Goal: Information Seeking & Learning: Learn about a topic

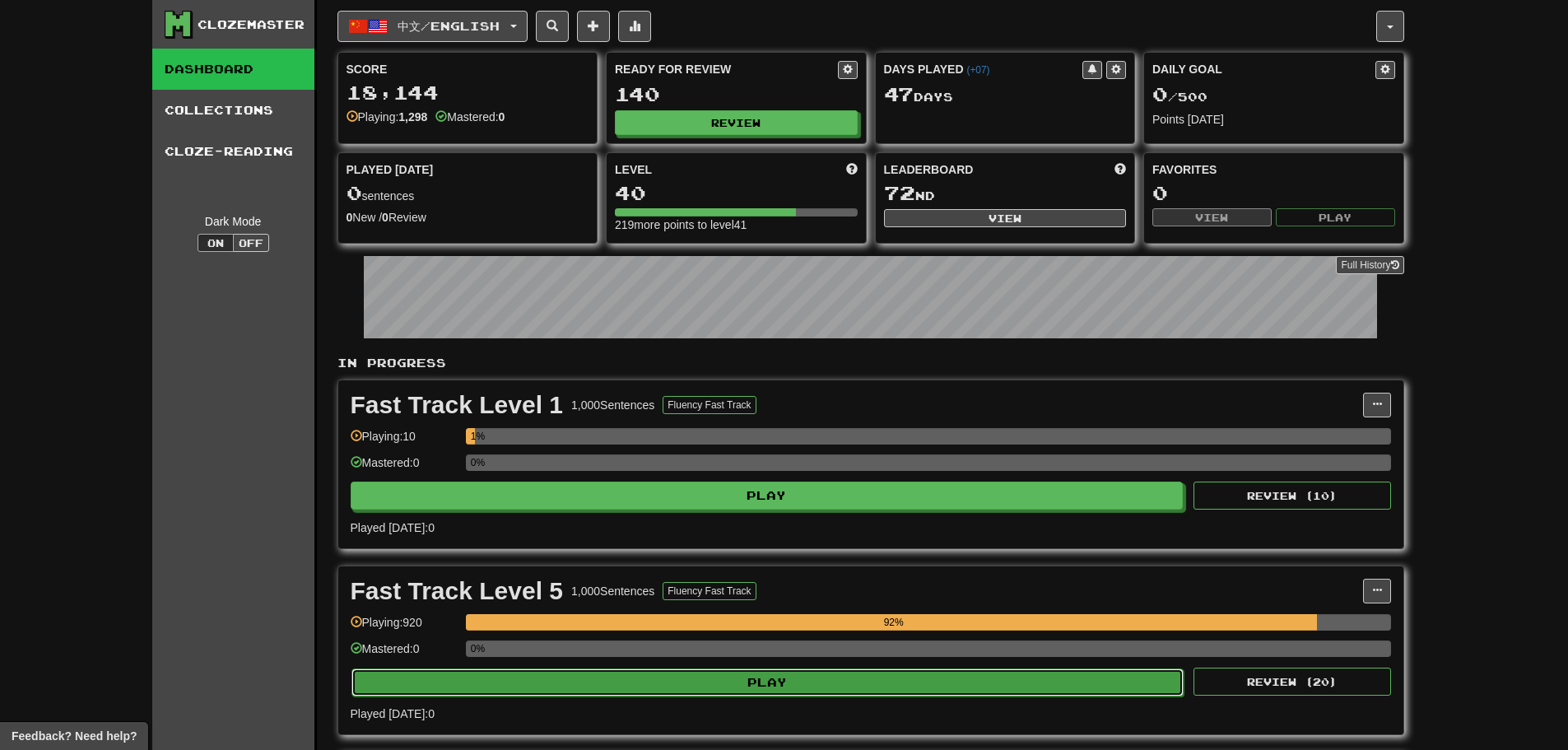
click at [824, 689] on button "Play" at bounding box center [768, 682] width 833 height 28
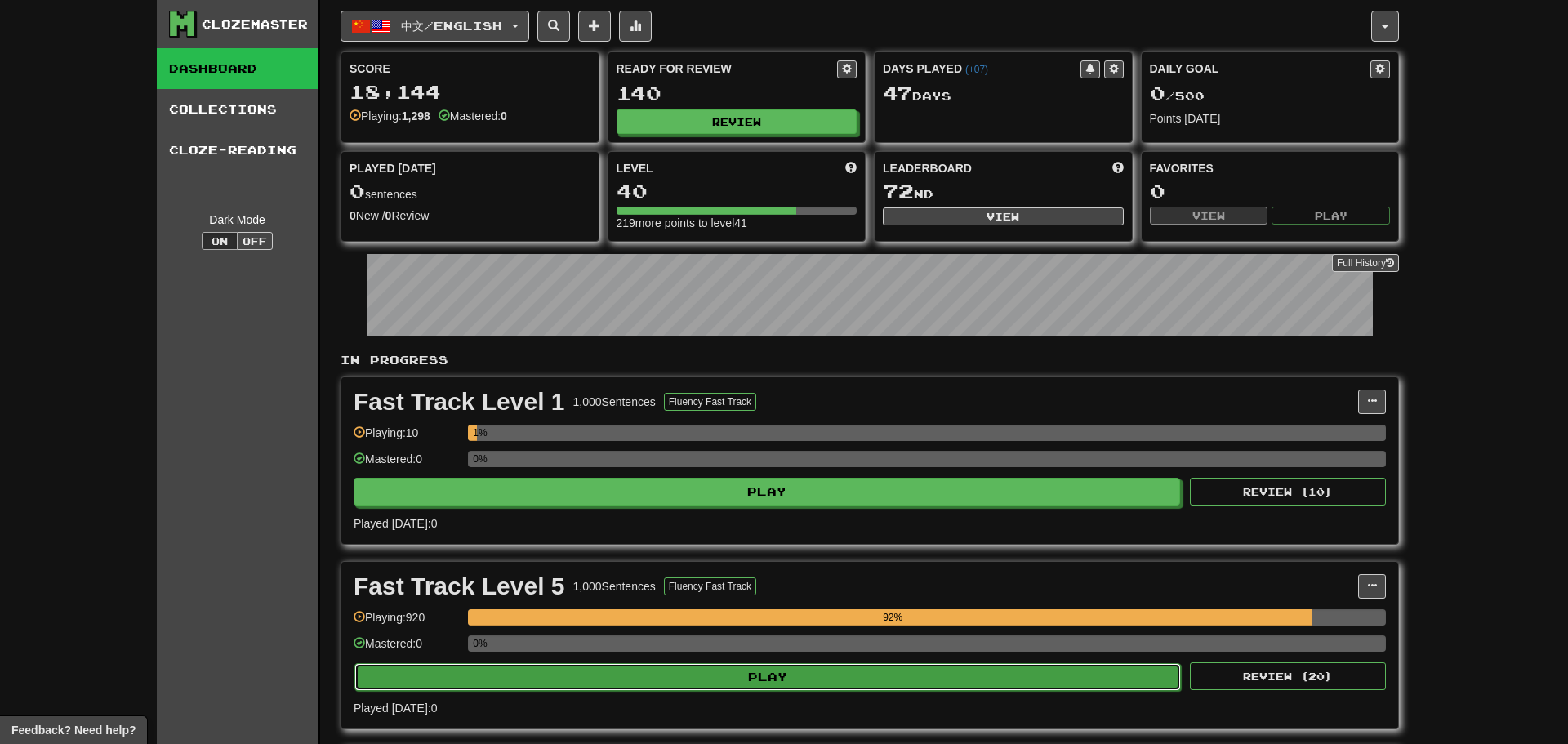
select select "**"
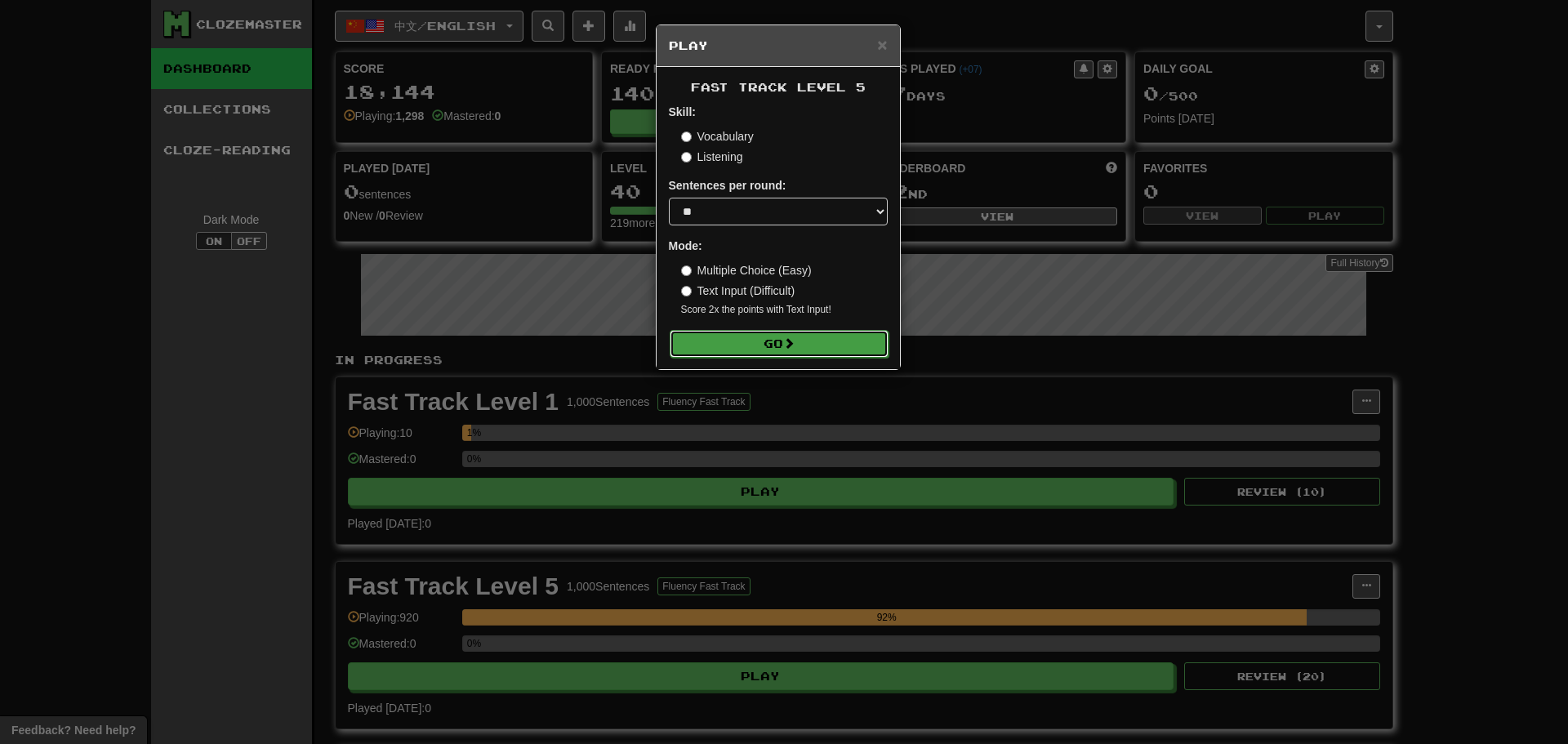
click at [781, 347] on button "Go" at bounding box center [778, 344] width 218 height 28
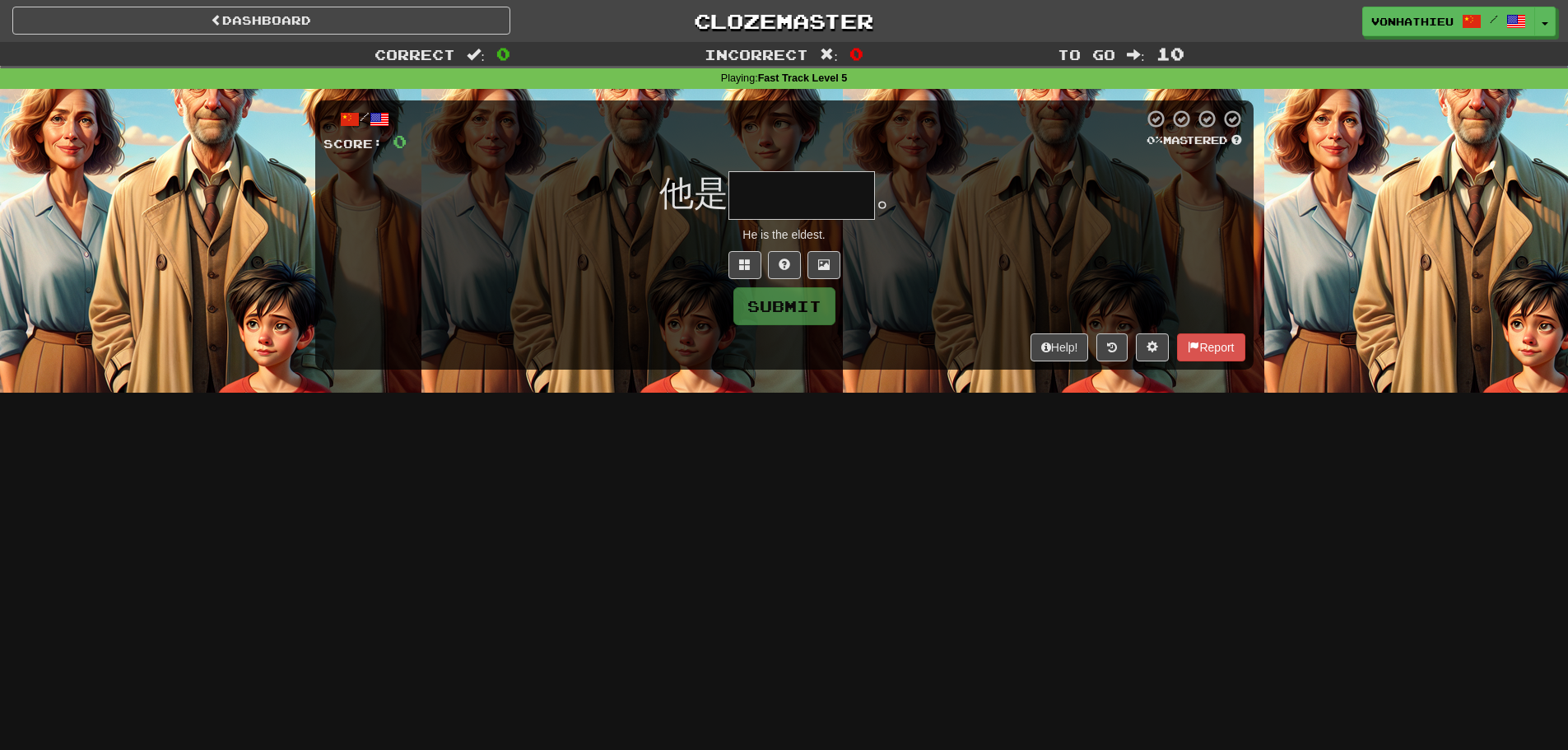
click at [810, 185] on input "text" at bounding box center [802, 195] width 147 height 48
type input "*"
click at [809, 185] on input "text" at bounding box center [802, 195] width 147 height 48
type input "*"
click at [731, 263] on button at bounding box center [744, 265] width 33 height 28
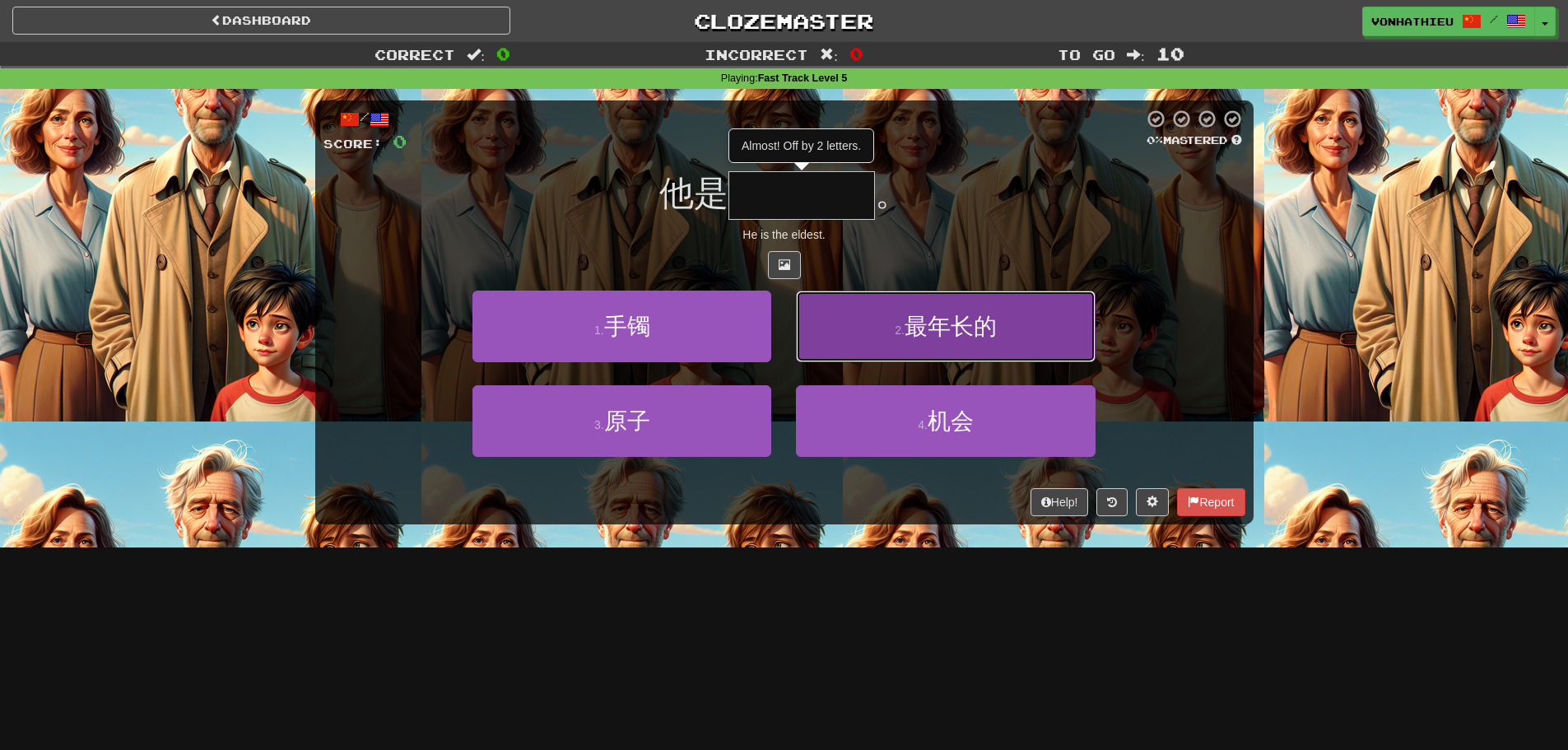
click at [824, 313] on button "2 . 最年长的" at bounding box center [946, 326] width 299 height 72
type input "****"
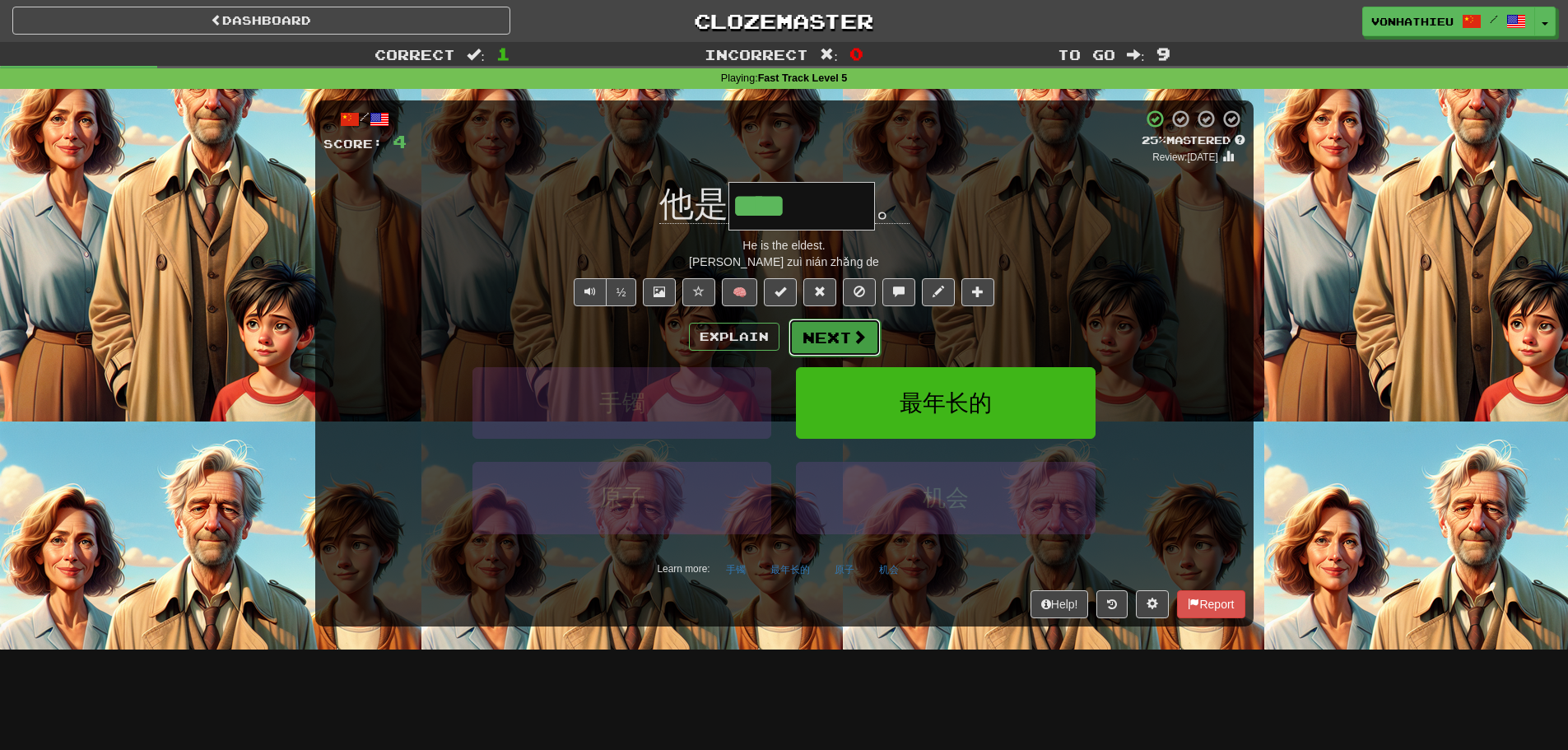
click at [813, 338] on button "Next" at bounding box center [835, 337] width 92 height 38
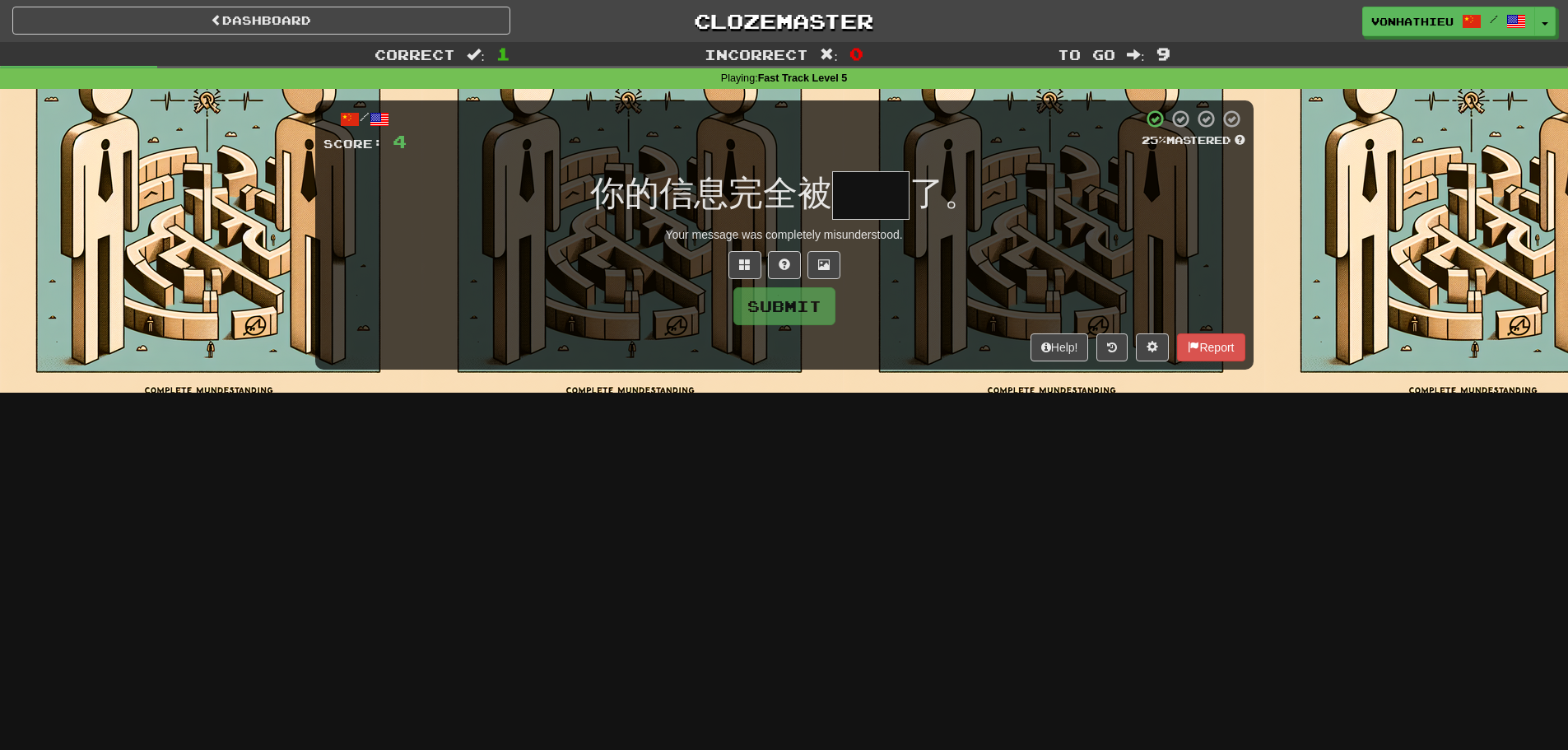
click at [868, 188] on input "text" at bounding box center [871, 195] width 77 height 48
type input "*"
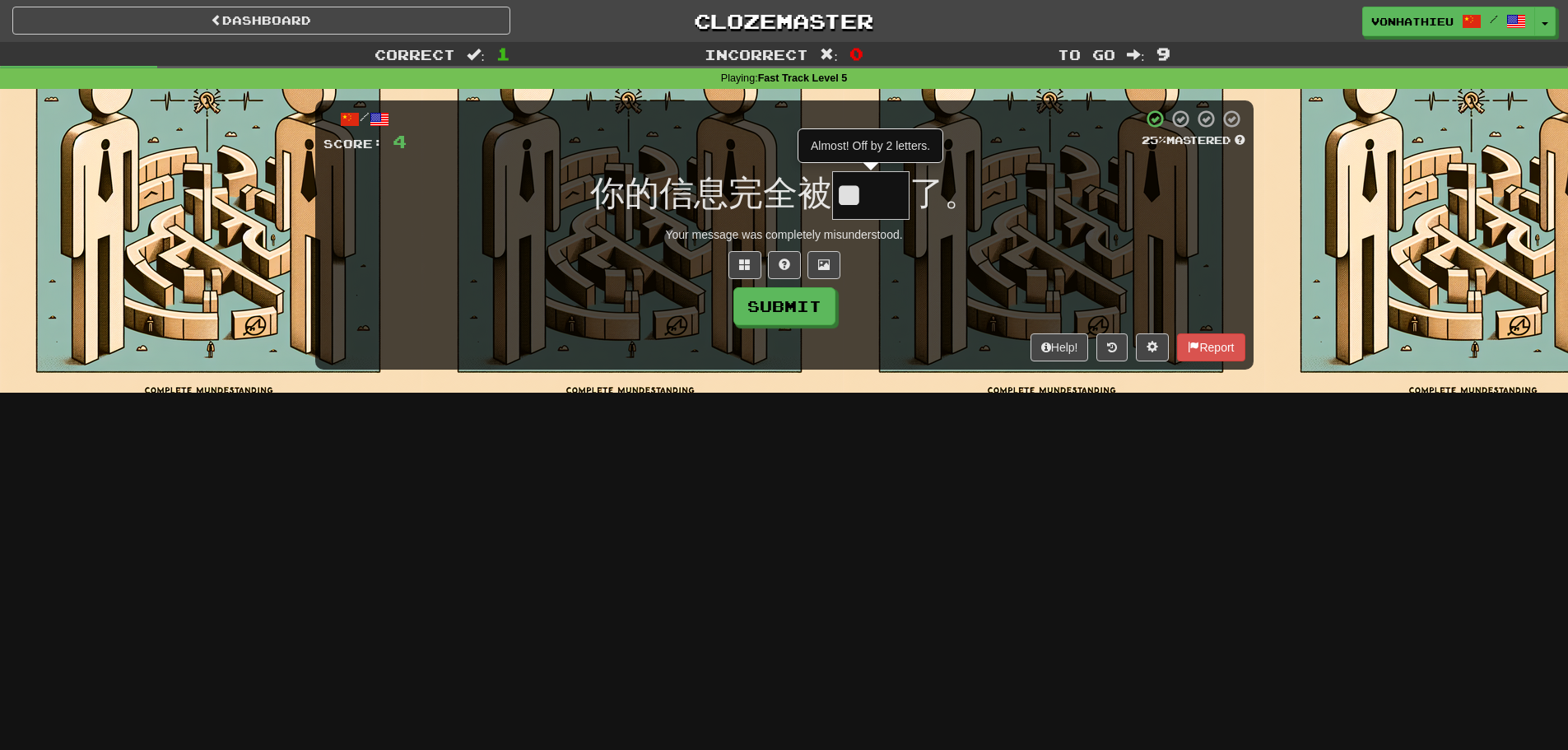
type input "*"
click at [748, 269] on span at bounding box center [744, 264] width 11 height 11
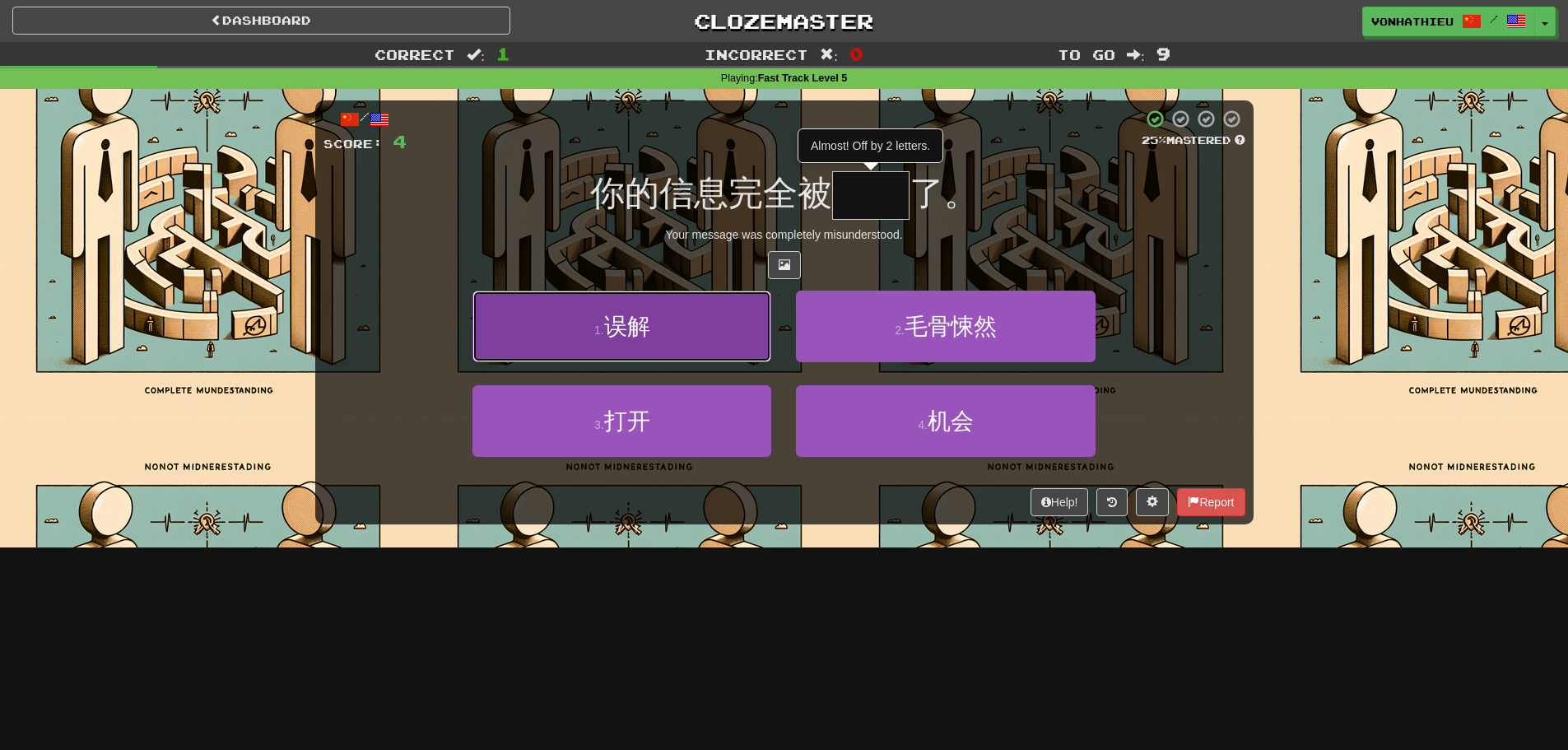
click at [722, 337] on button "1 . 误解" at bounding box center [622, 326] width 299 height 72
type input "**"
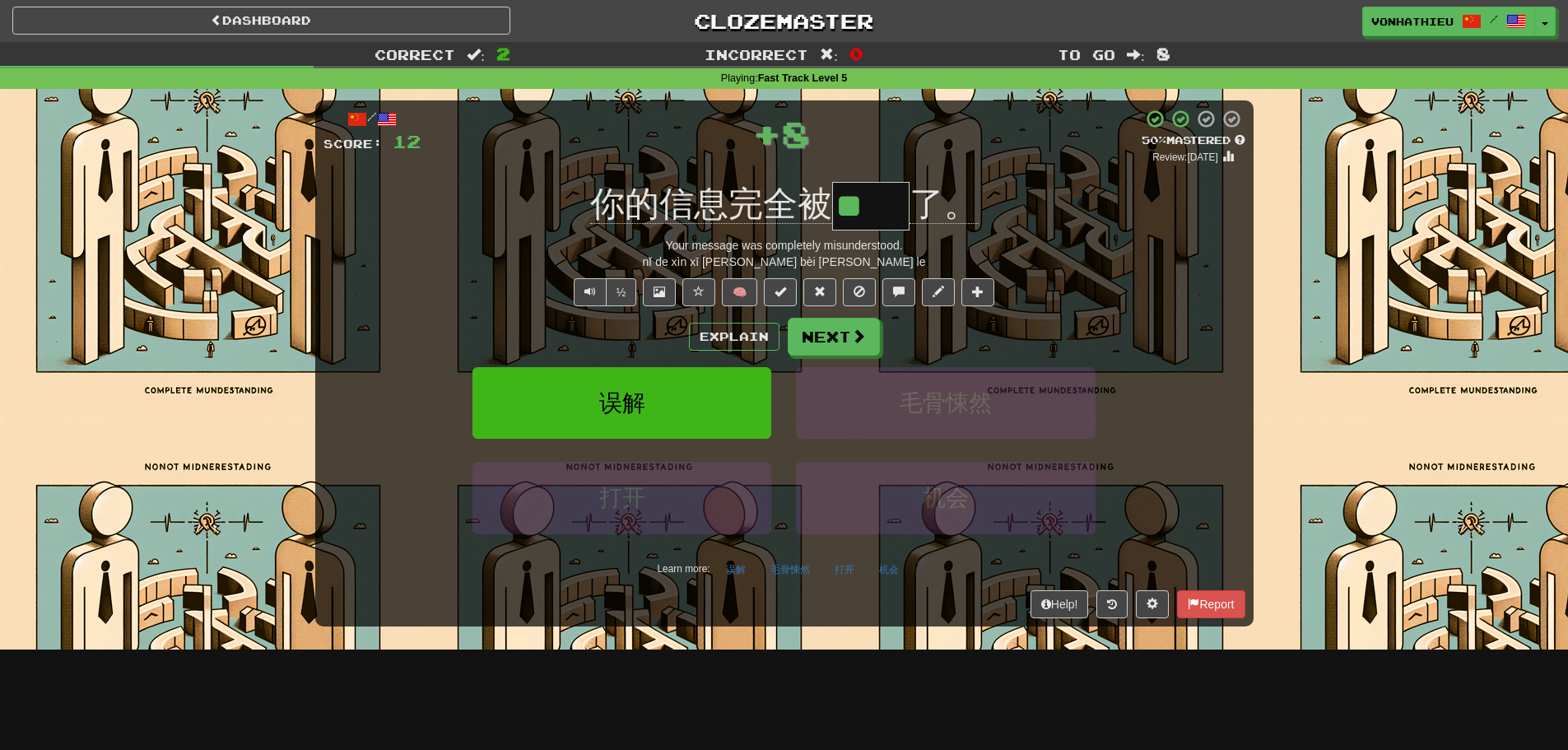
click at [511, 244] on div "Your message was completely misunderstood." at bounding box center [784, 245] width 922 height 17
click at [703, 337] on button "Explain" at bounding box center [733, 336] width 90 height 28
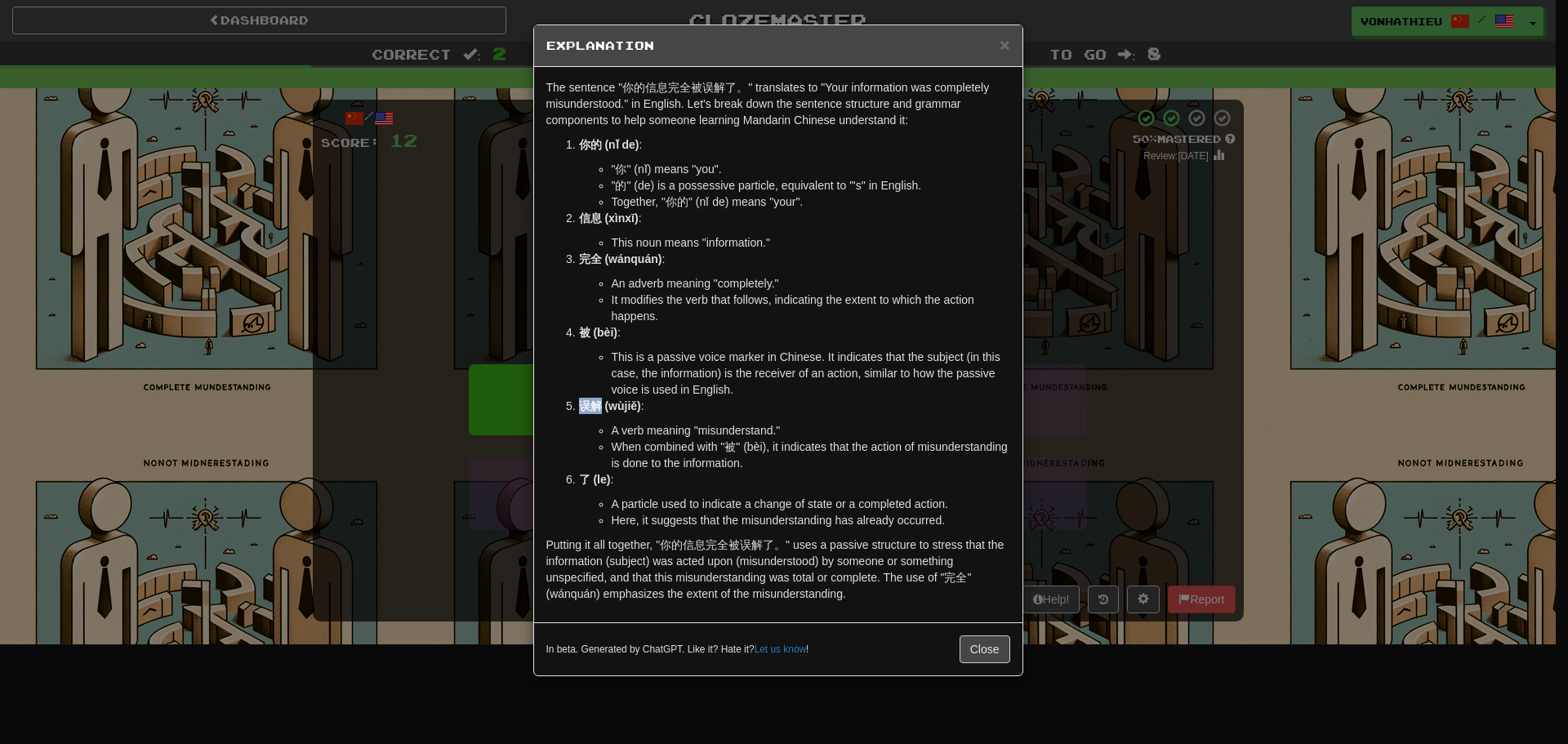
drag, startPoint x: 579, startPoint y: 403, endPoint x: 597, endPoint y: 403, distance: 18.0
click at [597, 403] on strong "误解 (wùjiě)" at bounding box center [609, 406] width 62 height 13
click at [621, 425] on body "Dashboard Clozemaster vonhathieu / Toggle Dropdown Dashboard Leaderboard Activi…" at bounding box center [784, 662] width 1568 height 1324
click at [944, 411] on p "误解 (wùjiě) :" at bounding box center [795, 406] width 431 height 17
drag, startPoint x: 949, startPoint y: 646, endPoint x: 965, endPoint y: 648, distance: 16.1
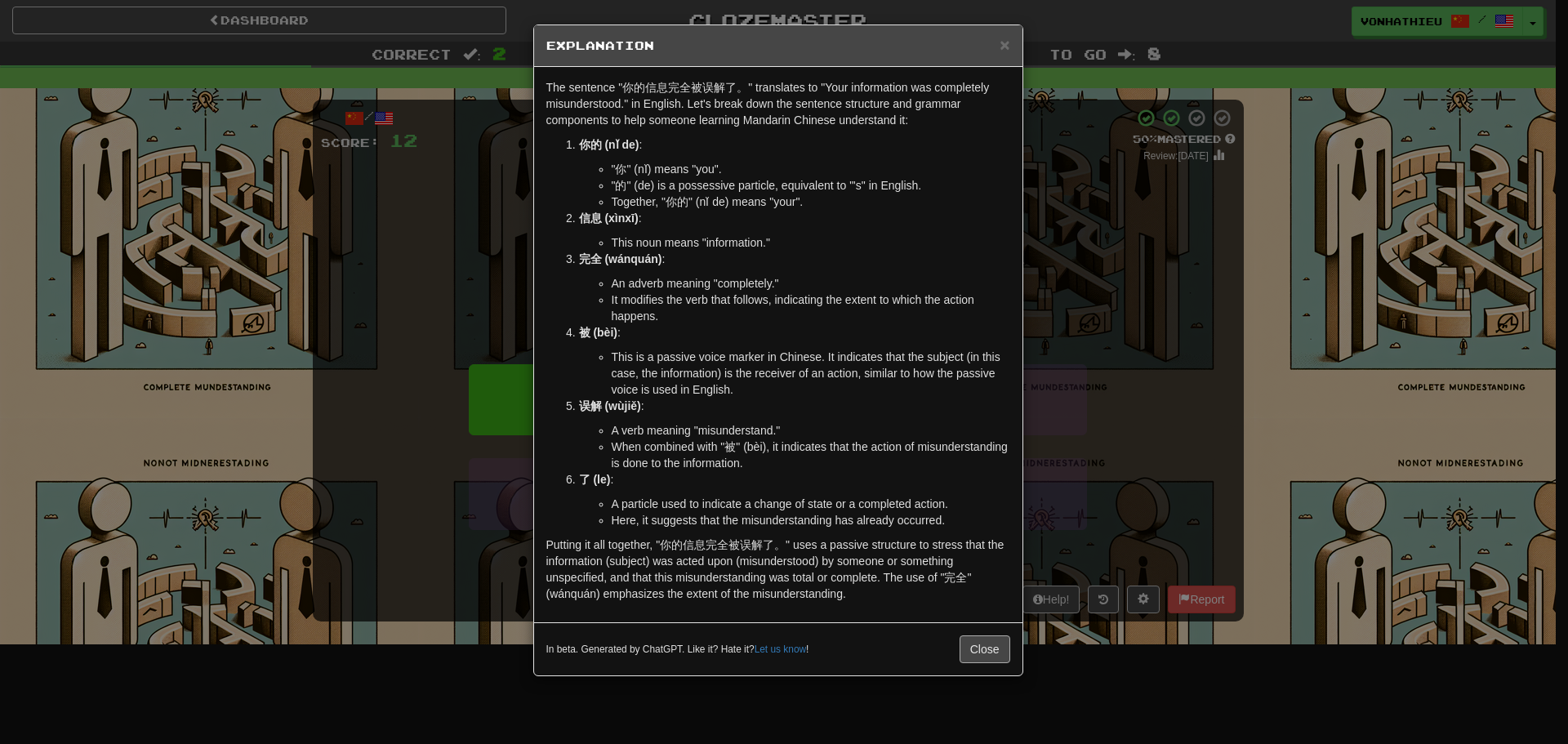
click at [950, 646] on div "In beta. Generated by ChatGPT. Like it? Hate it? Let us know ! Close" at bounding box center [778, 649] width 464 height 28
click at [965, 648] on button "Close" at bounding box center [984, 649] width 51 height 28
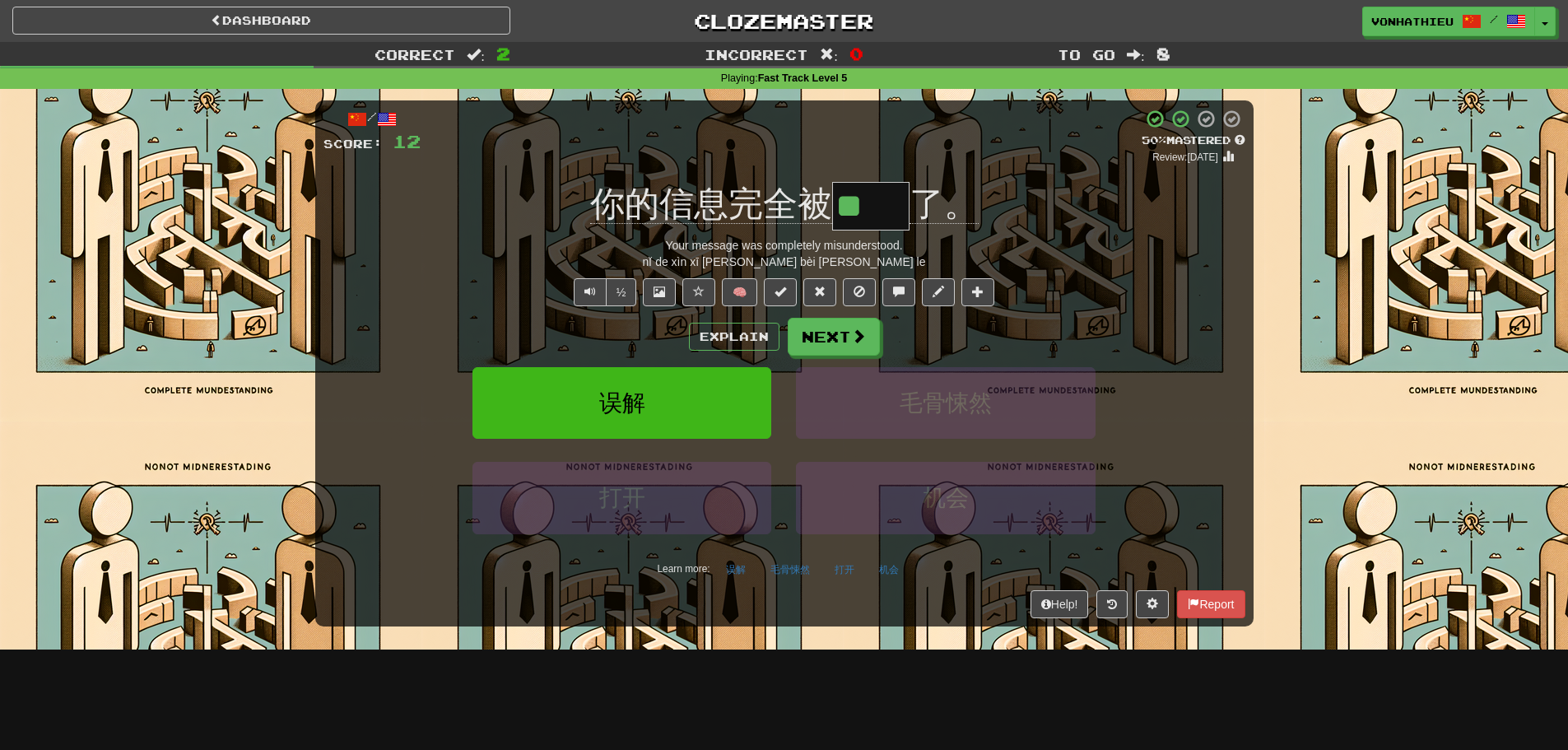
click at [516, 278] on div "½ 🧠" at bounding box center [784, 292] width 922 height 28
click at [808, 336] on button "Next" at bounding box center [835, 337] width 92 height 38
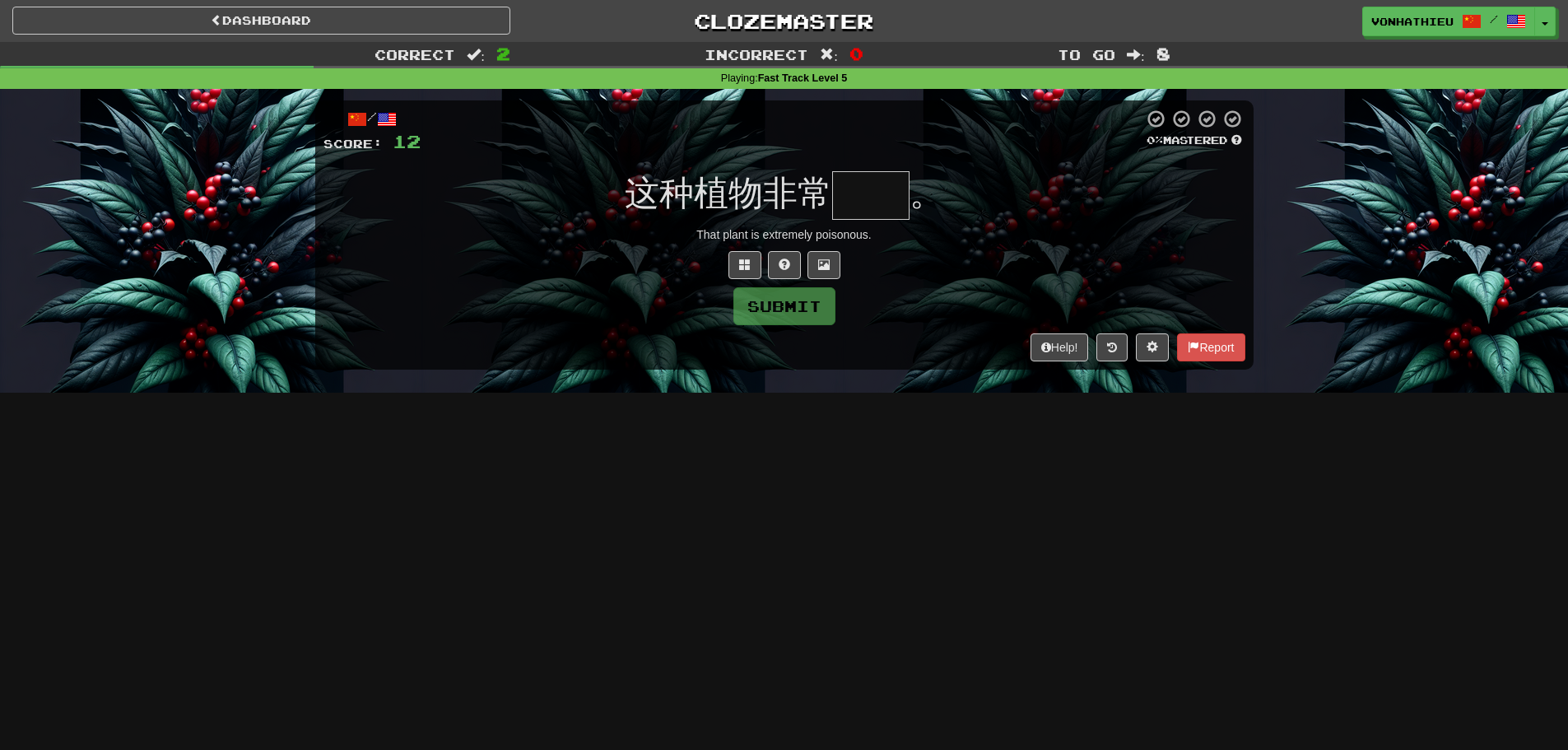
click at [862, 206] on input "text" at bounding box center [871, 195] width 77 height 48
type input "**"
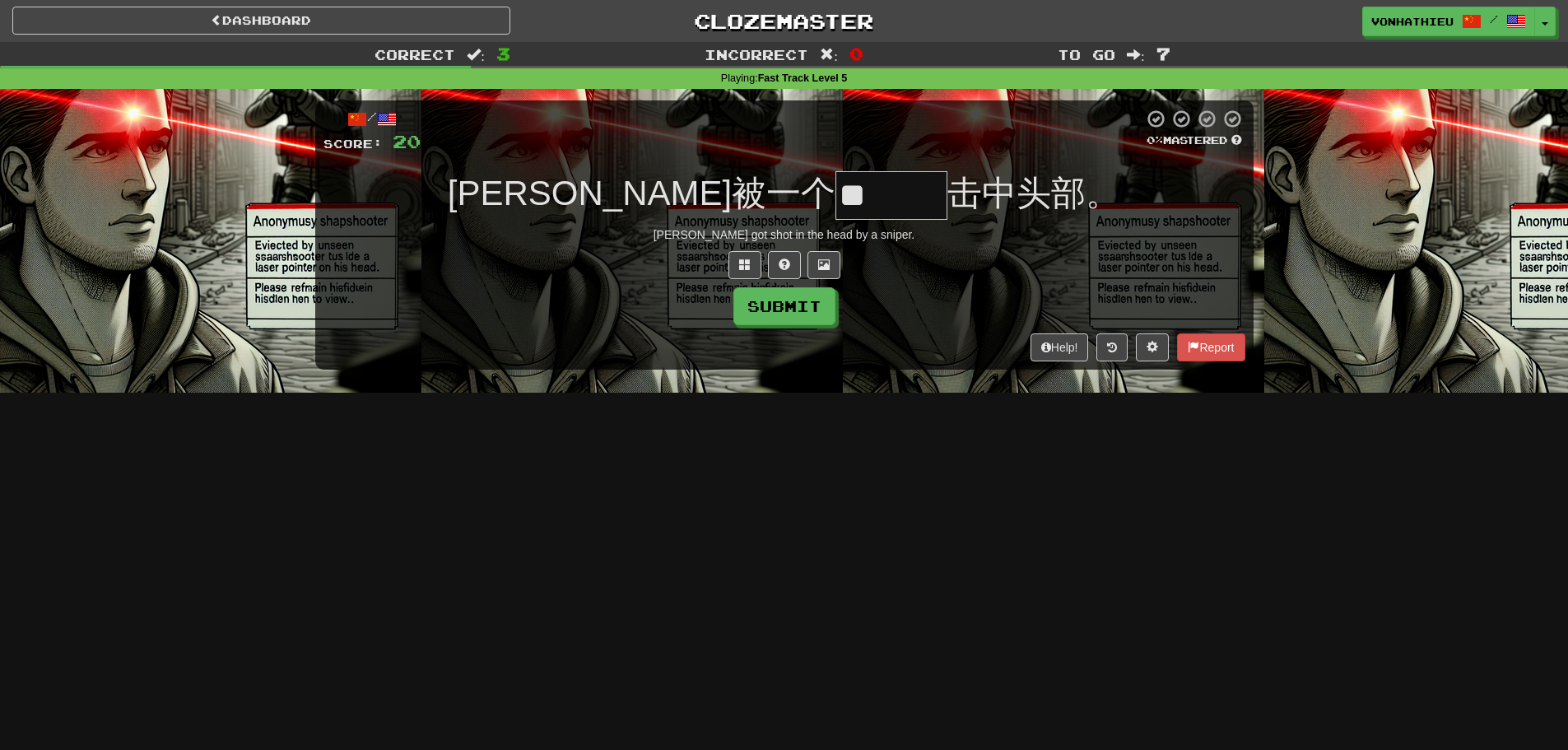
type input "***"
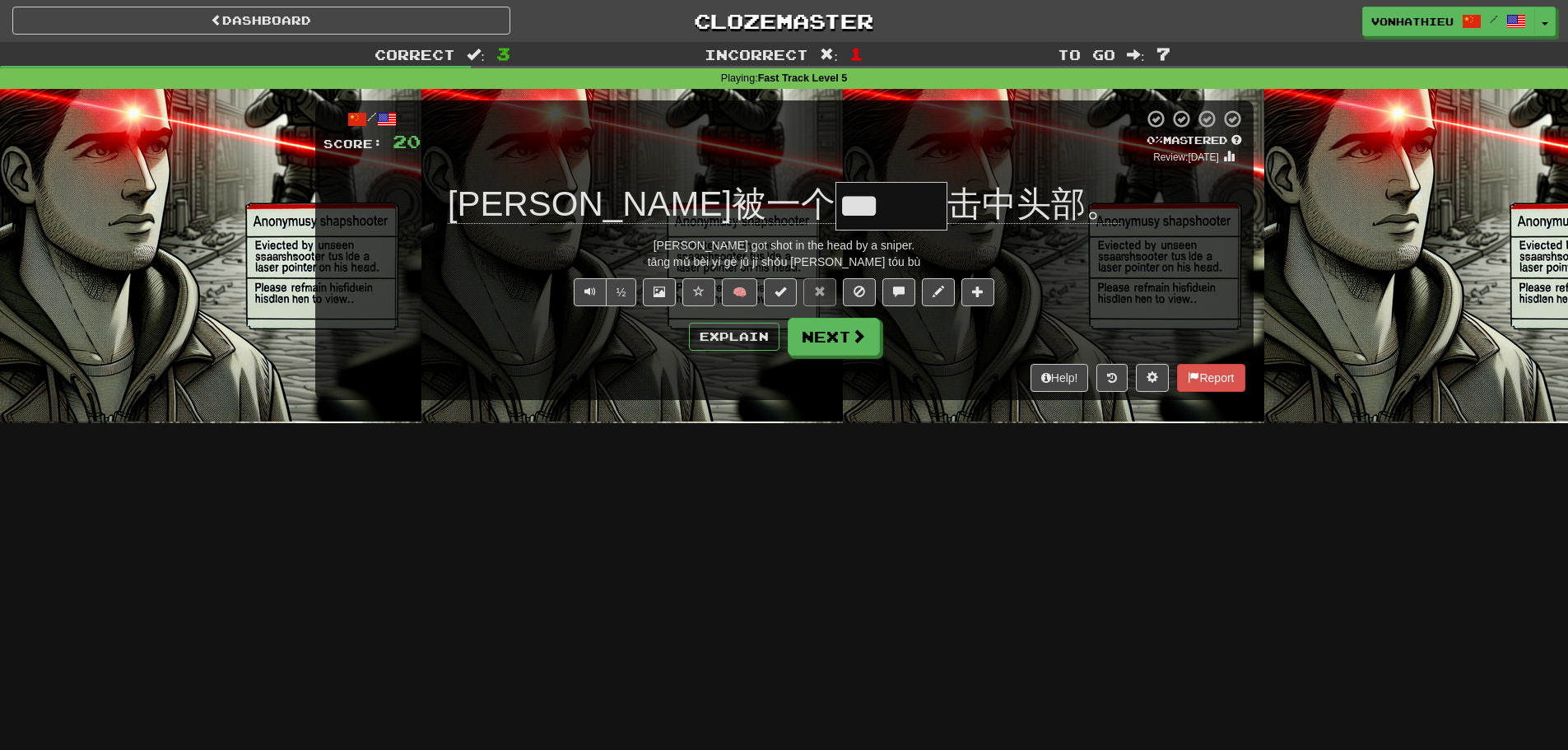
drag, startPoint x: 741, startPoint y: 213, endPoint x: 782, endPoint y: 212, distance: 41.0
click at [836, 212] on input "***" at bounding box center [891, 206] width 112 height 48
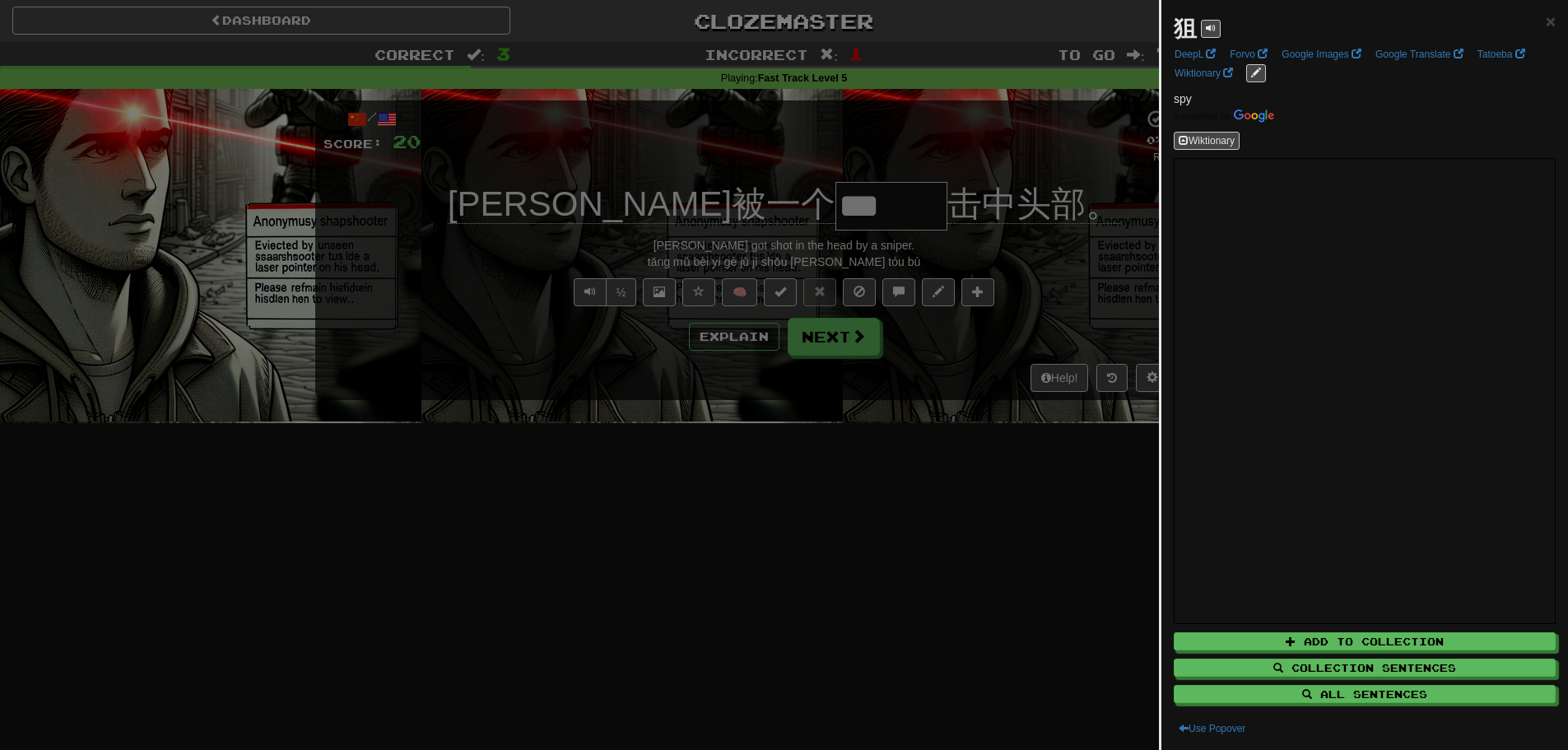
click at [781, 213] on div at bounding box center [784, 375] width 1568 height 750
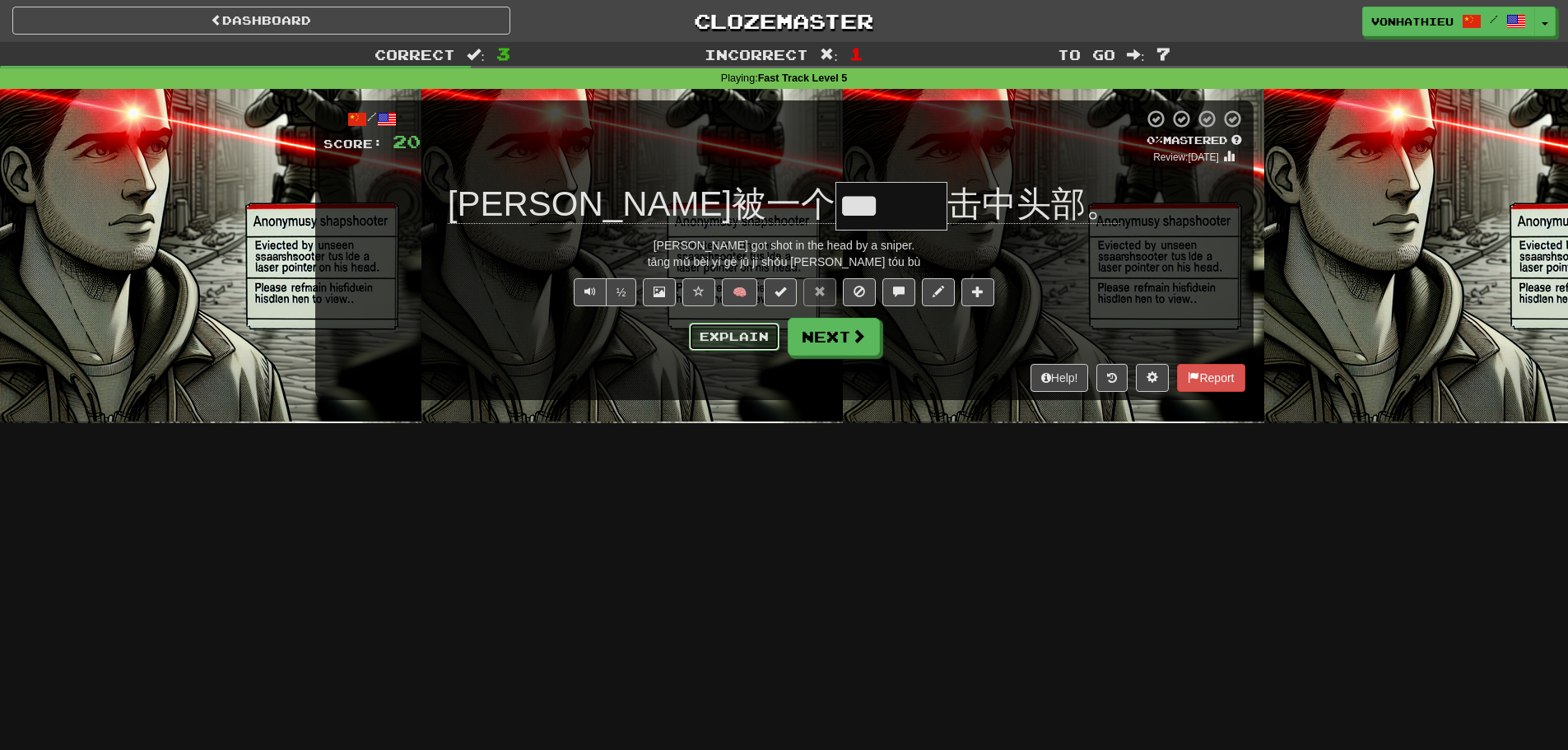
click at [714, 339] on button "Explain" at bounding box center [733, 336] width 90 height 28
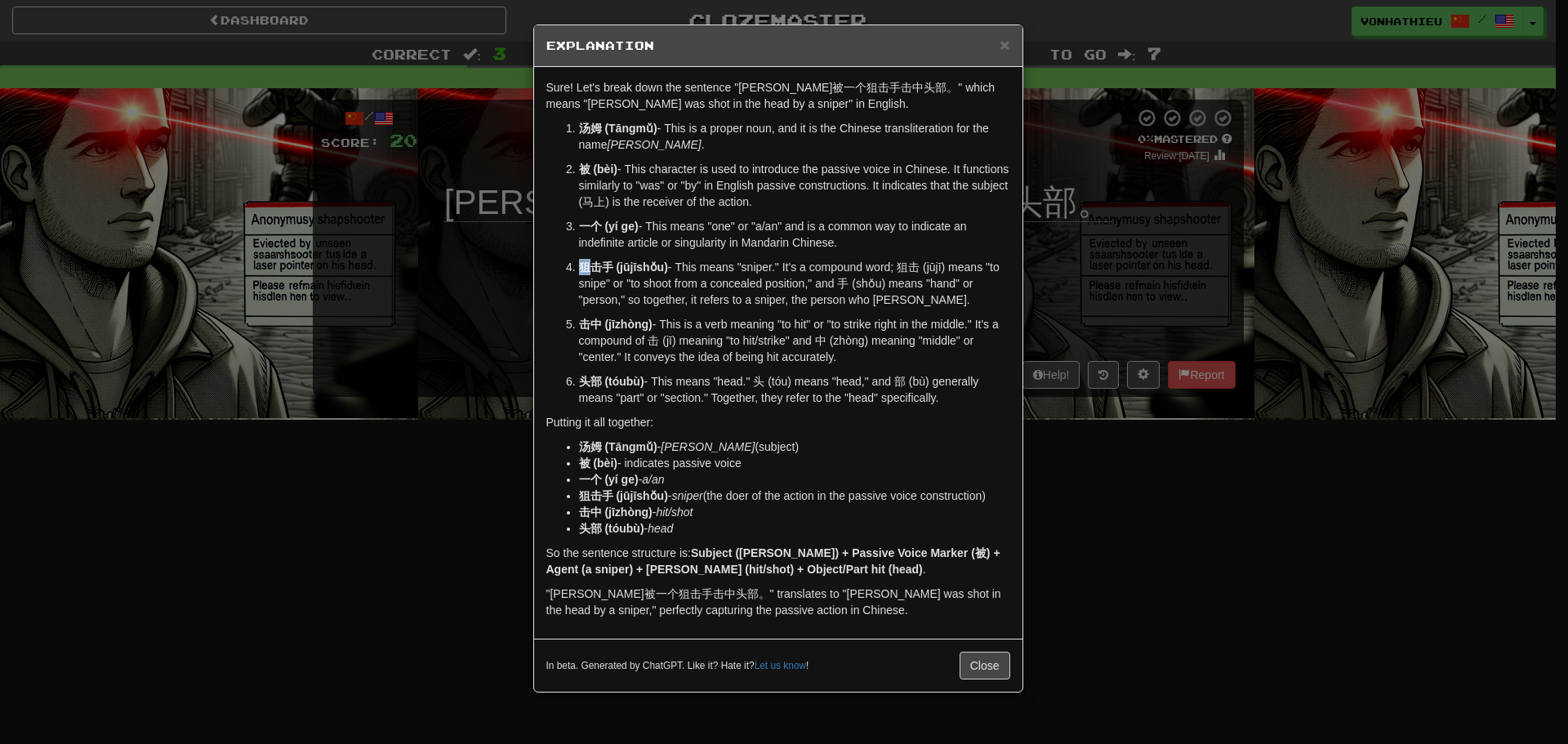
click at [587, 264] on strong "狙击手 (jūjīshǒu)" at bounding box center [623, 267] width 89 height 13
click at [629, 285] on body "Dashboard Clozemaster vonhathieu / Toggle Dropdown Dashboard Leaderboard Activi…" at bounding box center [784, 662] width 1568 height 1324
click at [558, 304] on ol "汤姆 (Tāngmǔ) - This is a proper noun, and it is the Chinese transliteration for …" at bounding box center [778, 263] width 464 height 286
drag, startPoint x: 578, startPoint y: 263, endPoint x: 598, endPoint y: 263, distance: 20.0
click at [598, 263] on strong "狙击手 (jūjīshǒu)" at bounding box center [623, 267] width 89 height 13
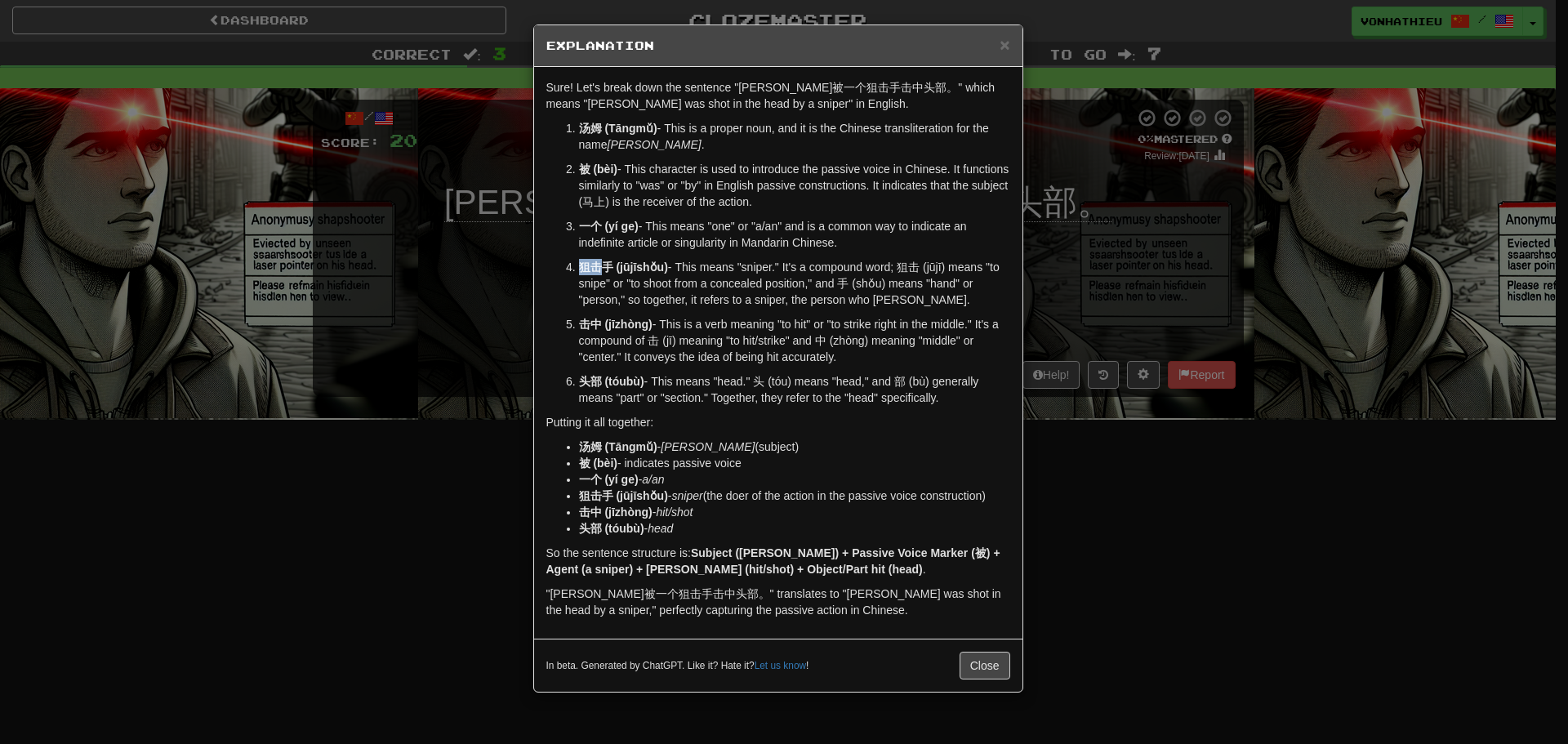
click at [616, 281] on body "Dashboard Clozemaster vonhathieu / Toggle Dropdown Dashboard Leaderboard Activi…" at bounding box center [784, 662] width 1568 height 1324
drag, startPoint x: 584, startPoint y: 313, endPoint x: 576, endPoint y: 297, distance: 17.9
click at [584, 313] on ol "汤姆 (Tāngmǔ) - This is a proper noun, and it is the Chinese transliteration for …" at bounding box center [778, 263] width 464 height 286
drag, startPoint x: 581, startPoint y: 268, endPoint x: 611, endPoint y: 266, distance: 30.1
click at [611, 266] on strong "狙击手 (jūjīshǒu)" at bounding box center [623, 267] width 89 height 13
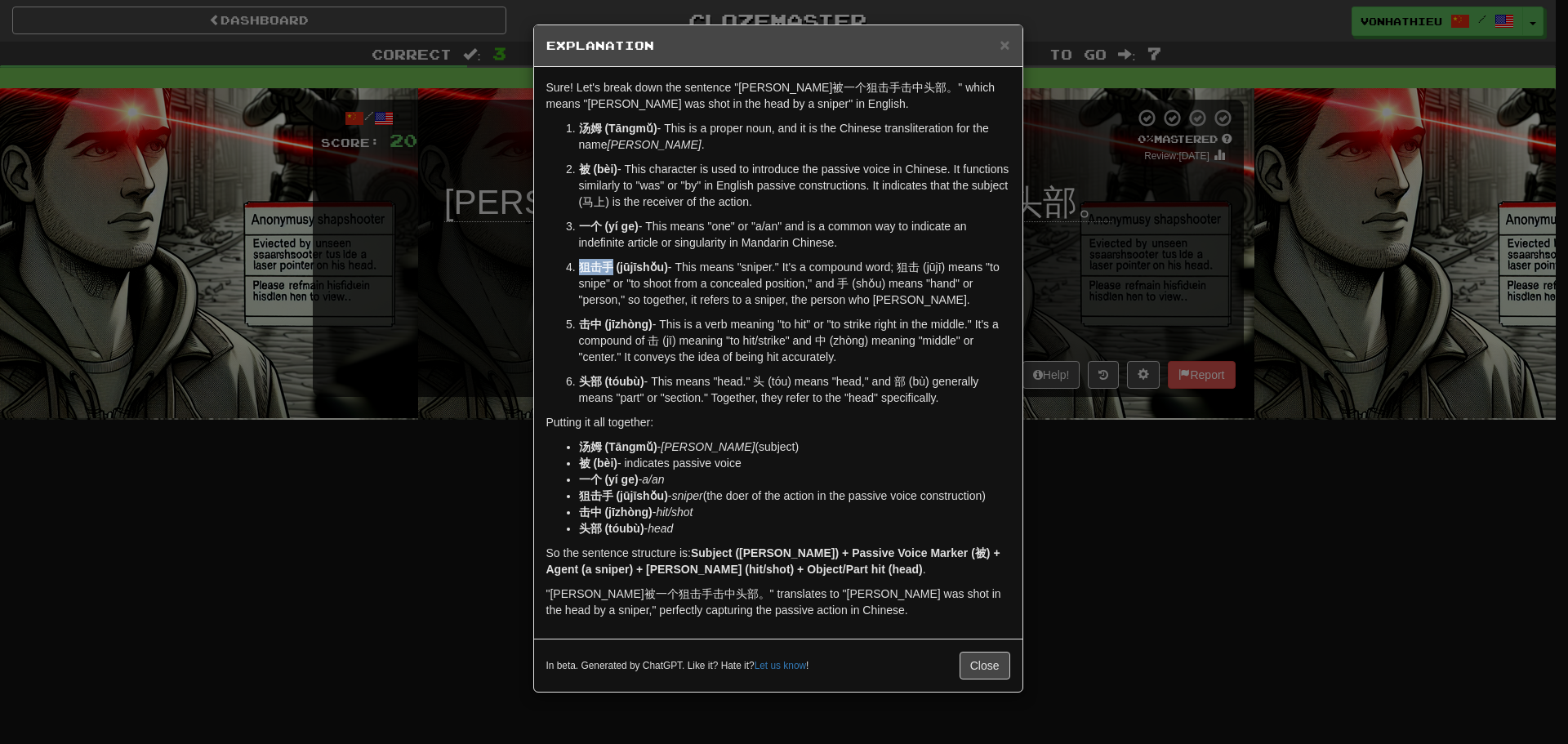
click at [631, 286] on body "Dashboard Clozemaster vonhathieu / Toggle Dropdown Dashboard Leaderboard Activi…" at bounding box center [784, 662] width 1568 height 1324
click at [614, 317] on p "击中 (jīzhòng) - This is a verb meaning "to hit" or "to strike right in the middl…" at bounding box center [795, 340] width 431 height 49
drag, startPoint x: 577, startPoint y: 322, endPoint x: 600, endPoint y: 325, distance: 23.2
click at [600, 325] on li "击中 (jīzhòng) - This is a verb meaning "to hit" or "to strike right in the middl…" at bounding box center [795, 340] width 431 height 49
click at [616, 338] on body "Dashboard Clozemaster vonhathieu / Toggle Dropdown Dashboard Leaderboard Activi…" at bounding box center [784, 662] width 1568 height 1324
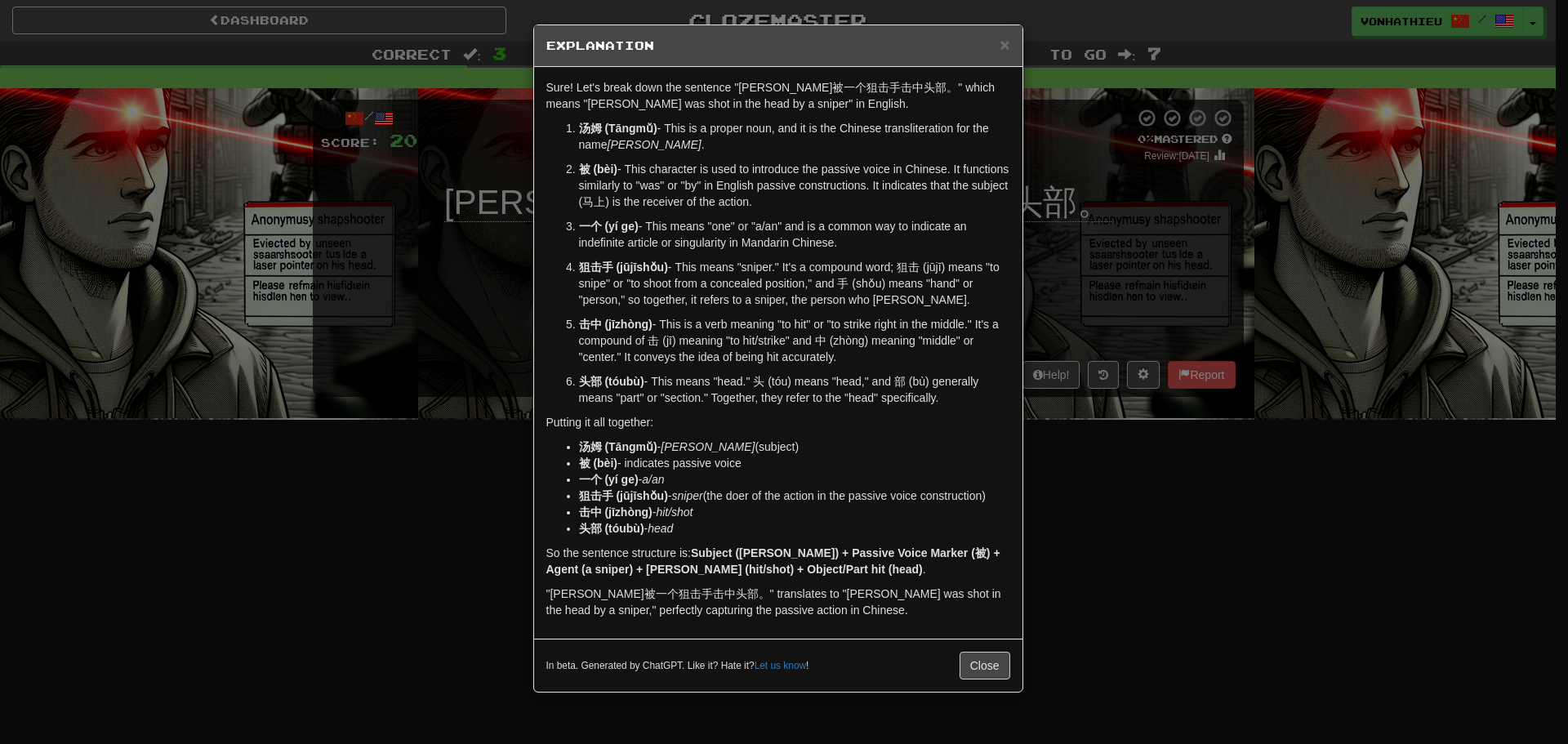
click at [590, 348] on p "击中 (jīzhòng) - This is a verb meaning "to hit" or "to strike right in the middl…" at bounding box center [795, 340] width 431 height 49
click at [1088, 437] on div "× Explanation Sure! Let's break down the sentence "汤姆被一个狙击手击中头部。" which means "…" at bounding box center [784, 372] width 1568 height 744
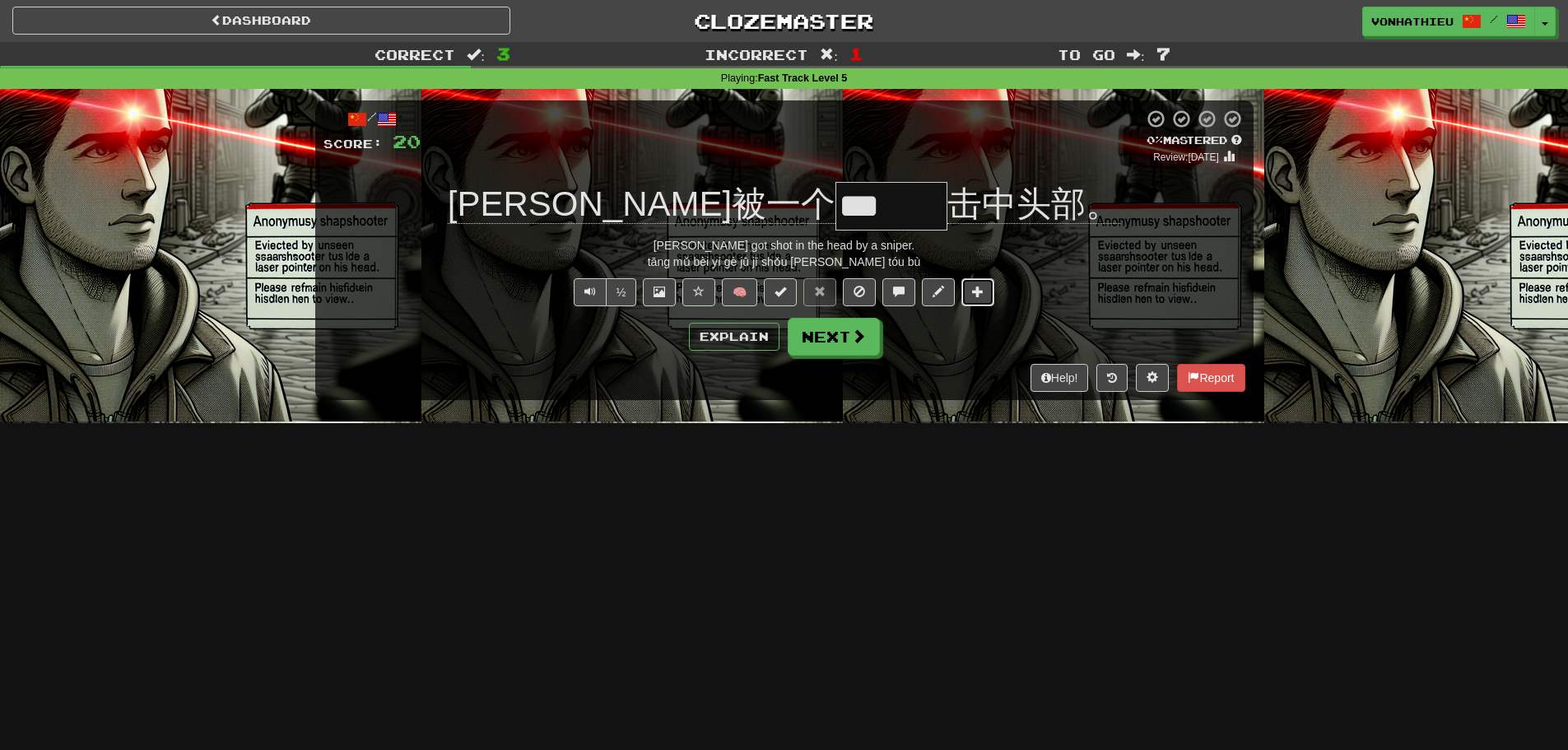
click at [973, 297] on span at bounding box center [978, 291] width 11 height 11
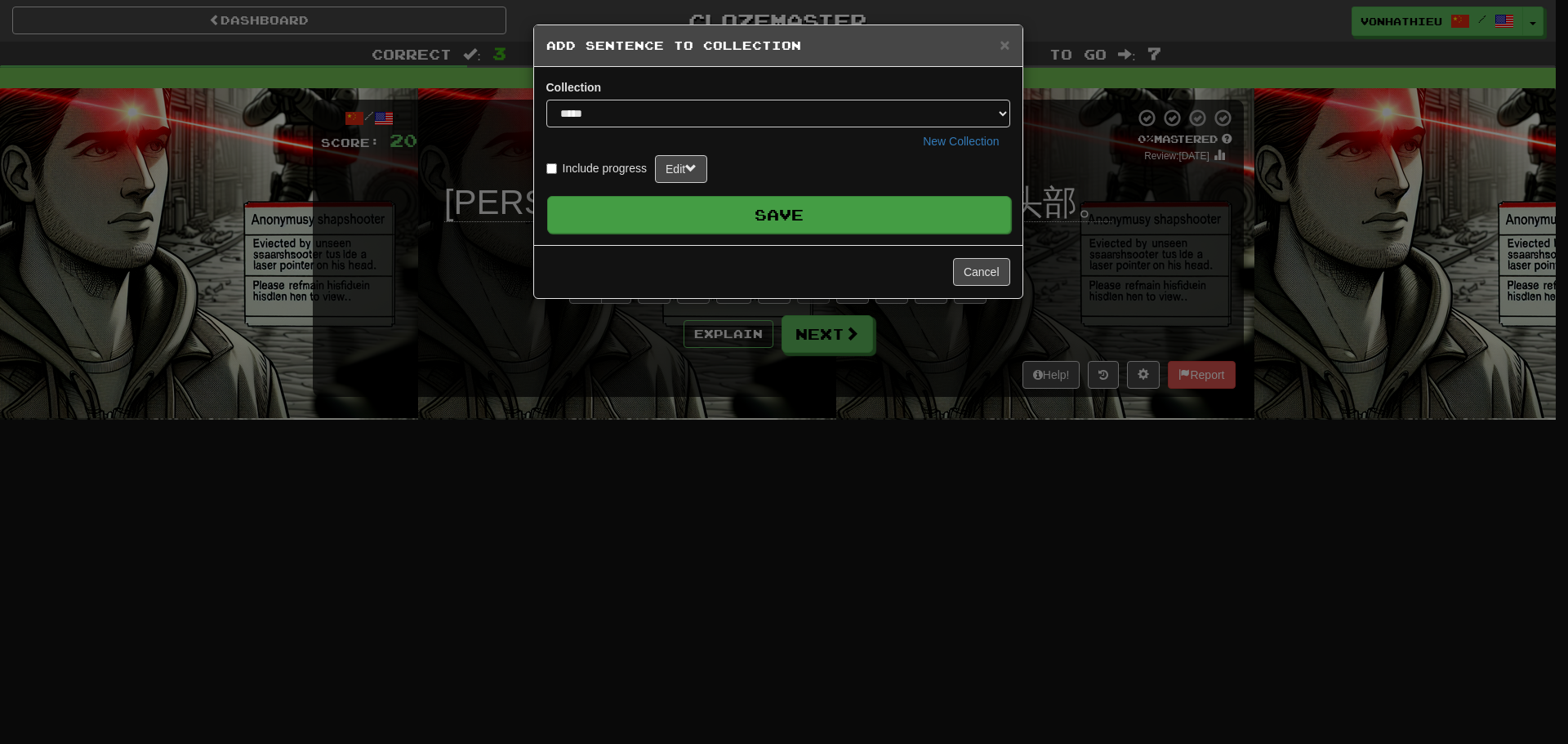
click at [904, 214] on button "Save" at bounding box center [778, 215] width 464 height 38
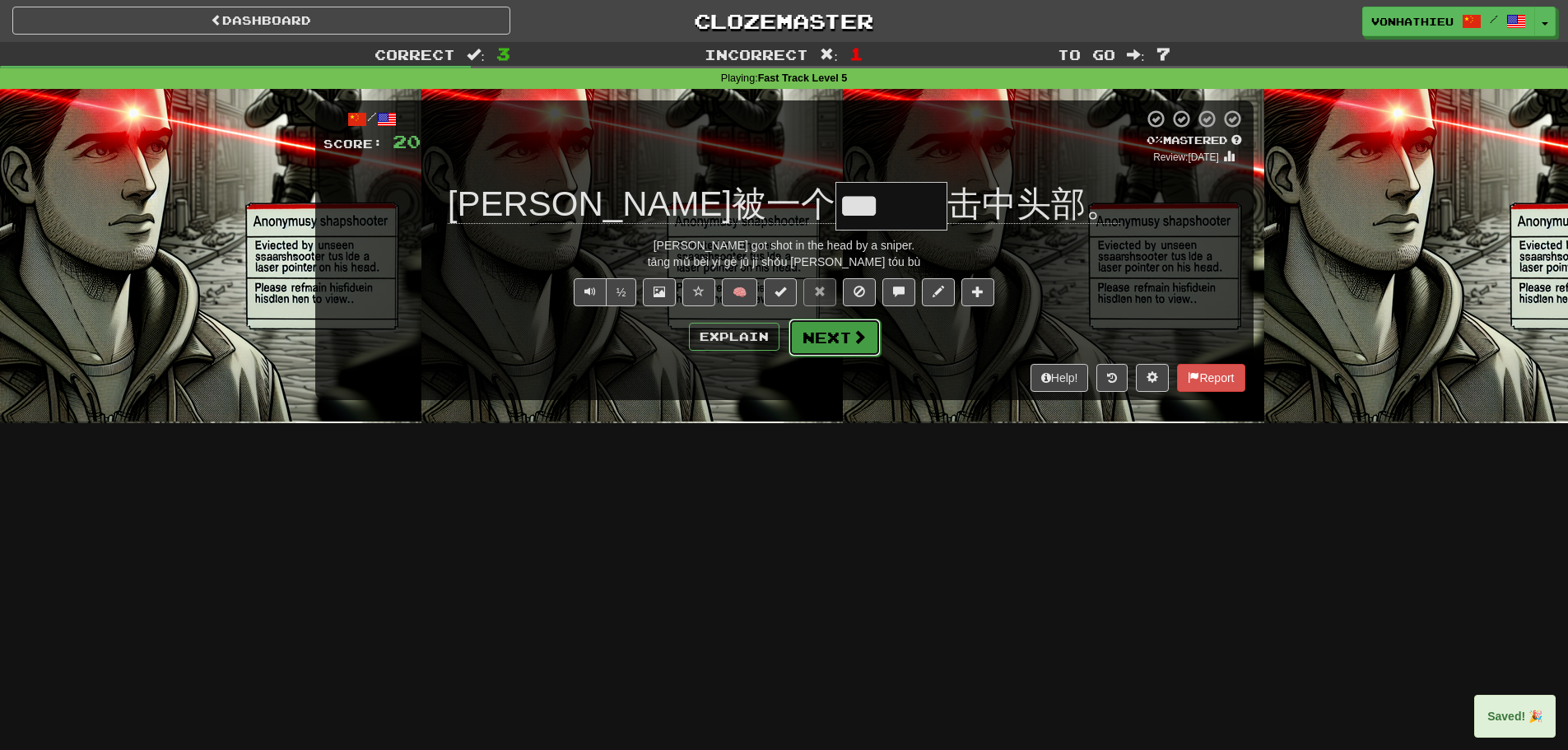
click at [855, 329] on span at bounding box center [860, 336] width 15 height 15
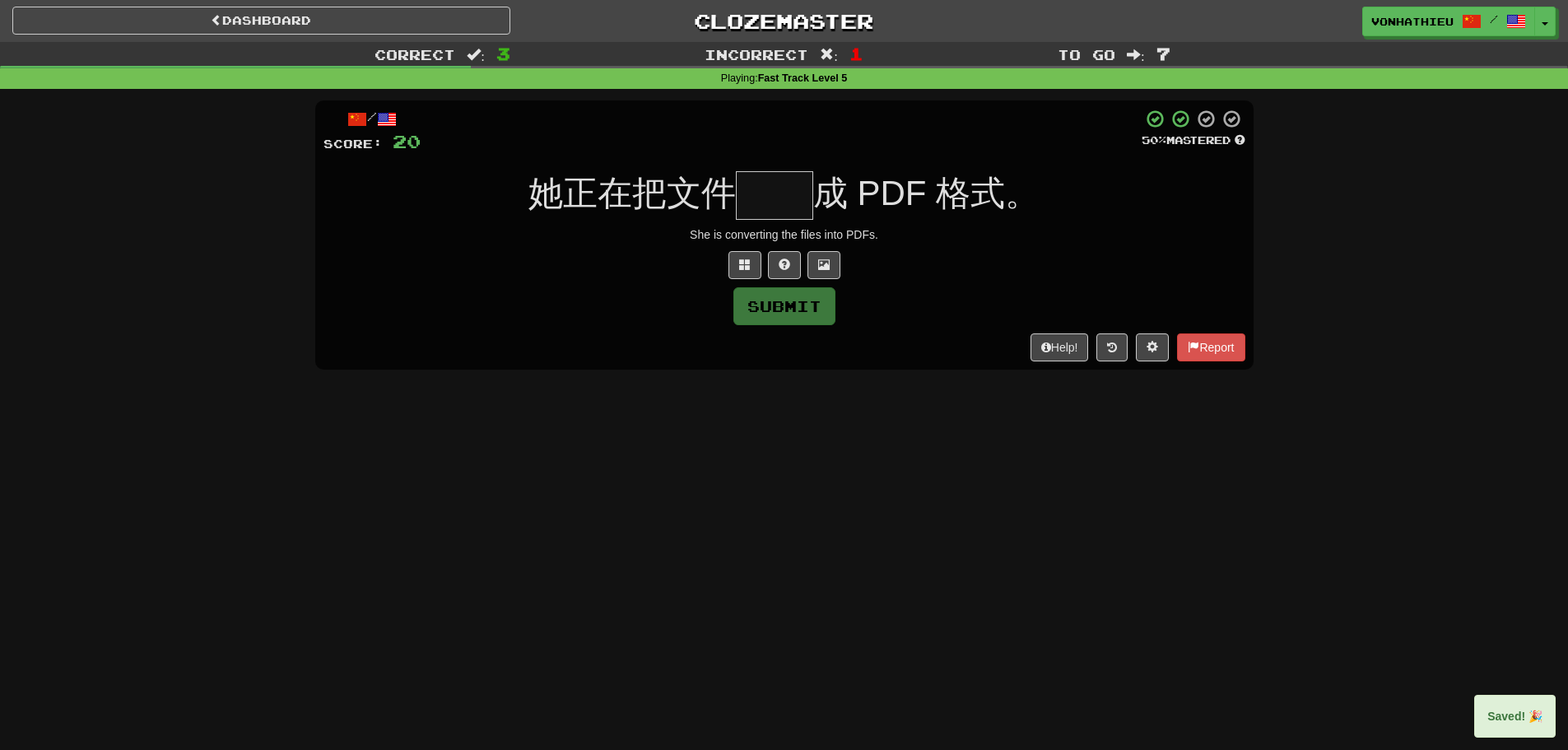
click at [784, 182] on input "text" at bounding box center [774, 195] width 77 height 48
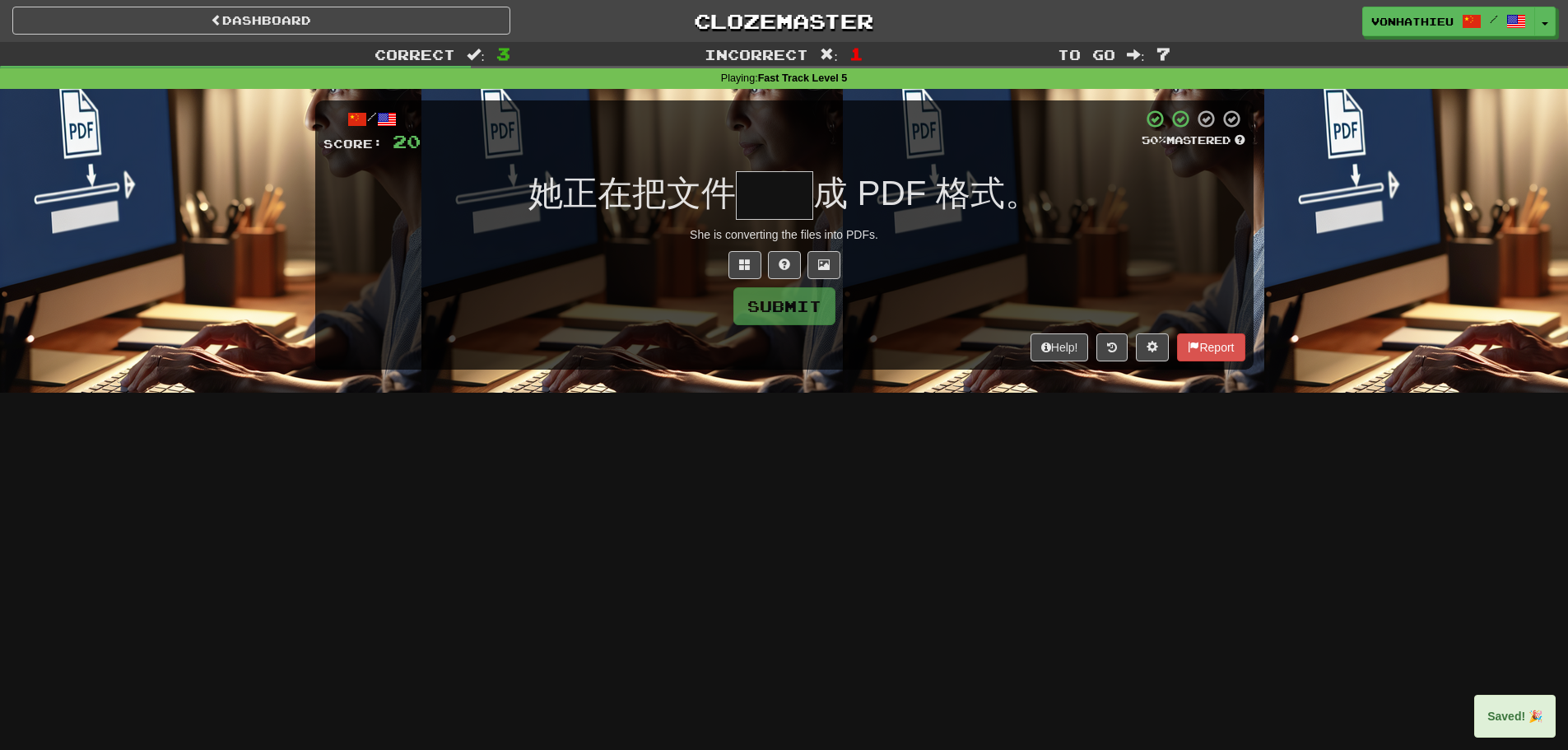
click at [789, 191] on input "text" at bounding box center [774, 195] width 77 height 48
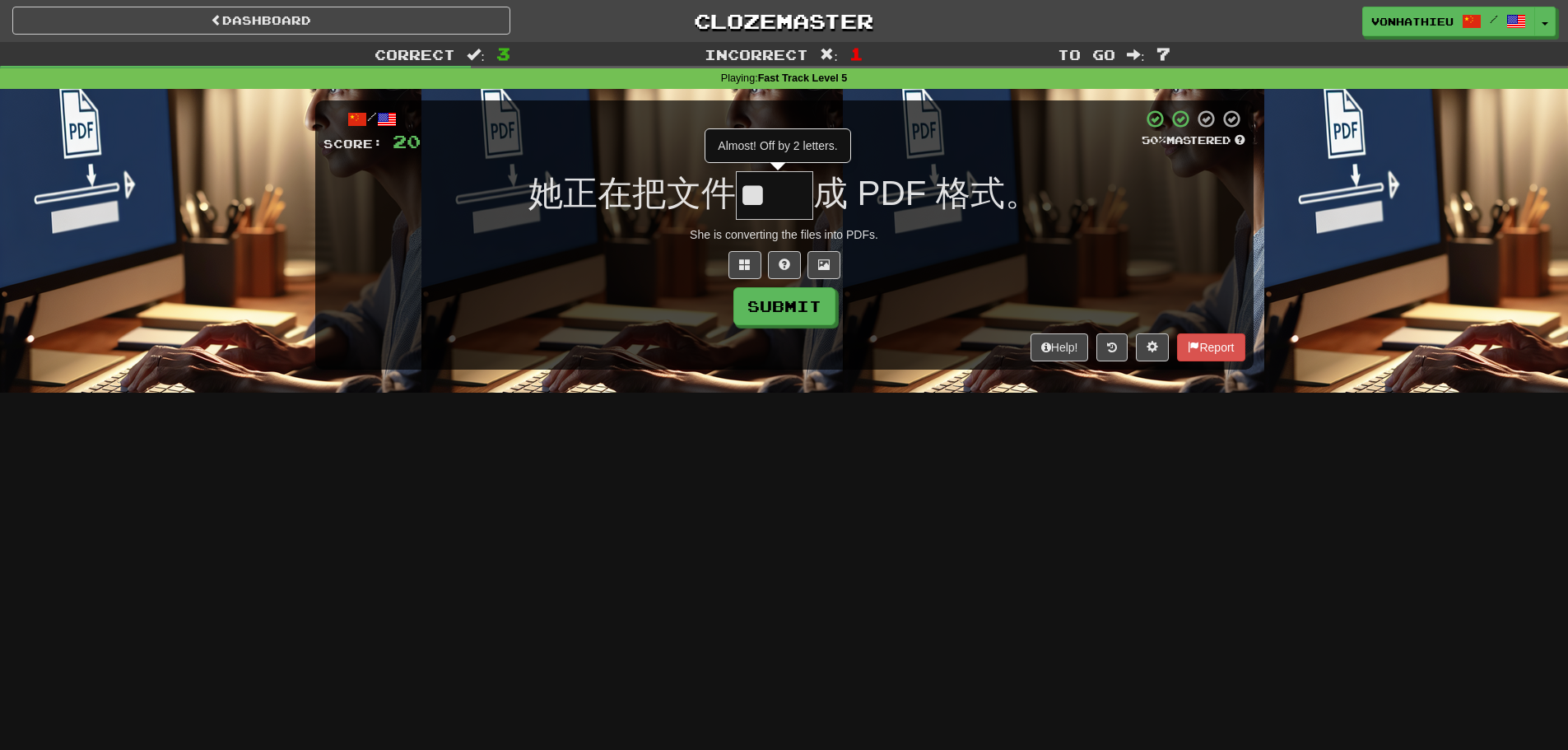
type input "*"
click at [731, 268] on button at bounding box center [744, 265] width 33 height 28
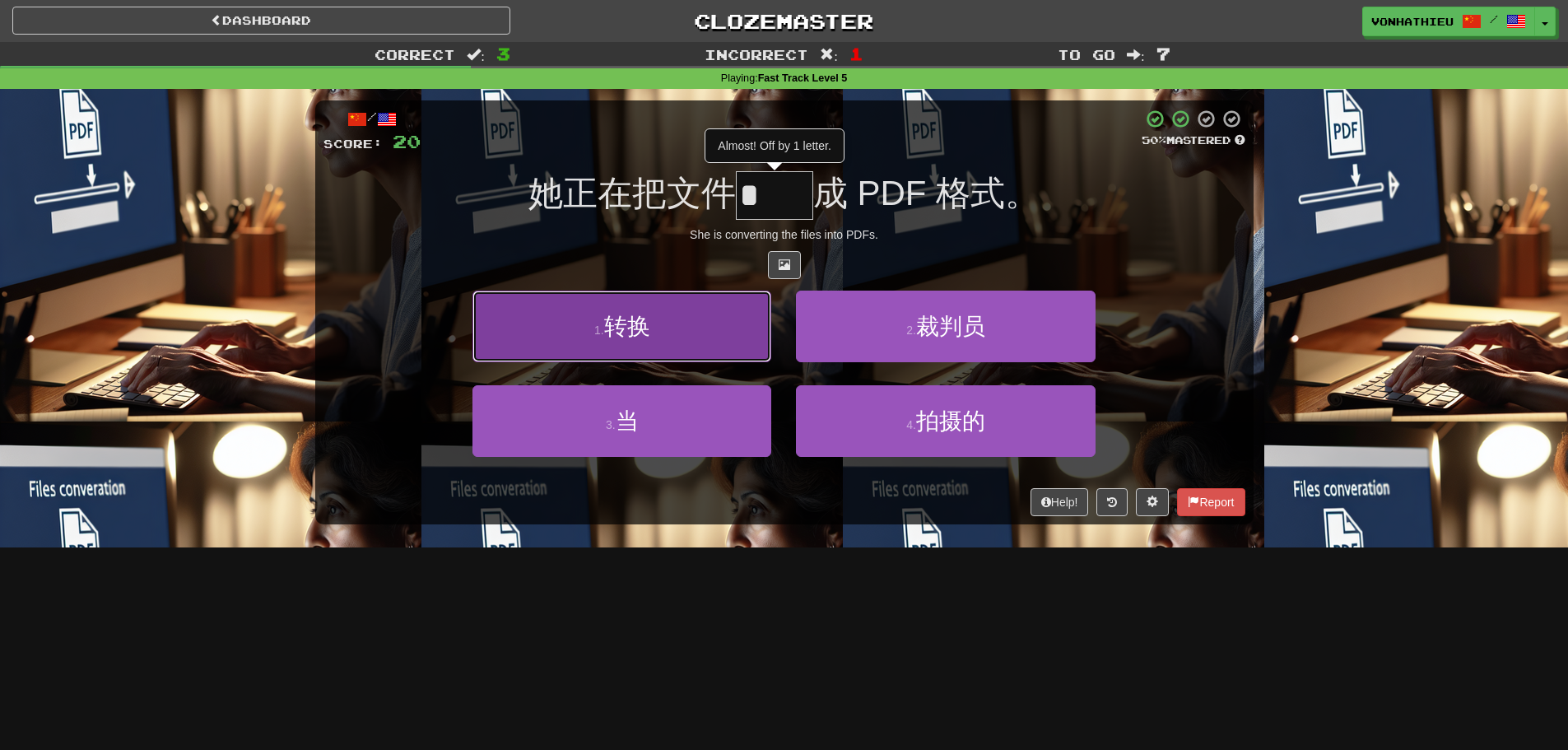
click at [704, 320] on button "1 . 转换" at bounding box center [622, 326] width 299 height 72
type input "**"
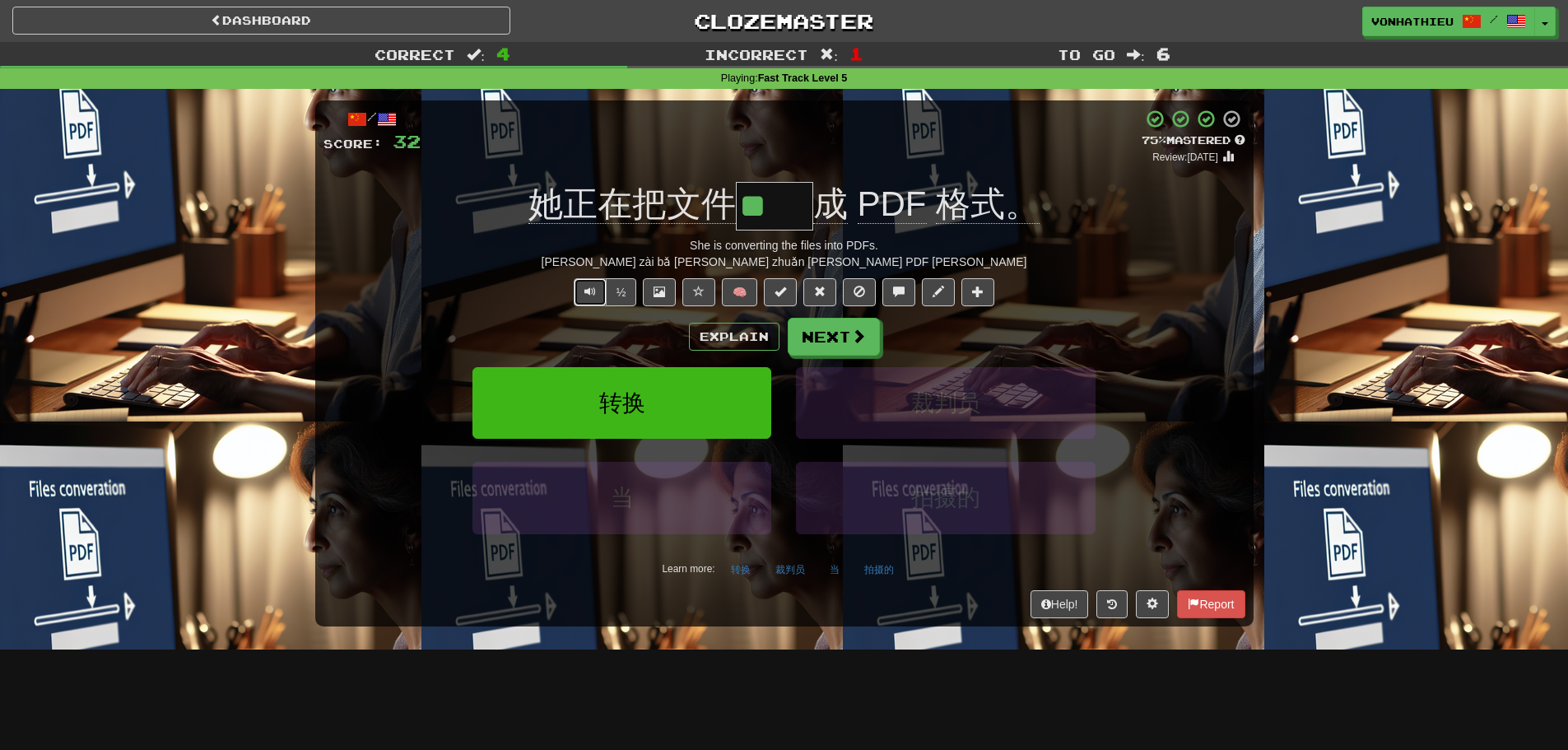
click at [594, 302] on button "Text-to-speech controls" at bounding box center [589, 292] width 33 height 28
click at [580, 296] on button "Text-to-speech controls" at bounding box center [589, 292] width 33 height 28
click at [810, 342] on button "Next" at bounding box center [835, 337] width 92 height 38
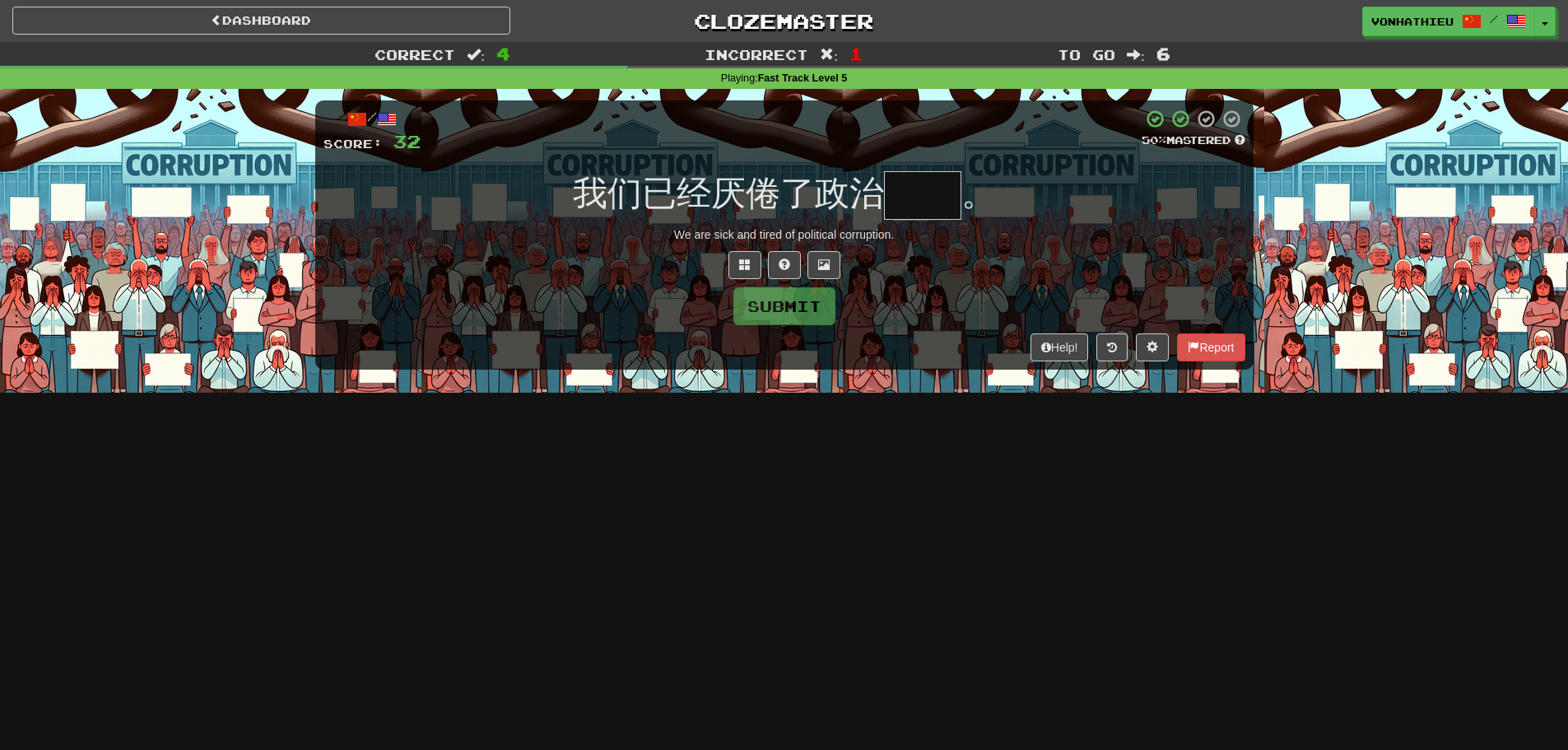
click at [901, 208] on input "text" at bounding box center [922, 195] width 77 height 48
type input "*"
type input "**"
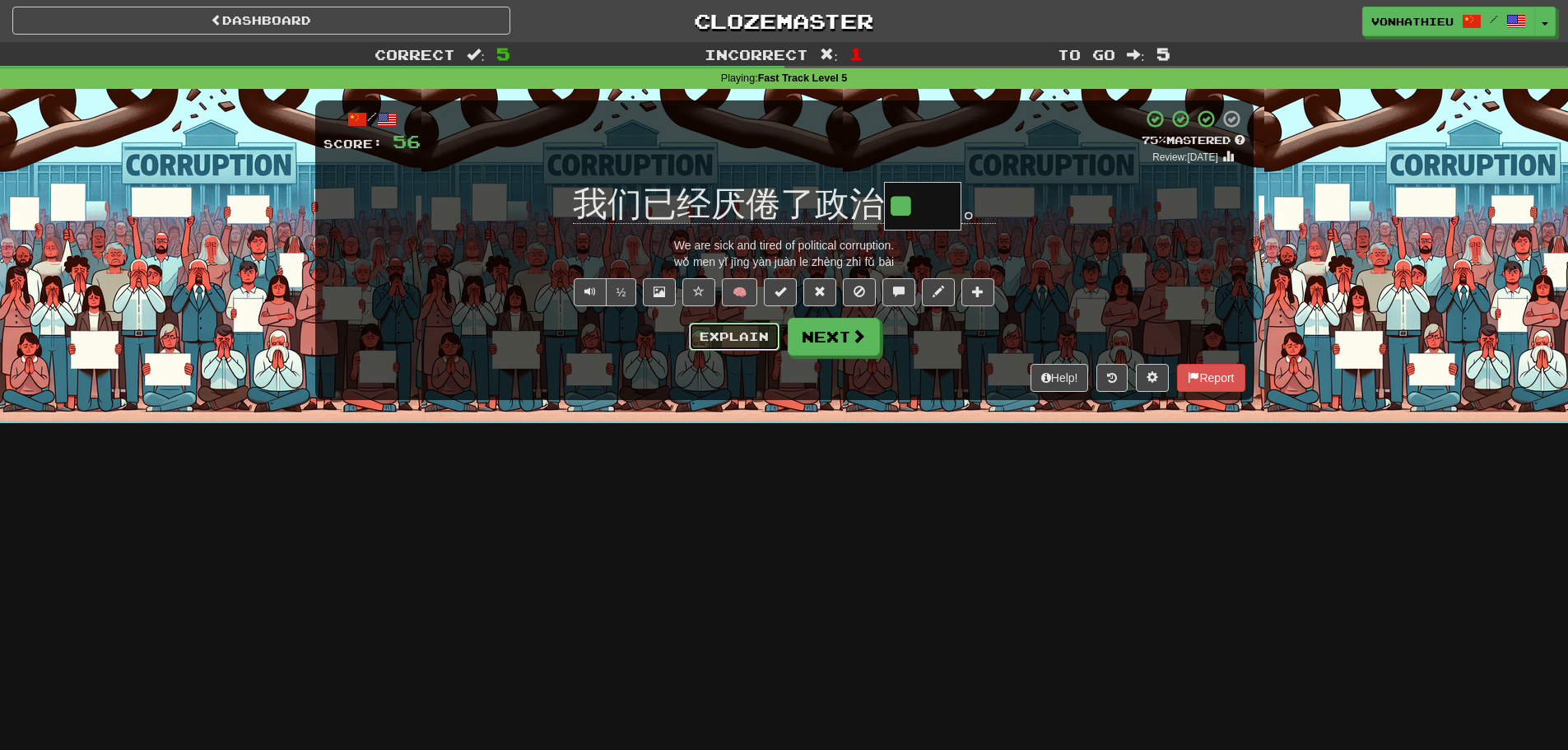
click at [696, 337] on button "Explain" at bounding box center [733, 336] width 90 height 28
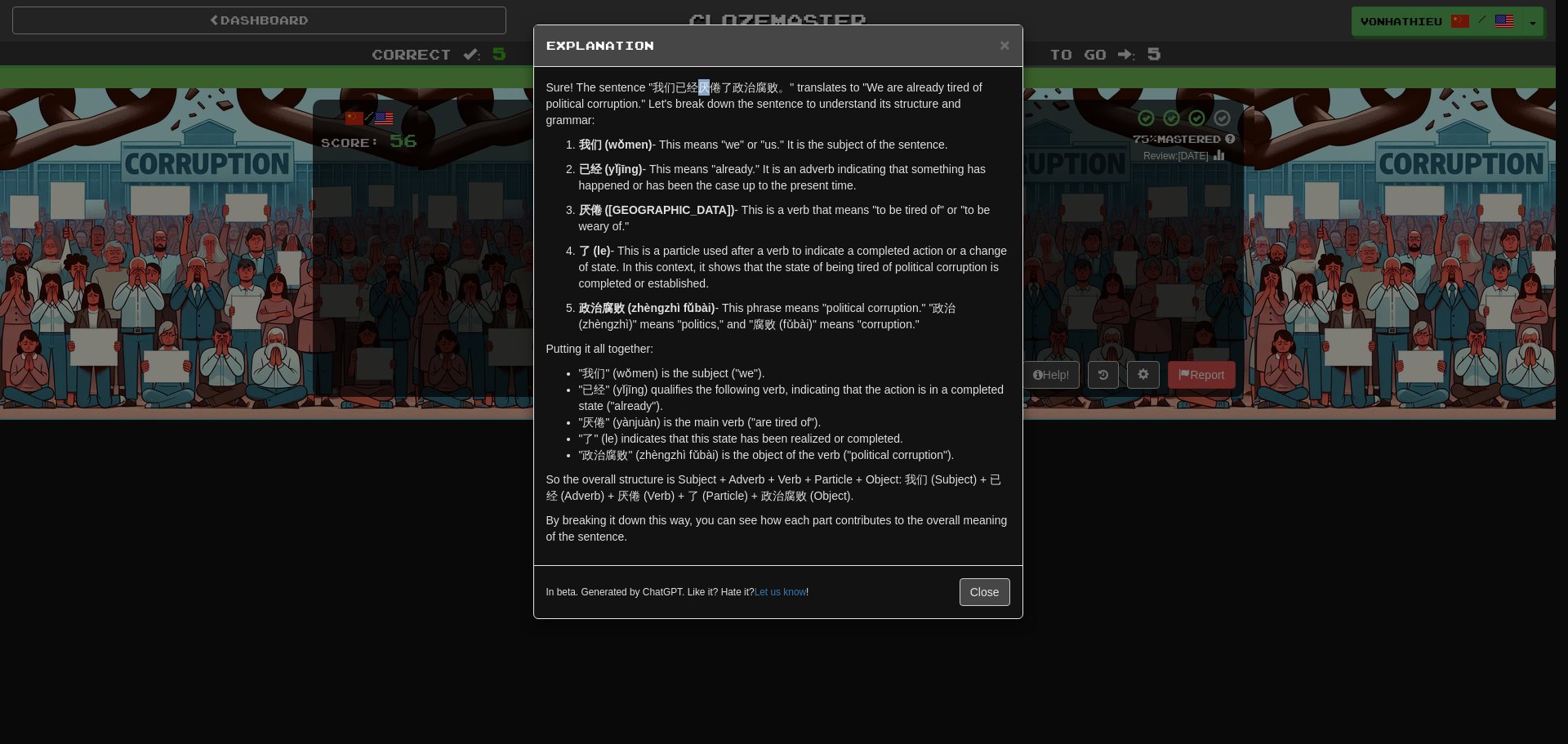
drag, startPoint x: 697, startPoint y: 94, endPoint x: 705, endPoint y: 93, distance: 8.1
click at [705, 93] on p "Sure! The sentence "我们已经厌倦了政治腐败。" translates to "We are already tired of politi…" at bounding box center [778, 103] width 464 height 49
click at [748, 103] on body "Dashboard Clozemaster vonhathieu / Toggle Dropdown Dashboard Leaderboard Activi…" at bounding box center [784, 662] width 1568 height 1324
click at [698, 124] on p "Sure! The sentence "我们已经厌倦了政治腐败。" translates to "We are already tired of politi…" at bounding box center [778, 103] width 464 height 49
click at [1006, 49] on span "×" at bounding box center [1004, 44] width 10 height 18
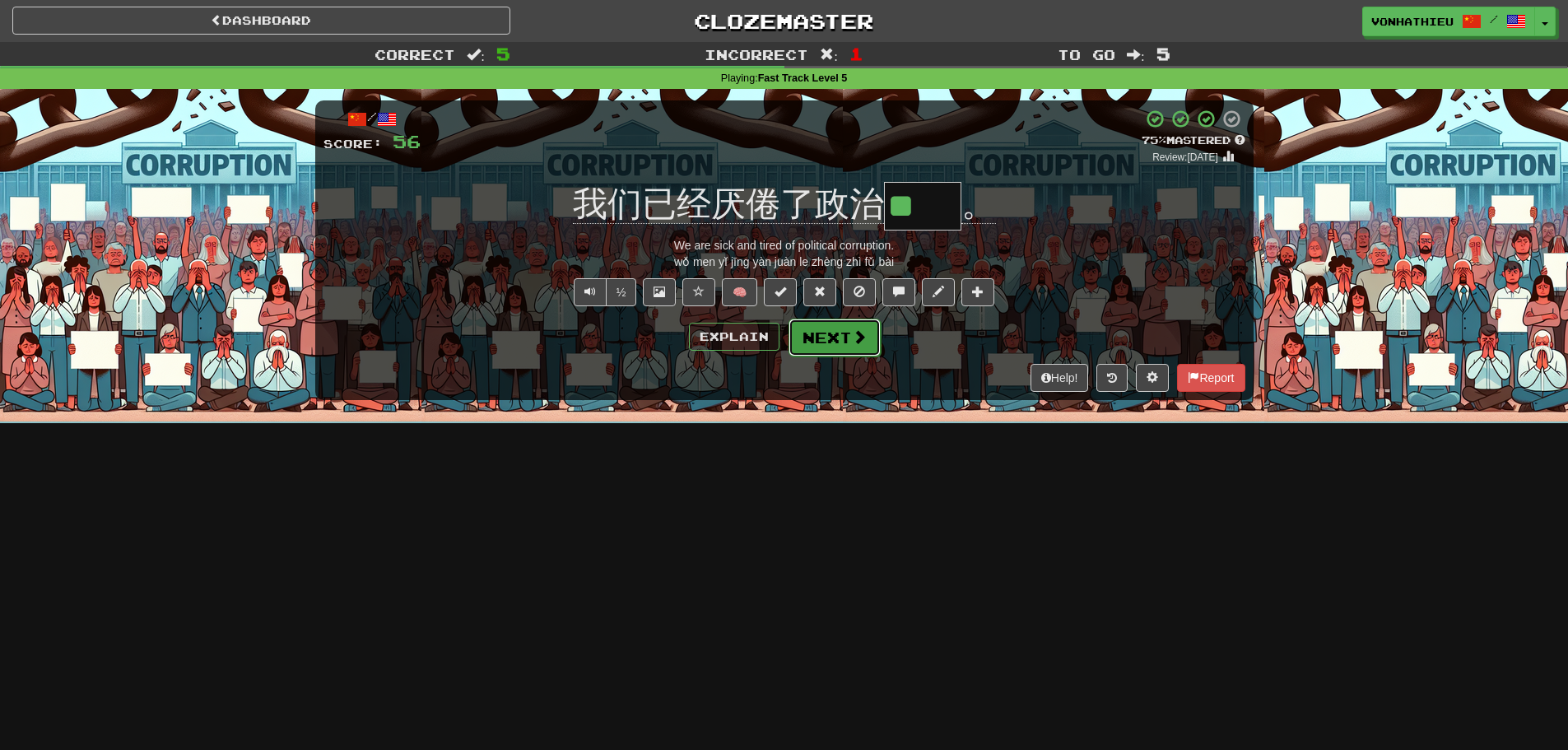
click at [852, 341] on span at bounding box center [860, 336] width 15 height 15
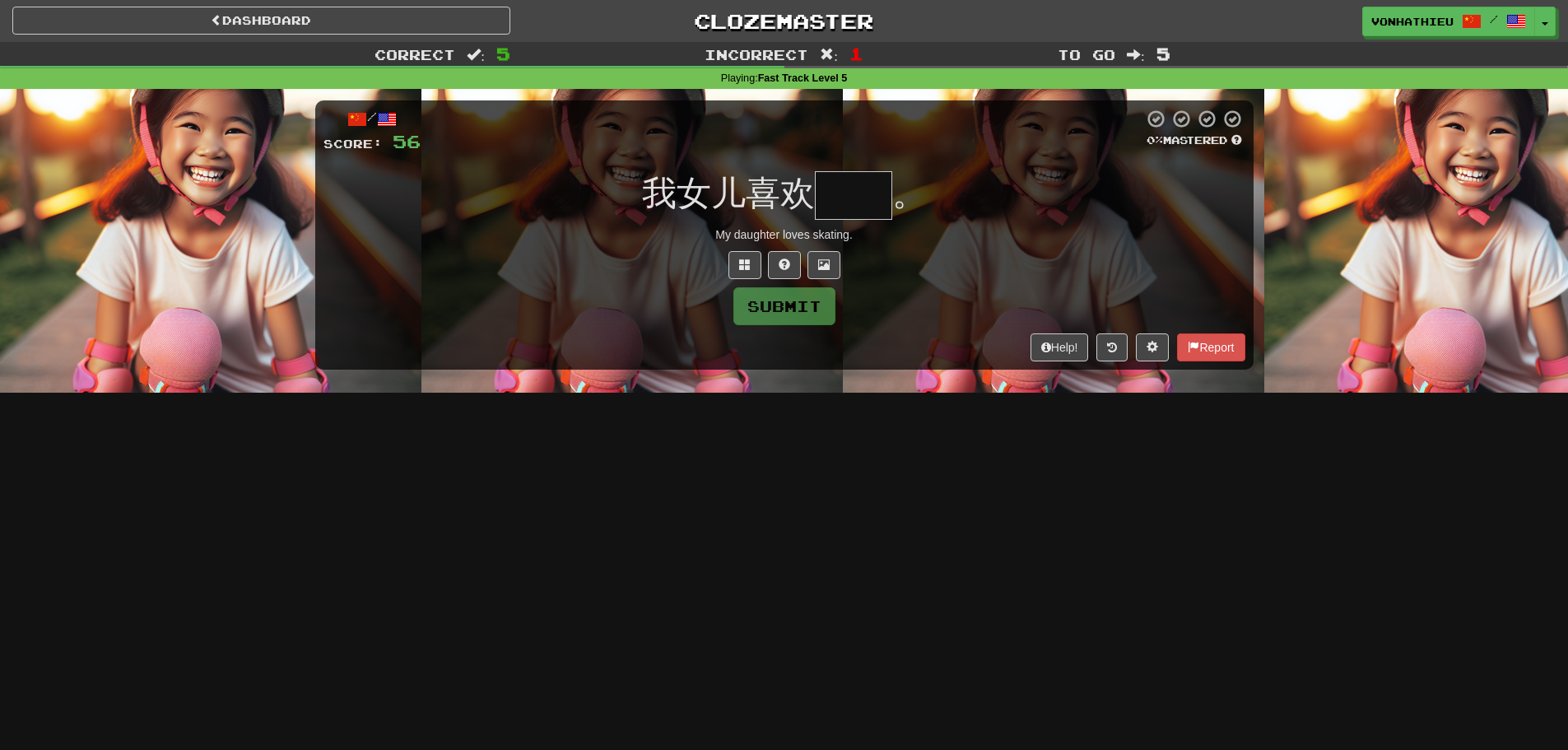
click at [841, 202] on input "text" at bounding box center [853, 195] width 77 height 48
click at [736, 261] on button at bounding box center [744, 265] width 33 height 28
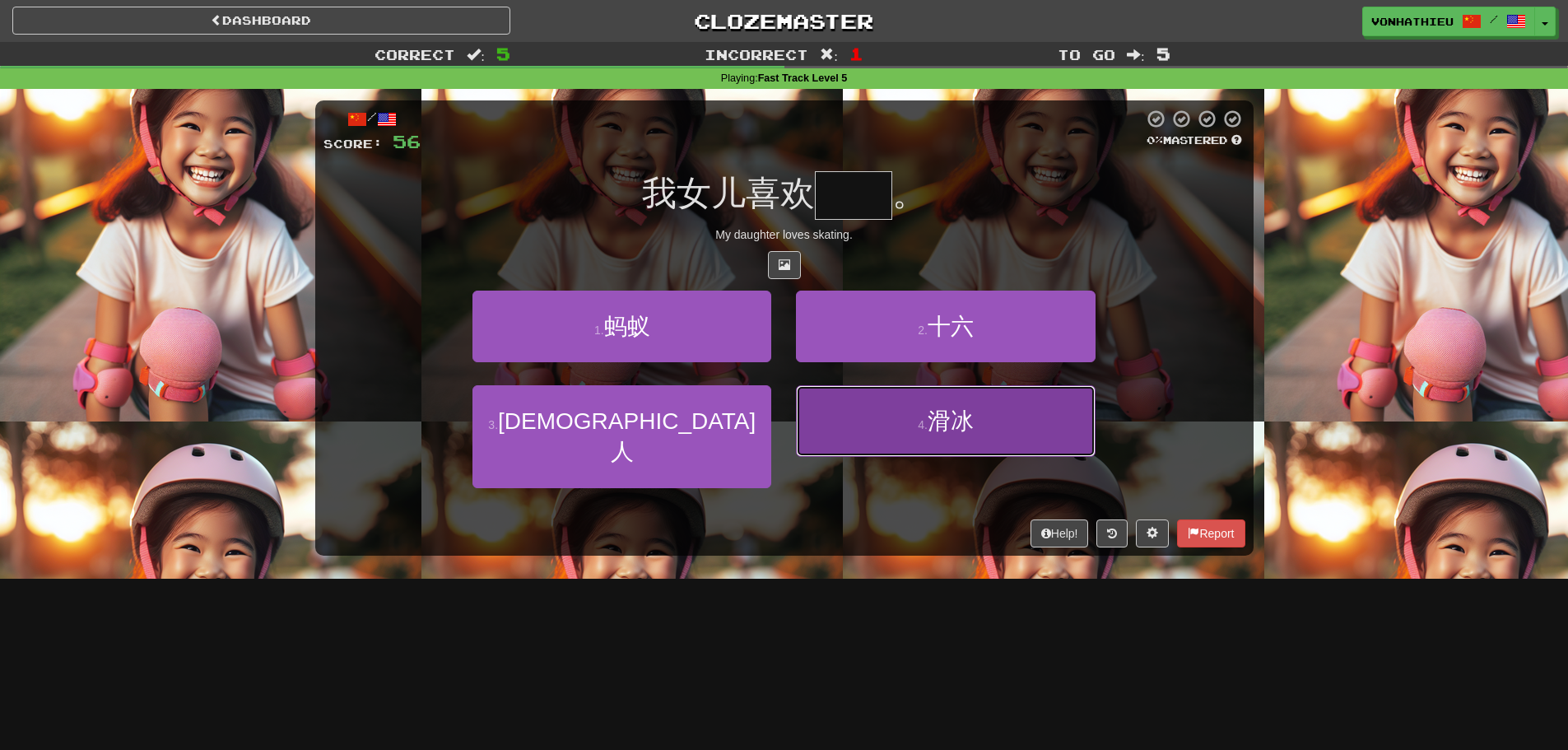
click at [943, 443] on button "4 . 滑冰" at bounding box center [946, 421] width 299 height 72
type input "**"
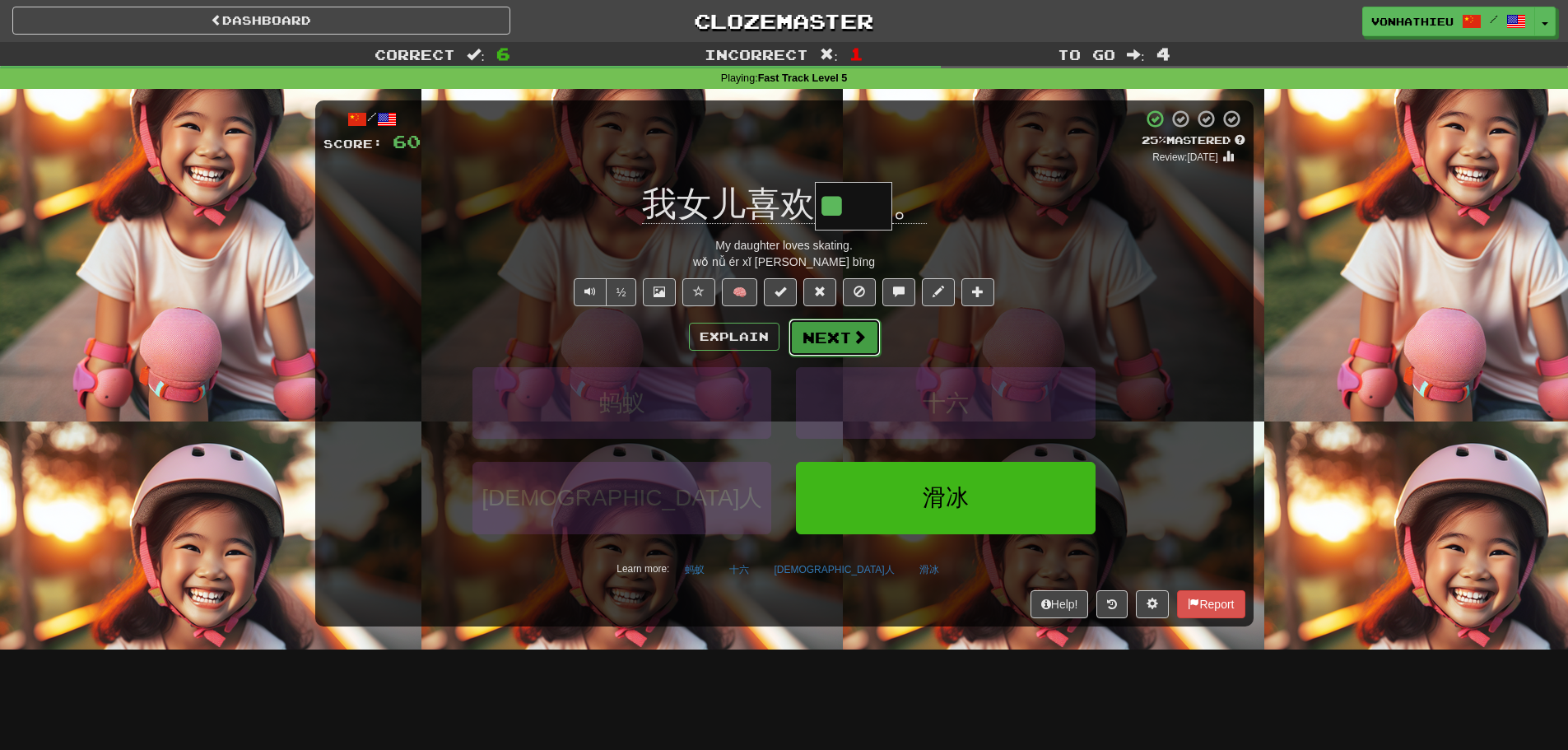
click at [853, 333] on span at bounding box center [860, 336] width 15 height 15
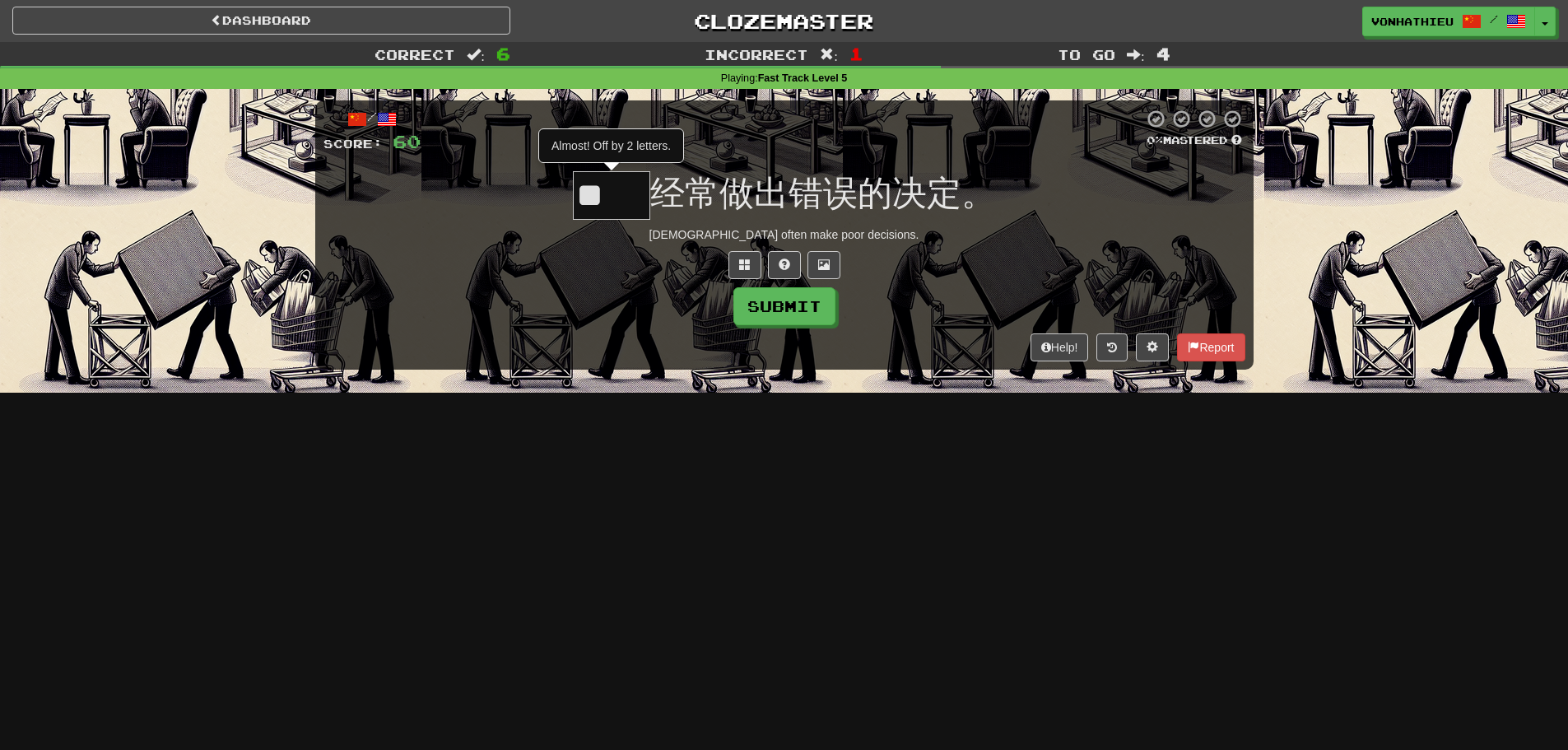
type input "*"
click at [758, 266] on button at bounding box center [744, 265] width 33 height 28
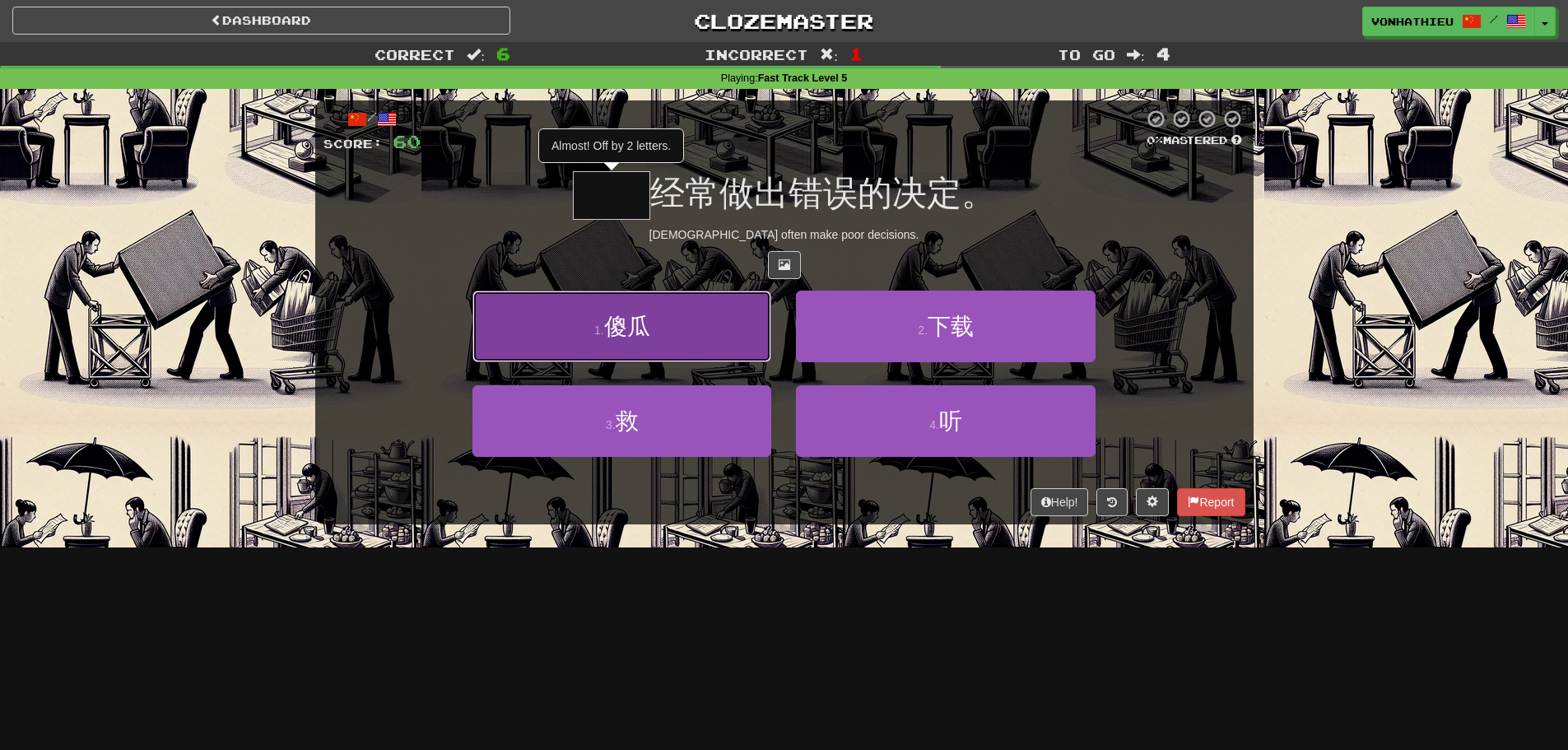
click at [710, 327] on button "1 . 傻瓜" at bounding box center [622, 326] width 299 height 72
type input "**"
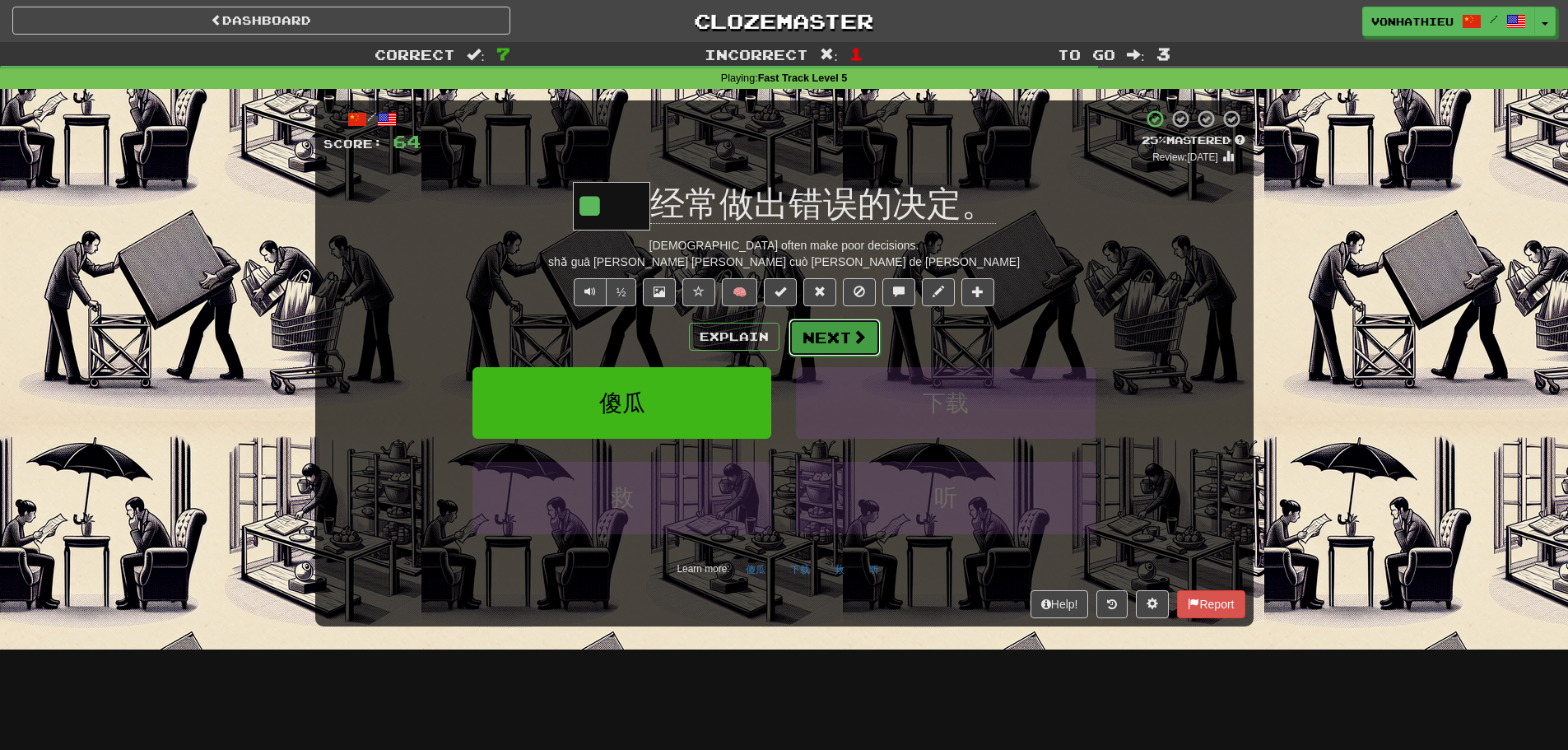
click at [810, 337] on button "Next" at bounding box center [835, 337] width 92 height 38
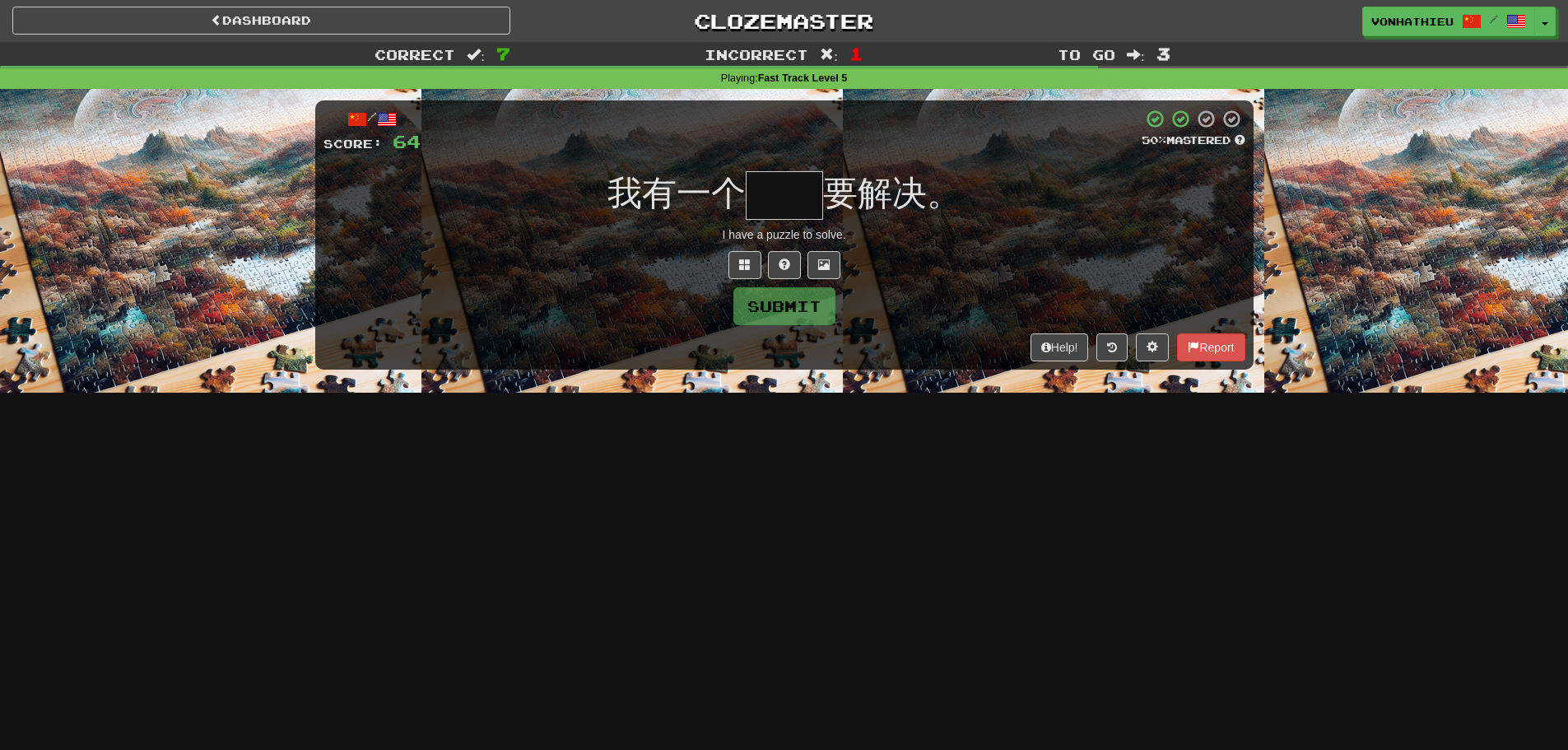
click at [792, 193] on input "text" at bounding box center [784, 195] width 77 height 48
type input "*"
click at [750, 256] on button at bounding box center [744, 265] width 33 height 28
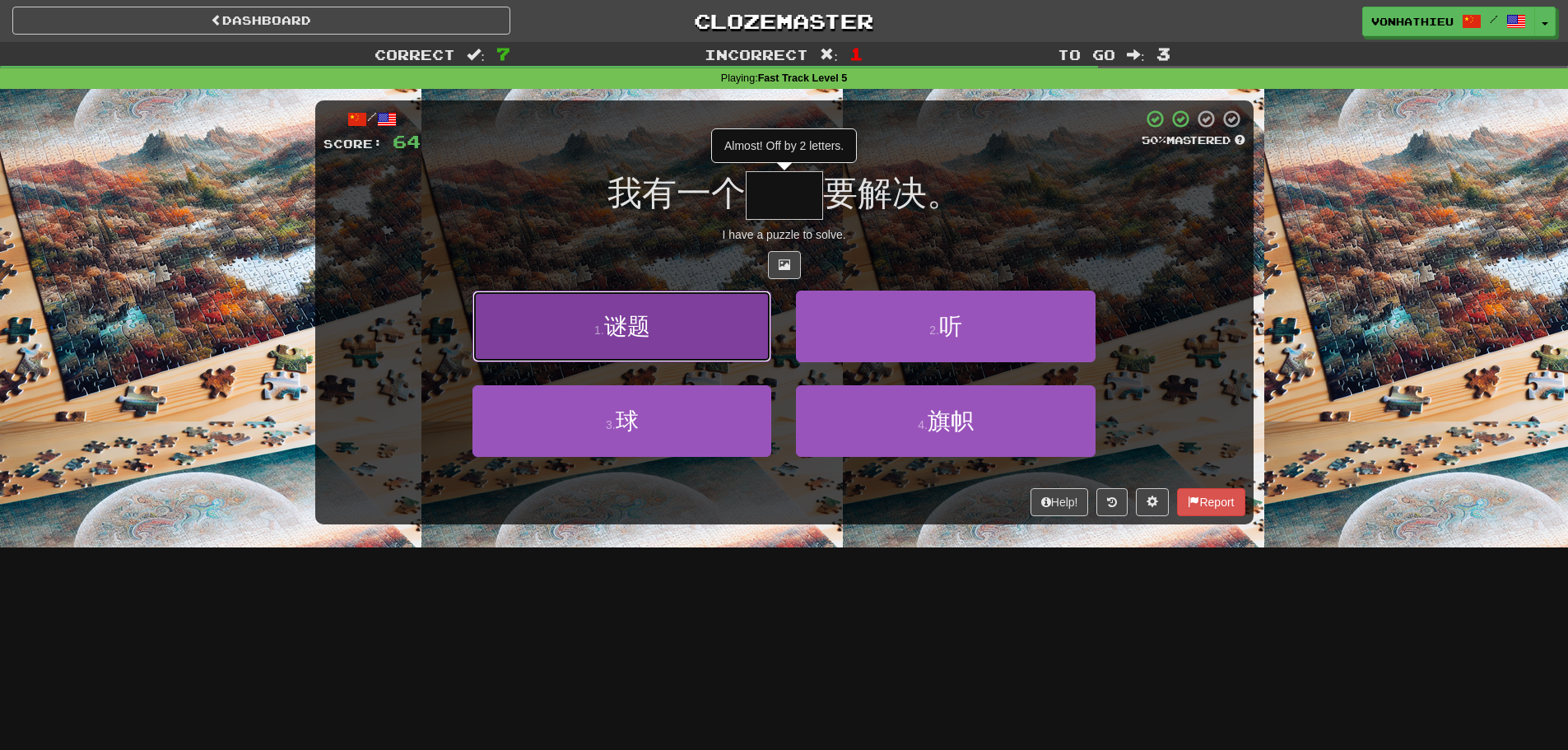
click at [674, 321] on button "1 . 谜题" at bounding box center [622, 326] width 299 height 72
type input "**"
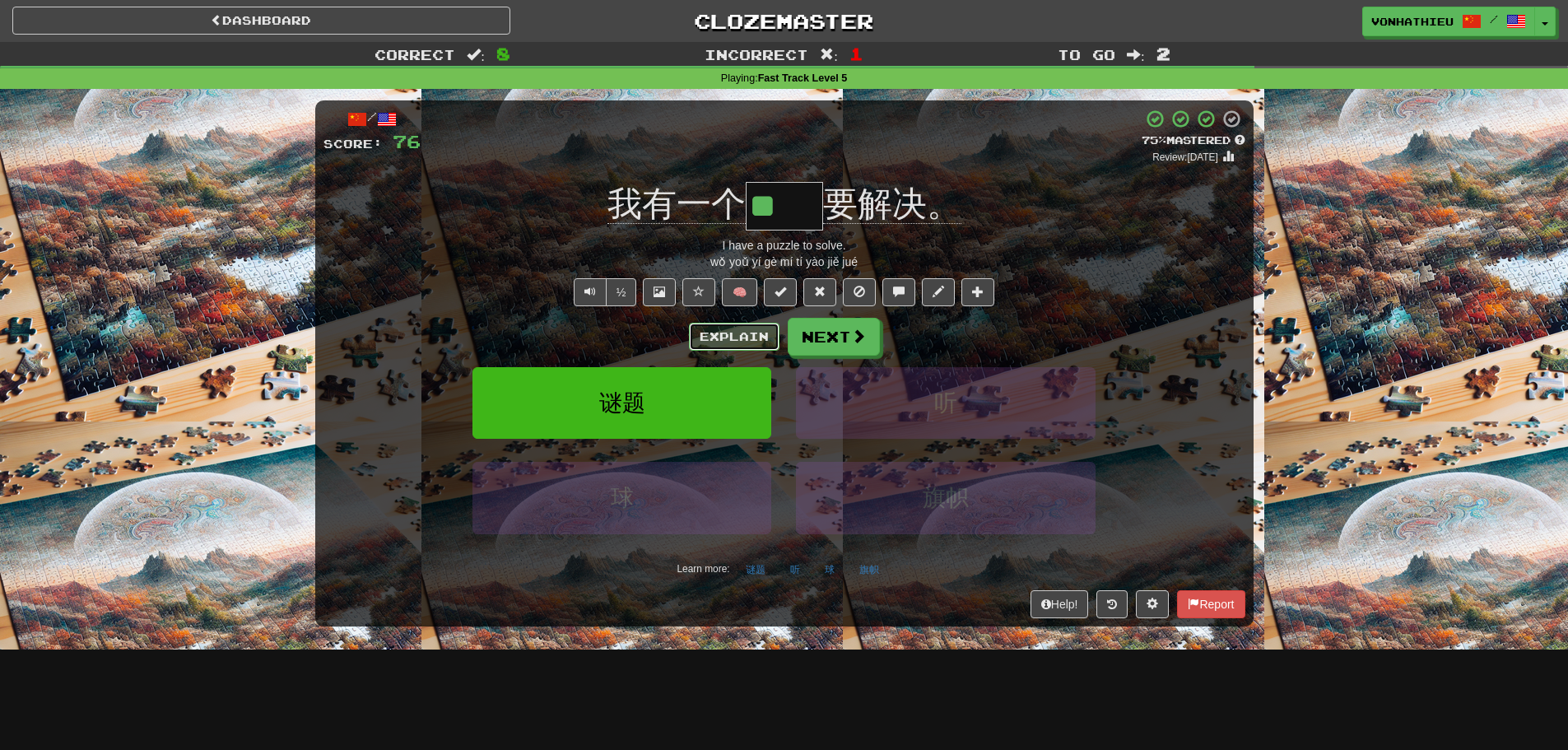
click at [728, 337] on button "Explain" at bounding box center [733, 336] width 90 height 28
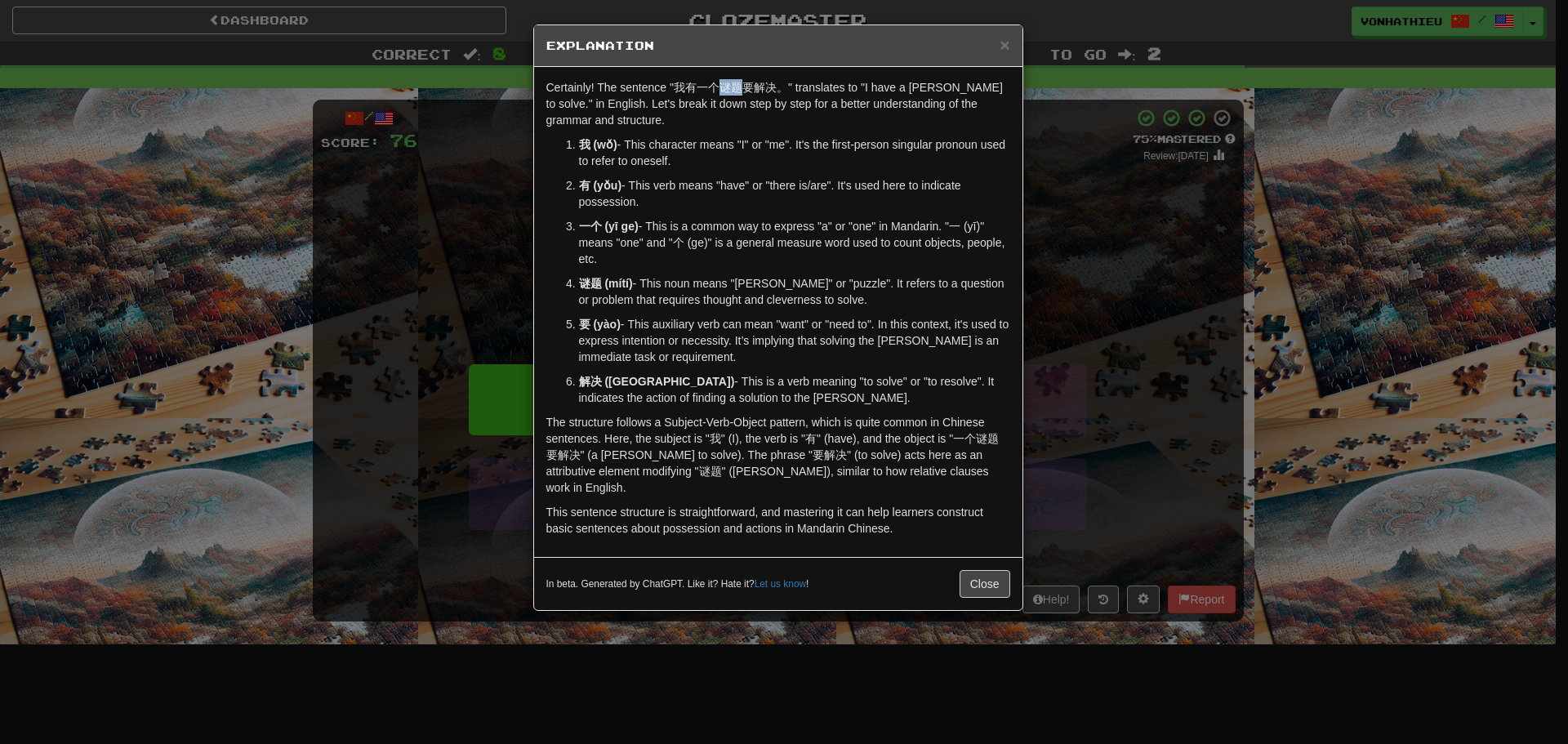
drag, startPoint x: 722, startPoint y: 82, endPoint x: 739, endPoint y: 82, distance: 17.0
click at [739, 82] on p "Certainly! The sentence "我有一个谜题要解决。" translates to "I have a riddle to solve." …" at bounding box center [778, 103] width 464 height 49
click at [761, 105] on body "Dashboard Clozemaster vonhathieu / Toggle Dropdown Dashboard Leaderboard Activi…" at bounding box center [784, 662] width 1568 height 1324
click at [746, 199] on p "有 (yǒu) - This verb means "have" or "there is/are". It's used here to indicate …" at bounding box center [795, 193] width 431 height 32
click at [1202, 280] on div "× Explanation Certainly! The sentence "我有一个谜题要解决。" translates to "I have a ridd…" at bounding box center [784, 372] width 1568 height 744
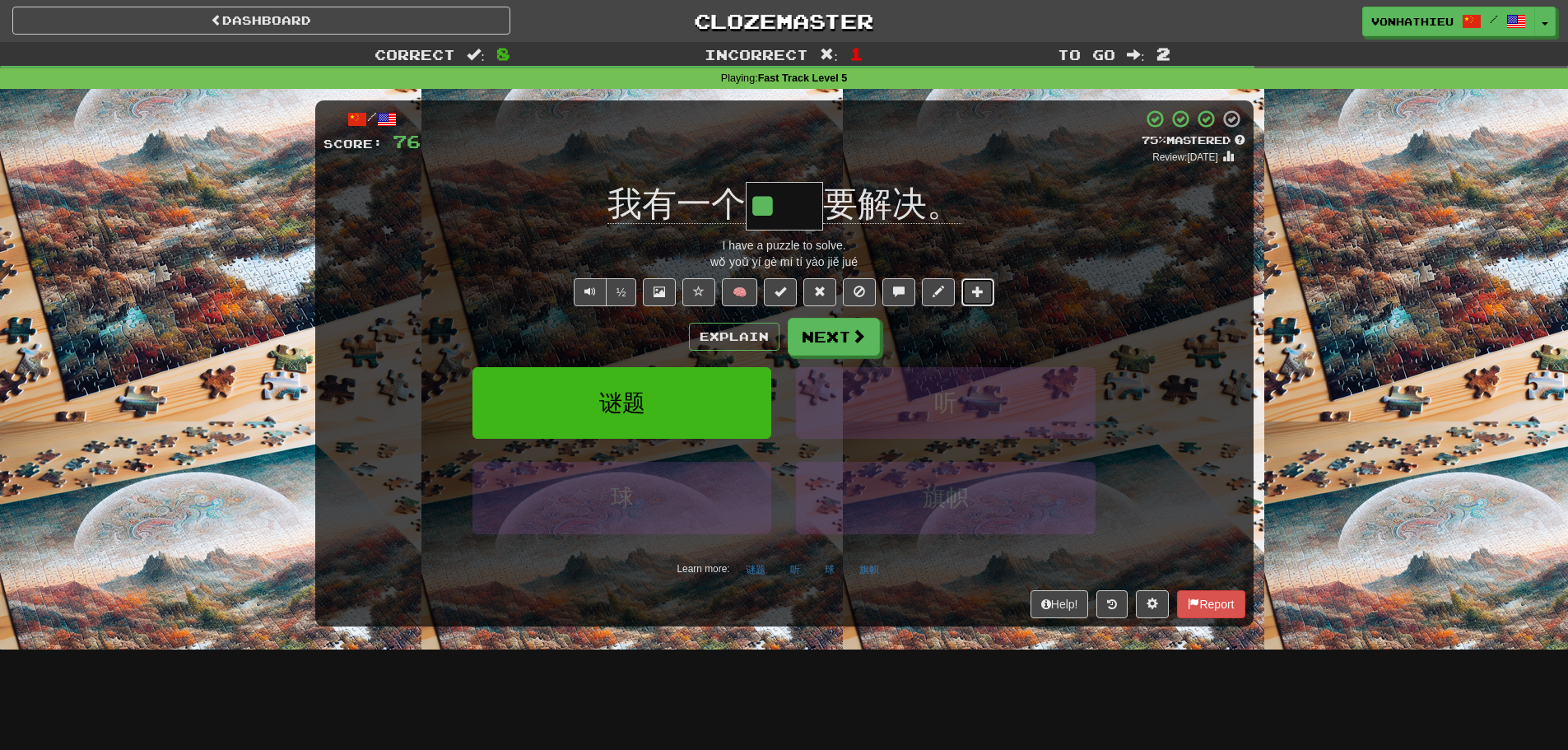
click at [983, 291] on span at bounding box center [978, 291] width 11 height 11
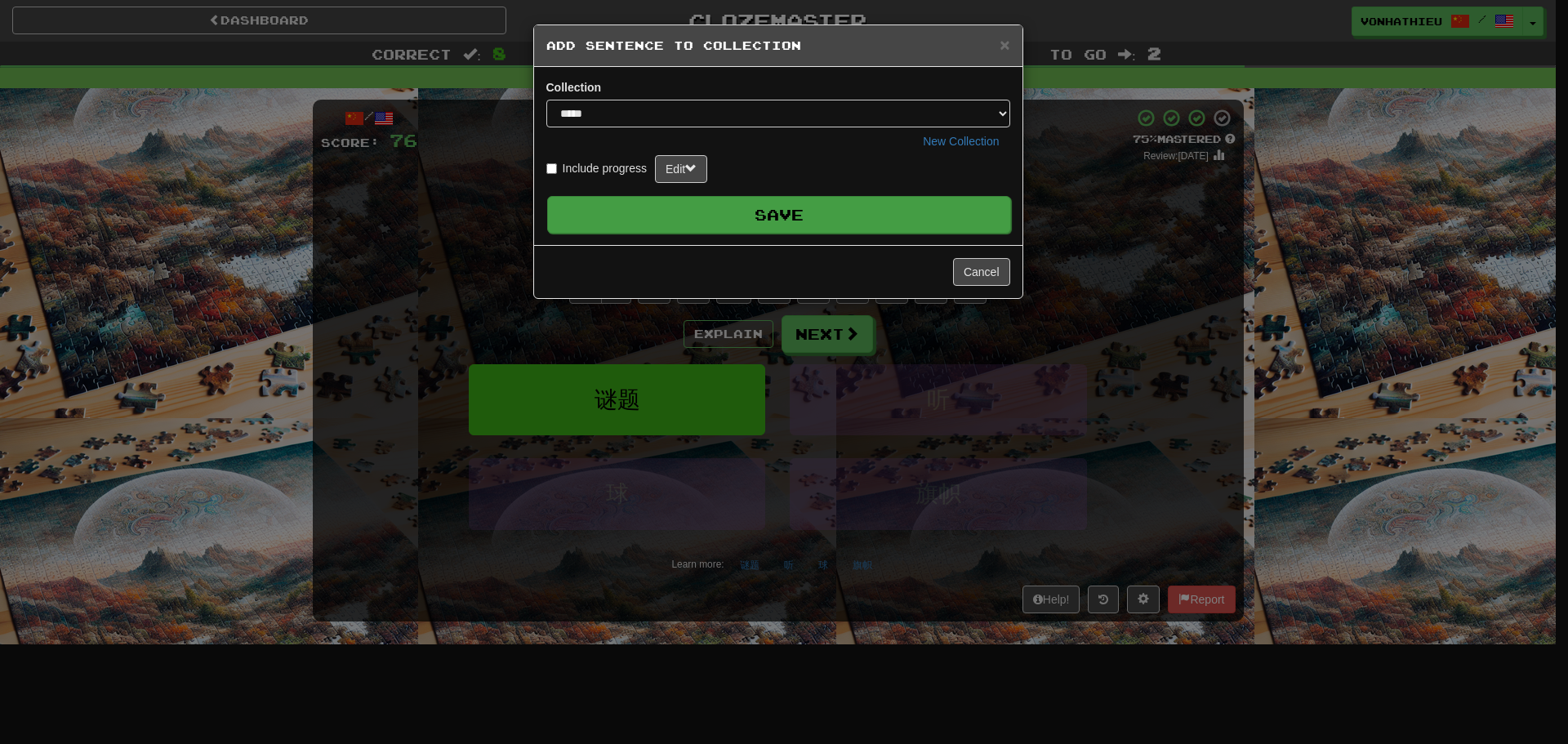
click at [920, 201] on button "Save" at bounding box center [778, 215] width 464 height 38
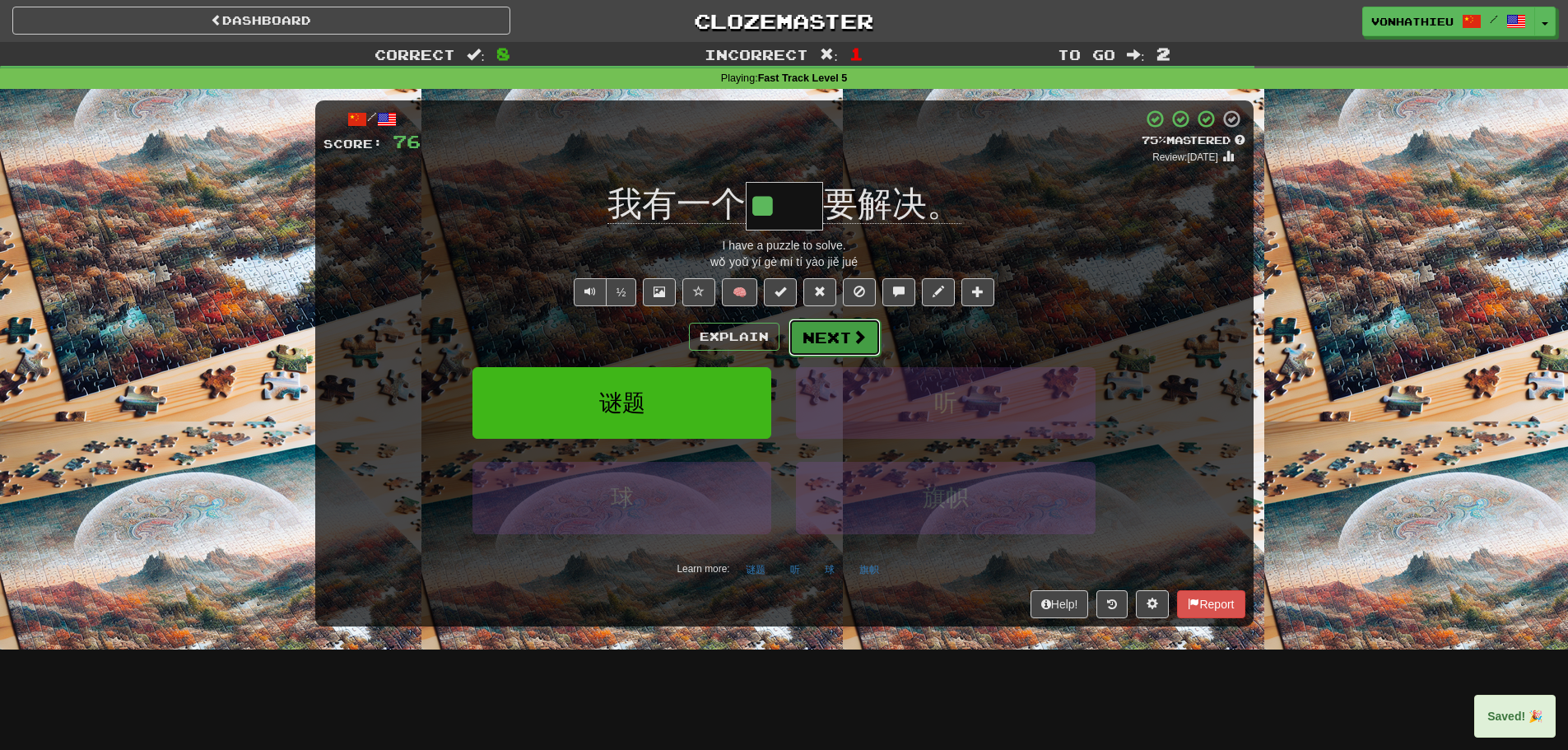
click at [833, 329] on button "Next" at bounding box center [835, 337] width 92 height 38
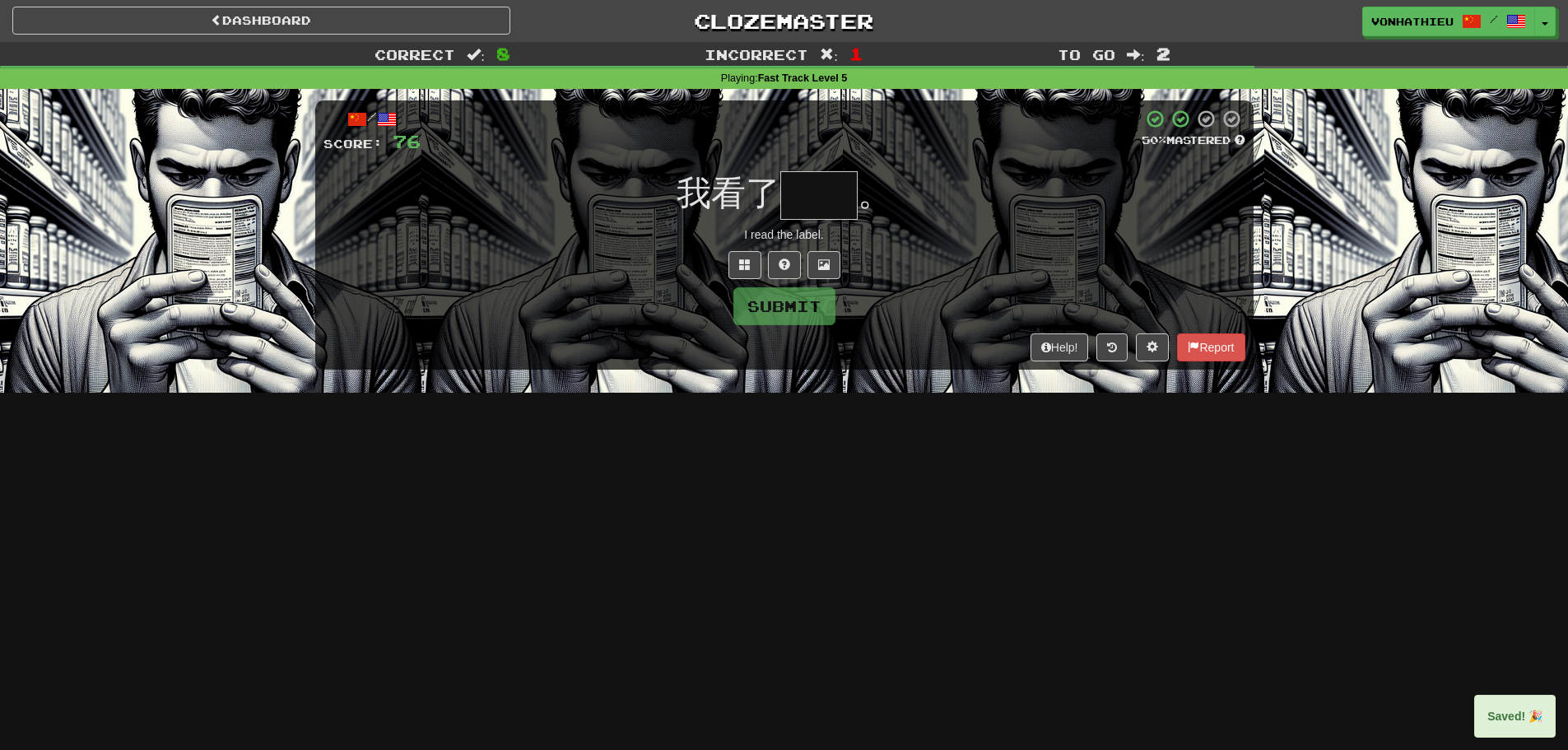
click at [810, 191] on input "text" at bounding box center [819, 195] width 77 height 48
type input "*"
click at [747, 259] on span at bounding box center [744, 264] width 11 height 11
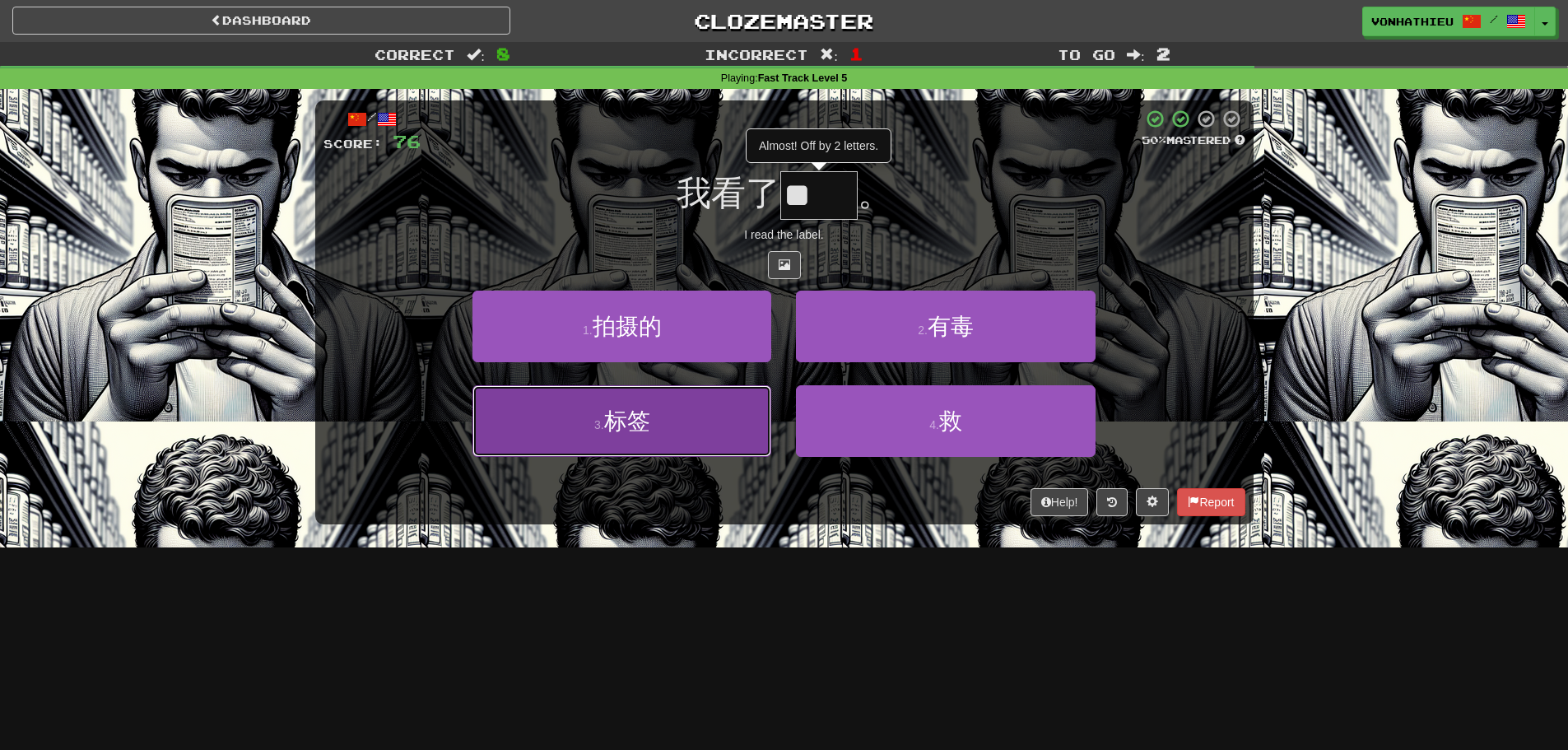
click at [696, 445] on button "3 . 标签" at bounding box center [622, 421] width 299 height 72
type input "**"
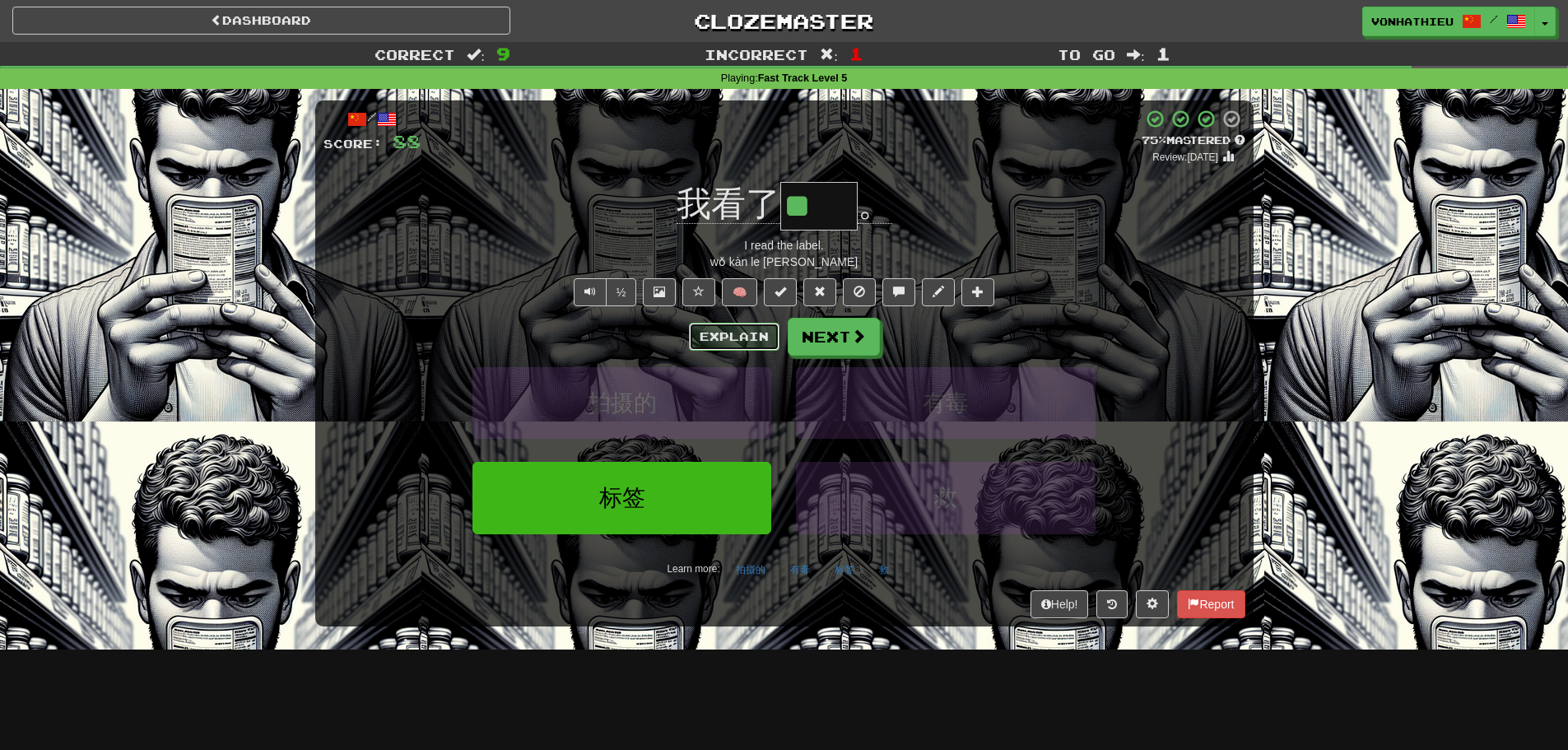
click at [714, 336] on button "Explain" at bounding box center [733, 336] width 90 height 28
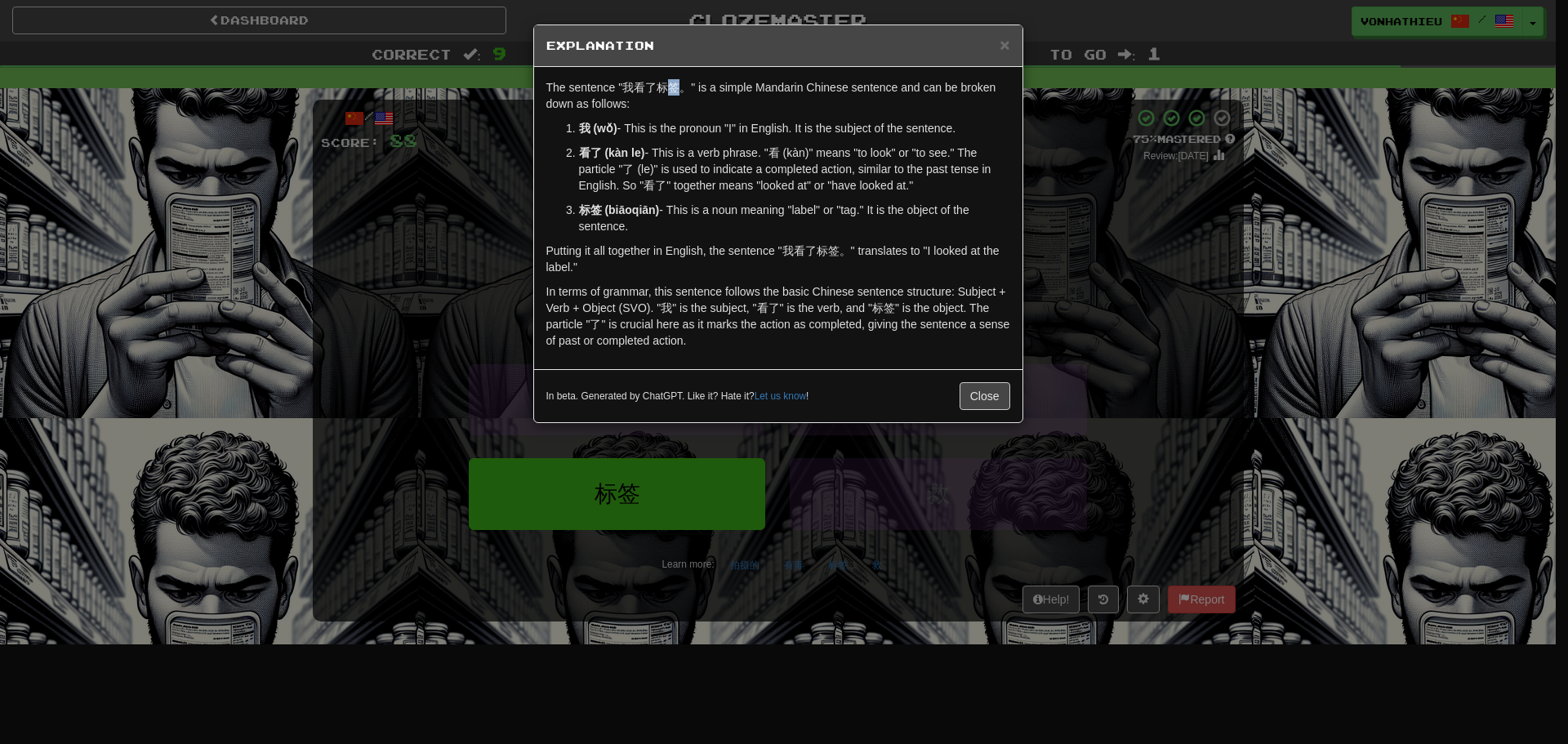
click at [678, 86] on p "The sentence "我看了标签。" is a simple Mandarin Chinese sentence and can be broken d…" at bounding box center [778, 95] width 464 height 32
click at [707, 107] on body "Dashboard Clozemaster vonhathieu / Toggle Dropdown Dashboard Leaderboard Activi…" at bounding box center [784, 662] width 1568 height 1324
click at [694, 114] on div "The sentence "我看了标签。" is a simple Mandarin Chinese sentence and can be broken d…" at bounding box center [778, 218] width 489 height 302
drag, startPoint x: 657, startPoint y: 89, endPoint x: 667, endPoint y: 89, distance: 10.0
click at [667, 89] on p "The sentence "我看了标签。" is a simple Mandarin Chinese sentence and can be broken d…" at bounding box center [778, 95] width 464 height 32
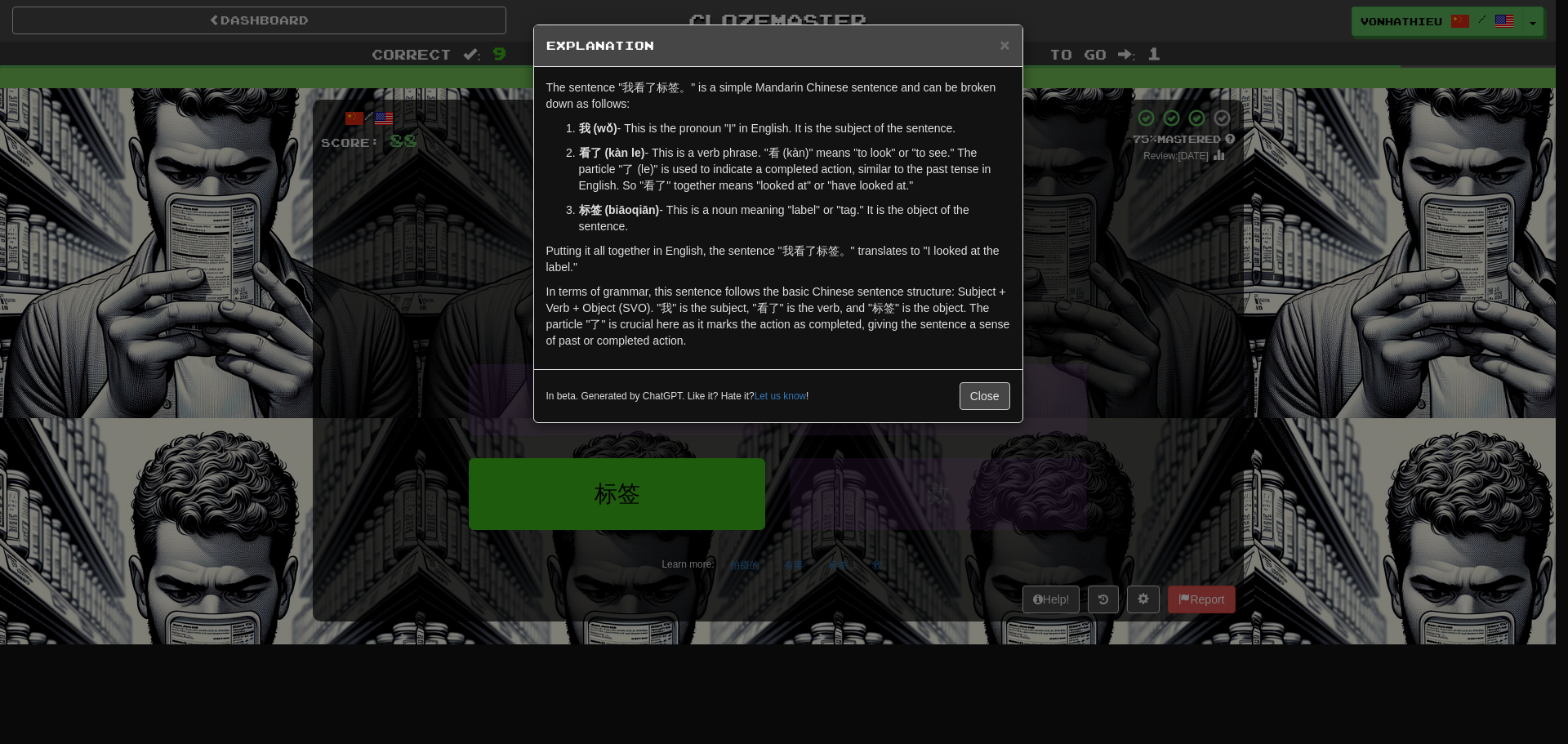
click at [687, 104] on p "The sentence "我看了标签。" is a simple Mandarin Chinese sentence and can be broken d…" at bounding box center [778, 95] width 464 height 32
click at [666, 86] on p "The sentence "我看了标签。" is a simple Mandarin Chinese sentence and can be broken d…" at bounding box center [778, 95] width 464 height 32
click at [697, 102] on body "Dashboard Clozemaster vonhathieu / Toggle Dropdown Dashboard Leaderboard Activi…" at bounding box center [784, 662] width 1568 height 1324
click at [683, 109] on p "The sentence "我看了标签。" is a simple Mandarin Chinese sentence and can be broken d…" at bounding box center [778, 95] width 464 height 32
drag, startPoint x: 658, startPoint y: 85, endPoint x: 679, endPoint y: 85, distance: 21.0
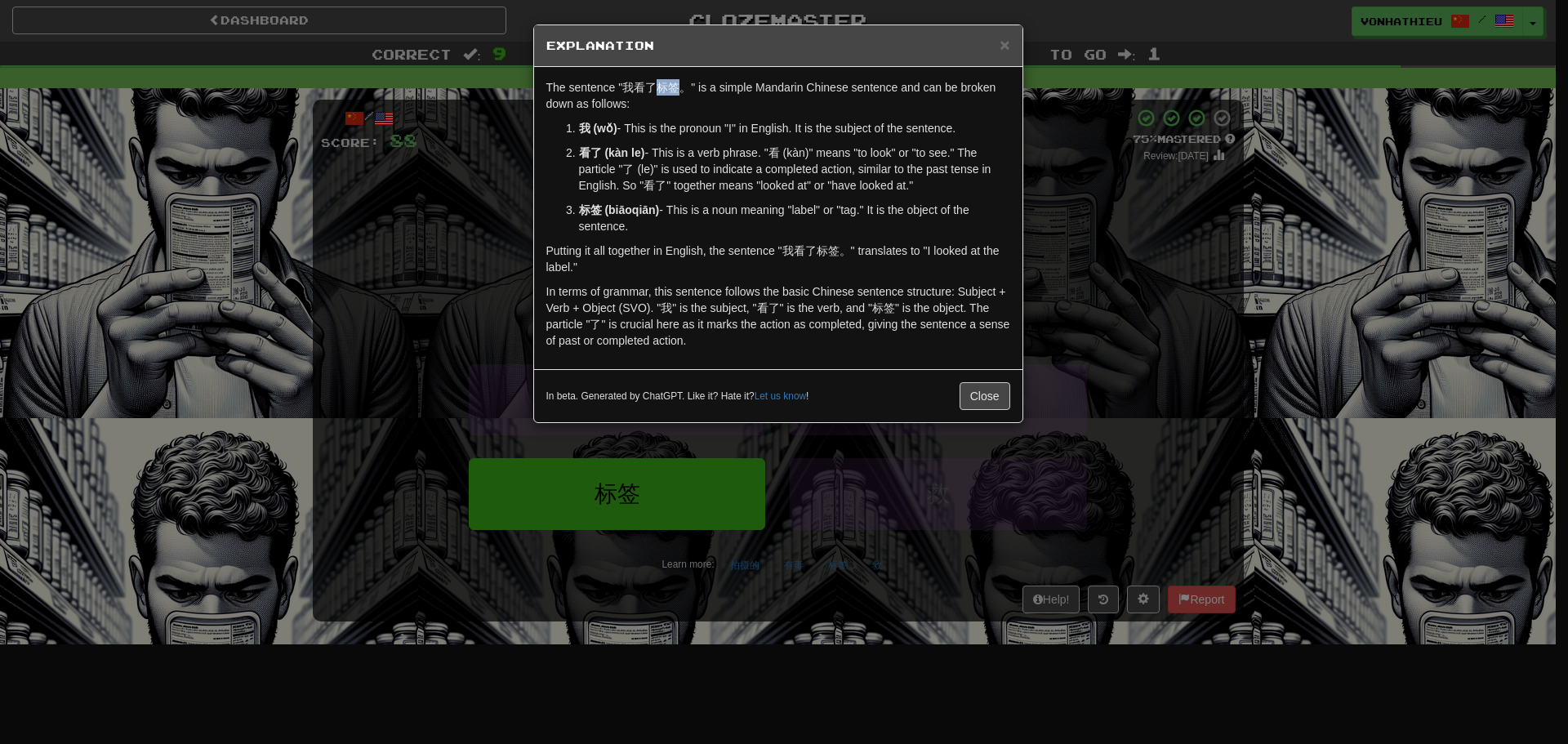
click at [679, 85] on p "The sentence "我看了标签。" is a simple Mandarin Chinese sentence and can be broken d…" at bounding box center [778, 95] width 464 height 32
click at [699, 114] on body "Dashboard Clozemaster vonhathieu / Toggle Dropdown Dashboard Leaderboard Activi…" at bounding box center [784, 662] width 1568 height 1324
click at [676, 116] on div "The sentence "我看了标签。" is a simple Mandarin Chinese sentence and can be broken d…" at bounding box center [778, 218] width 489 height 302
click at [1255, 328] on div "× Explanation The sentence "我看了标签。" is a simple Mandarin Chinese sentence and c…" at bounding box center [784, 372] width 1568 height 744
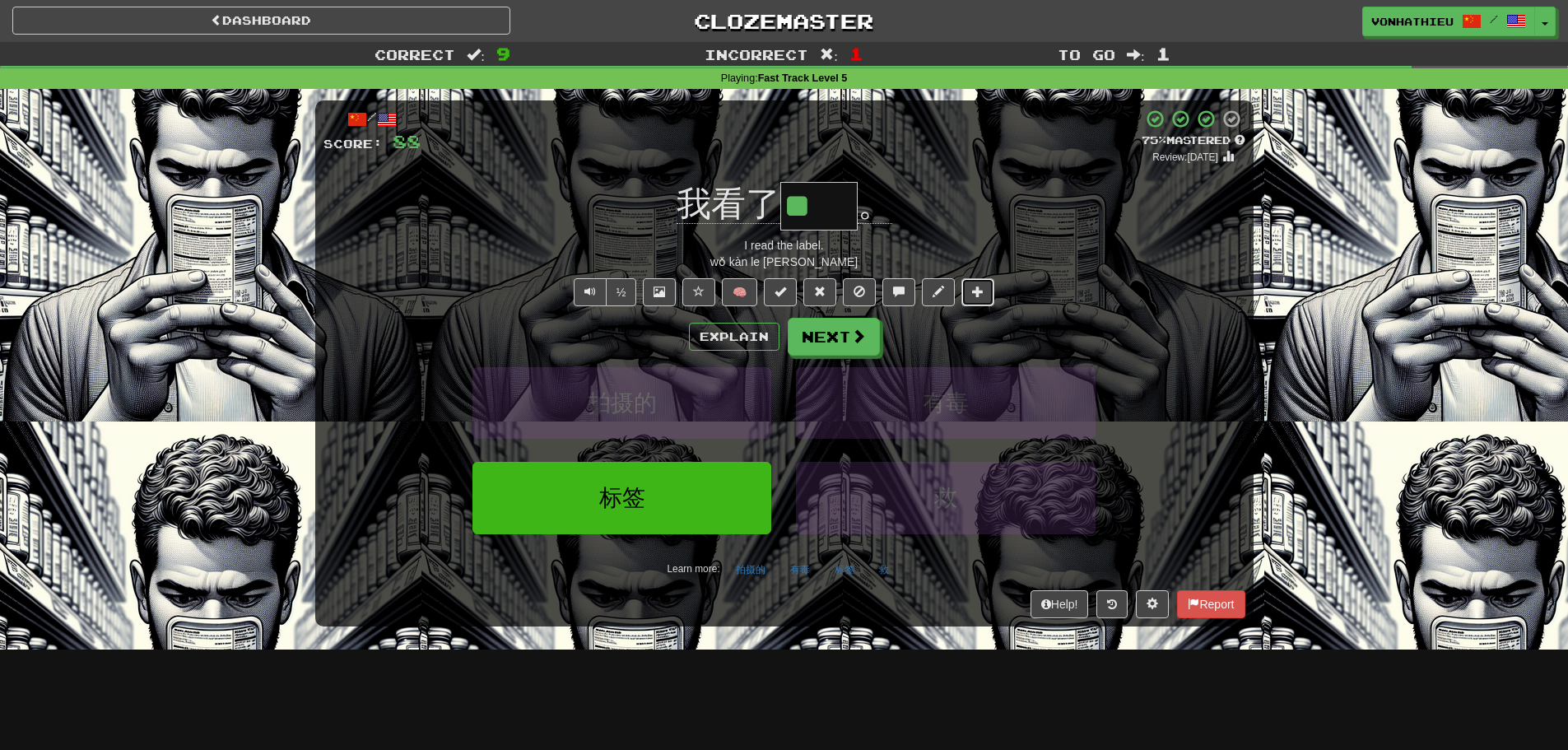
click at [982, 294] on span at bounding box center [978, 291] width 11 height 11
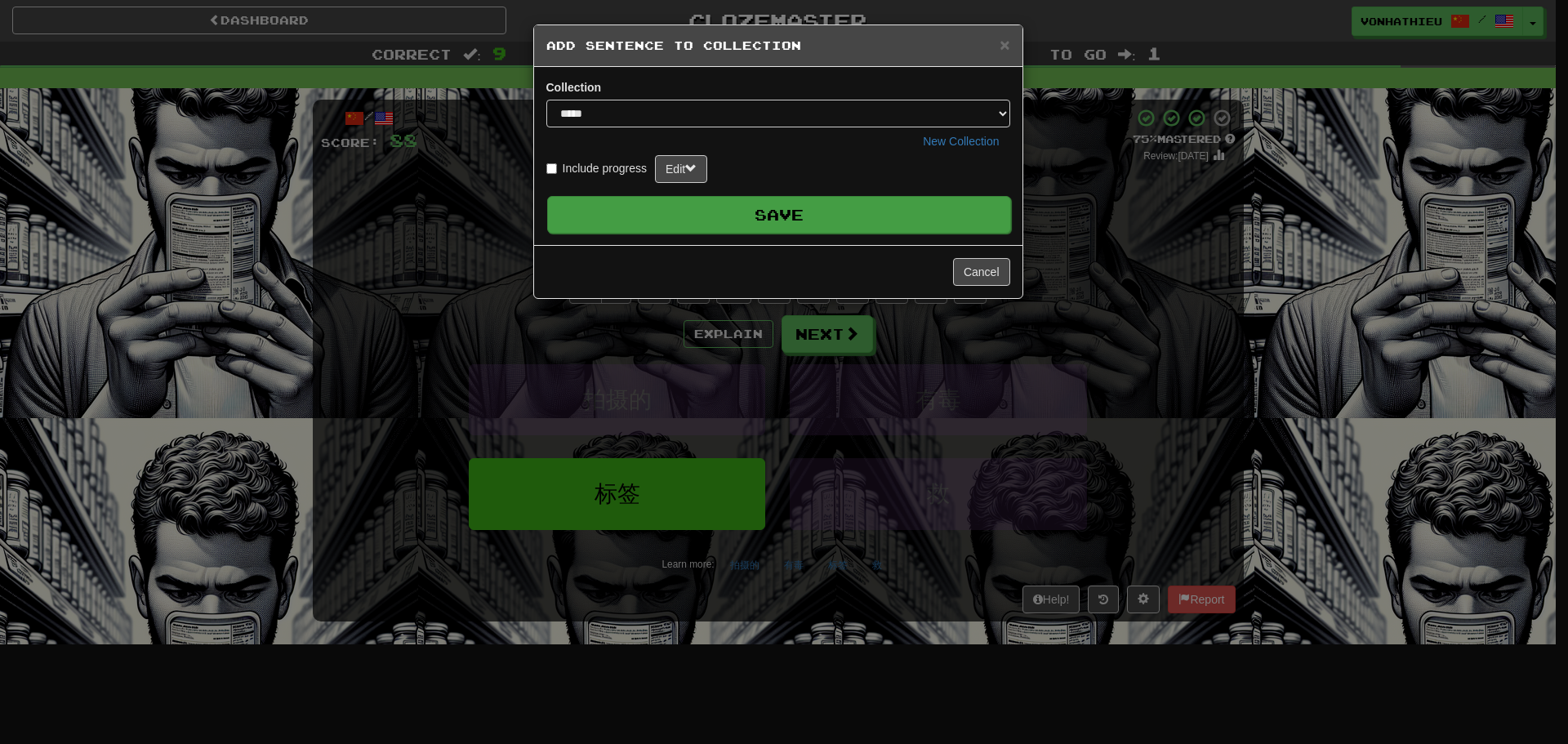
click at [738, 199] on button "Save" at bounding box center [778, 215] width 464 height 38
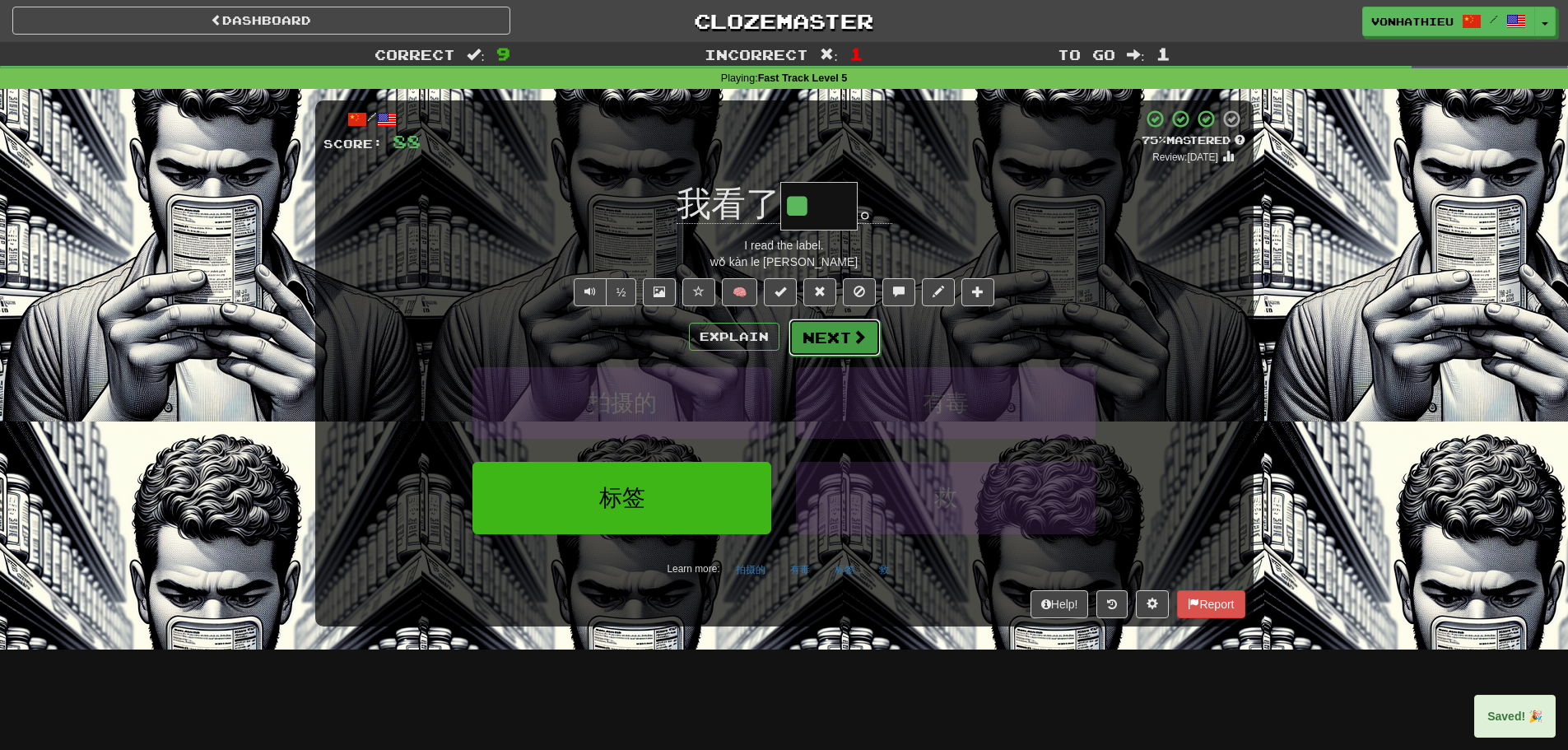
click at [867, 335] on button "Next" at bounding box center [835, 337] width 92 height 38
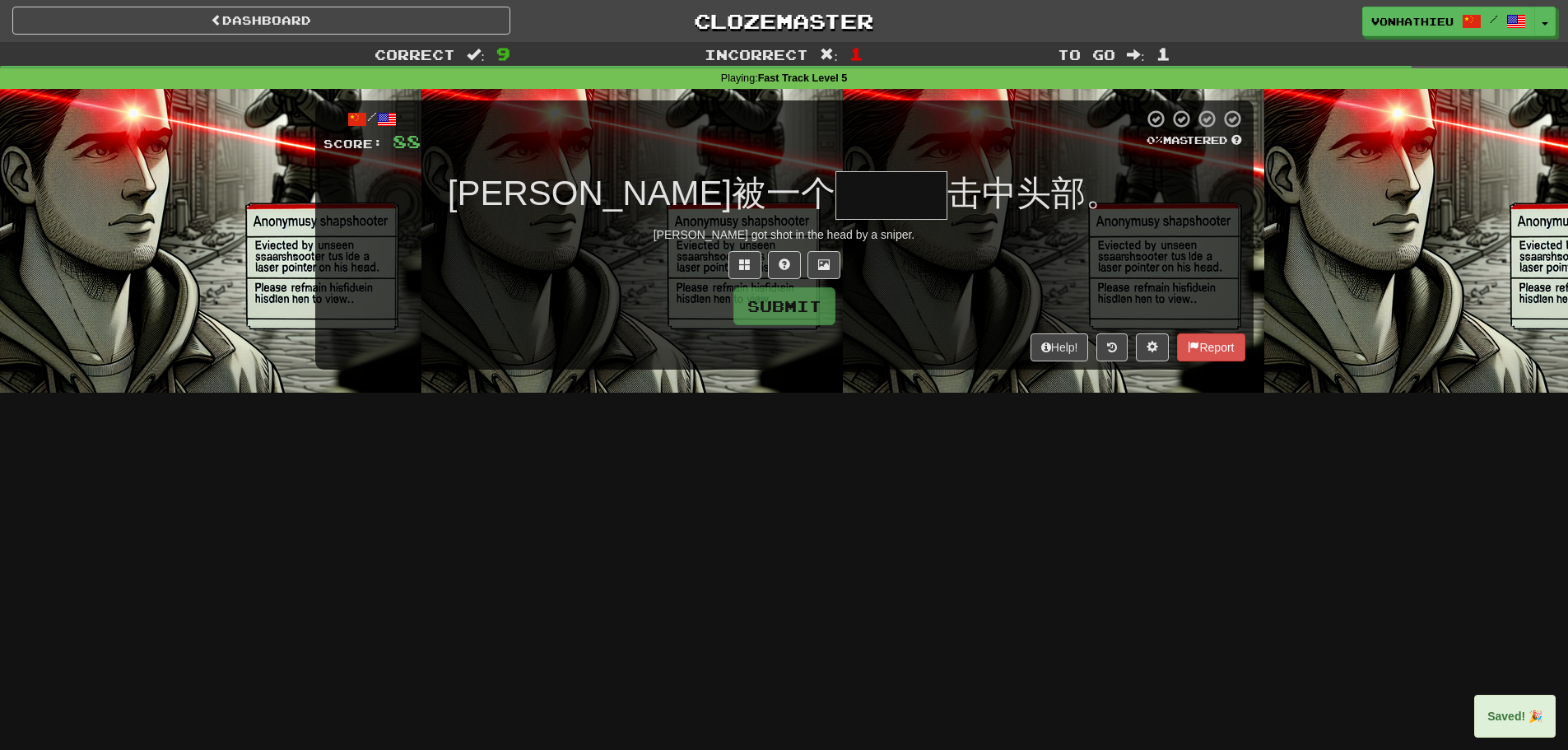
click at [836, 212] on input "text" at bounding box center [891, 195] width 112 height 48
type input "***"
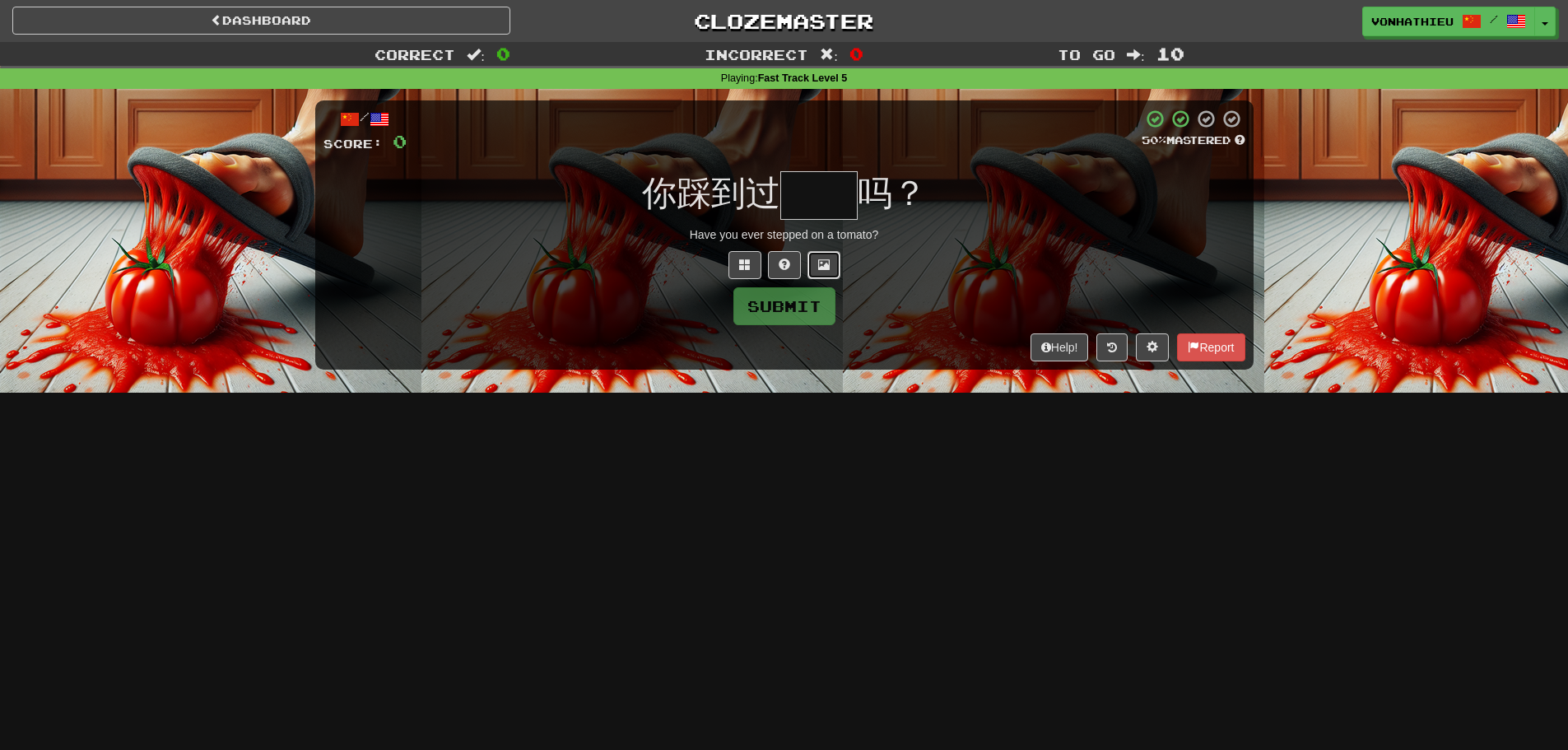
click at [821, 270] on span at bounding box center [824, 264] width 11 height 11
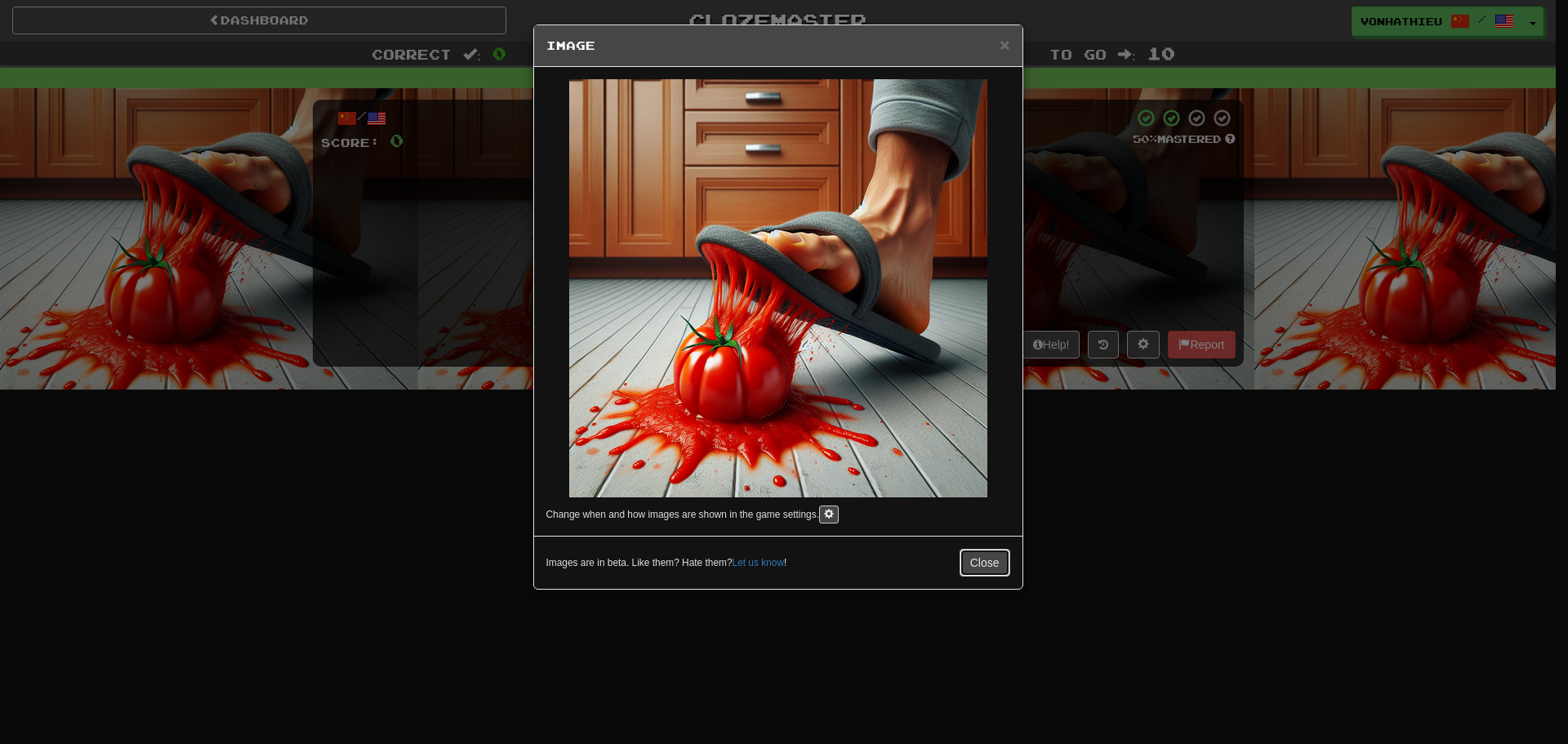
click at [984, 560] on button "Close" at bounding box center [984, 562] width 51 height 28
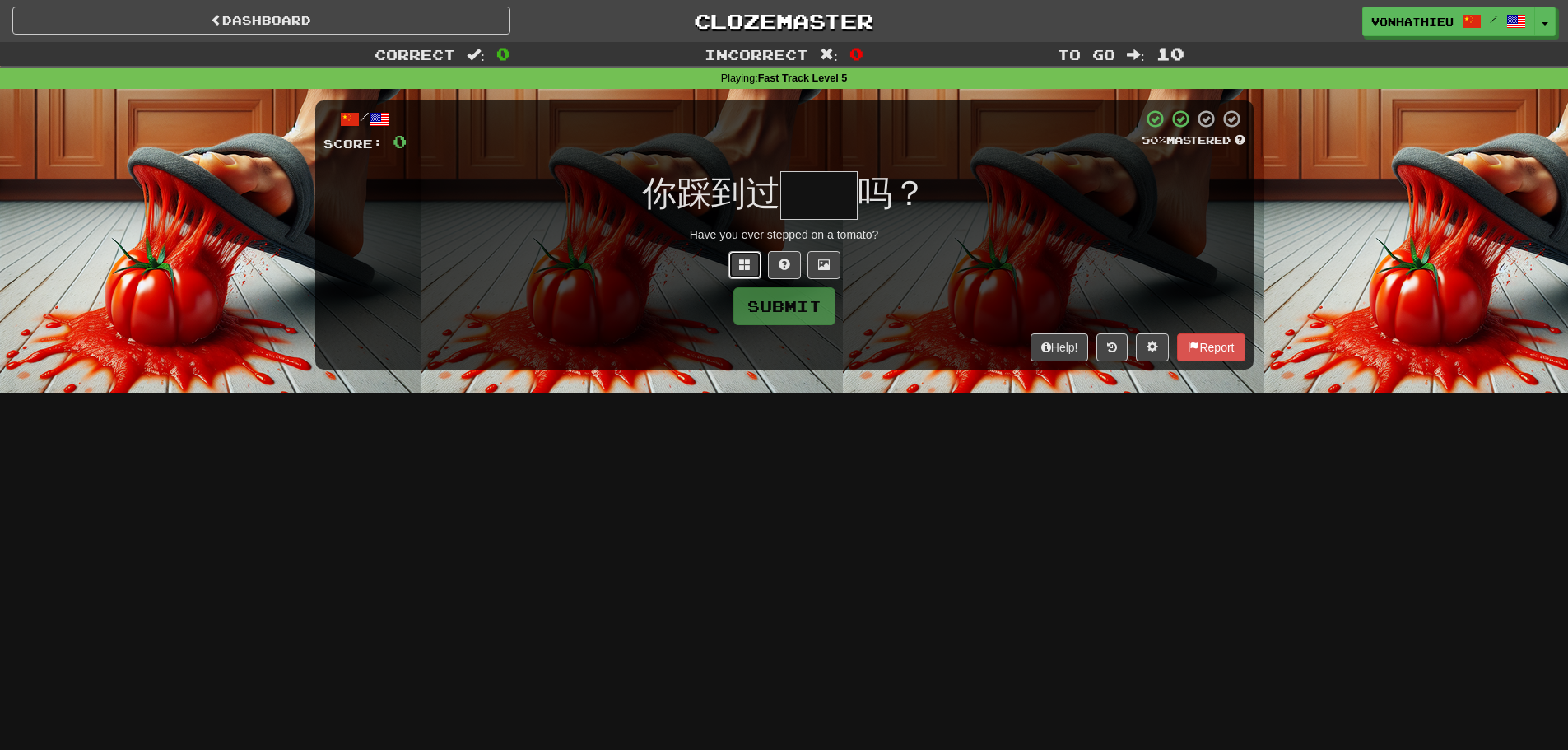
click at [746, 271] on button at bounding box center [744, 265] width 33 height 28
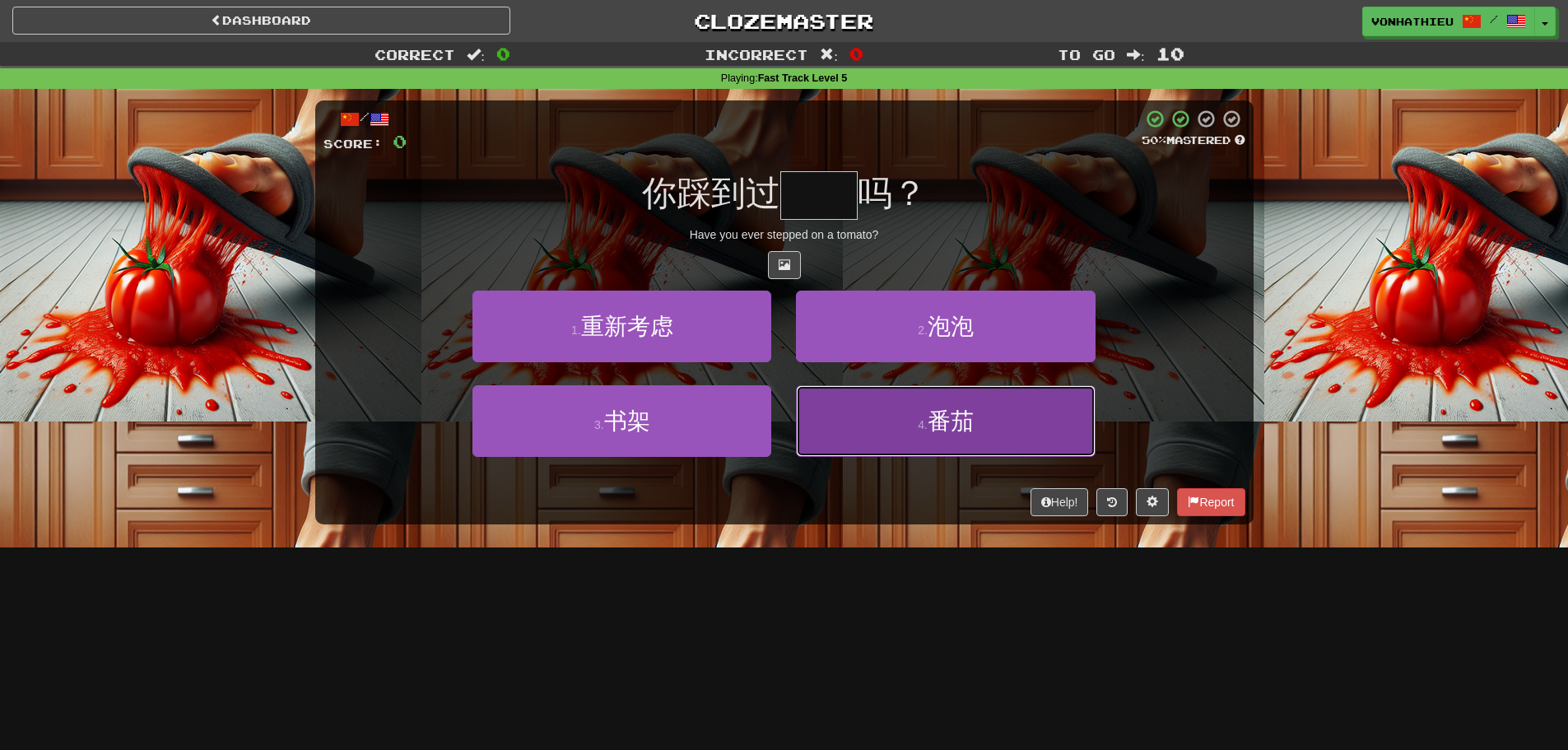
click at [975, 438] on button "4 . 番茄" at bounding box center [946, 421] width 299 height 72
type input "**"
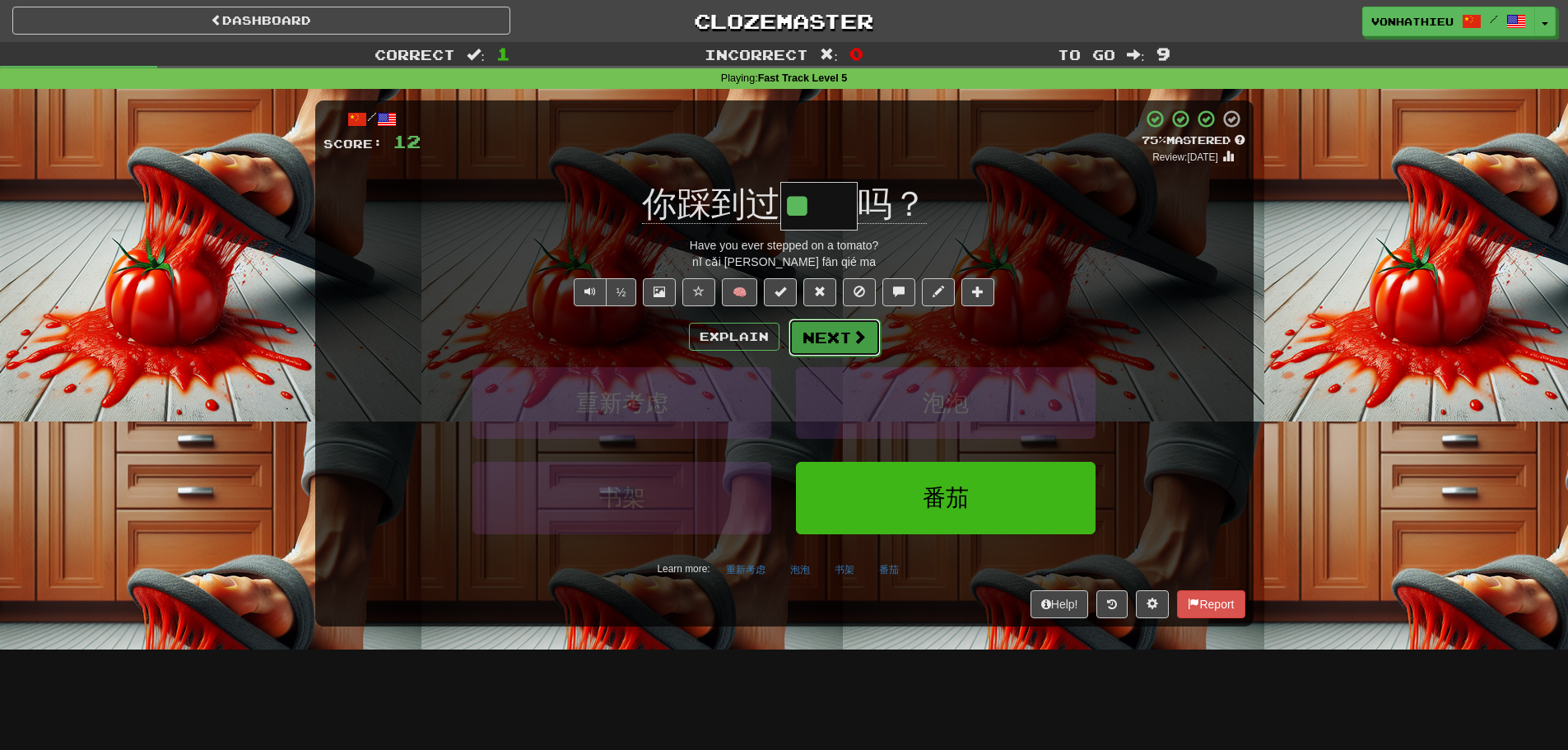
click at [826, 341] on button "Next" at bounding box center [835, 337] width 92 height 38
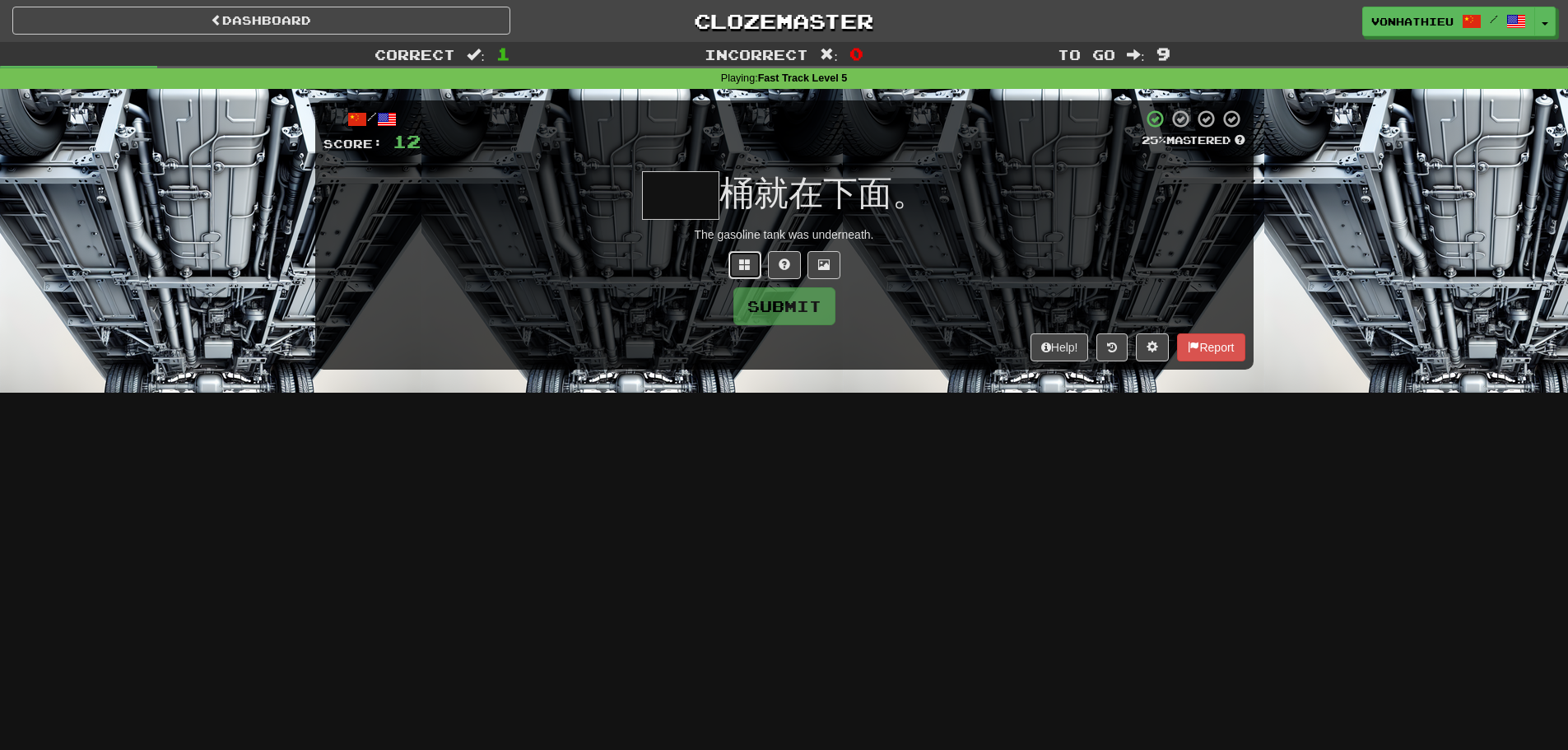
click at [752, 268] on button at bounding box center [744, 265] width 33 height 28
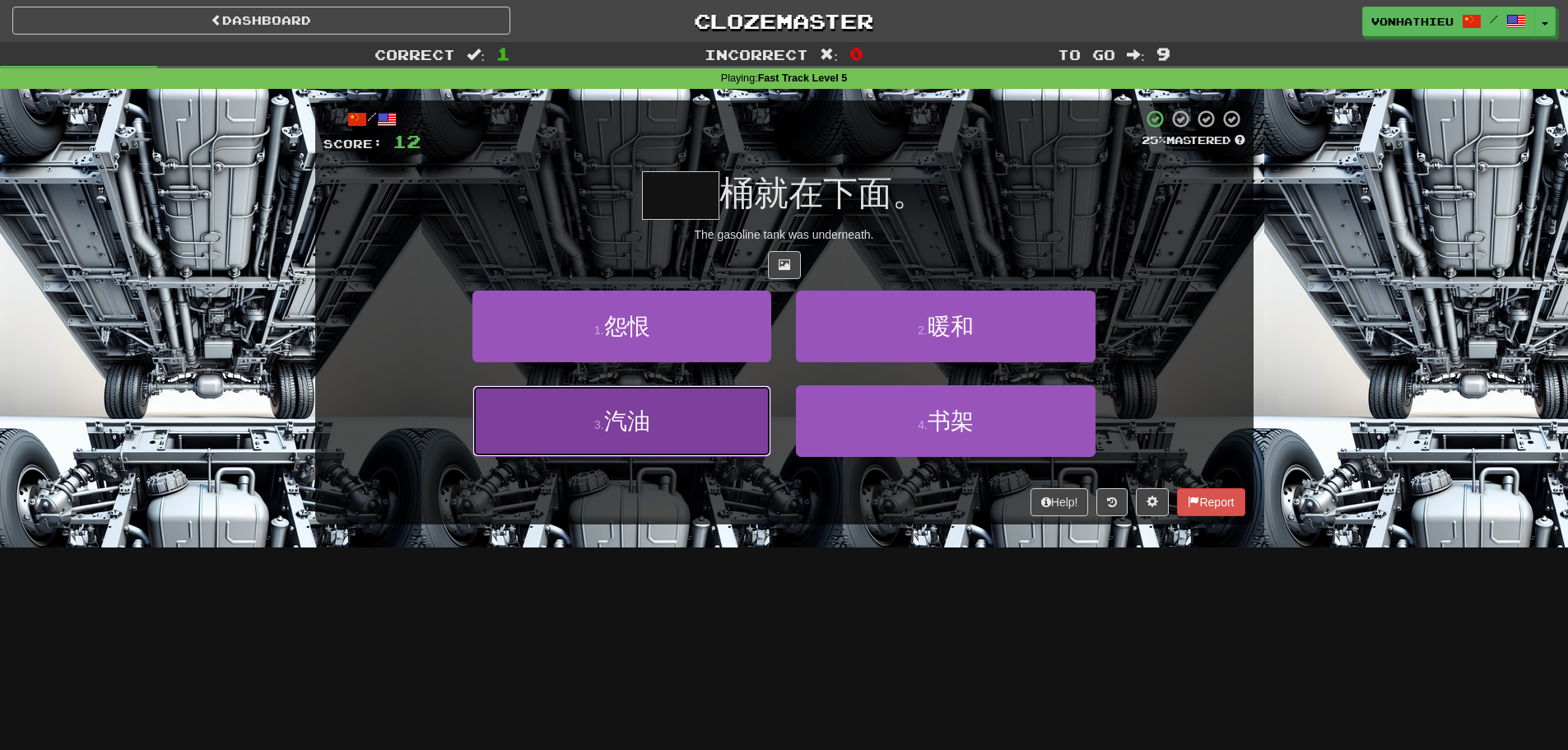
click at [688, 412] on button "3 . 汽油" at bounding box center [622, 421] width 299 height 72
type input "**"
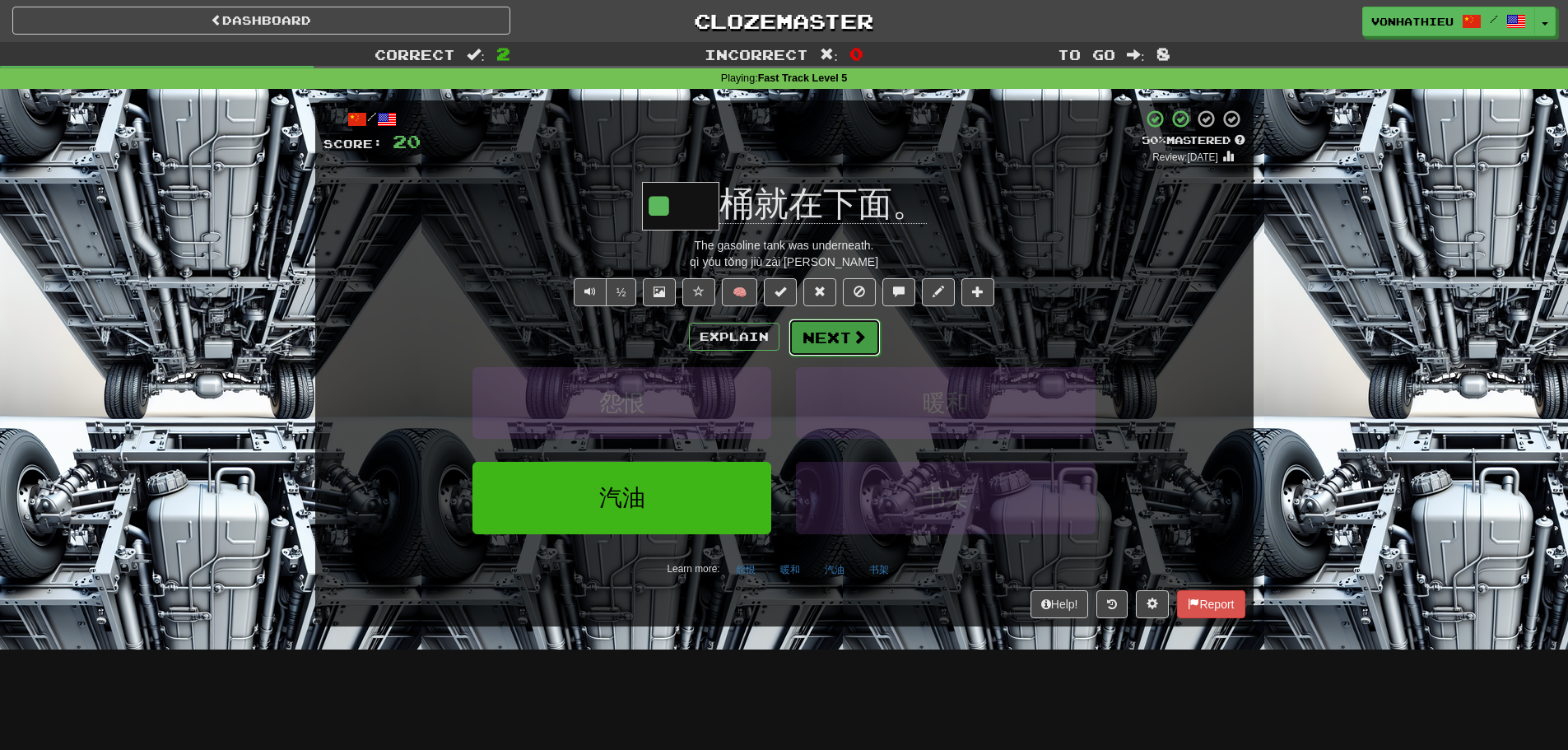
click at [833, 338] on button "Next" at bounding box center [835, 337] width 92 height 38
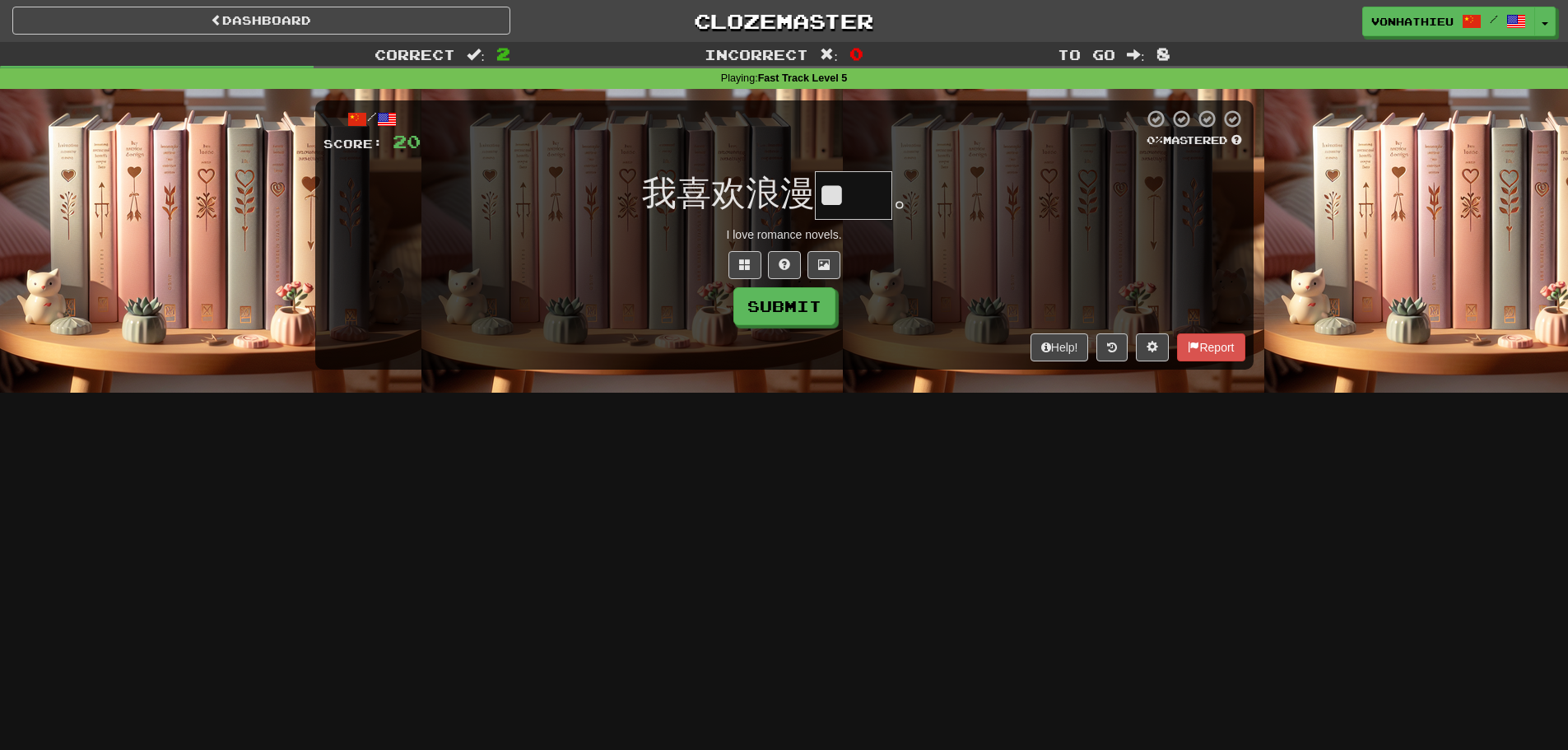
type input "**"
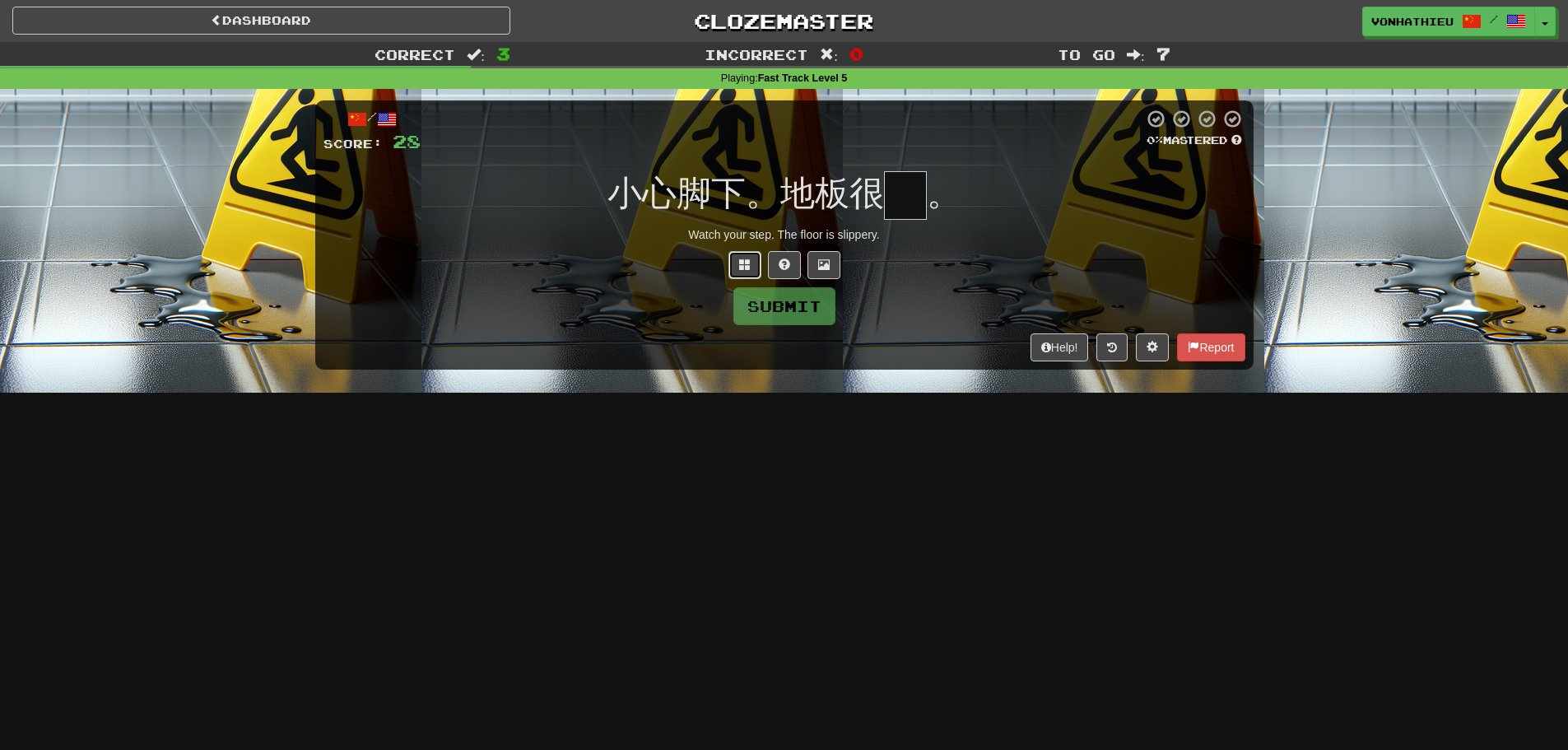
click at [732, 270] on button at bounding box center [744, 265] width 33 height 28
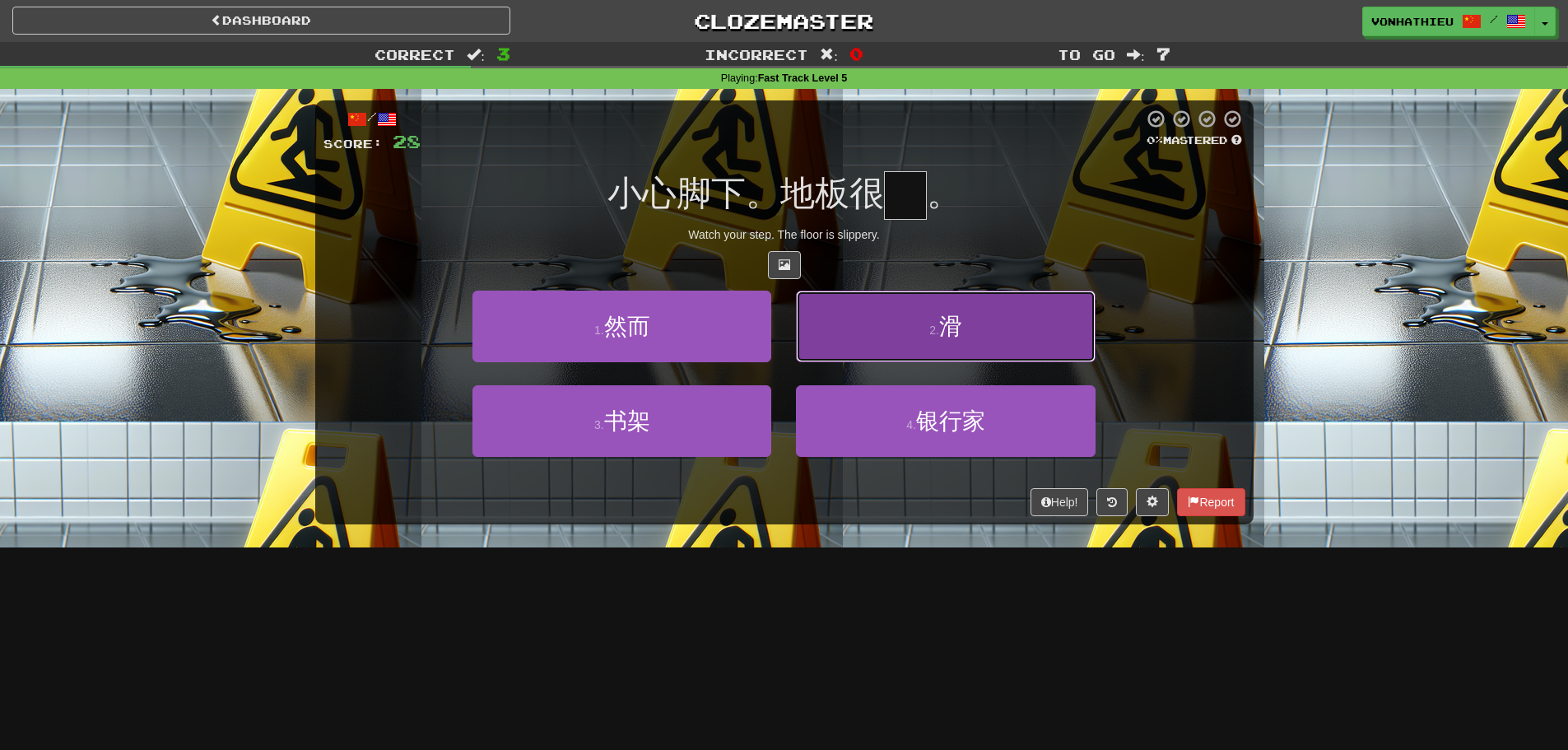
click at [929, 322] on button "2 . 滑" at bounding box center [946, 326] width 299 height 72
type input "*"
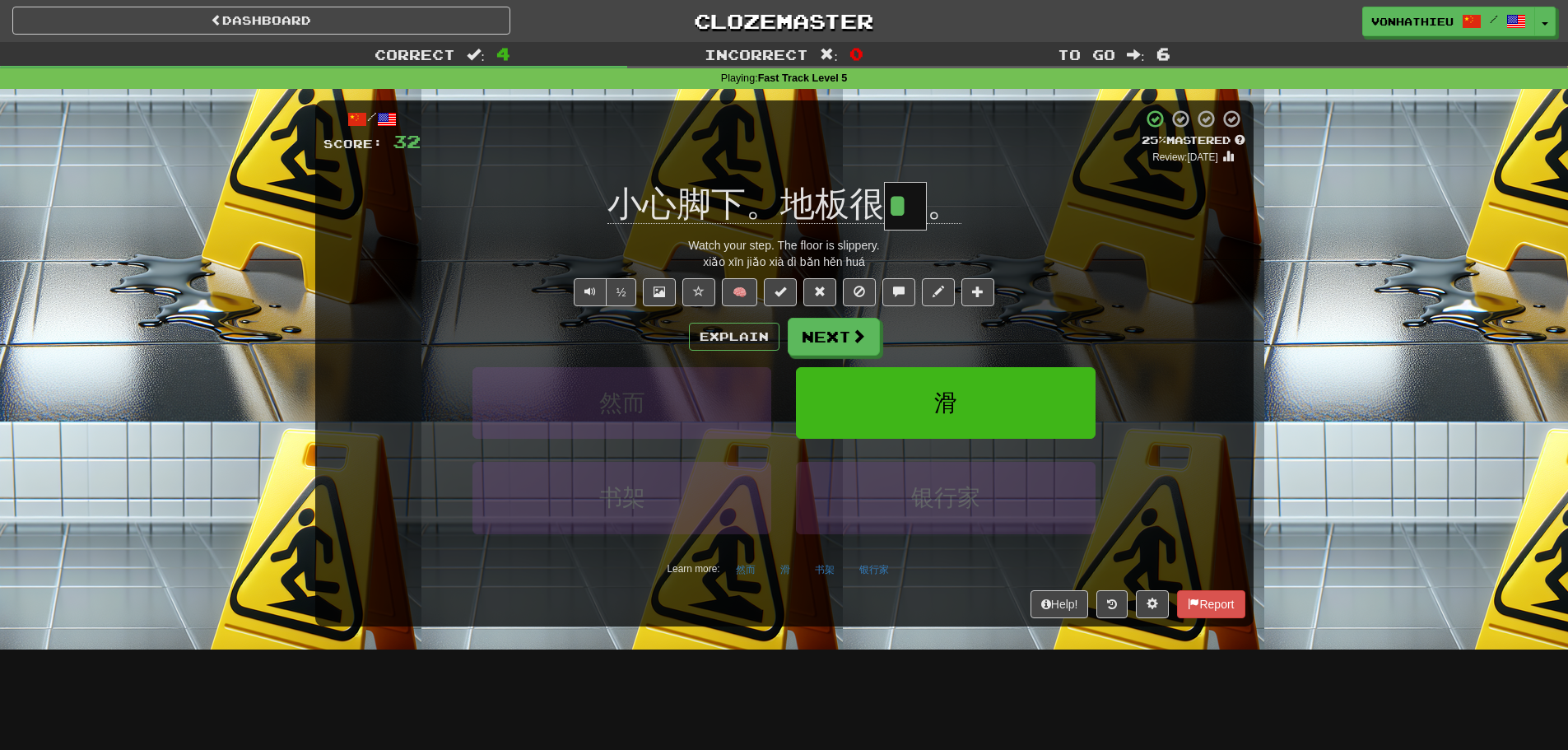
click at [1223, 389] on div "然而 滑" at bounding box center [784, 414] width 971 height 95
click at [830, 328] on button "Next" at bounding box center [835, 337] width 92 height 38
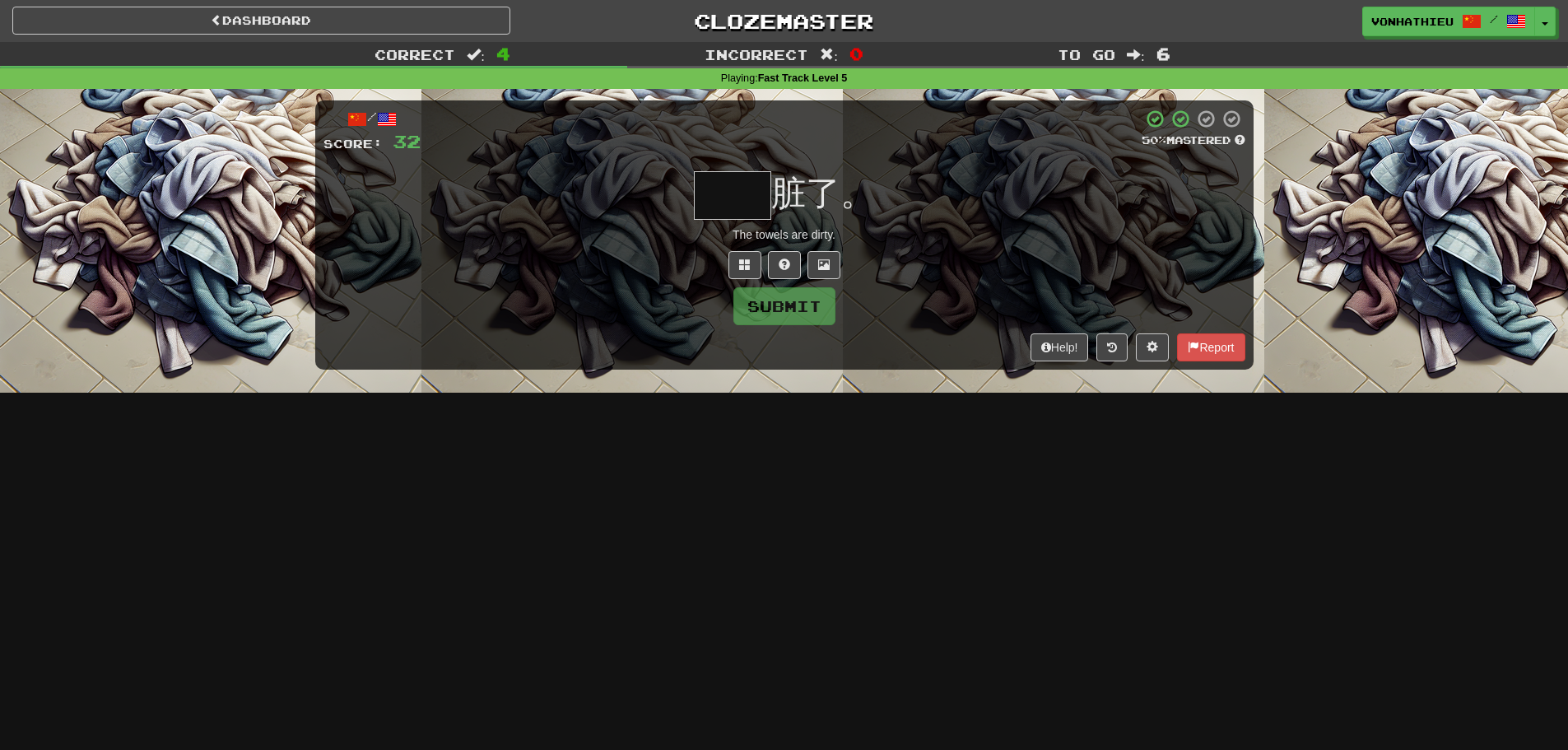
click at [731, 217] on input "text" at bounding box center [732, 195] width 77 height 48
click at [731, 212] on input "text" at bounding box center [732, 195] width 77 height 48
type input "*"
click at [744, 258] on span at bounding box center [744, 264] width 11 height 11
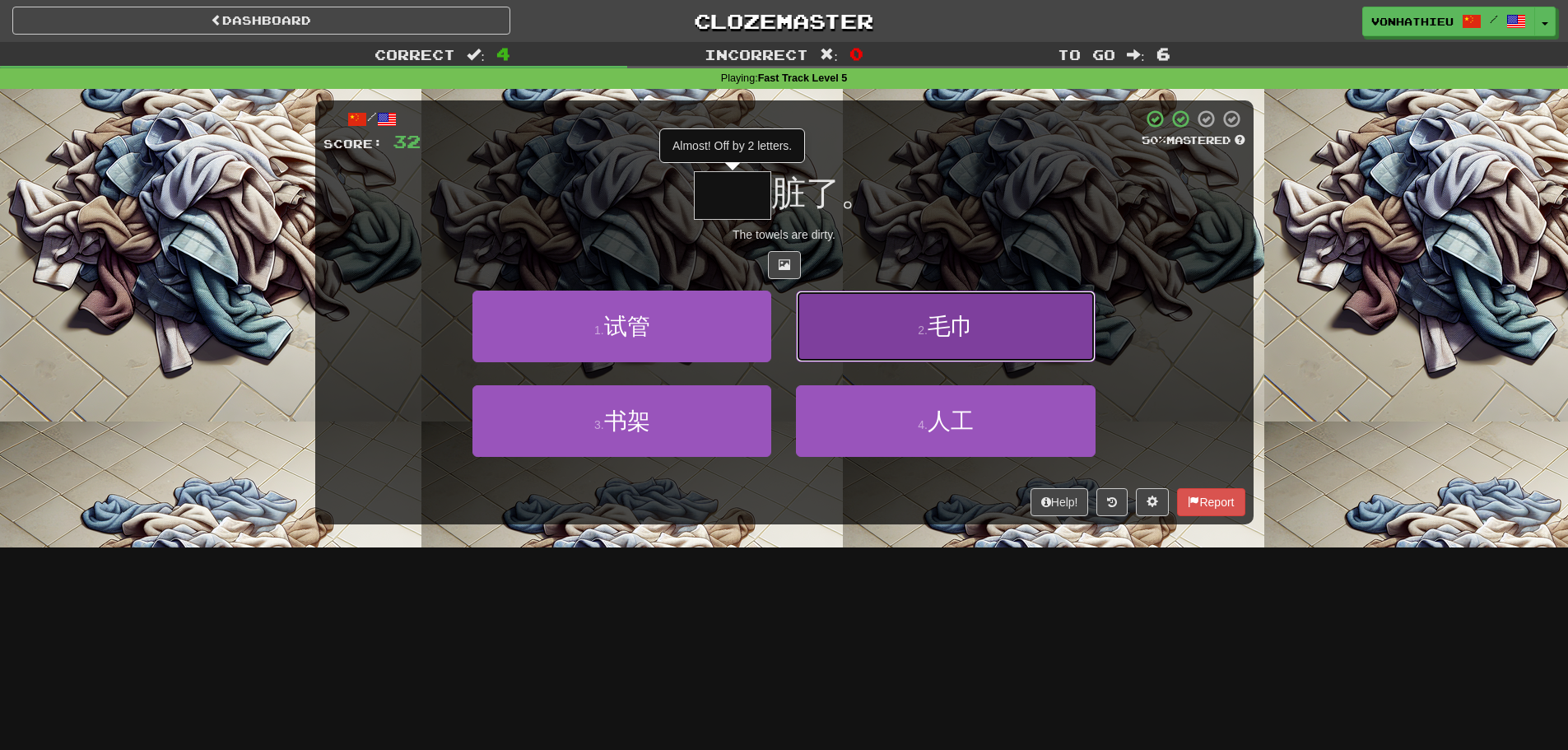
click at [928, 328] on small "2 ." at bounding box center [923, 330] width 10 height 13
type input "**"
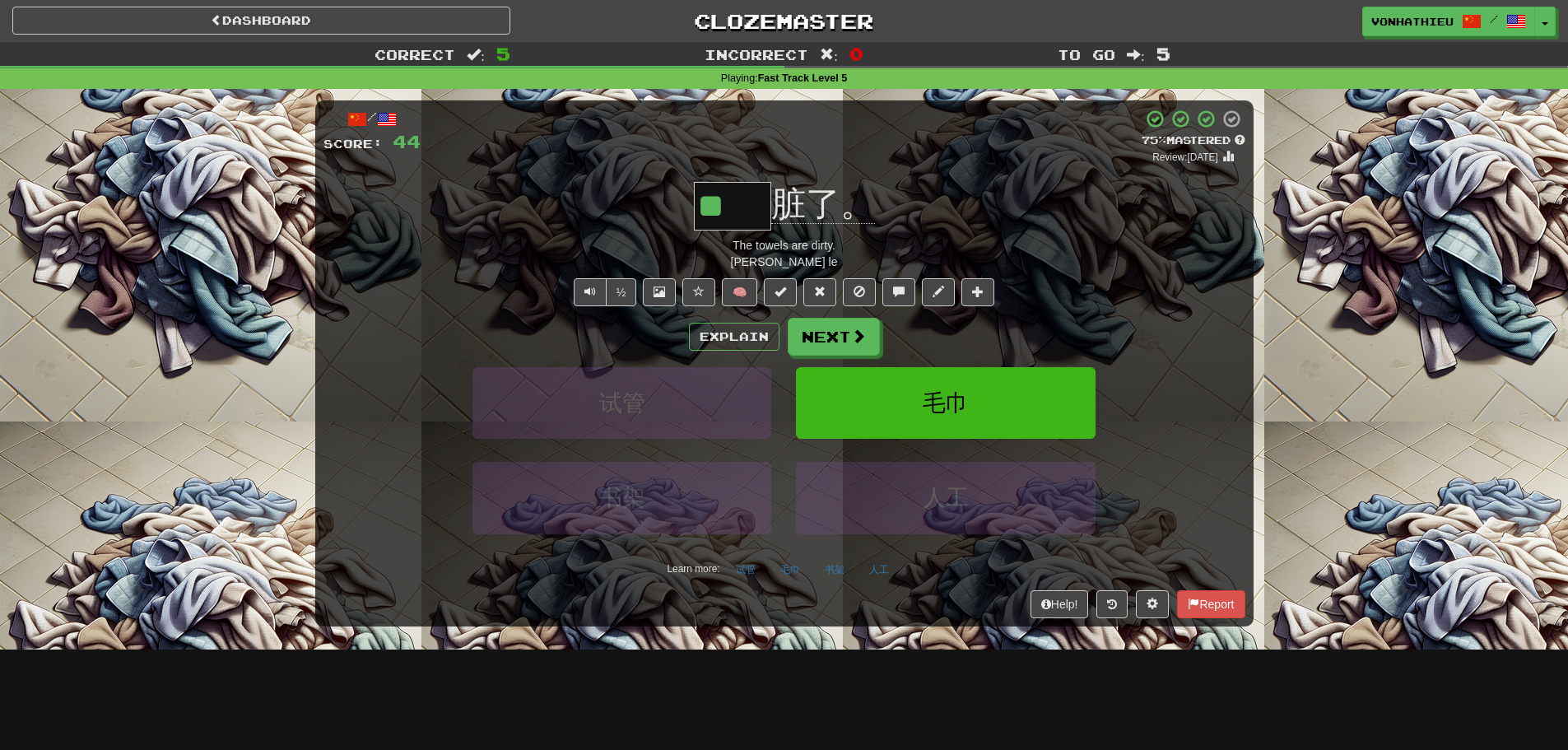
click at [737, 205] on input "**" at bounding box center [732, 206] width 77 height 48
type input "*"
click at [849, 336] on button "Next" at bounding box center [835, 337] width 92 height 38
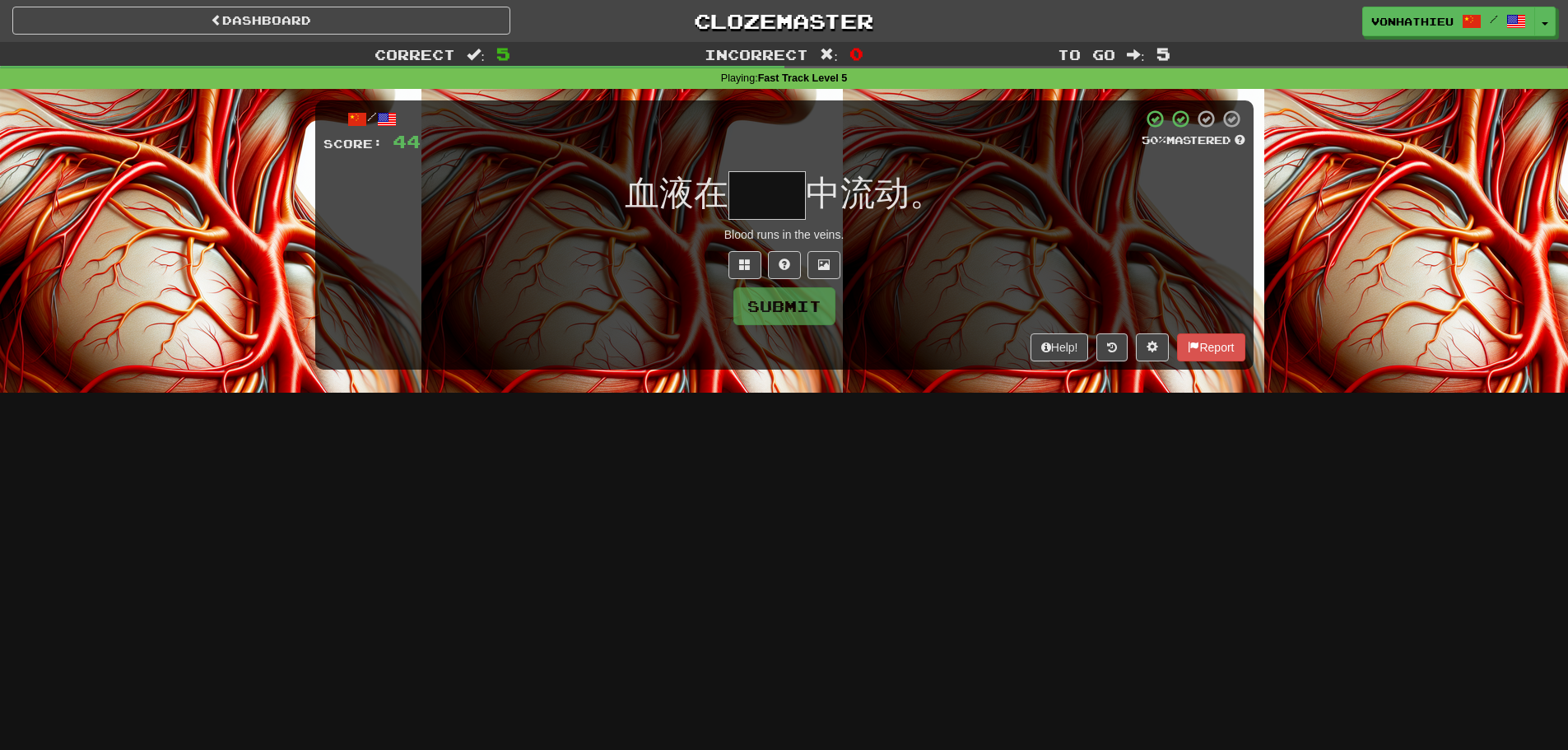
click at [764, 203] on input "text" at bounding box center [767, 195] width 77 height 48
type input "*"
click at [746, 271] on button at bounding box center [744, 265] width 33 height 28
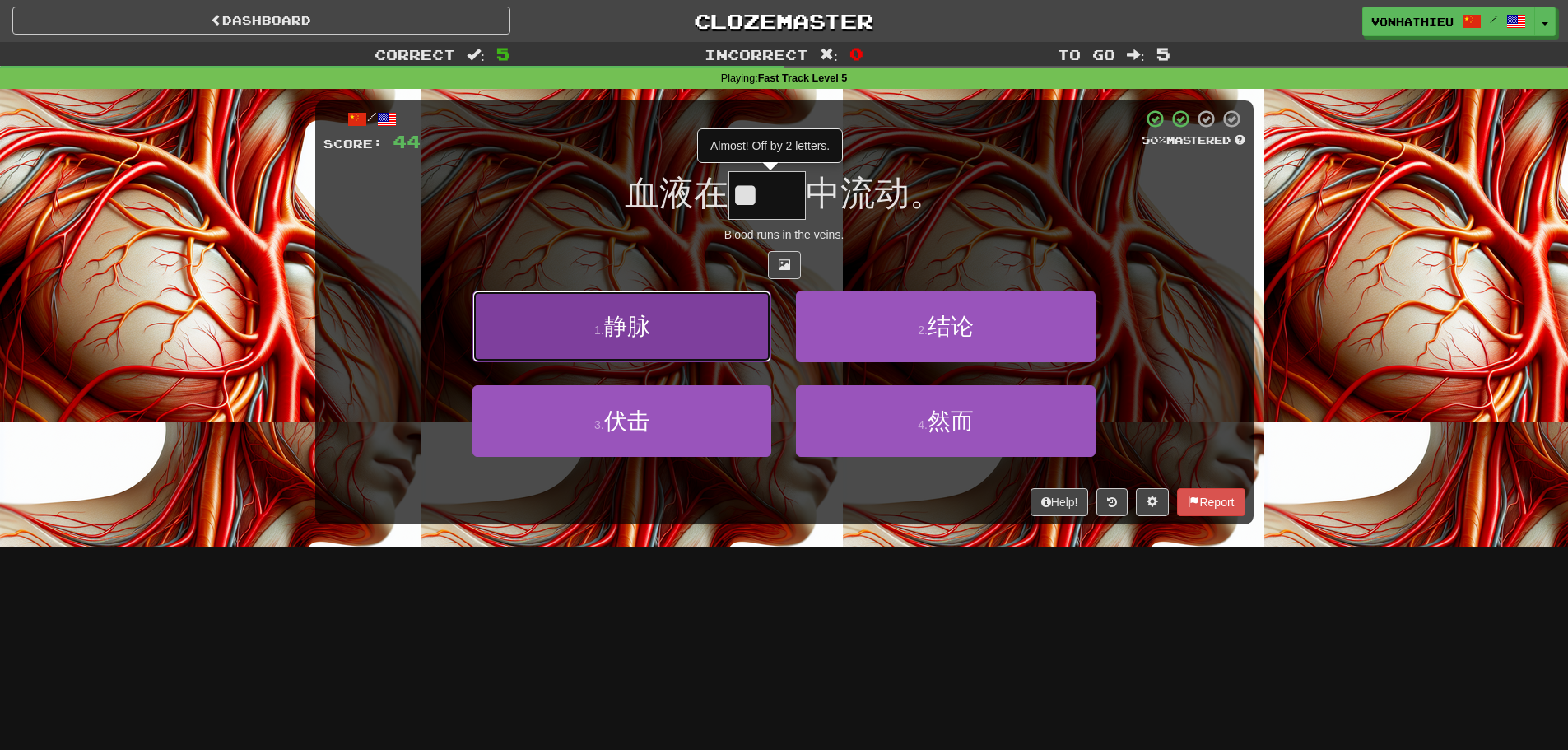
click at [600, 339] on button "1 . 静脉" at bounding box center [622, 326] width 299 height 72
type input "**"
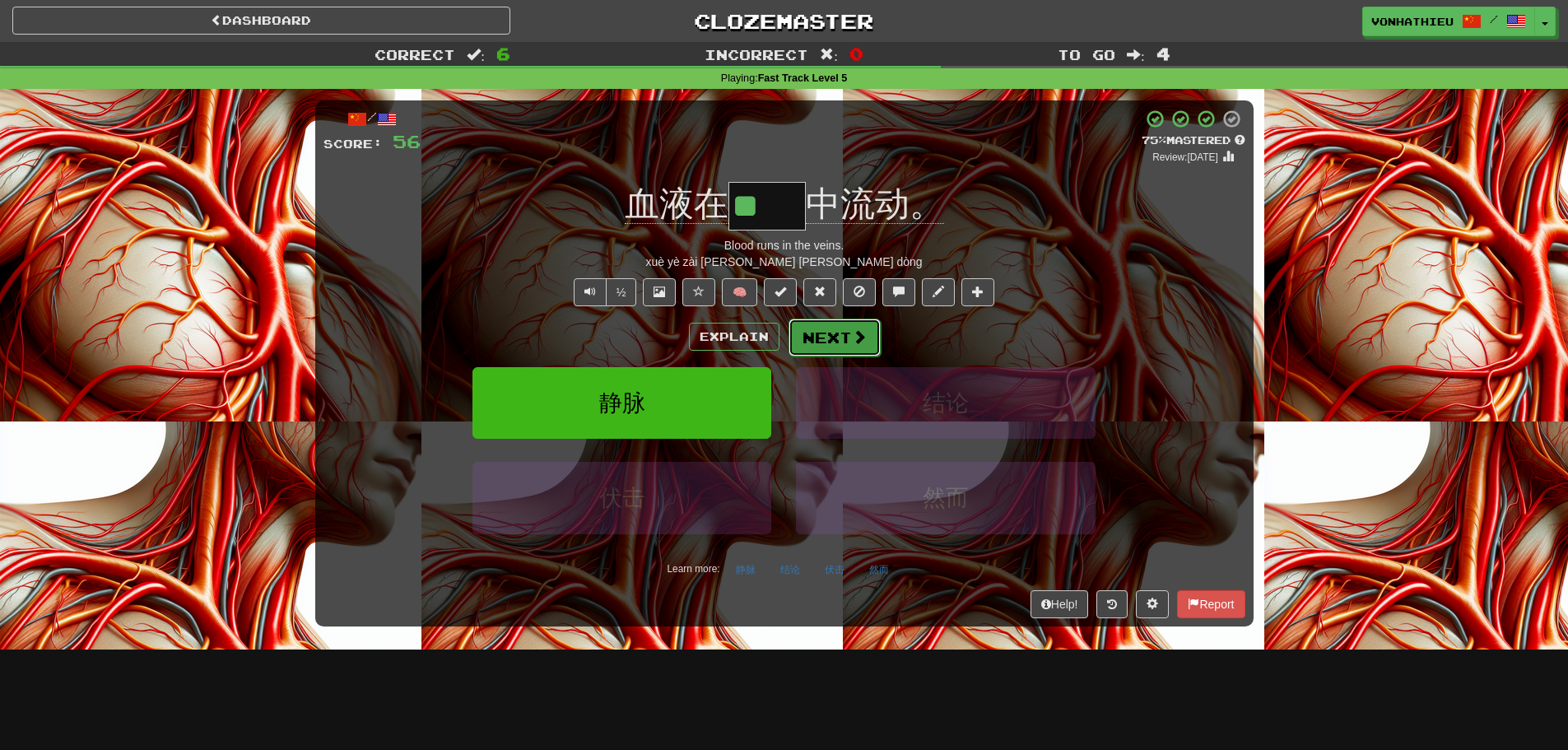
click at [823, 346] on button "Next" at bounding box center [835, 337] width 92 height 38
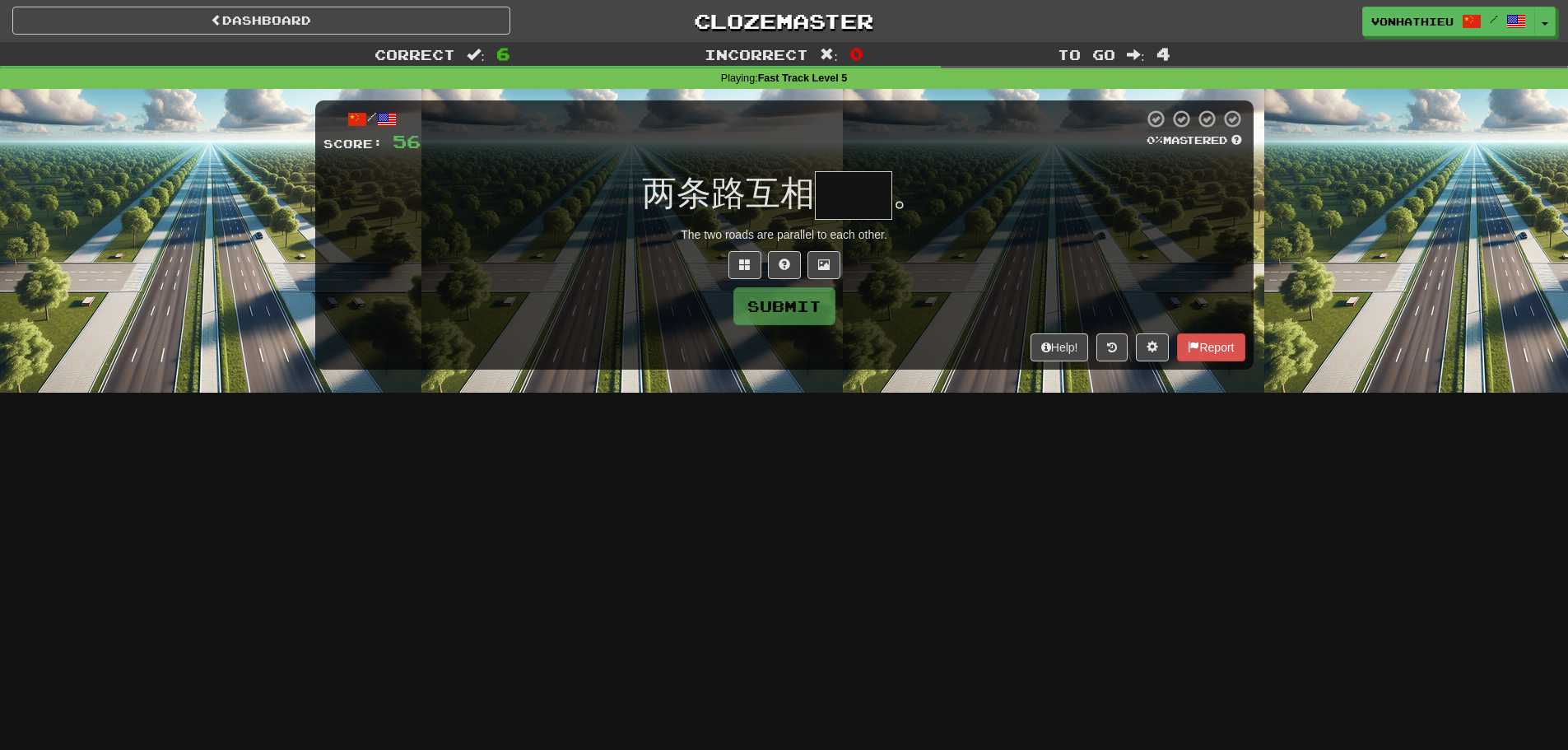
click at [874, 187] on input "text" at bounding box center [853, 195] width 77 height 48
click at [732, 263] on button at bounding box center [744, 265] width 33 height 28
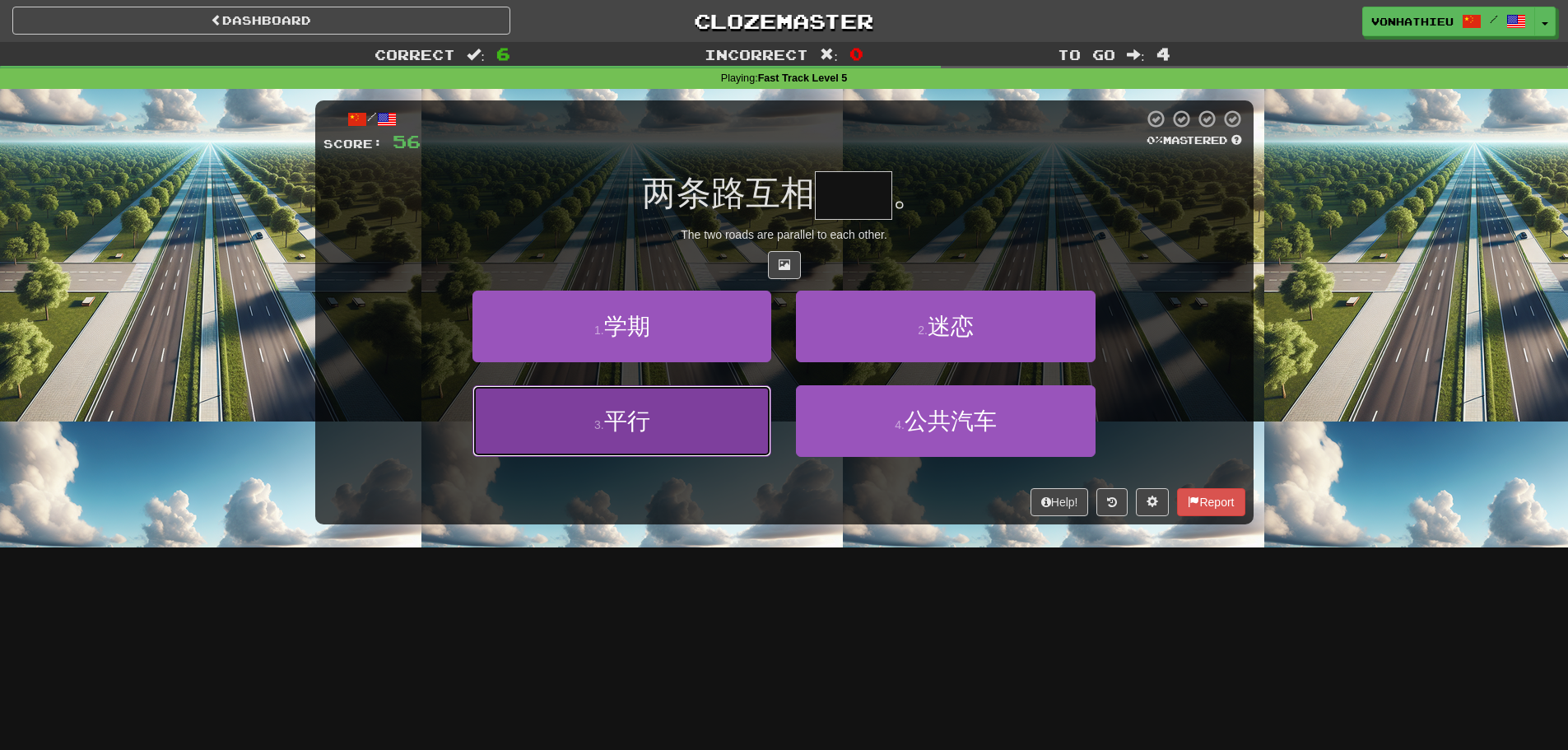
click at [679, 413] on button "3 . 平行" at bounding box center [622, 421] width 299 height 72
type input "**"
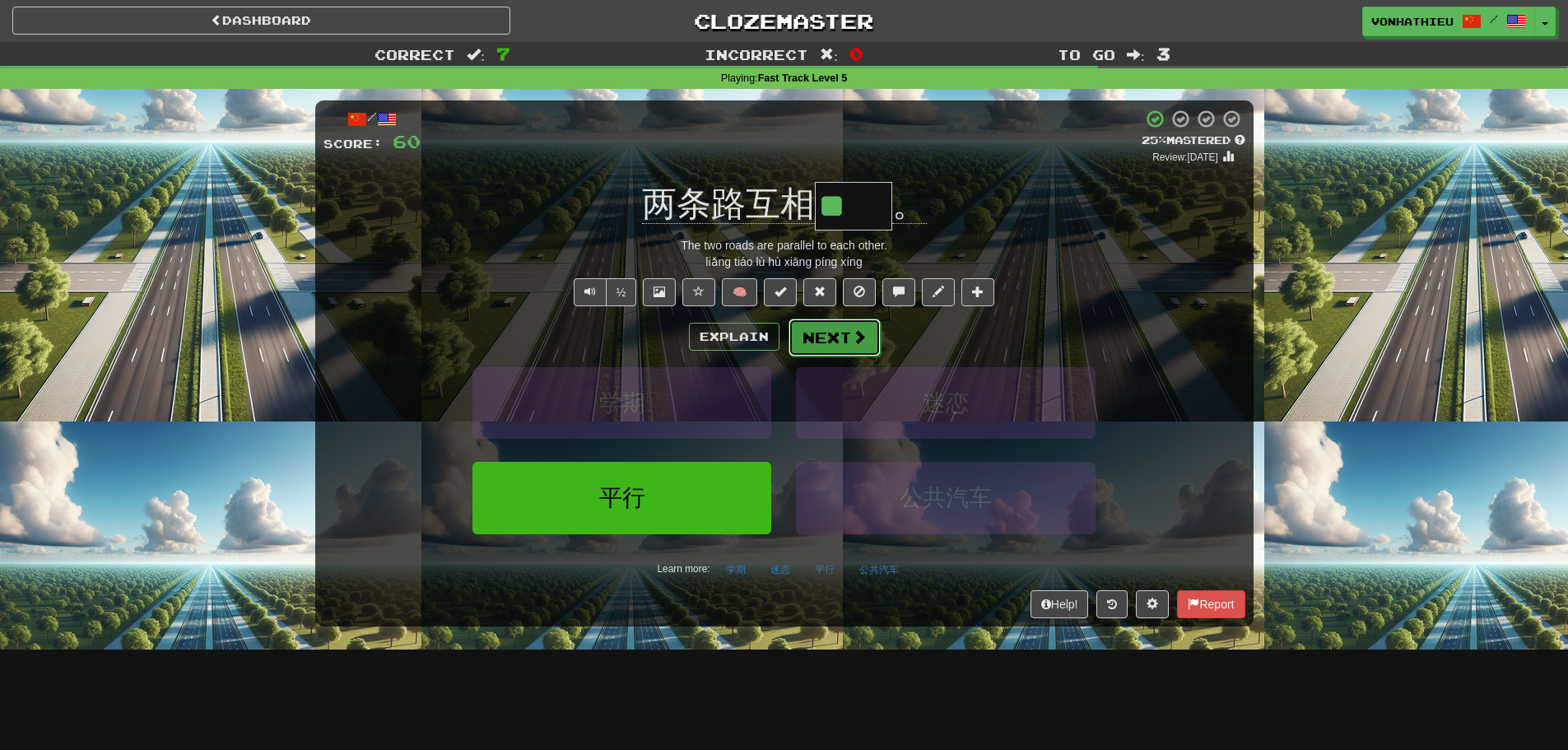
click at [871, 339] on button "Next" at bounding box center [835, 337] width 92 height 38
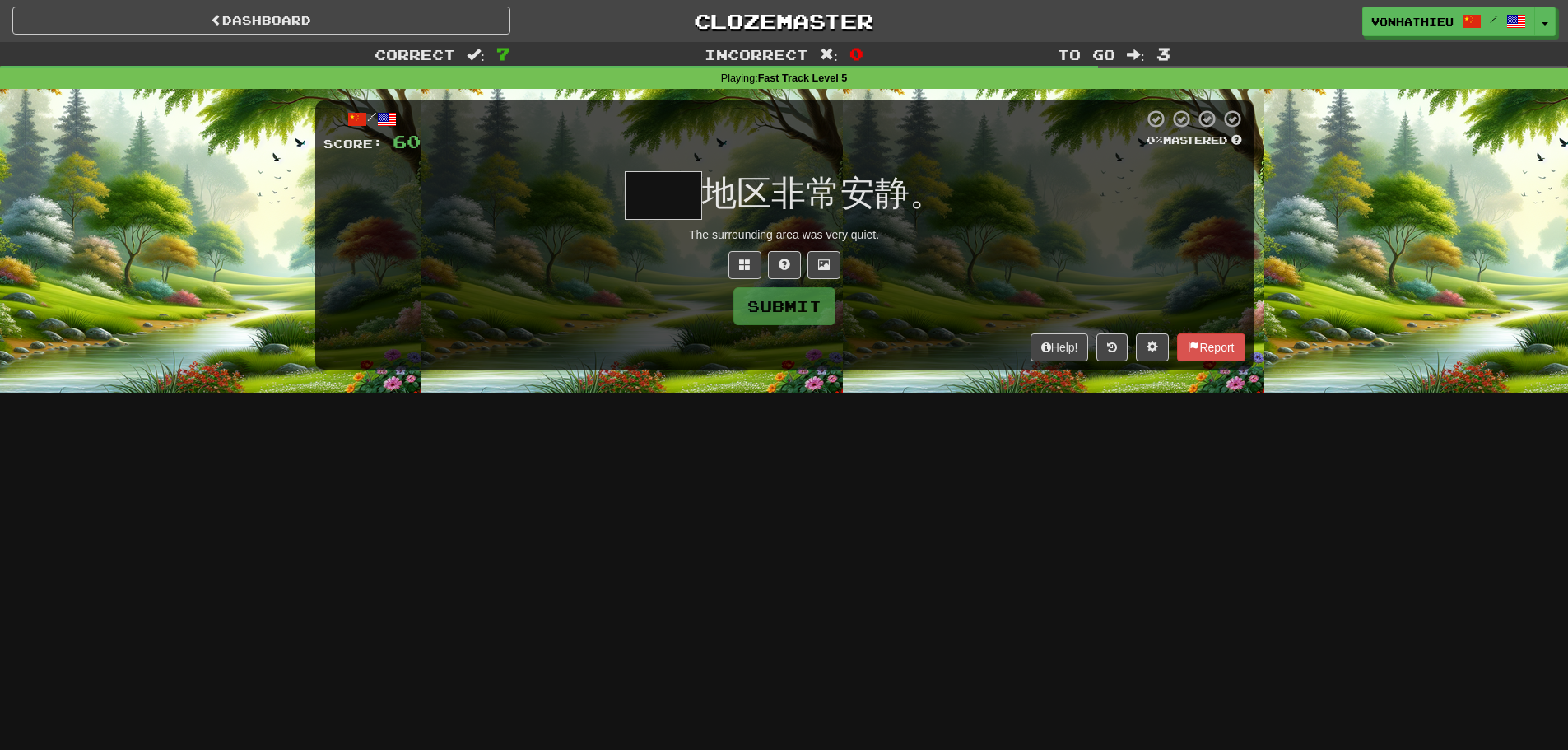
click at [633, 200] on input "text" at bounding box center [663, 195] width 77 height 48
click at [744, 264] on span at bounding box center [744, 264] width 11 height 11
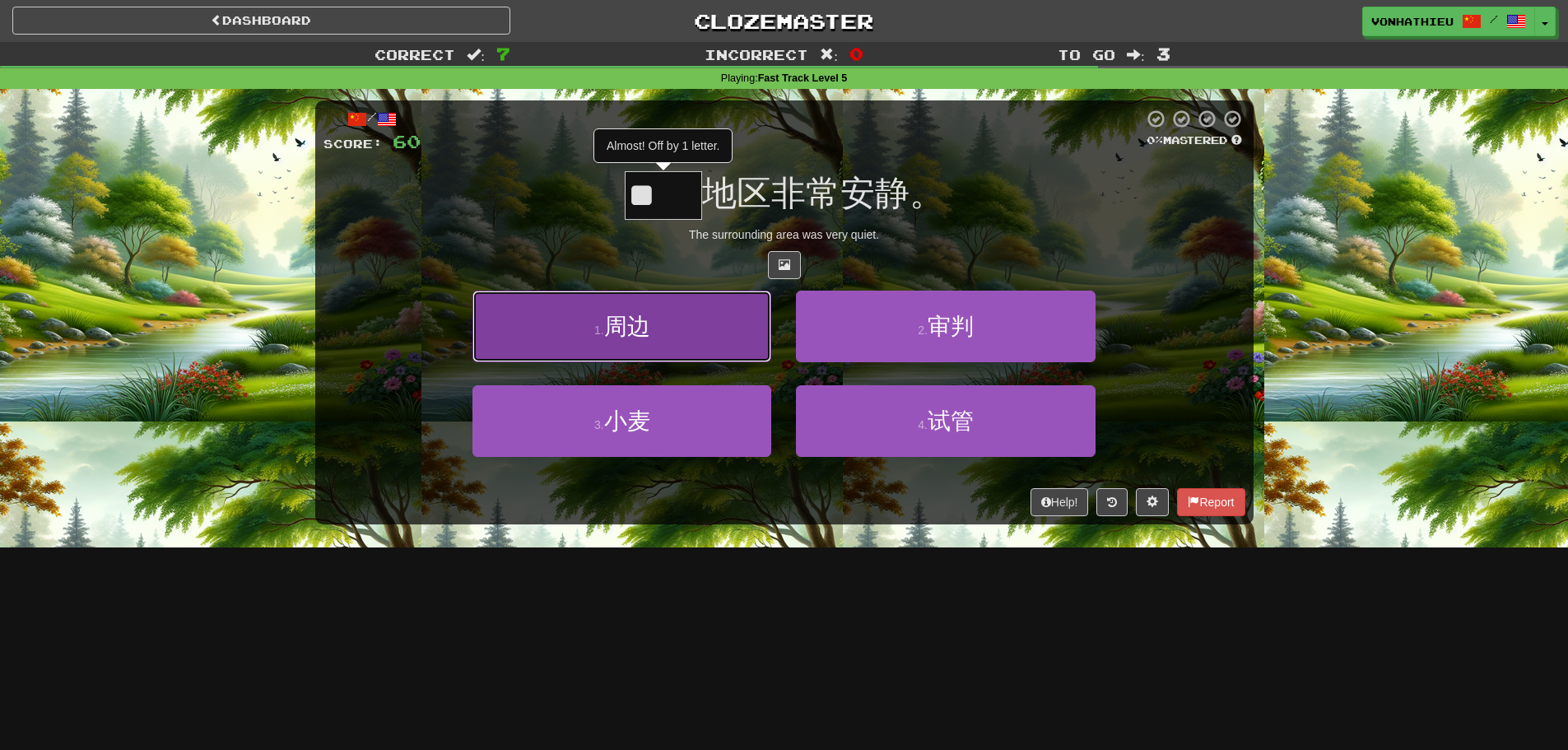
click at [667, 313] on button "1 . 周边" at bounding box center [622, 326] width 299 height 72
type input "**"
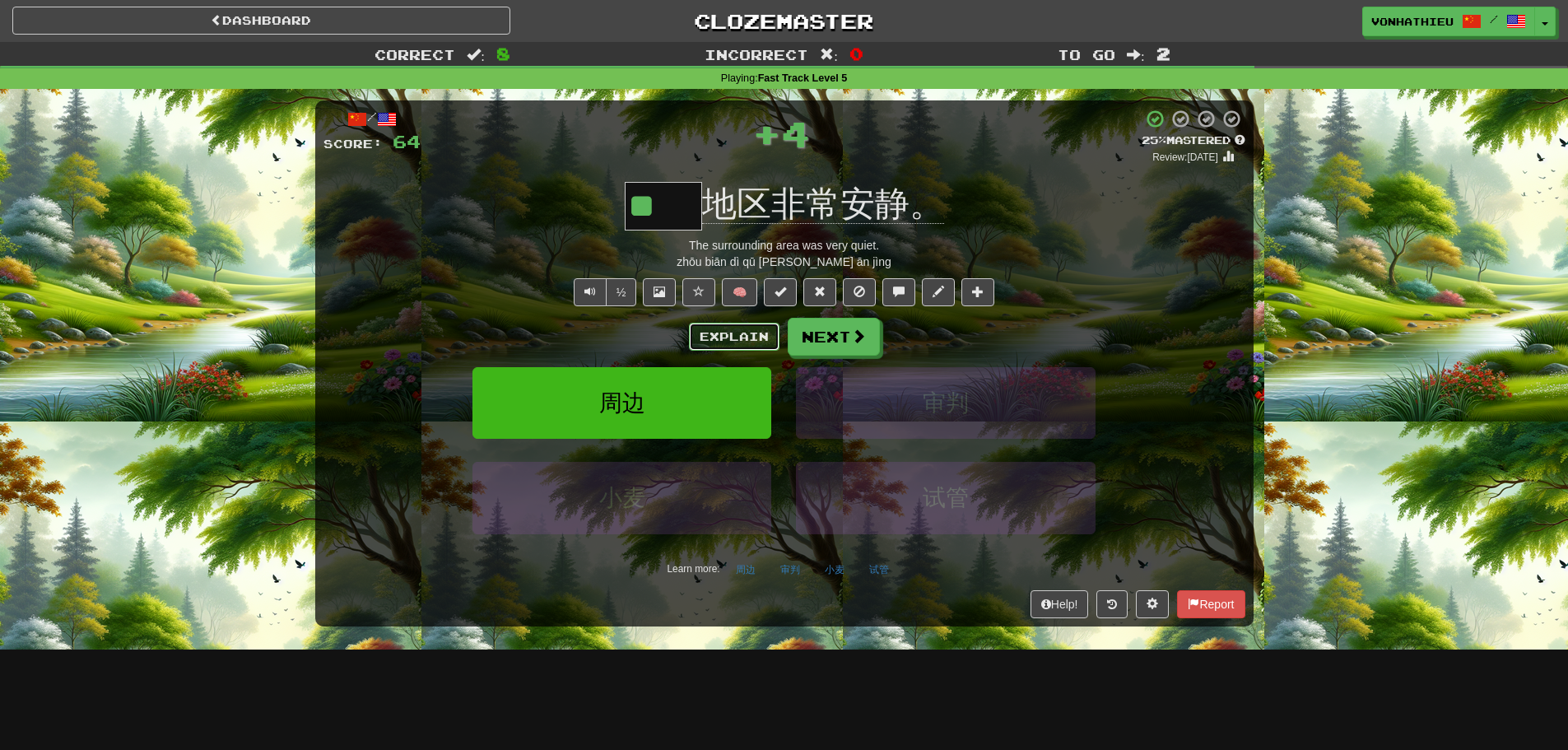
click at [716, 334] on button "Explain" at bounding box center [733, 336] width 90 height 28
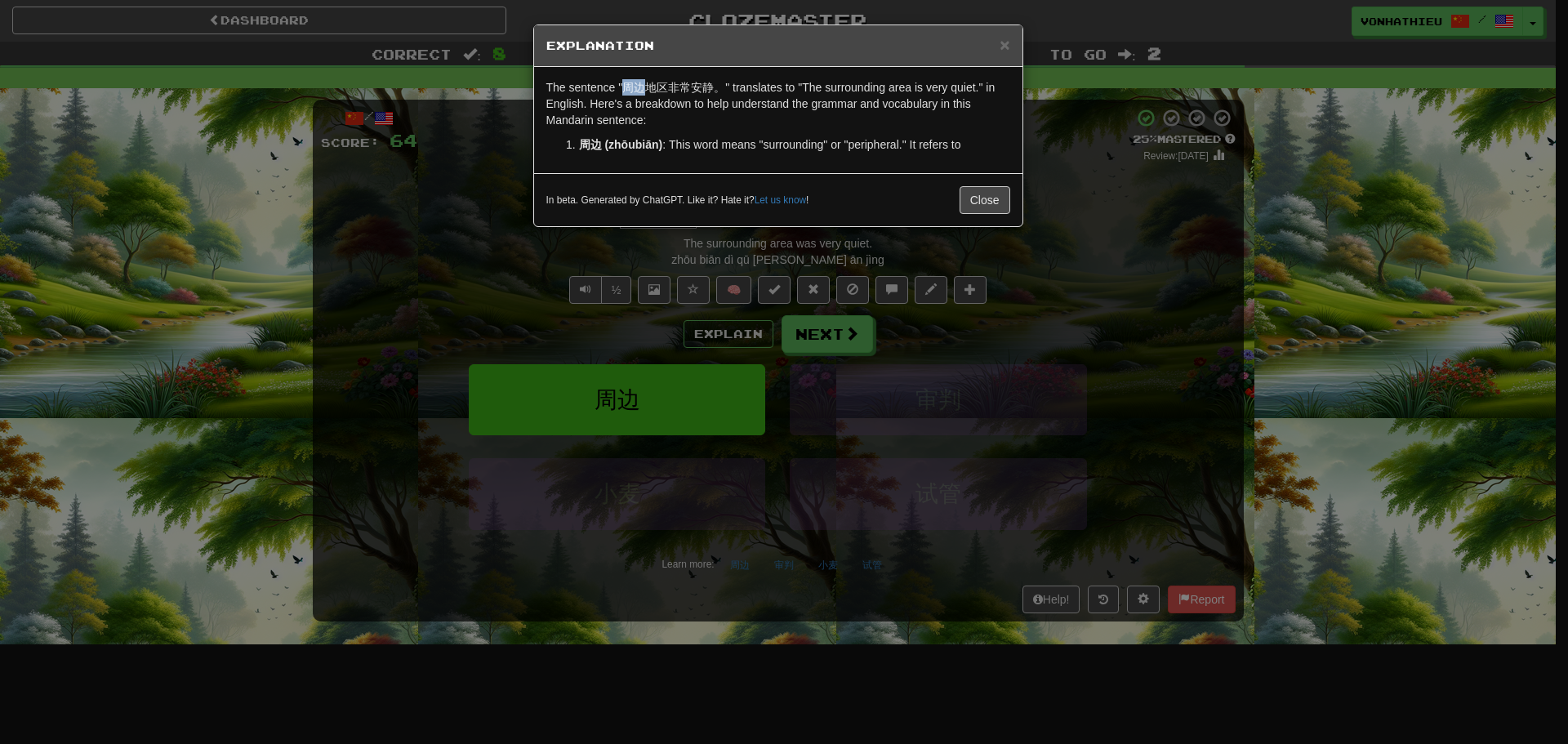
drag, startPoint x: 620, startPoint y: 85, endPoint x: 642, endPoint y: 88, distance: 22.2
click at [642, 88] on p "The sentence "周边地区非常安静。" translates to "The surrounding area is very quiet." in…" at bounding box center [778, 103] width 464 height 49
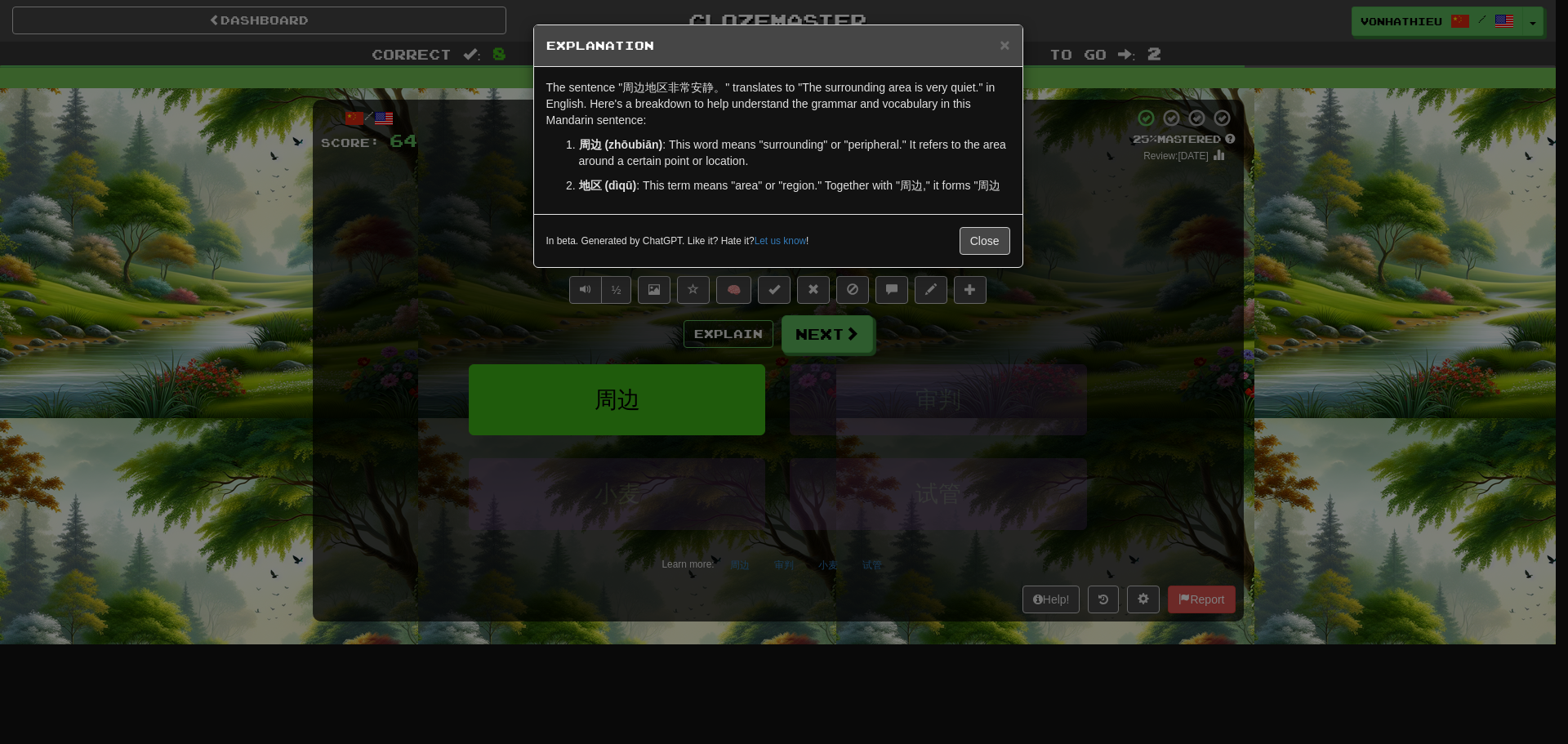
click at [669, 120] on p "The sentence "周边地区非常安静。" translates to "The surrounding area is very quiet." in…" at bounding box center [778, 103] width 464 height 49
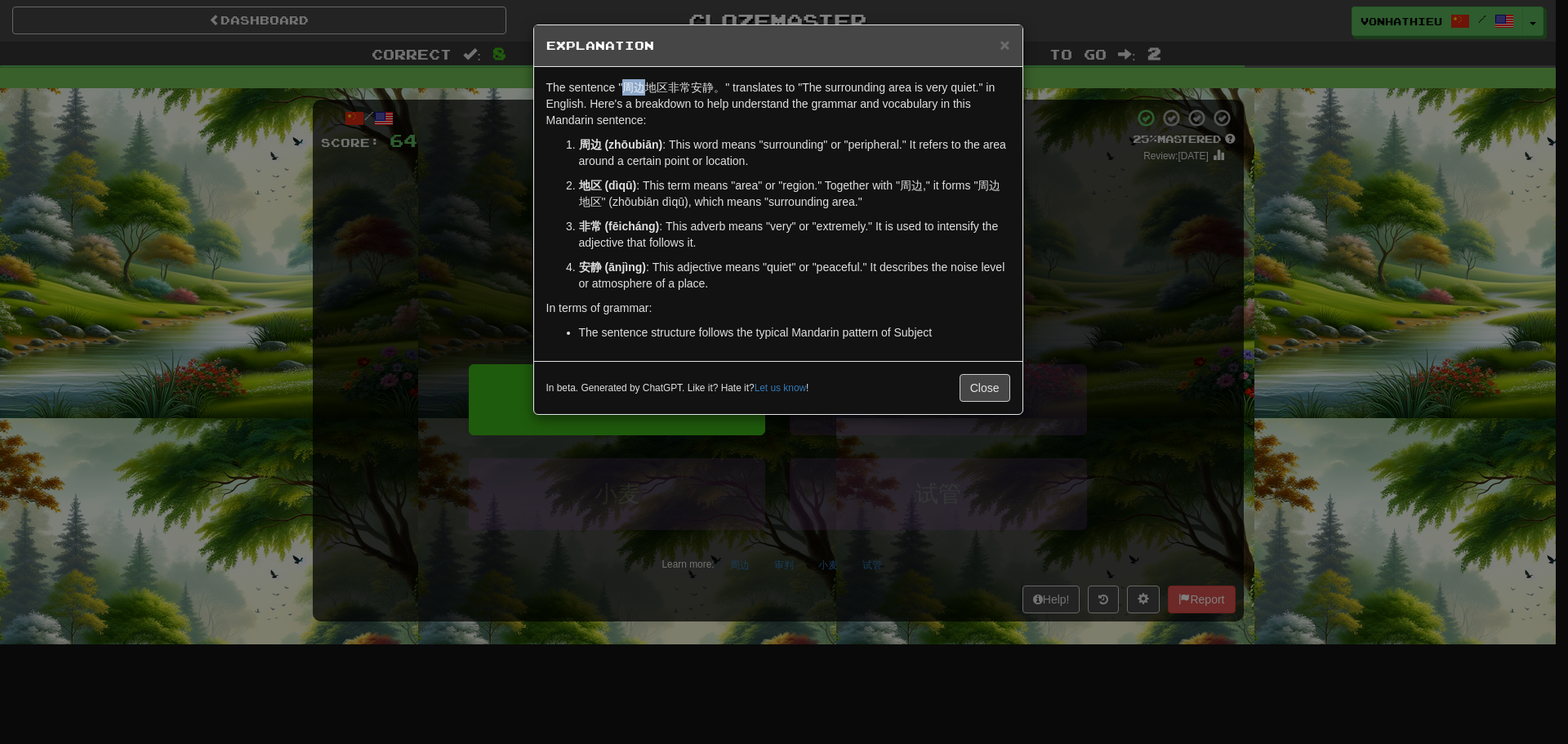
drag, startPoint x: 623, startPoint y: 88, endPoint x: 641, endPoint y: 88, distance: 18.0
click at [641, 88] on p "The sentence "周边地区非常安静。" translates to "The surrounding area is very quiet." in…" at bounding box center [778, 103] width 464 height 49
click at [657, 102] on body "Dashboard Clozemaster vonhathieu / Toggle Dropdown Dashboard Leaderboard Activi…" at bounding box center [784, 662] width 1568 height 1324
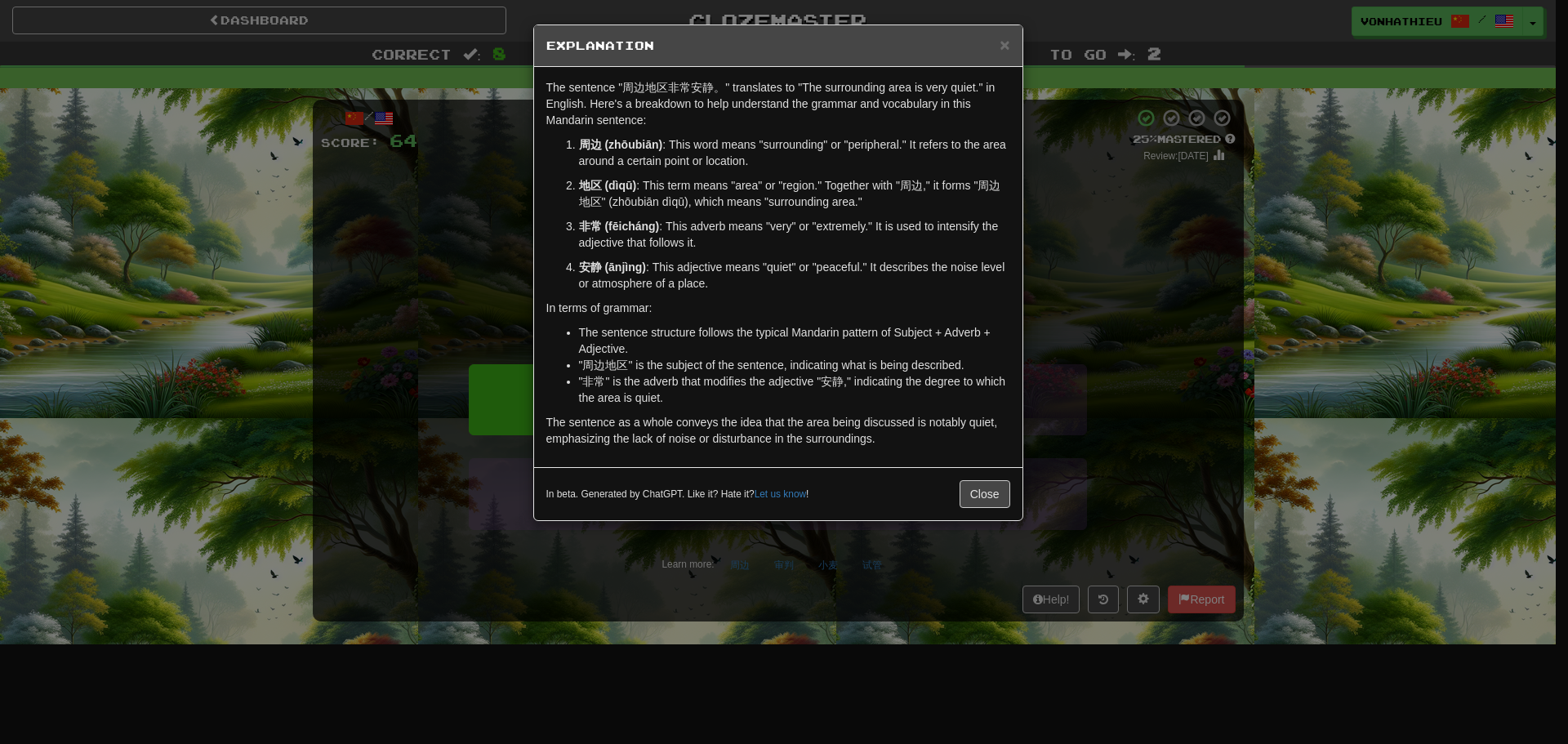
click at [980, 133] on div "The sentence "周边地区非常安静。" translates to "The surrounding area is very quiet." in…" at bounding box center [778, 267] width 489 height 400
click at [1003, 45] on span "×" at bounding box center [1004, 44] width 10 height 18
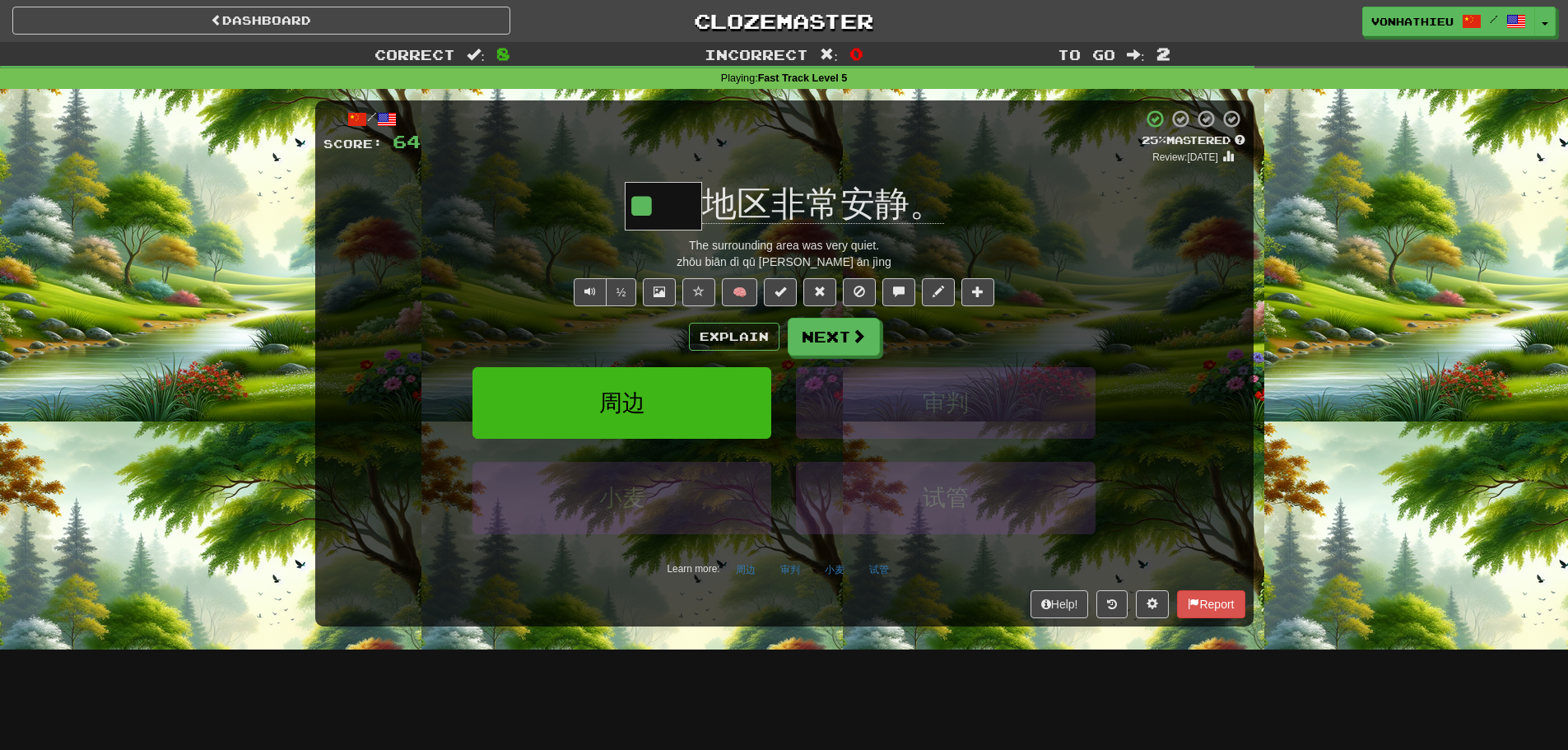
click at [505, 259] on div "zhōu biān dì qū fēi cháng ān jìng" at bounding box center [784, 262] width 922 height 17
click at [872, 345] on button "Next" at bounding box center [835, 337] width 92 height 38
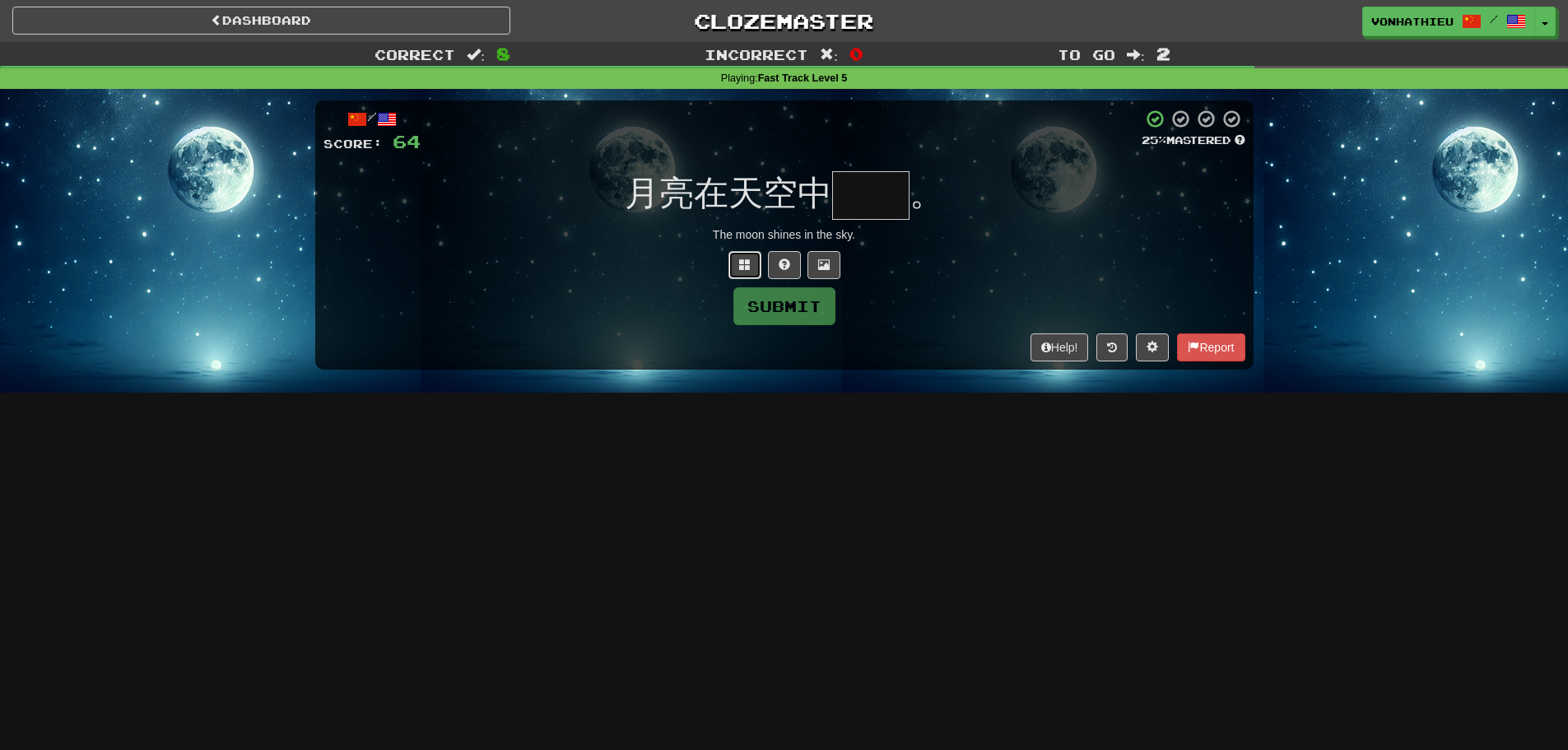
click at [736, 258] on button at bounding box center [744, 265] width 33 height 28
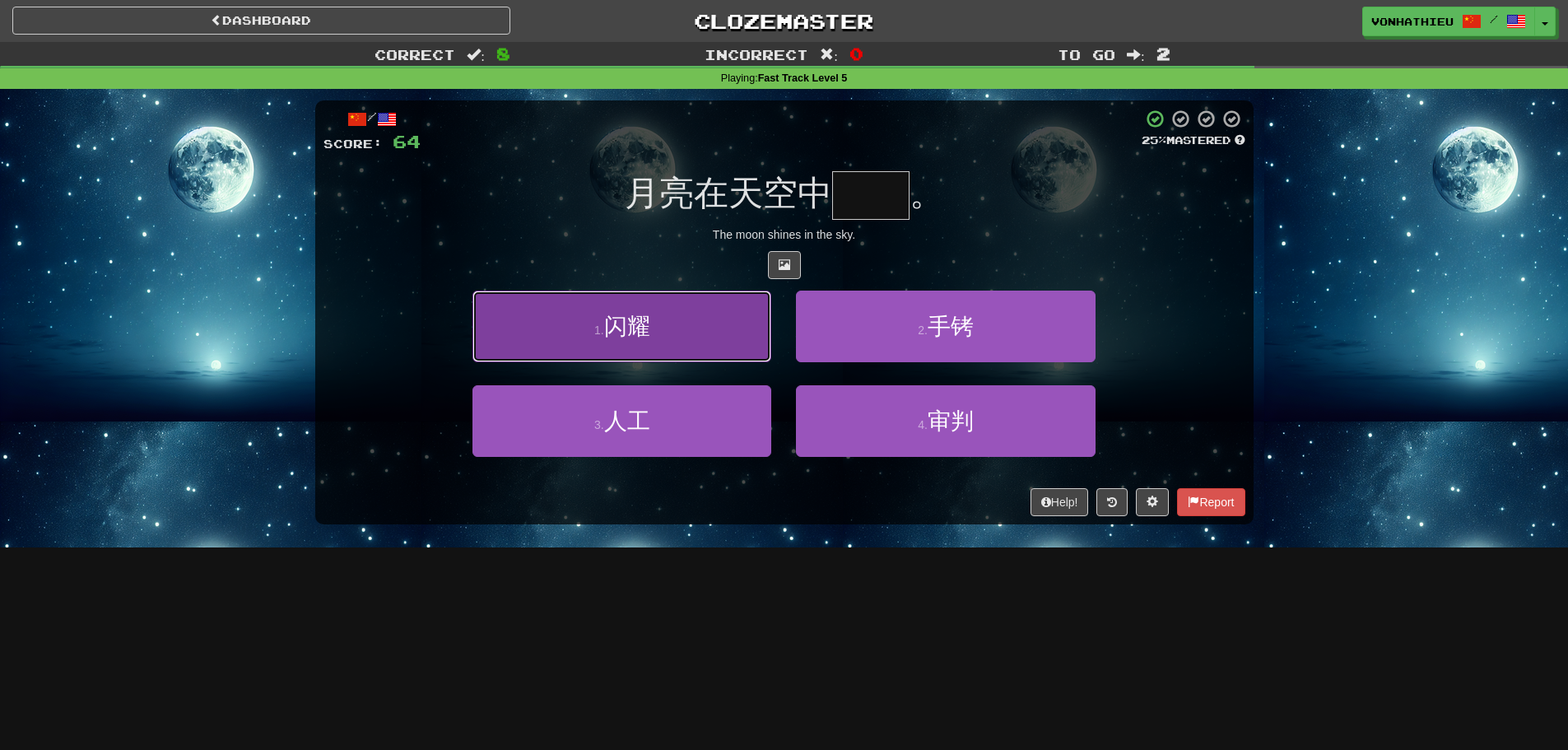
click at [714, 316] on button "1 . 闪耀" at bounding box center [622, 326] width 299 height 72
type input "**"
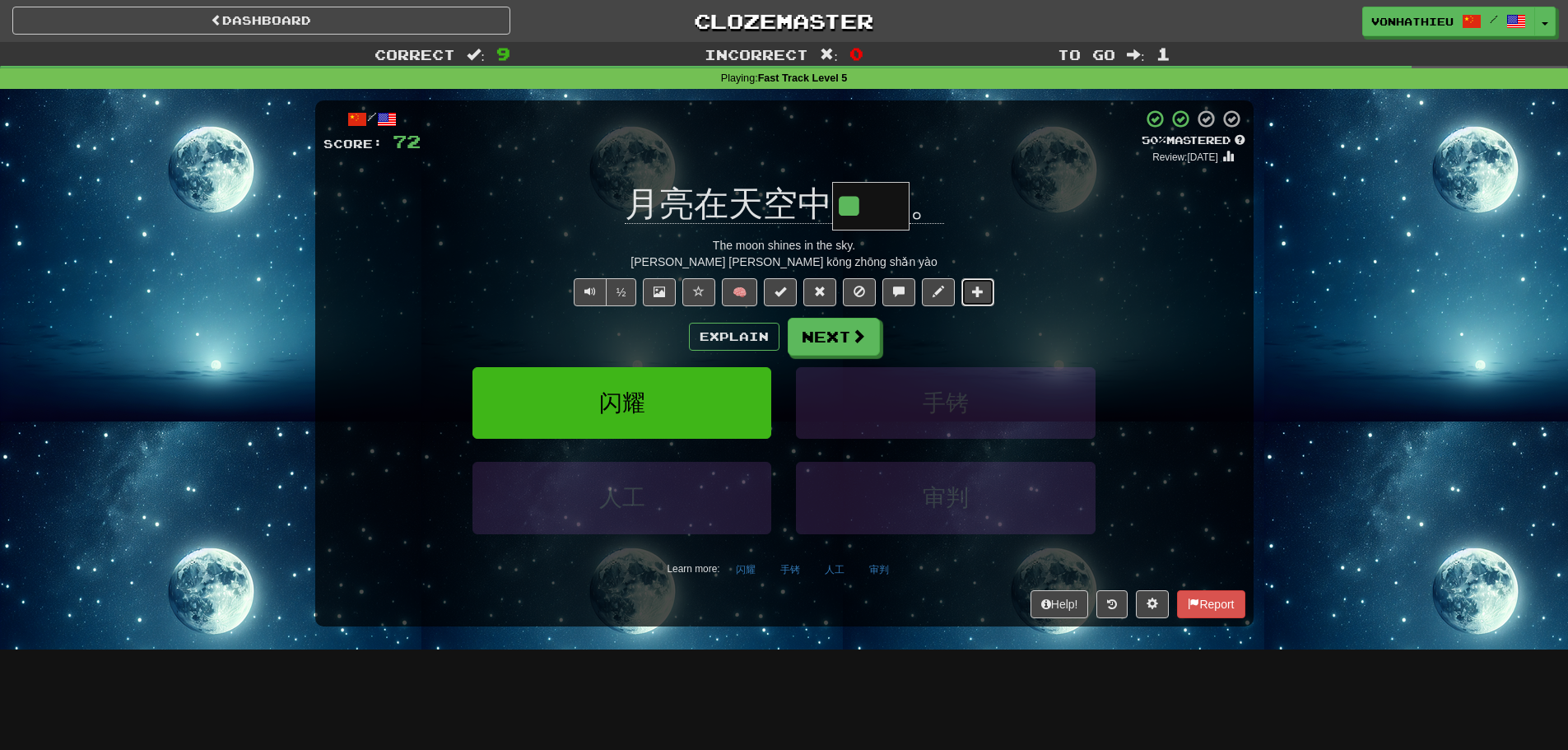
click at [982, 299] on button at bounding box center [978, 292] width 33 height 28
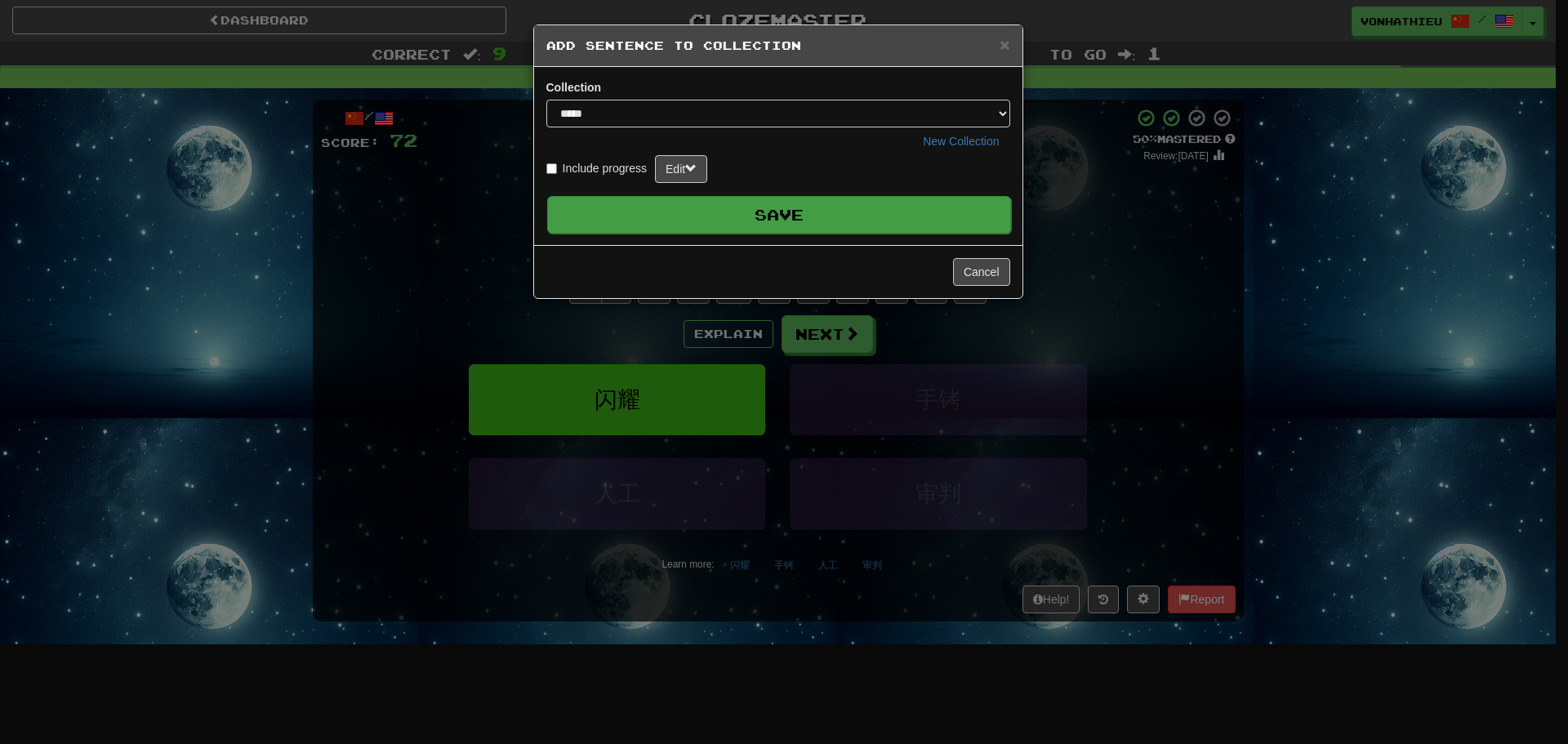
click at [809, 218] on button "Save" at bounding box center [778, 215] width 464 height 38
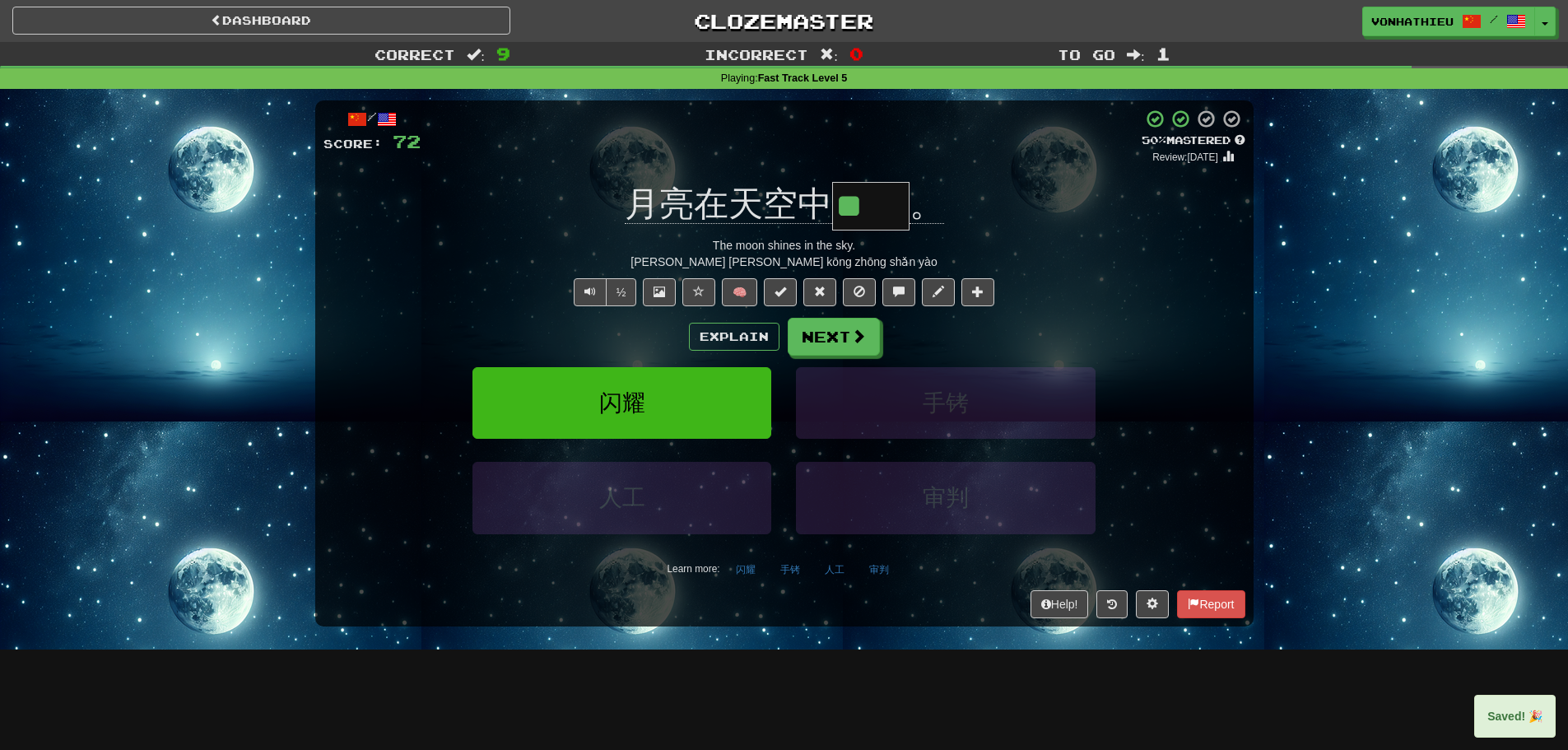
click at [1074, 242] on div "The moon shines in the sky." at bounding box center [784, 245] width 922 height 17
click at [824, 334] on button "Next" at bounding box center [835, 337] width 92 height 38
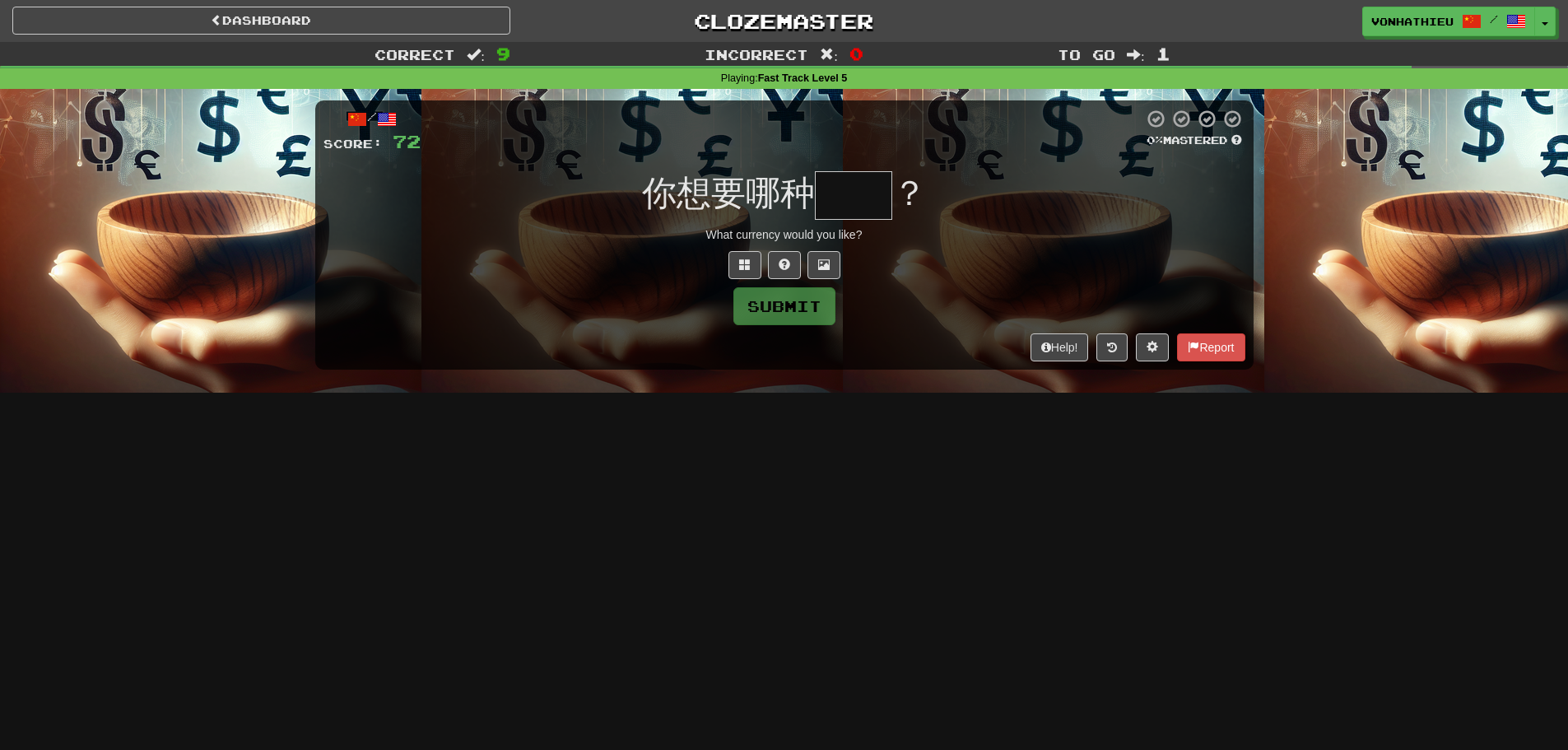
click at [837, 186] on input "text" at bounding box center [853, 195] width 77 height 48
click at [745, 249] on div "/ Score: 72 0 % Mastered 你想要哪种 ** Almost! Off by 1 letter. ？ What currency woul…" at bounding box center [784, 234] width 939 height 269
click at [742, 259] on span at bounding box center [744, 264] width 11 height 11
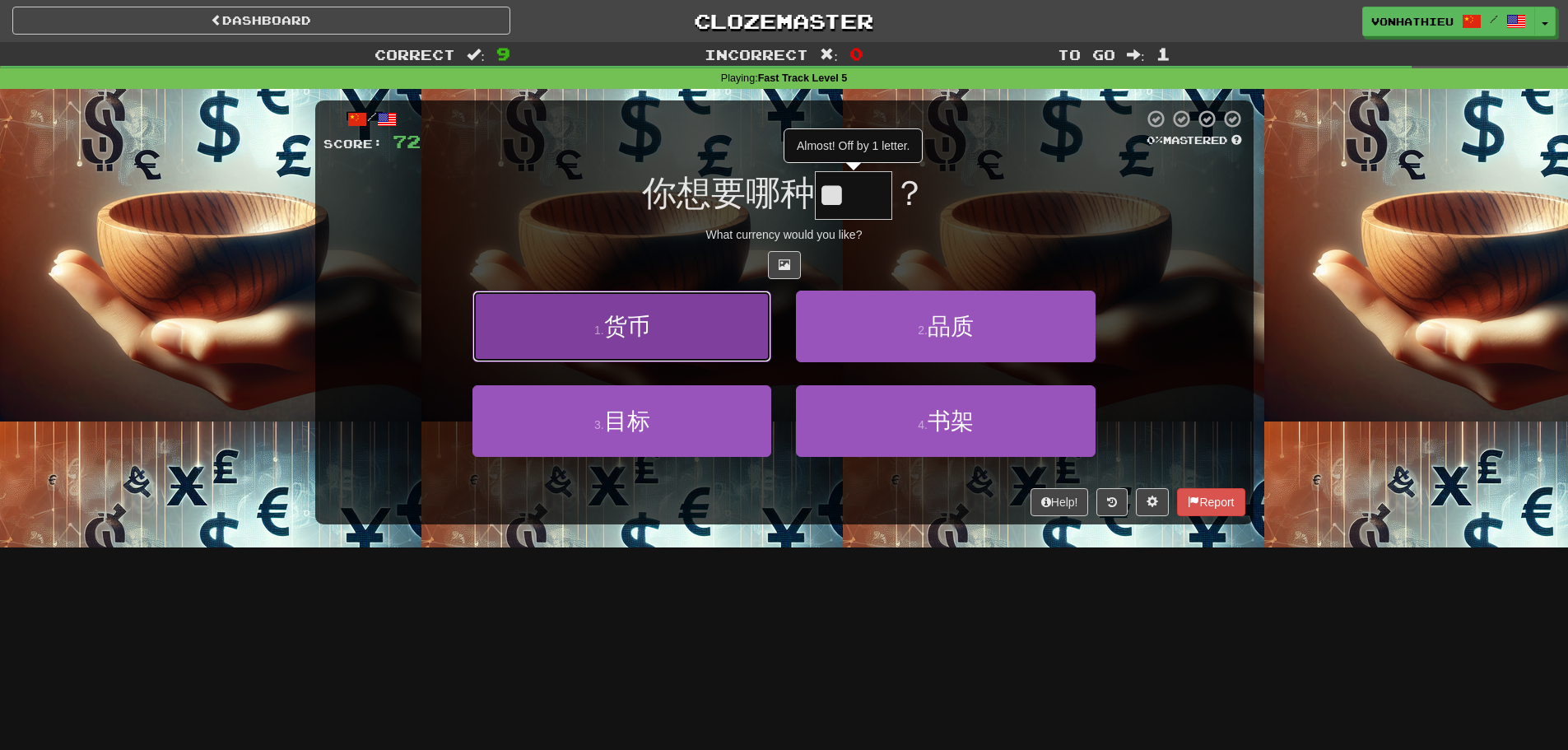
click at [732, 321] on button "1 . 货币" at bounding box center [622, 326] width 299 height 72
type input "**"
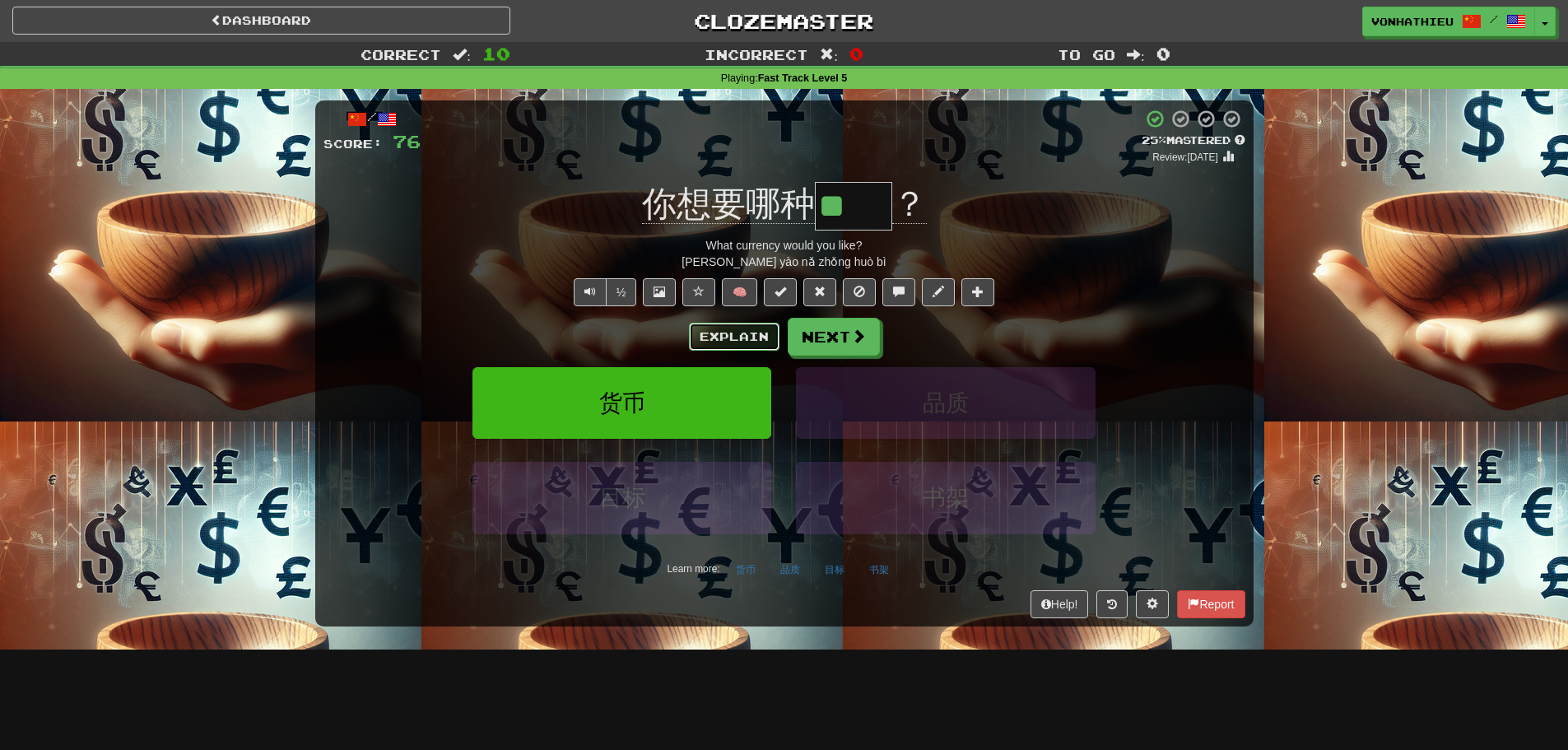
click at [720, 327] on button "Explain" at bounding box center [733, 336] width 90 height 28
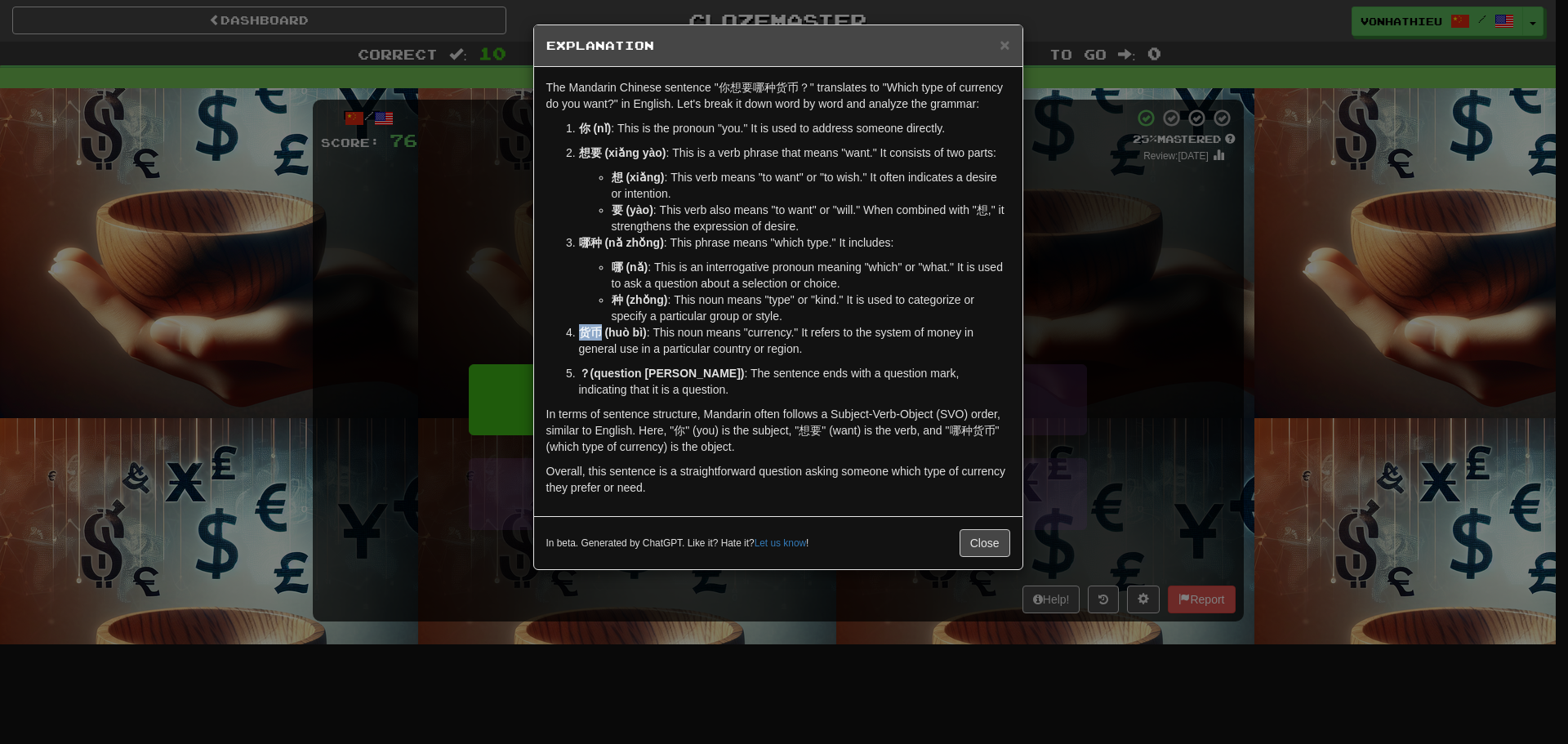
drag, startPoint x: 579, startPoint y: 337, endPoint x: 599, endPoint y: 336, distance: 20.0
click at [599, 336] on strong "货币 (huò bì)" at bounding box center [613, 332] width 68 height 13
click at [630, 348] on body "Dashboard Clozemaster vonhathieu / Toggle Dropdown Dashboard Leaderboard Activi…" at bounding box center [784, 662] width 1568 height 1324
click at [933, 305] on li "种 (zhǒng) : This noun means "type" or "kind." It is used to categorize or speci…" at bounding box center [810, 307] width 398 height 32
click at [986, 528] on div "In beta. Generated by ChatGPT. Like it? Hate it? Let us know ! Close" at bounding box center [778, 543] width 489 height 53
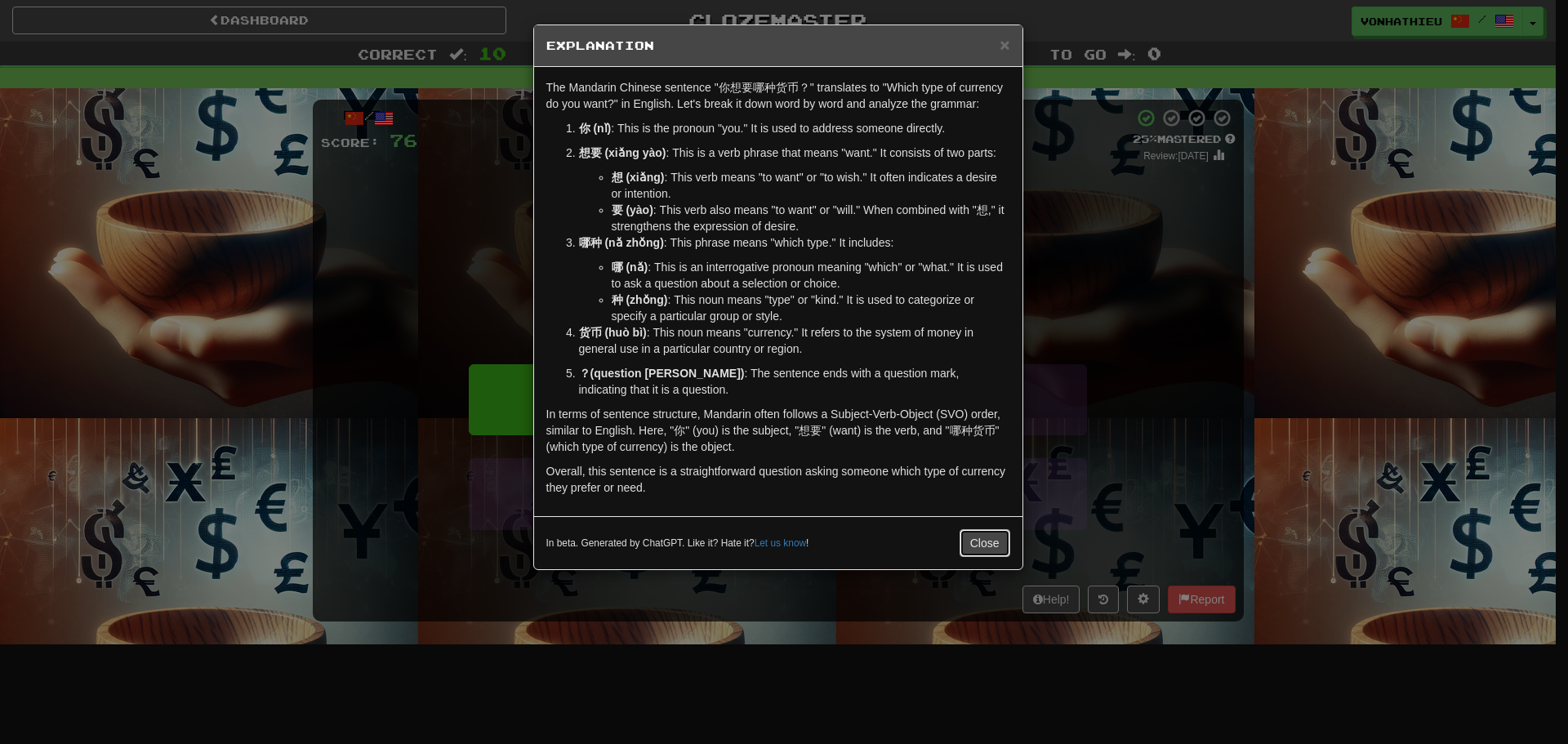
click at [994, 540] on button "Close" at bounding box center [984, 543] width 51 height 28
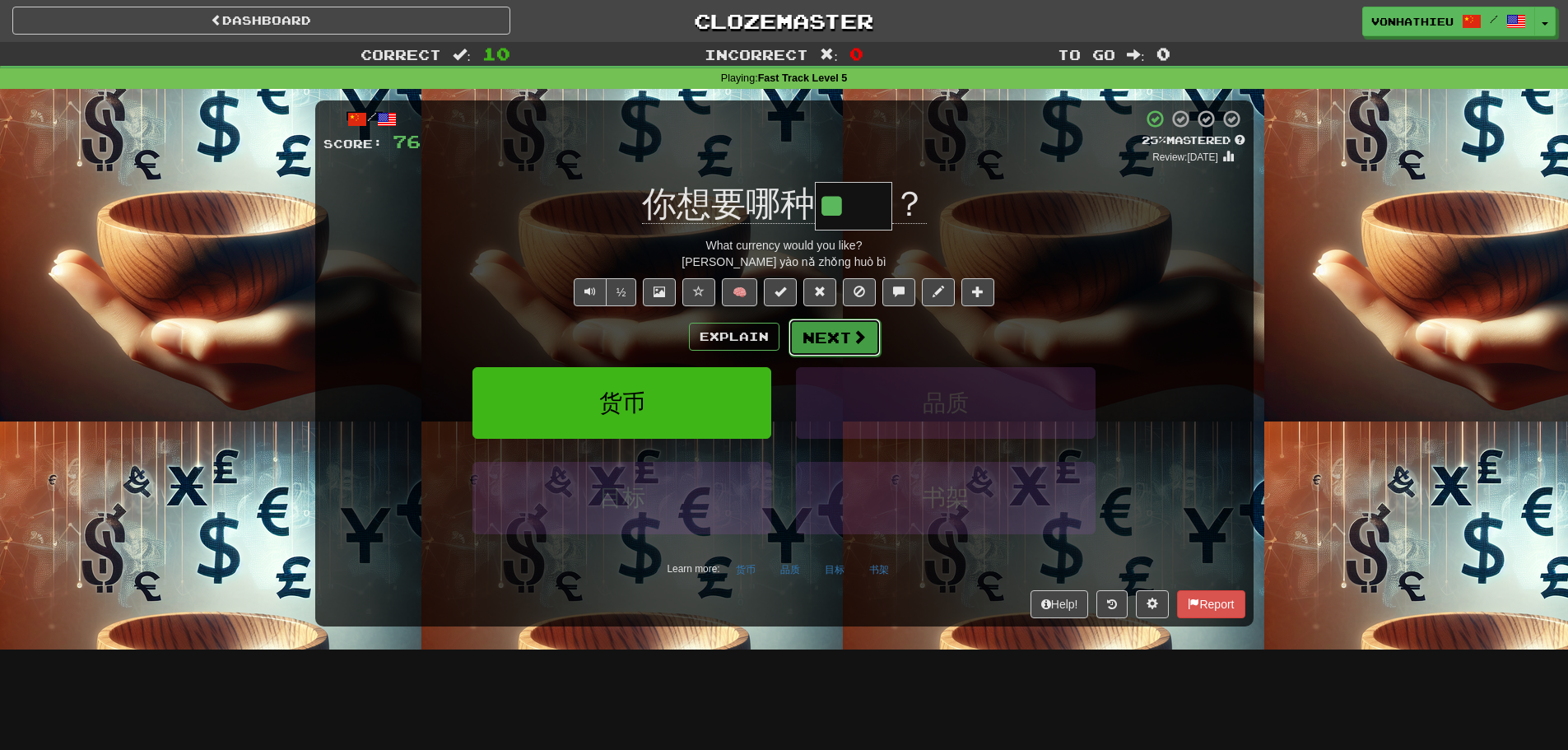
click at [818, 345] on button "Next" at bounding box center [835, 337] width 92 height 38
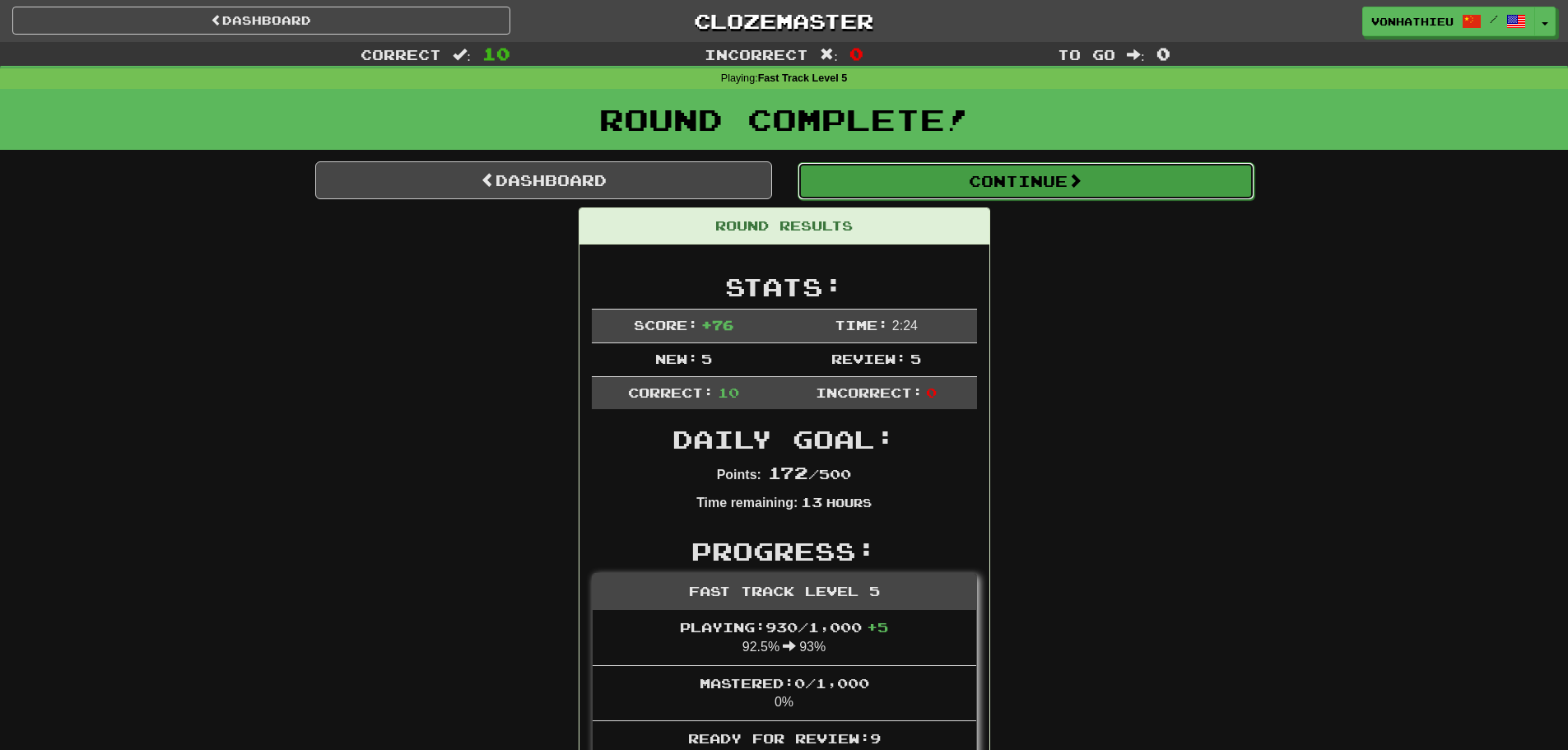
click at [934, 186] on button "Continue" at bounding box center [1026, 181] width 457 height 38
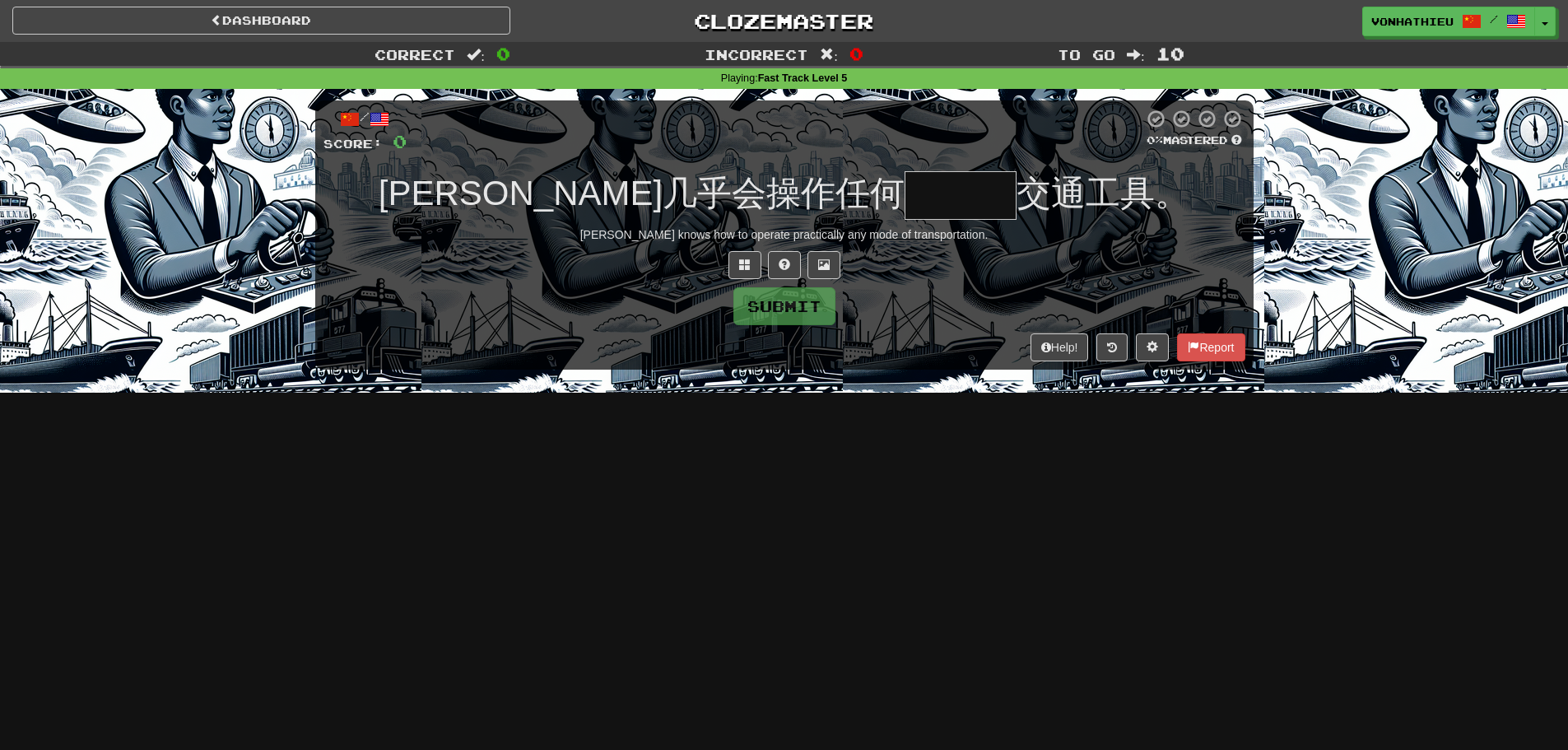
click at [905, 186] on input "text" at bounding box center [961, 195] width 112 height 48
click at [905, 197] on input "text" at bounding box center [961, 195] width 112 height 48
click at [905, 191] on input "text" at bounding box center [961, 195] width 112 height 48
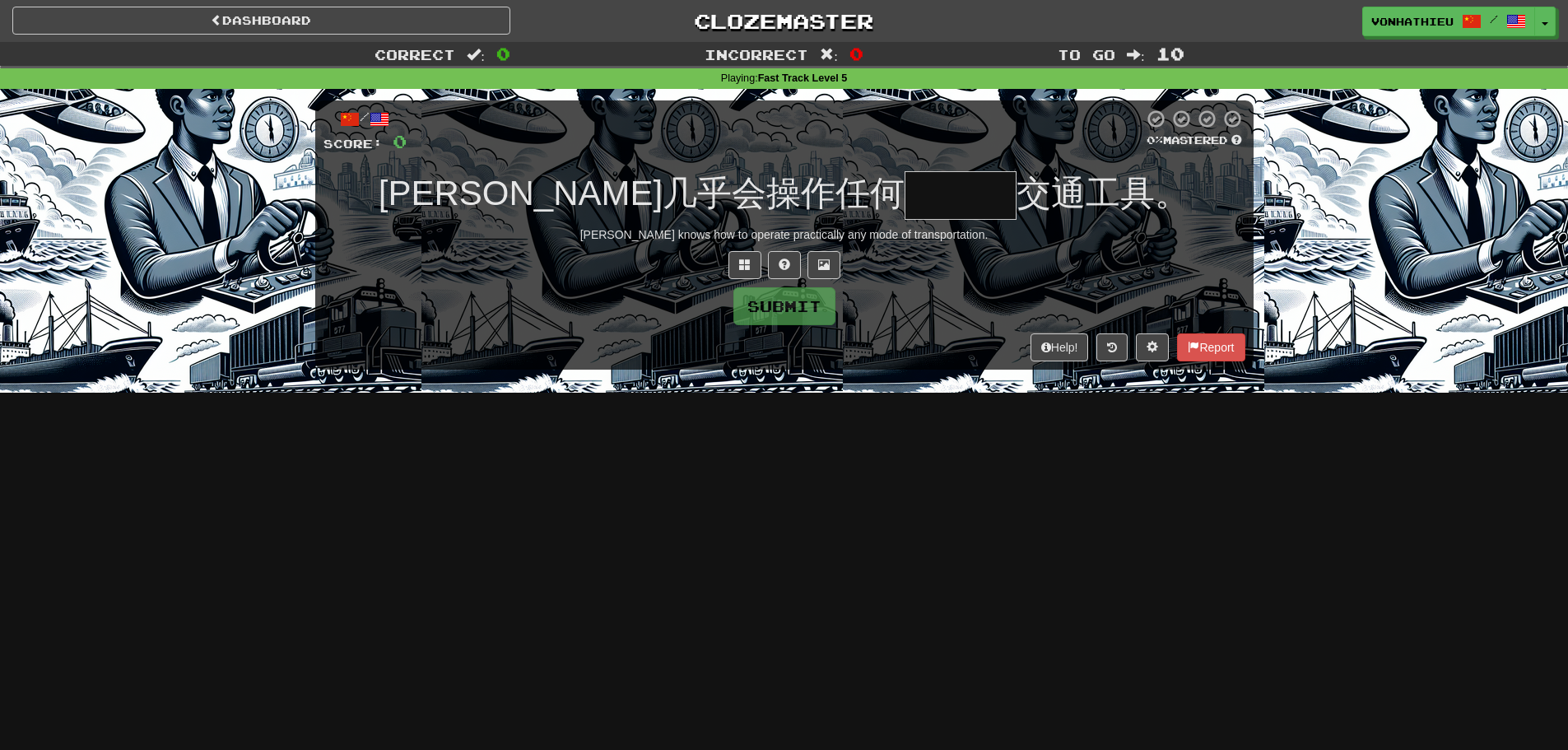
click at [905, 191] on input "text" at bounding box center [961, 195] width 112 height 48
click at [739, 268] on span at bounding box center [744, 264] width 11 height 11
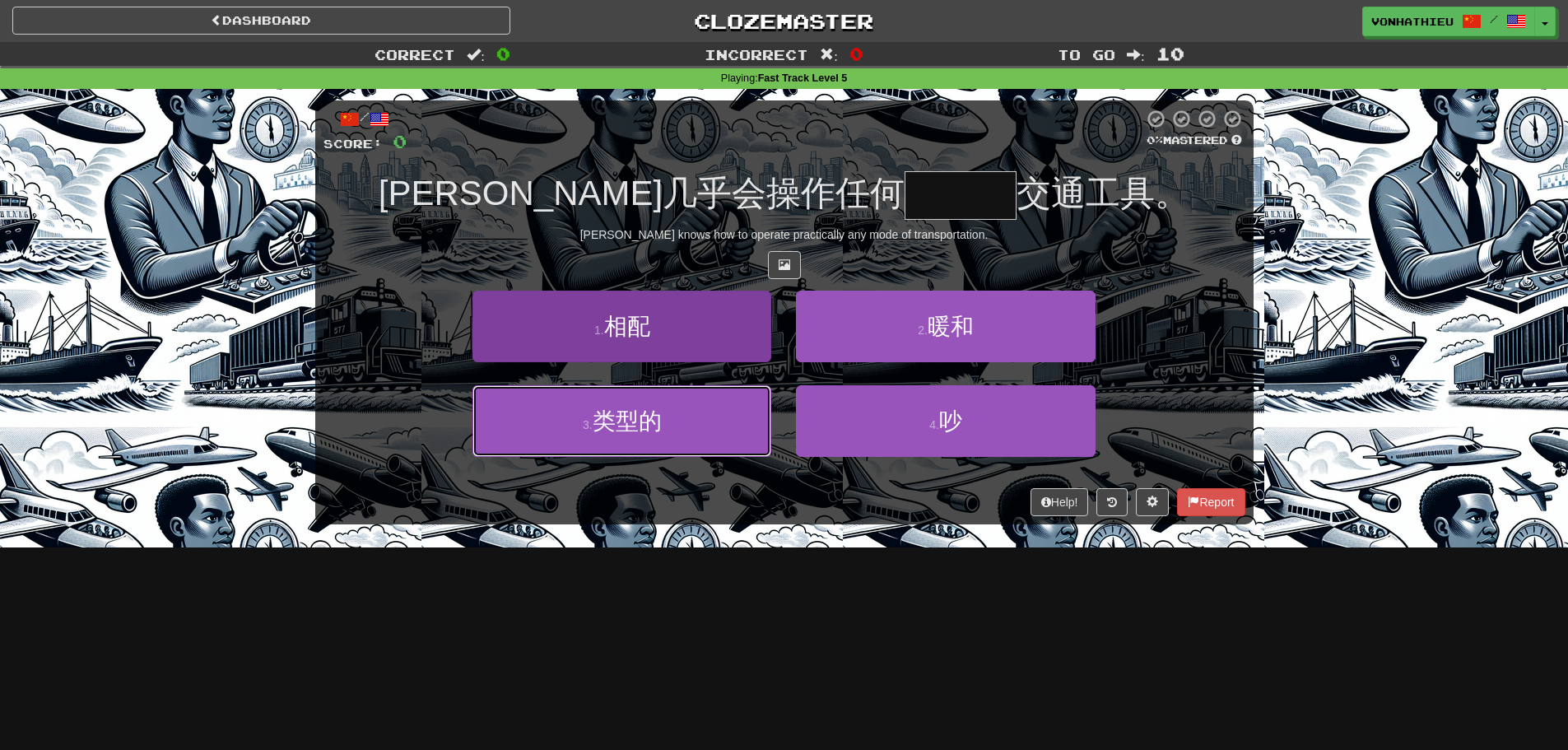
click at [676, 422] on button "3 . 类型的" at bounding box center [622, 421] width 299 height 72
type input "***"
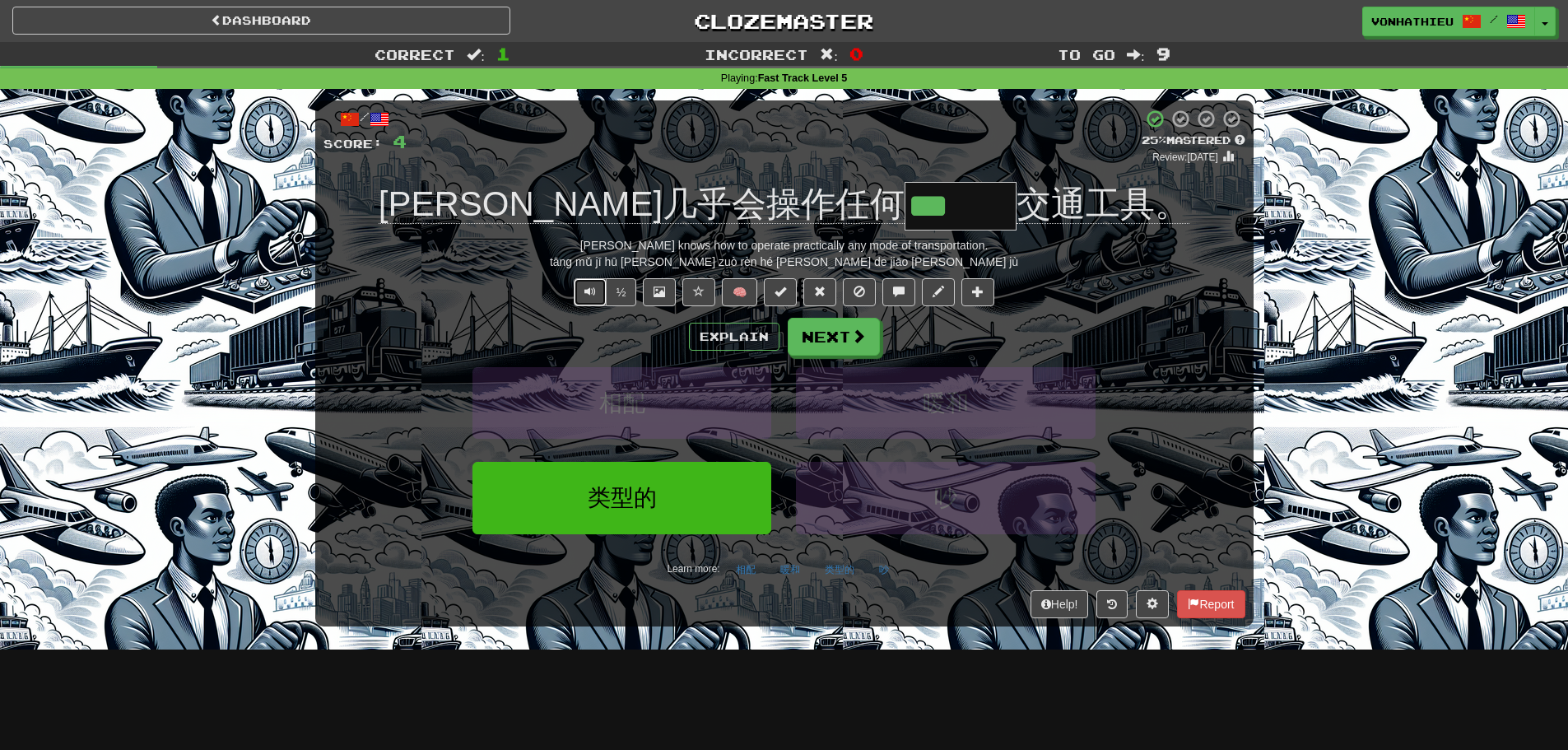
click at [590, 294] on span "Text-to-speech controls" at bounding box center [590, 291] width 11 height 11
drag, startPoint x: 657, startPoint y: 167, endPoint x: 723, endPoint y: 178, distance: 66.9
click at [723, 178] on div "/ Score: 4 + 4 25 % Mastered Review: 2025-08-22 汤姆几乎会操作任何 *** 交通工具。 Tom knows h…" at bounding box center [784, 362] width 939 height 525
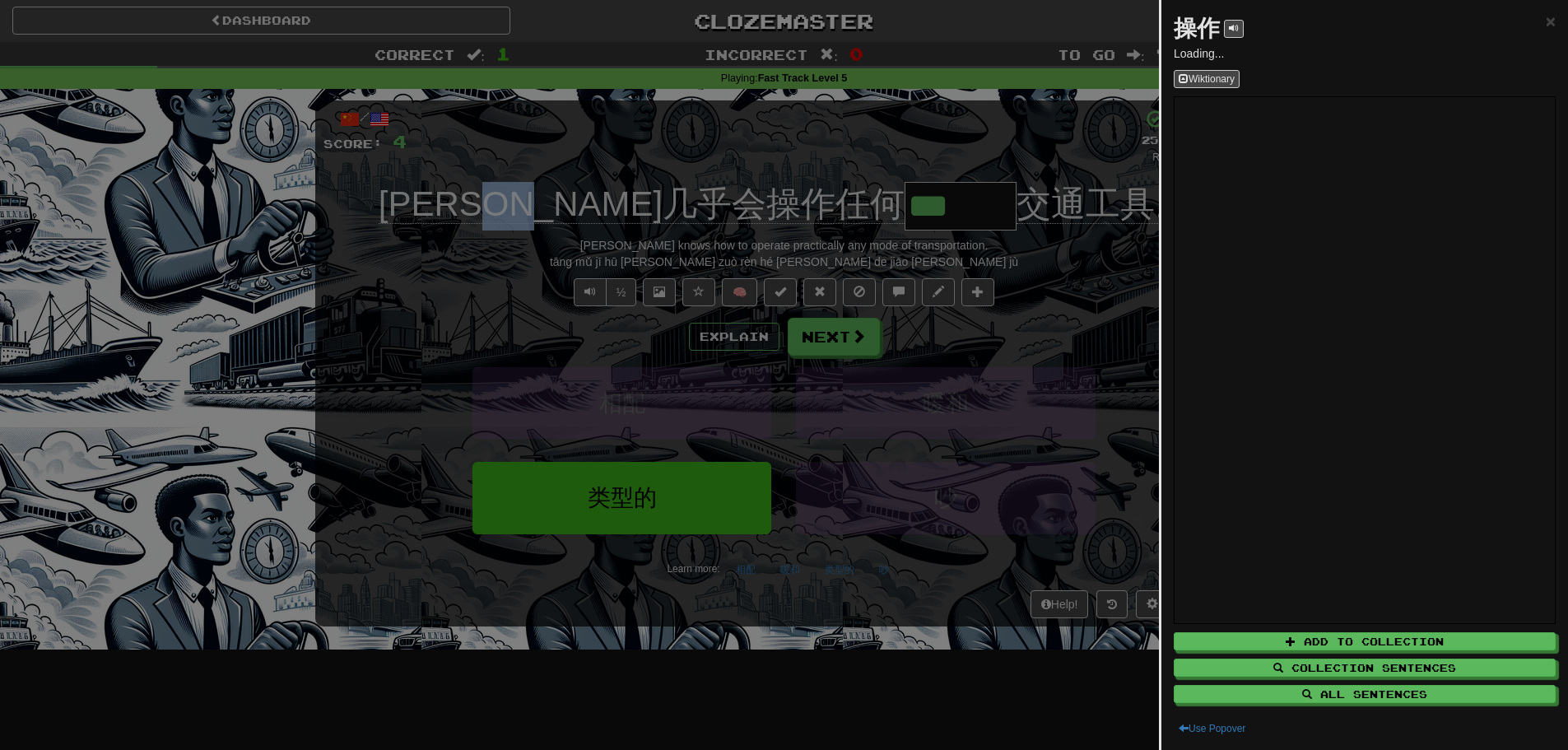
click at [704, 211] on body "Dashboard Clozemaster vonhathieu / Toggle Dropdown Dashboard Leaderboard Activi…" at bounding box center [784, 667] width 1568 height 1335
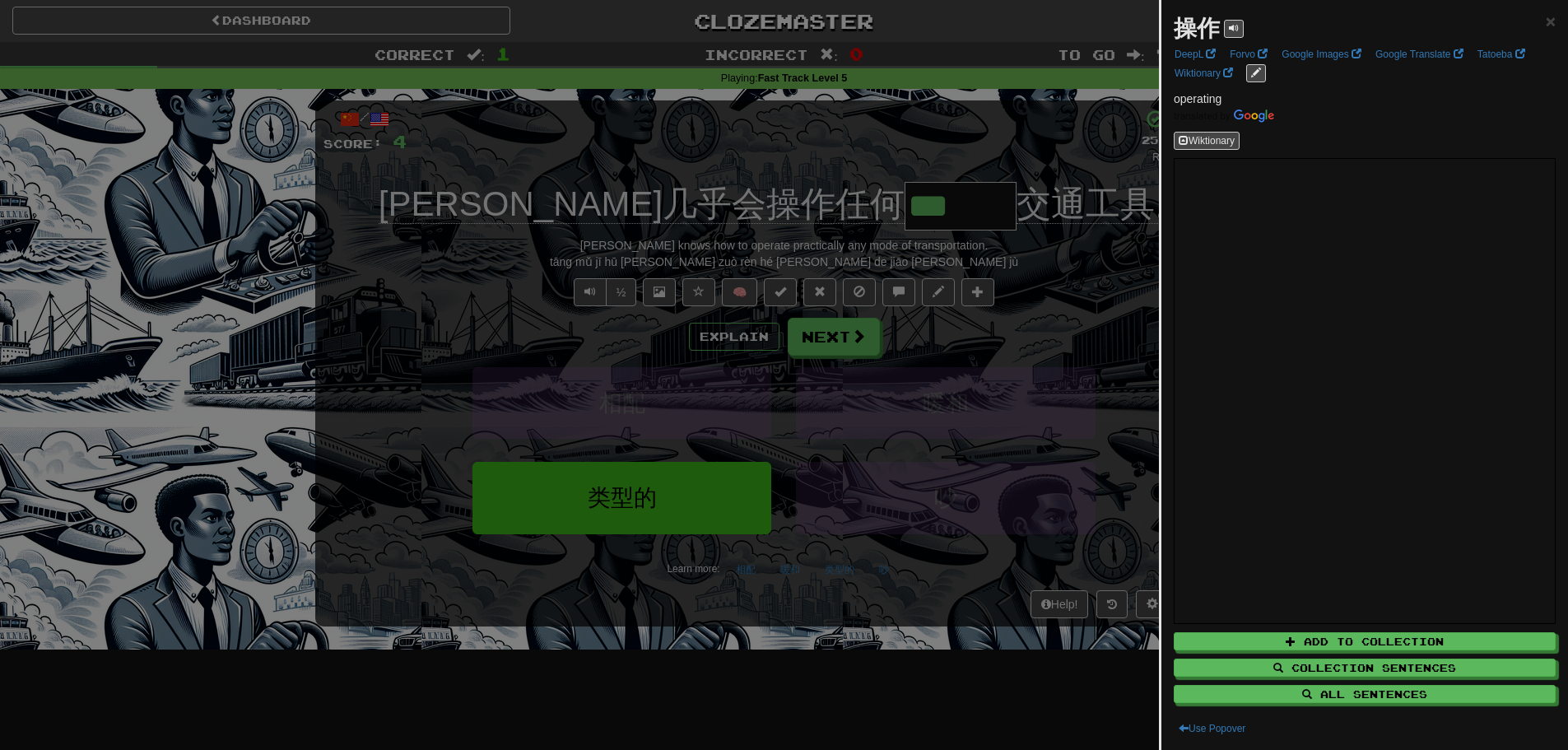
click at [552, 259] on div at bounding box center [784, 375] width 1568 height 750
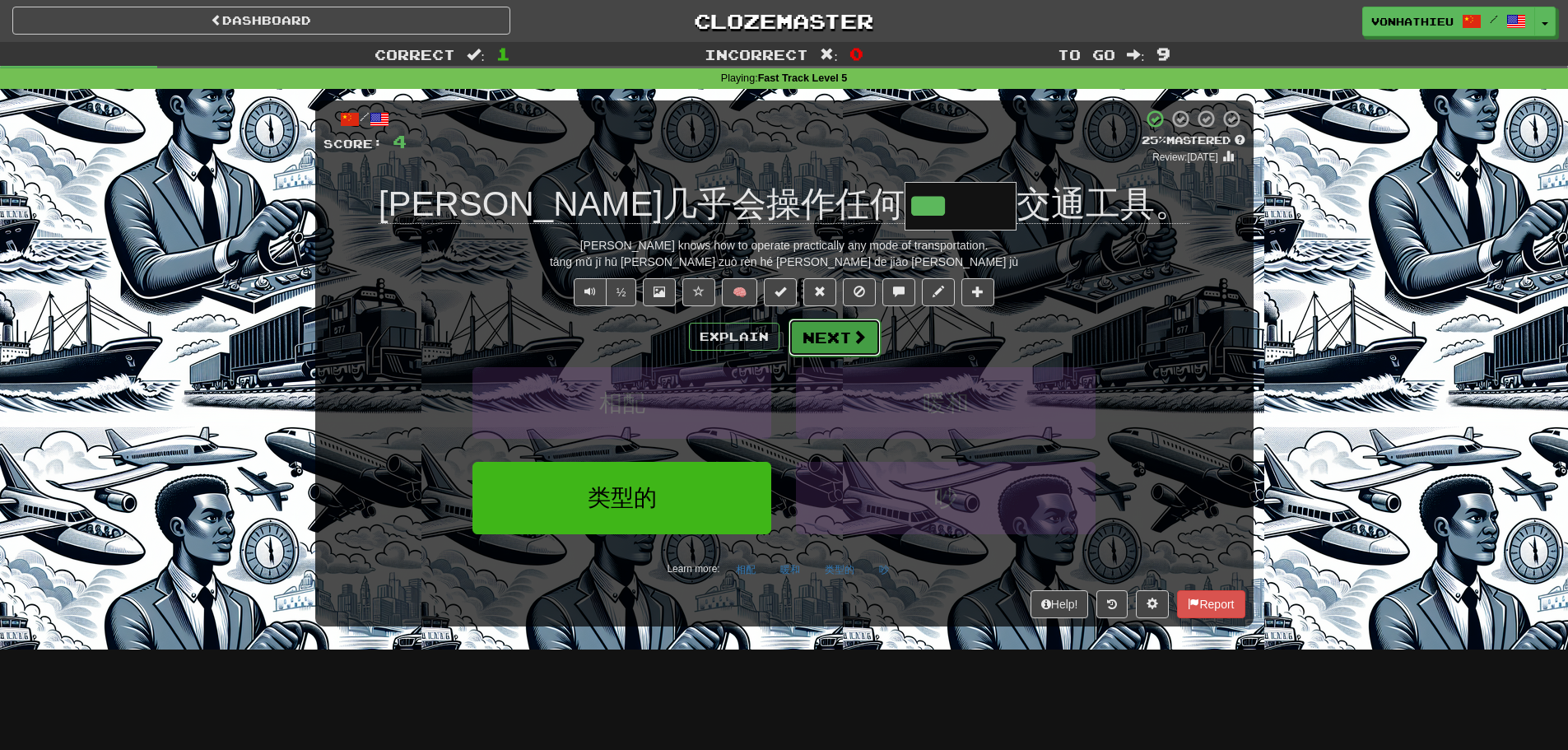
click at [852, 342] on span at bounding box center [860, 336] width 15 height 15
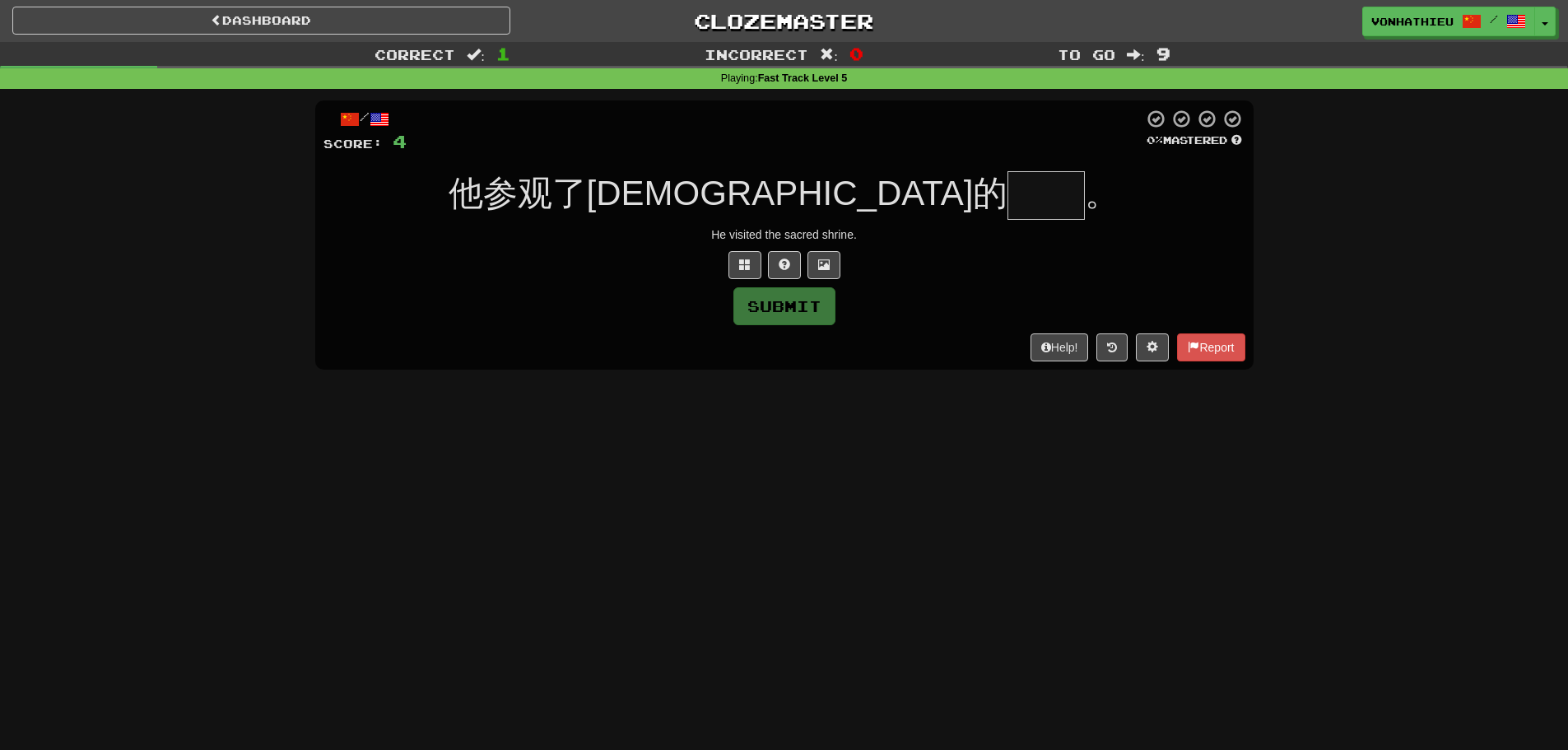
click at [1008, 204] on input "text" at bounding box center [1046, 195] width 77 height 48
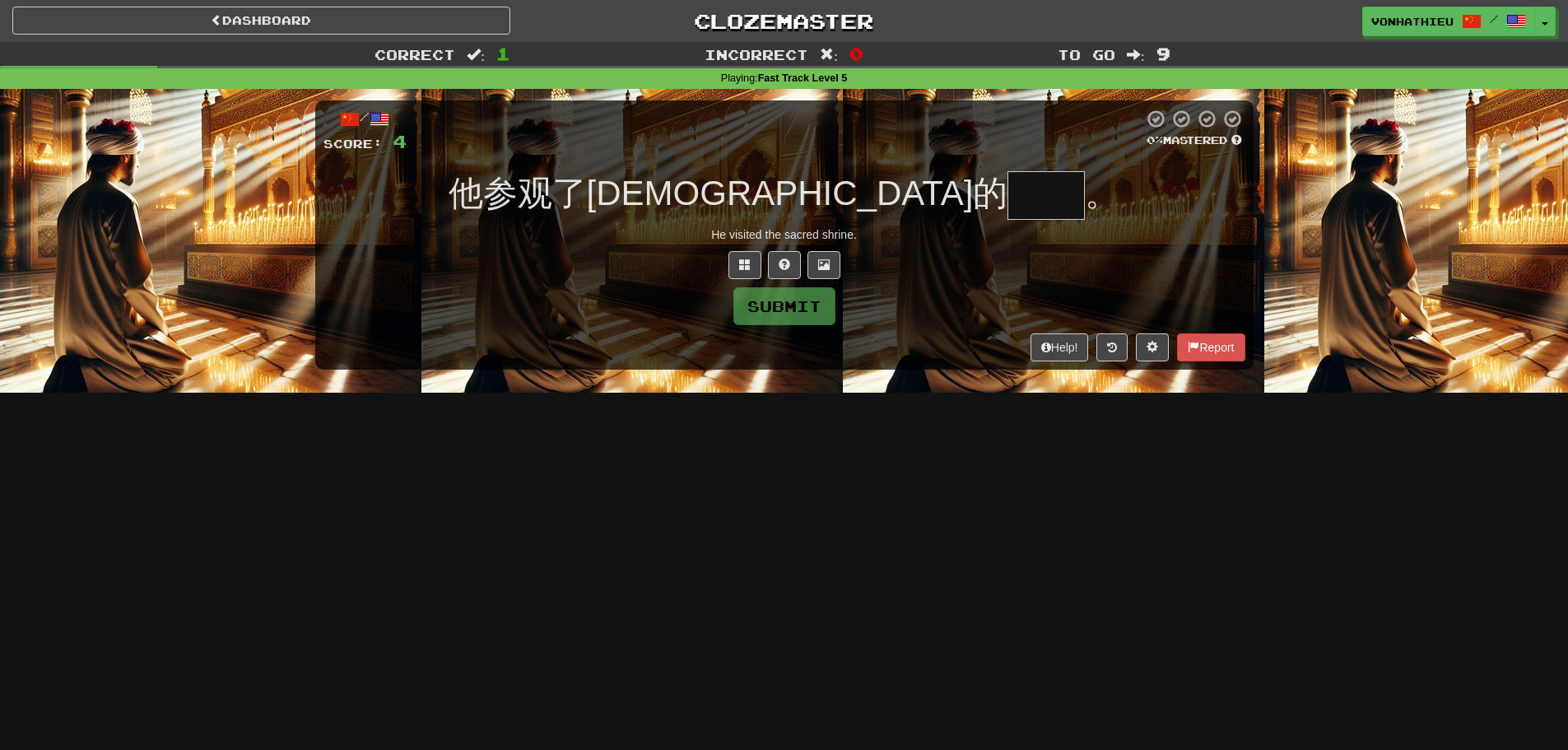
click at [1100, 191] on div "他参观了神圣的 。" at bounding box center [784, 195] width 922 height 48
click at [1008, 185] on input "text" at bounding box center [1046, 195] width 77 height 48
click at [737, 263] on button at bounding box center [744, 265] width 33 height 28
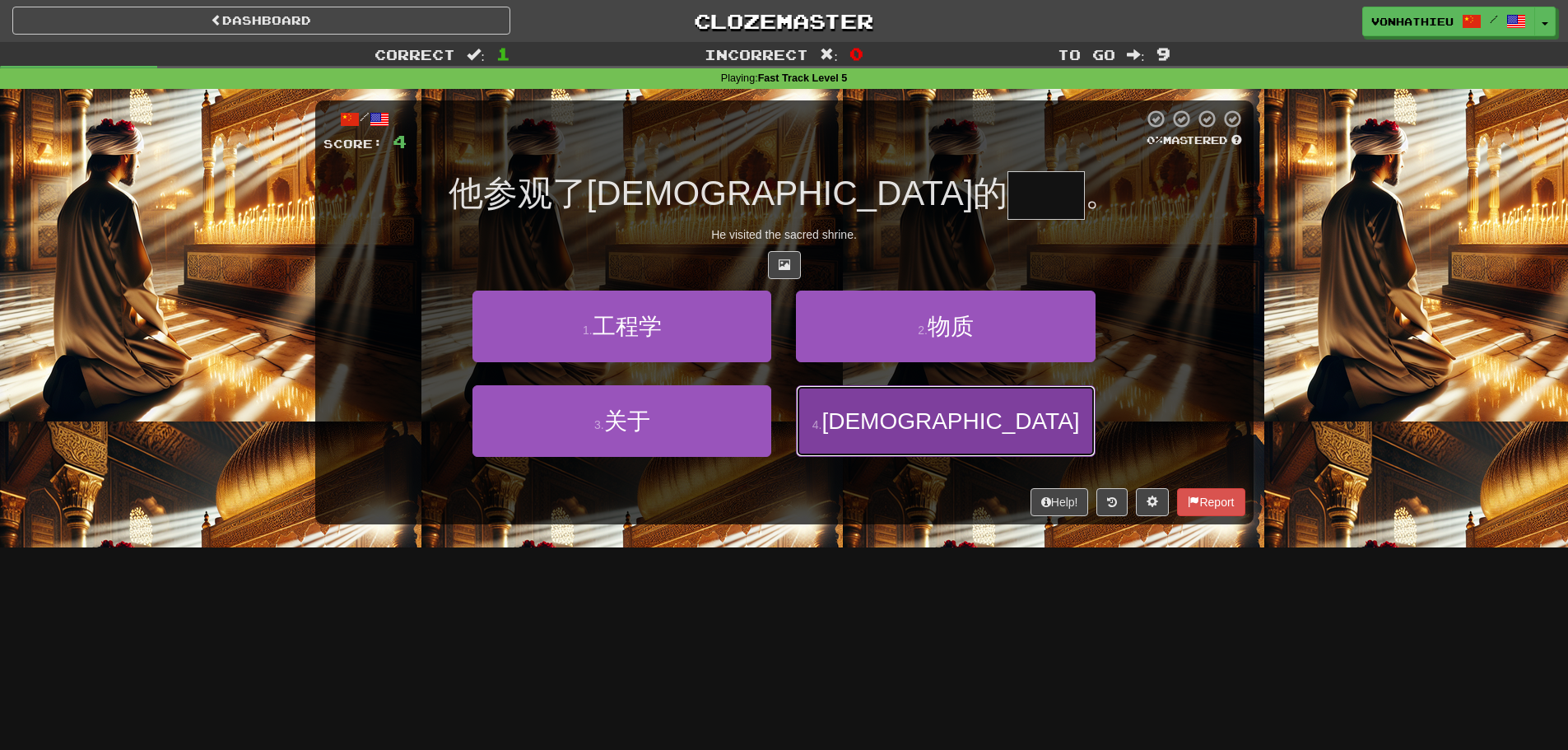
click at [831, 436] on button "4 . 神龛" at bounding box center [946, 421] width 299 height 72
type input "**"
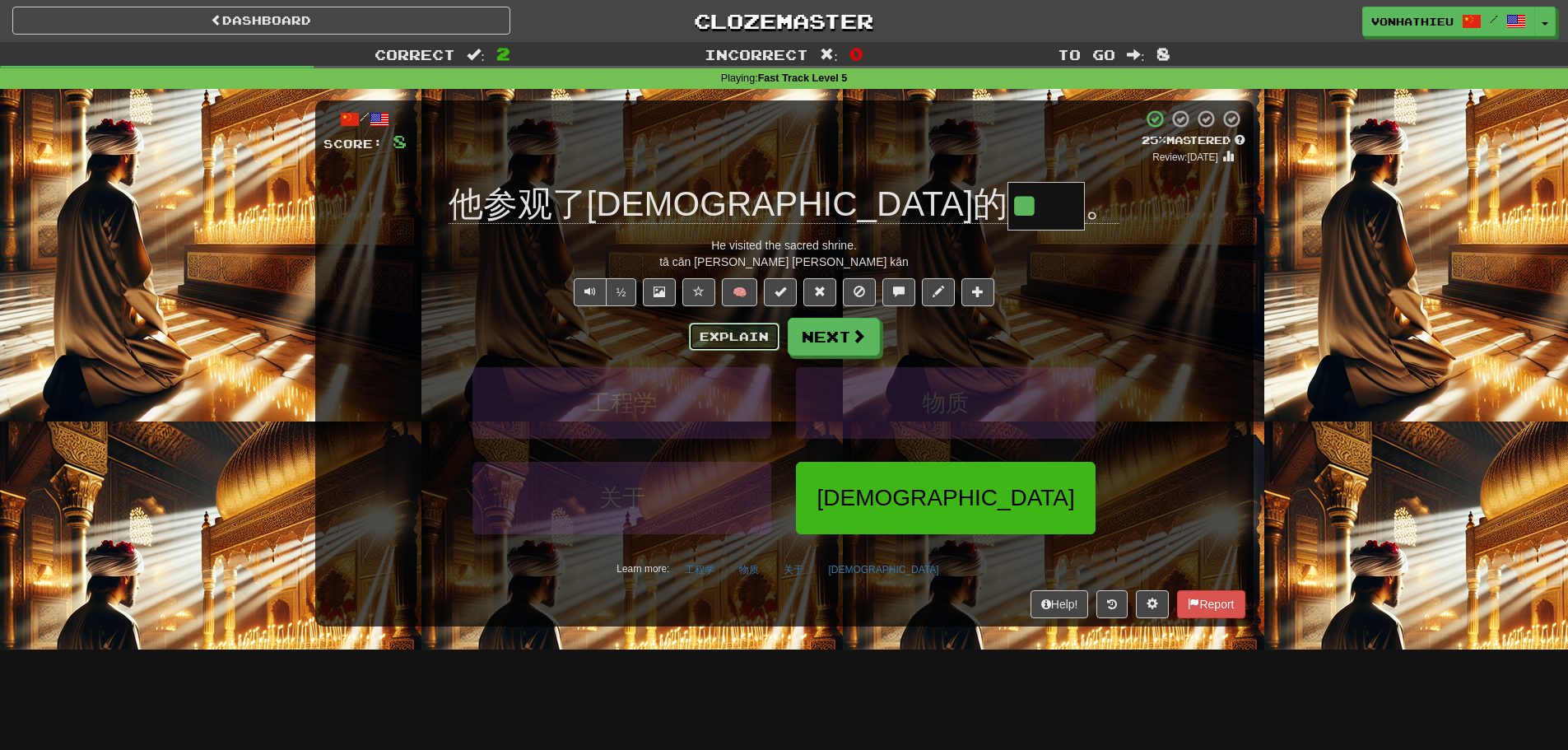
click at [722, 342] on button "Explain" at bounding box center [733, 336] width 90 height 28
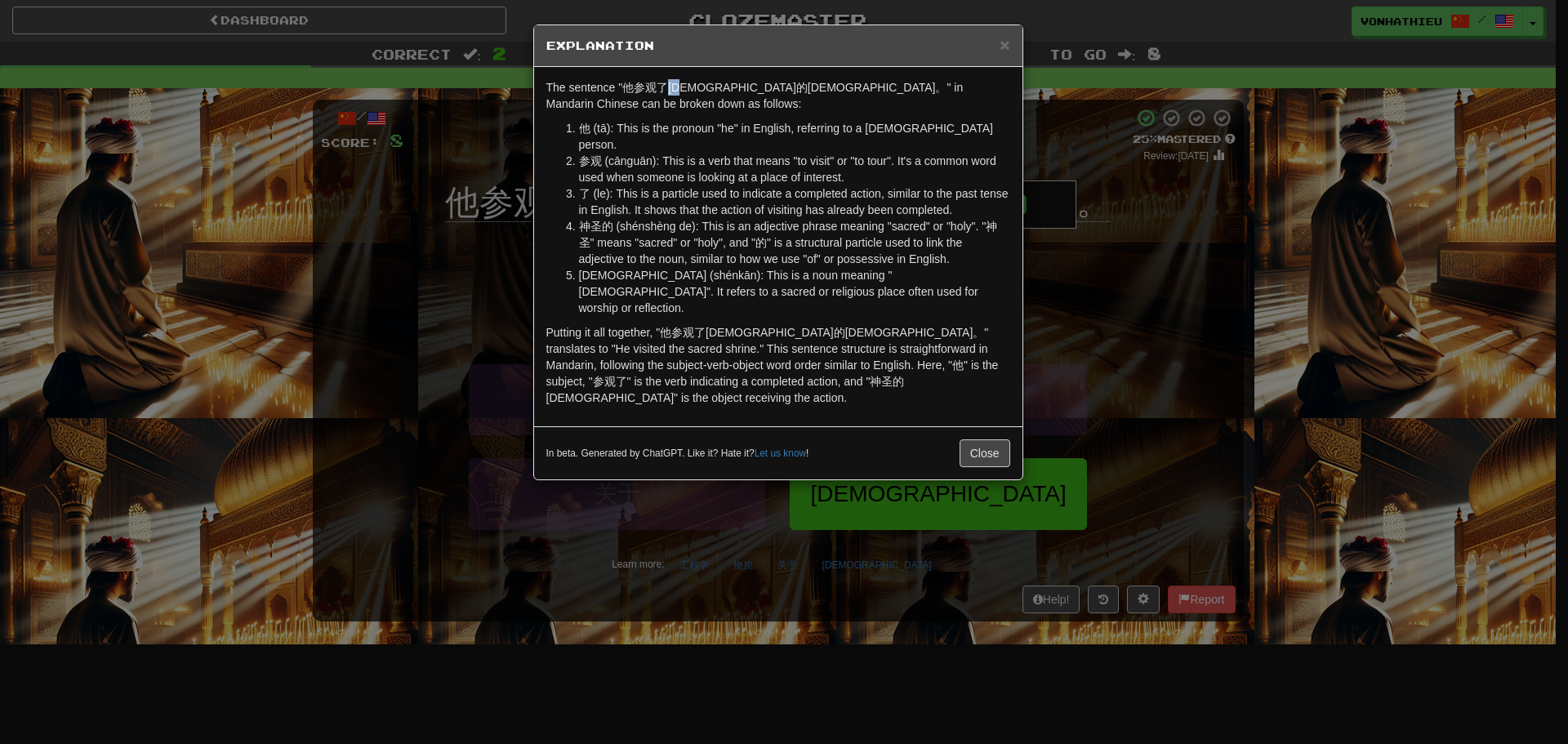
drag, startPoint x: 669, startPoint y: 85, endPoint x: 690, endPoint y: 85, distance: 21.0
click at [690, 85] on p "The sentence "他参观了神圣的神龛。" in Mandarin Chinese can be broken down as follows:" at bounding box center [778, 95] width 464 height 32
click at [709, 103] on body "Dashboard Clozemaster vonhathieu / Toggle Dropdown Dashboard Leaderboard Activi…" at bounding box center [784, 662] width 1568 height 1324
click at [681, 117] on div "The sentence "他参观了神圣的神龛。" in Mandarin Chinese can be broken down as follows: 他 …" at bounding box center [778, 247] width 489 height 360
drag, startPoint x: 710, startPoint y: 89, endPoint x: 724, endPoint y: 88, distance: 14.0
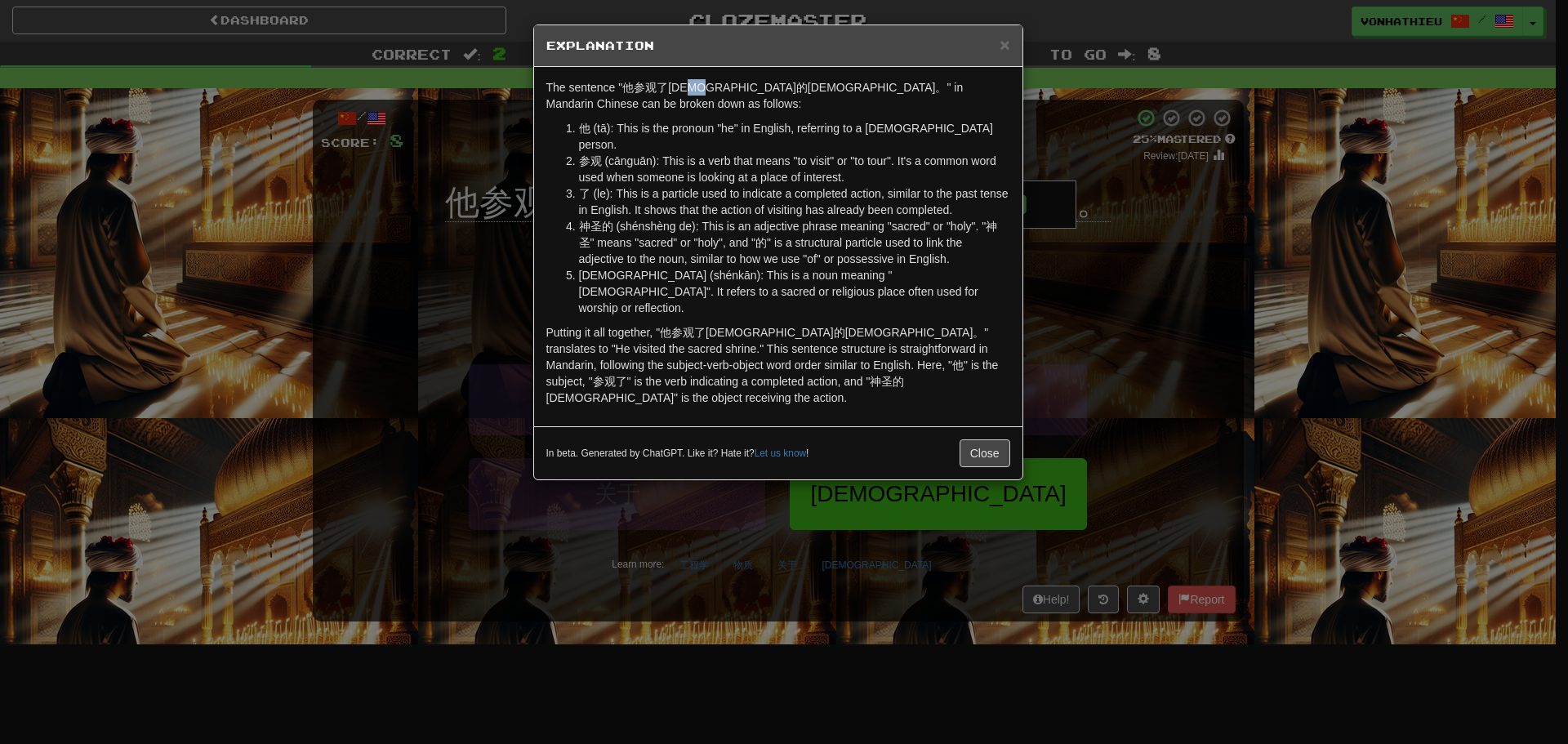
click at [724, 88] on p "The sentence "他参观了神圣的神龛。" in Mandarin Chinese can be broken down as follows:" at bounding box center [778, 95] width 464 height 32
click at [744, 103] on body "Dashboard Clozemaster vonhathieu / Toggle Dropdown Dashboard Leaderboard Activi…" at bounding box center [784, 662] width 1568 height 1324
click at [712, 109] on p "The sentence "他参观了神圣的神龛。" in Mandarin Chinese can be broken down as follows:" at bounding box center [778, 95] width 464 height 32
click at [1003, 45] on span "×" at bounding box center [1004, 44] width 10 height 18
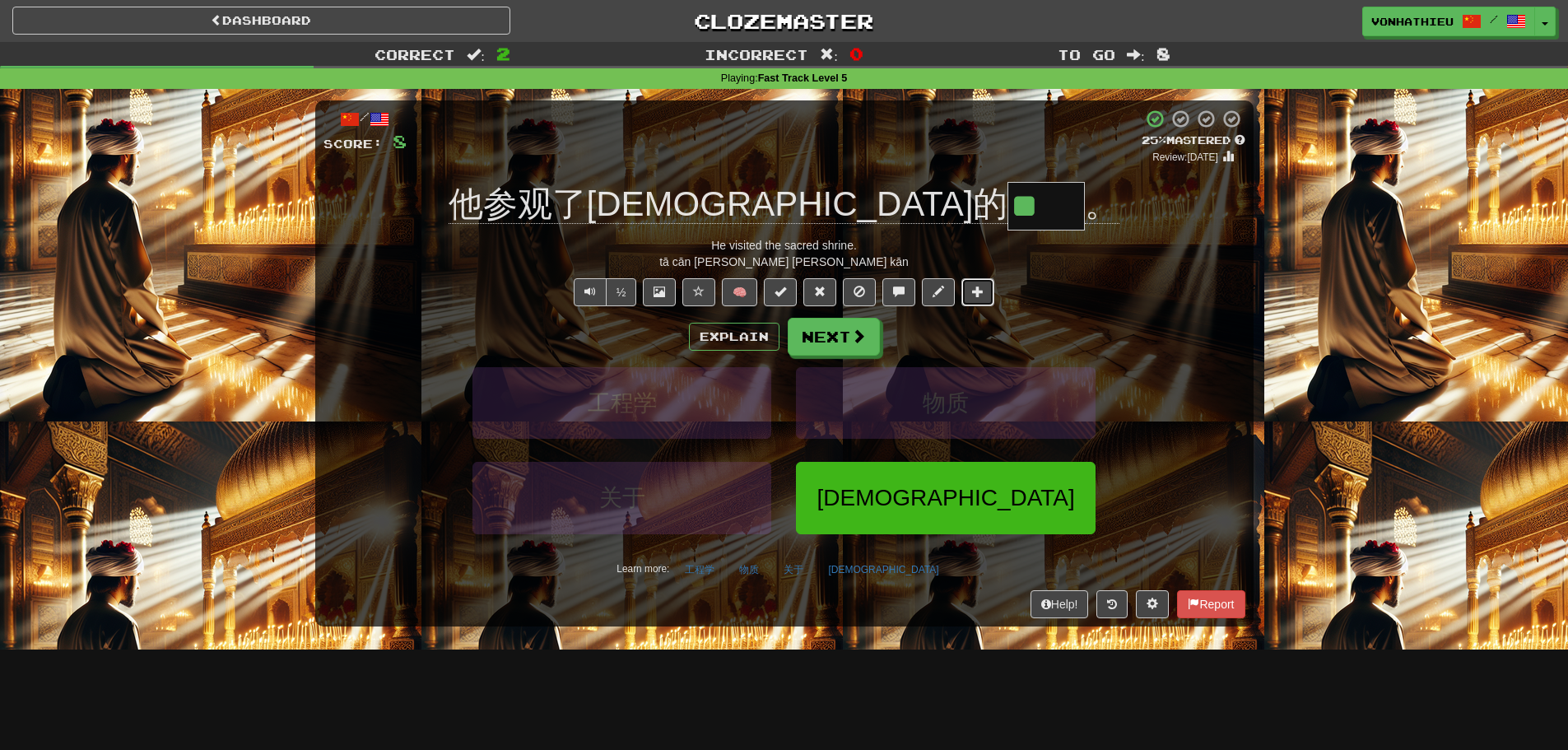
click at [973, 292] on span at bounding box center [978, 291] width 11 height 11
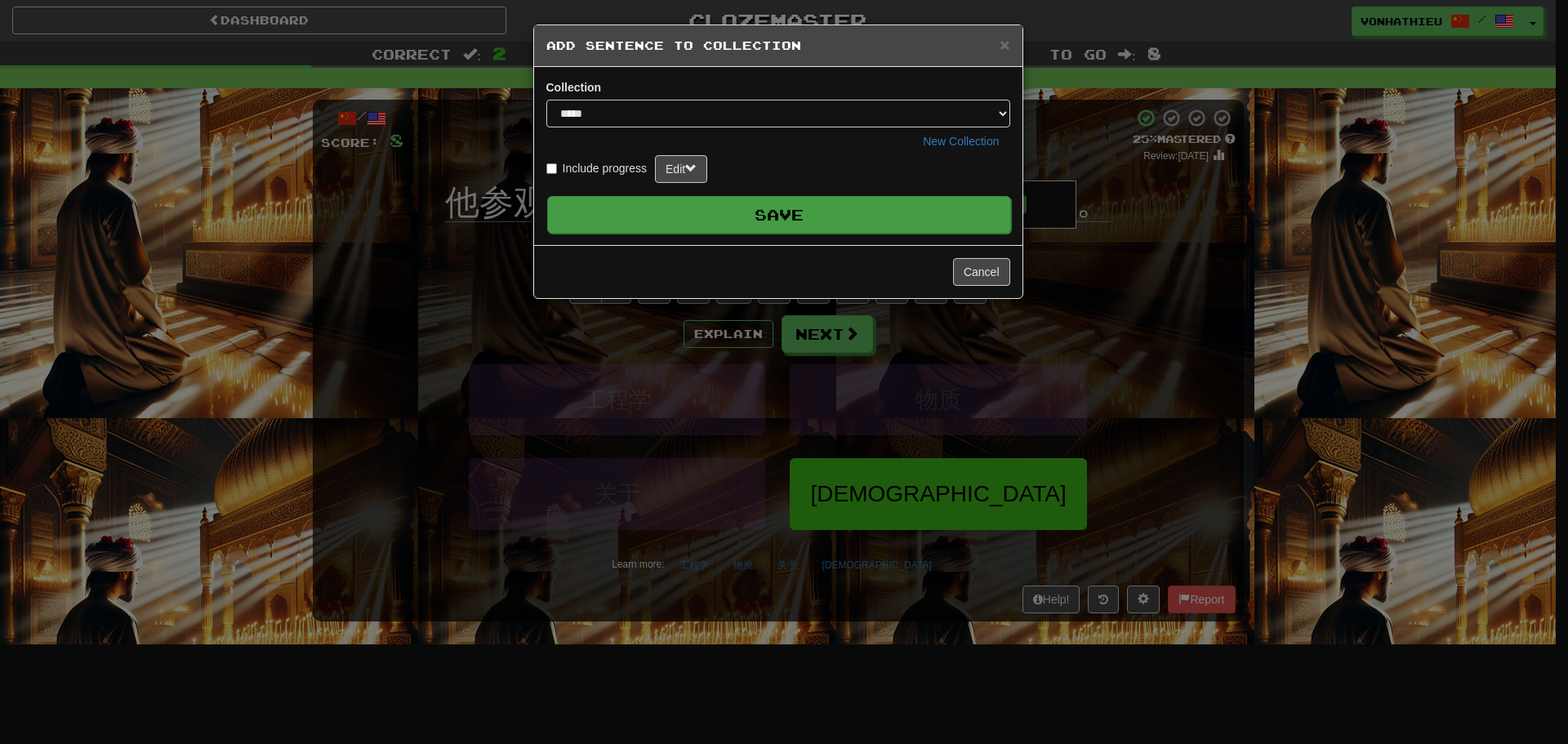
click at [865, 207] on button "Save" at bounding box center [778, 215] width 464 height 38
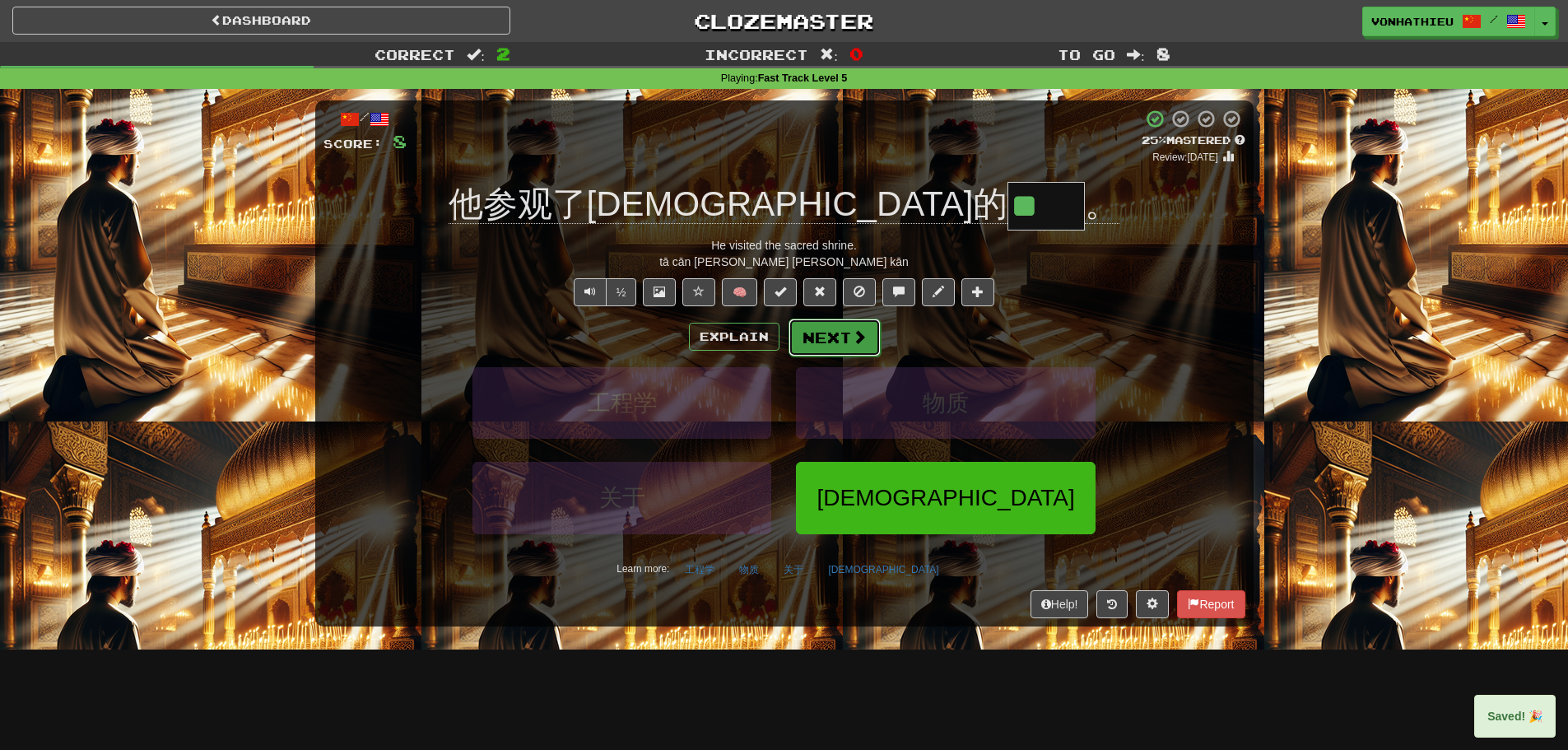
click at [868, 334] on button "Next" at bounding box center [835, 337] width 92 height 38
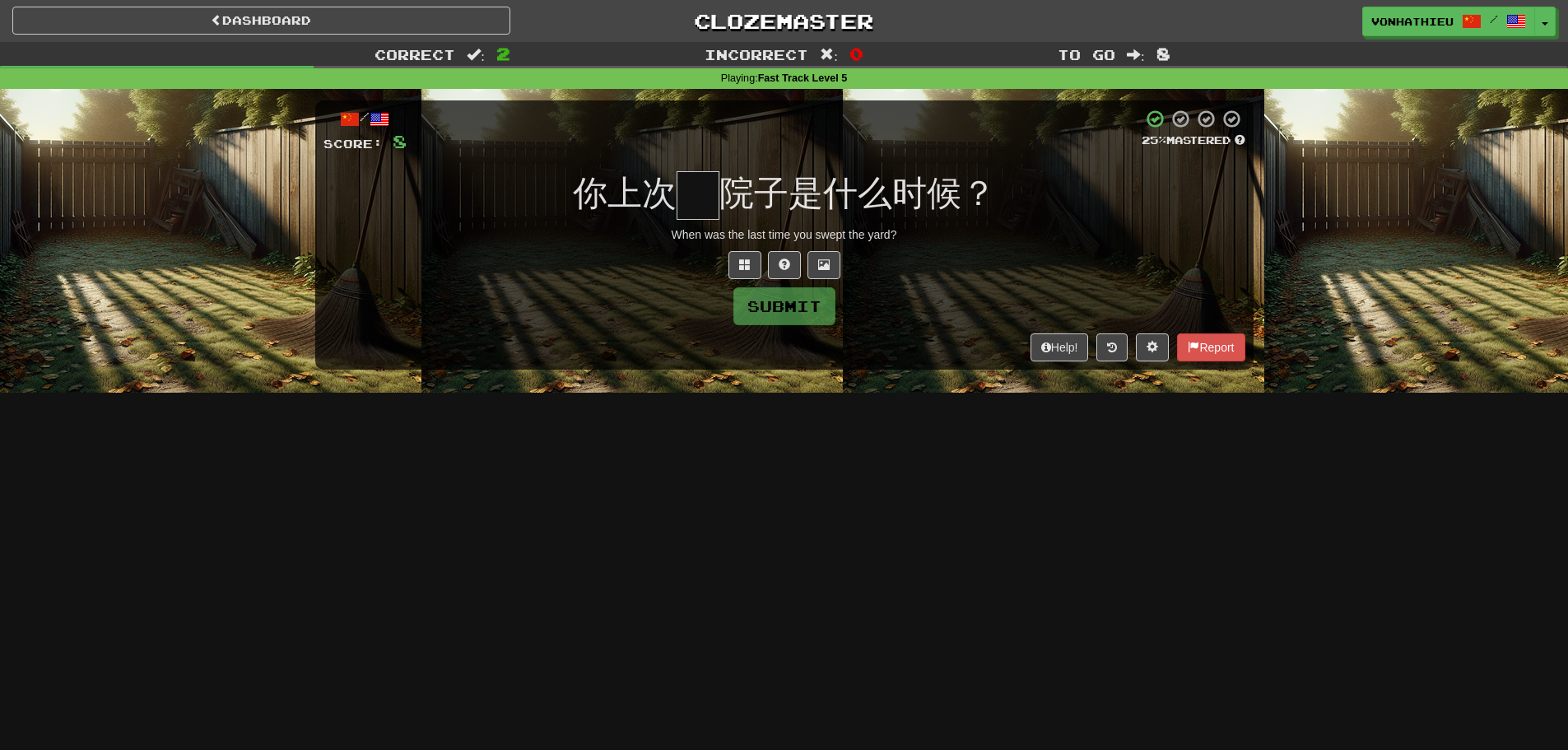
click at [689, 211] on input "text" at bounding box center [698, 195] width 43 height 48
type input "*"
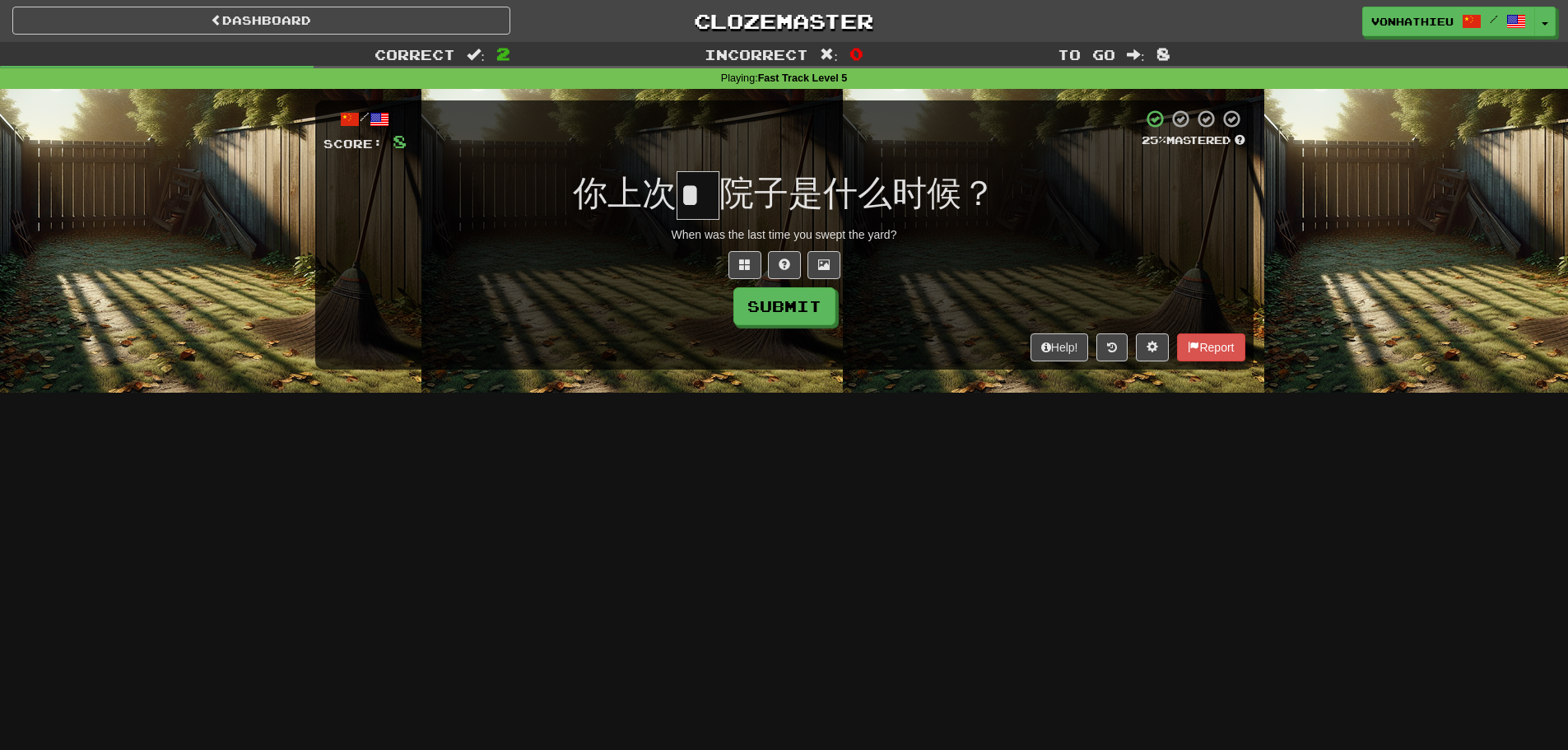
scroll to position [0, 0]
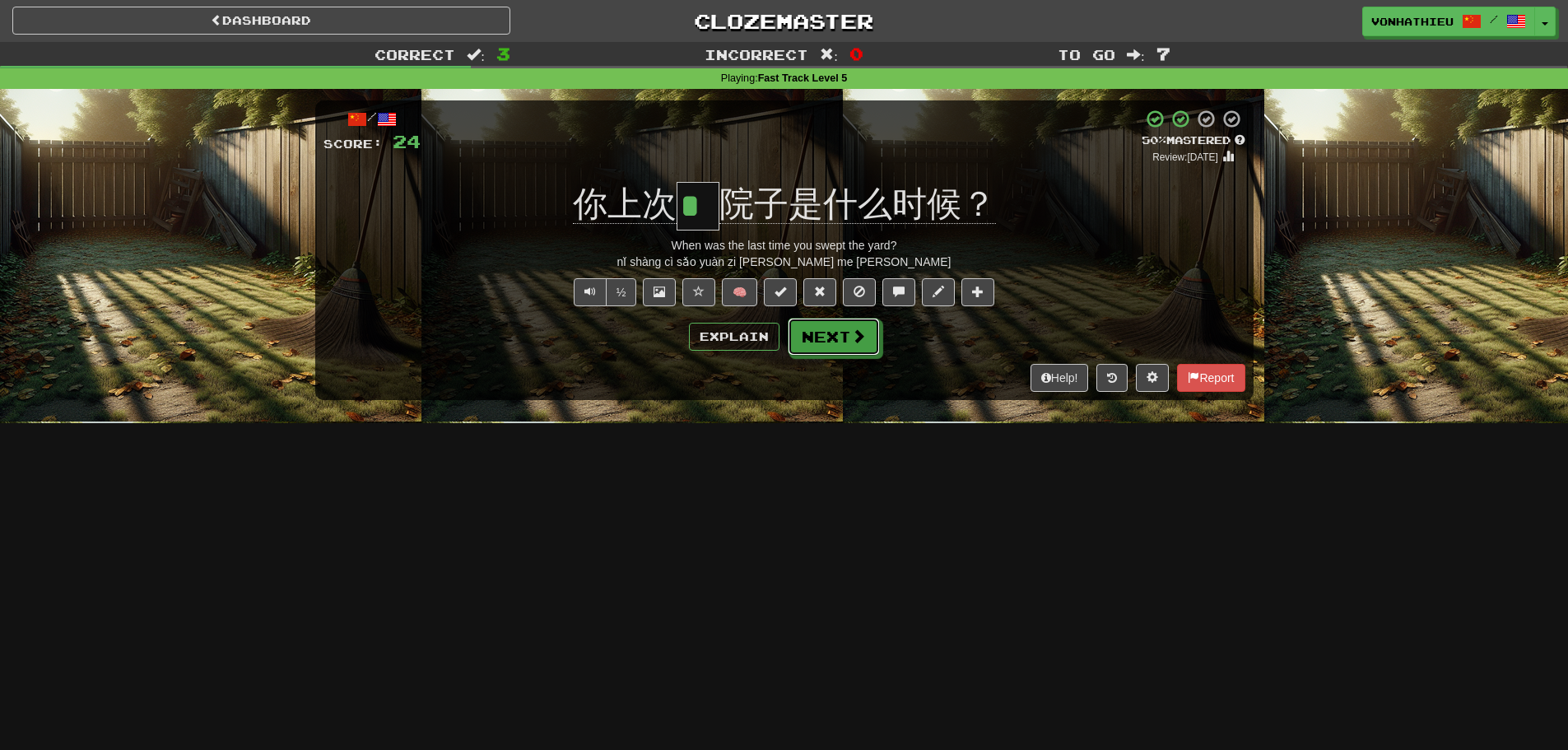
click at [820, 344] on button "Next" at bounding box center [834, 336] width 92 height 38
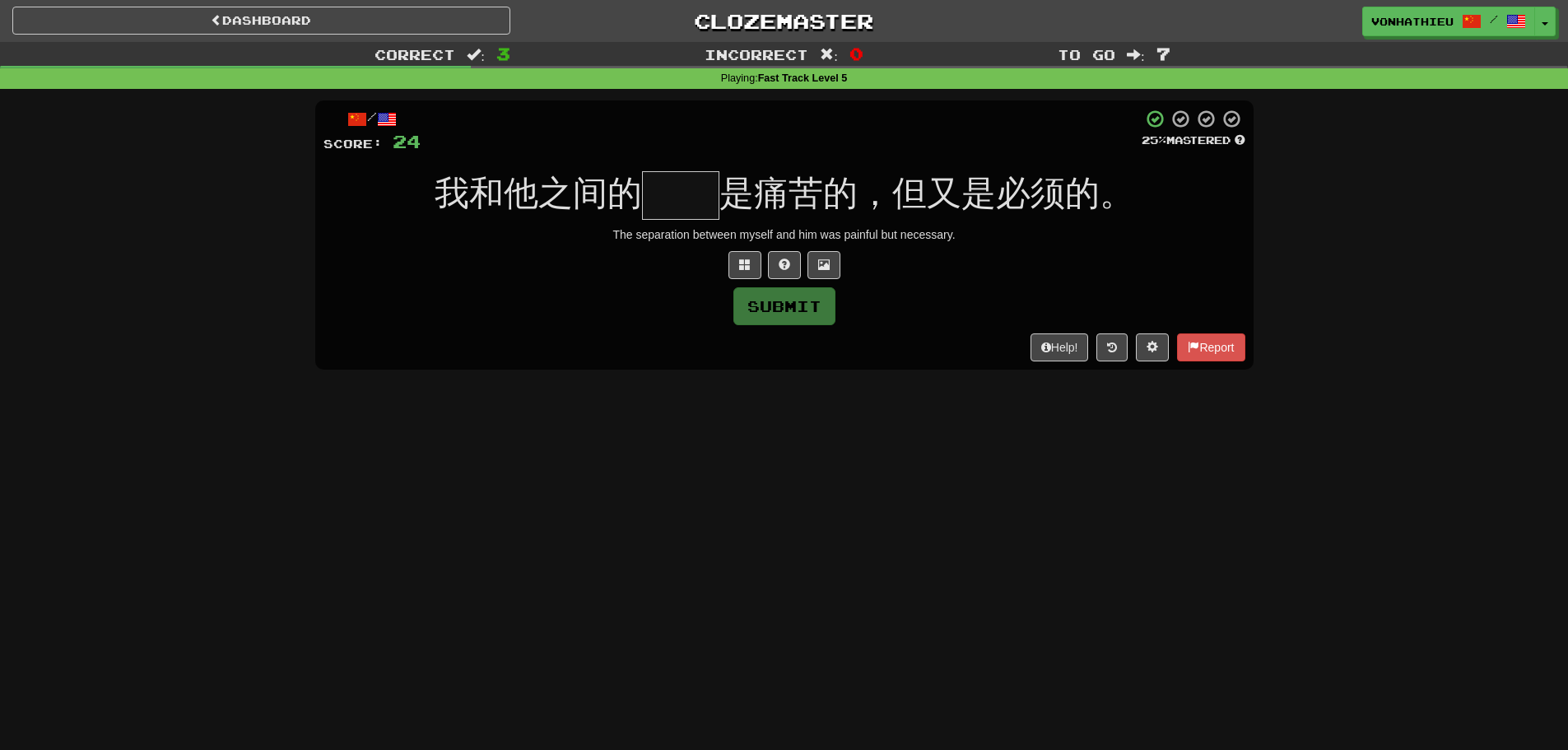
click at [673, 198] on input "text" at bounding box center [680, 195] width 77 height 48
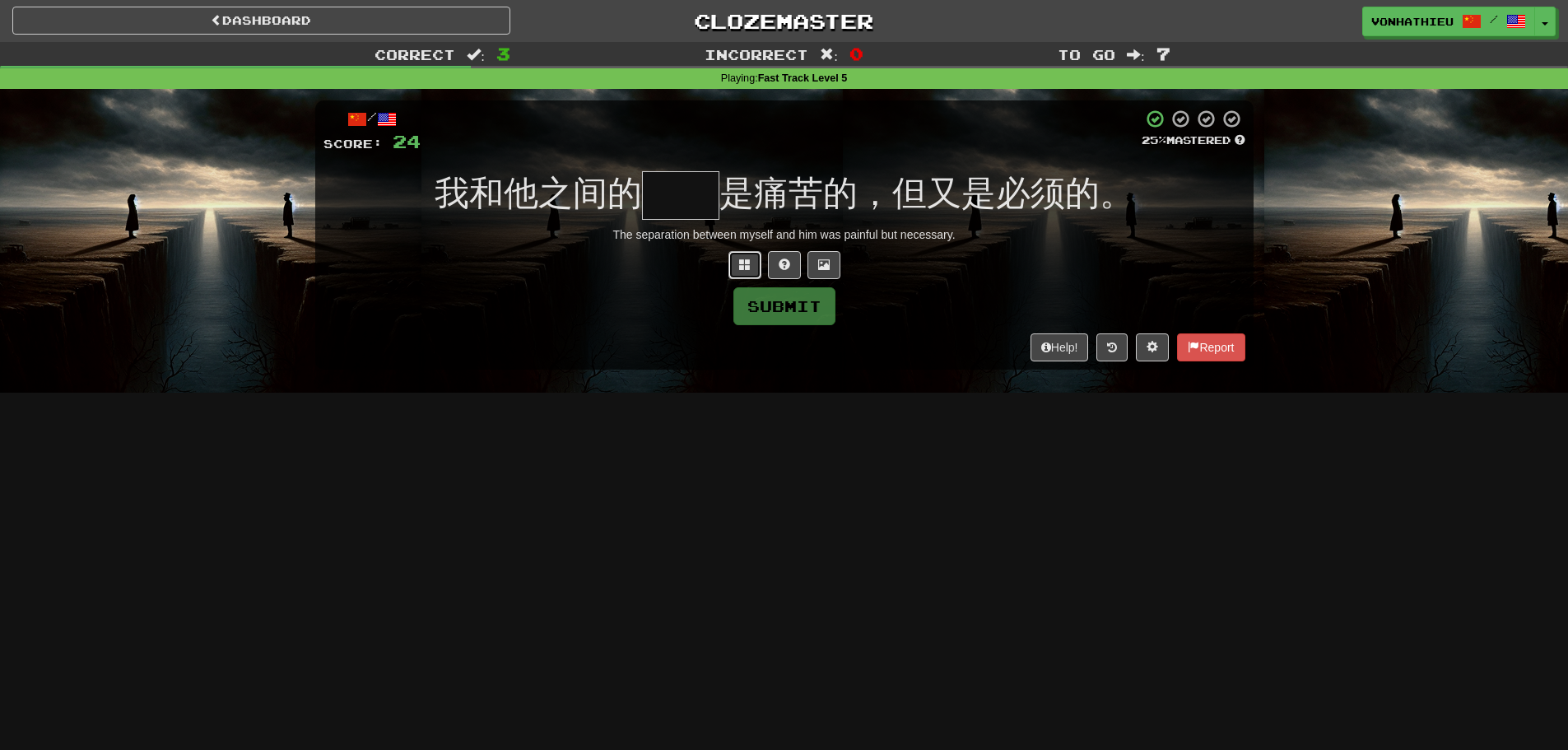
click at [754, 269] on button at bounding box center [744, 265] width 33 height 28
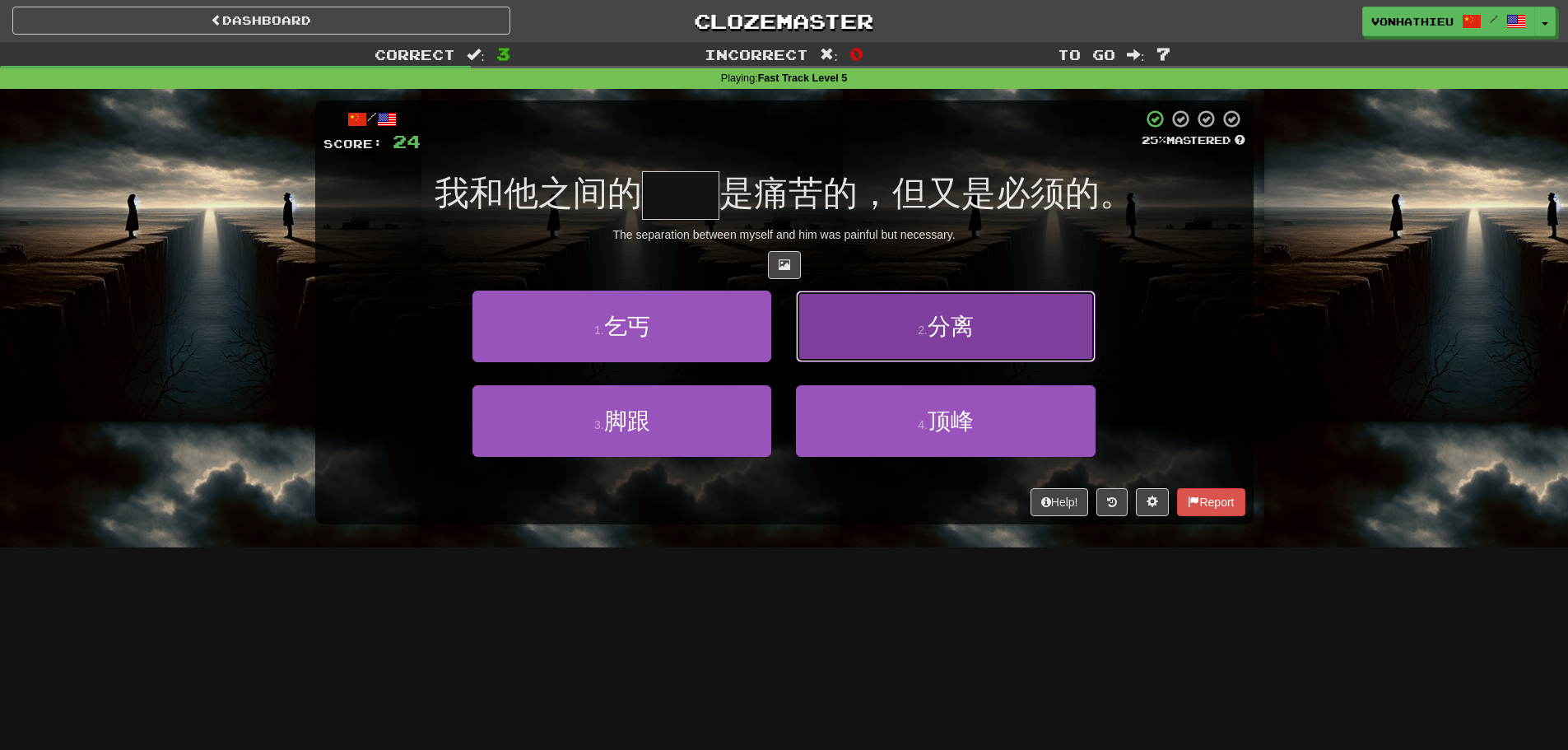
click at [845, 319] on button "2 . 分离" at bounding box center [946, 326] width 299 height 72
type input "**"
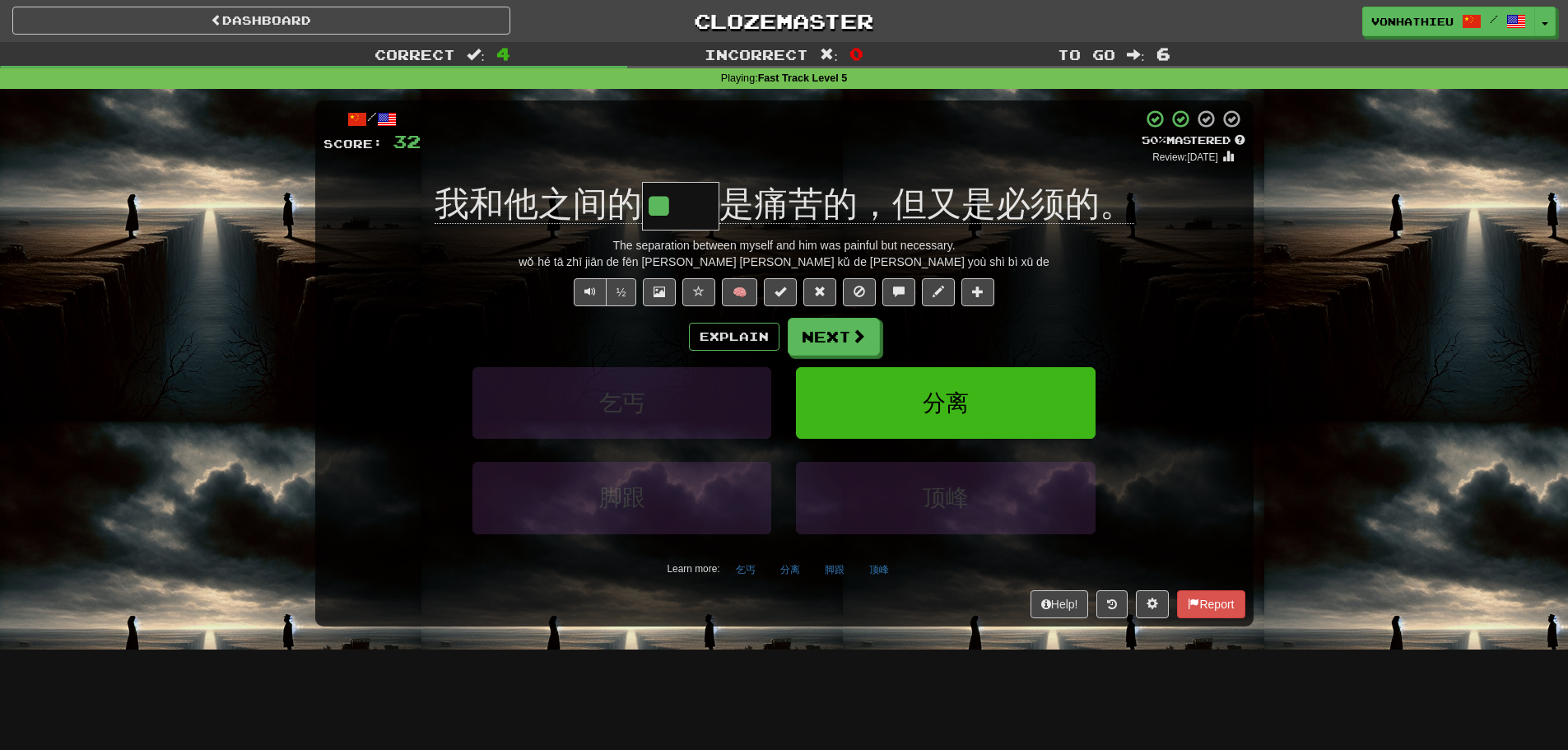
click at [372, 232] on div "/ Score: 32 + 8 50 % Mastered Review: 2025-08-31 我和他之间的 ** 是痛苦的，但又是必须的。 The sep…" at bounding box center [784, 362] width 939 height 525
click at [860, 335] on span at bounding box center [860, 336] width 15 height 15
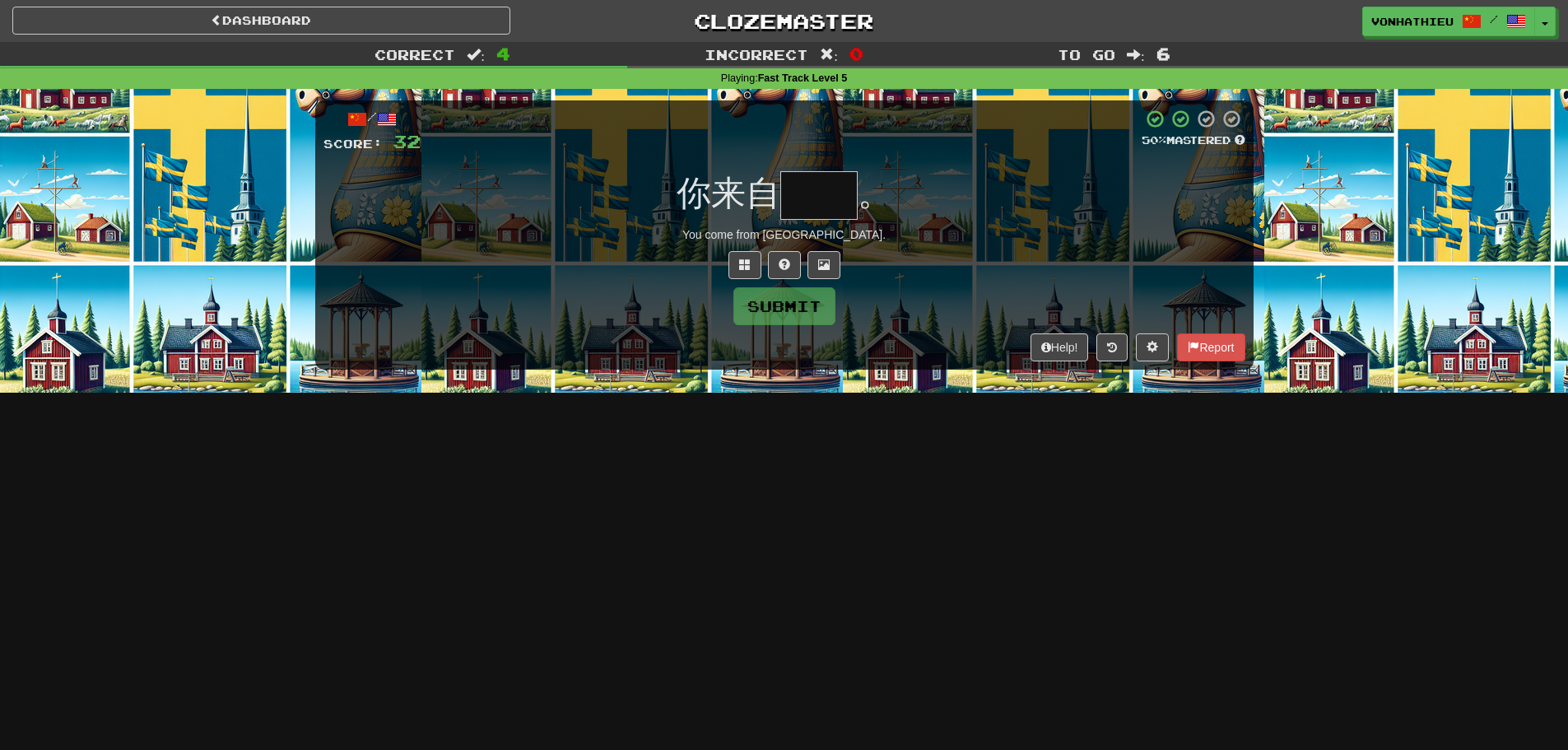
click at [823, 205] on input "text" at bounding box center [819, 195] width 77 height 48
type input "**"
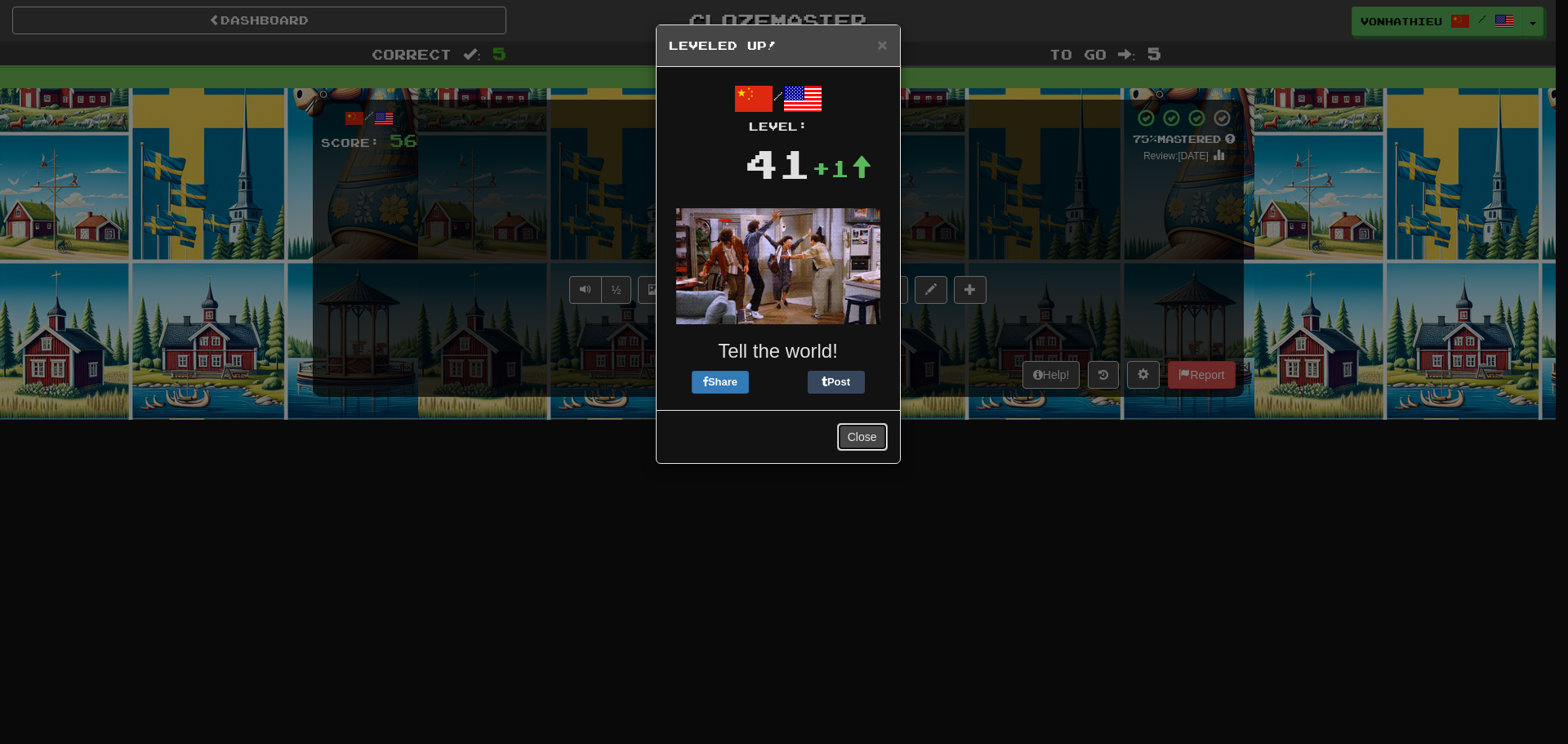
click at [869, 436] on button "Close" at bounding box center [862, 437] width 51 height 28
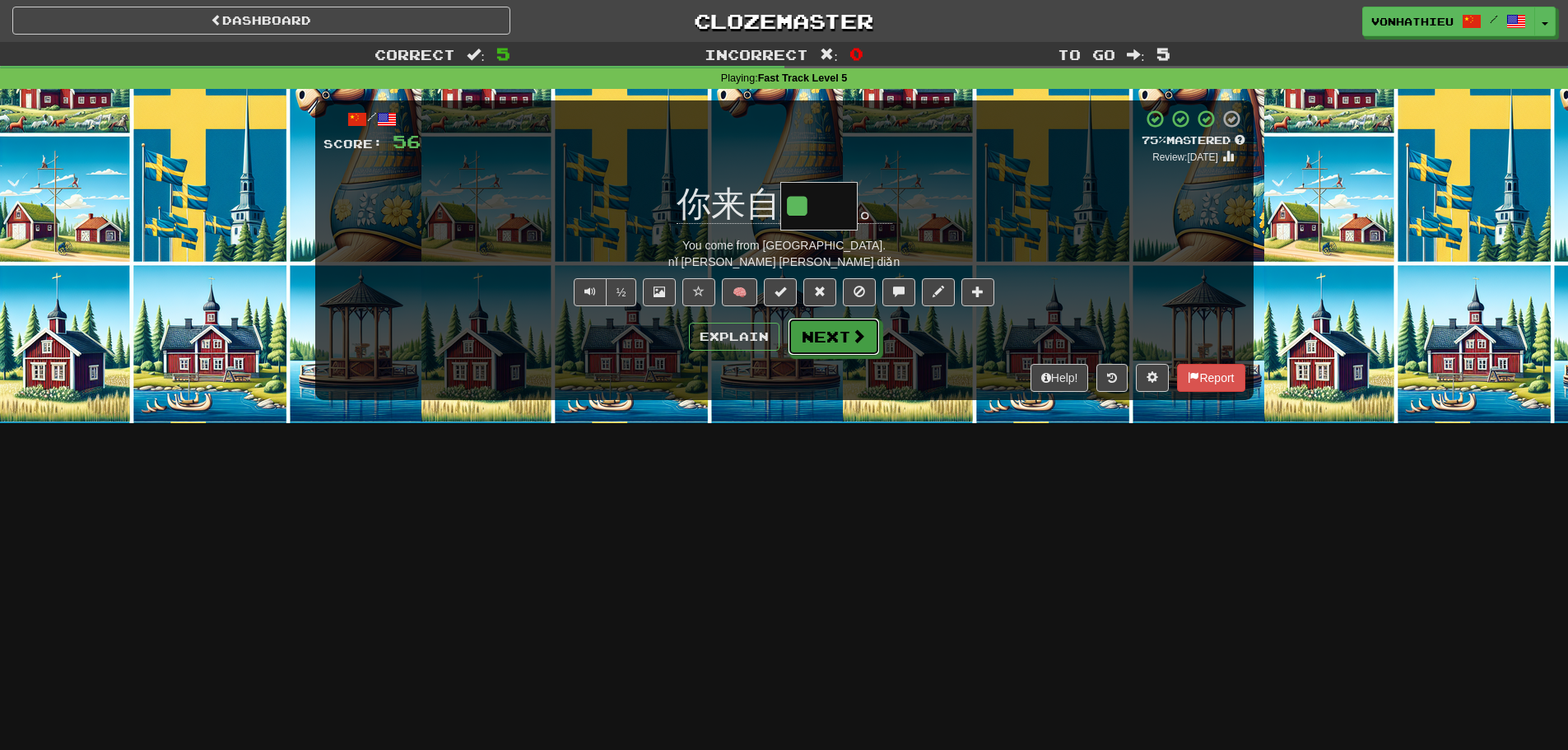
click at [846, 337] on button "Next" at bounding box center [834, 336] width 92 height 38
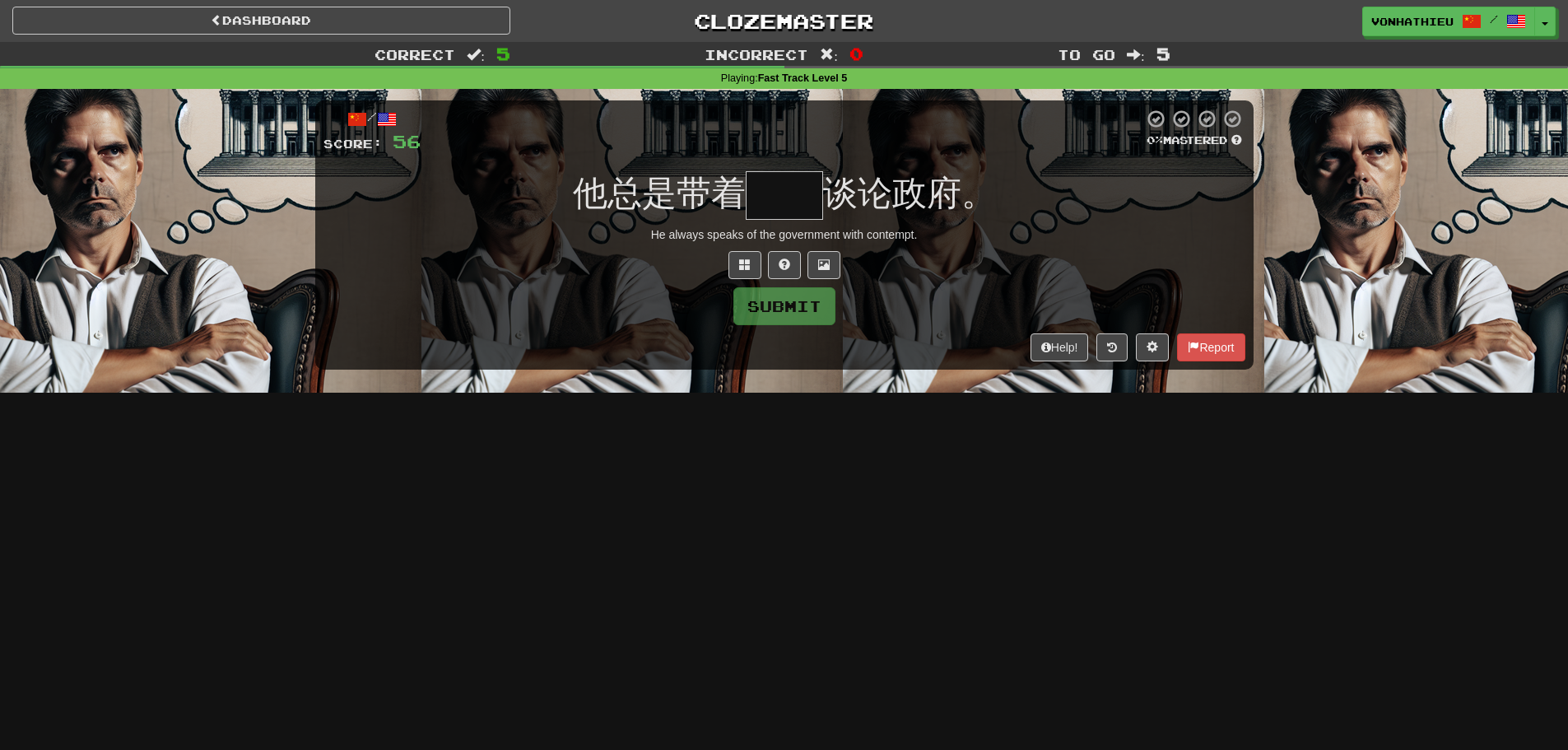
click at [780, 194] on input "text" at bounding box center [784, 195] width 77 height 48
click at [738, 257] on button at bounding box center [744, 265] width 33 height 28
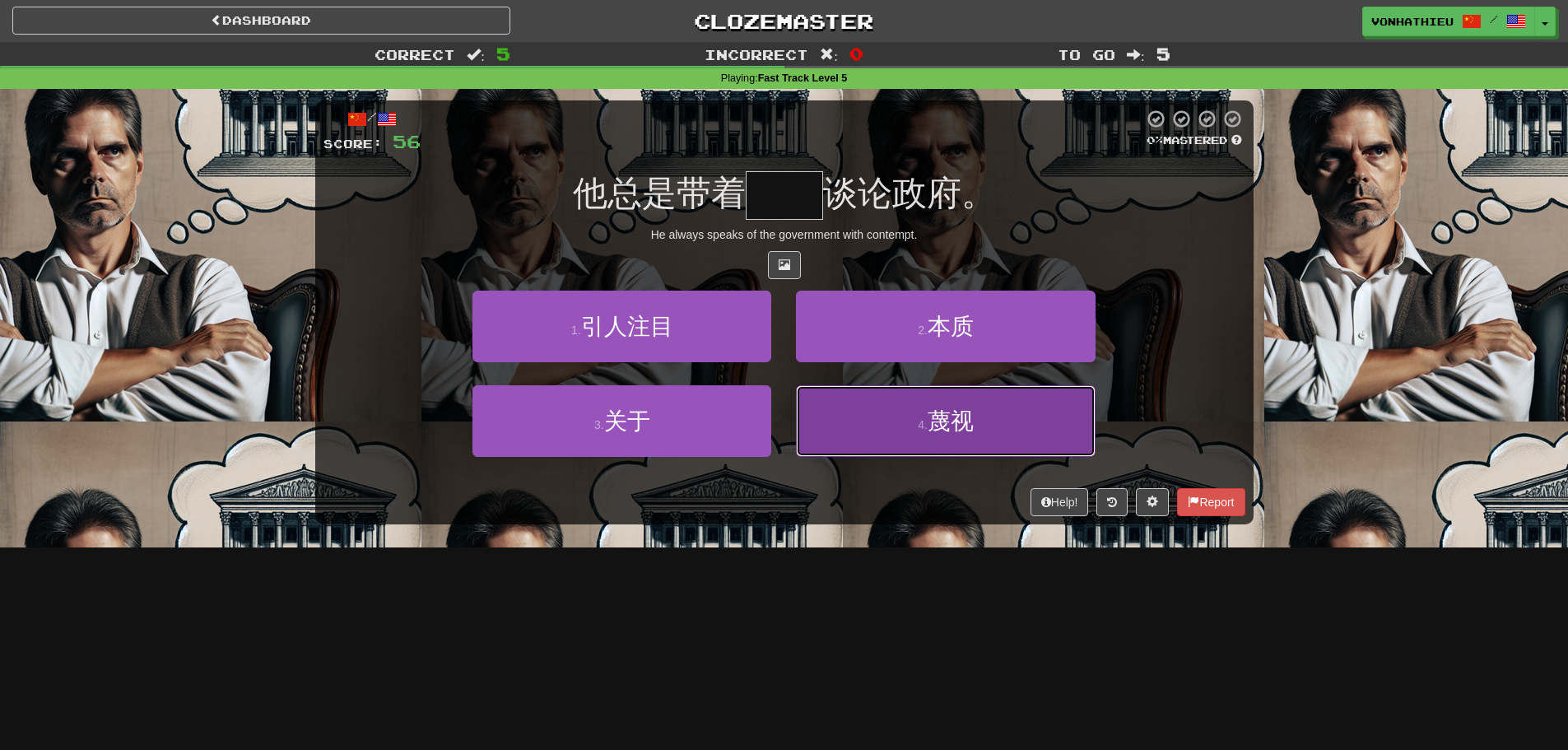
click at [978, 441] on button "4 . 蔑视" at bounding box center [946, 421] width 299 height 72
type input "**"
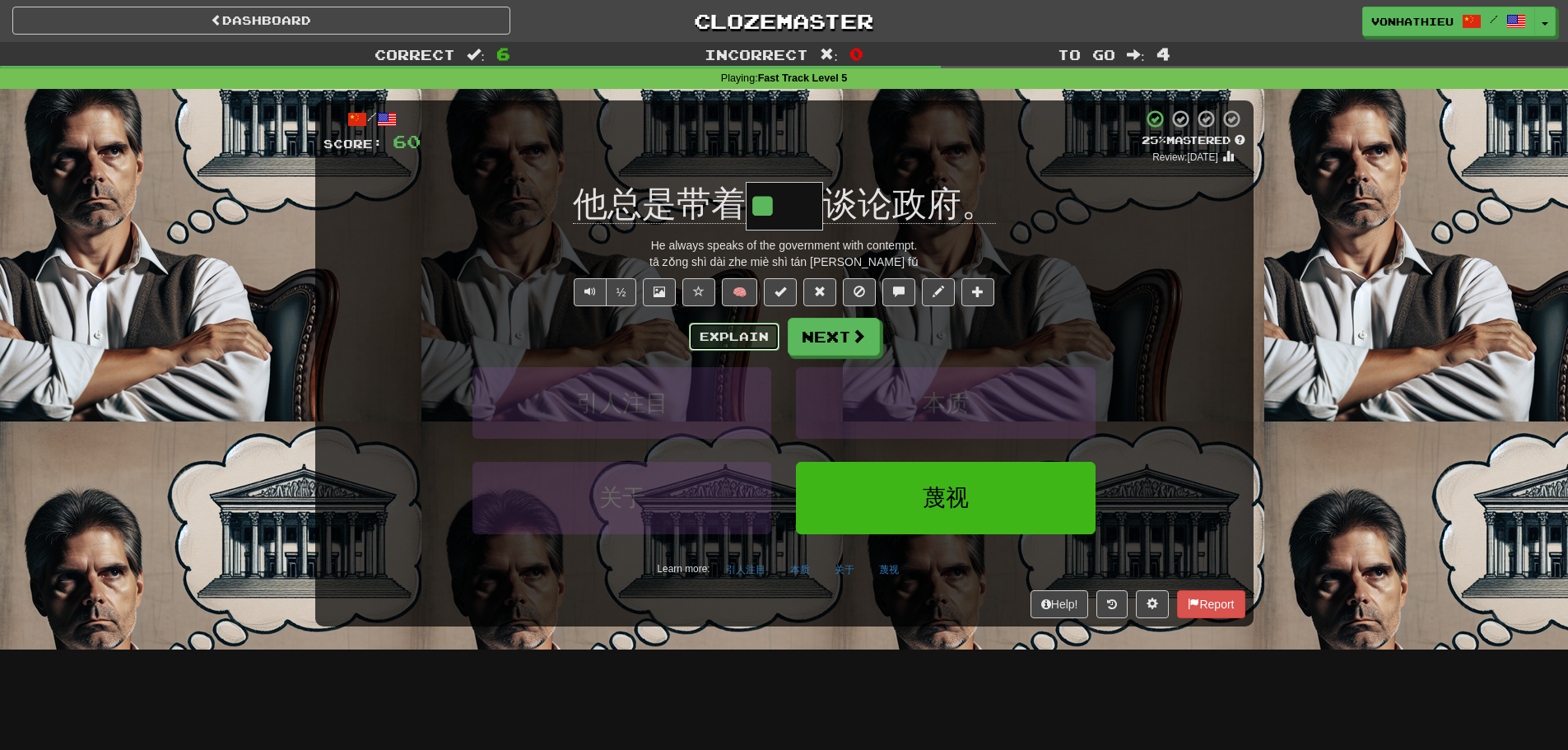
click at [718, 342] on button "Explain" at bounding box center [733, 336] width 90 height 28
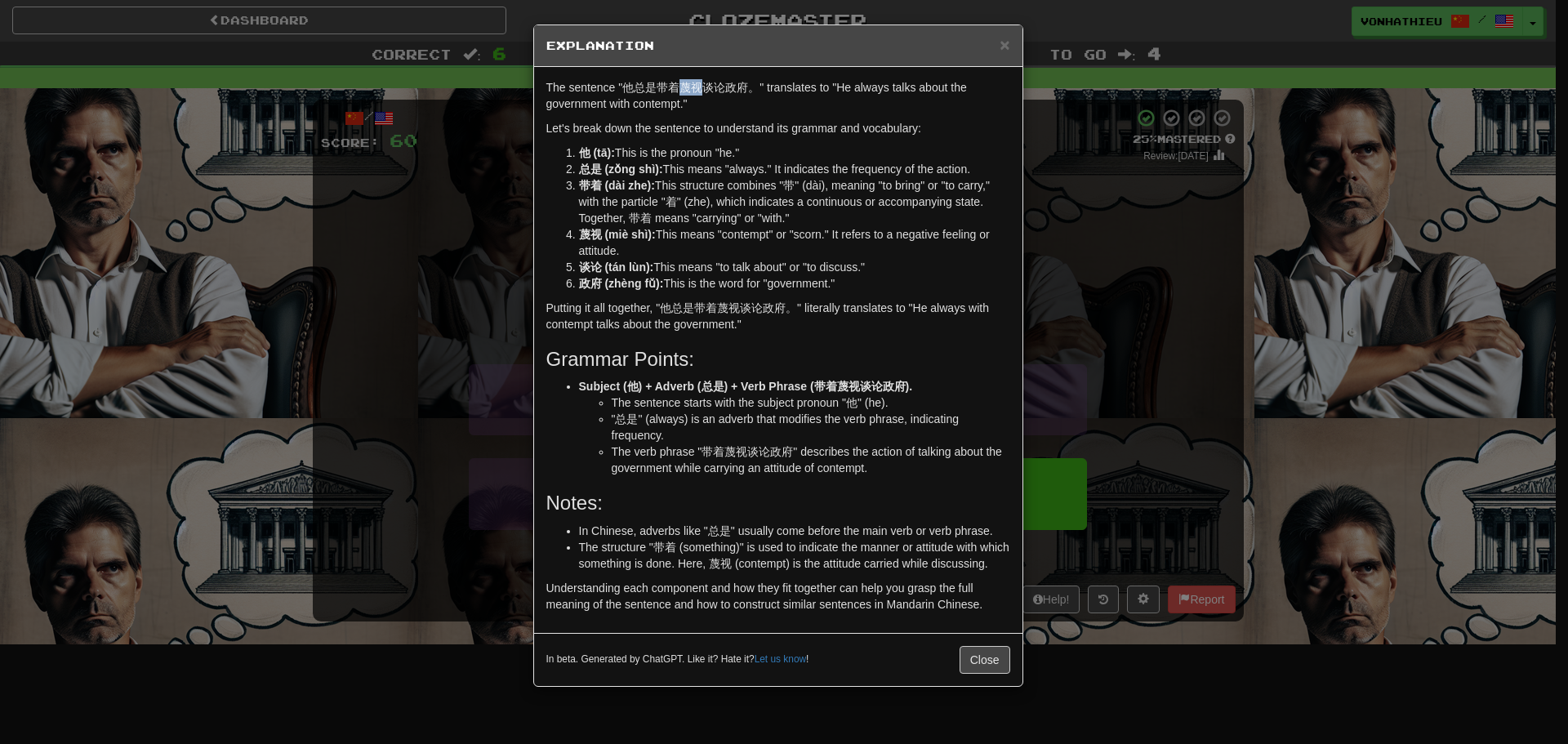
drag, startPoint x: 680, startPoint y: 89, endPoint x: 701, endPoint y: 89, distance: 21.0
click at [701, 89] on p "The sentence "他总是带着蔑视谈论政府。" translates to "He always talks about the government…" at bounding box center [778, 95] width 464 height 32
click at [720, 101] on body "Dashboard Clozemaster vonhathieu / Toggle Dropdown Dashboard Leaderboard Activi…" at bounding box center [784, 662] width 1568 height 1324
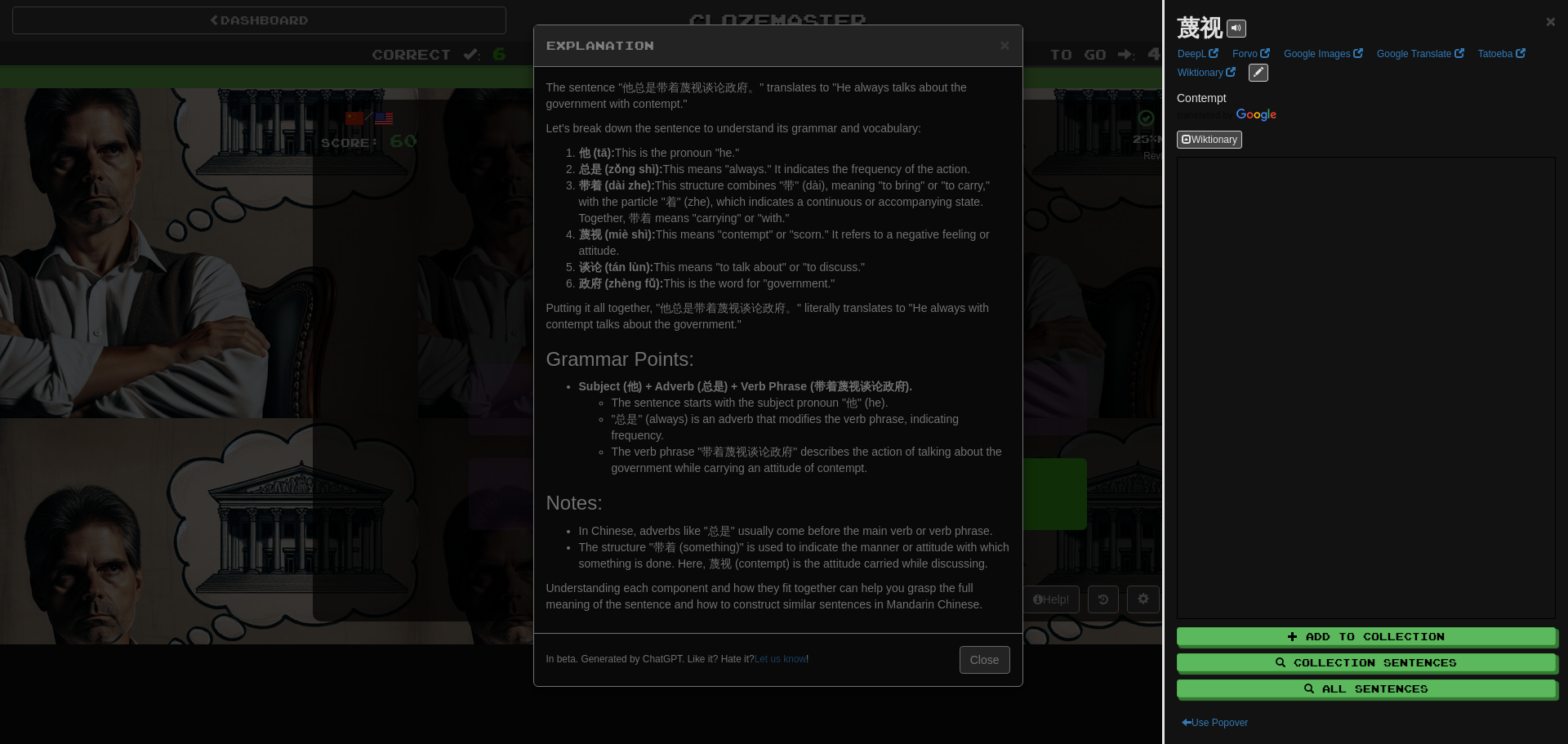
click at [508, 240] on div at bounding box center [784, 372] width 1568 height 744
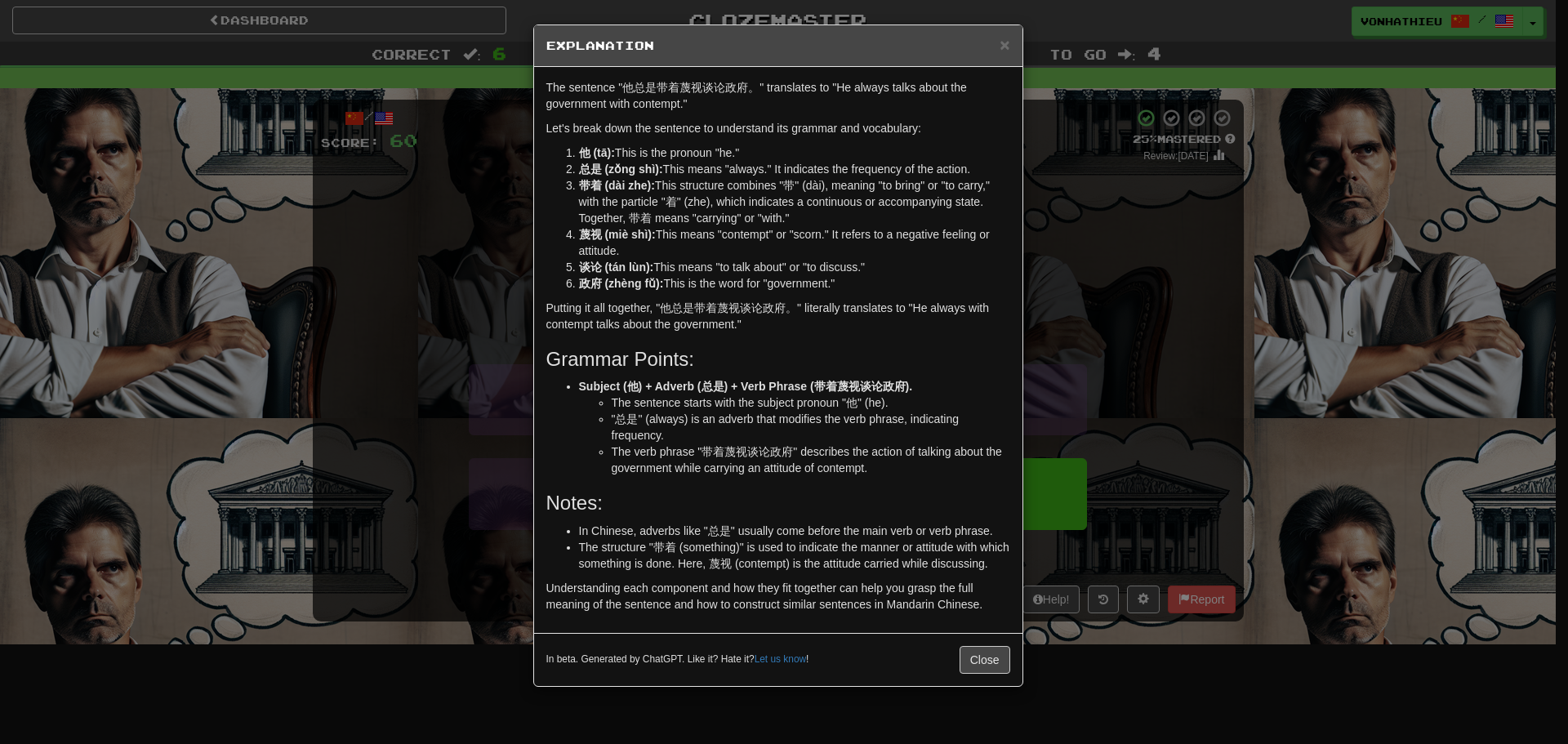
click at [462, 260] on div "× Explanation The sentence "他总是带着蔑视谈论政府。" translates to "He always talks about …" at bounding box center [784, 372] width 1568 height 744
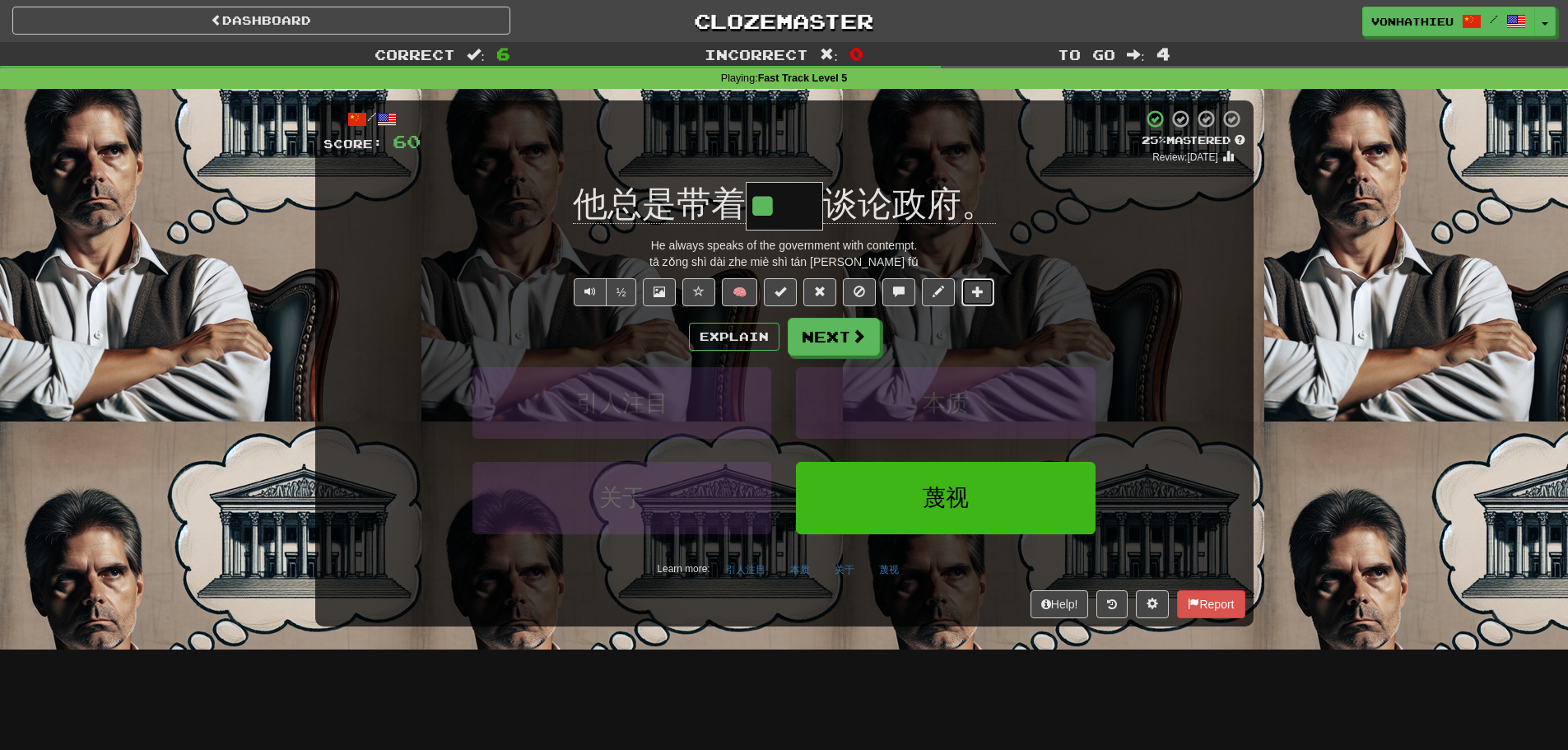
click at [978, 292] on span at bounding box center [978, 291] width 11 height 11
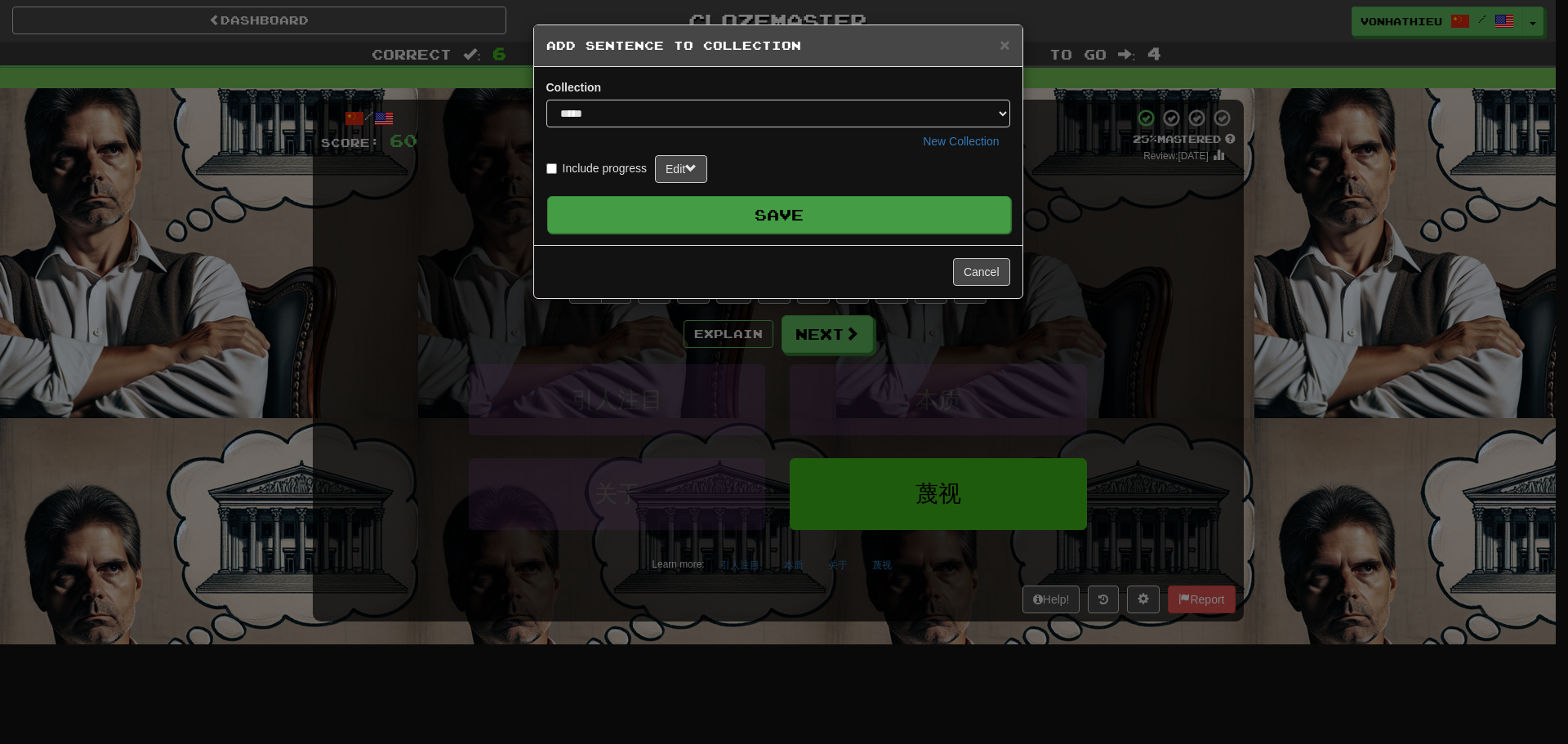
click at [926, 211] on button "Save" at bounding box center [778, 215] width 464 height 38
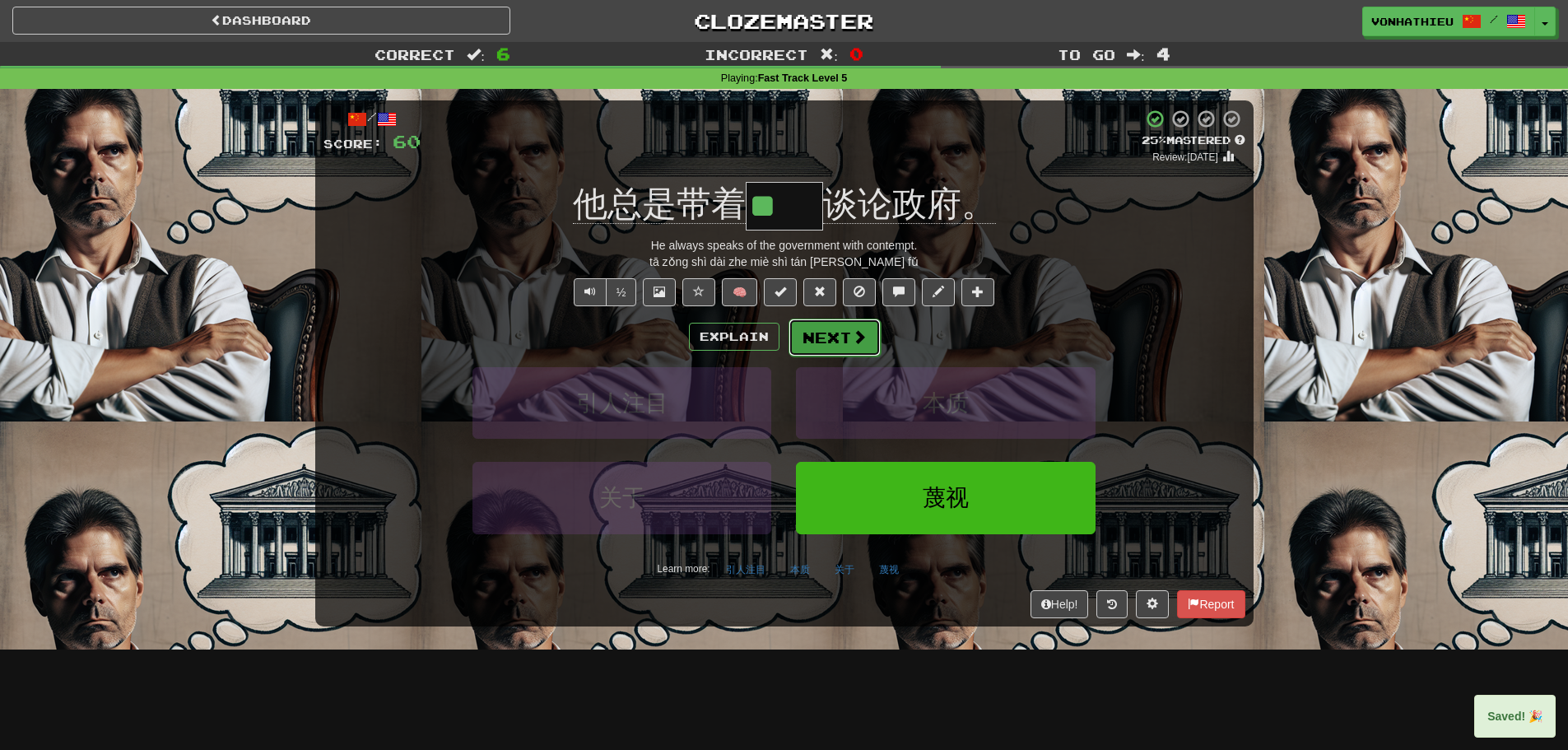
click at [804, 342] on button "Next" at bounding box center [835, 337] width 92 height 38
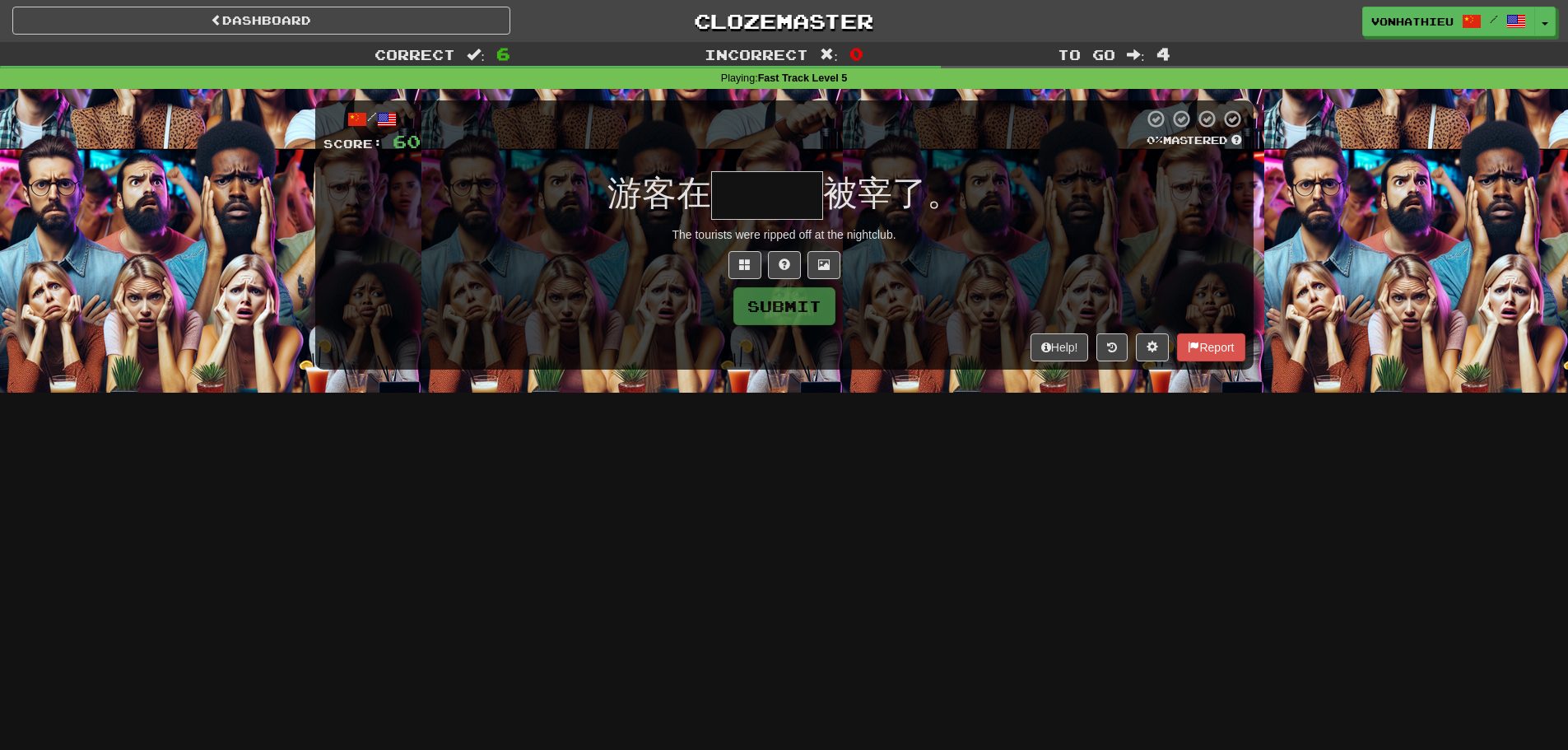
click at [749, 191] on input "text" at bounding box center [767, 195] width 112 height 48
click at [739, 258] on span at bounding box center [744, 264] width 11 height 11
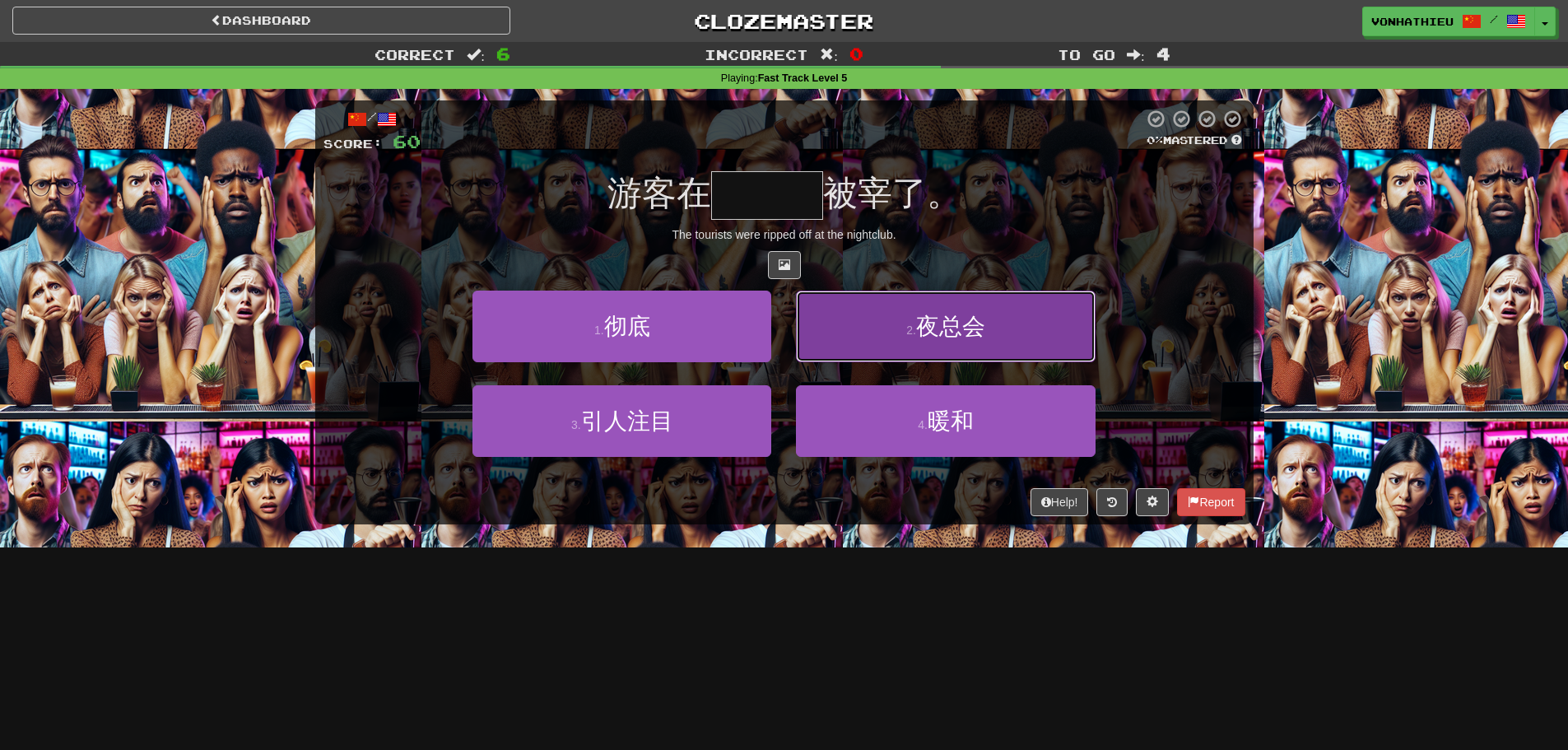
click at [897, 355] on button "2 . 夜总会" at bounding box center [946, 326] width 299 height 72
type input "***"
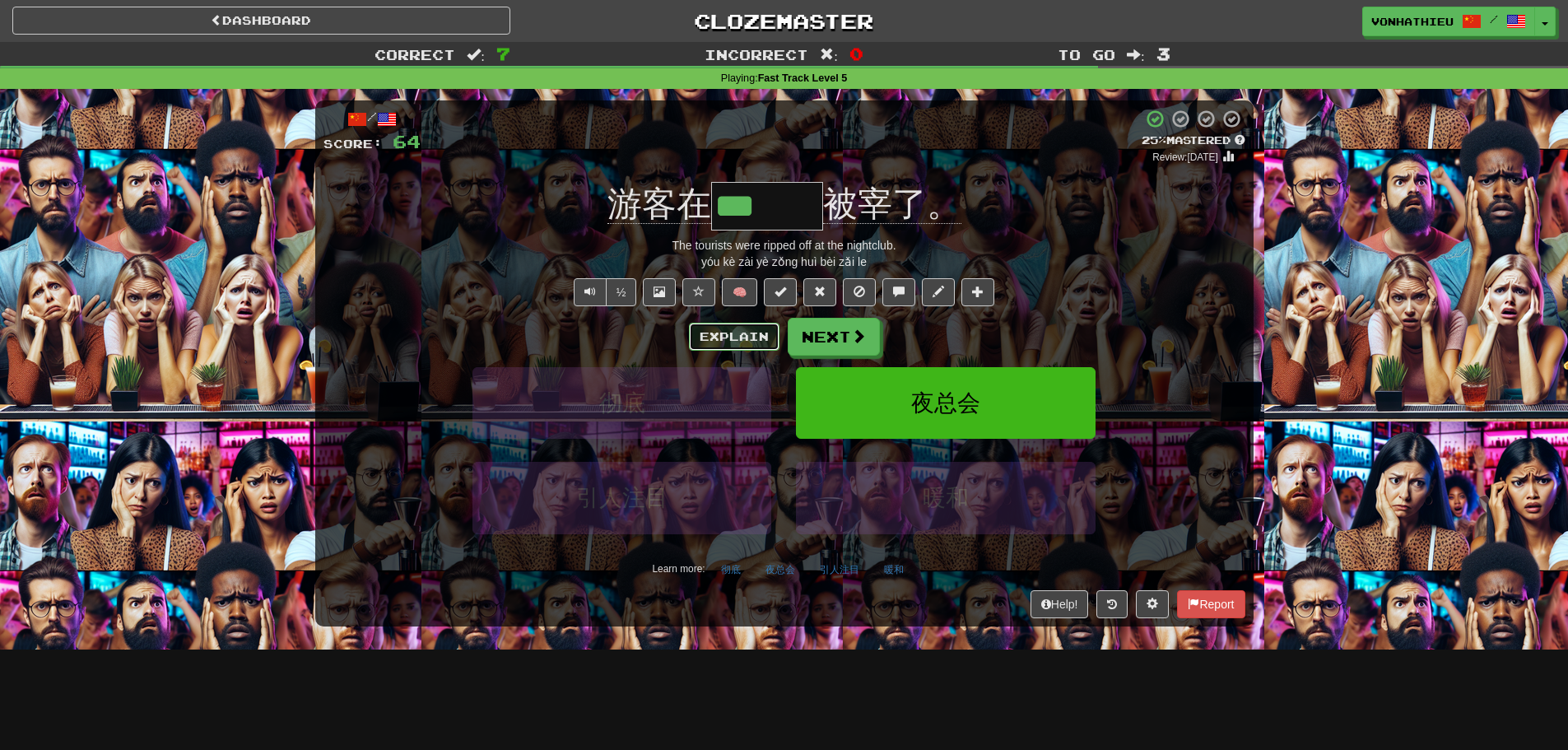
click at [716, 335] on button "Explain" at bounding box center [733, 336] width 90 height 28
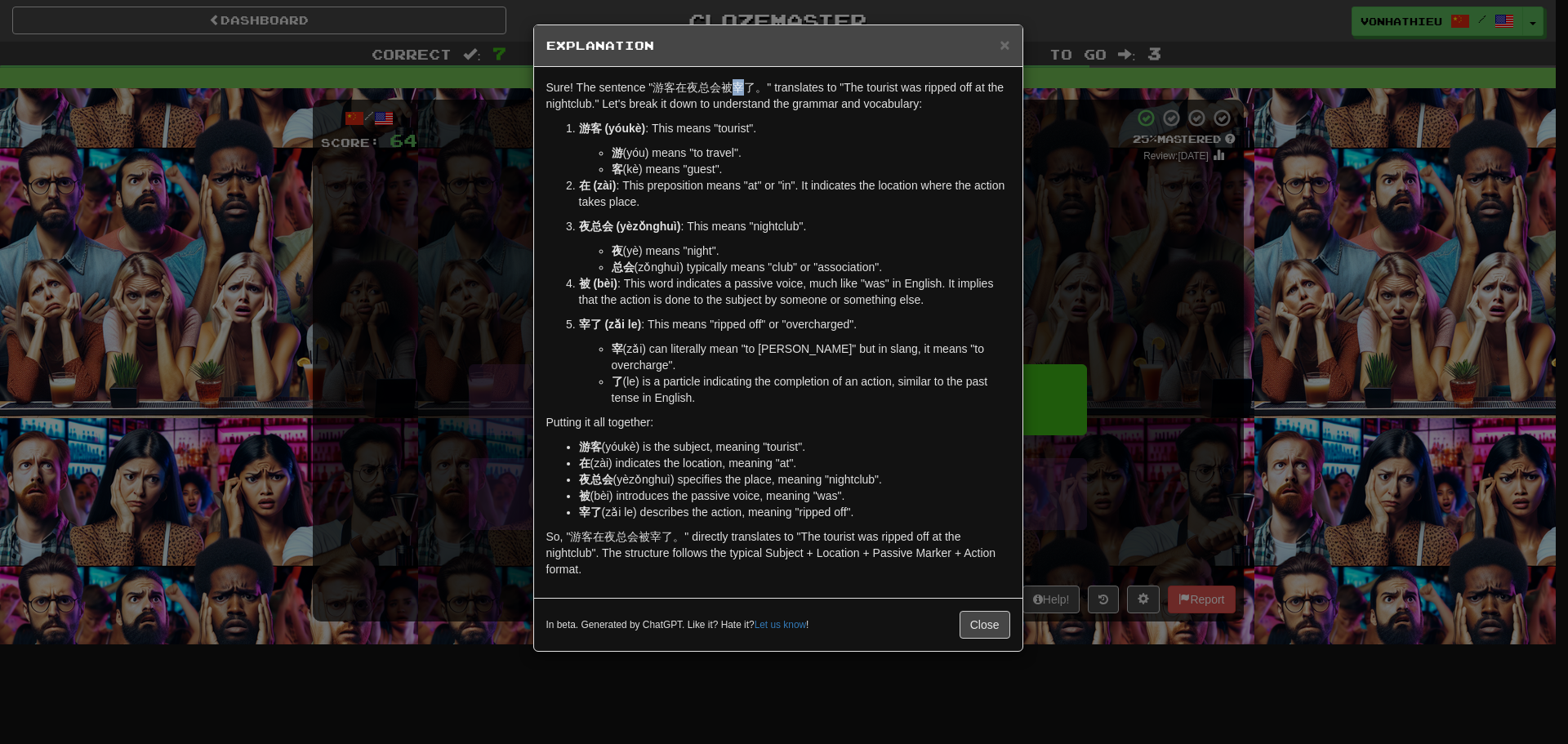
click at [740, 91] on p "Sure! The sentence "游客在夜总会被宰了。" translates to "The tourist was ripped off at th…" at bounding box center [778, 95] width 464 height 32
click at [769, 112] on body "Dashboard Clozemaster vonhathieu / Toggle Dropdown Dashboard Leaderboard Activi…" at bounding box center [784, 662] width 1568 height 1324
click at [754, 261] on li "总会 (zǒnghuì) typically means "club" or "association"." at bounding box center [810, 267] width 398 height 17
click at [1005, 39] on span "×" at bounding box center [1004, 44] width 10 height 18
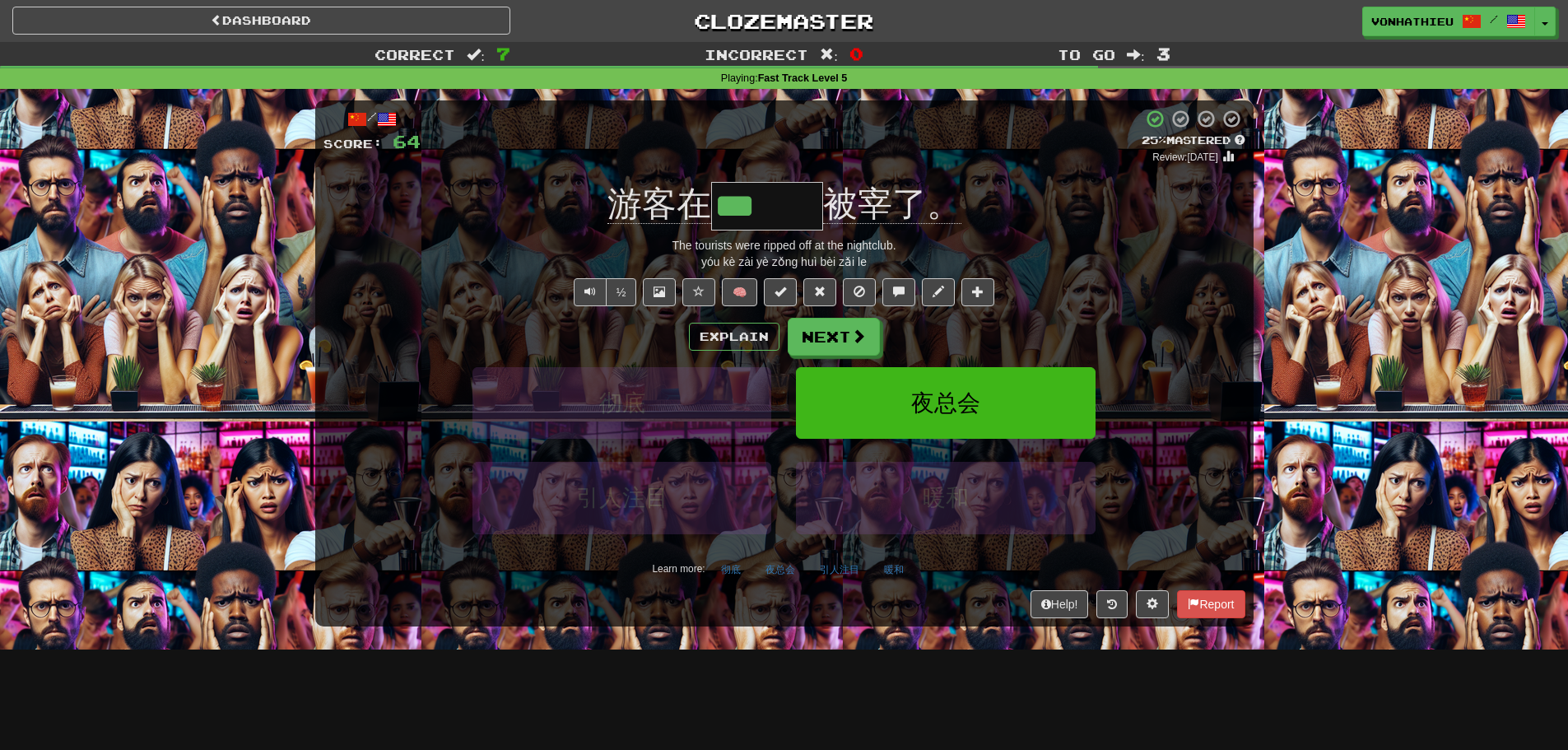
click at [999, 284] on div "½ 🧠" at bounding box center [784, 292] width 922 height 28
click at [991, 289] on button at bounding box center [978, 292] width 33 height 28
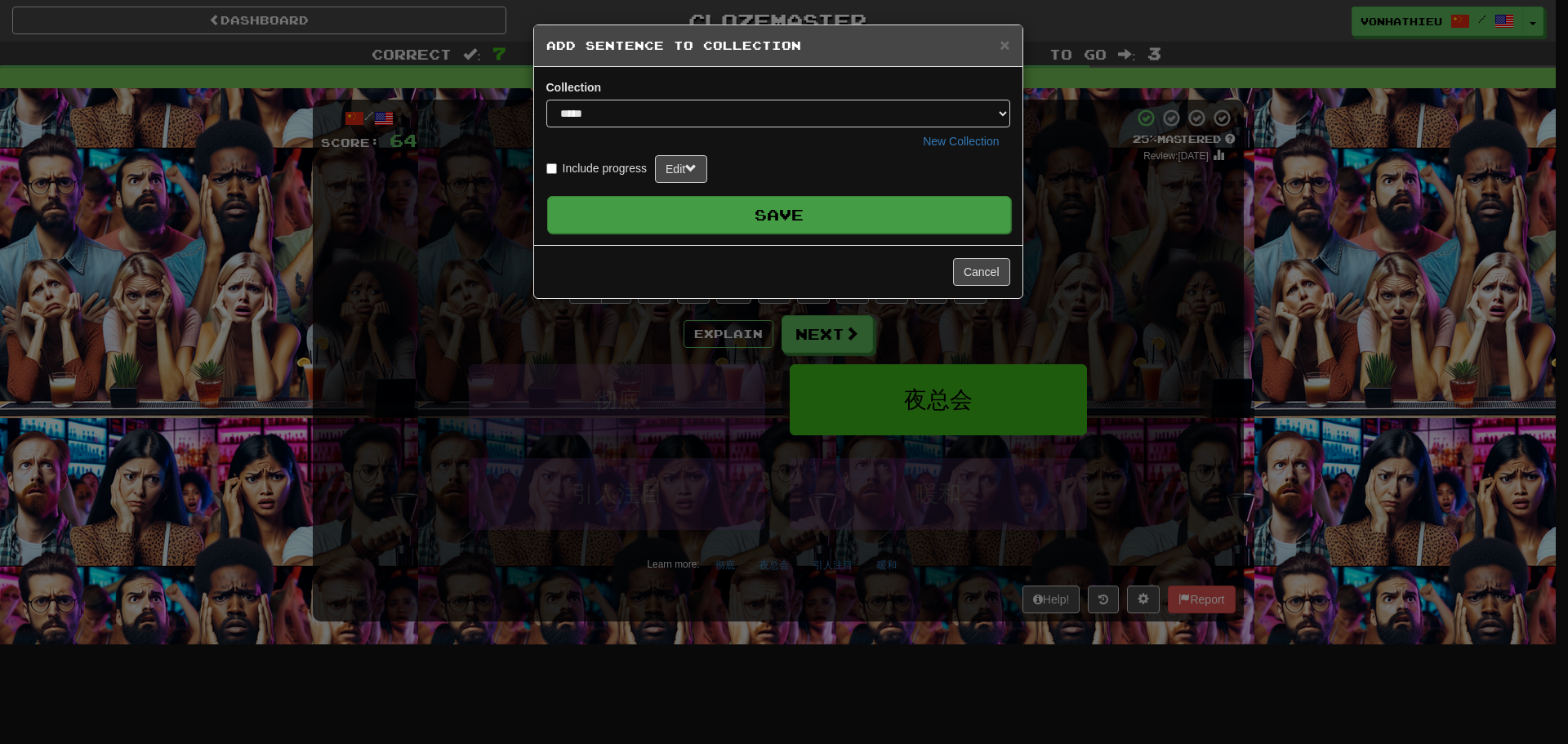
click at [940, 217] on button "Save" at bounding box center [778, 215] width 464 height 38
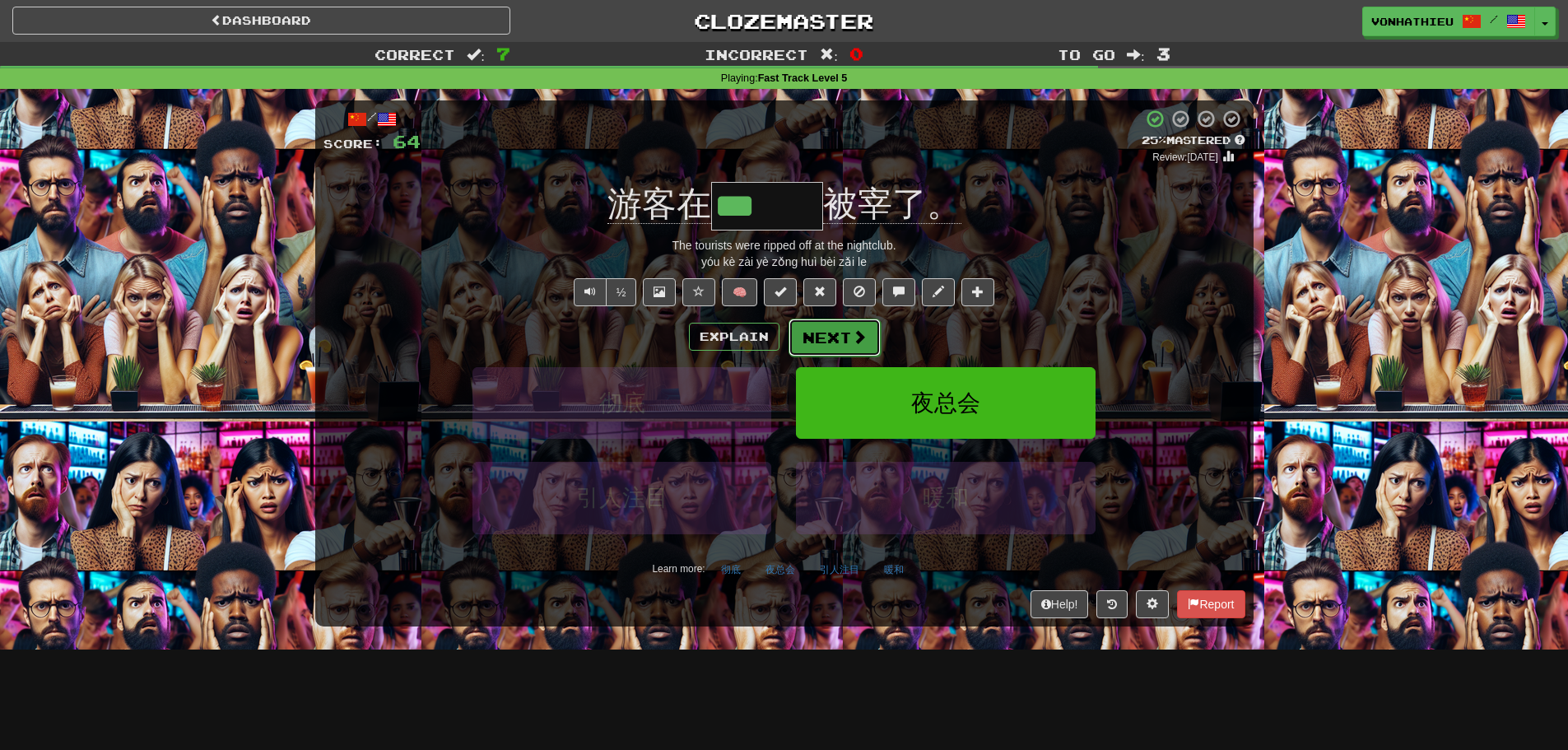
click at [847, 322] on button "Next" at bounding box center [835, 337] width 92 height 38
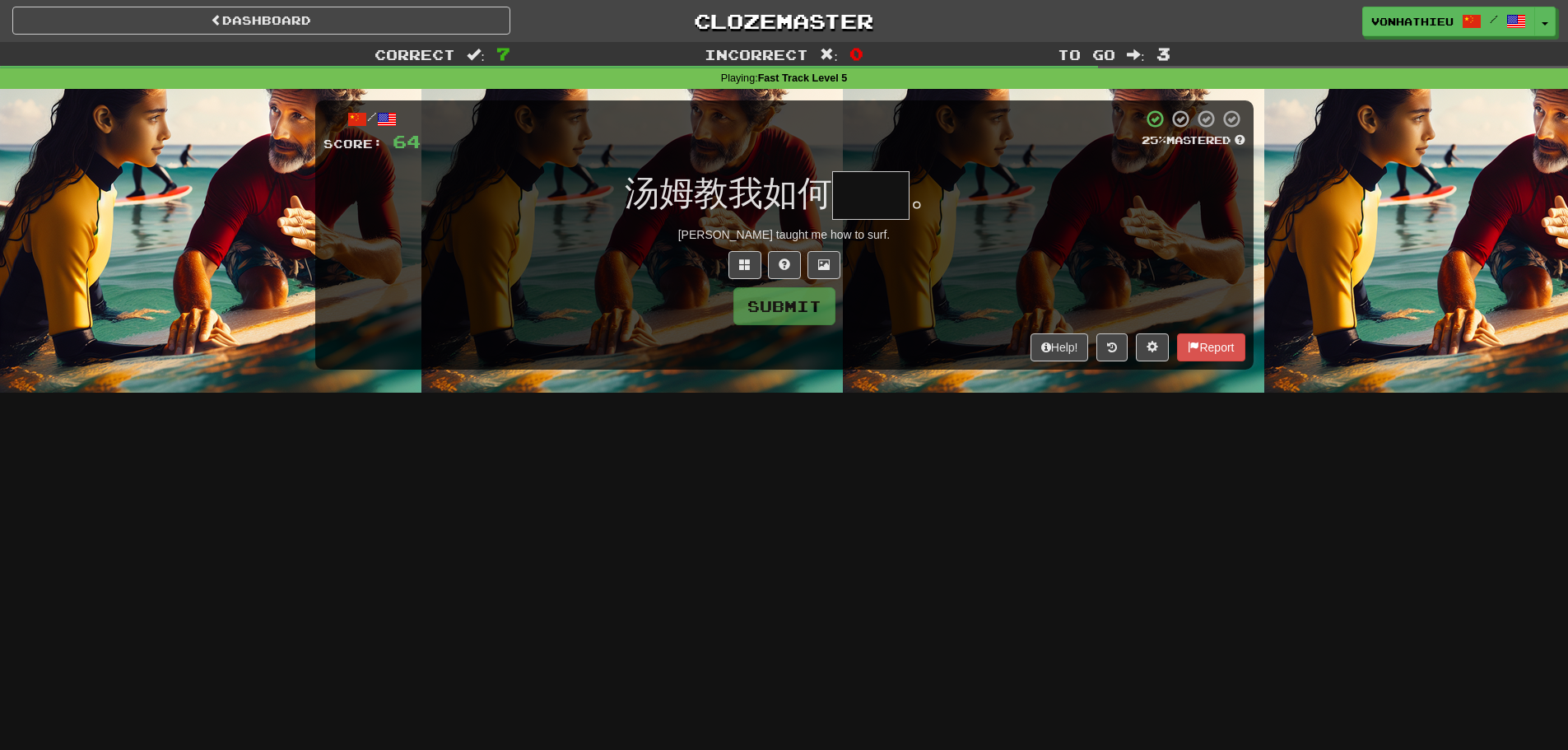
click at [876, 199] on input "text" at bounding box center [871, 195] width 77 height 48
click at [880, 182] on input "text" at bounding box center [871, 195] width 77 height 48
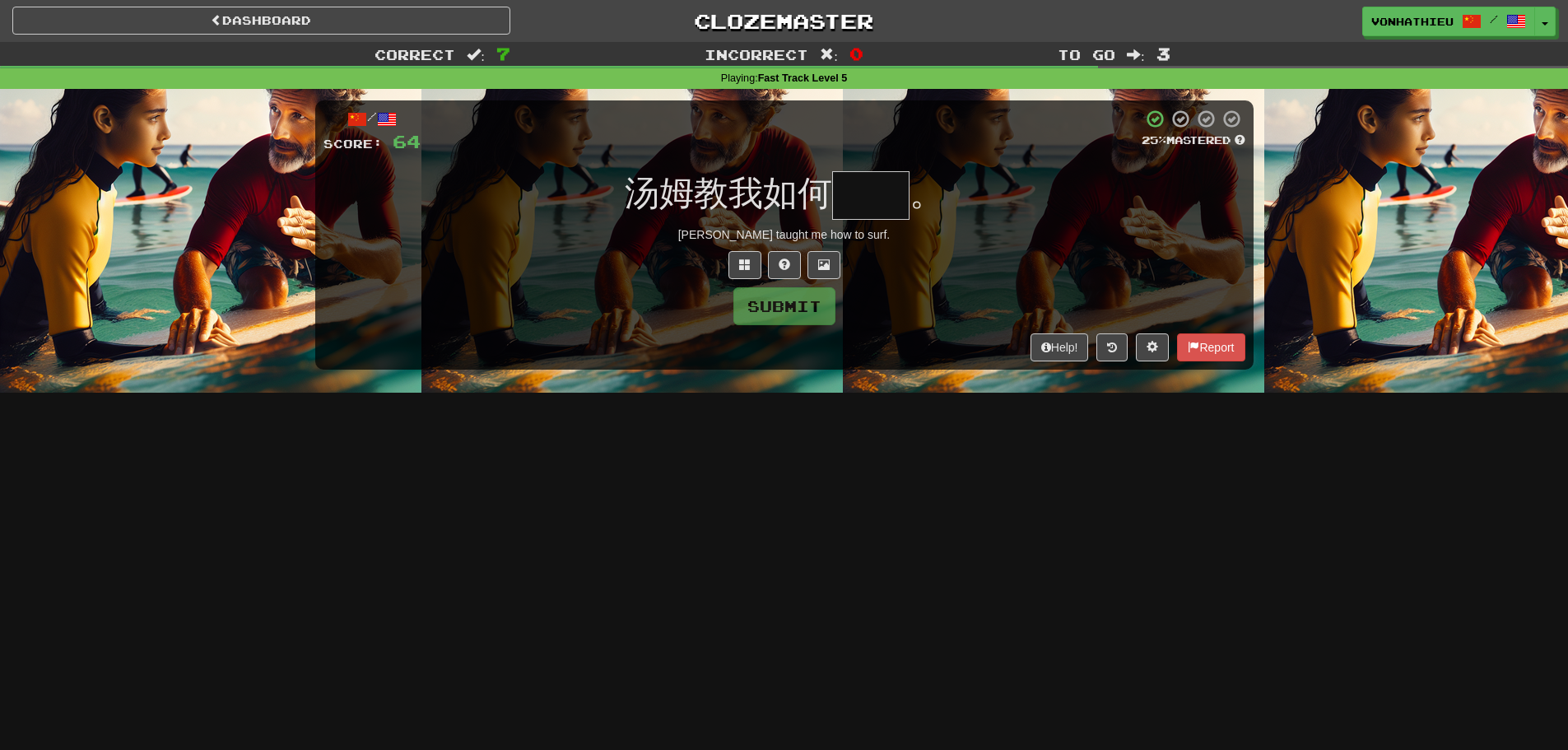
click at [862, 185] on input "text" at bounding box center [871, 195] width 77 height 48
type input "*"
click at [746, 257] on button at bounding box center [744, 265] width 33 height 28
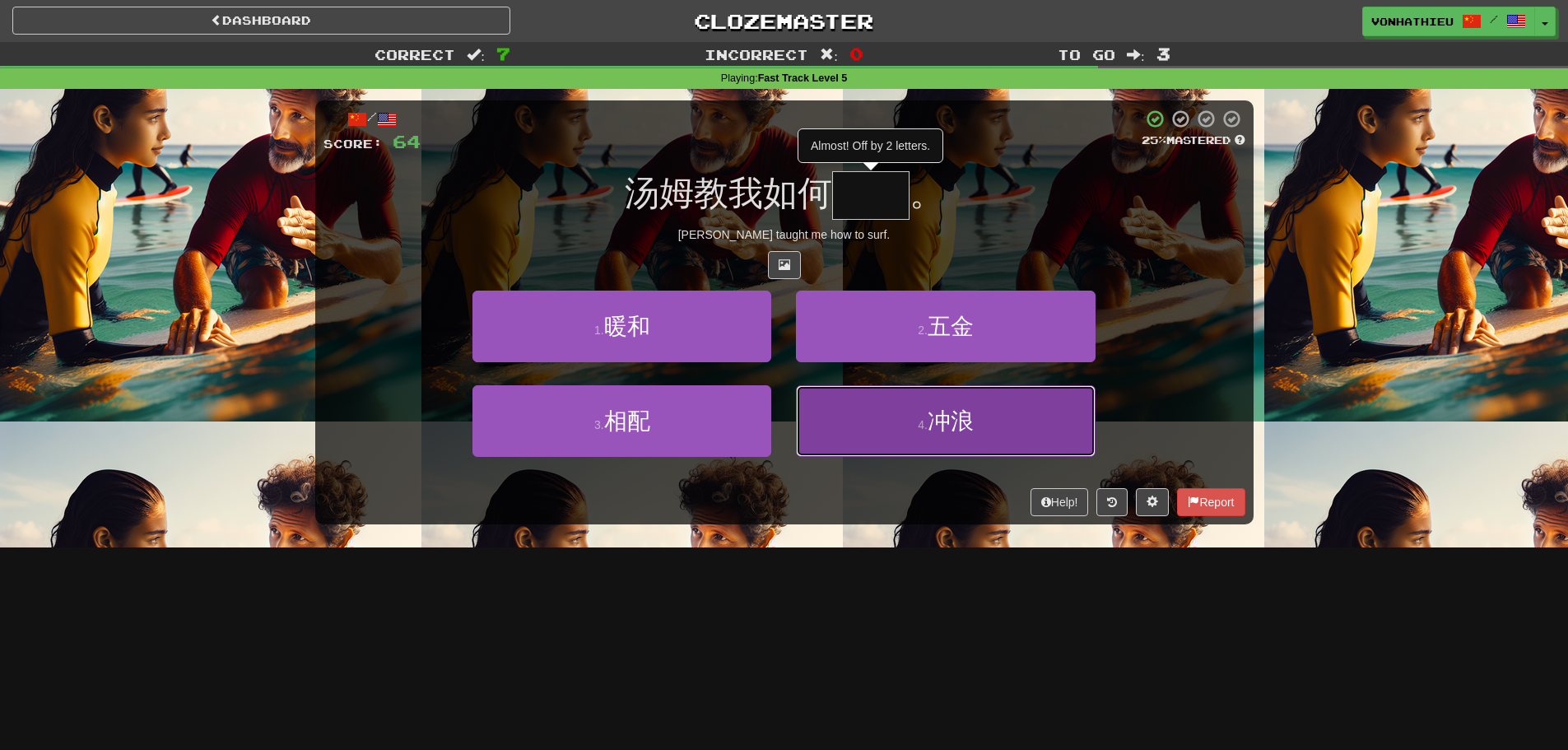
click at [919, 449] on button "4 . 冲浪" at bounding box center [946, 421] width 299 height 72
type input "**"
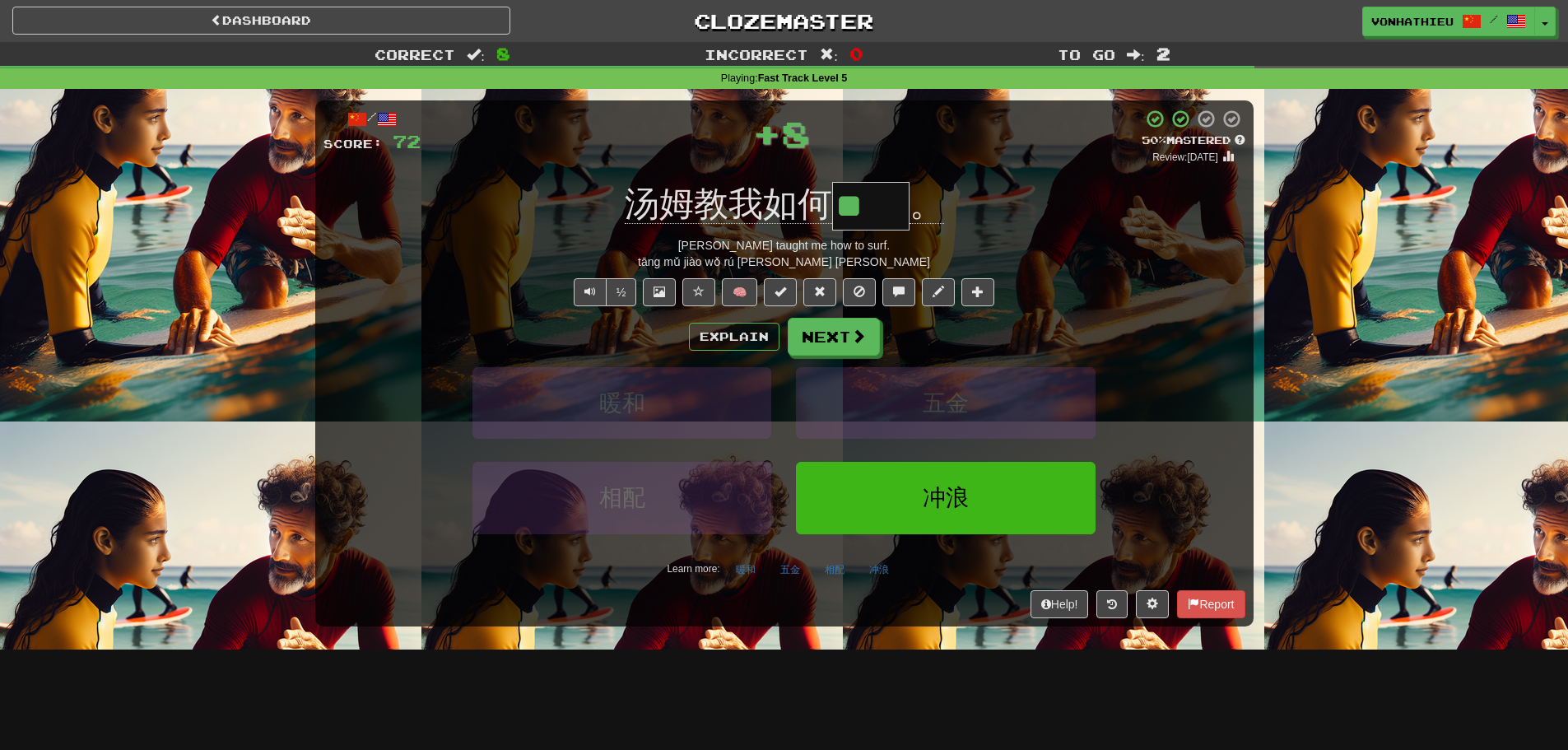
click at [1107, 281] on div "½ 🧠" at bounding box center [784, 292] width 922 height 28
click at [703, 336] on button "Explain" at bounding box center [733, 336] width 90 height 28
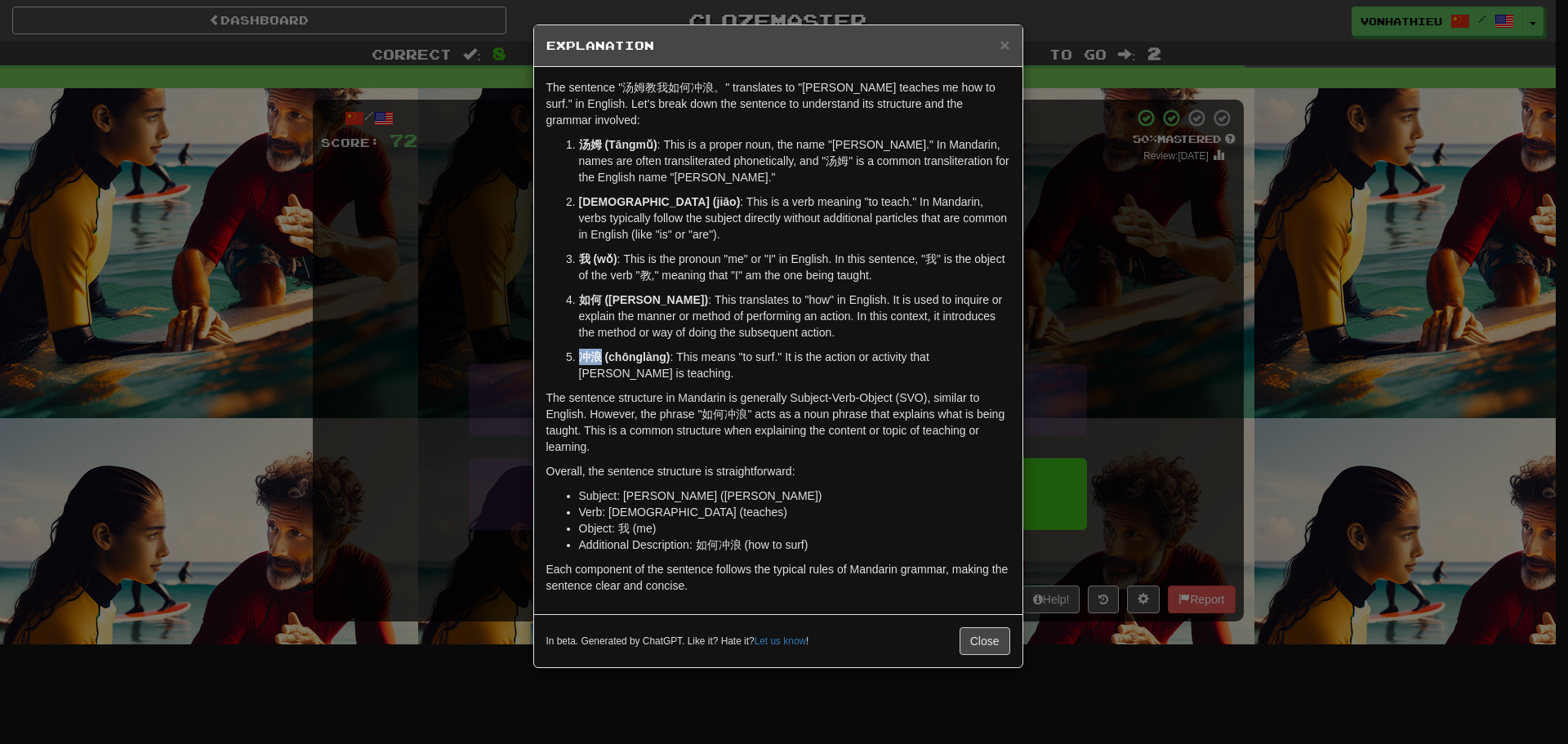
drag, startPoint x: 581, startPoint y: 345, endPoint x: 599, endPoint y: 343, distance: 18.1
click at [599, 350] on strong "冲浪 (chōnglàng)" at bounding box center [624, 357] width 91 height 13
click at [619, 354] on body "Dashboard Clozemaster vonhathieu / Toggle Dropdown Dashboard Leaderboard Activi…" at bounding box center [784, 662] width 1568 height 1324
click at [603, 354] on p "冲浪 (chōnglàng) : This means "to surf." It is the action or activity that Tom is…" at bounding box center [795, 364] width 431 height 32
drag, startPoint x: 578, startPoint y: 334, endPoint x: 590, endPoint y: 335, distance: 12.0
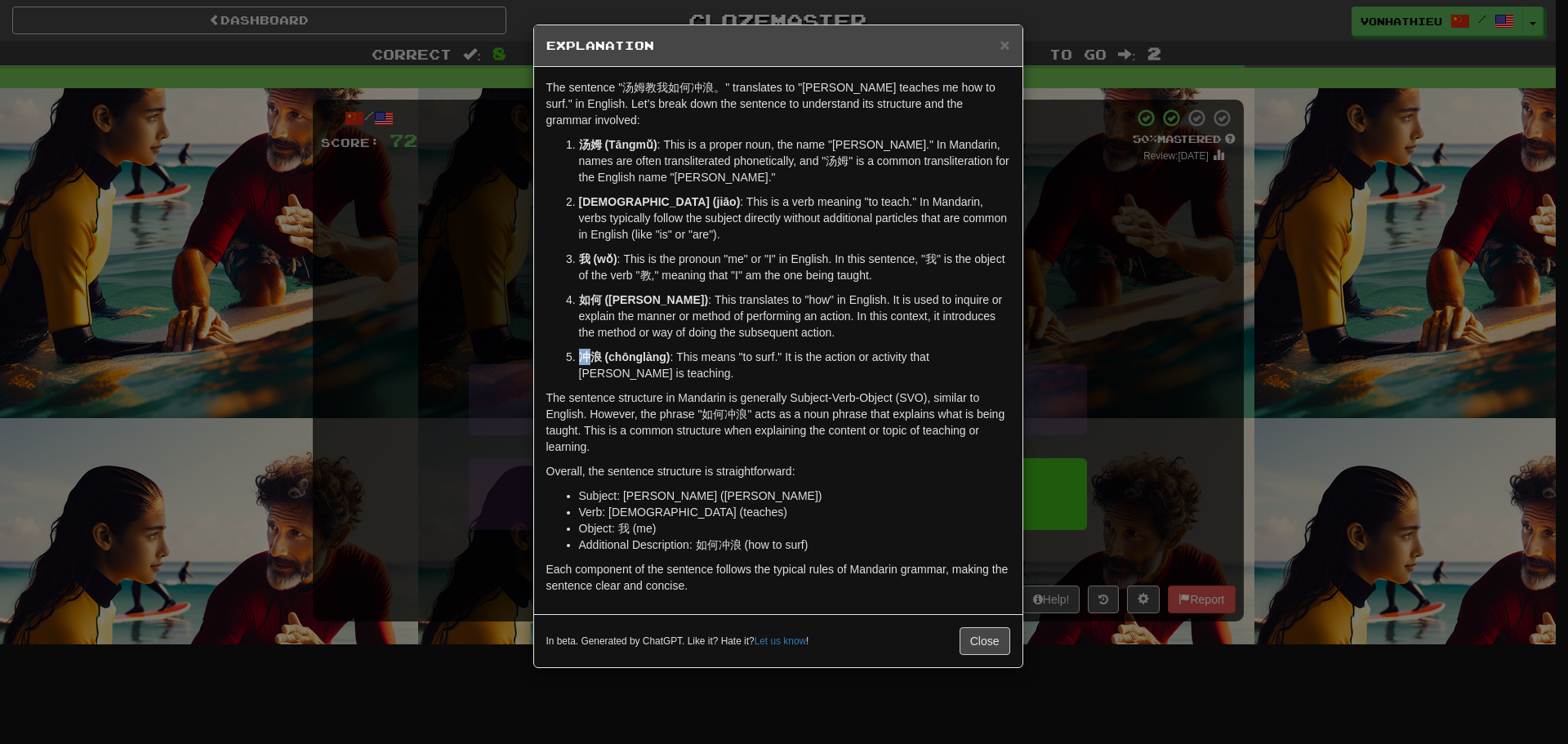
click at [590, 350] on strong "冲浪 (chōnglàng)" at bounding box center [624, 357] width 91 height 13
click at [619, 354] on body "Dashboard Clozemaster vonhathieu / Toggle Dropdown Dashboard Leaderboard Activi…" at bounding box center [784, 662] width 1568 height 1324
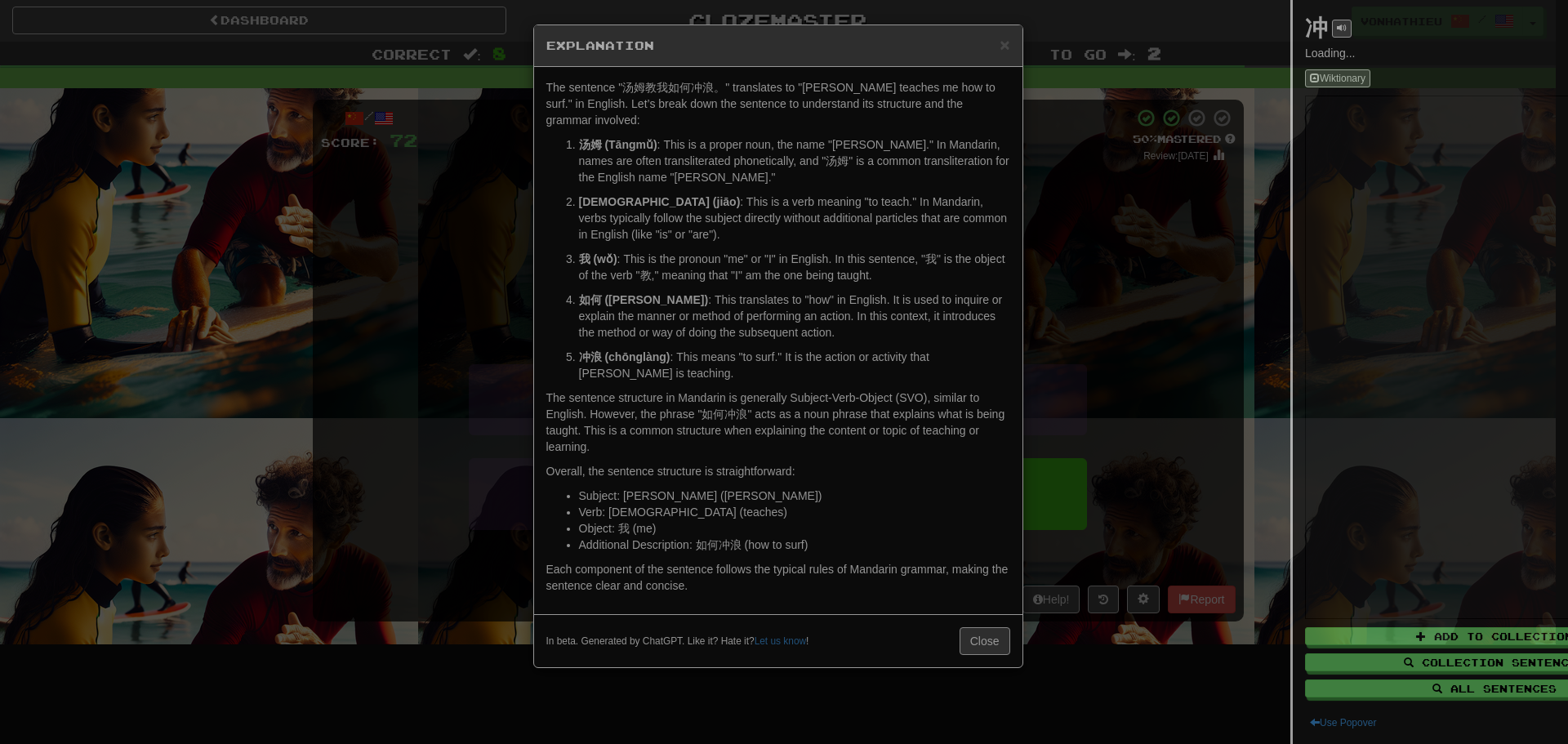
click at [709, 374] on div at bounding box center [784, 372] width 1568 height 744
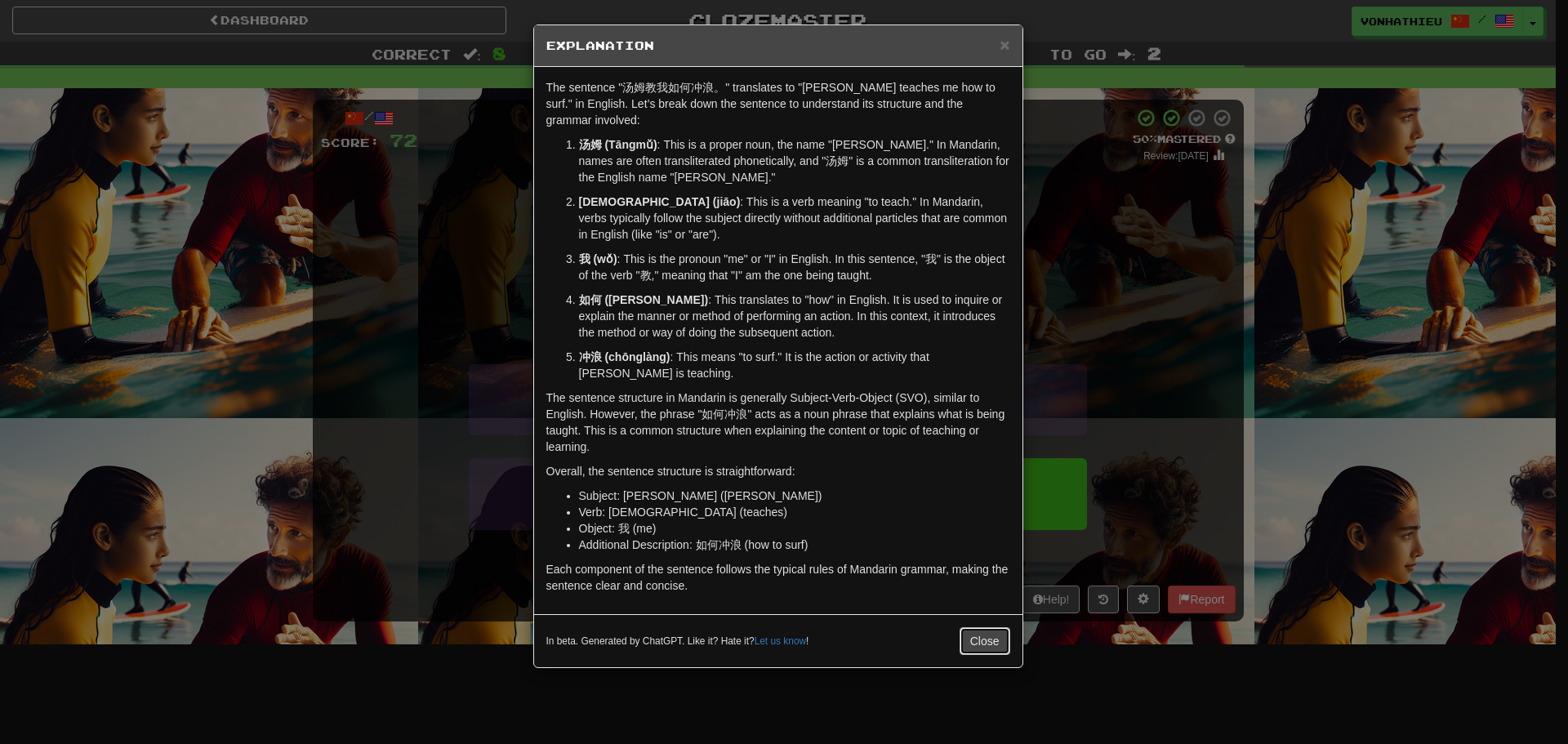
click at [982, 627] on button "Close" at bounding box center [984, 641] width 51 height 28
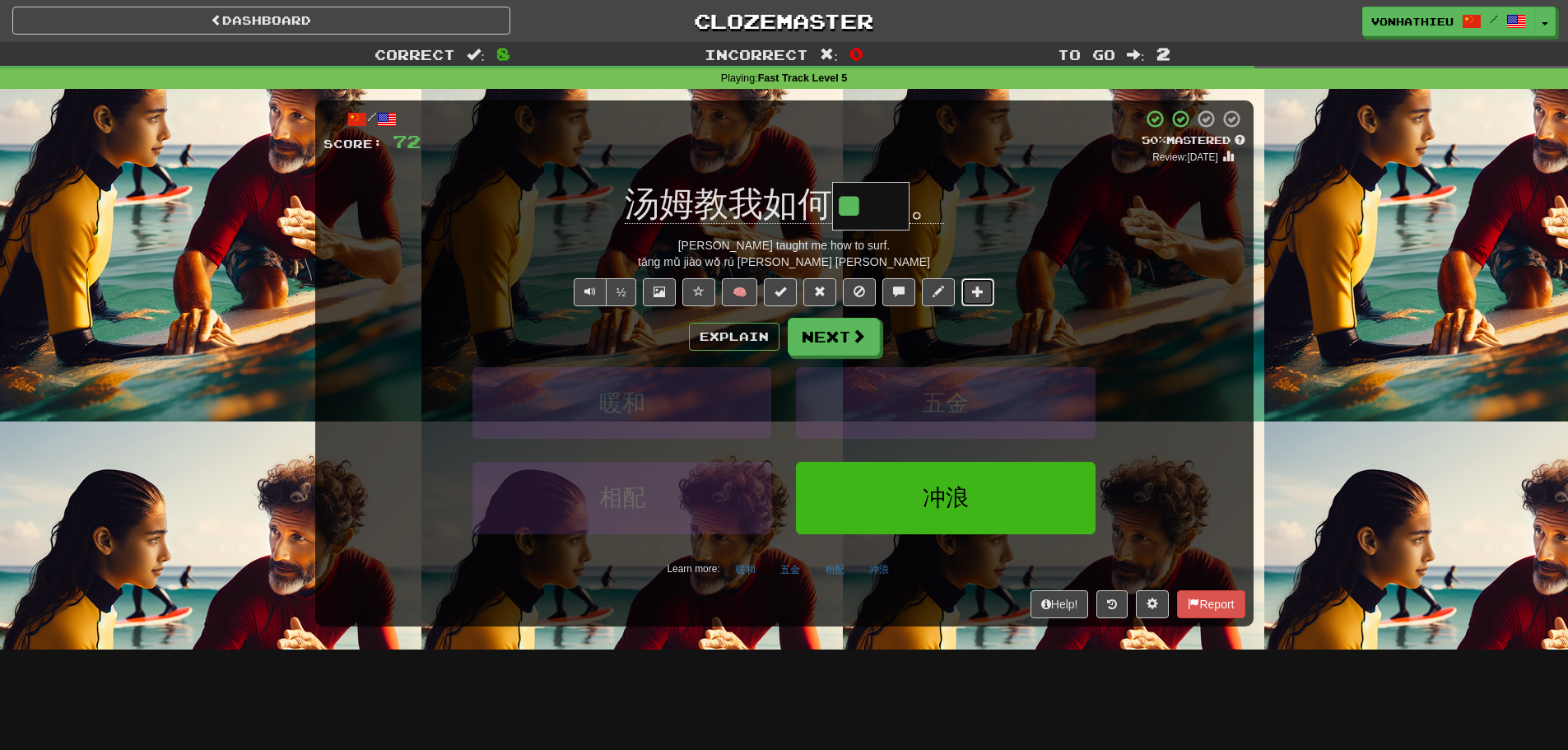
click at [983, 295] on span at bounding box center [978, 291] width 11 height 11
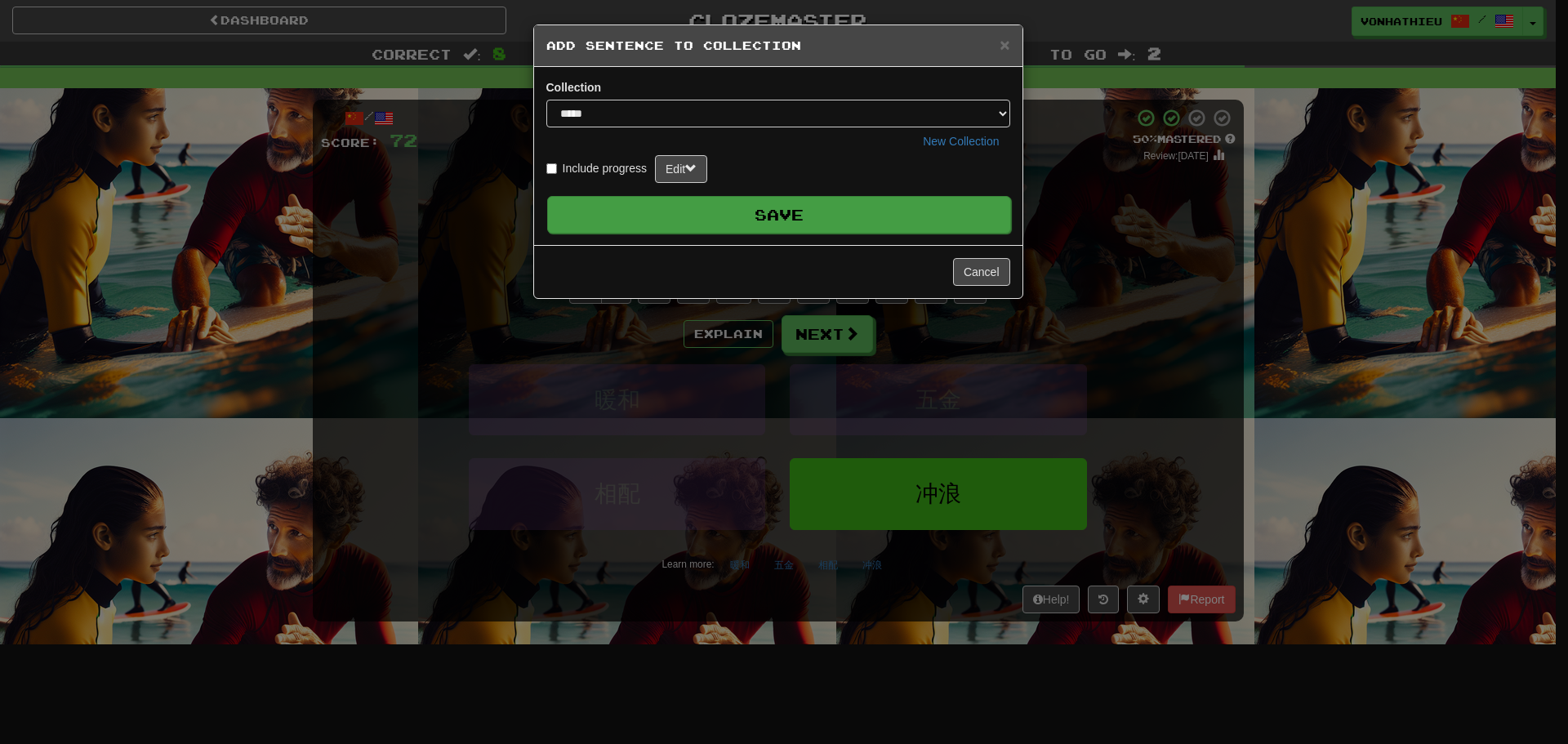
click at [873, 211] on button "Save" at bounding box center [778, 215] width 464 height 38
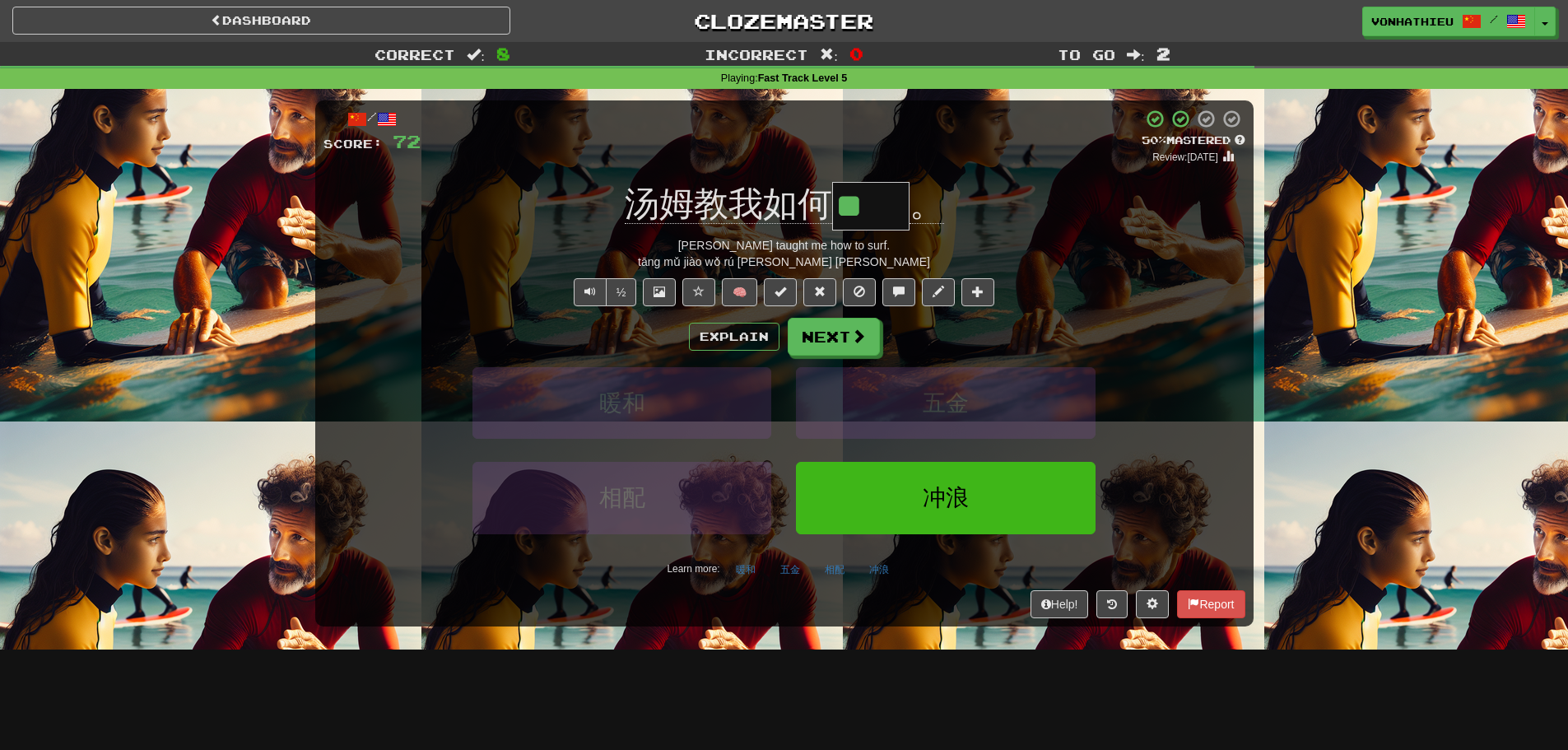
click at [879, 342] on div "Explain Next" at bounding box center [784, 336] width 922 height 38
click at [862, 342] on span at bounding box center [860, 336] width 15 height 15
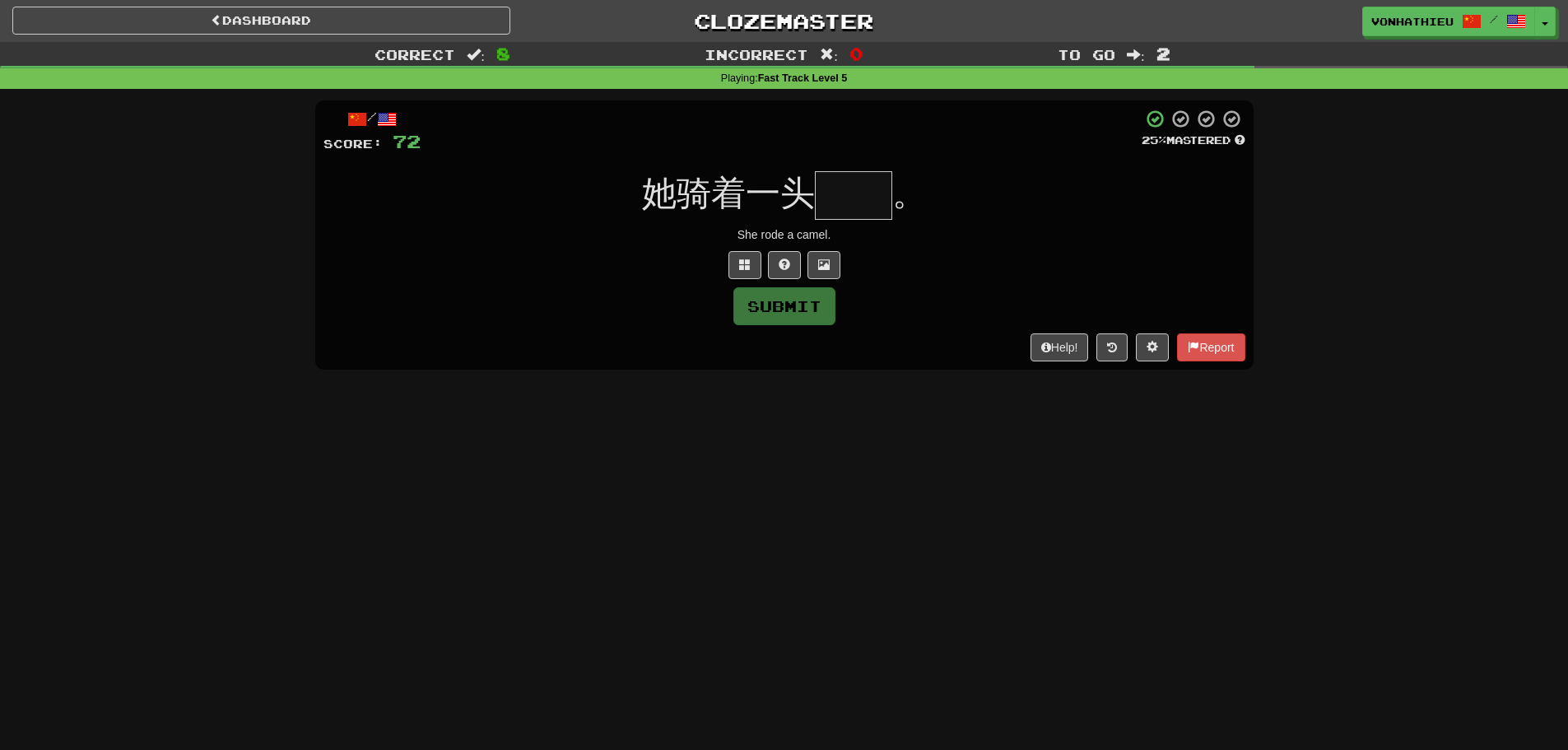
click at [875, 185] on input "text" at bounding box center [853, 195] width 77 height 48
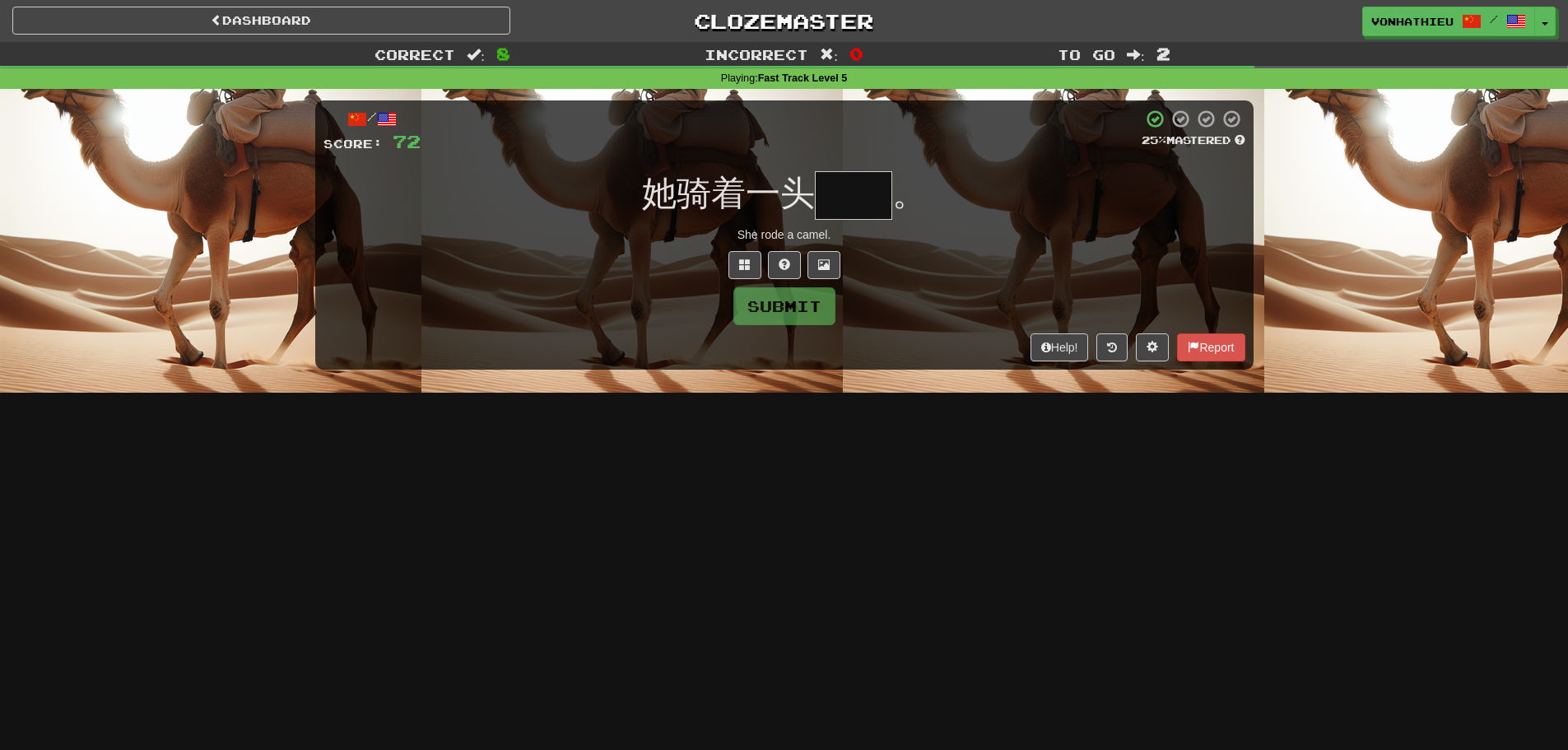
click at [875, 185] on input "text" at bounding box center [853, 195] width 77 height 48
type input "**"
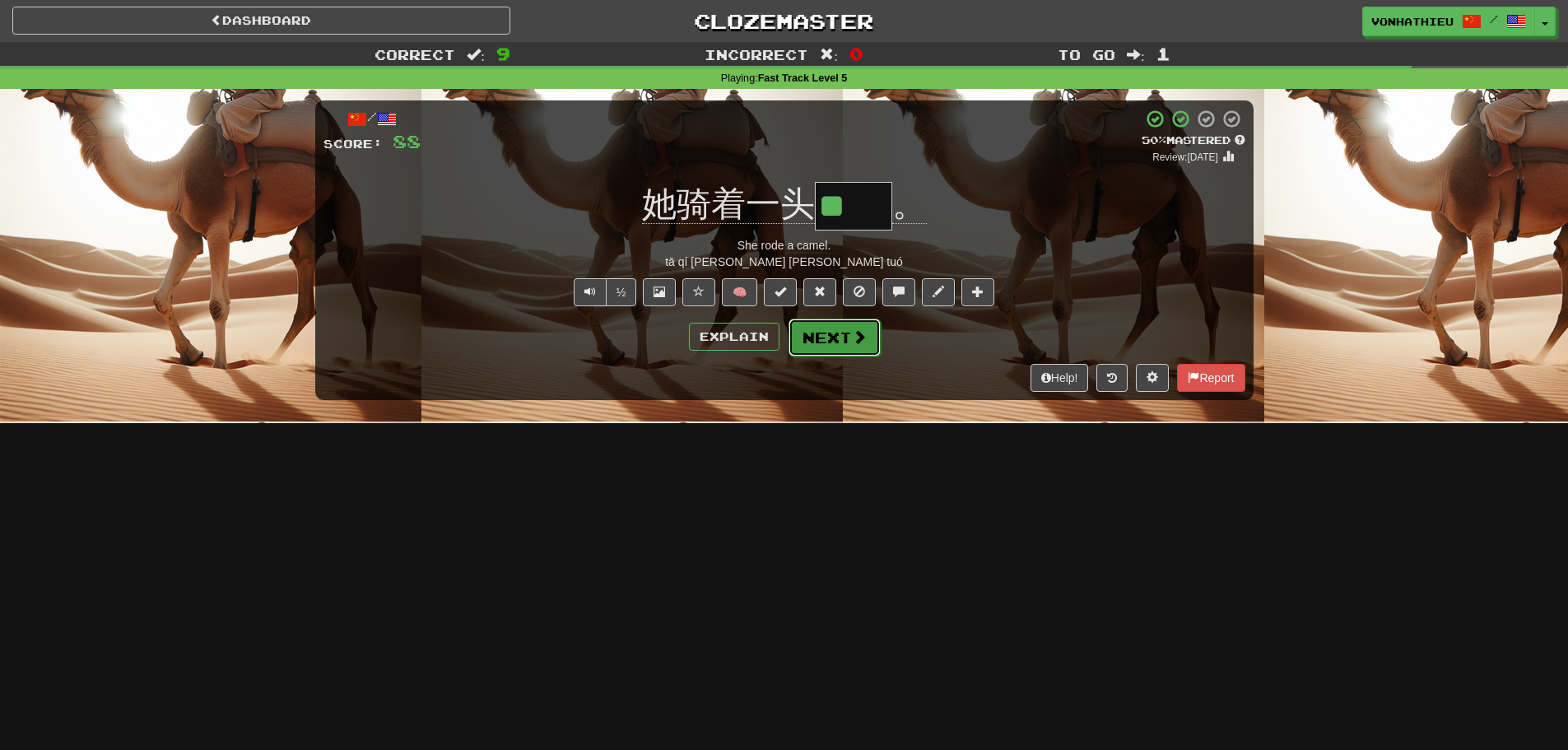
click at [821, 352] on button "Next" at bounding box center [835, 337] width 92 height 38
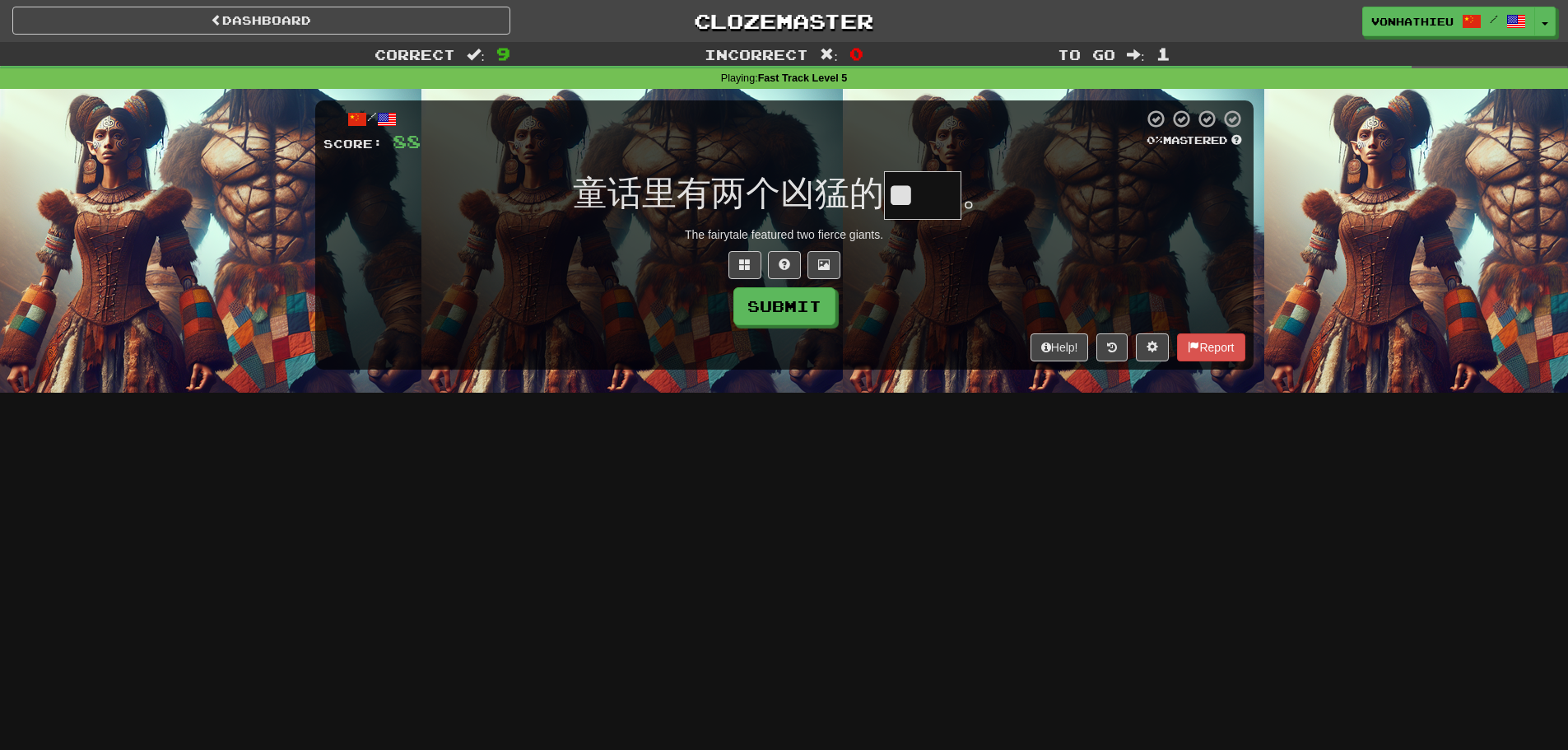
type input "**"
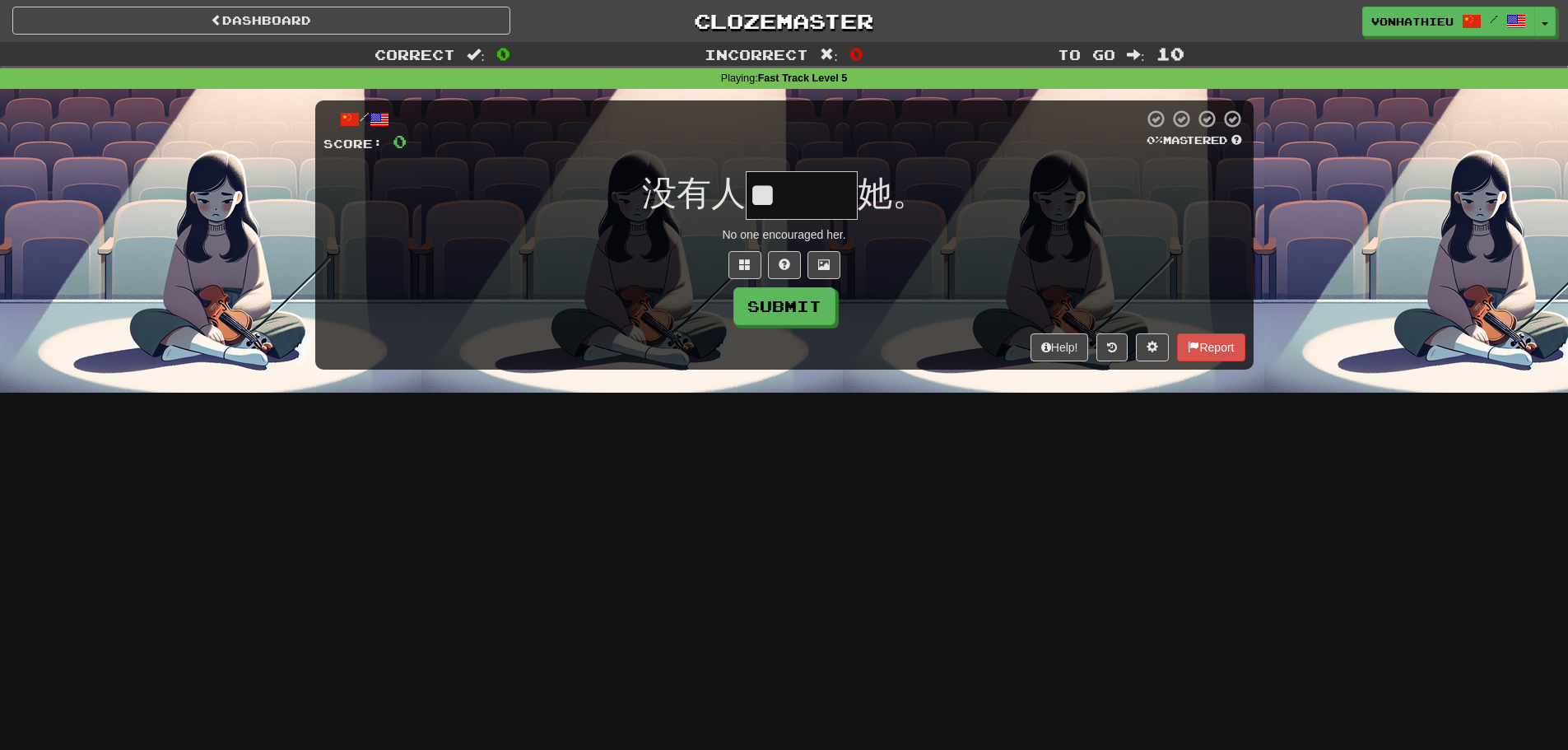
type input "***"
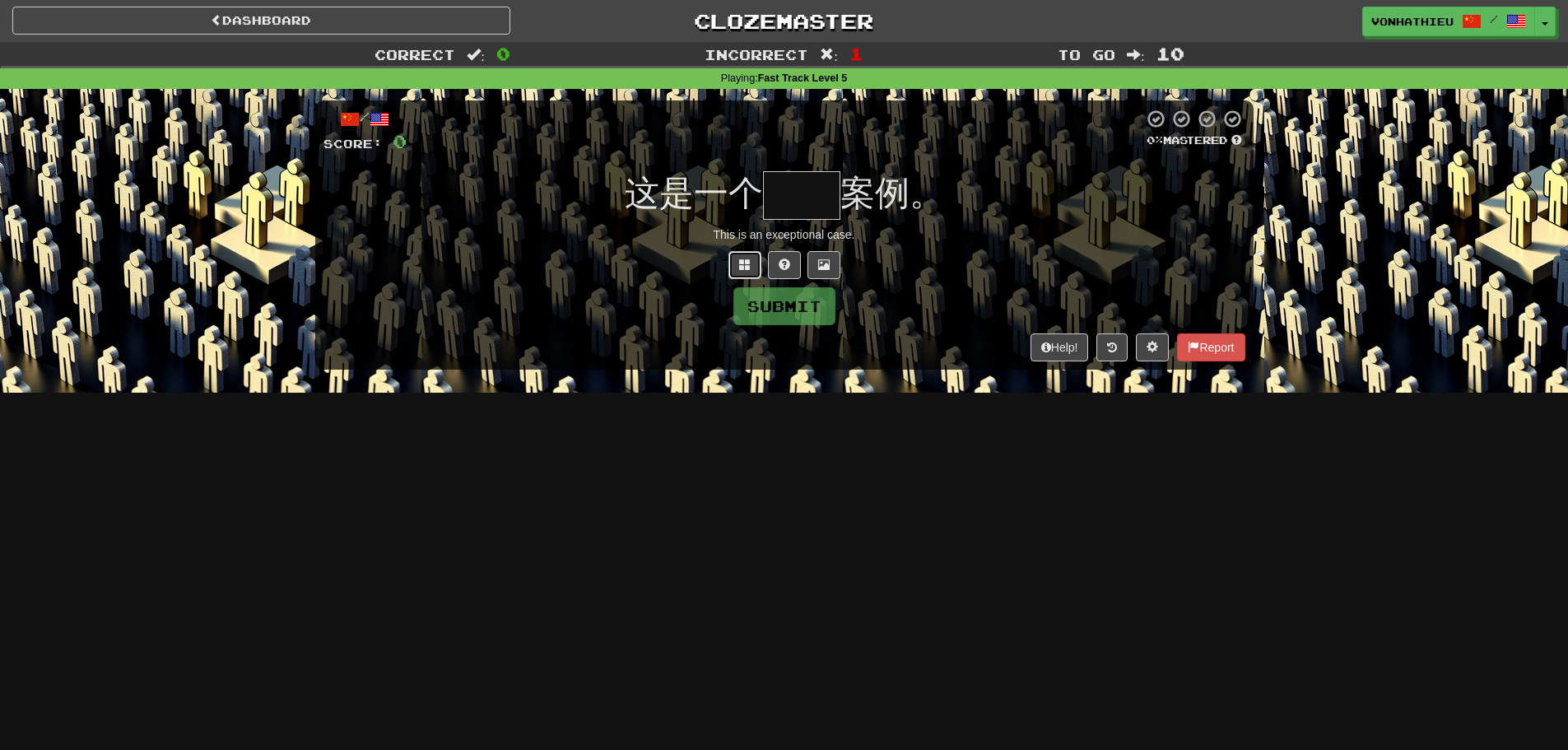
click at [740, 254] on button at bounding box center [744, 265] width 33 height 28
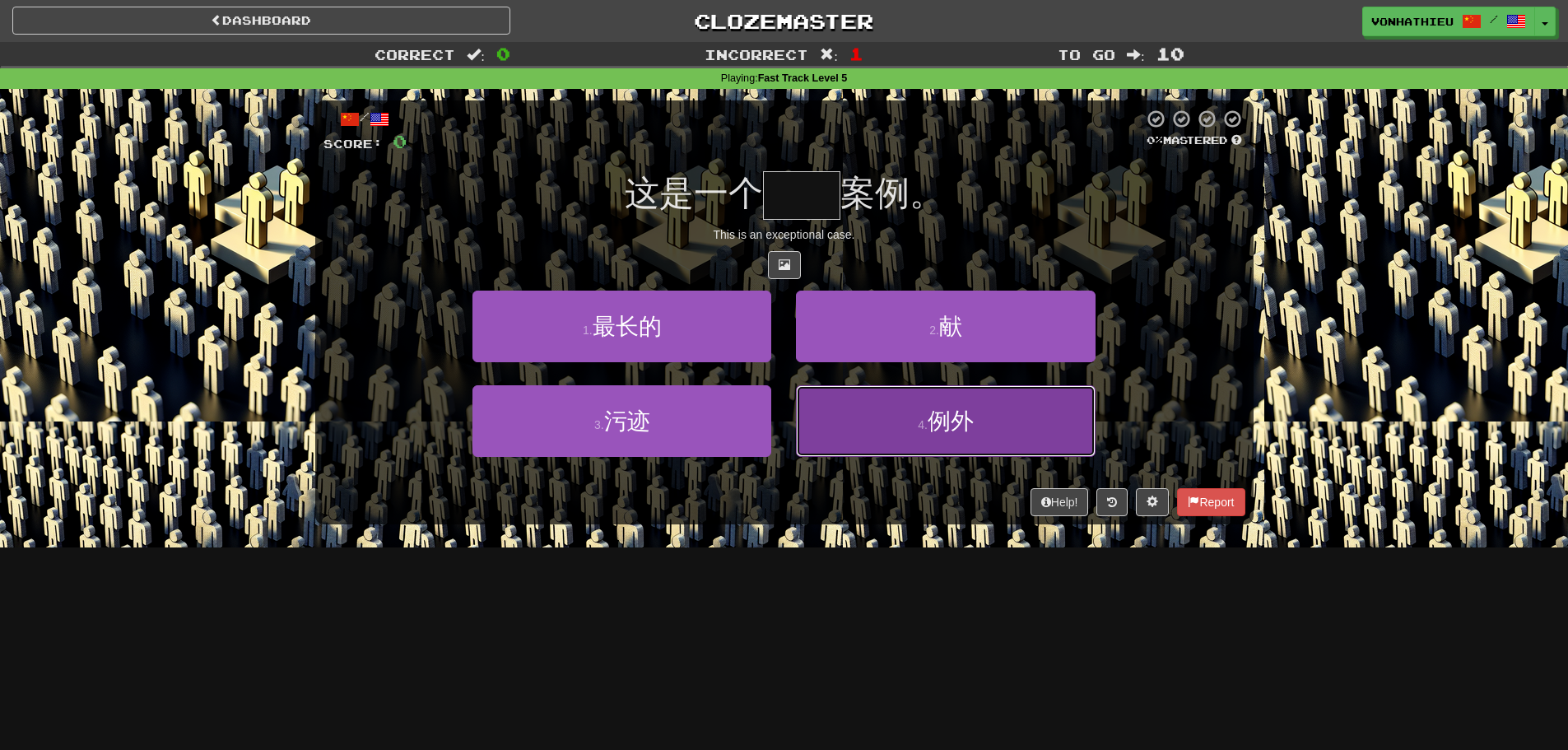
click at [881, 436] on button "4 . 例外" at bounding box center [946, 421] width 299 height 72
type input "**"
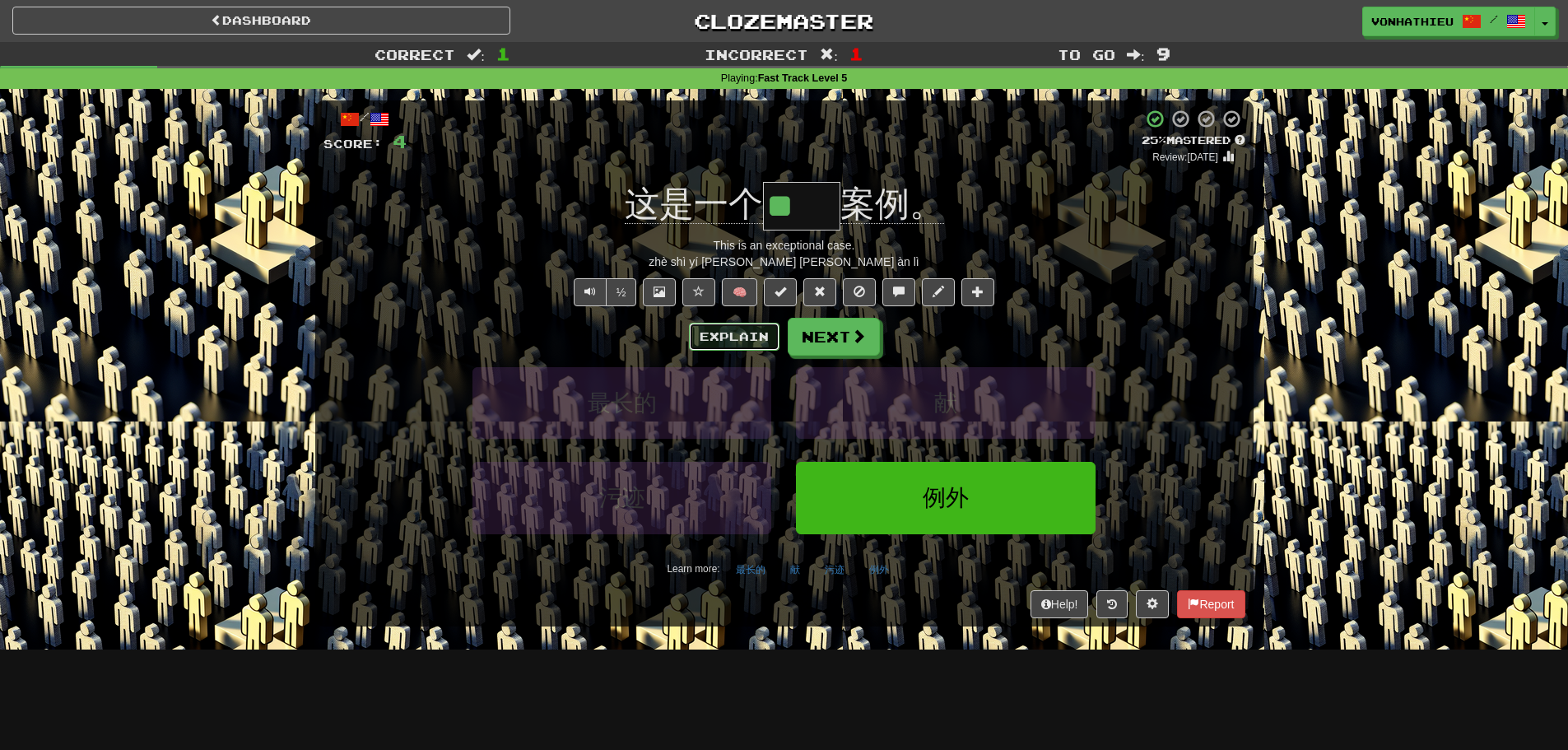
click at [727, 326] on button "Explain" at bounding box center [733, 336] width 90 height 28
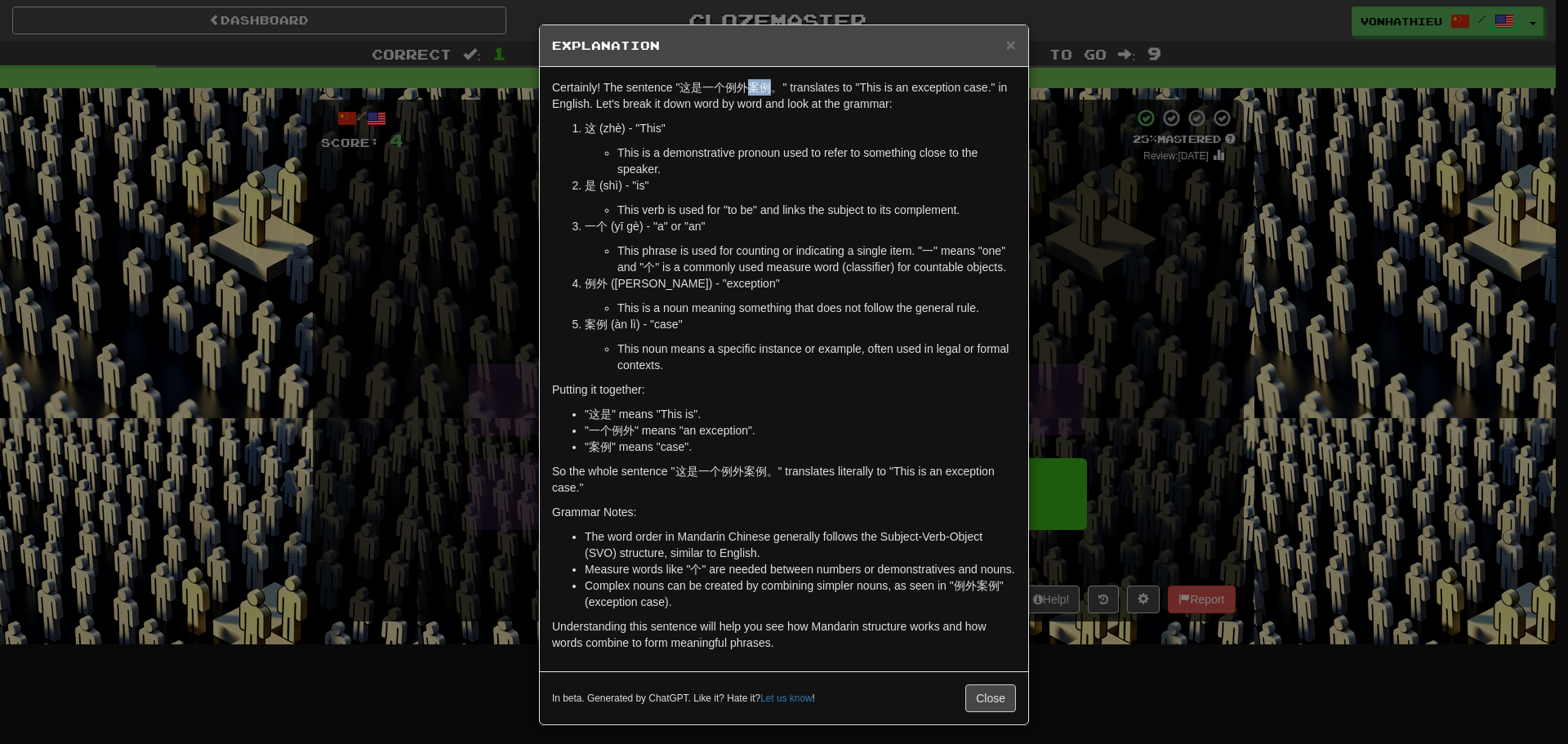
drag, startPoint x: 743, startPoint y: 88, endPoint x: 761, endPoint y: 87, distance: 18.0
click at [761, 87] on p "Certainly! The sentence "这是一个例外案例。" translates to "This is an exception case." …" at bounding box center [784, 95] width 464 height 32
click at [779, 105] on body "Dashboard Clozemaster vonhathieu / Toggle Dropdown Dashboard Leaderboard Activi…" at bounding box center [784, 662] width 1568 height 1324
click at [731, 131] on p "这 (zhè) - "This"" at bounding box center [800, 128] width 431 height 17
click at [1084, 242] on div "× Explanation Certainly! The sentence "这是一个例外案例。" translates to "This is an exc…" at bounding box center [784, 372] width 1568 height 744
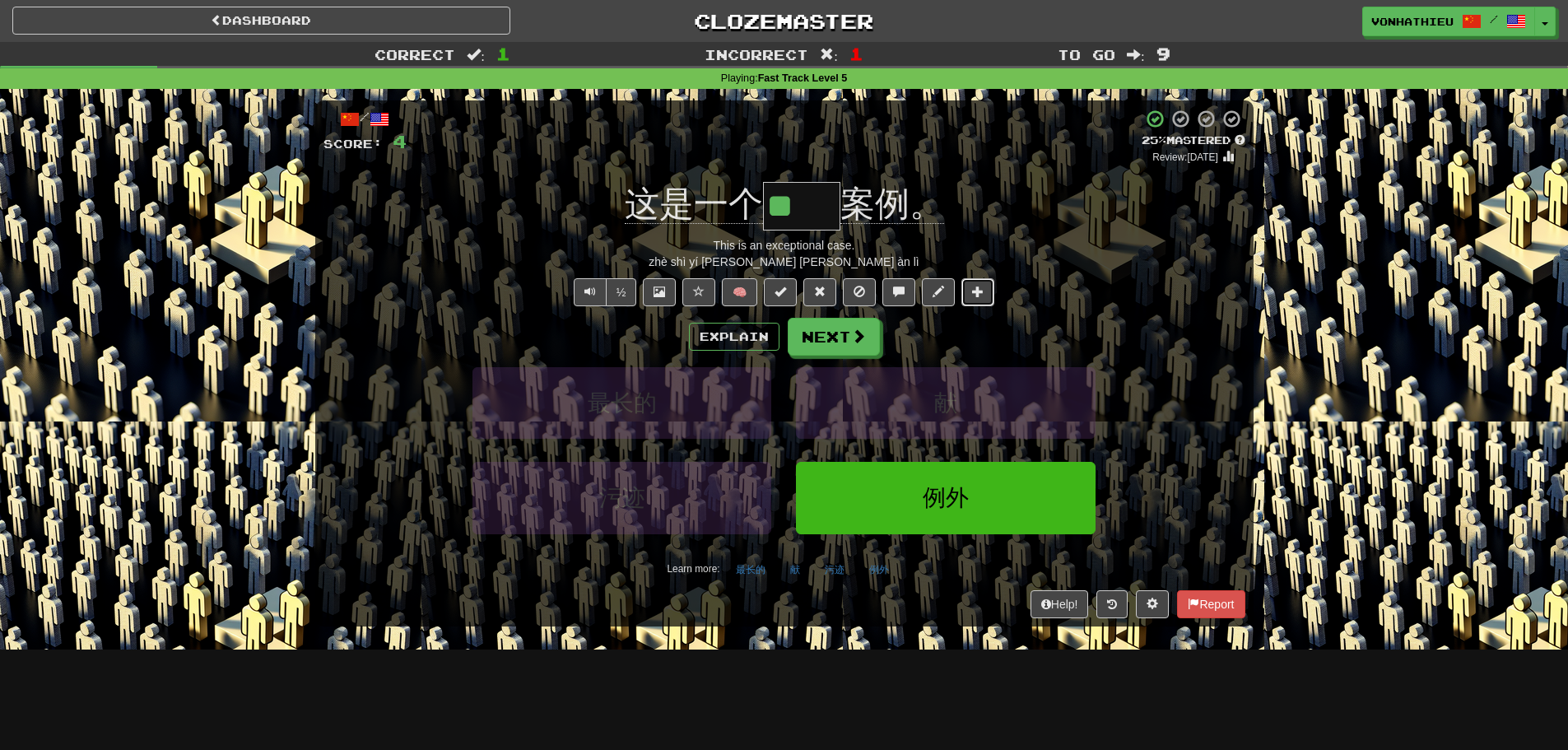
click at [984, 285] on span at bounding box center [978, 291] width 11 height 11
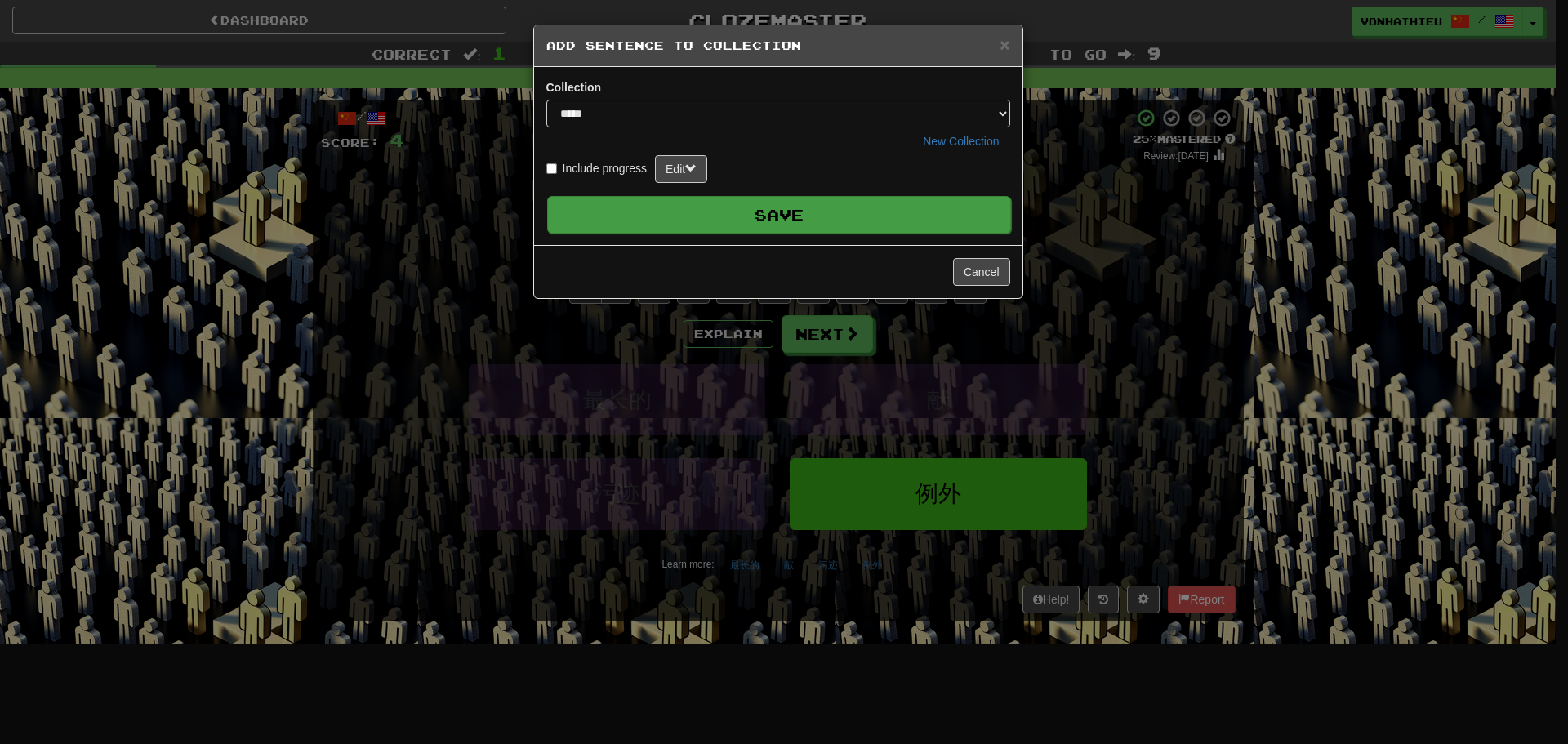
click at [883, 212] on button "Save" at bounding box center [778, 215] width 464 height 38
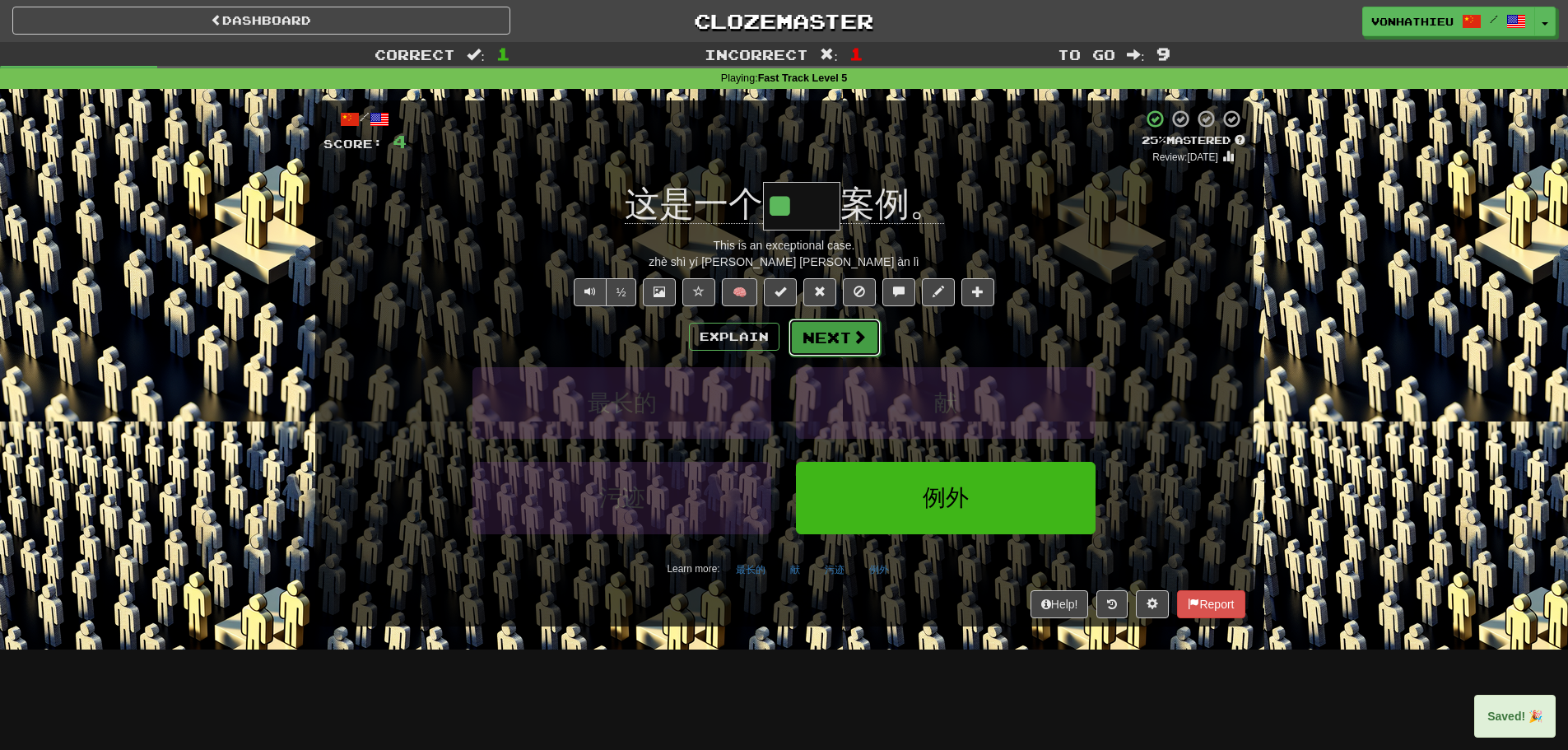
click at [823, 349] on button "Next" at bounding box center [835, 337] width 92 height 38
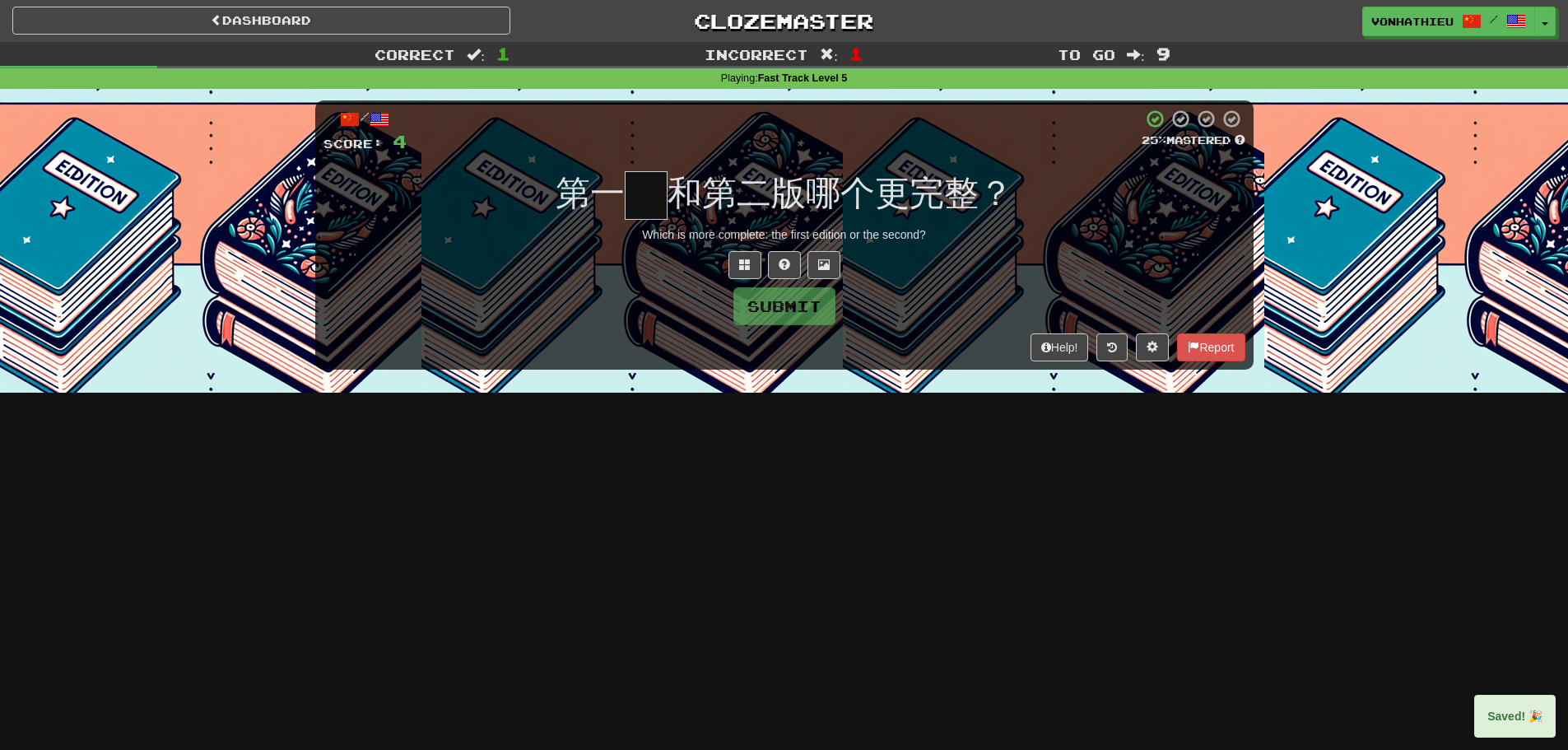
click at [628, 189] on input "text" at bounding box center [646, 195] width 43 height 48
type input "*"
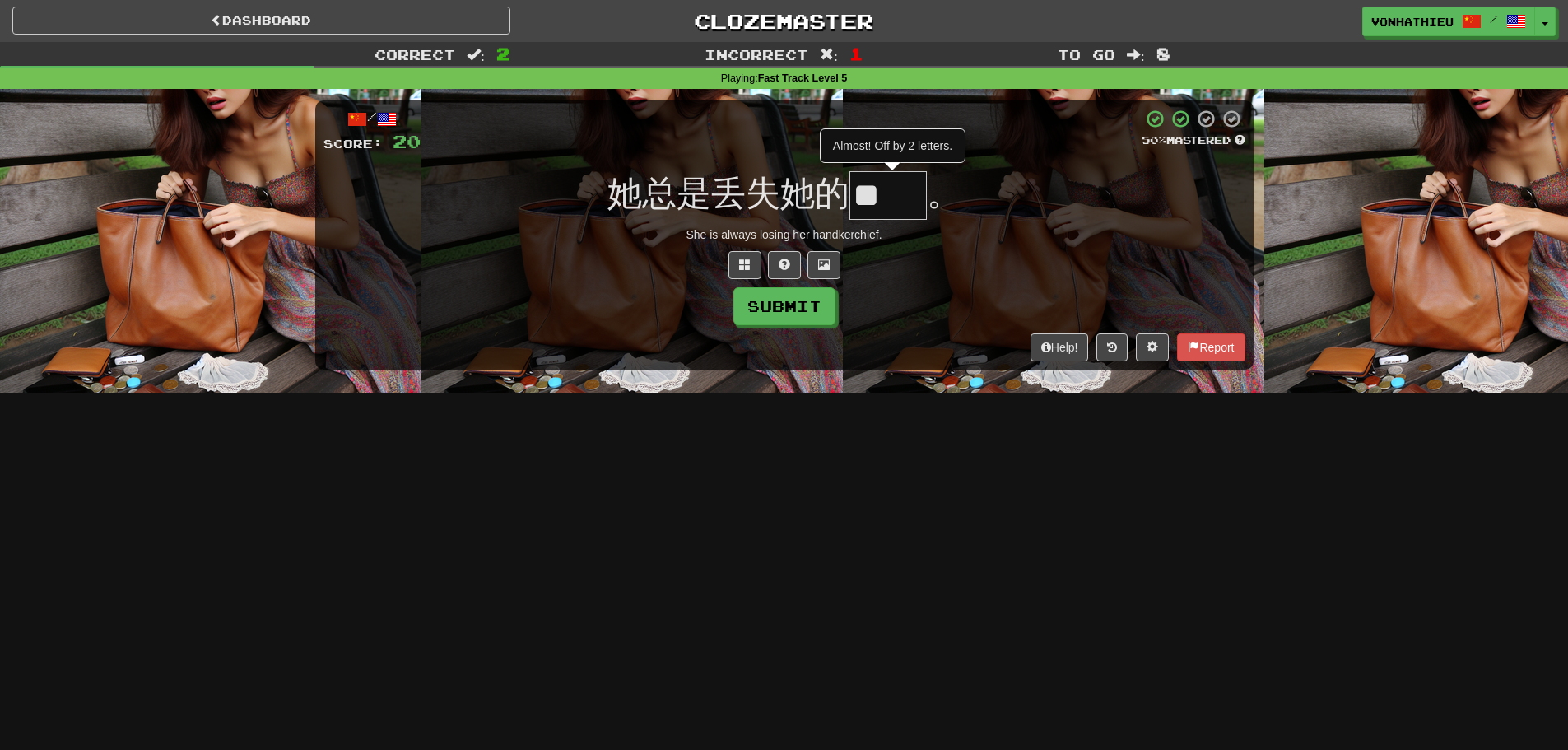
type input "*"
click at [747, 264] on span at bounding box center [744, 264] width 11 height 11
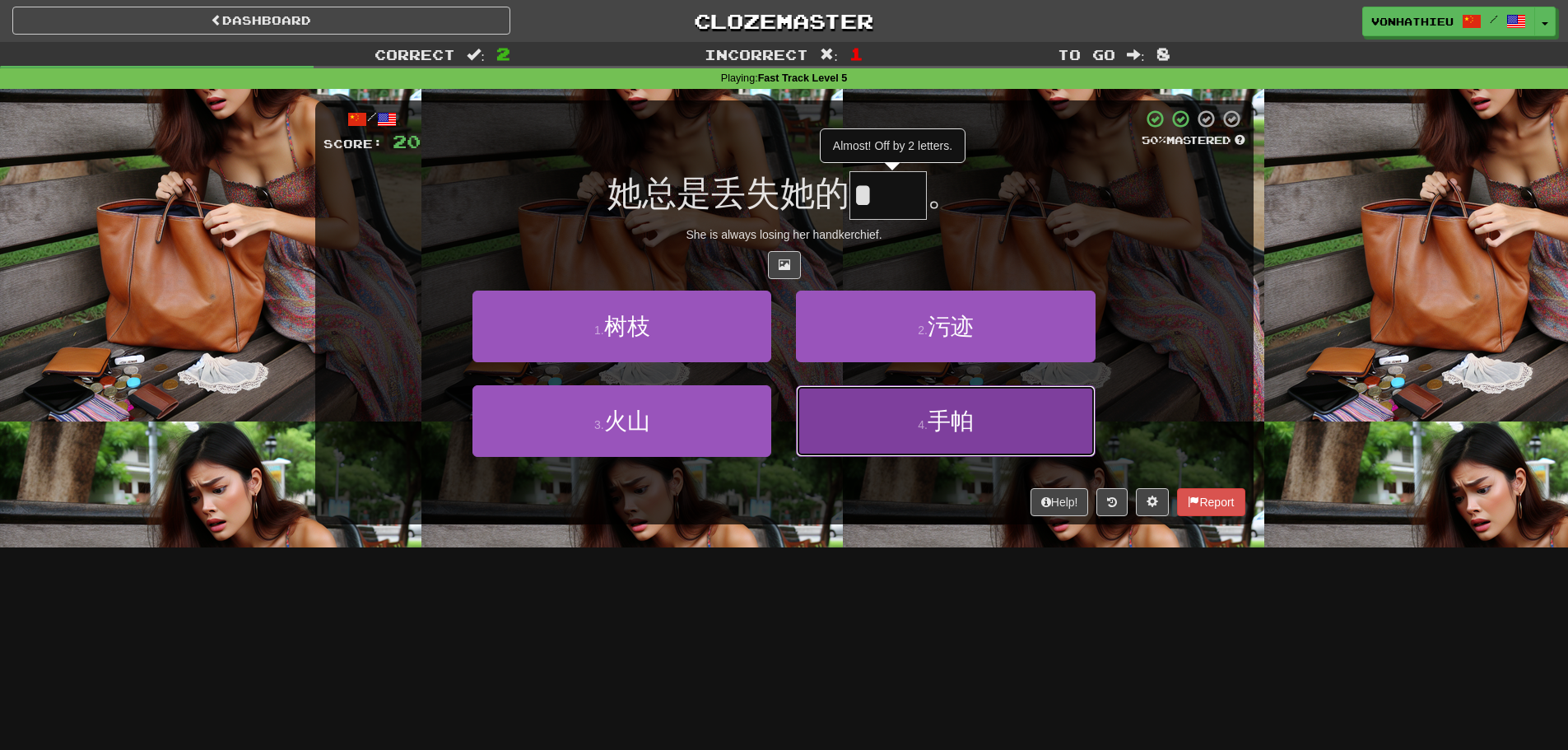
click at [864, 414] on button "4 . 手帕" at bounding box center [946, 421] width 299 height 72
type input "**"
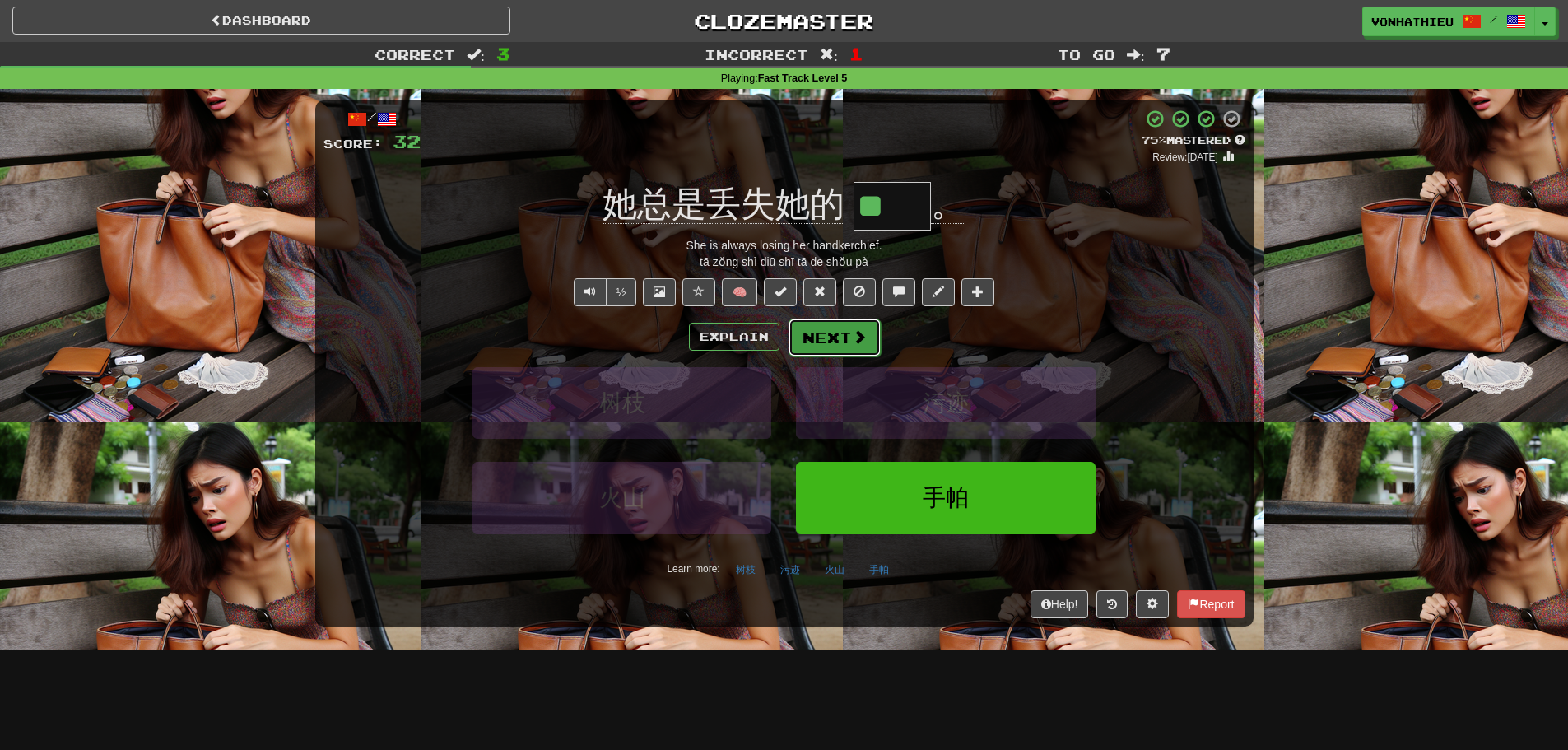
click at [840, 336] on button "Next" at bounding box center [835, 337] width 92 height 38
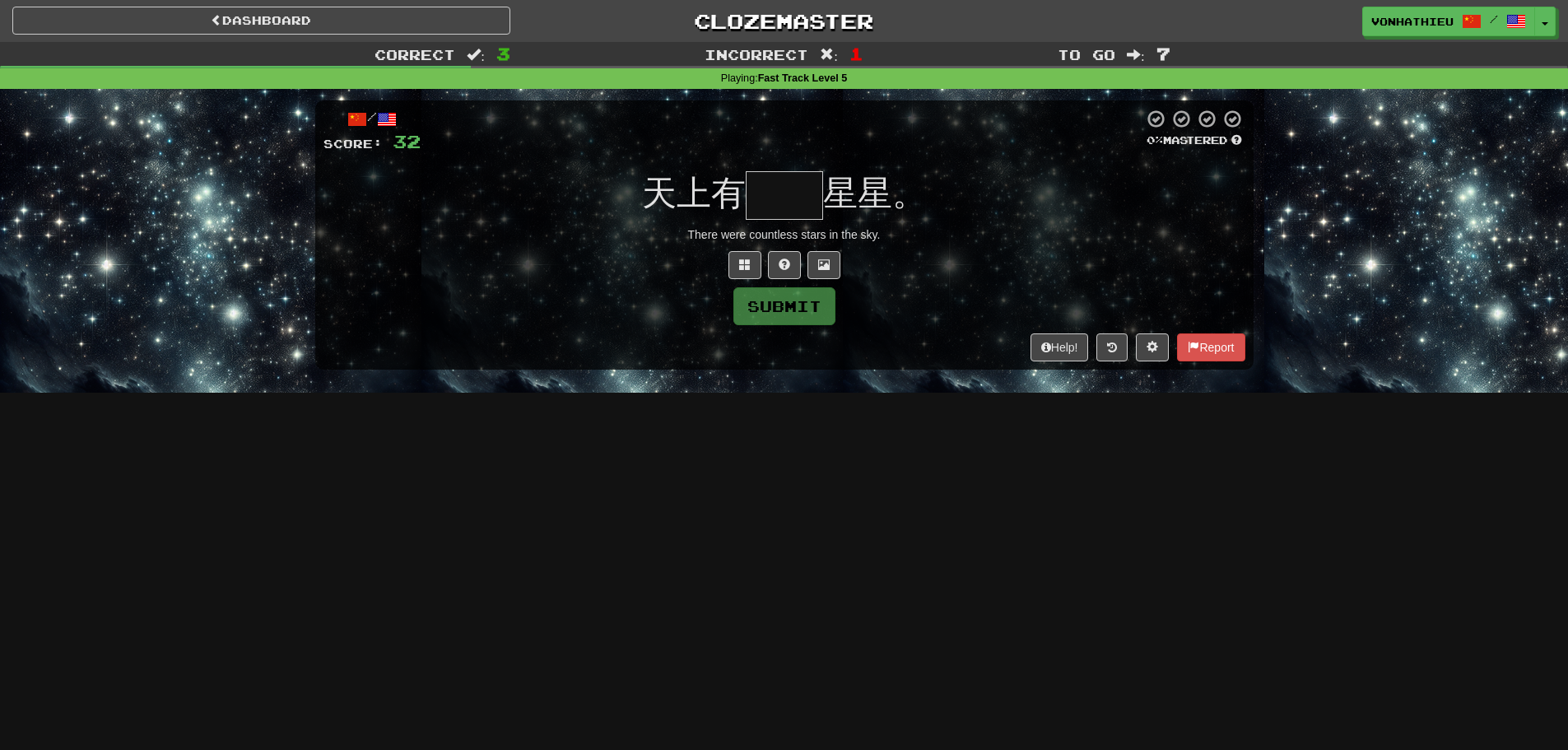
click at [774, 193] on input "text" at bounding box center [784, 195] width 77 height 48
type input "**"
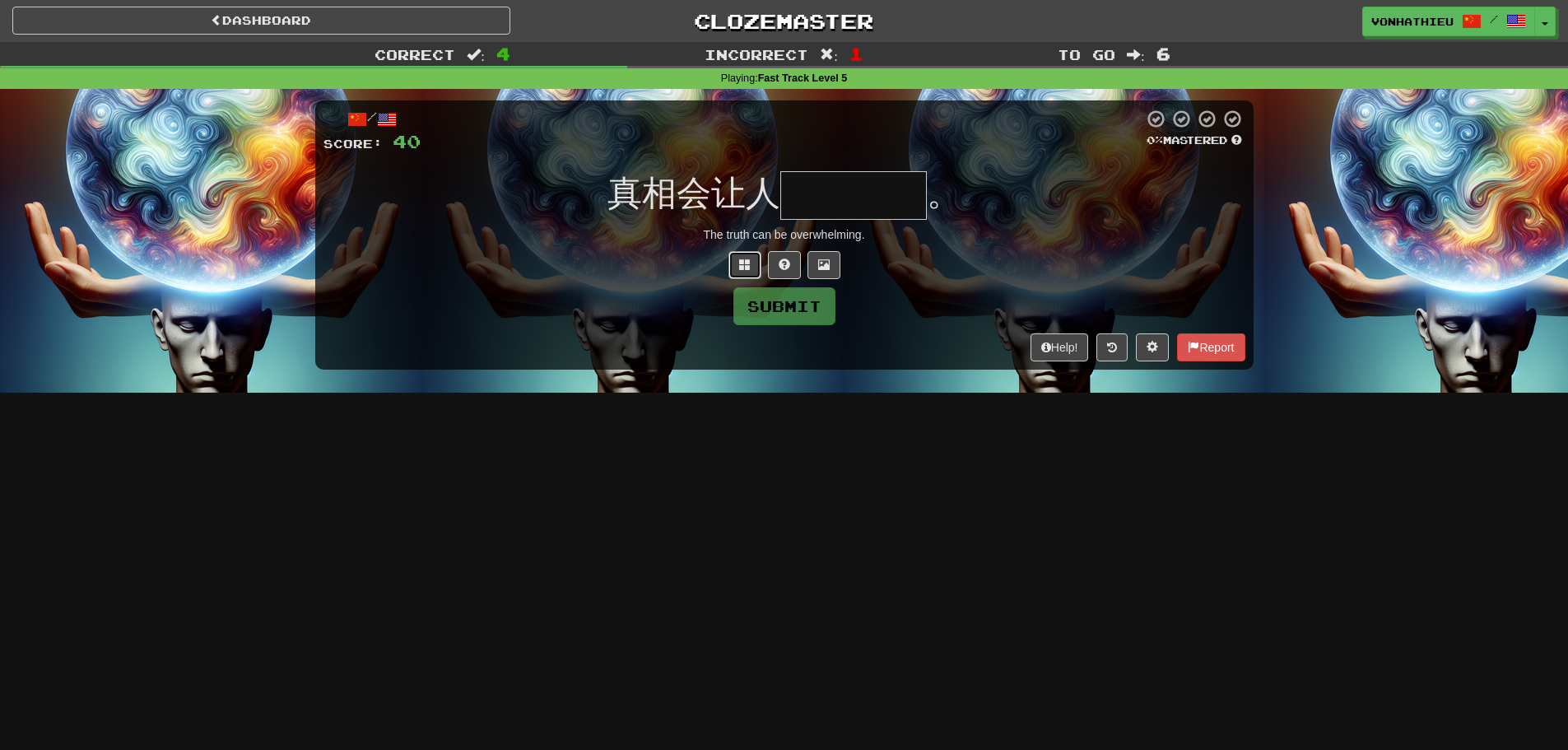
click at [739, 260] on span at bounding box center [744, 264] width 11 height 11
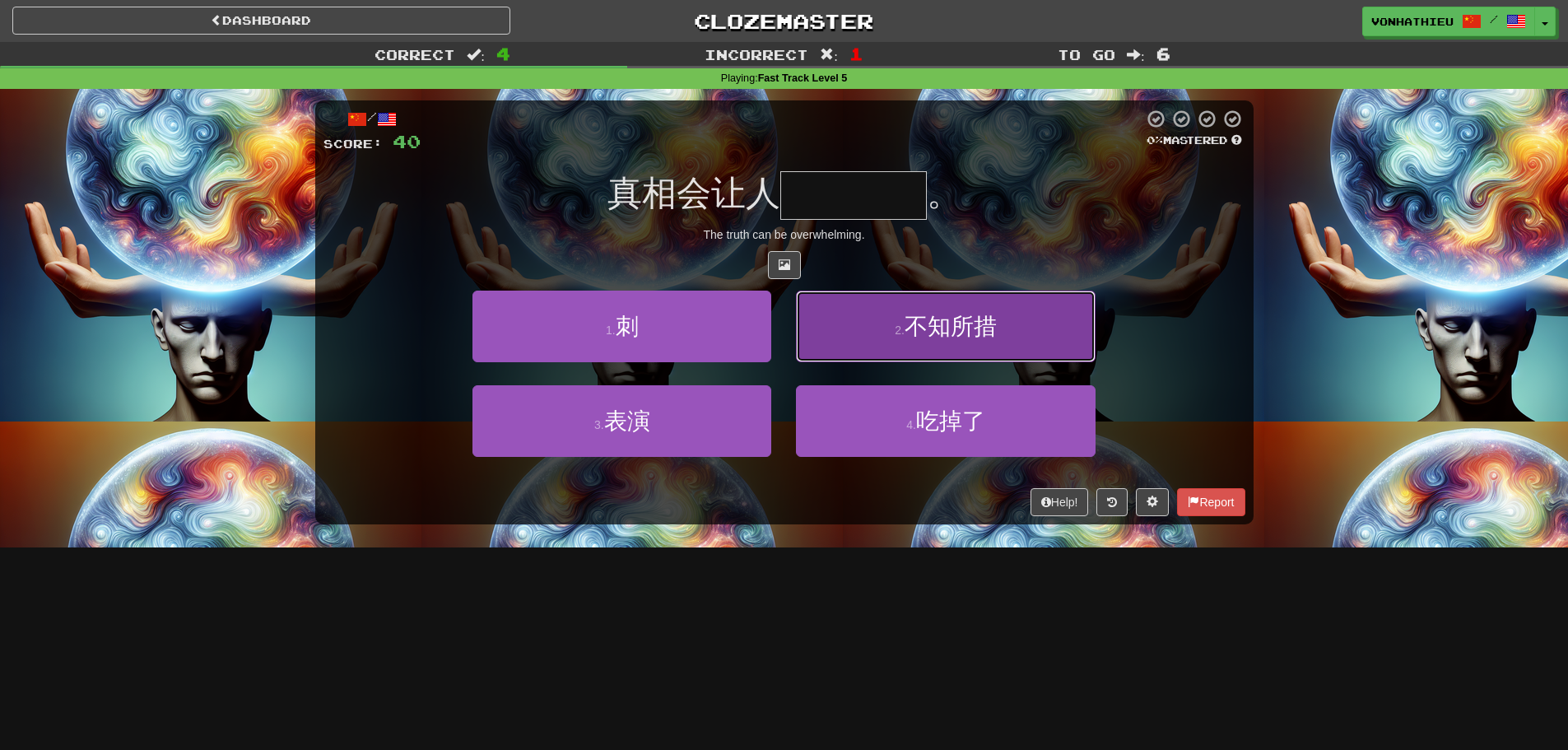
click at [990, 349] on button "2 . 不知所措" at bounding box center [946, 326] width 299 height 72
type input "****"
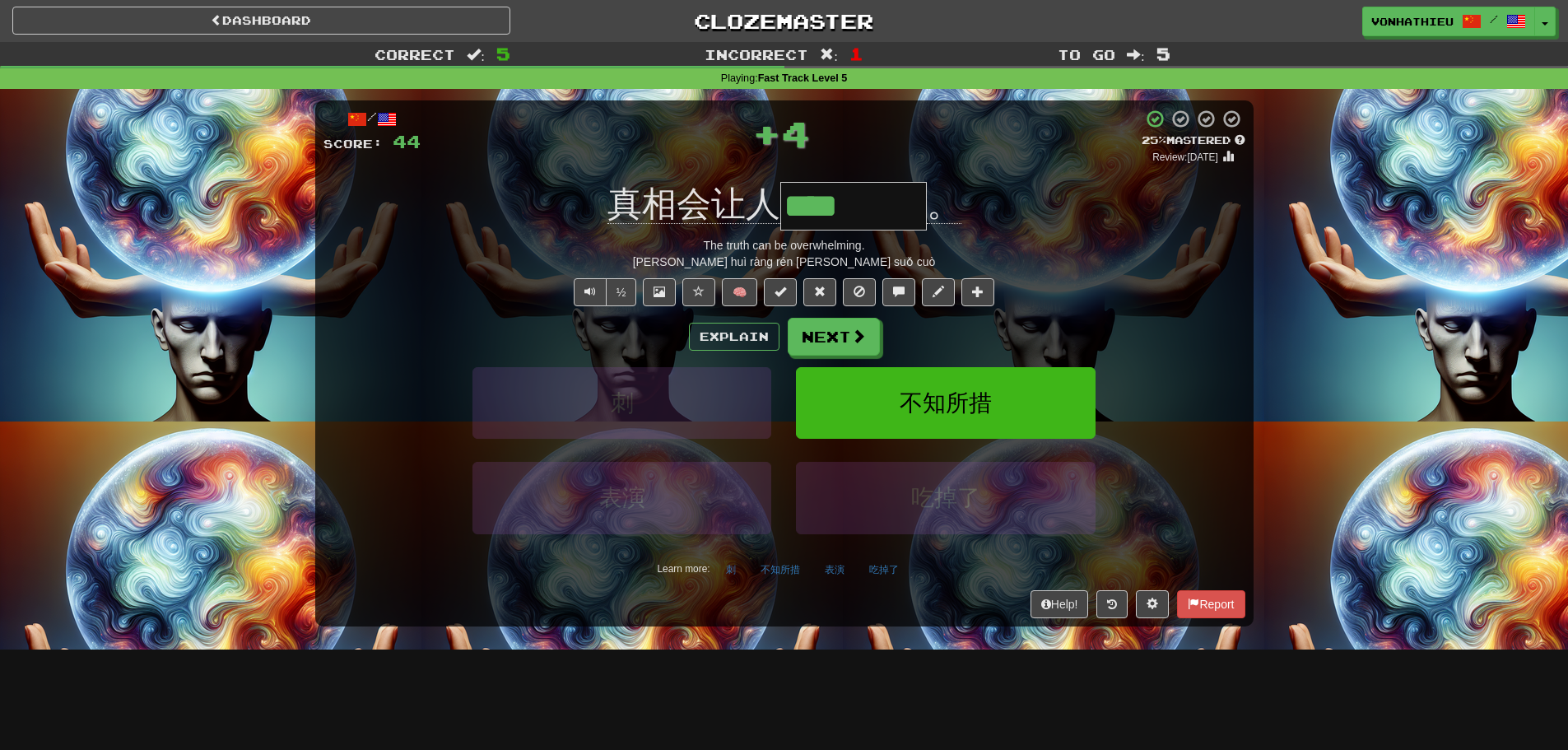
click at [1087, 245] on div "The truth can be overwhelming." at bounding box center [784, 245] width 922 height 17
click at [735, 336] on button "Explain" at bounding box center [733, 336] width 90 height 28
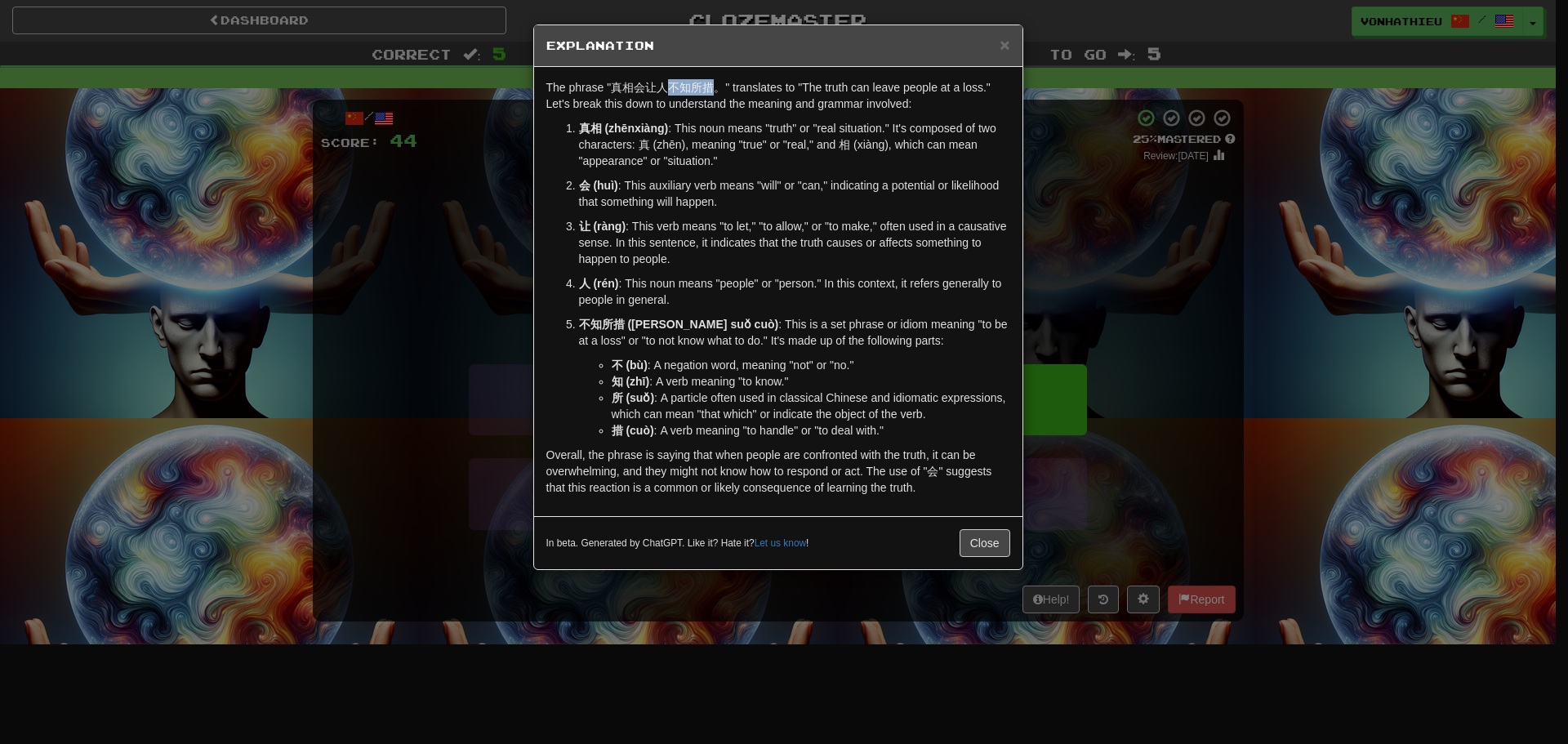
drag, startPoint x: 669, startPoint y: 87, endPoint x: 712, endPoint y: 91, distance: 43.2
click at [712, 91] on p "The phrase "真相会让人不知所措。" translates to "The truth can leave people at a loss." L…" at bounding box center [778, 95] width 464 height 32
click at [713, 113] on body "Dashboard Clozemaster vonhathieu / Toggle Dropdown Dashboard Leaderboard Activi…" at bounding box center [784, 662] width 1568 height 1324
click at [690, 153] on p "真相 (zhēnxiàng) : This noun means "truth" or "real situation." It's composed of …" at bounding box center [795, 144] width 431 height 49
drag, startPoint x: 693, startPoint y: 86, endPoint x: 711, endPoint y: 86, distance: 18.0
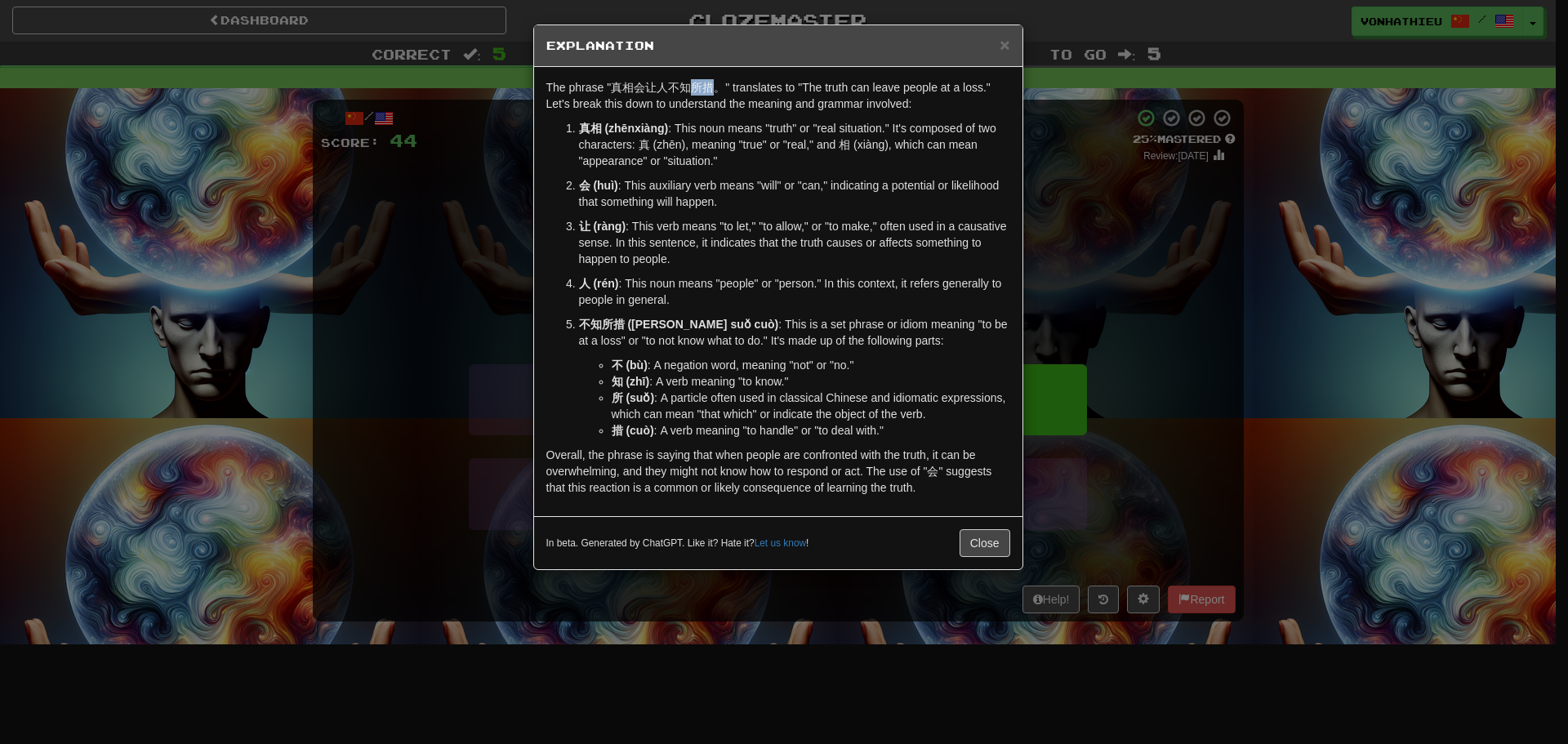
click at [711, 86] on p "The phrase "真相会让人不知所措。" translates to "The truth can leave people at a loss." L…" at bounding box center [778, 95] width 464 height 32
click at [747, 107] on p "The phrase "真相会让人不知所措。" translates to "The truth can leave people at a loss." L…" at bounding box center [778, 95] width 464 height 32
drag, startPoint x: 695, startPoint y: 88, endPoint x: 712, endPoint y: 88, distance: 17.0
click at [712, 88] on p "The phrase "真相会让人不知所措。" translates to "The truth can leave people at a loss." L…" at bounding box center [778, 95] width 464 height 32
click at [733, 109] on body "Dashboard Clozemaster vonhathieu / Toggle Dropdown Dashboard Leaderboard Activi…" at bounding box center [784, 662] width 1568 height 1324
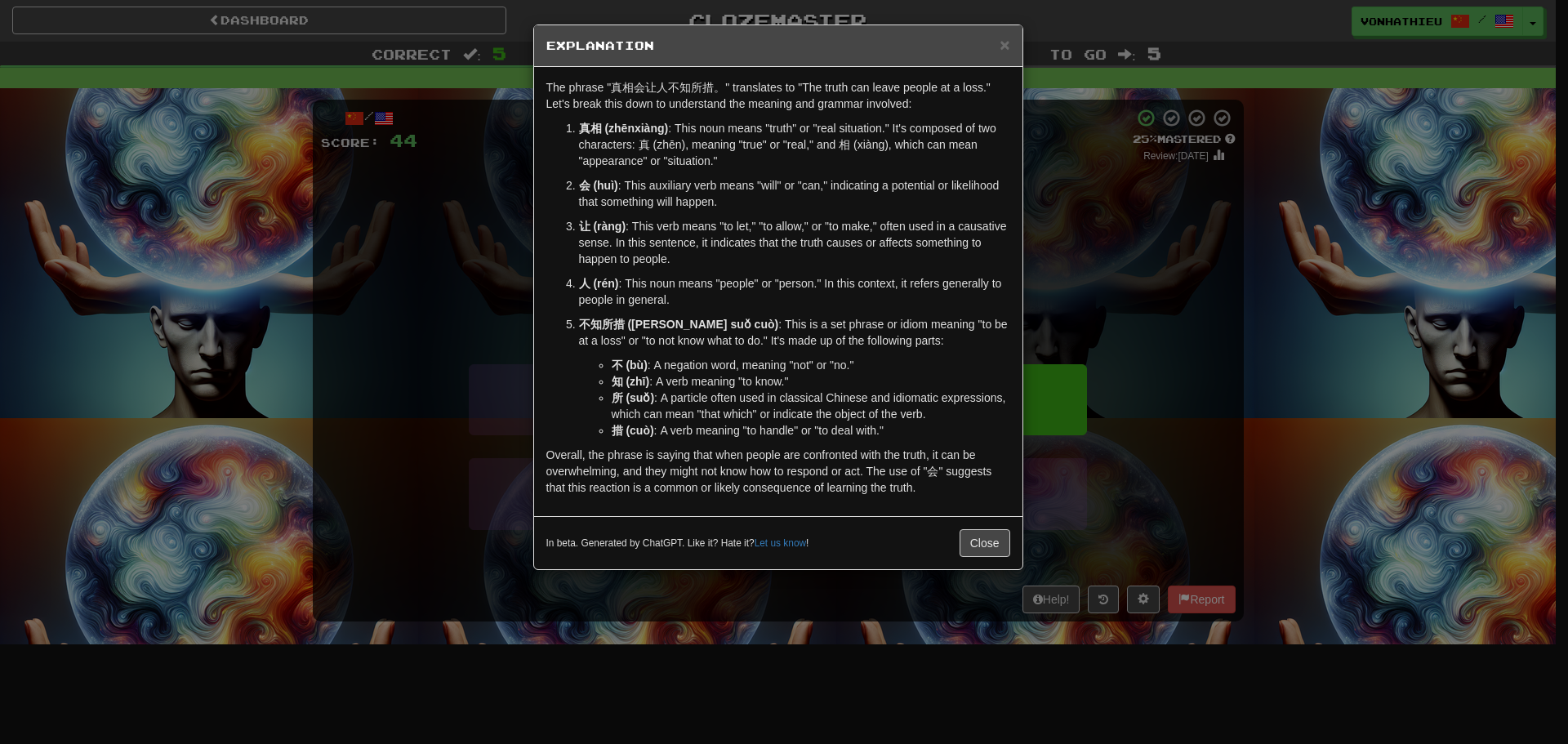
click at [690, 123] on p "真相 (zhēnxiàng) : This noun means "truth" or "real situation." It's composed of …" at bounding box center [795, 144] width 431 height 49
drag, startPoint x: 691, startPoint y: 91, endPoint x: 701, endPoint y: 91, distance: 10.0
click at [701, 91] on p "The phrase "真相会让人不知所措。" translates to "The truth can leave people at a loss." L…" at bounding box center [778, 95] width 464 height 32
click at [733, 111] on body "Dashboard Clozemaster vonhathieu / Toggle Dropdown Dashboard Leaderboard Activi…" at bounding box center [784, 662] width 1568 height 1324
click at [704, 122] on p "真相 (zhēnxiàng) : This noun means "truth" or "real situation." It's composed of …" at bounding box center [795, 144] width 431 height 49
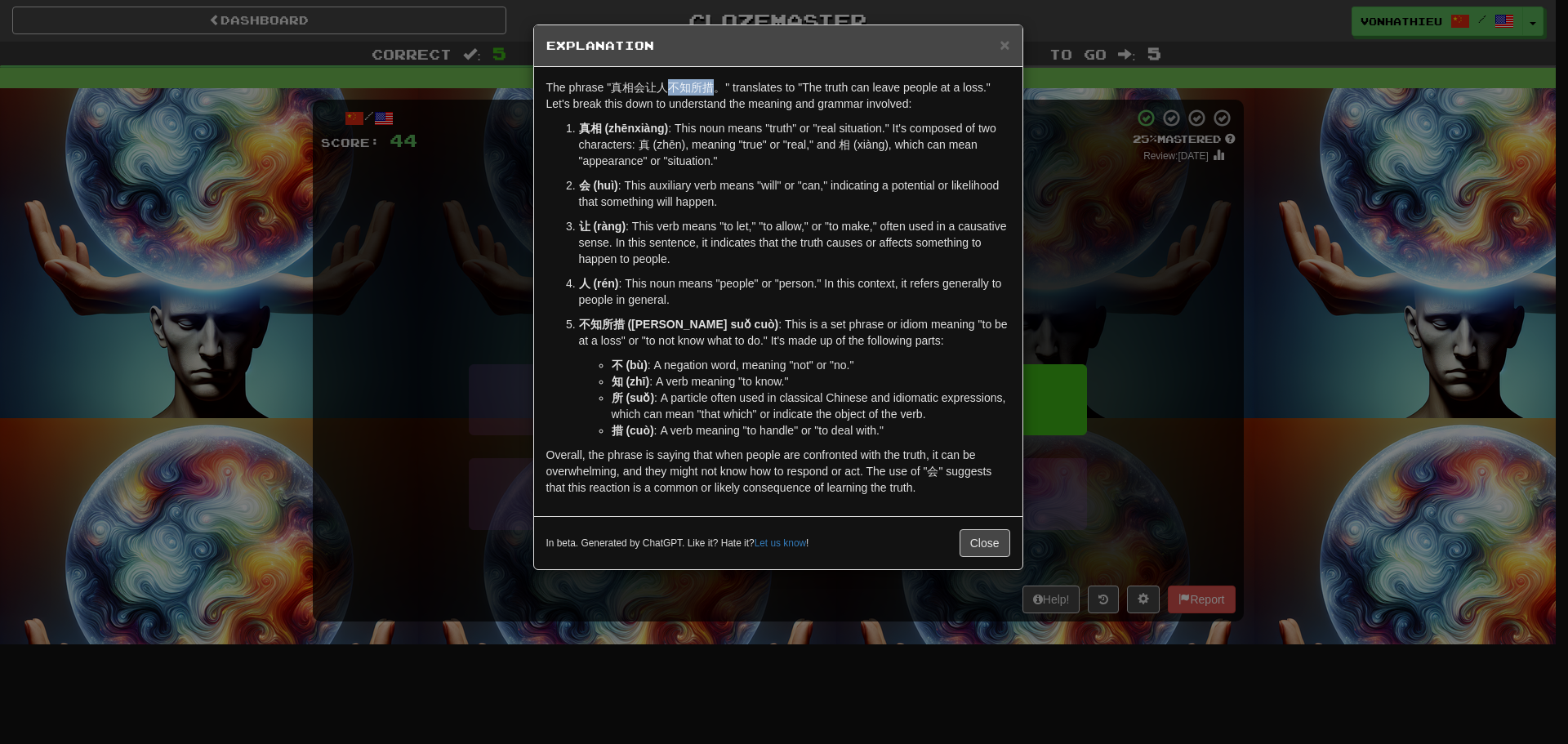
drag, startPoint x: 670, startPoint y: 90, endPoint x: 713, endPoint y: 86, distance: 43.2
click at [713, 86] on p "The phrase "真相会让人不知所措。" translates to "The truth can leave people at a loss." L…" at bounding box center [778, 95] width 464 height 32
copy p "不知所措"
click at [1109, 379] on div "× Explanation The phrase "真相会让人不知所措。" translates to "The truth can leave people…" at bounding box center [784, 372] width 1568 height 744
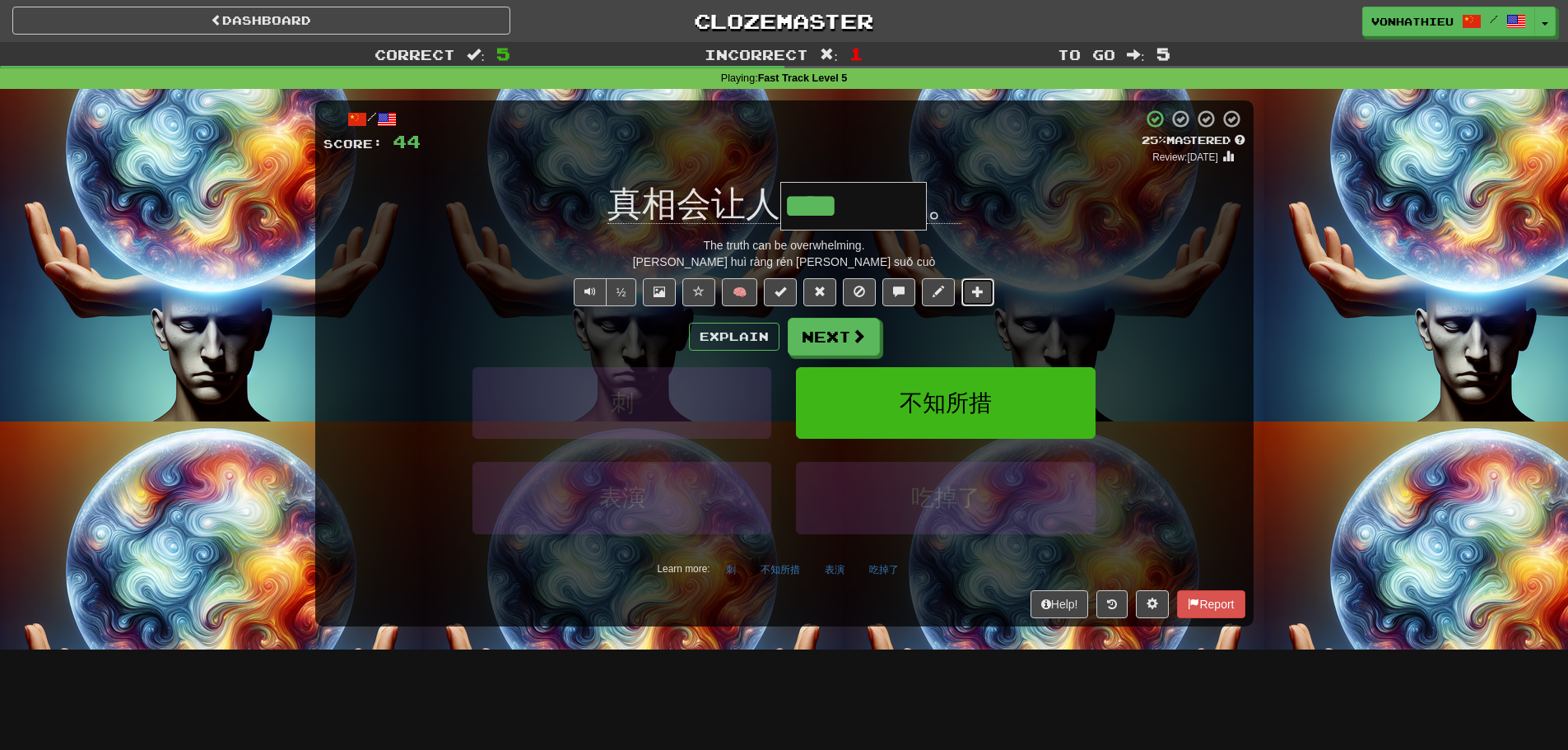
click at [970, 282] on button at bounding box center [978, 292] width 33 height 28
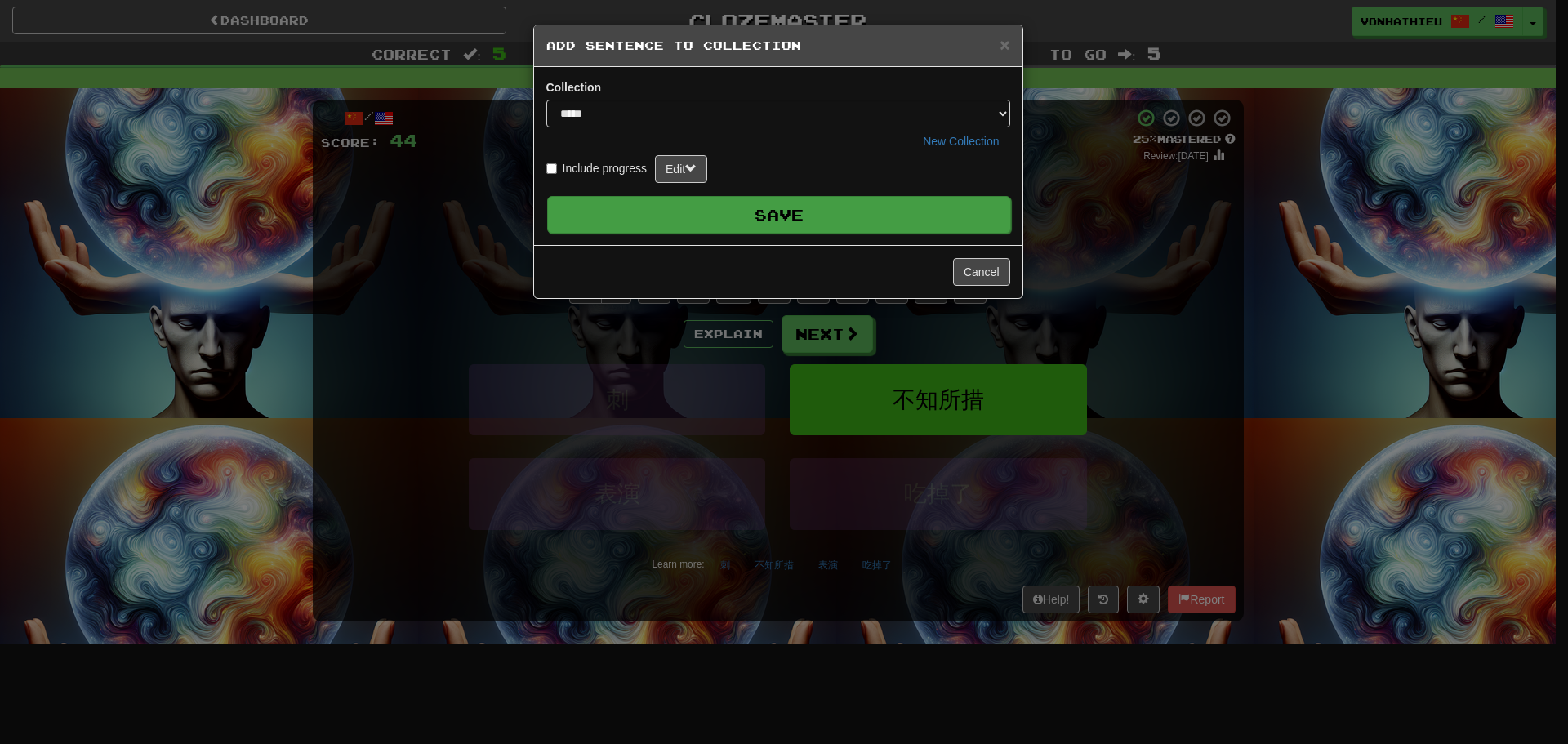
click at [883, 201] on button "Save" at bounding box center [778, 215] width 464 height 38
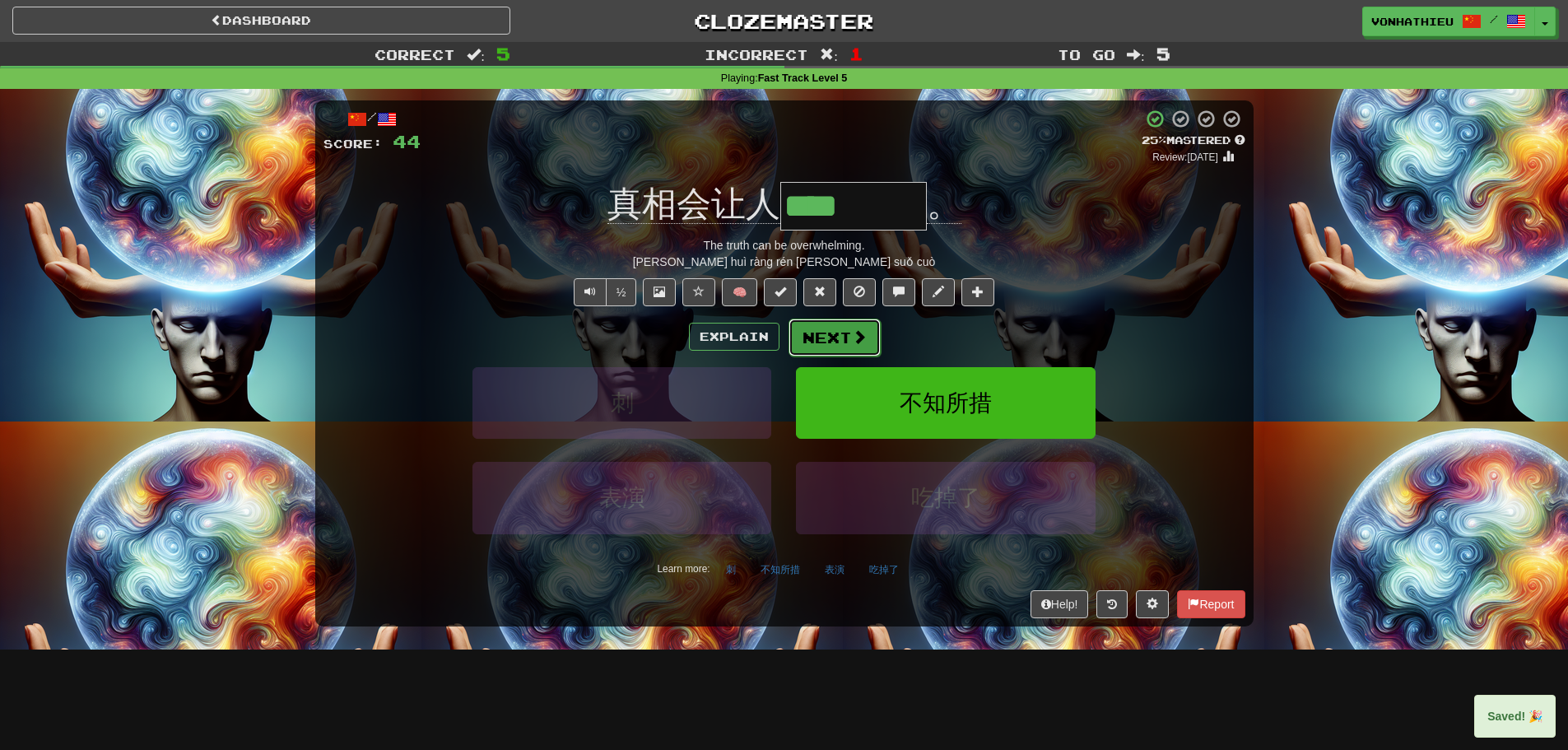
click at [841, 332] on button "Next" at bounding box center [835, 337] width 92 height 38
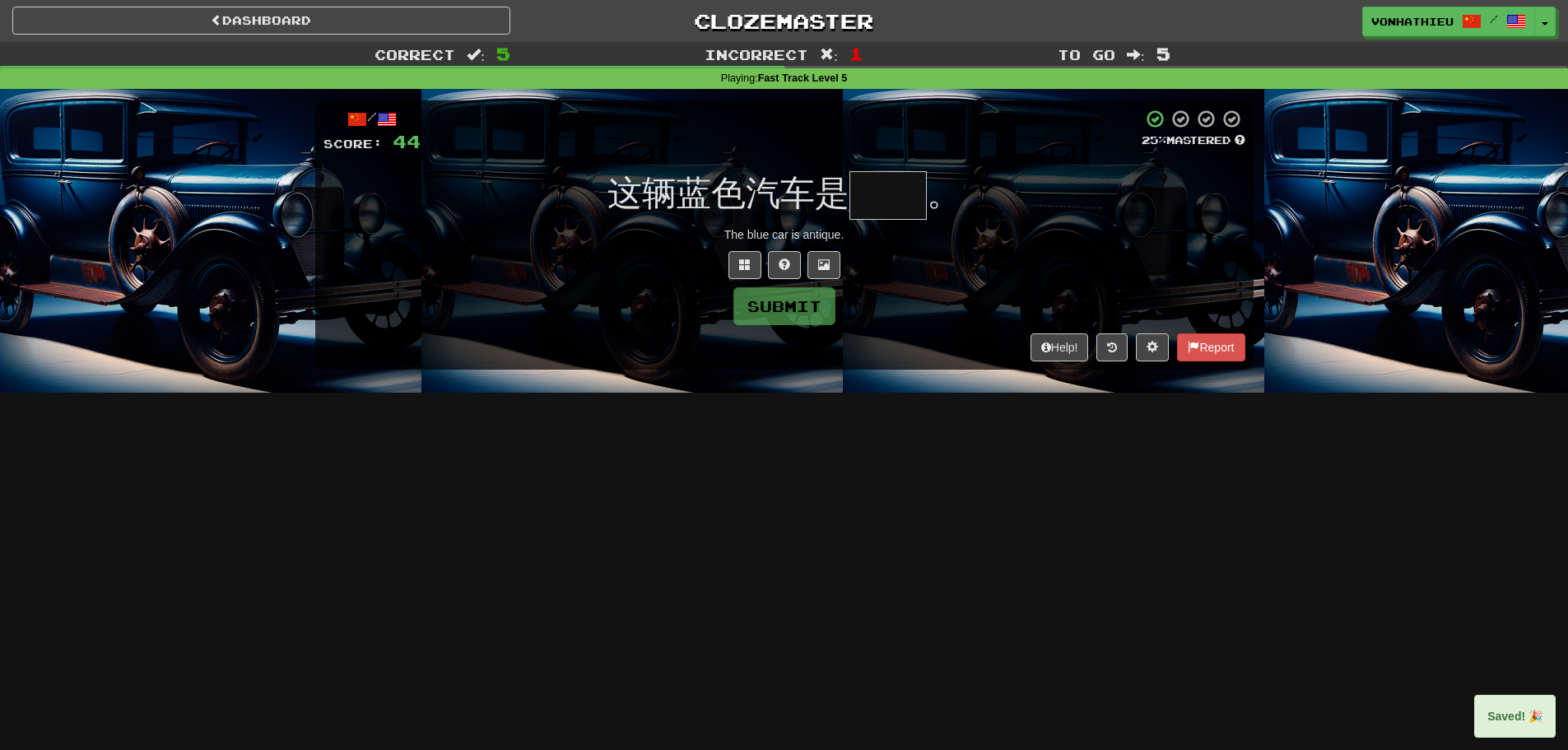
click at [894, 187] on input "text" at bounding box center [888, 195] width 77 height 48
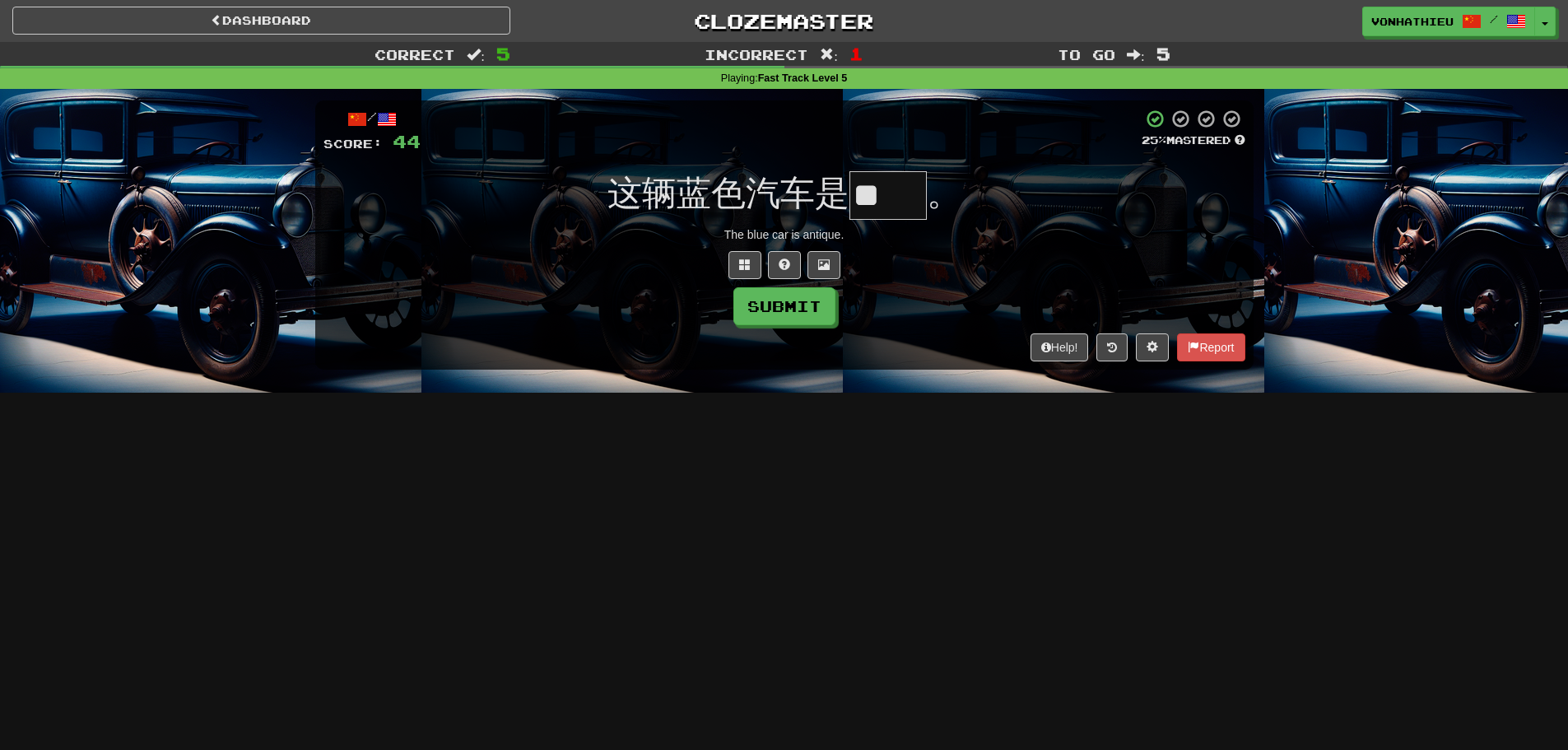
type input "*"
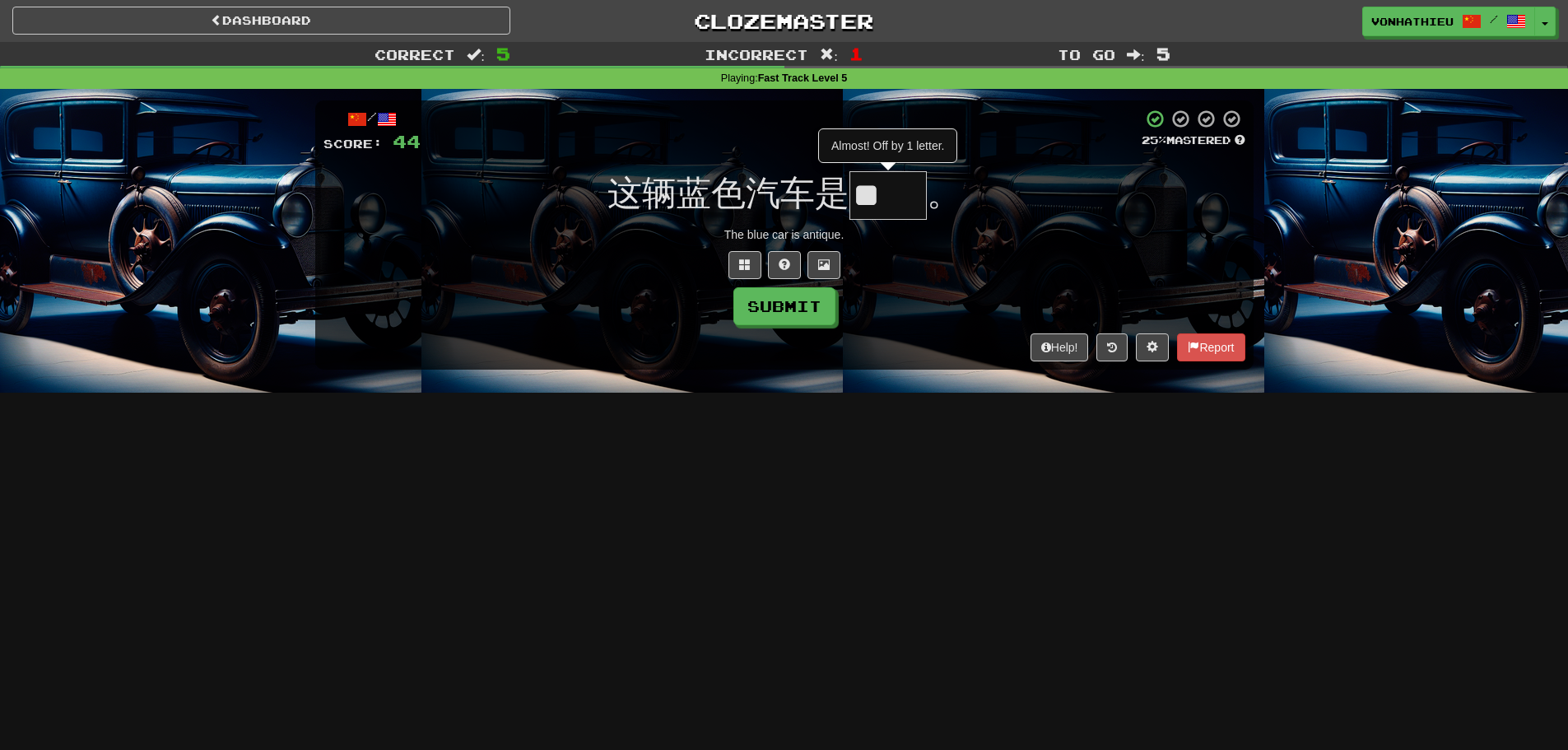
type input "*"
click at [758, 263] on button at bounding box center [744, 265] width 33 height 28
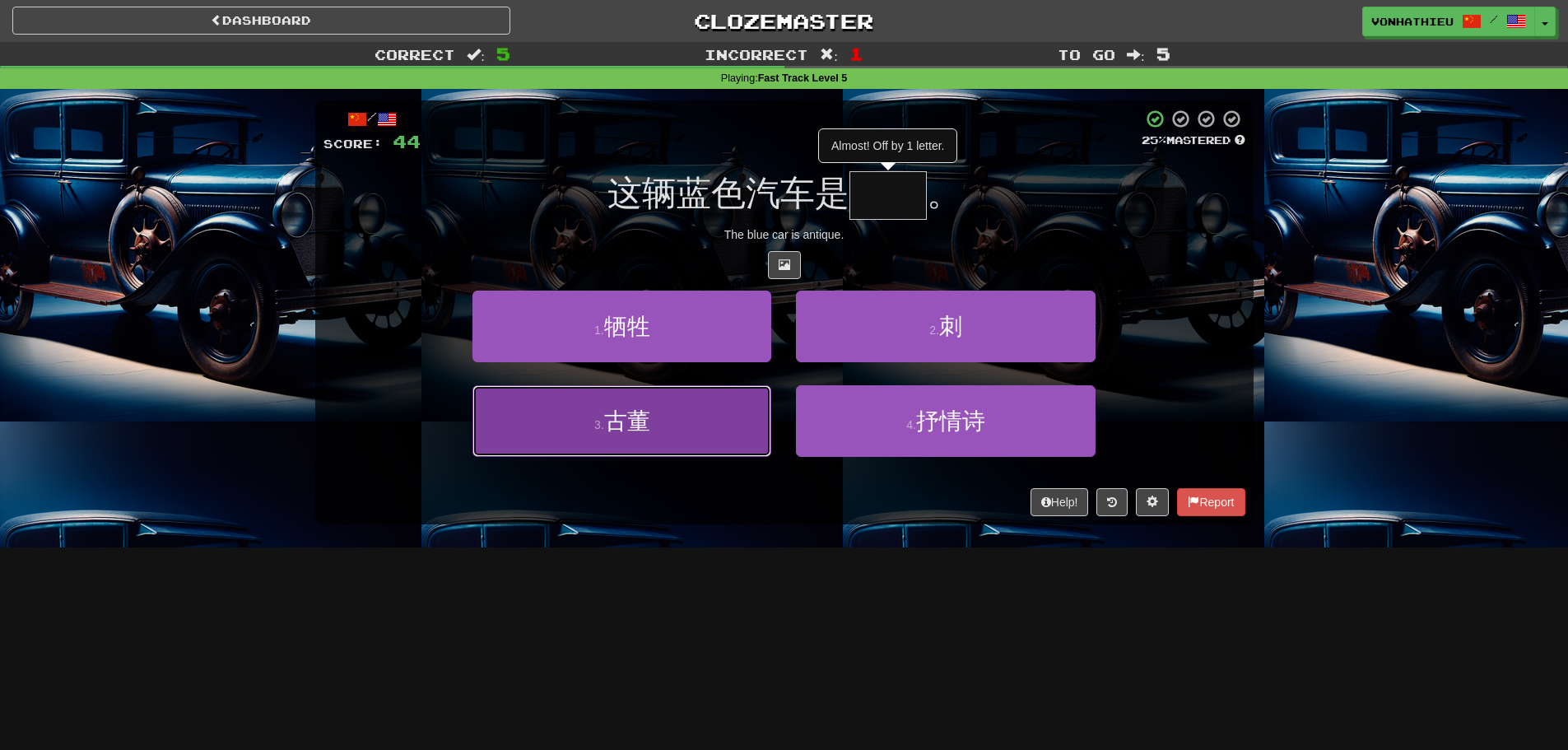
click at [673, 418] on button "3 . 古董" at bounding box center [622, 421] width 299 height 72
type input "**"
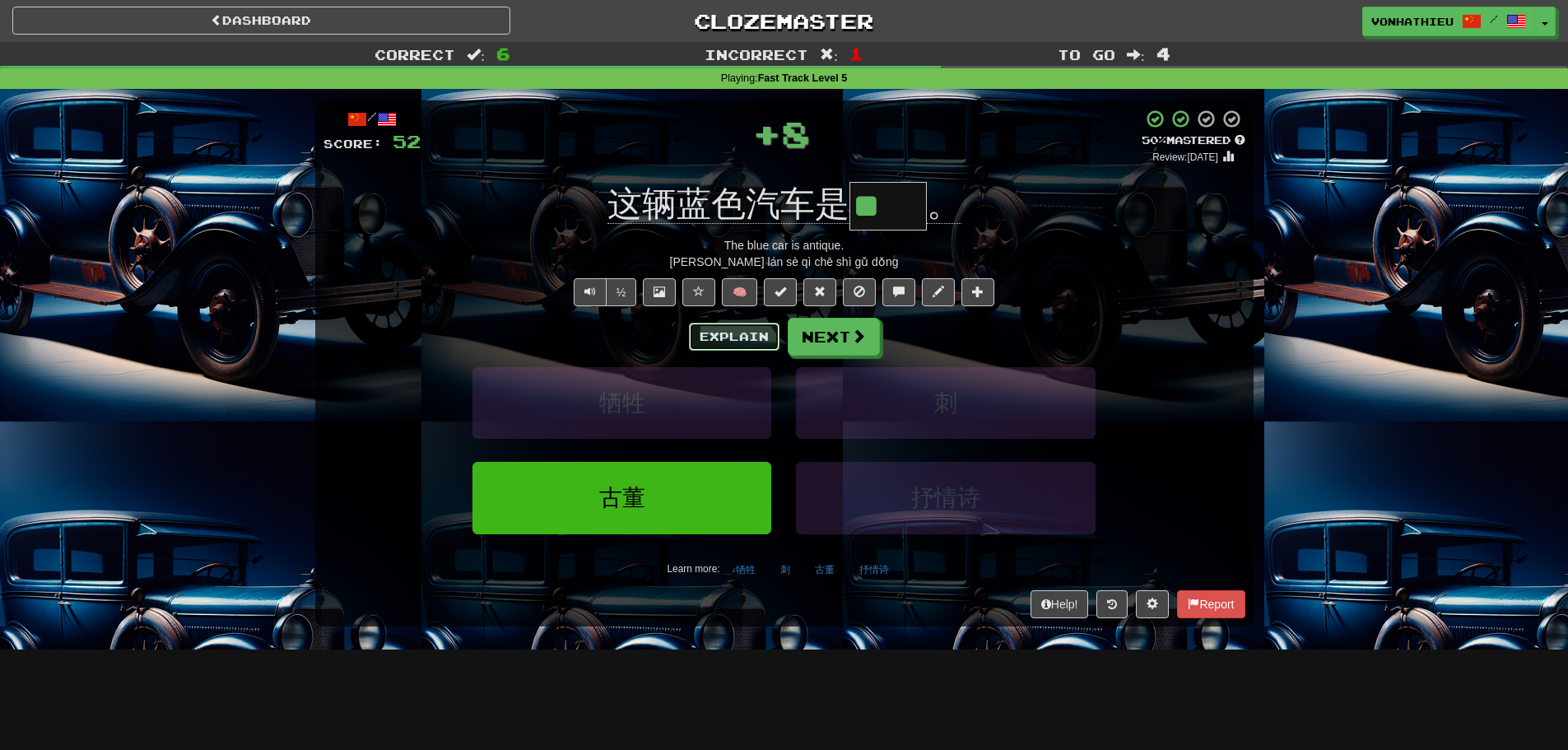
click at [731, 341] on button "Explain" at bounding box center [733, 336] width 90 height 28
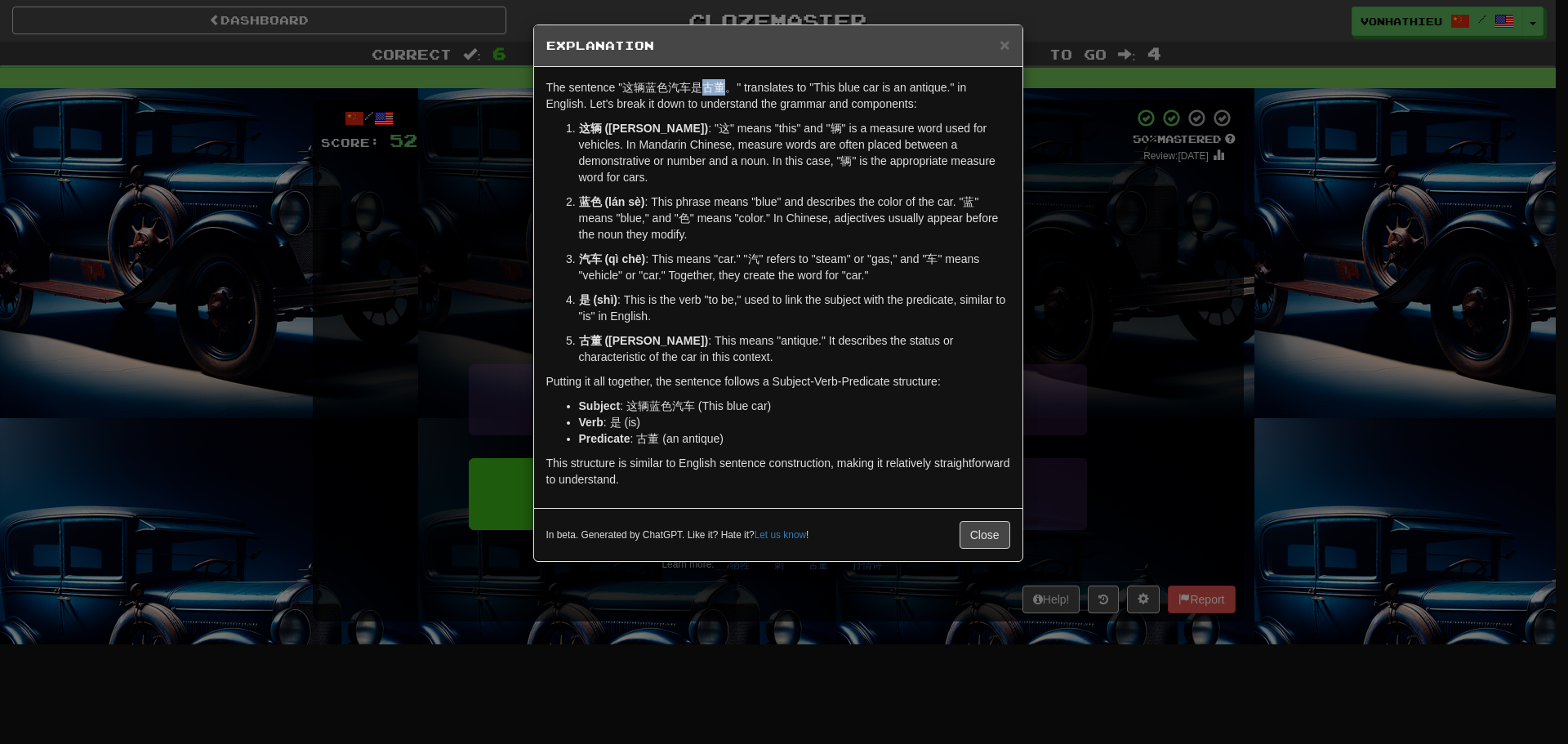
drag, startPoint x: 704, startPoint y: 86, endPoint x: 723, endPoint y: 86, distance: 19.0
click at [723, 86] on p "The sentence "这辆蓝色汽车是古董。" translates to "This blue car is an antique." in Engli…" at bounding box center [778, 95] width 464 height 32
click at [744, 103] on body "Dashboard Clozemaster vonhathieu / Toggle Dropdown Dashboard Leaderboard Activi…" at bounding box center [784, 662] width 1568 height 1324
click at [919, 397] on li "Subject : 这辆蓝色汽车 (This blue car)" at bounding box center [795, 406] width 431 height 17
click at [1169, 383] on div "× Explanation The sentence "这辆蓝色汽车是古董。" translates to "This blue car is an anti…" at bounding box center [784, 372] width 1568 height 744
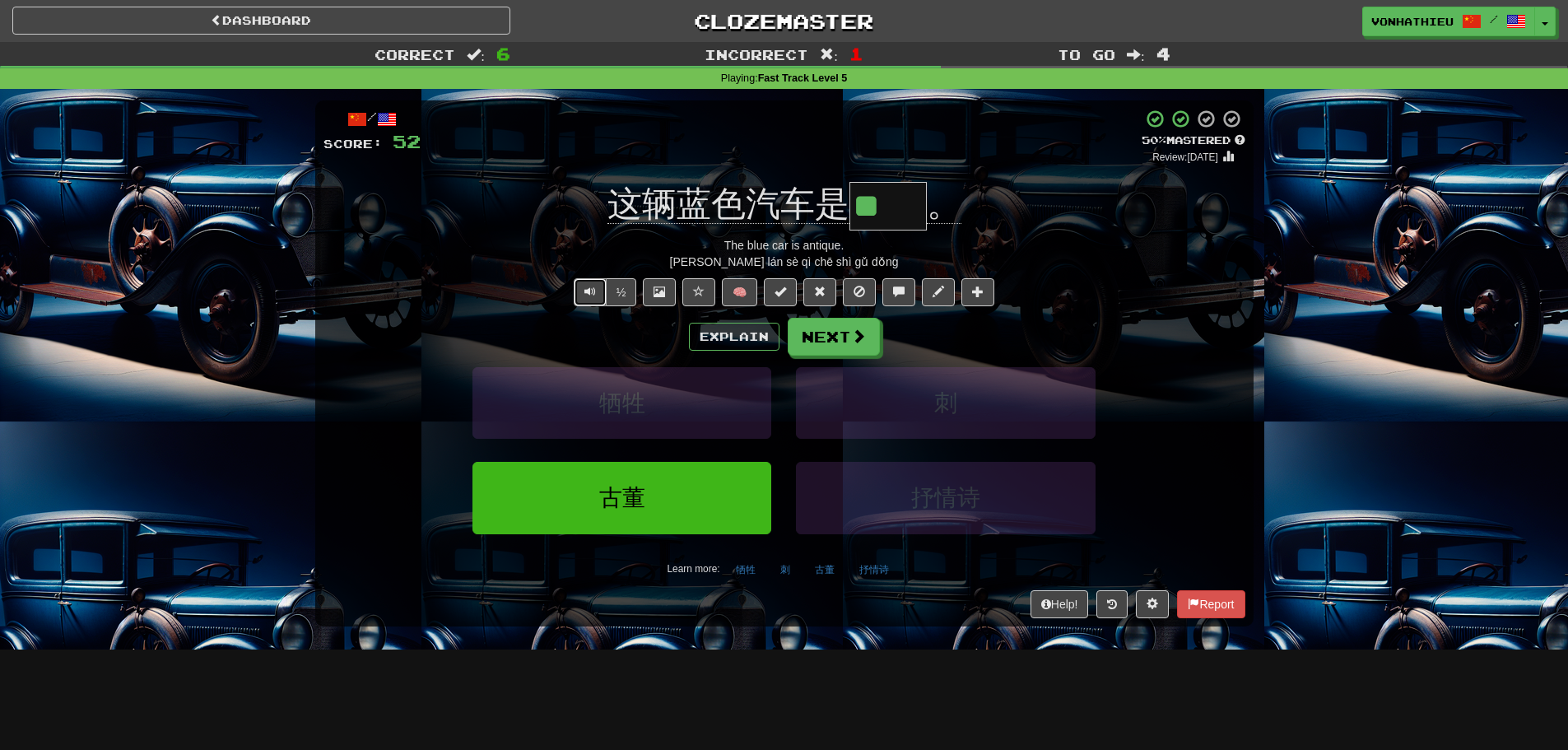
click at [586, 290] on span "Text-to-speech controls" at bounding box center [590, 291] width 11 height 11
click at [847, 336] on button "Next" at bounding box center [835, 337] width 92 height 38
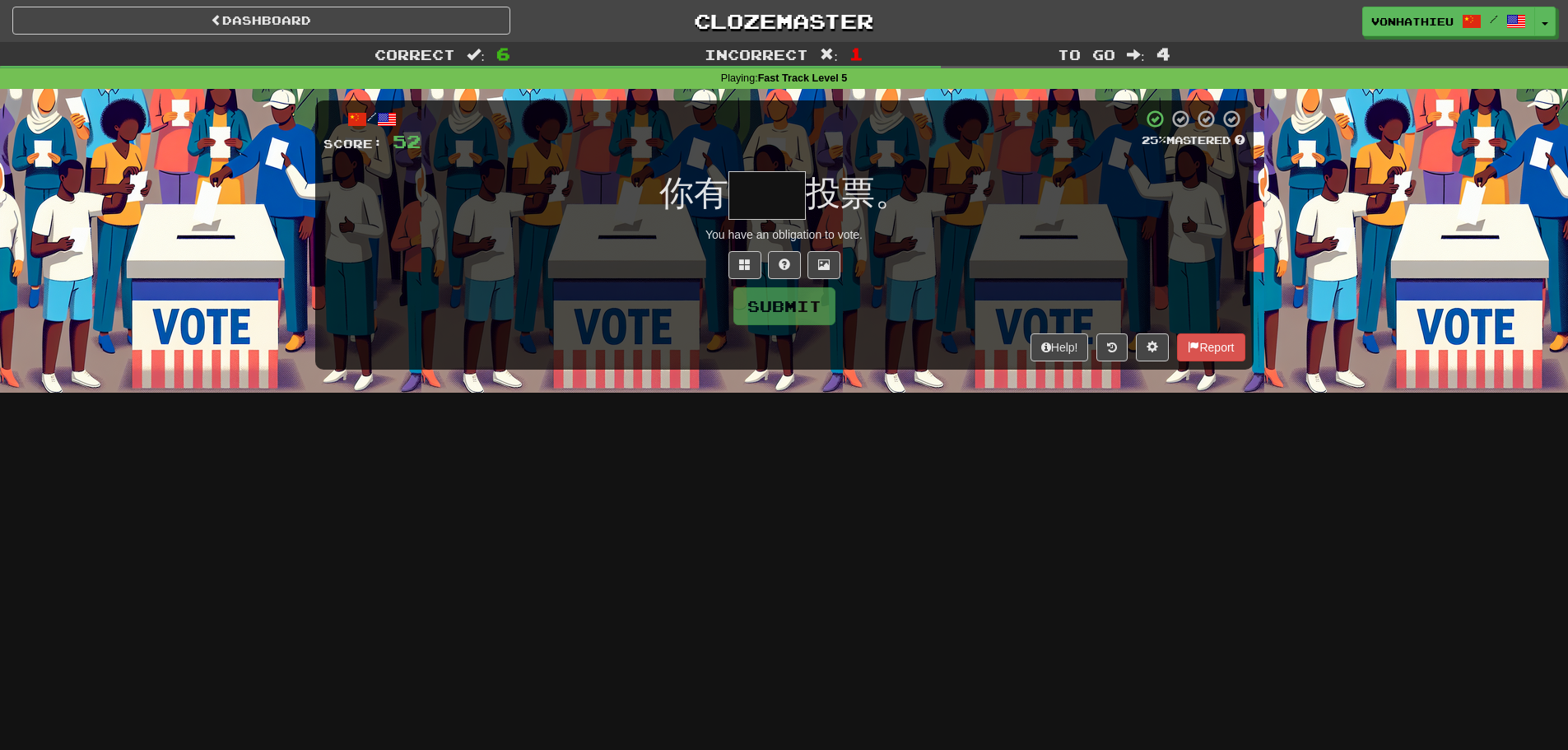
click at [778, 182] on input "text" at bounding box center [767, 195] width 77 height 48
click at [735, 258] on button at bounding box center [744, 265] width 33 height 28
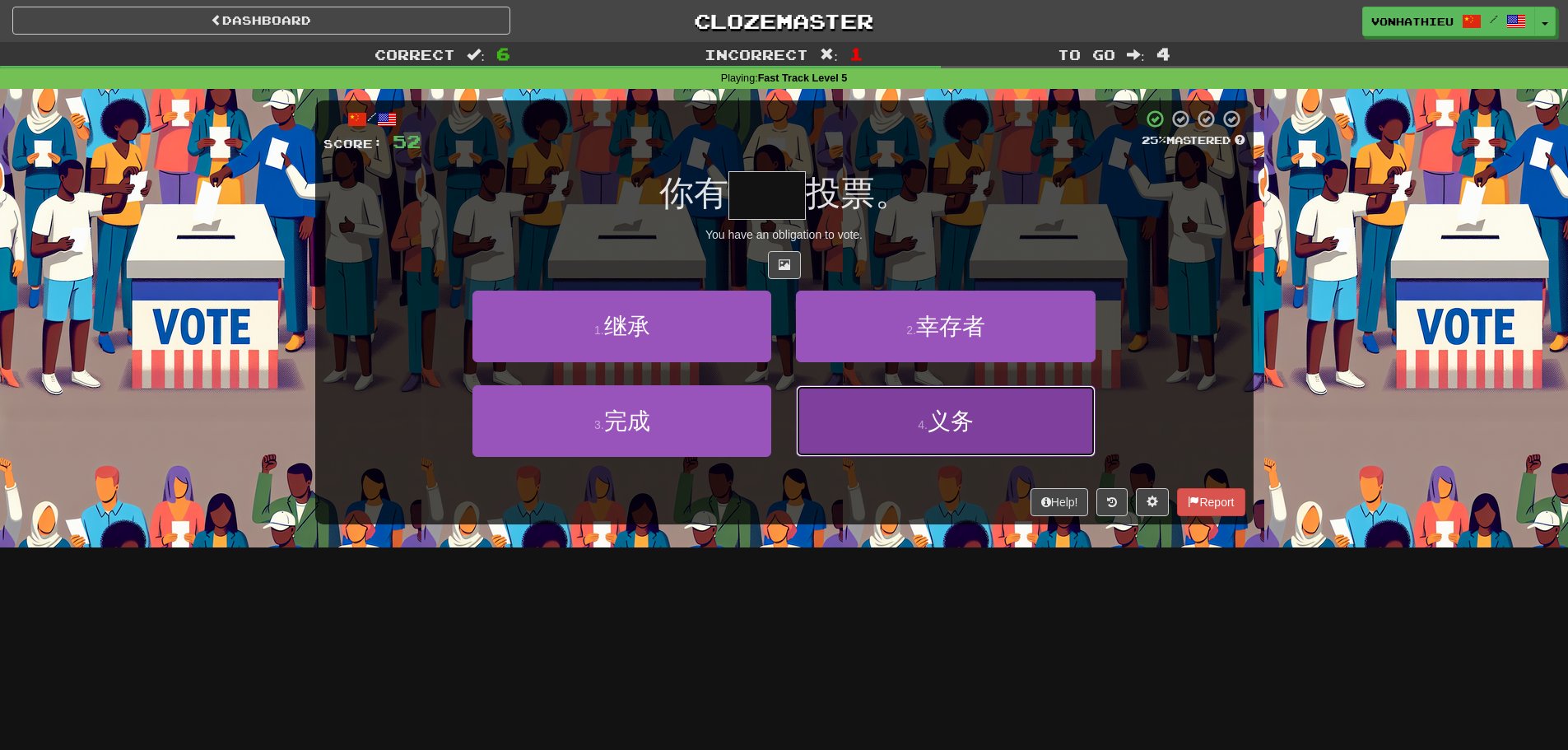
click at [1003, 443] on button "4 . 义务" at bounding box center [946, 421] width 299 height 72
type input "**"
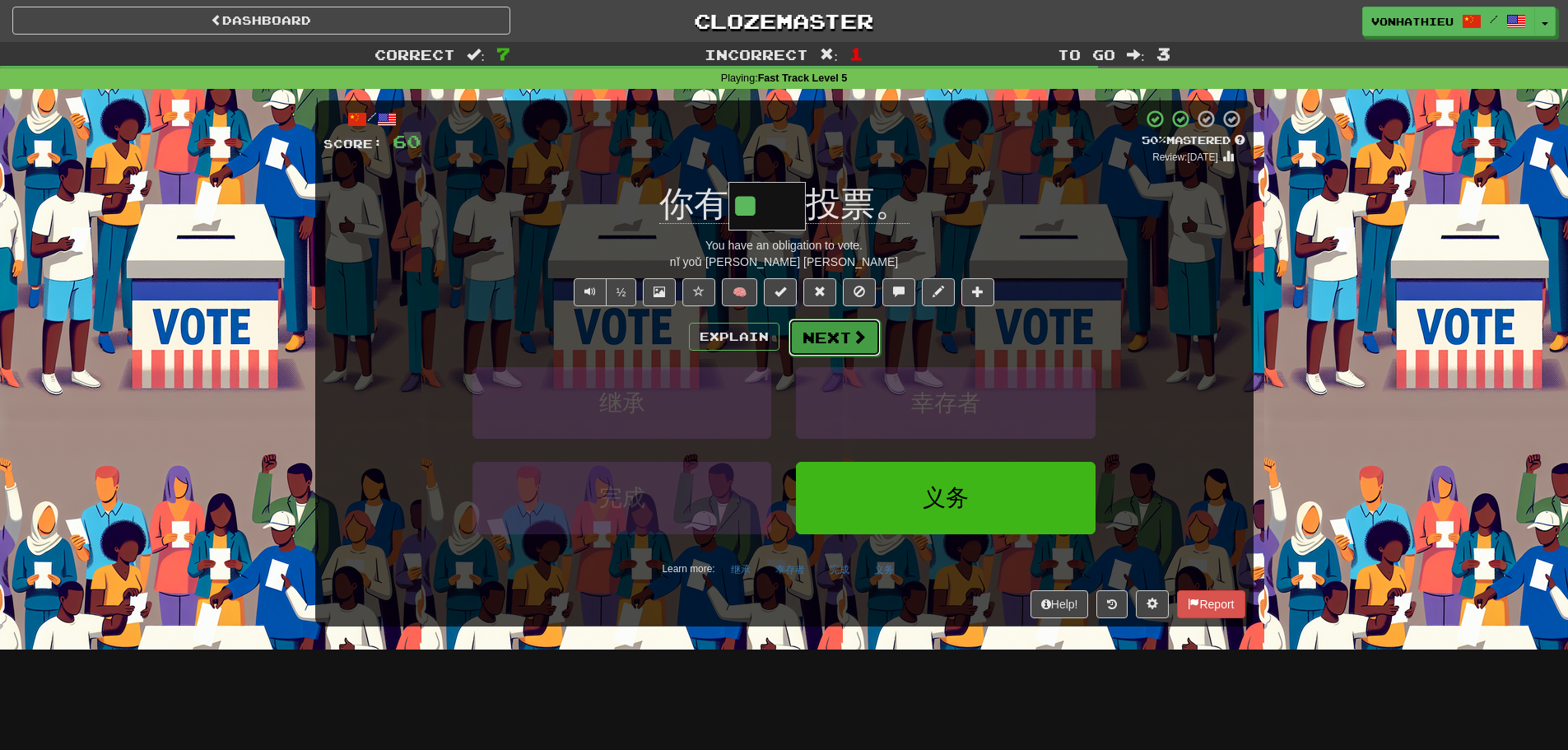
click at [848, 335] on button "Next" at bounding box center [835, 337] width 92 height 38
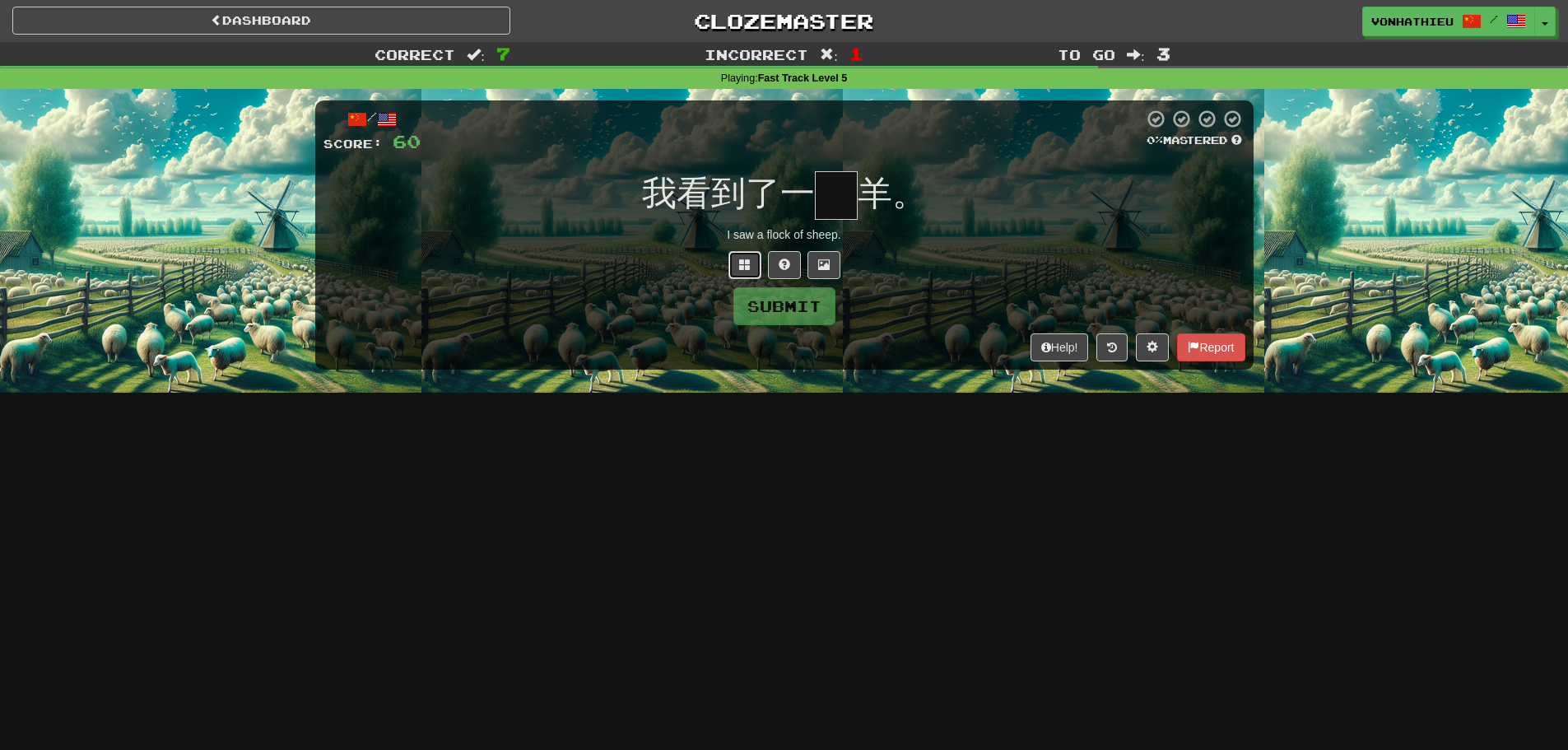
click at [744, 266] on span at bounding box center [744, 264] width 11 height 11
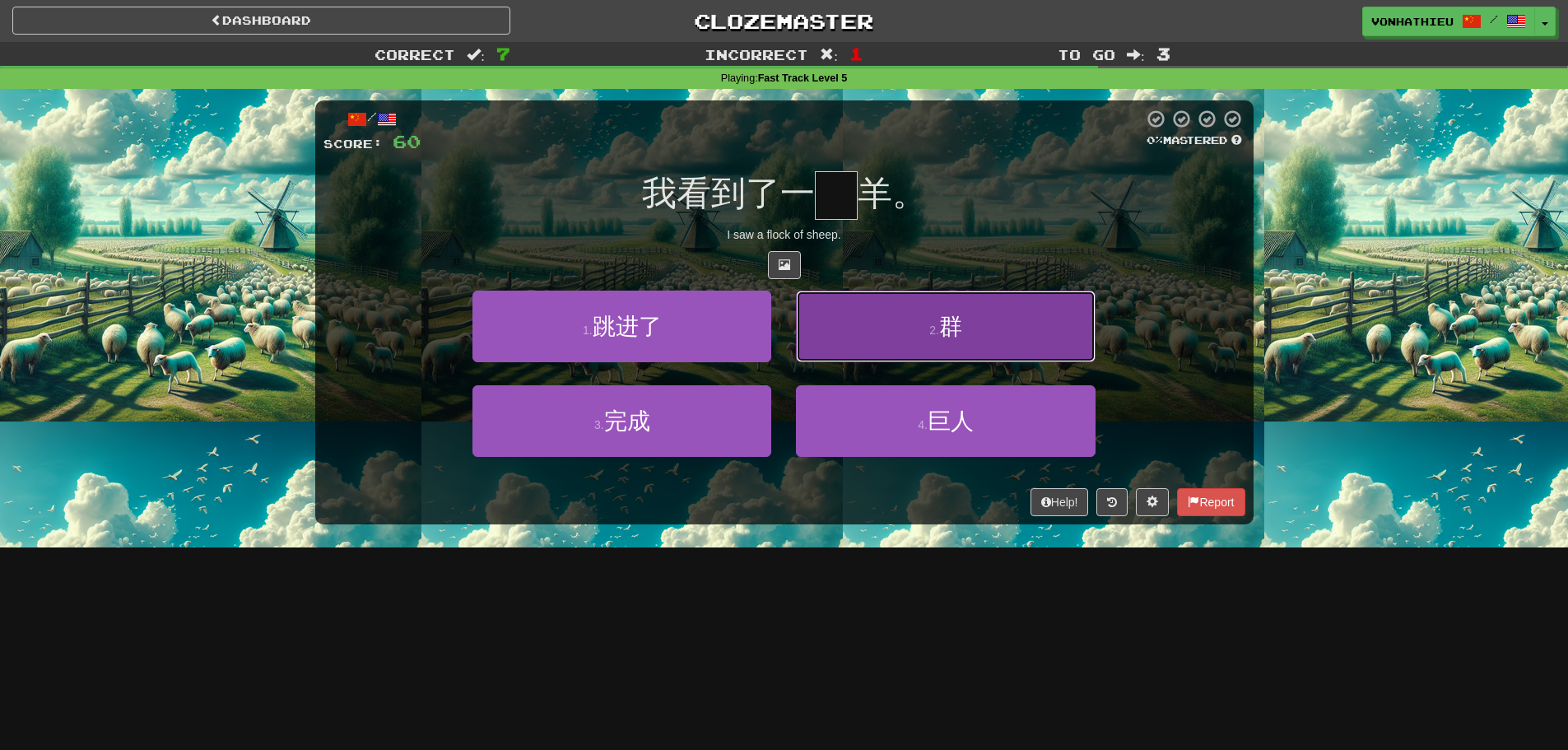
click at [874, 333] on button "2 . 群" at bounding box center [946, 326] width 299 height 72
type input "*"
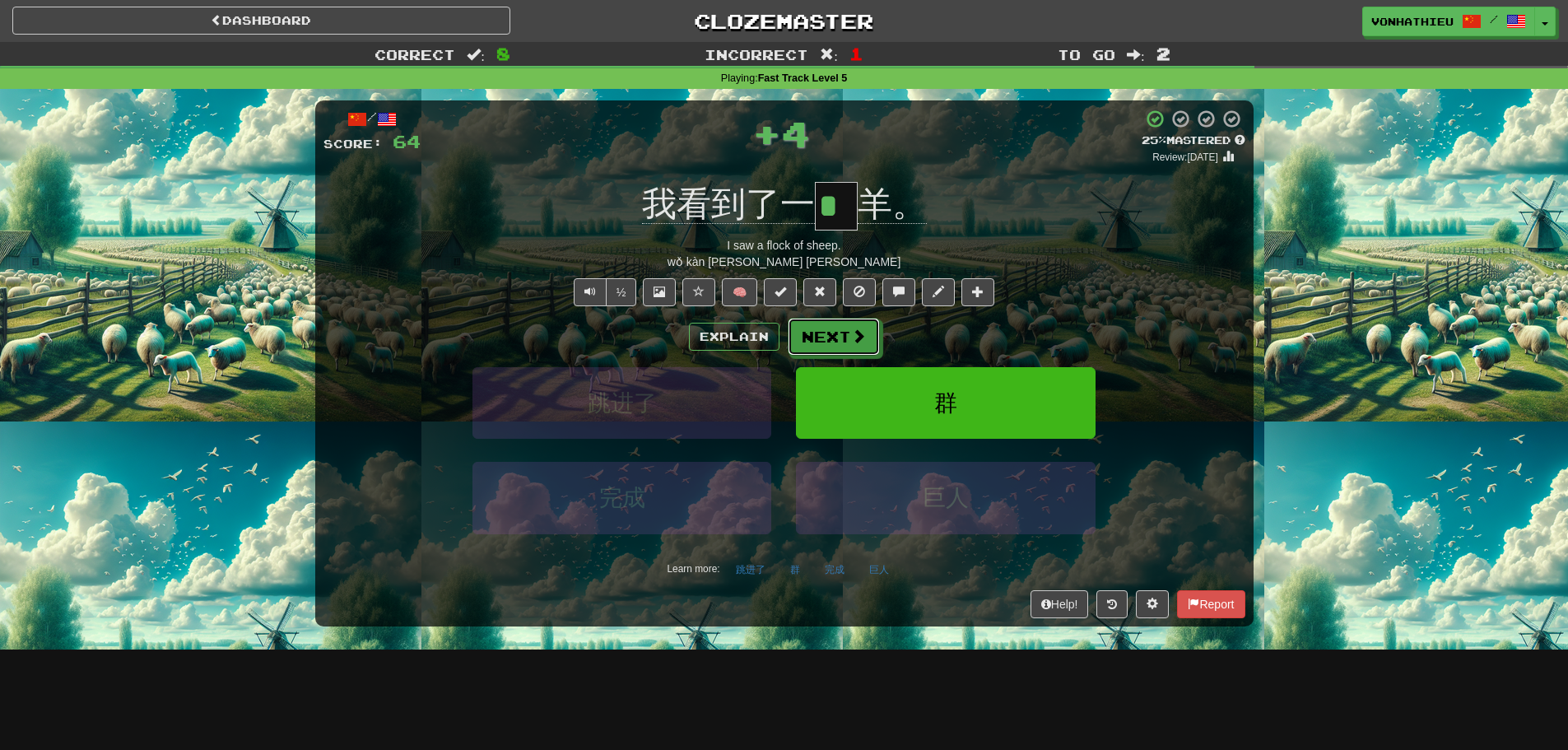
click at [822, 342] on button "Next" at bounding box center [834, 336] width 92 height 38
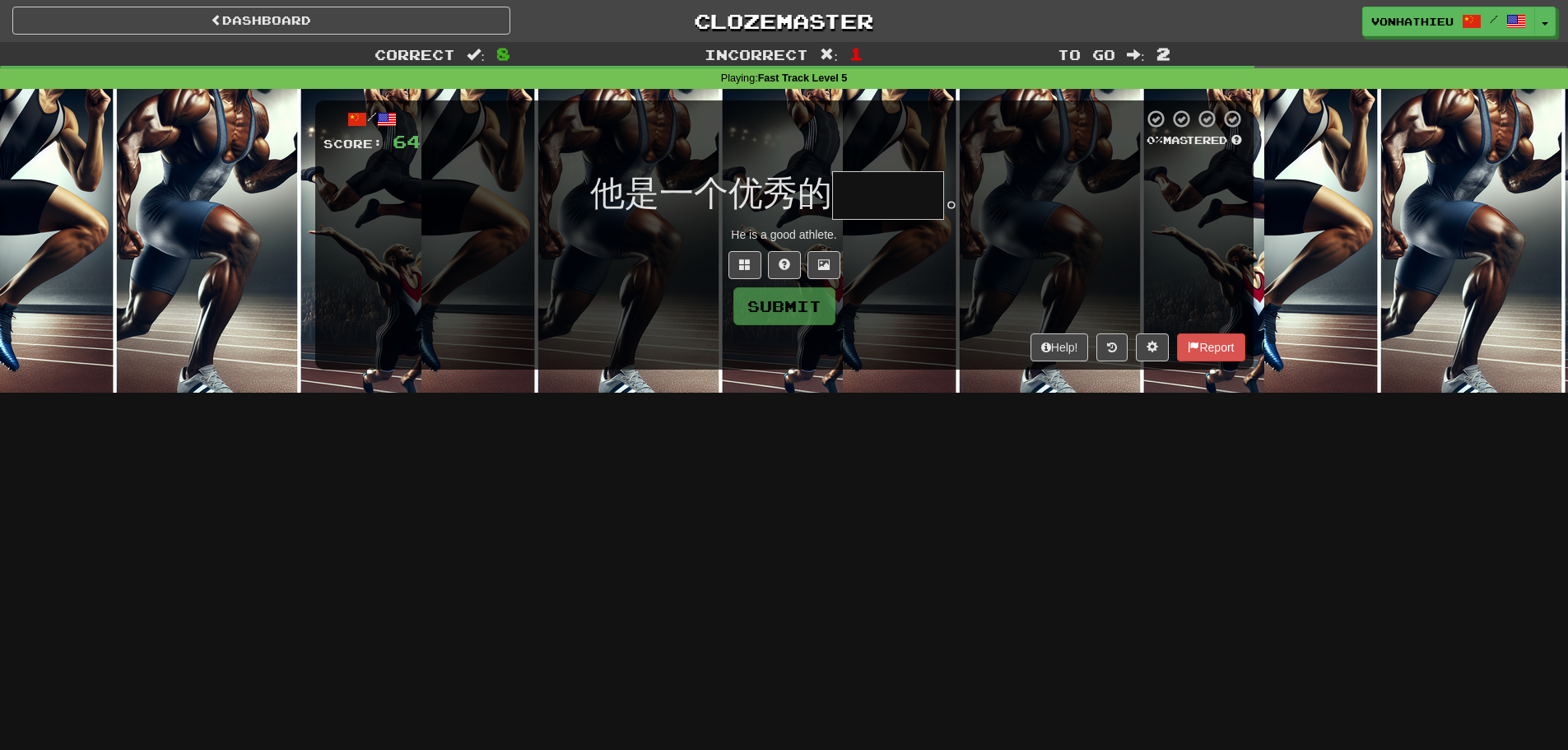
click at [919, 204] on input "text" at bounding box center [889, 195] width 112 height 48
drag, startPoint x: 744, startPoint y: 207, endPoint x: 780, endPoint y: 207, distance: 36.0
click at [780, 207] on span "他是一个优秀的" at bounding box center [711, 193] width 242 height 39
click at [881, 194] on input "text" at bounding box center [889, 195] width 112 height 48
type input "***"
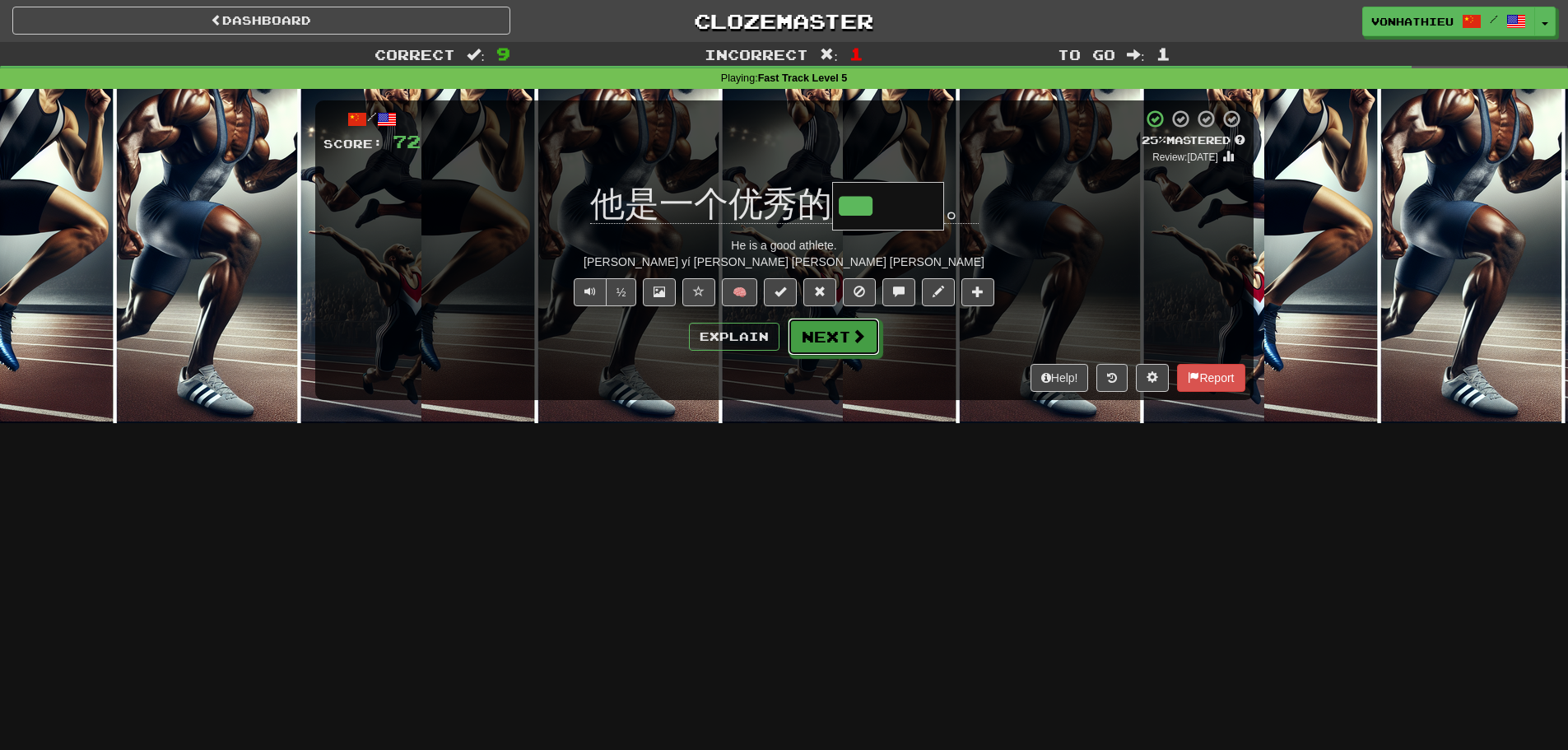
click at [854, 336] on span at bounding box center [859, 336] width 15 height 15
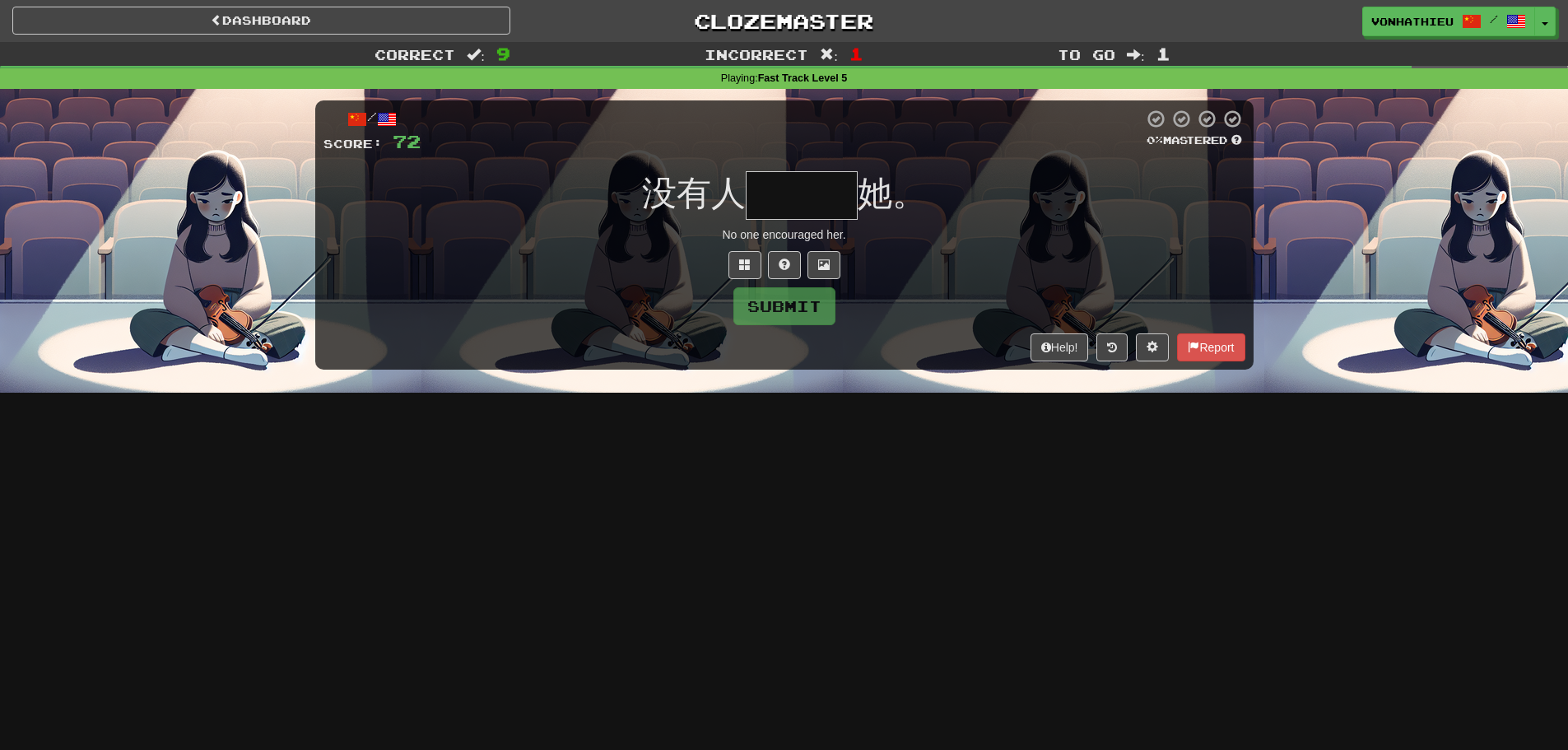
click at [774, 188] on input "text" at bounding box center [802, 195] width 112 height 48
type input "***"
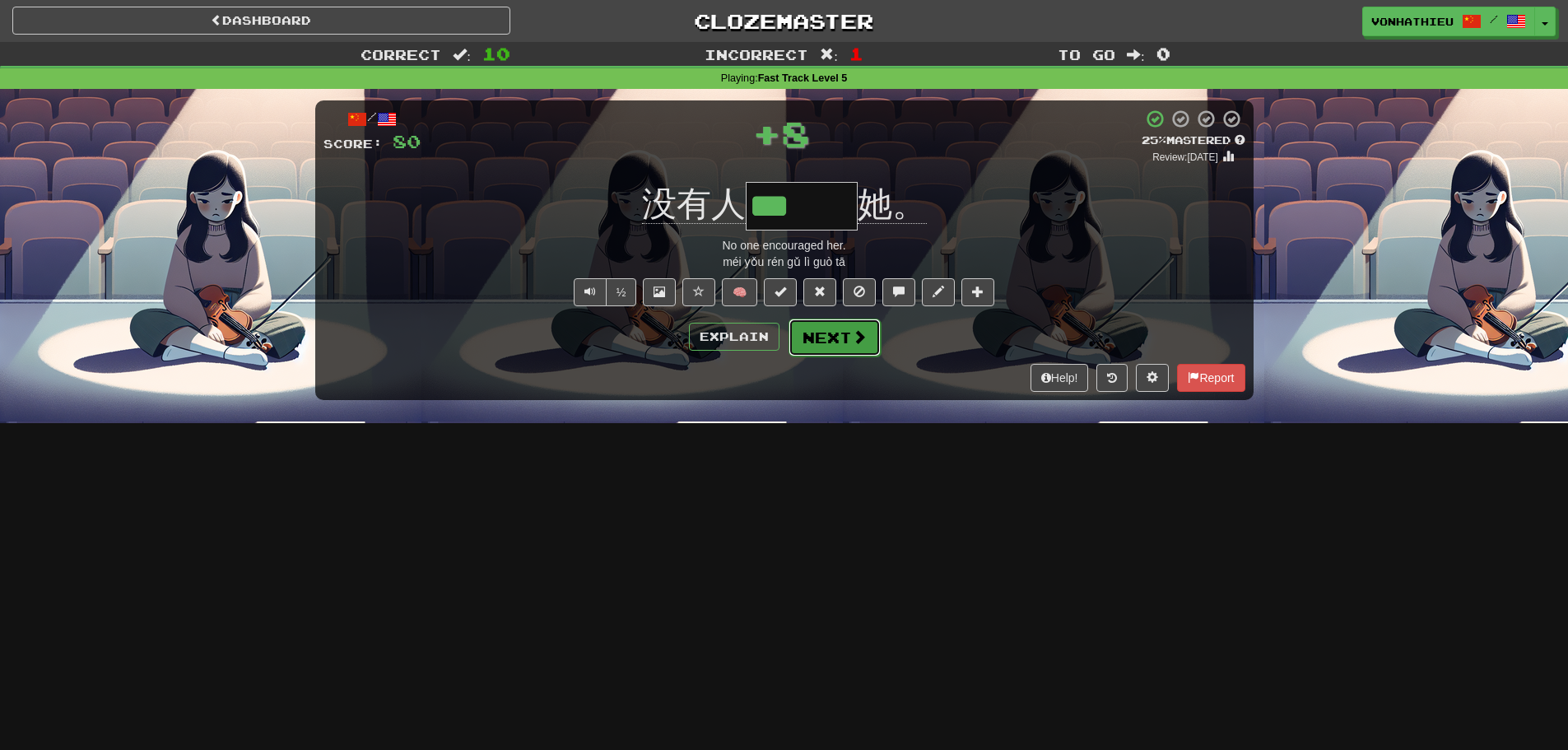
click at [840, 330] on button "Next" at bounding box center [835, 337] width 92 height 38
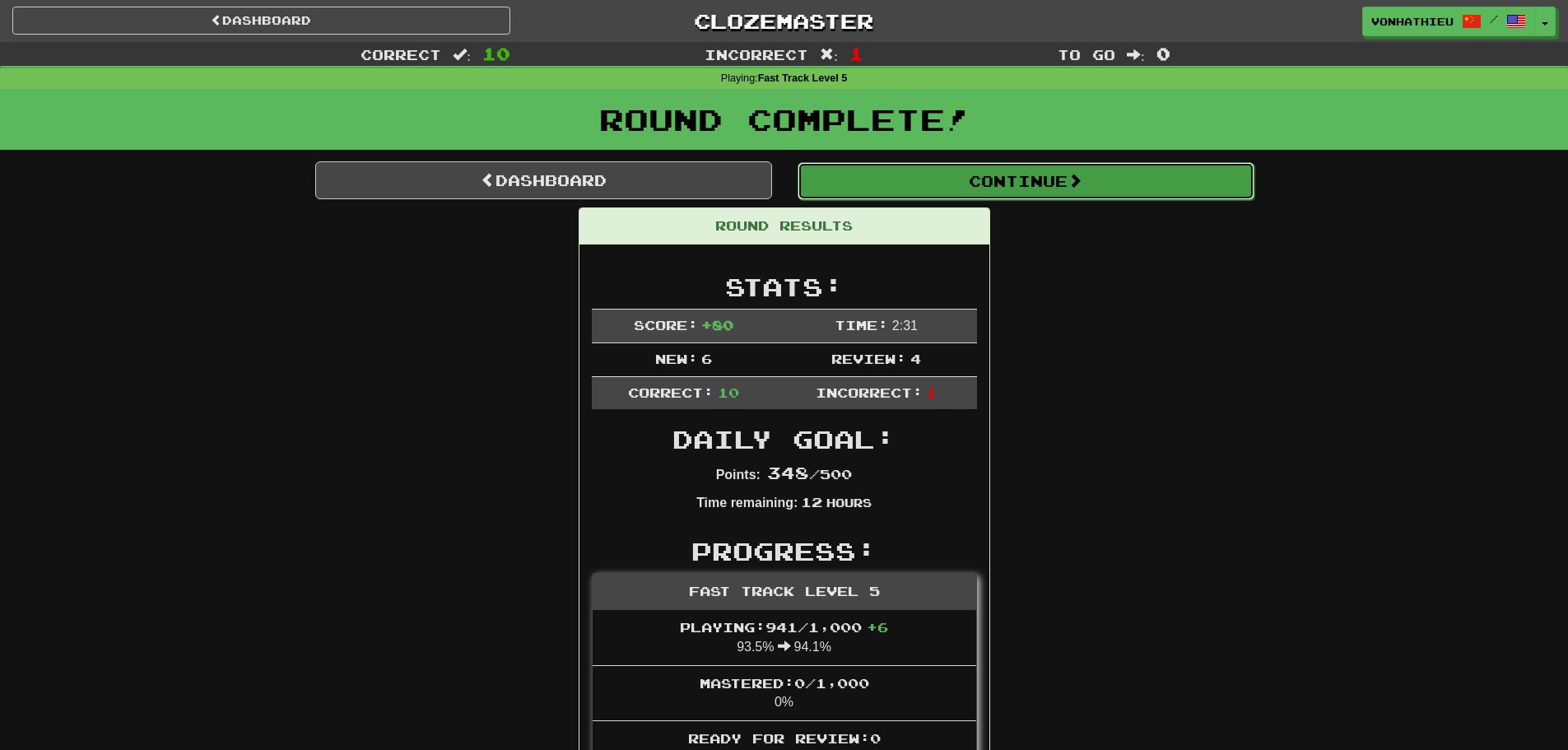
click at [989, 173] on button "Continue" at bounding box center [1026, 181] width 457 height 38
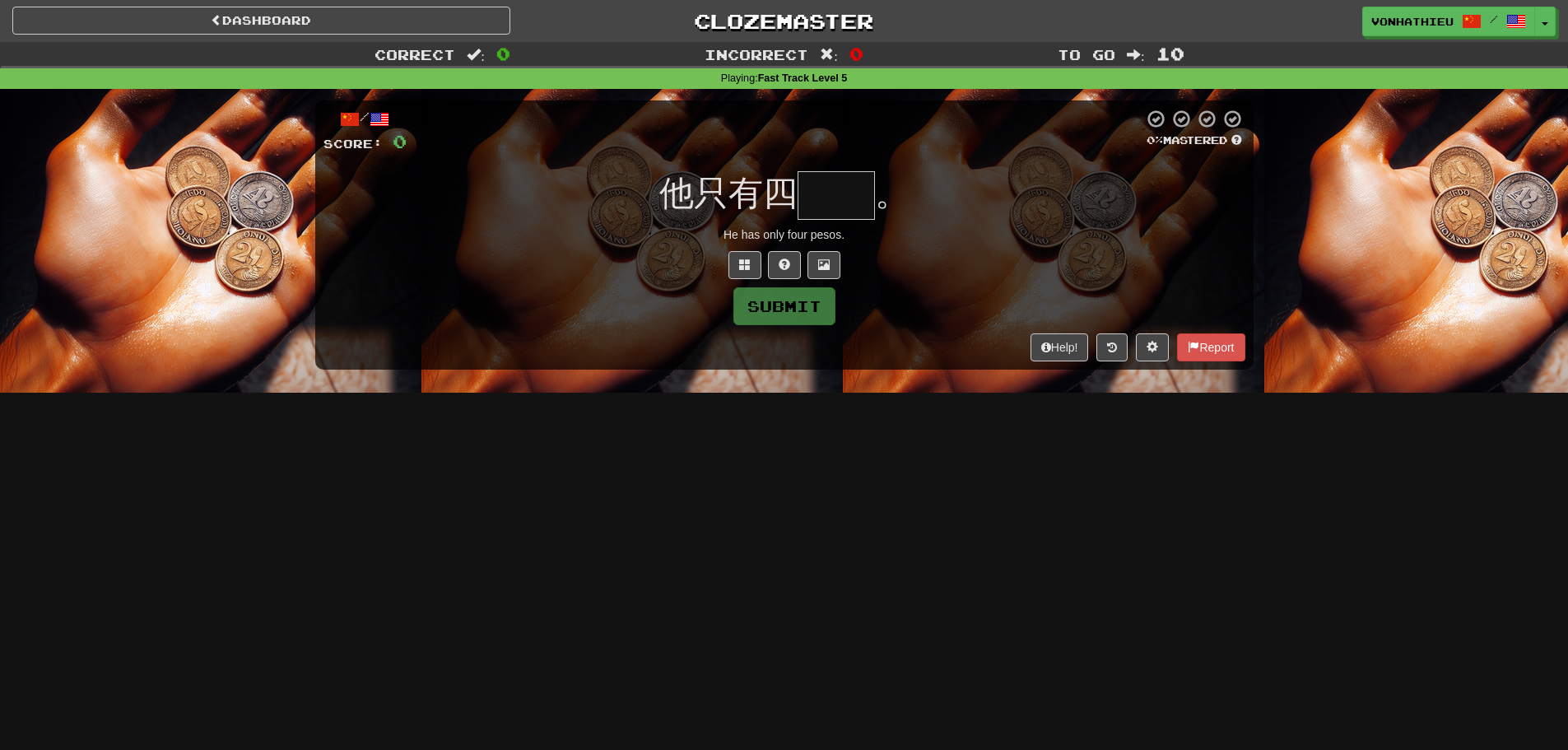
click at [844, 204] on input "text" at bounding box center [836, 195] width 77 height 48
click at [736, 257] on button at bounding box center [744, 265] width 33 height 28
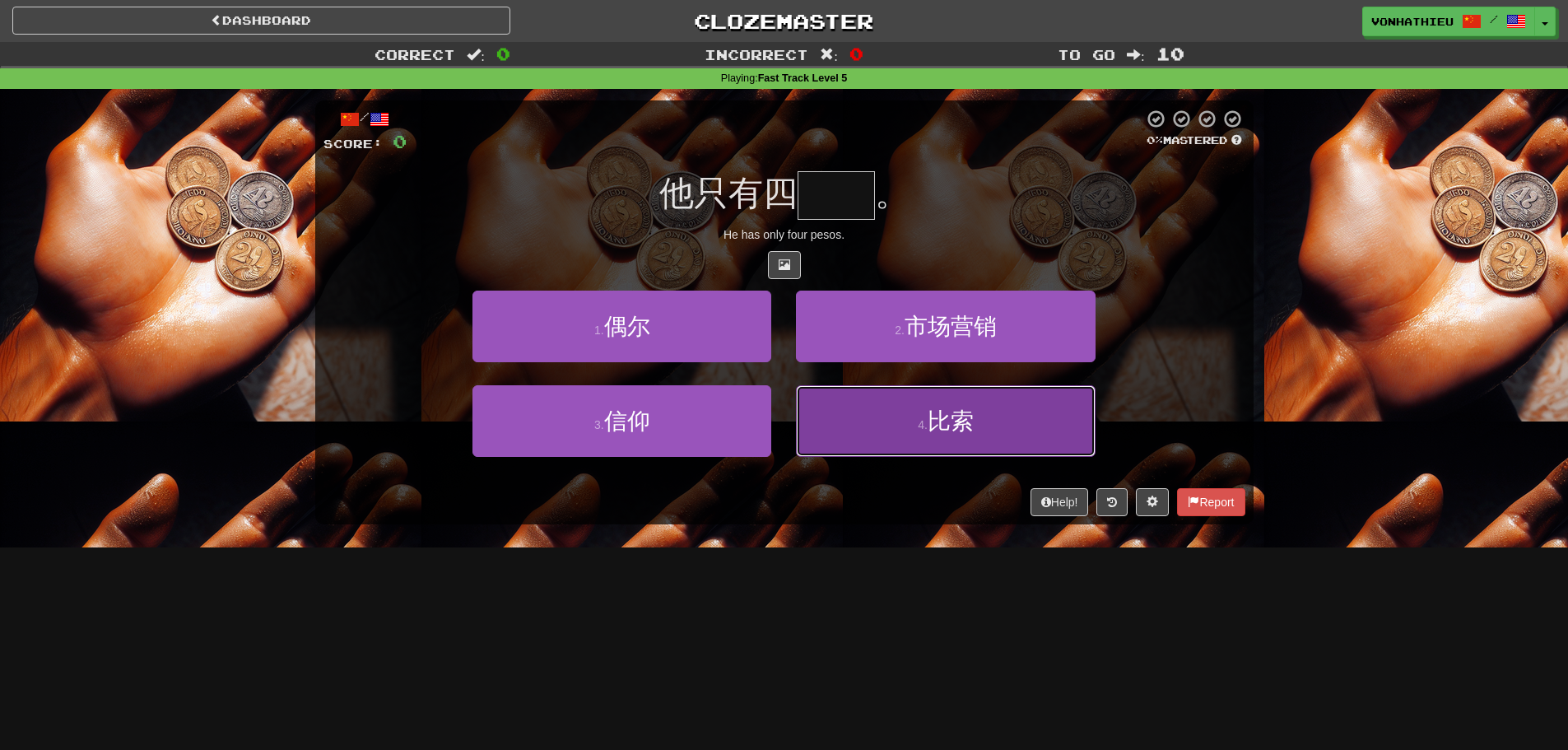
click at [1029, 445] on button "4 . 比索" at bounding box center [946, 421] width 299 height 72
type input "**"
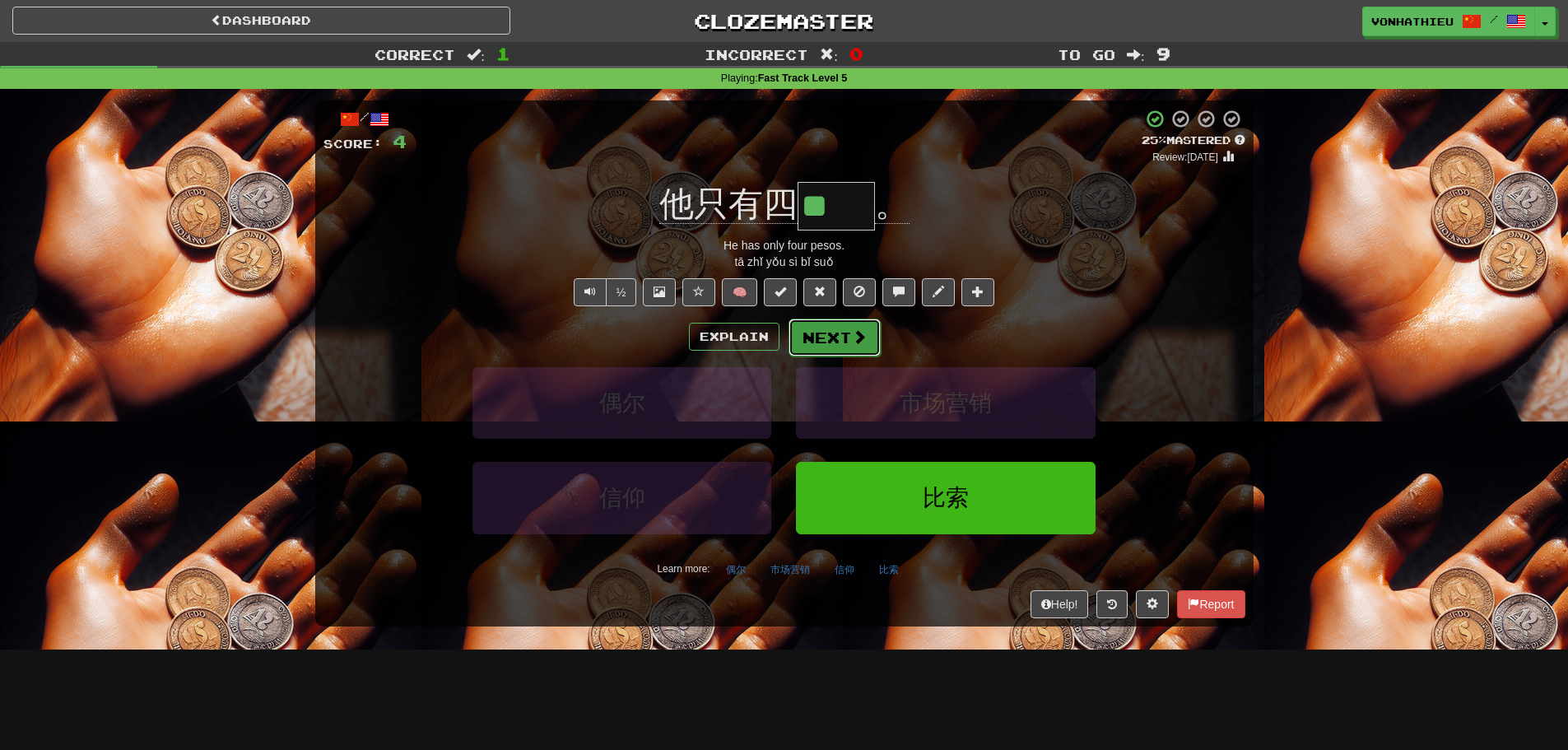
click at [852, 329] on span at bounding box center [860, 336] width 15 height 15
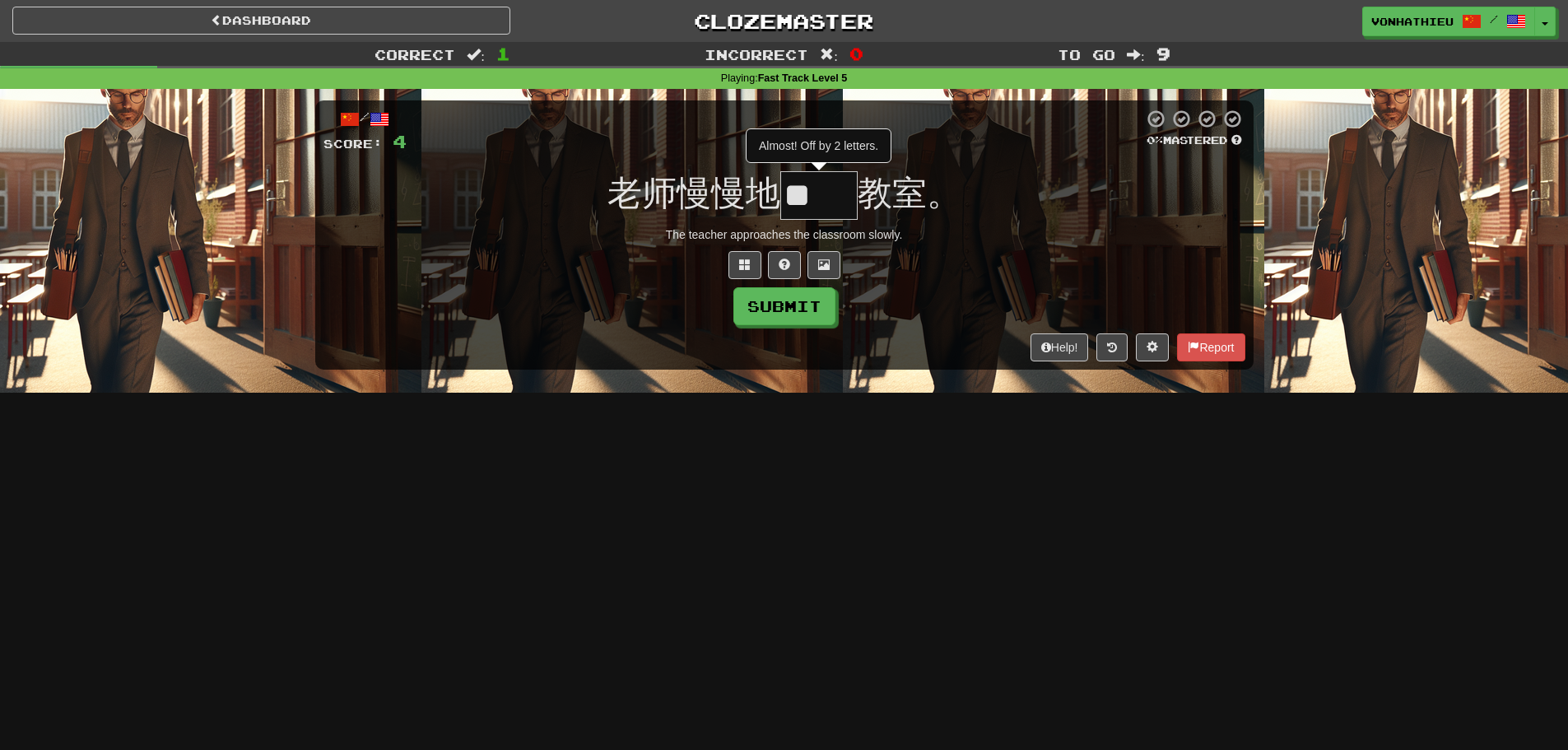
type input "*"
type input "**"
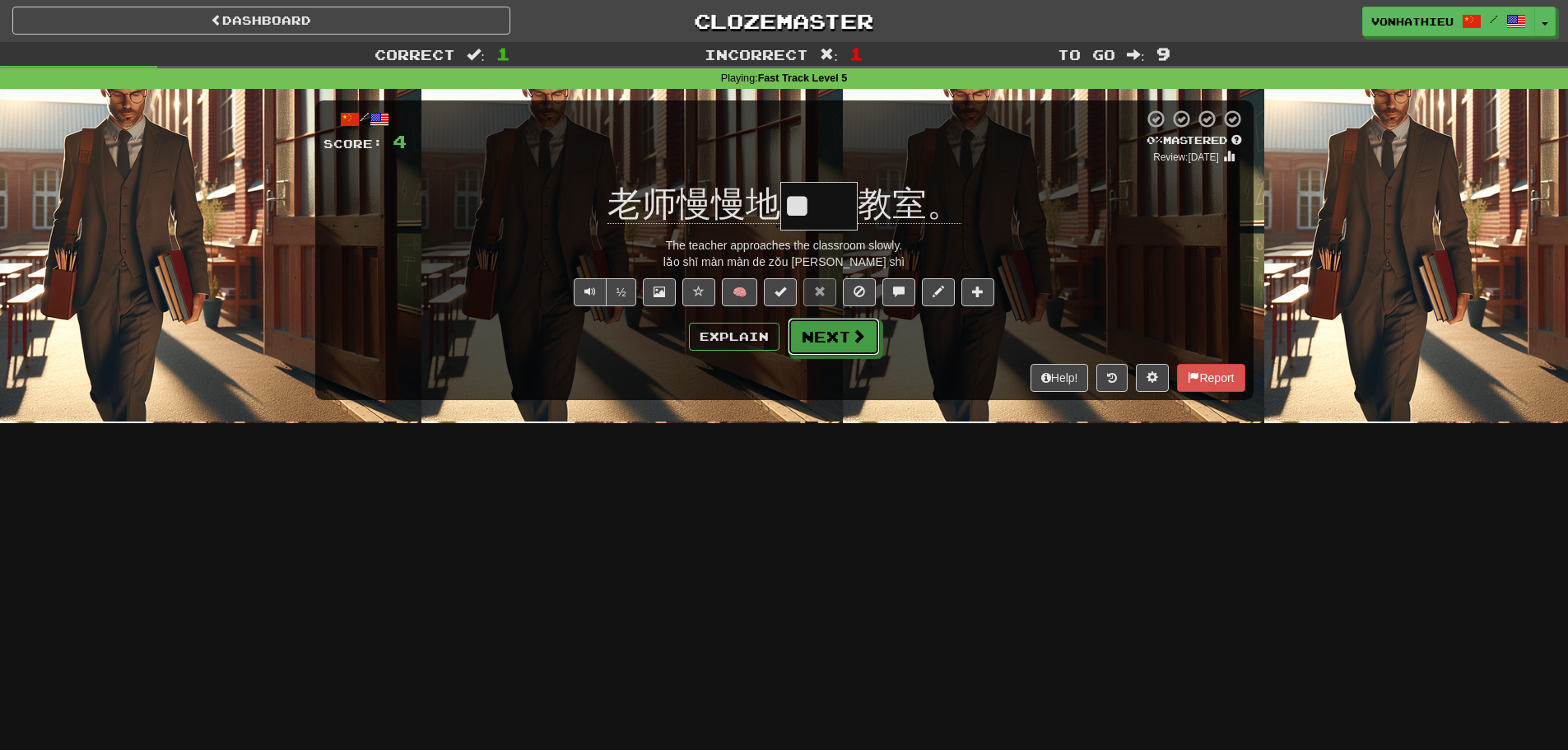
click at [848, 338] on button "Next" at bounding box center [834, 336] width 92 height 38
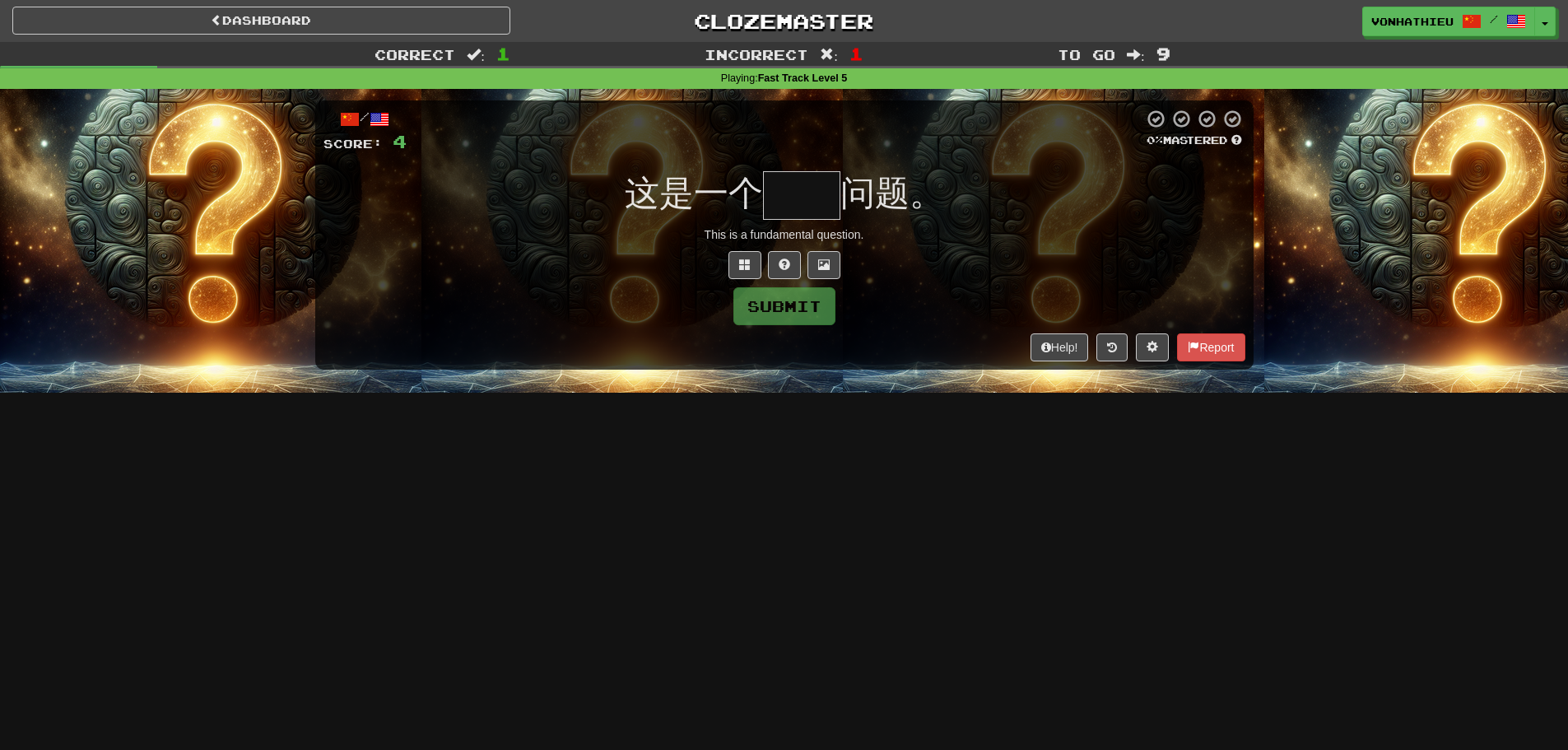
click at [818, 204] on input "text" at bounding box center [801, 195] width 77 height 48
type input "*"
click at [746, 271] on button at bounding box center [744, 265] width 33 height 28
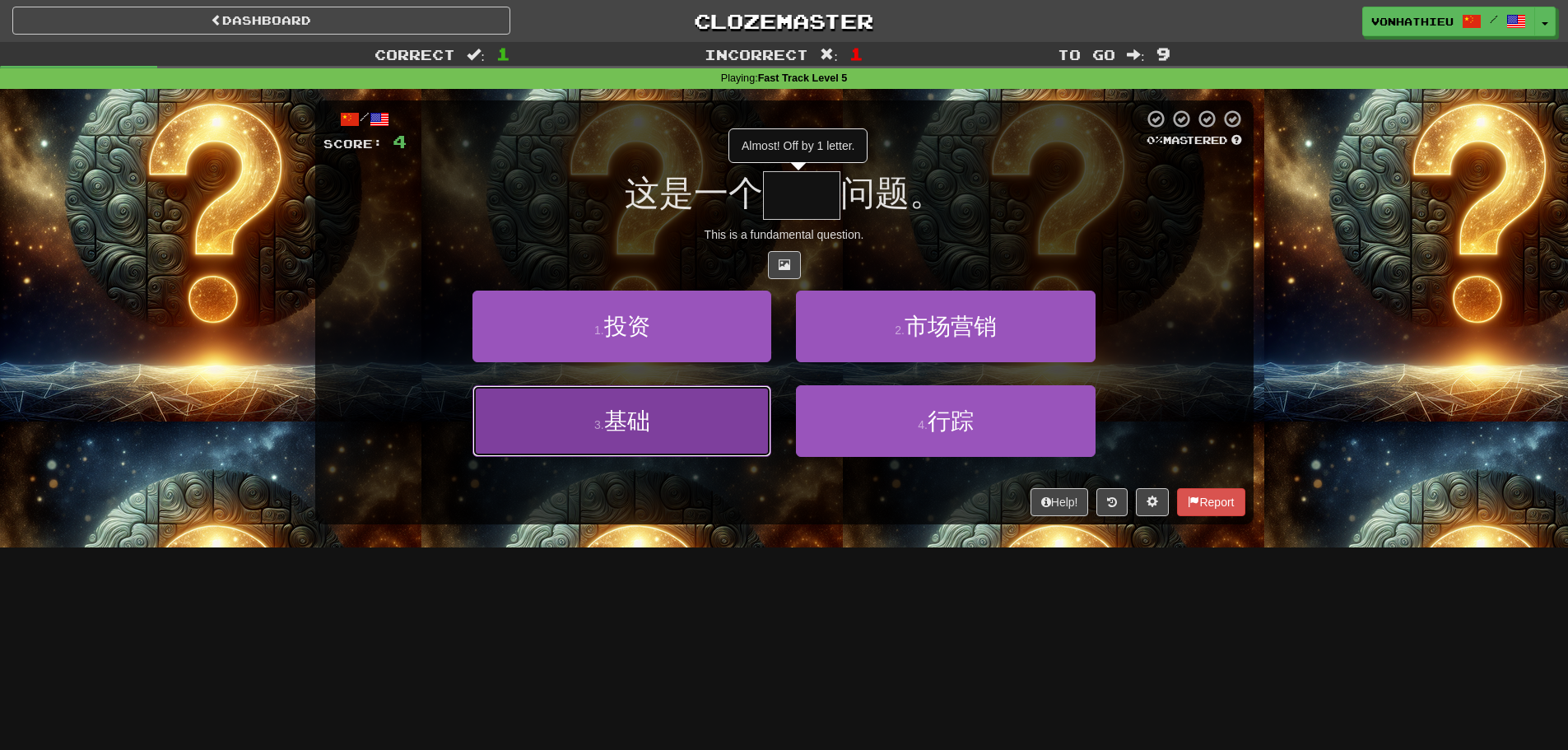
click at [682, 429] on button "3 . 基础" at bounding box center [622, 421] width 299 height 72
type input "**"
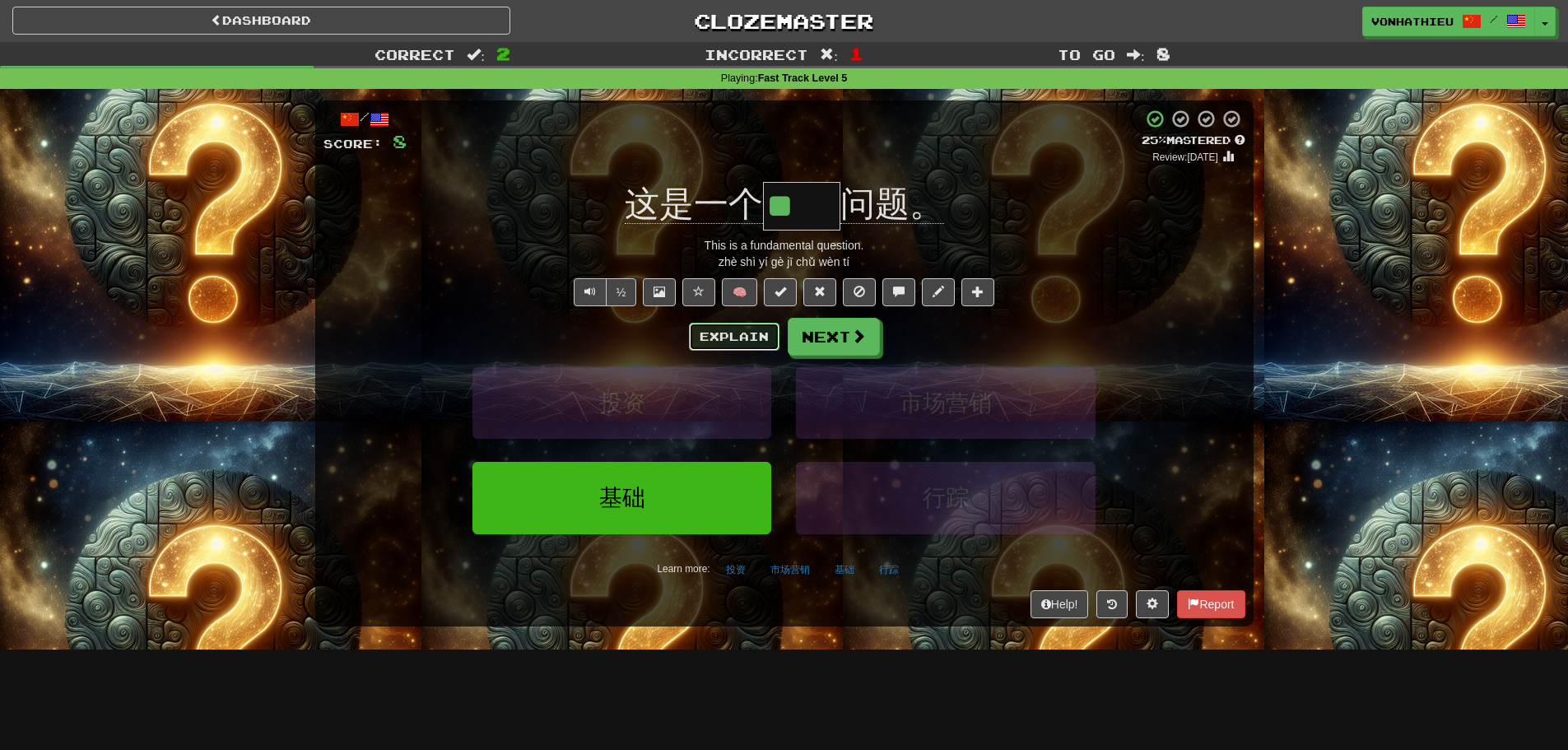
click at [700, 341] on button "Explain" at bounding box center [733, 336] width 90 height 28
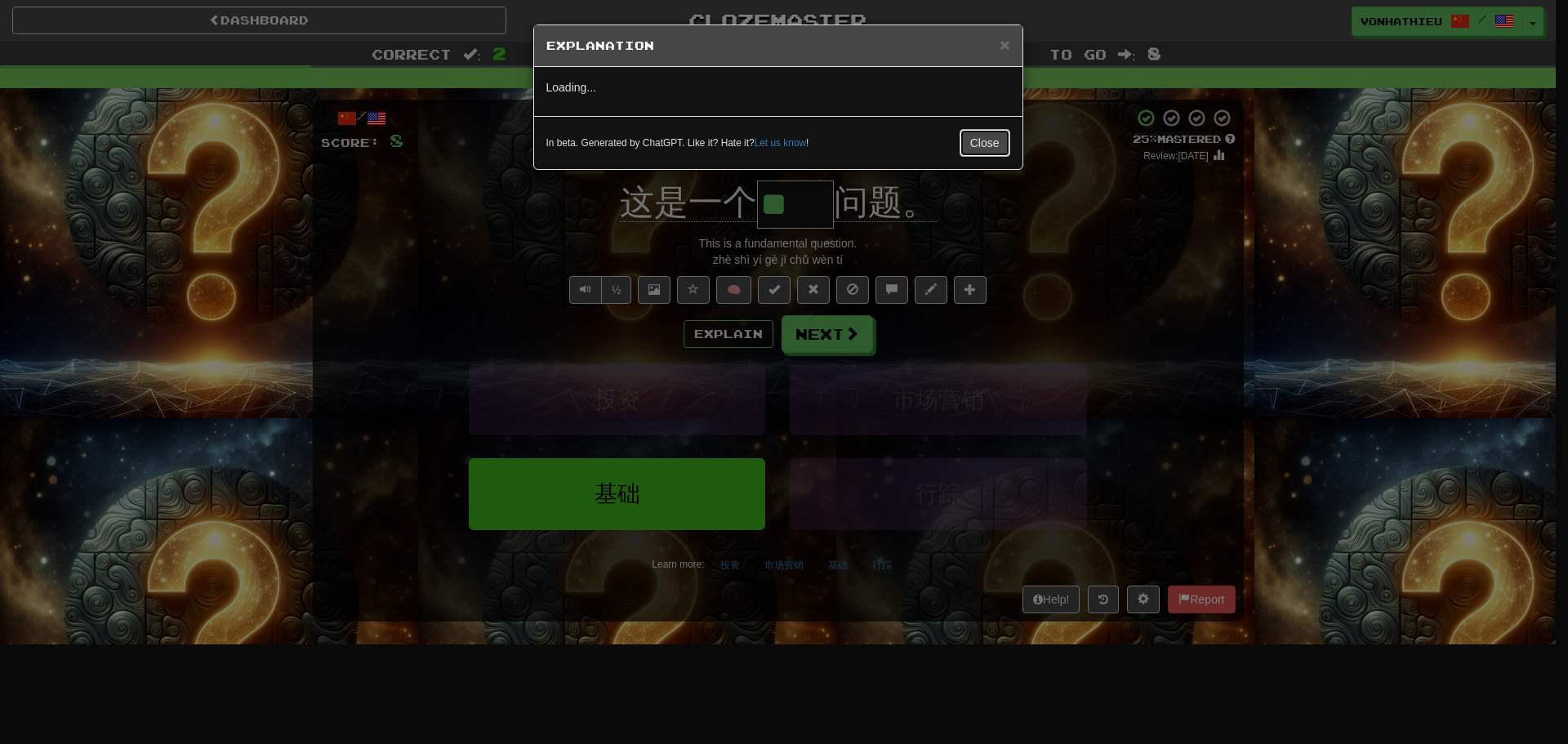
click at [996, 143] on button "Close" at bounding box center [984, 143] width 51 height 28
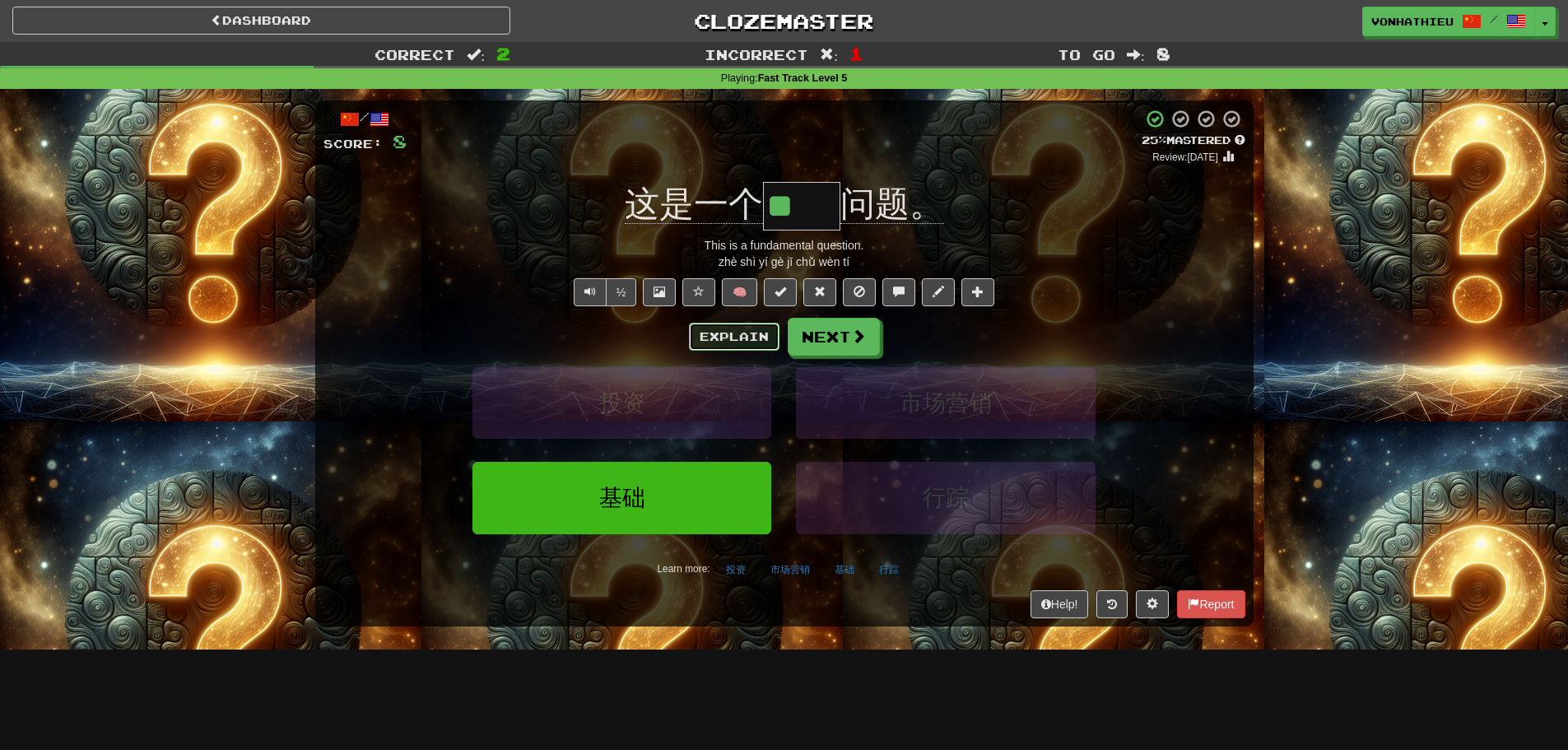
click at [708, 336] on button "Explain" at bounding box center [733, 336] width 90 height 28
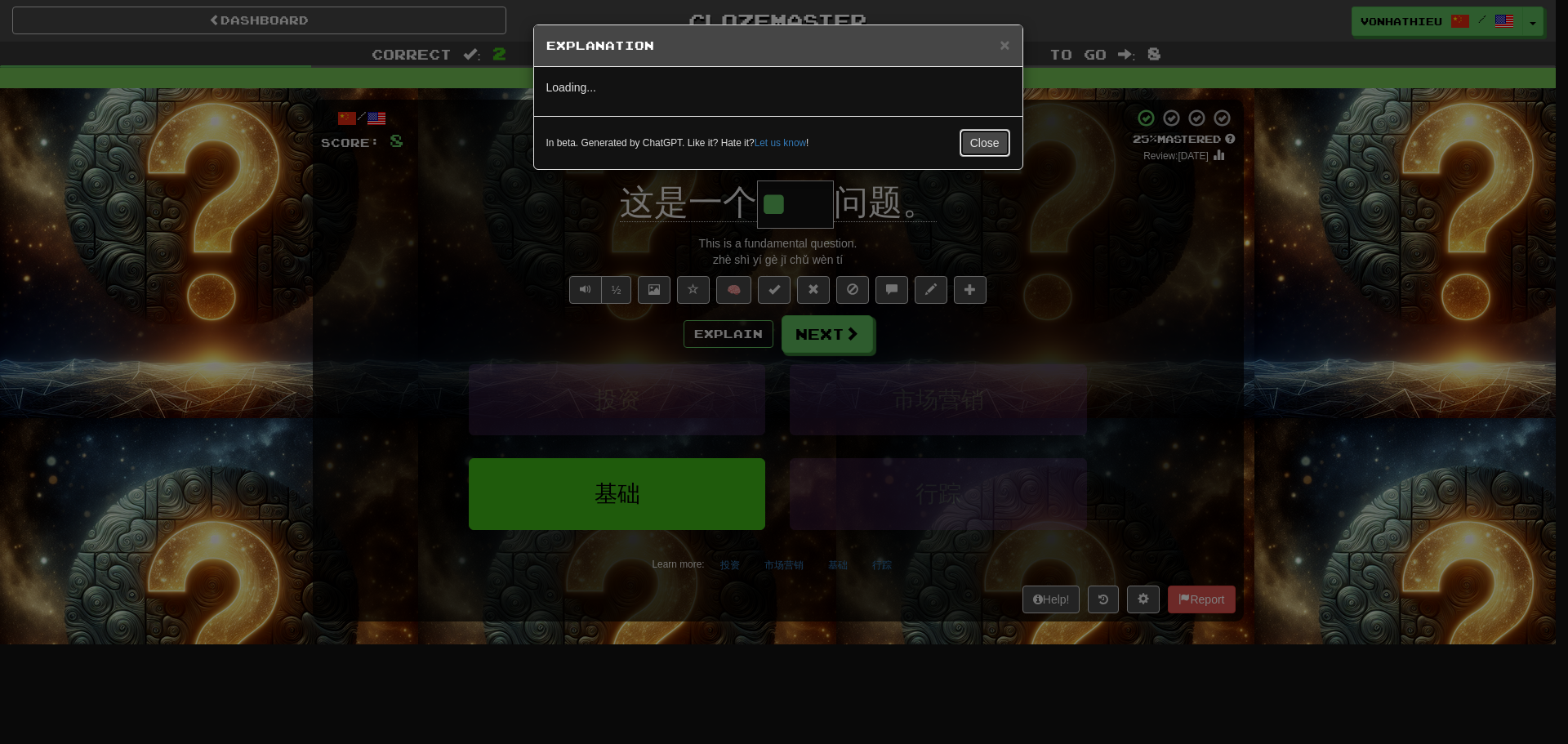
click at [970, 140] on button "Close" at bounding box center [984, 143] width 51 height 28
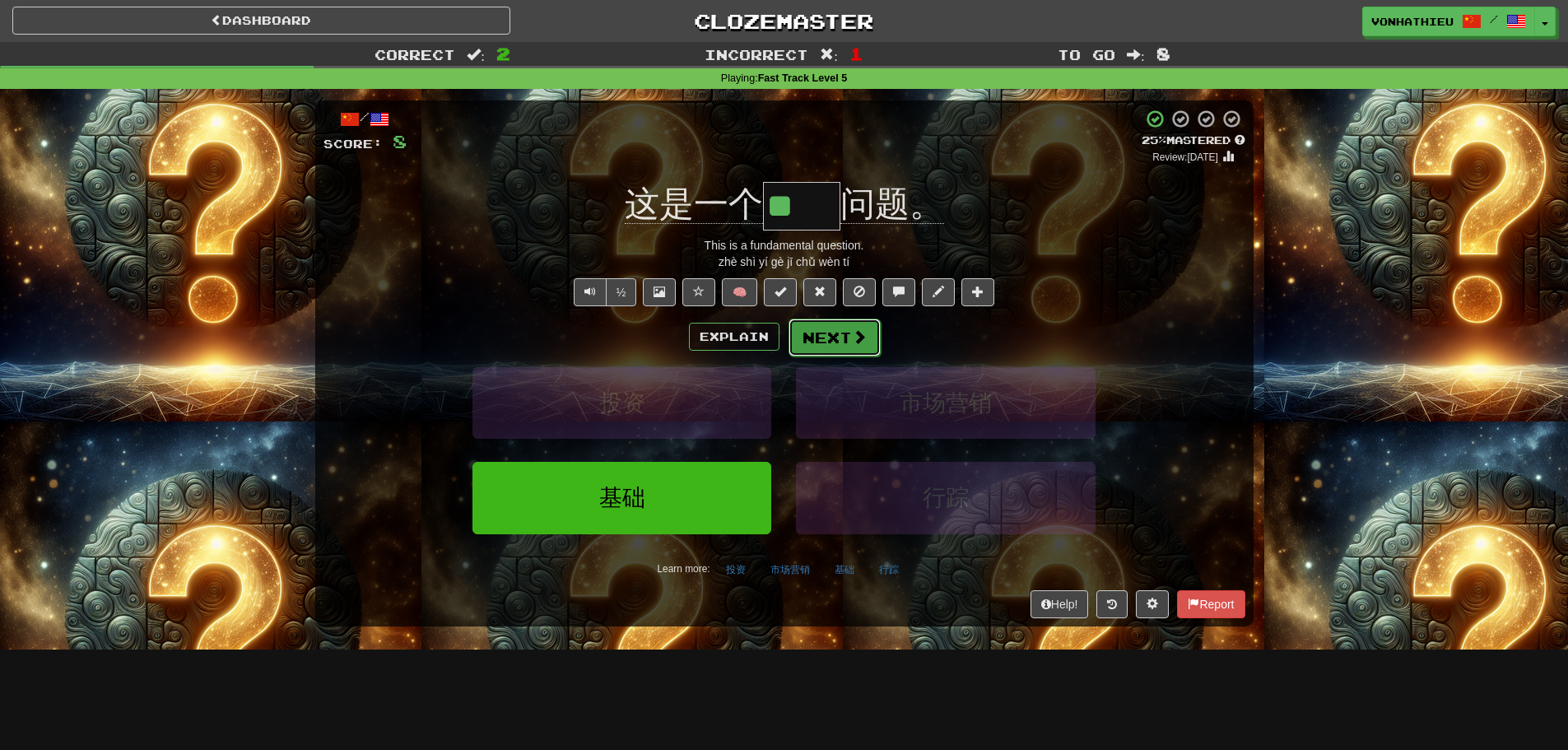
click at [852, 340] on span at bounding box center [860, 336] width 15 height 15
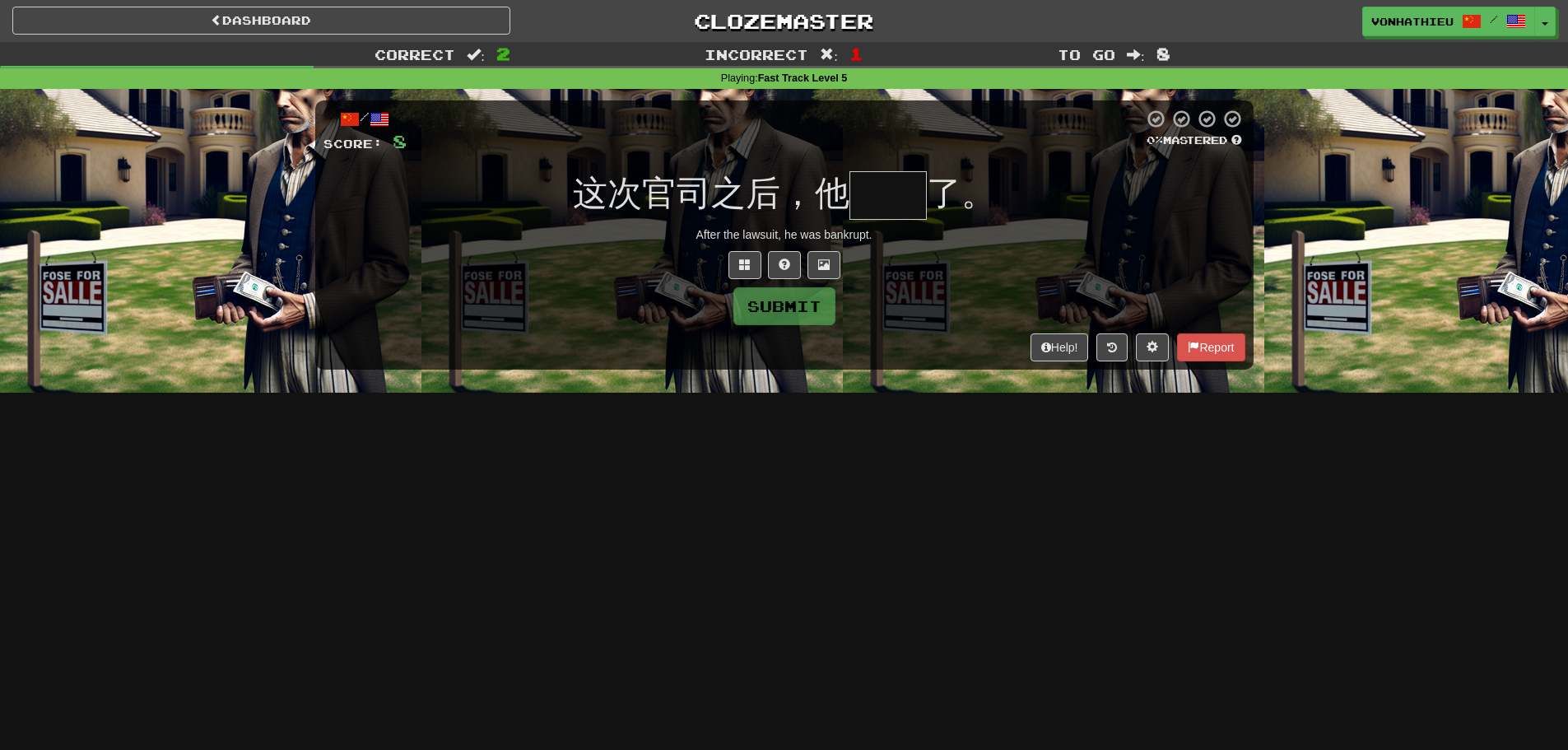
click at [901, 191] on input "text" at bounding box center [888, 195] width 77 height 48
click at [840, 206] on span "这次官司之后，他" at bounding box center [712, 193] width 277 height 39
click at [867, 199] on input "text" at bounding box center [888, 195] width 77 height 48
click at [893, 191] on input "text" at bounding box center [888, 195] width 77 height 48
click at [754, 264] on button at bounding box center [744, 265] width 33 height 28
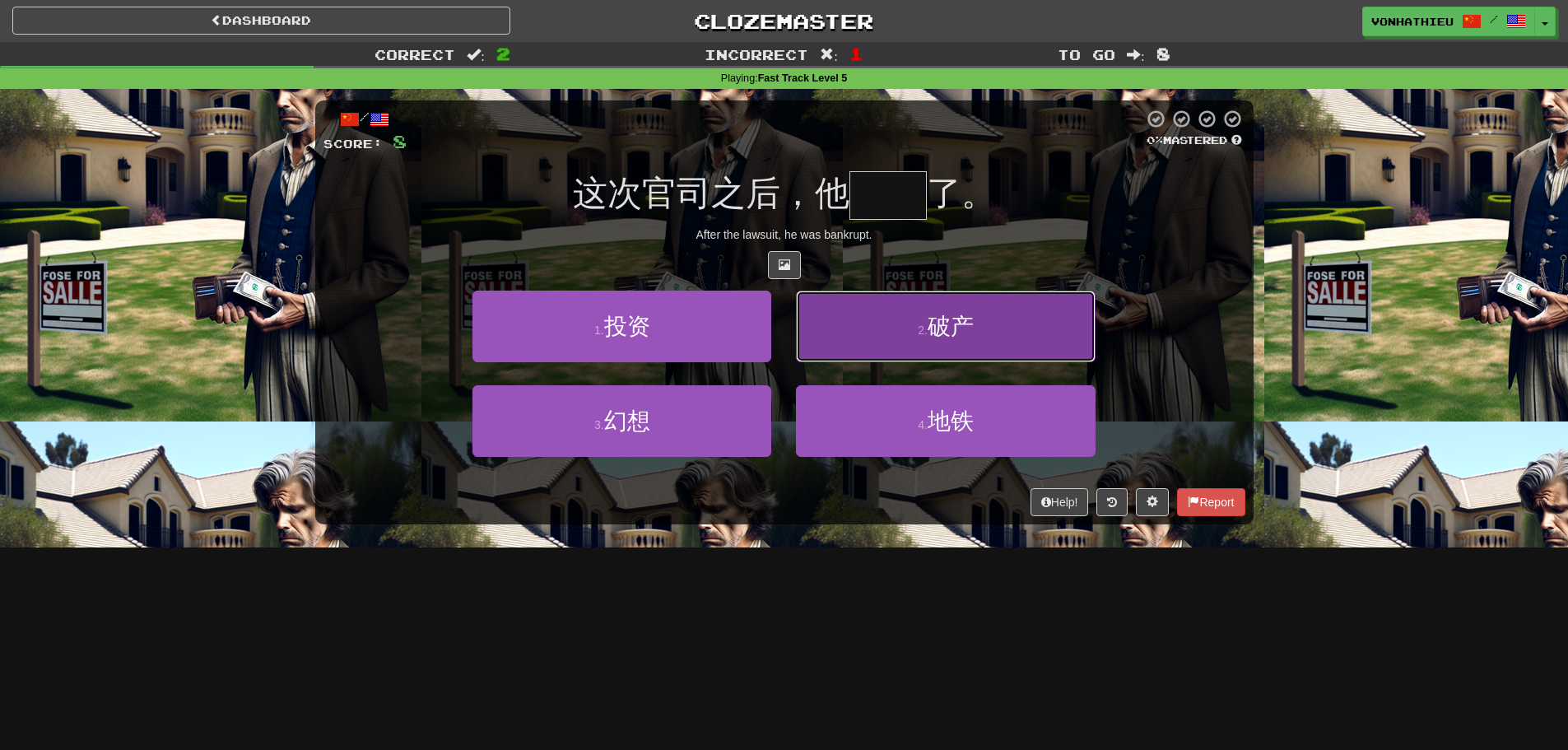
click at [876, 341] on button "2 . 破产" at bounding box center [946, 326] width 299 height 72
type input "**"
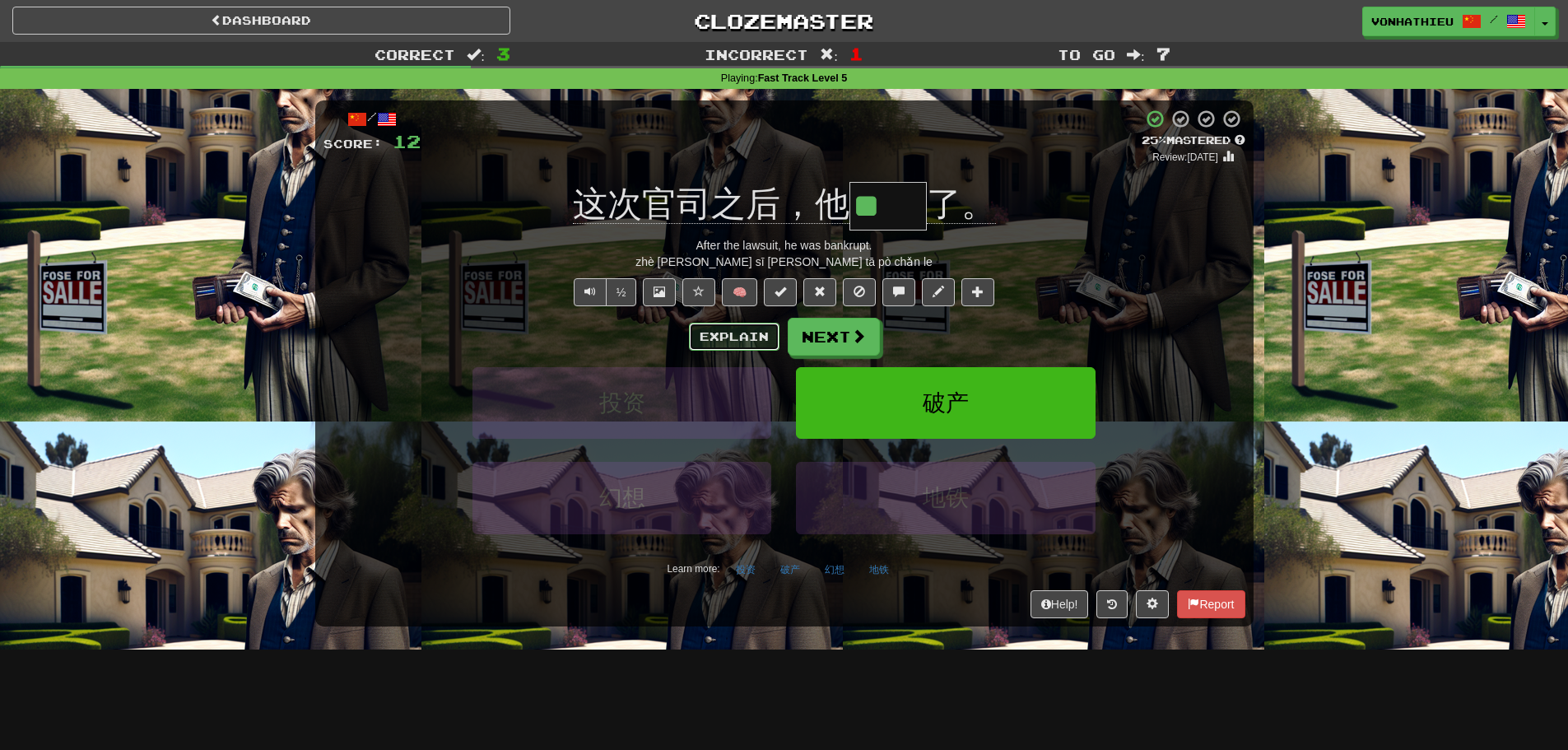
click at [707, 342] on button "Explain" at bounding box center [733, 336] width 90 height 28
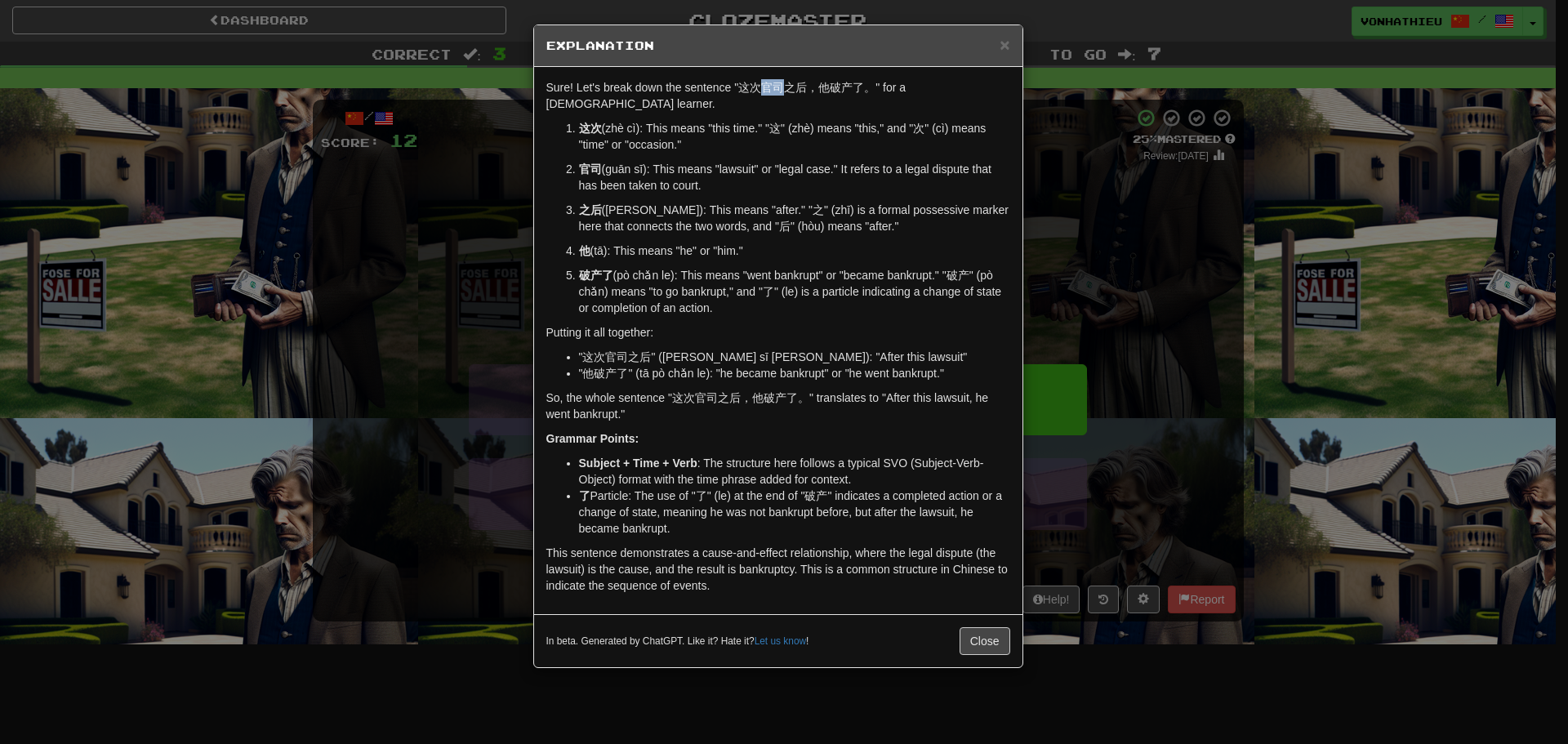
drag, startPoint x: 760, startPoint y: 84, endPoint x: 779, endPoint y: 84, distance: 19.0
click at [779, 84] on p "Sure! Let's break down the sentence "这次官司之后，他破产了。" for a Mandarin Chinese learn…" at bounding box center [778, 95] width 464 height 32
click at [804, 110] on body "Dashboard Clozemaster vonhathieu / Toggle Dropdown Dashboard Leaderboard Activi…" at bounding box center [784, 662] width 1568 height 1324
click at [762, 135] on p "这次 (zhè cì): This means "this time." "这" (zhè) means "this," and "次" (cì) means…" at bounding box center [795, 136] width 431 height 32
click at [1192, 333] on div "× Explanation Sure! Let's break down the sentence "这次官司之后，他破产了。" for a Mandarin…" at bounding box center [784, 372] width 1568 height 744
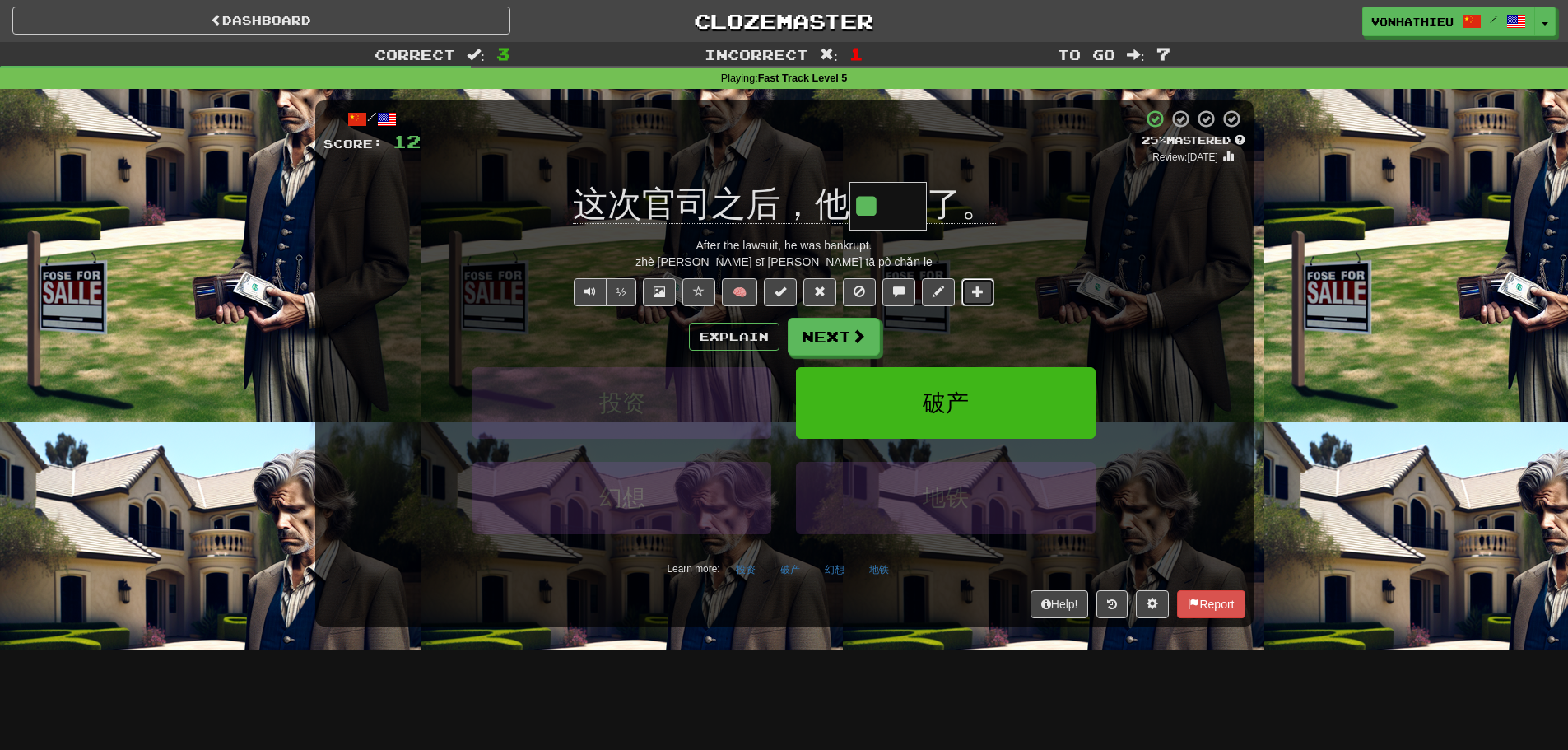
click at [982, 299] on button at bounding box center [978, 292] width 33 height 28
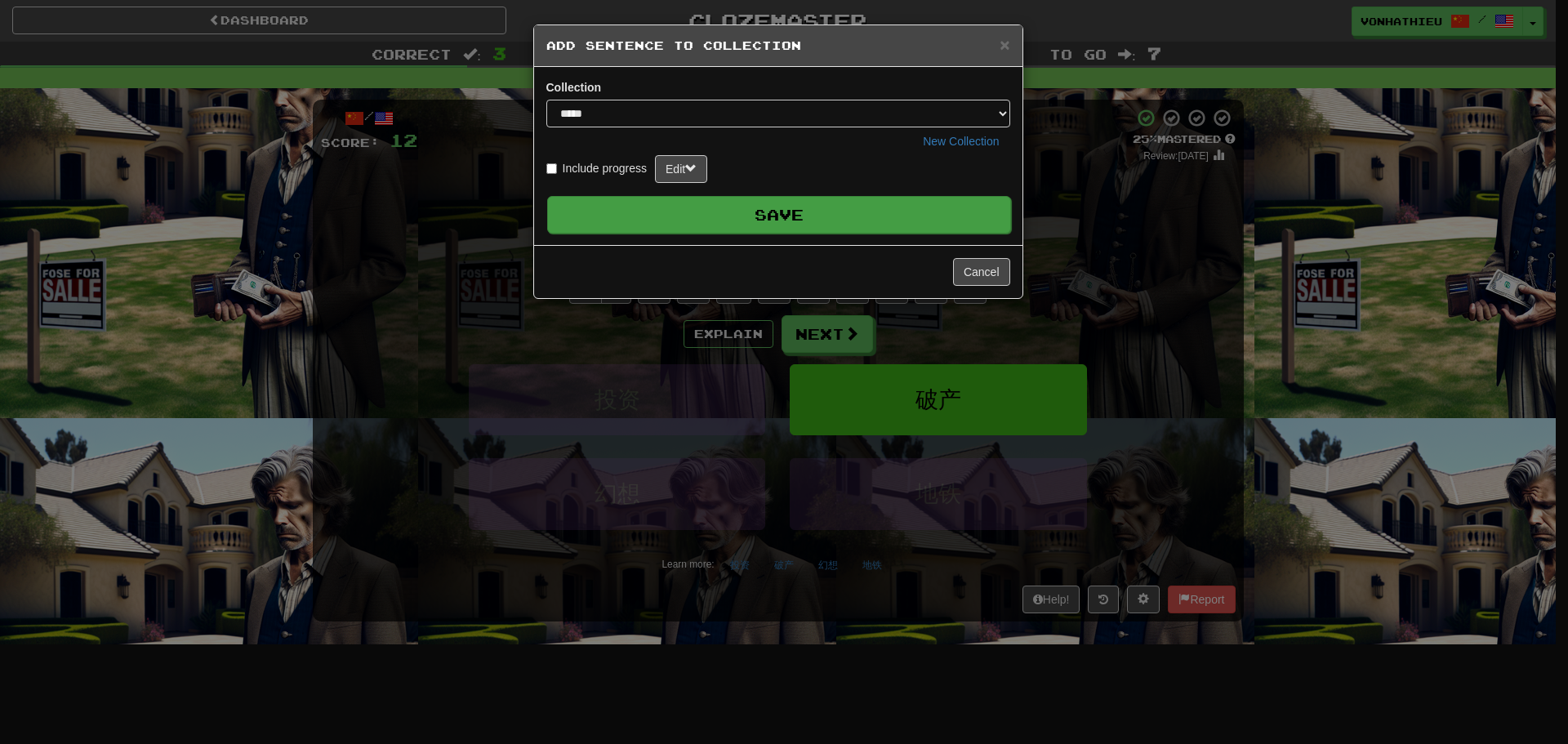
click at [881, 226] on button "Save" at bounding box center [778, 215] width 464 height 38
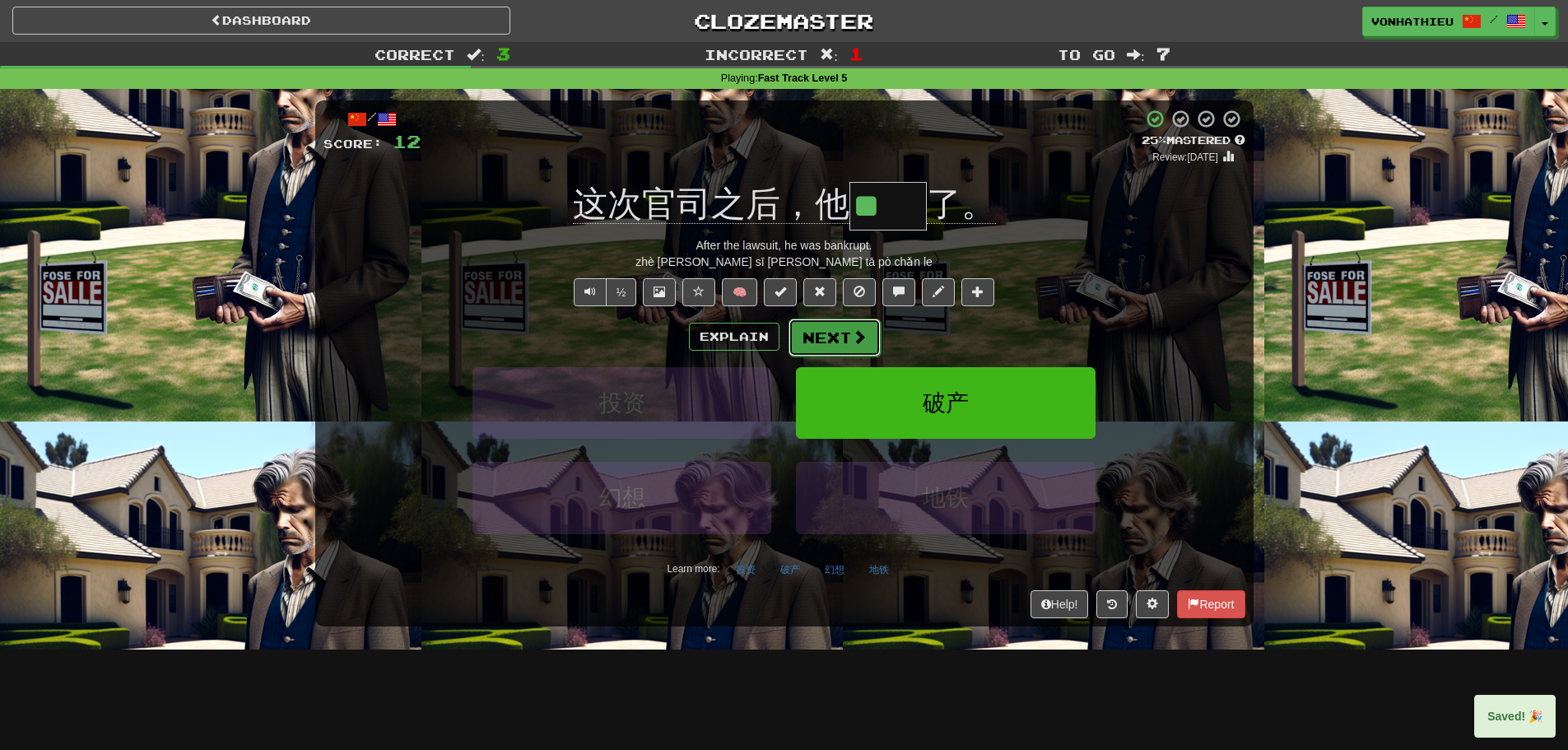
click at [876, 323] on button "Next" at bounding box center [835, 337] width 92 height 38
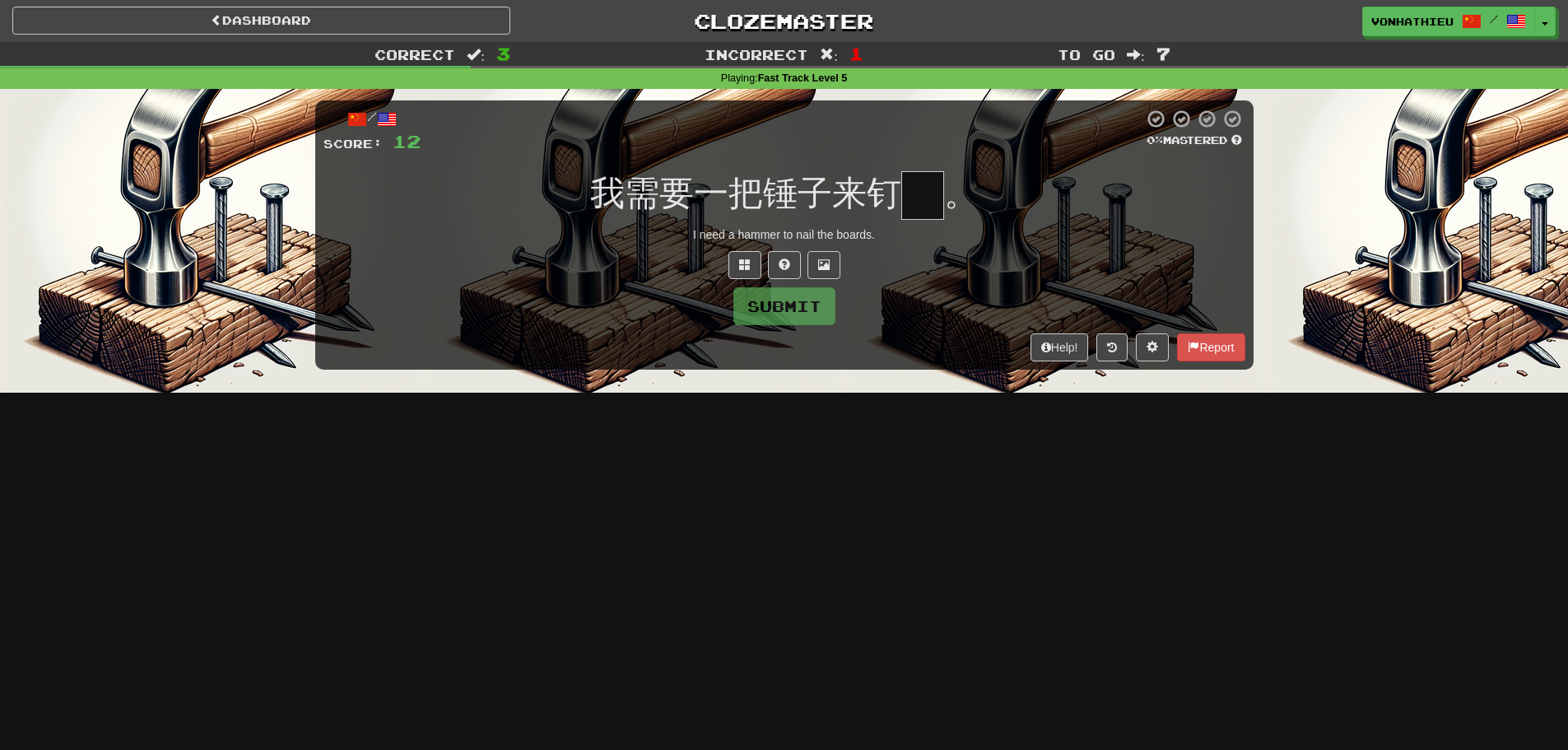
click at [919, 200] on input "text" at bounding box center [923, 195] width 43 height 48
click at [742, 271] on button at bounding box center [744, 265] width 33 height 28
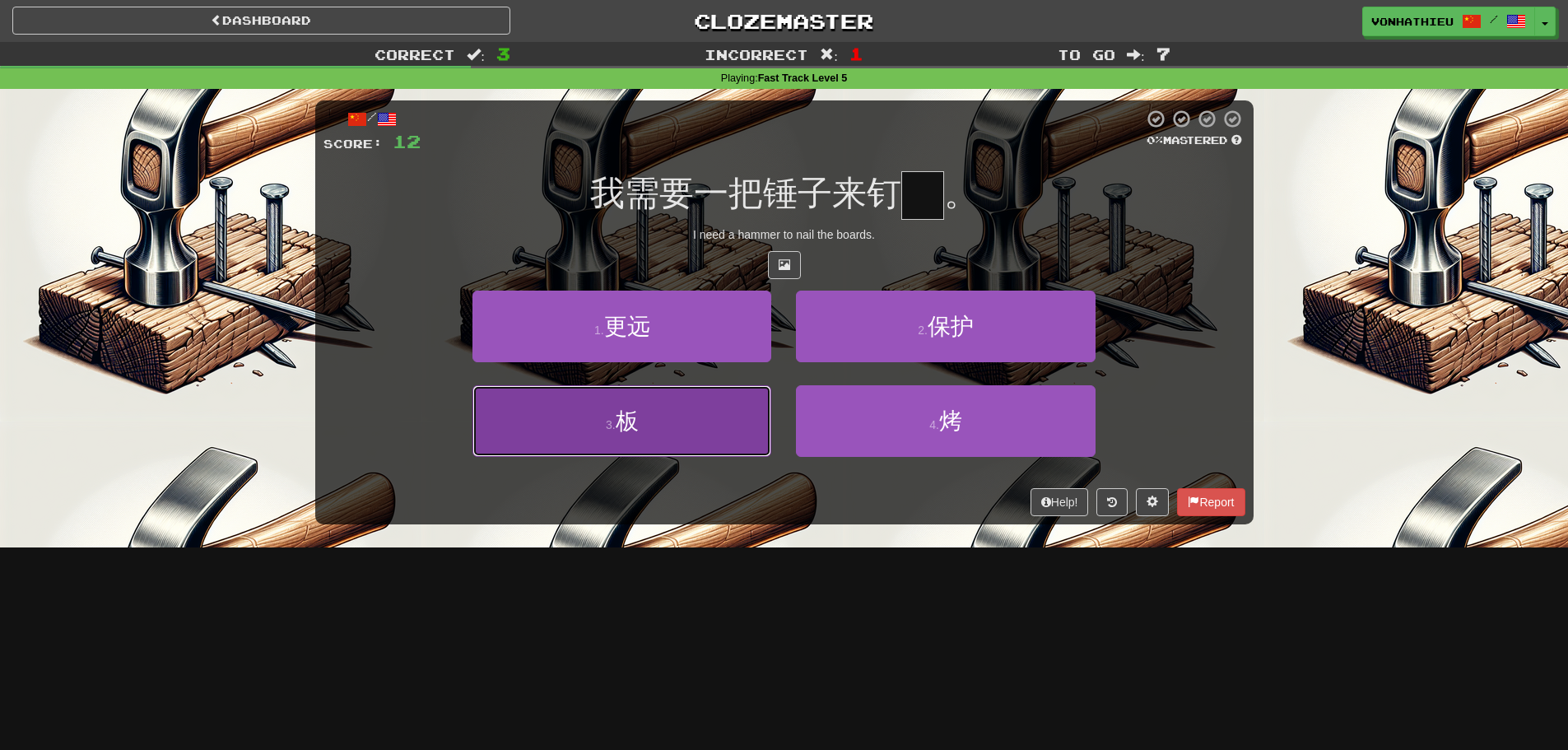
click at [606, 414] on button "3 . 板" at bounding box center [622, 421] width 299 height 72
type input "*"
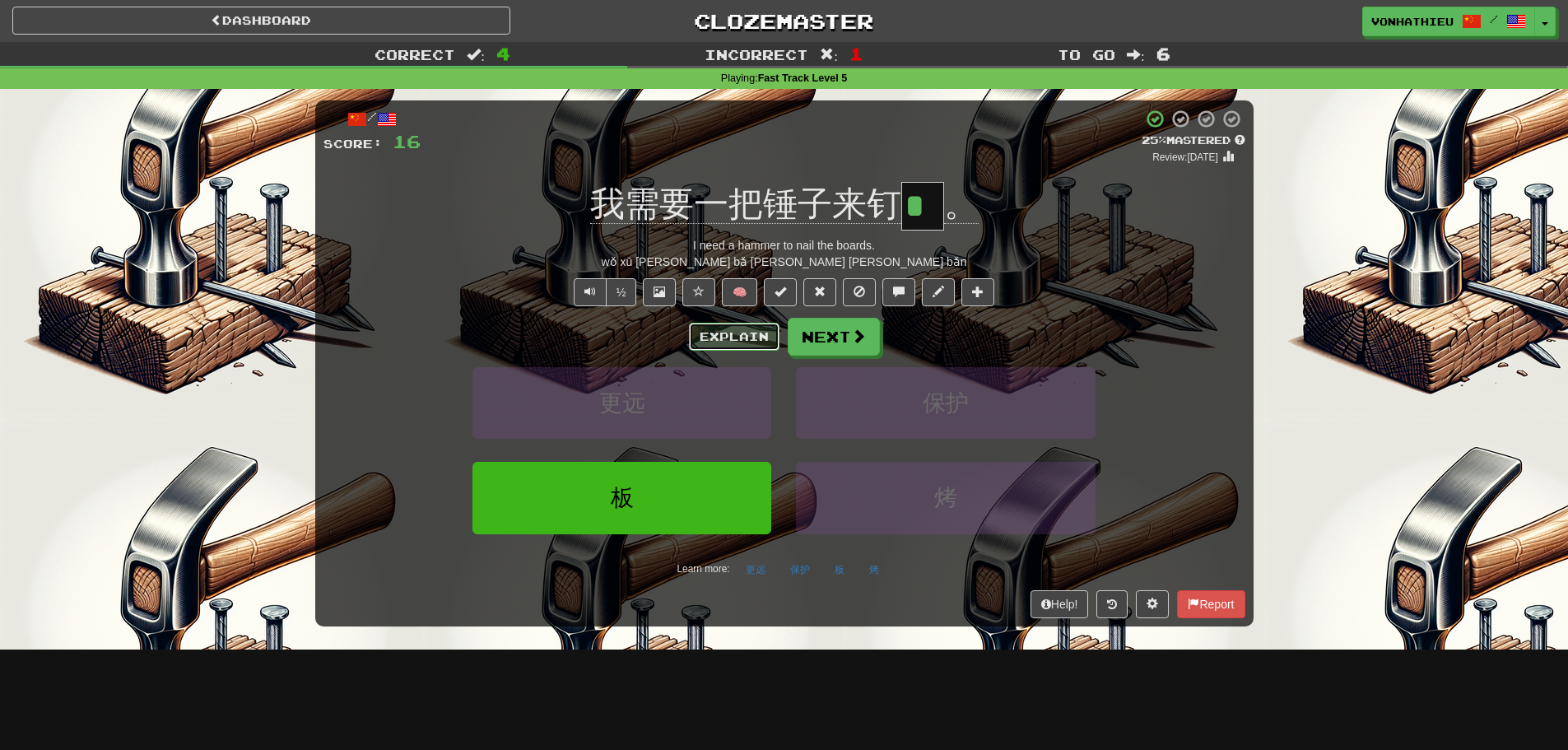
click at [712, 332] on button "Explain" at bounding box center [733, 336] width 90 height 28
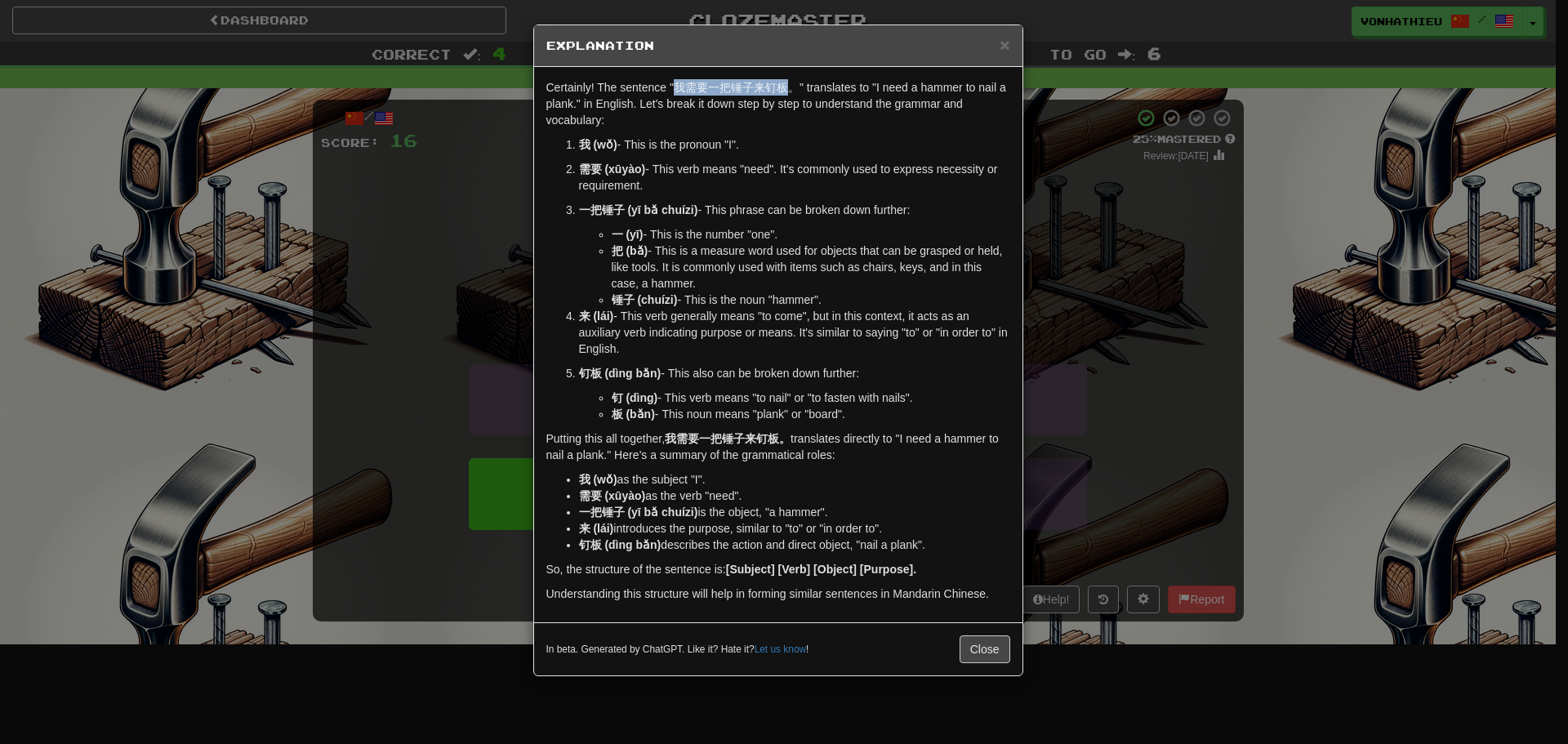
drag, startPoint x: 676, startPoint y: 89, endPoint x: 785, endPoint y: 87, distance: 109.0
click at [785, 87] on p "Certainly! The sentence "我需要一把锤子来钉板。" translates to "I need a hammer to nail a …" at bounding box center [778, 103] width 464 height 49
copy p "我需要一把锤子来钉板"
click at [1077, 282] on div "× Explanation Certainly! The sentence "我需要一把锤子来钉板。" translates to "I need a ham…" at bounding box center [784, 372] width 1568 height 744
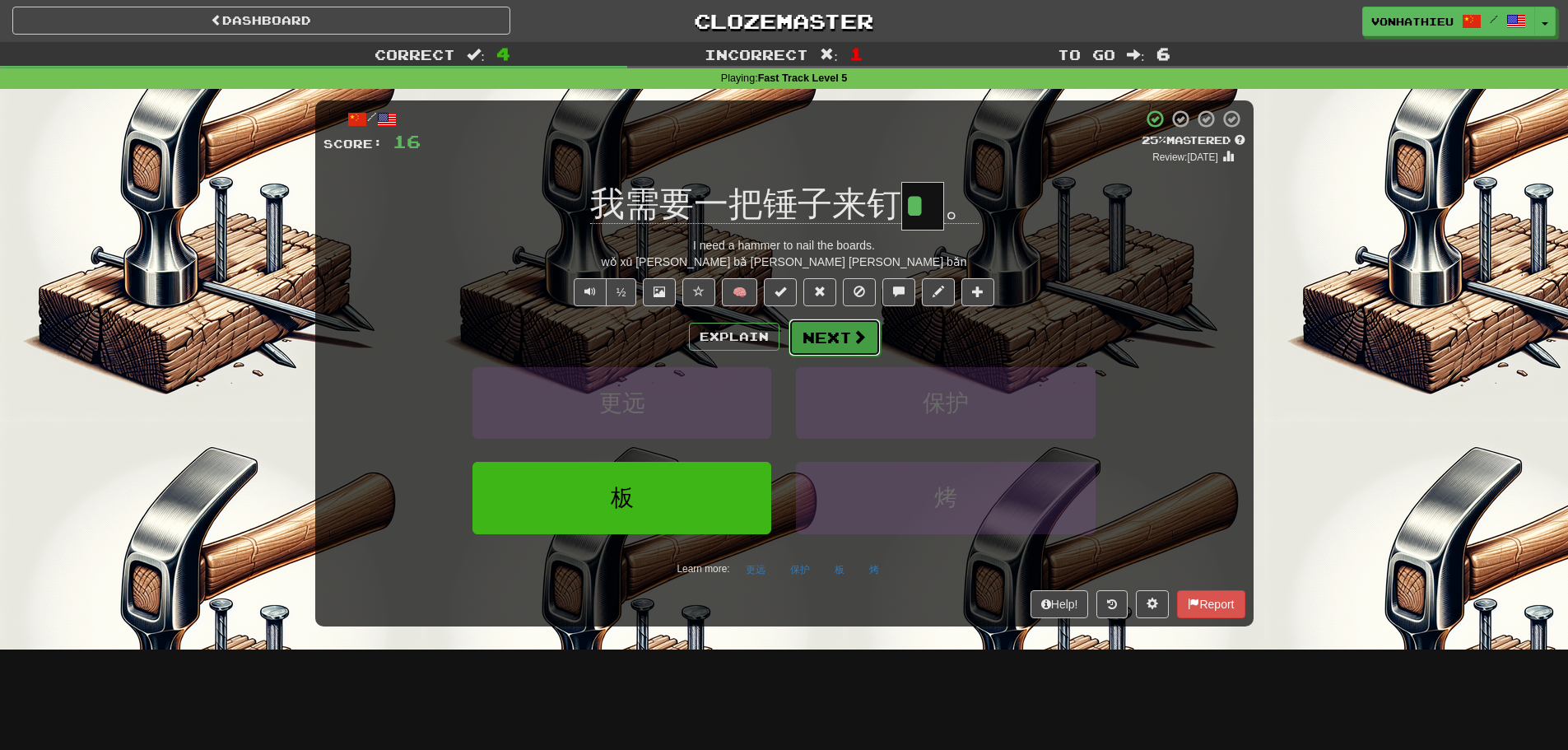
click at [876, 336] on button "Next" at bounding box center [835, 337] width 92 height 38
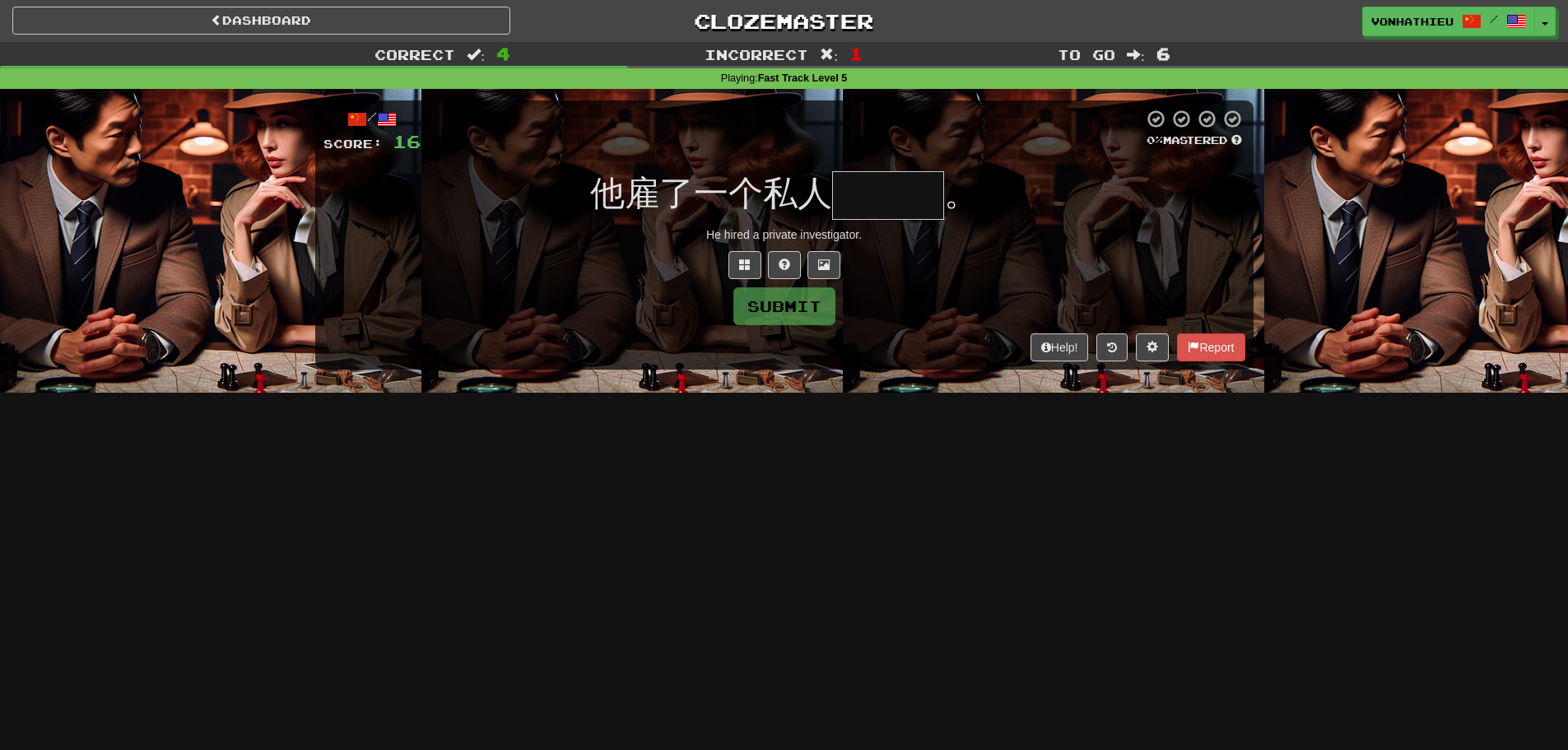
click at [883, 194] on input "text" at bounding box center [889, 195] width 112 height 48
click at [757, 264] on button at bounding box center [744, 265] width 33 height 28
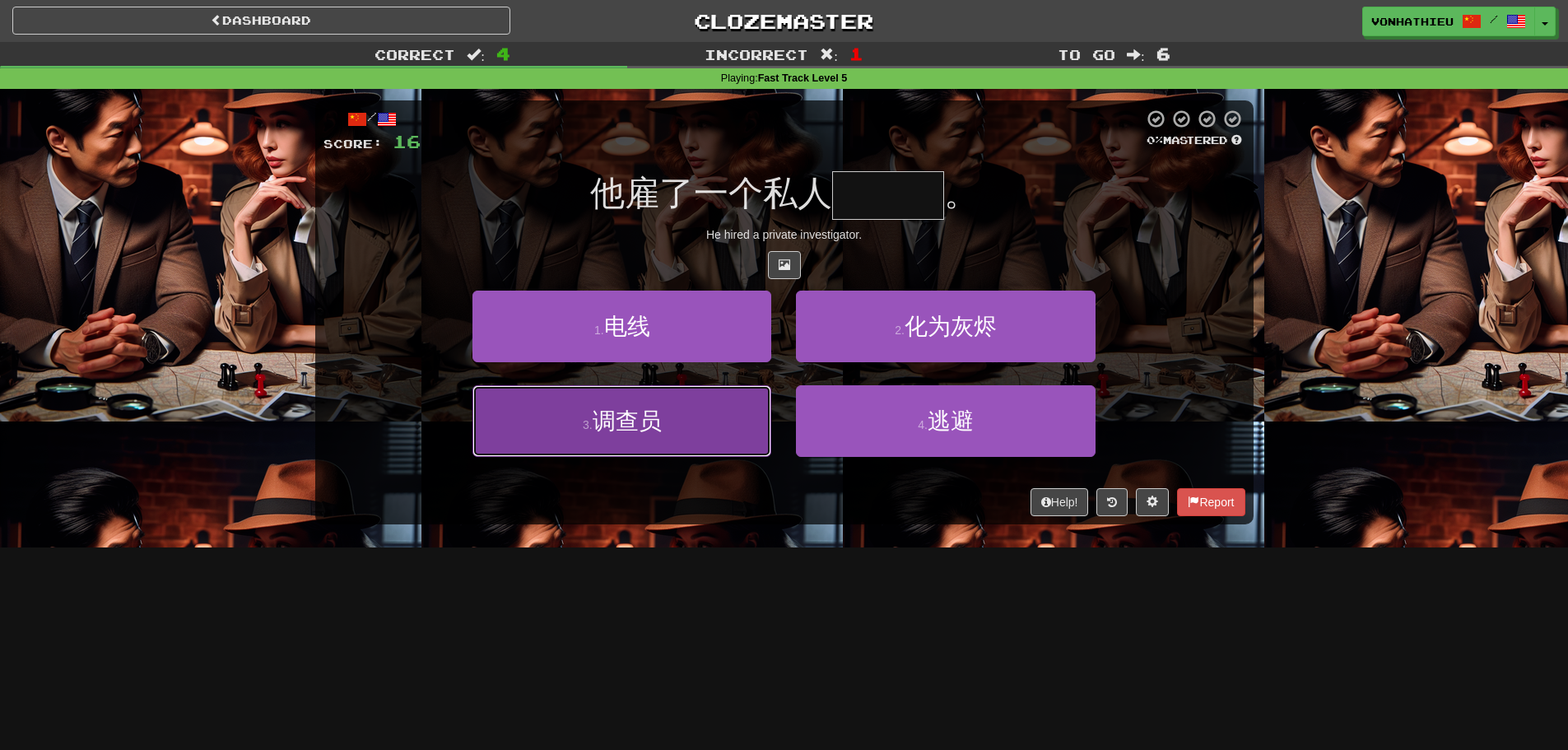
click at [718, 451] on button "3 . 调查员" at bounding box center [622, 421] width 299 height 72
type input "***"
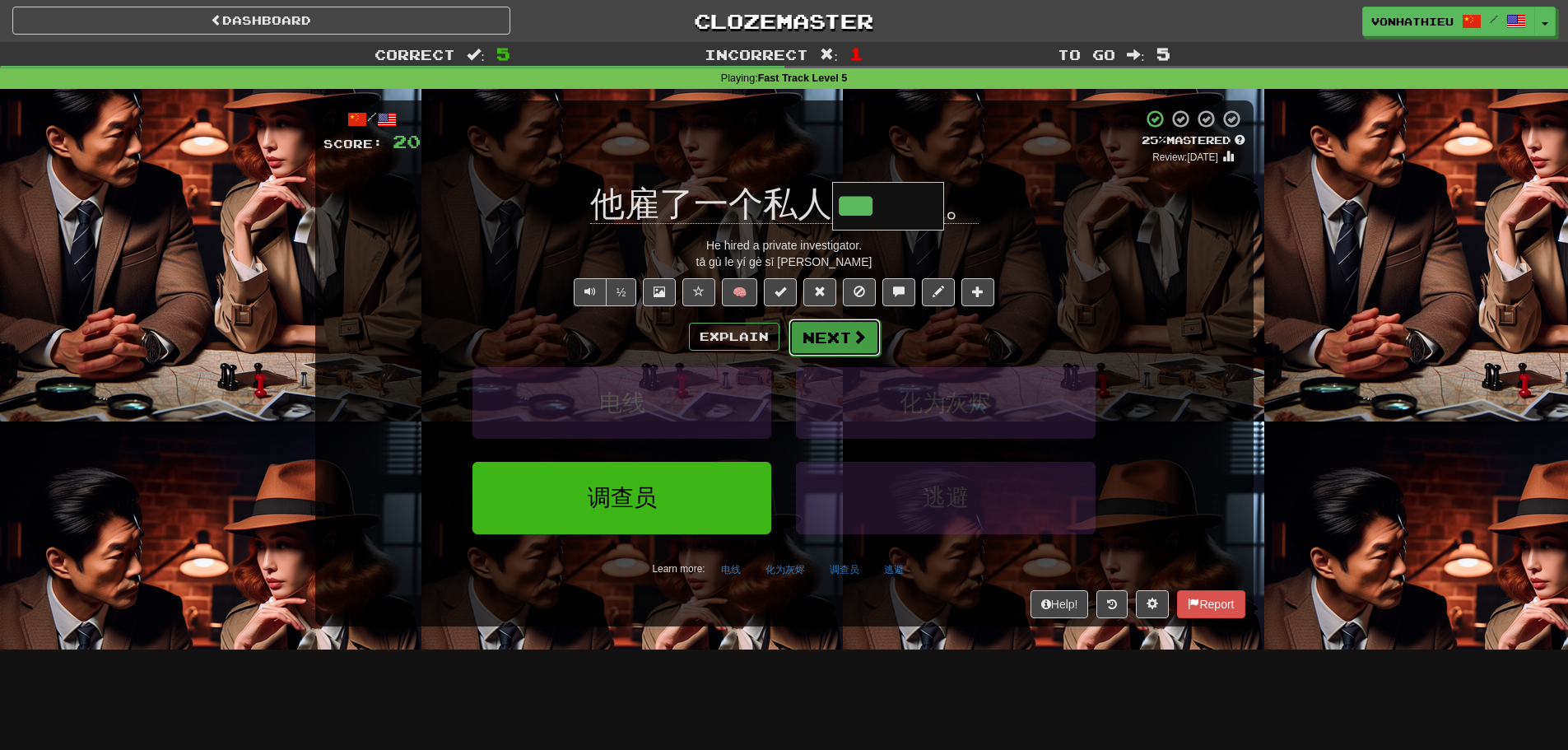
click at [861, 343] on span at bounding box center [860, 336] width 15 height 15
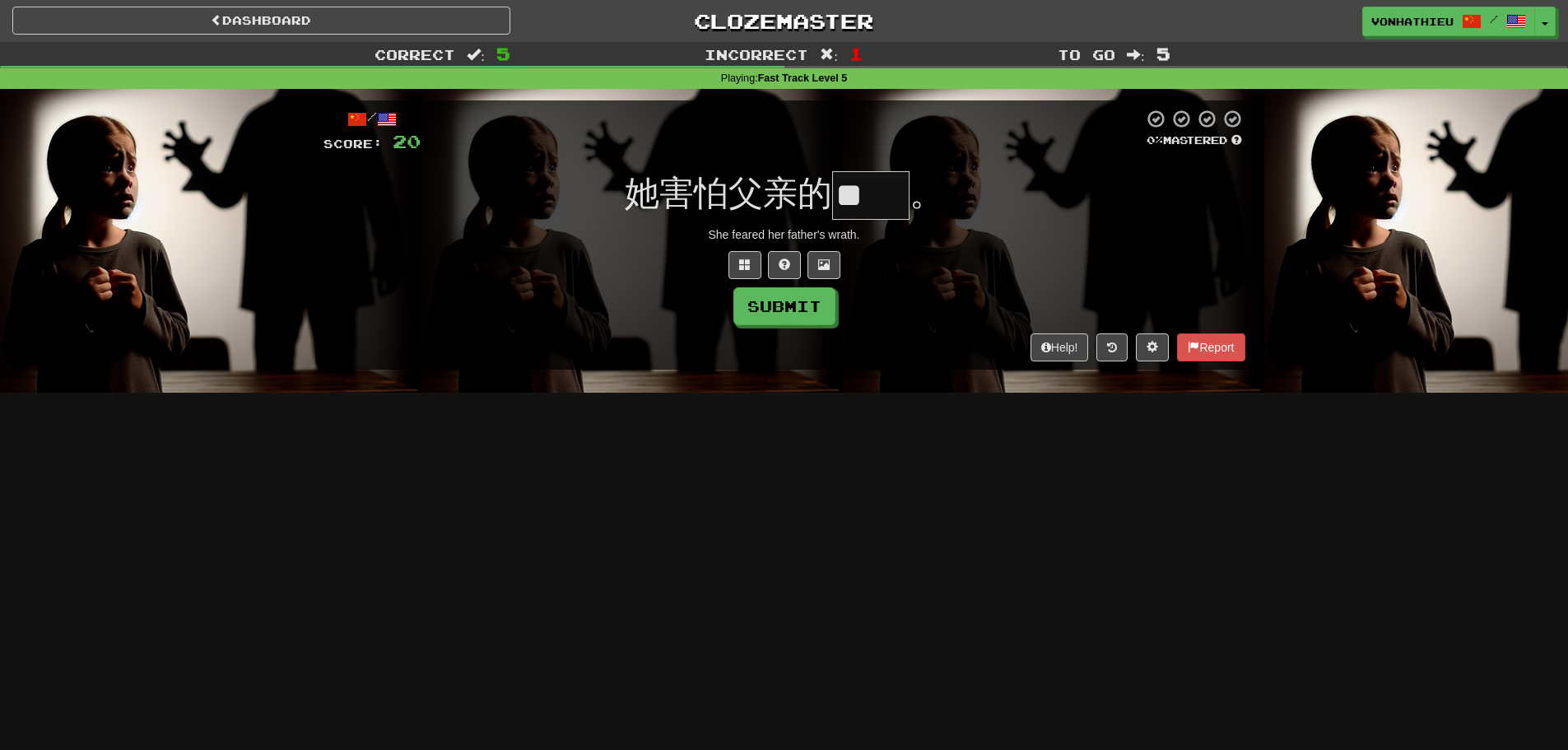
type input "**"
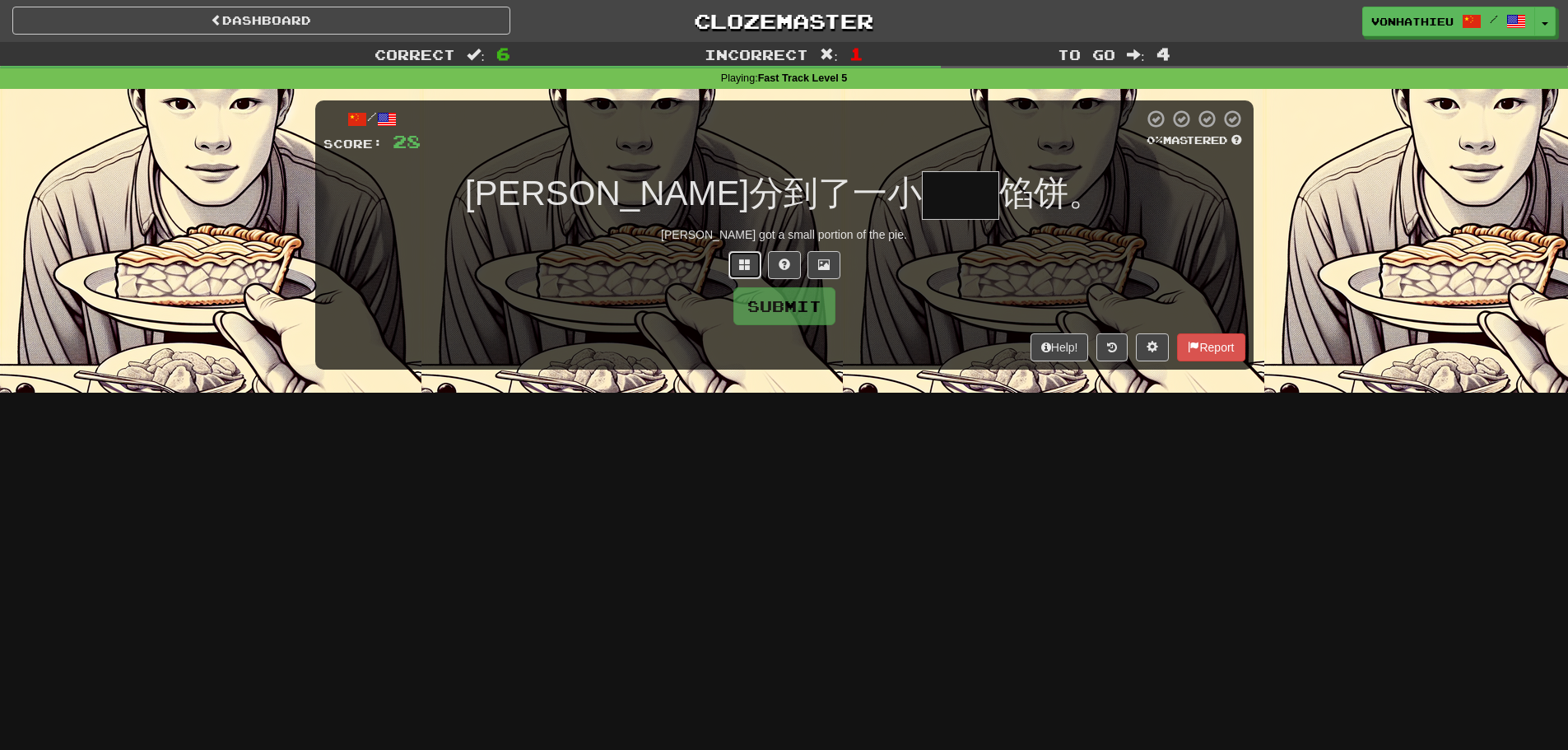
click at [742, 261] on span at bounding box center [744, 264] width 11 height 11
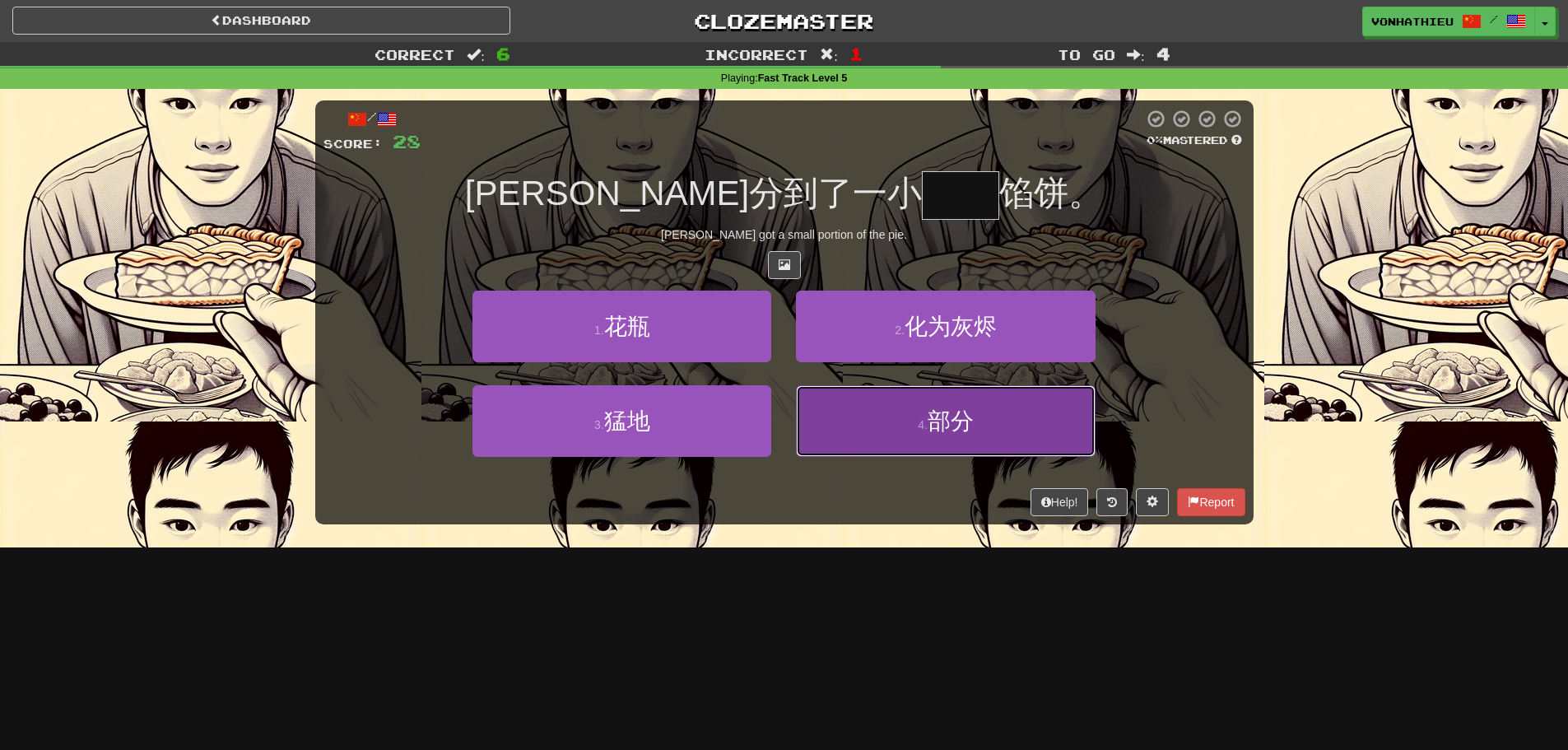
click at [887, 430] on button "4 . 部分" at bounding box center [946, 421] width 299 height 72
type input "**"
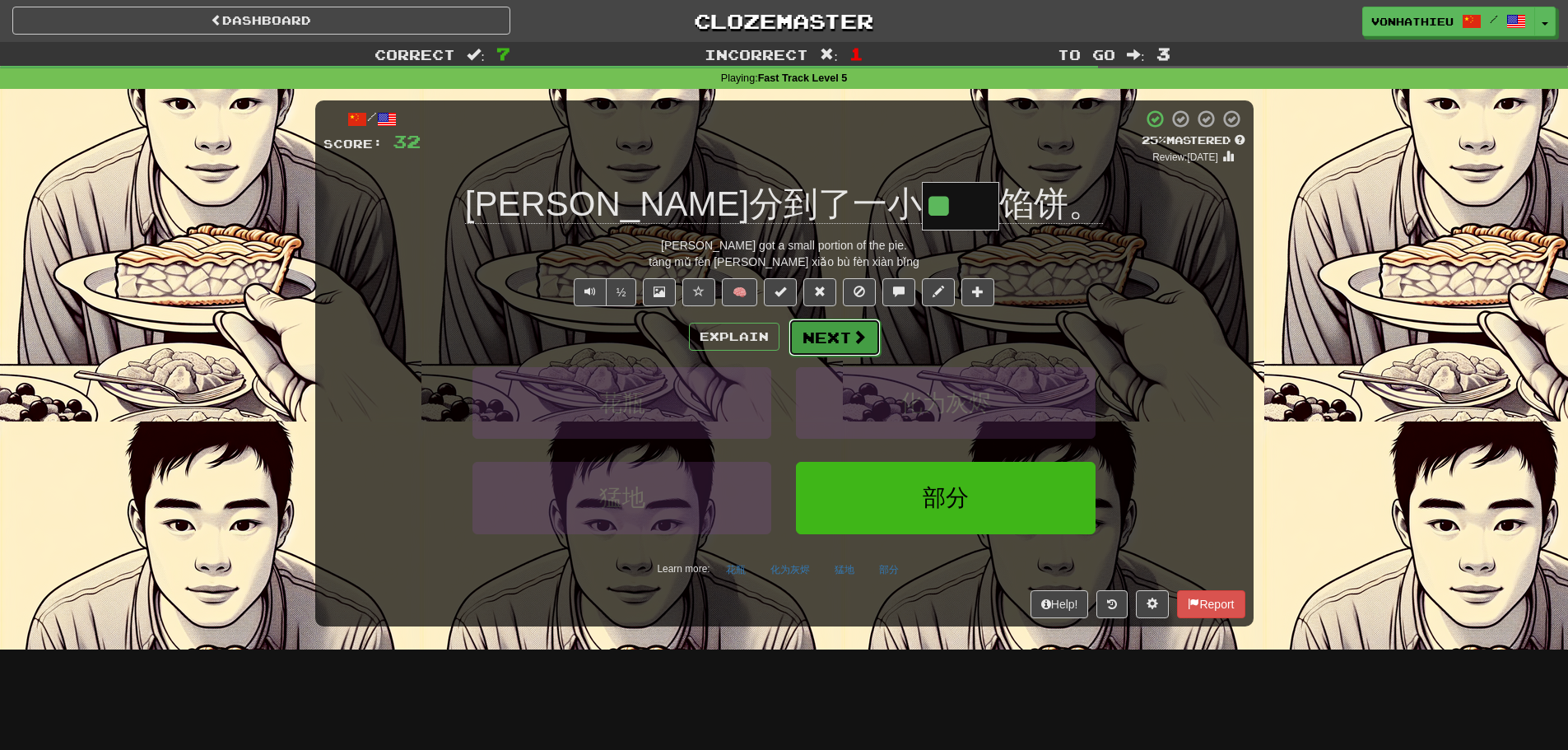
click at [838, 333] on button "Next" at bounding box center [835, 337] width 92 height 38
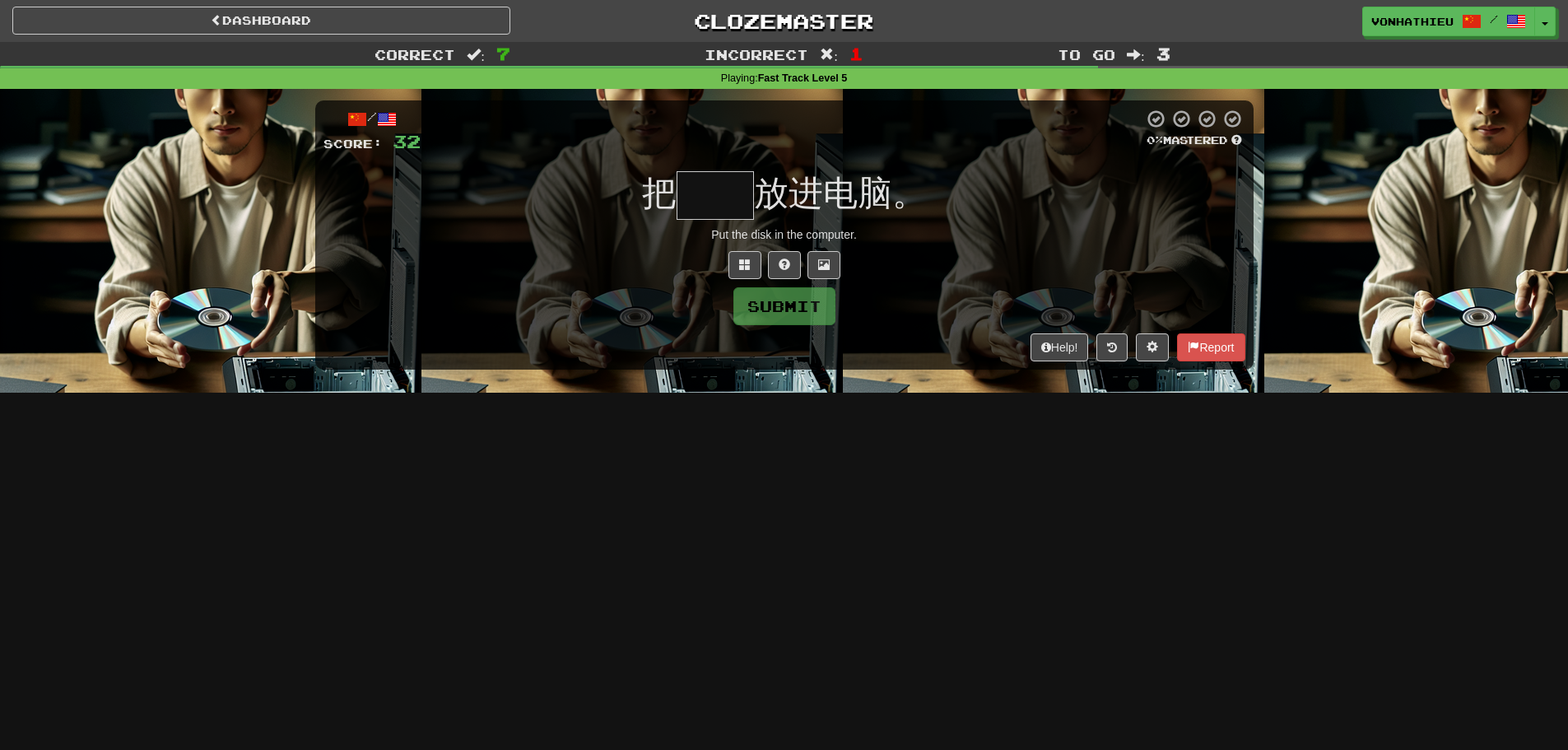
click at [723, 206] on input "text" at bounding box center [715, 195] width 77 height 48
type input "*"
click at [731, 272] on button at bounding box center [744, 265] width 33 height 28
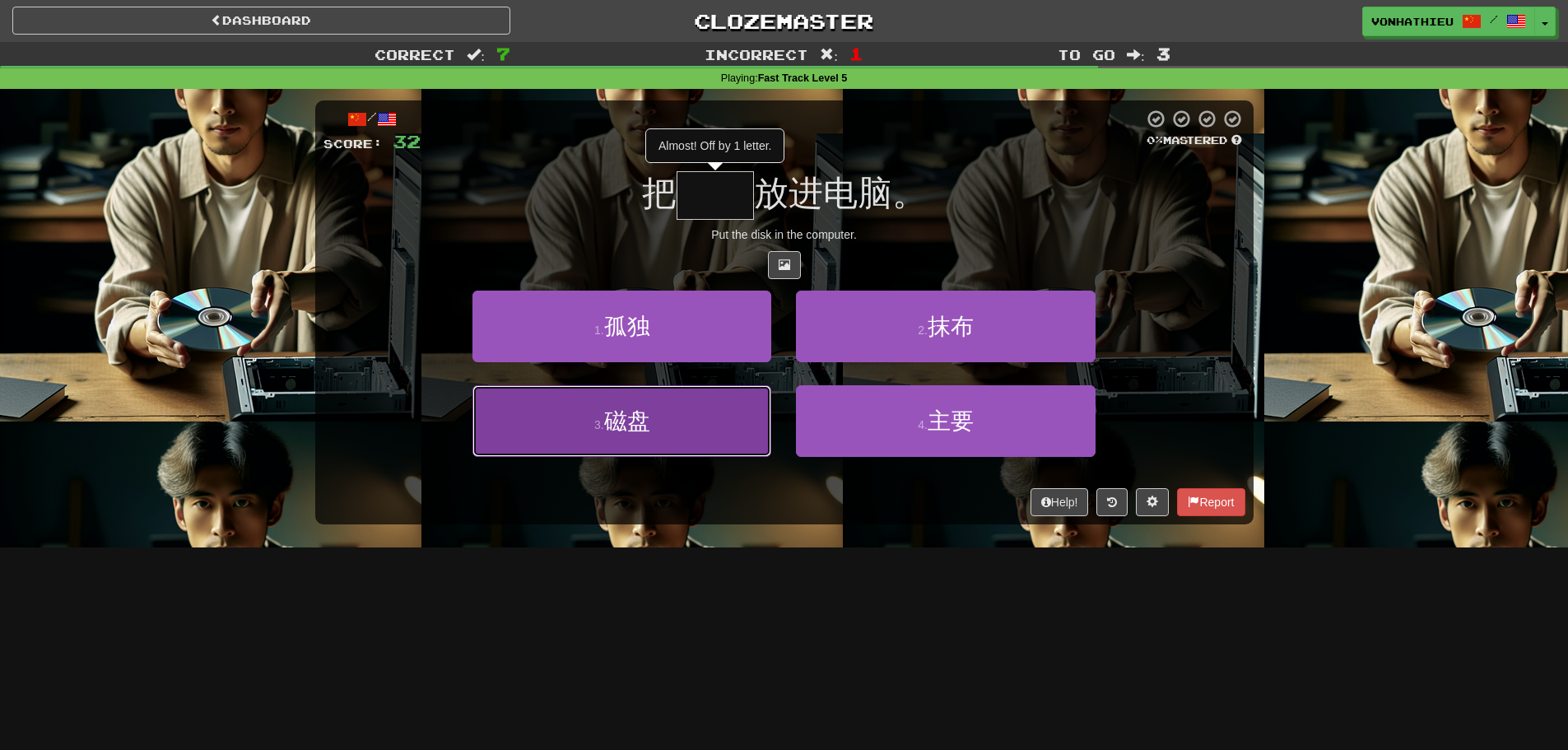
click at [747, 443] on button "3 . 磁盘" at bounding box center [622, 421] width 299 height 72
type input "**"
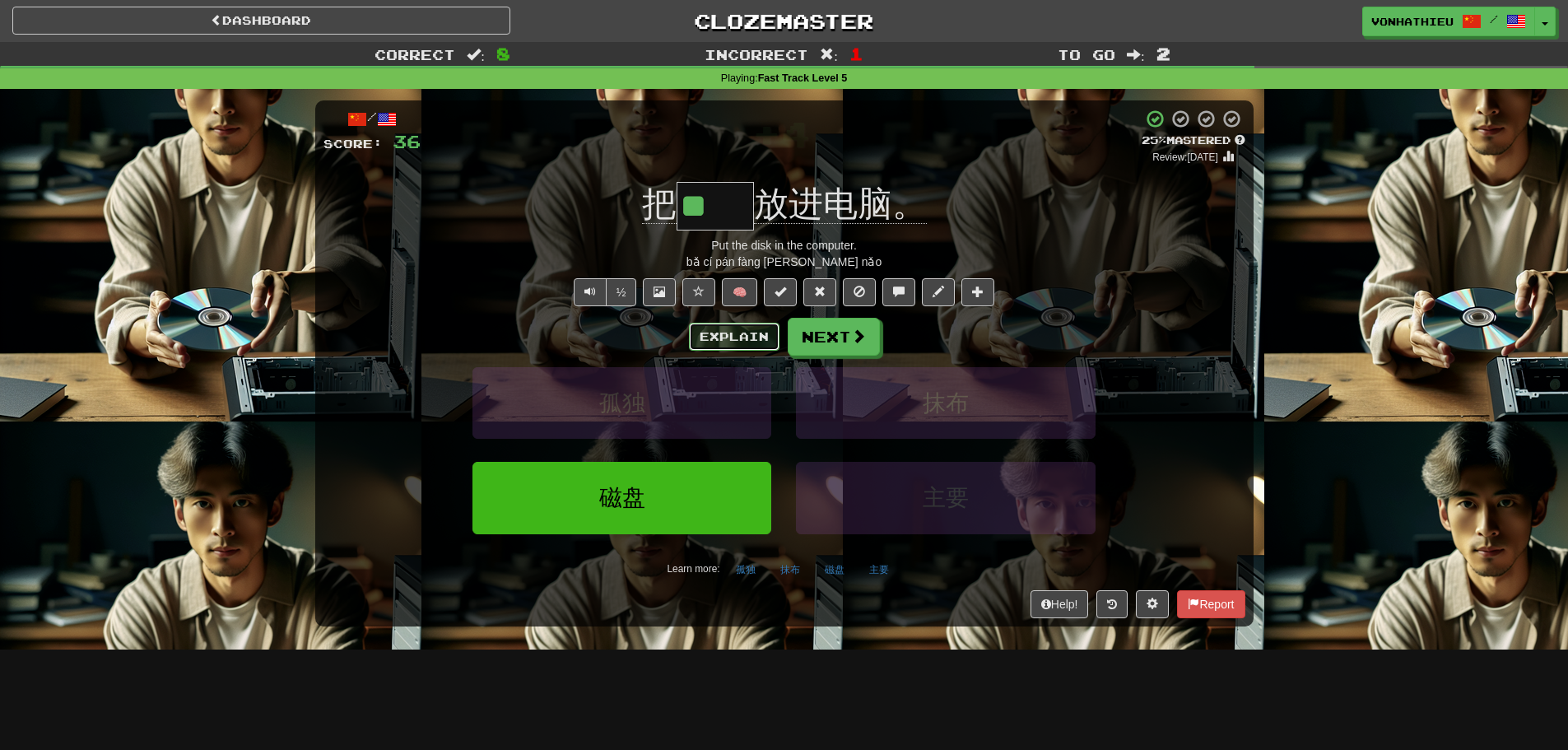
click at [731, 349] on button "Explain" at bounding box center [733, 336] width 90 height 28
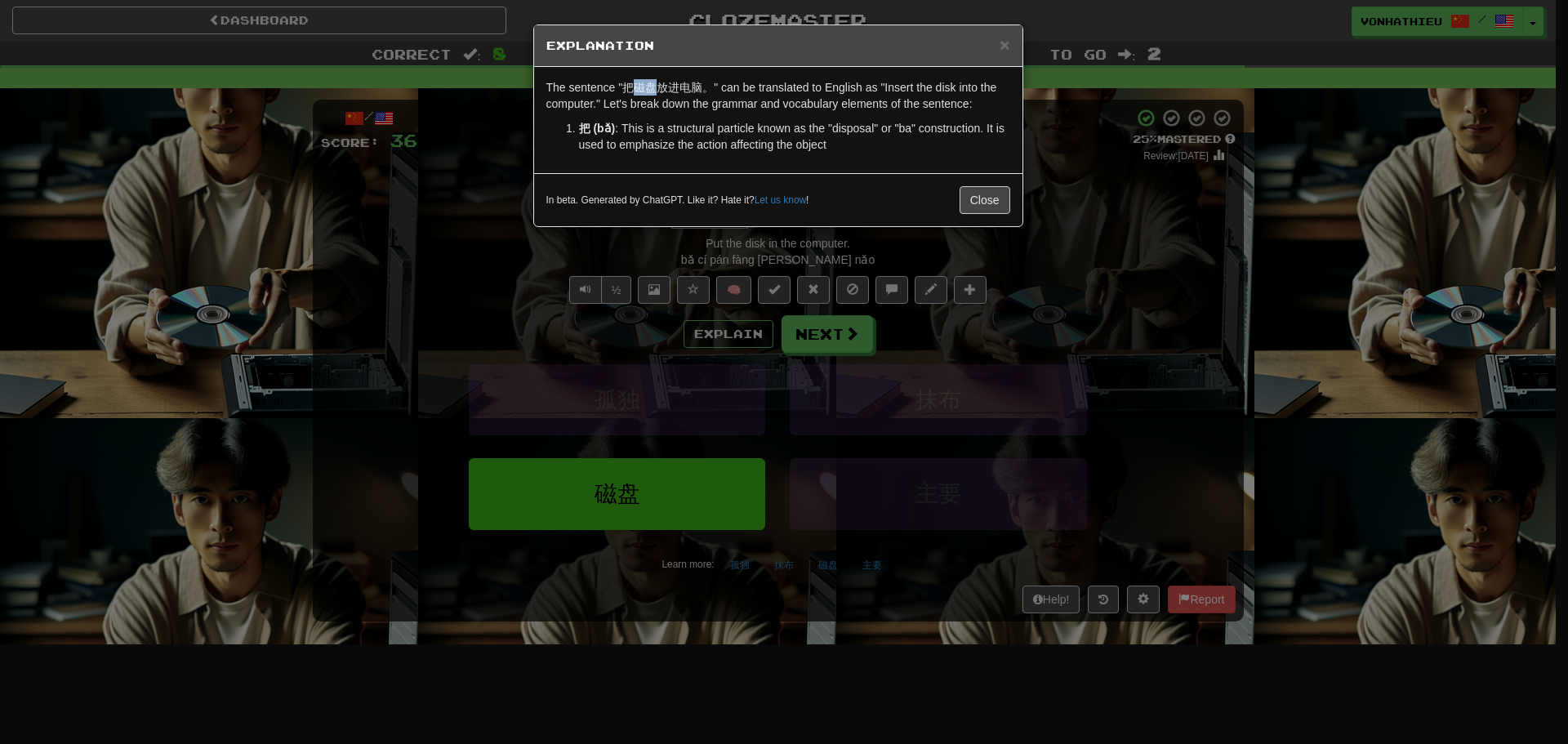
drag, startPoint x: 634, startPoint y: 88, endPoint x: 654, endPoint y: 86, distance: 20.1
click at [654, 86] on p "The sentence "把磁盘放进电脑。" can be translated to English as "Insert the disk into t…" at bounding box center [778, 95] width 464 height 32
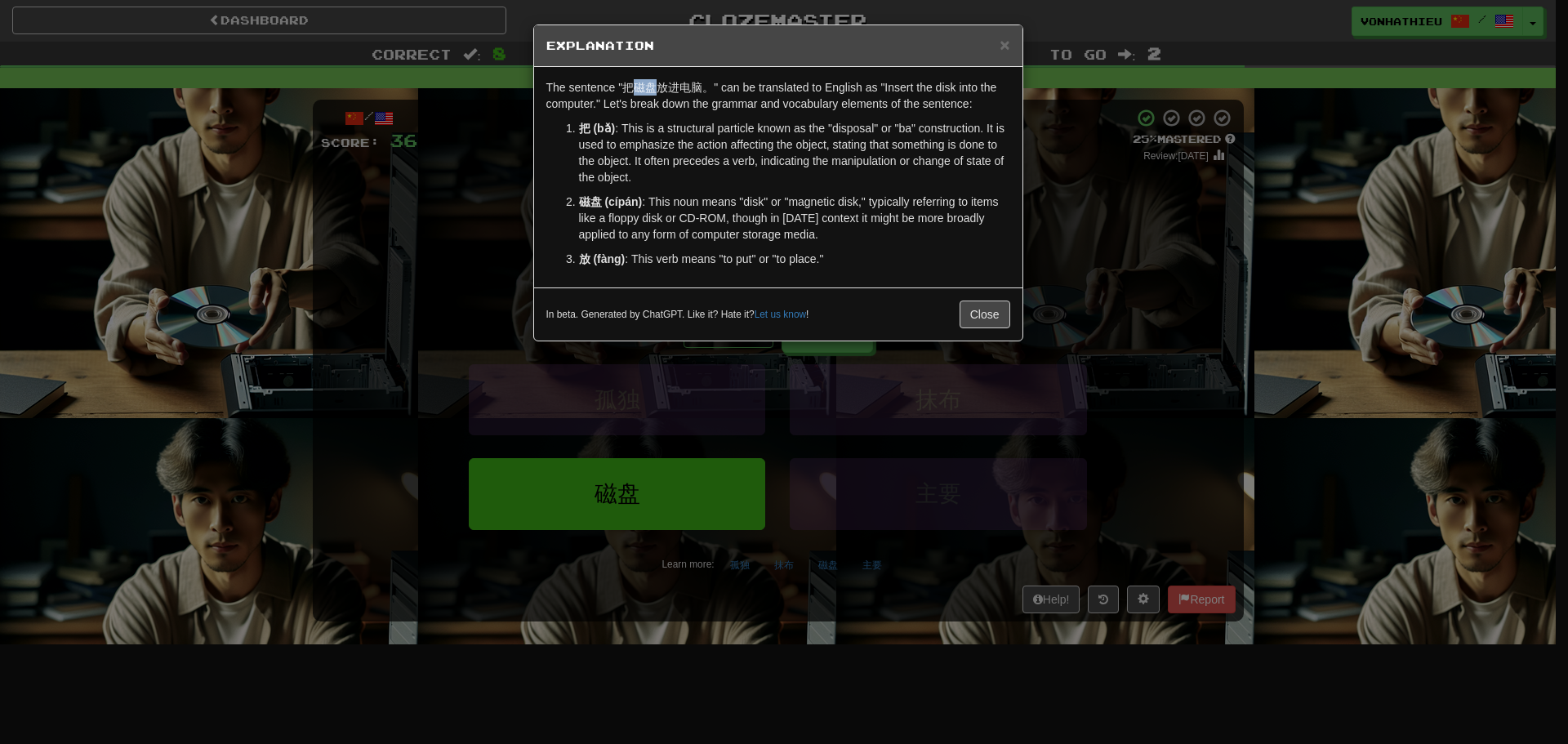
click at [682, 113] on body "Dashboard Clozemaster vonhathieu / Toggle Dropdown Dashboard Leaderboard Activi…" at bounding box center [784, 662] width 1568 height 1324
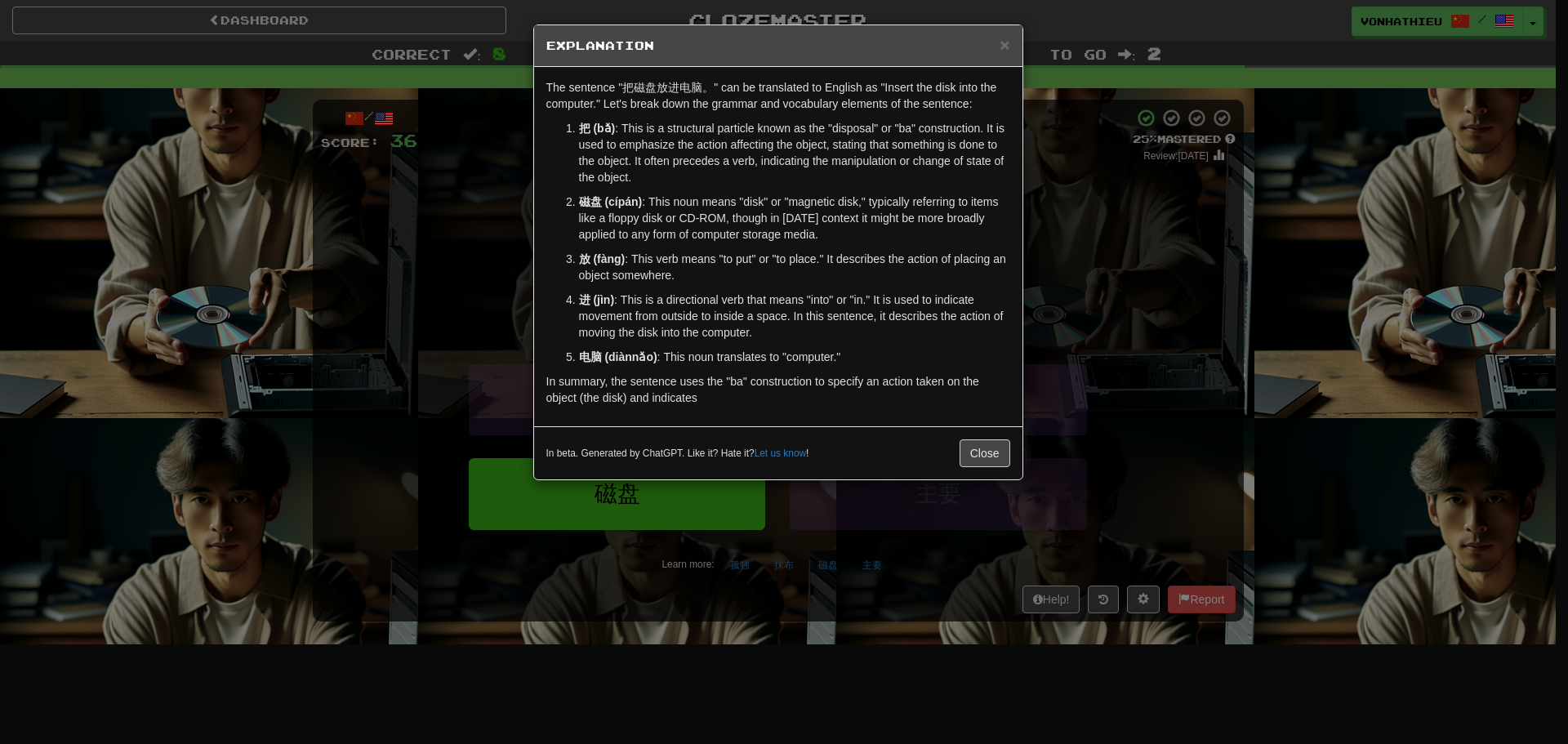
click at [999, 221] on p "磁盘 (cípán) : This noun means "disk" or "magnetic disk," typically referring to …" at bounding box center [795, 218] width 431 height 49
click at [991, 468] on div "In beta. Generated by ChatGPT. Like it? Hate it? Let us know ! Close" at bounding box center [778, 453] width 489 height 53
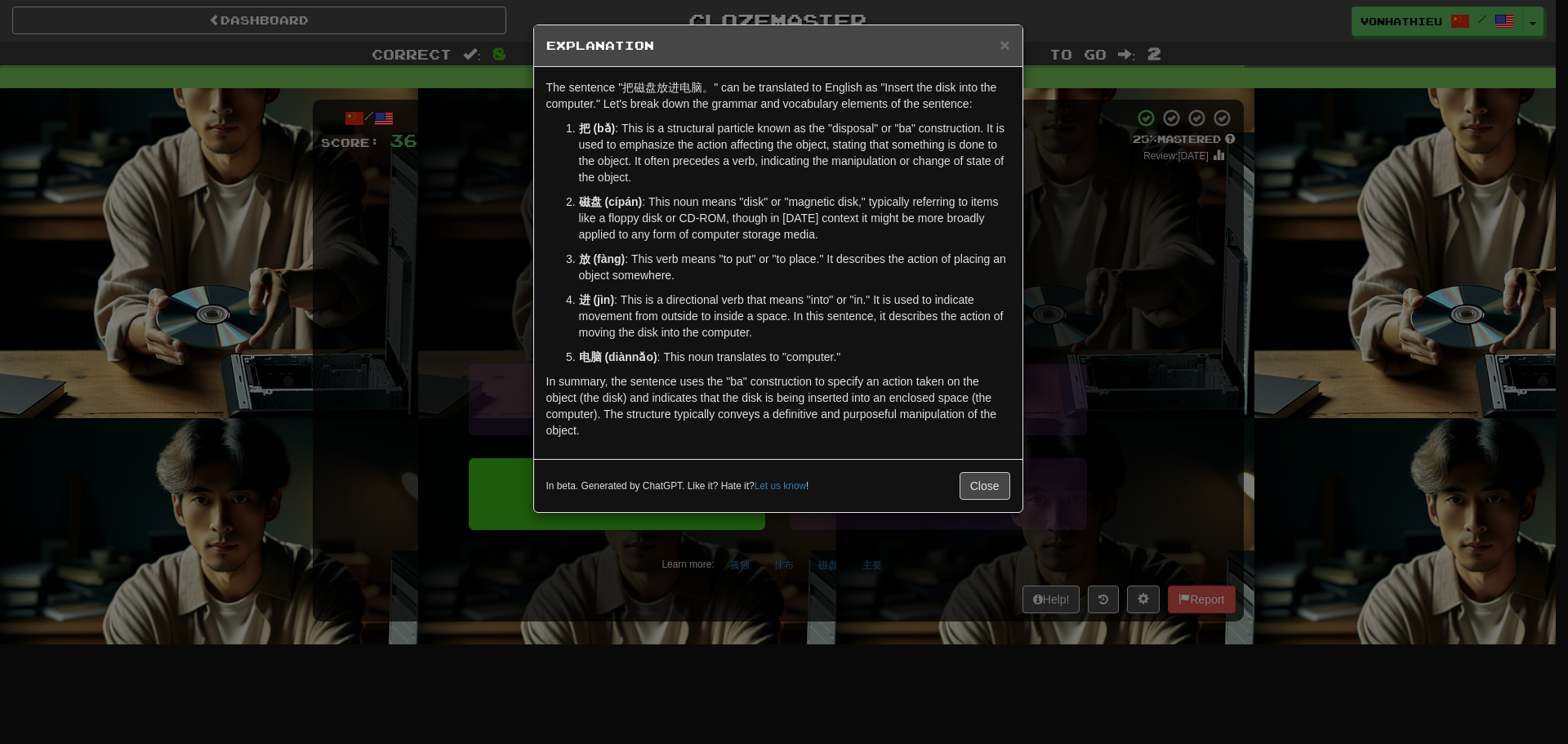
click at [984, 453] on div "The sentence "把磁盘放进电脑。" can be translated to English as "Insert the disk into t…" at bounding box center [778, 263] width 489 height 392
click at [984, 491] on button "Close" at bounding box center [984, 486] width 51 height 28
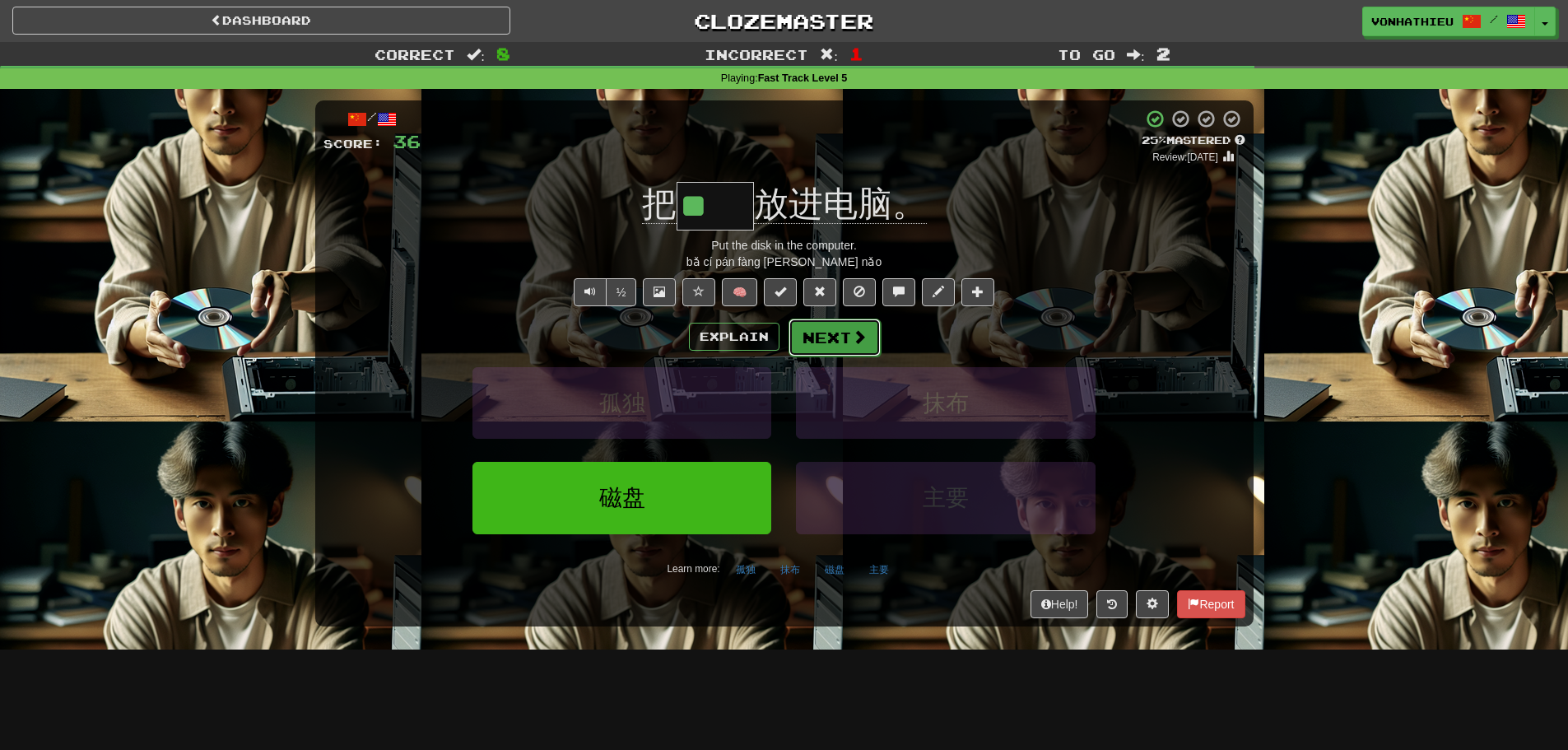
click at [876, 346] on button "Next" at bounding box center [835, 337] width 92 height 38
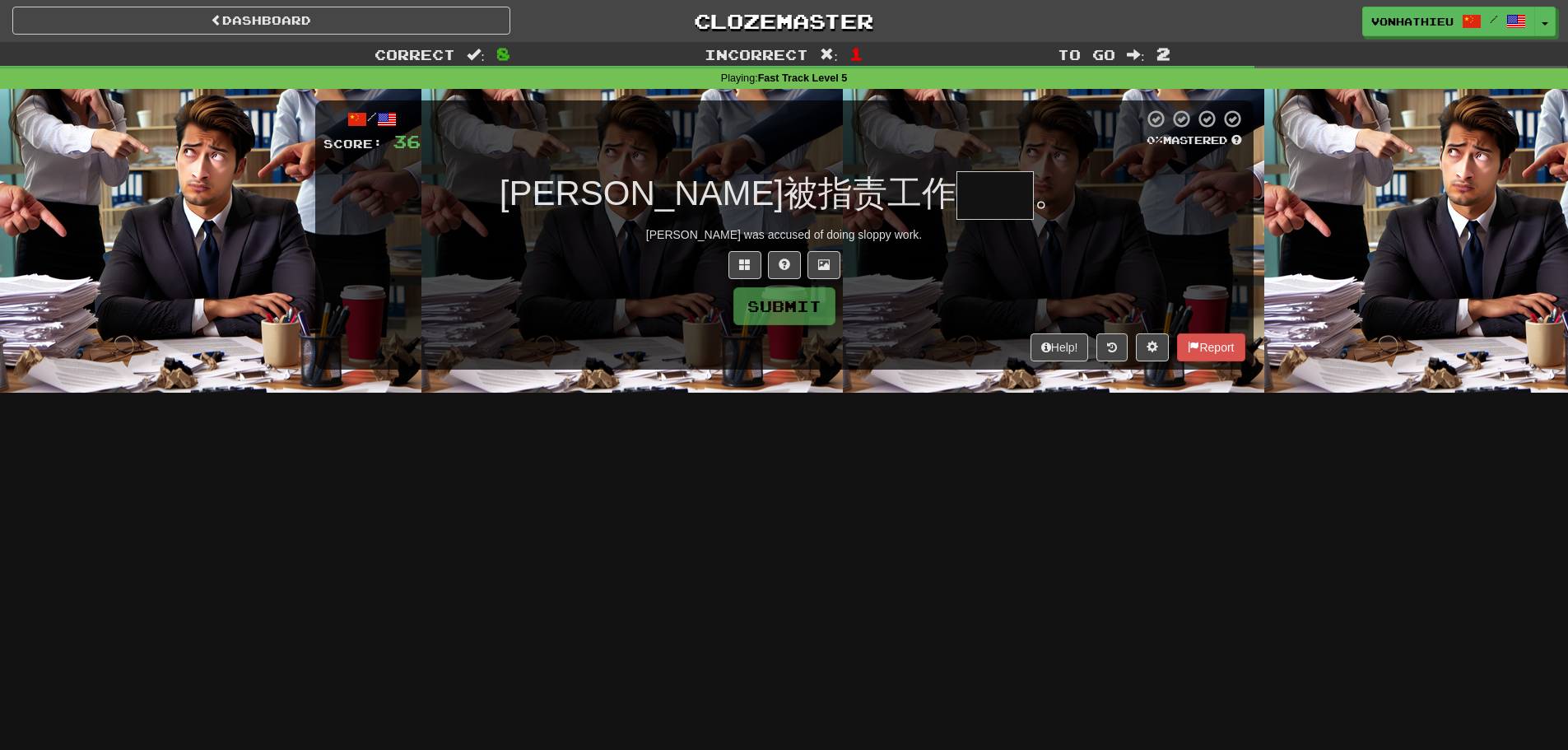
click at [956, 198] on input "text" at bounding box center [995, 195] width 77 height 48
click at [752, 262] on button at bounding box center [744, 265] width 33 height 28
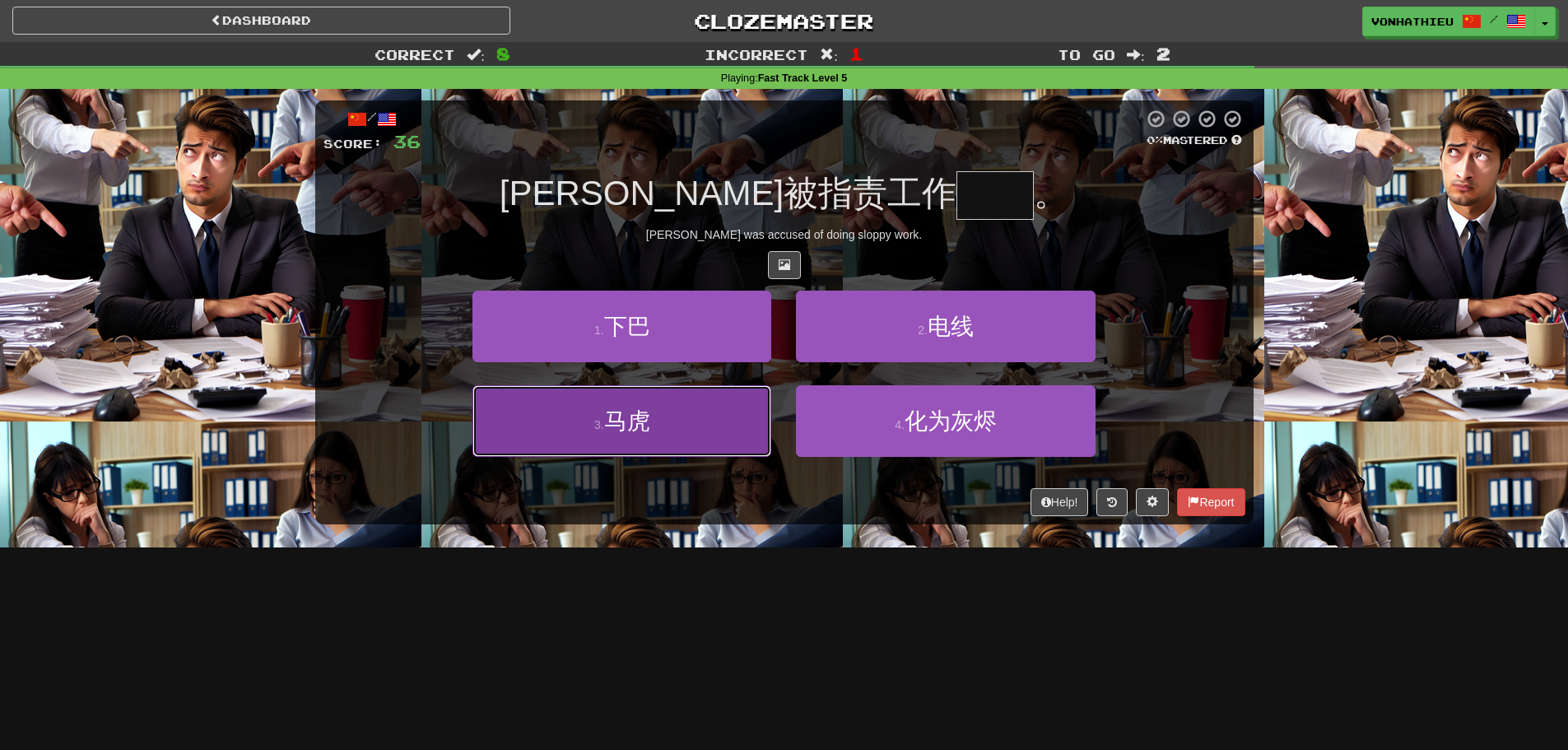
click at [760, 412] on button "3 . 马虎" at bounding box center [622, 421] width 299 height 72
type input "**"
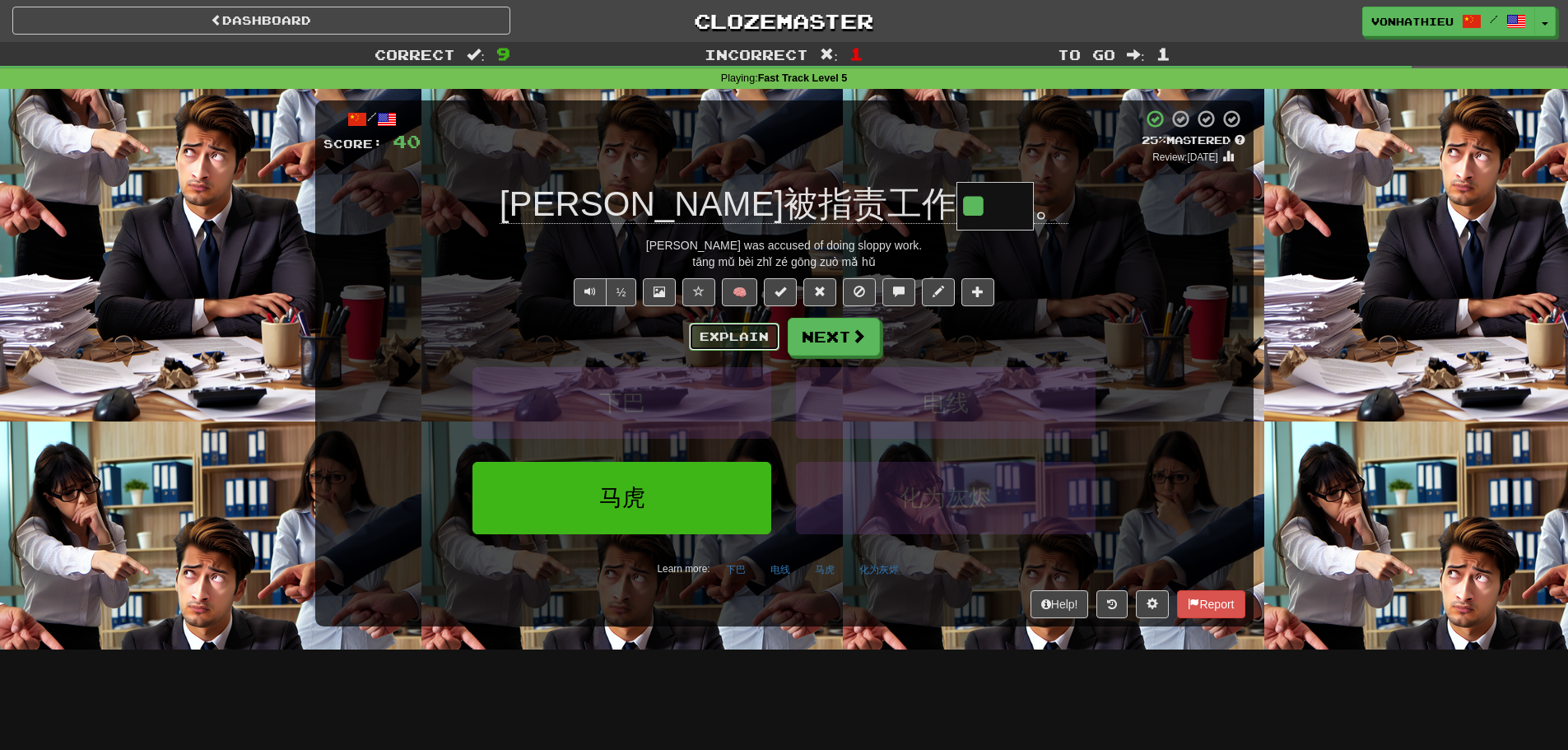
click at [707, 334] on button "Explain" at bounding box center [733, 336] width 90 height 28
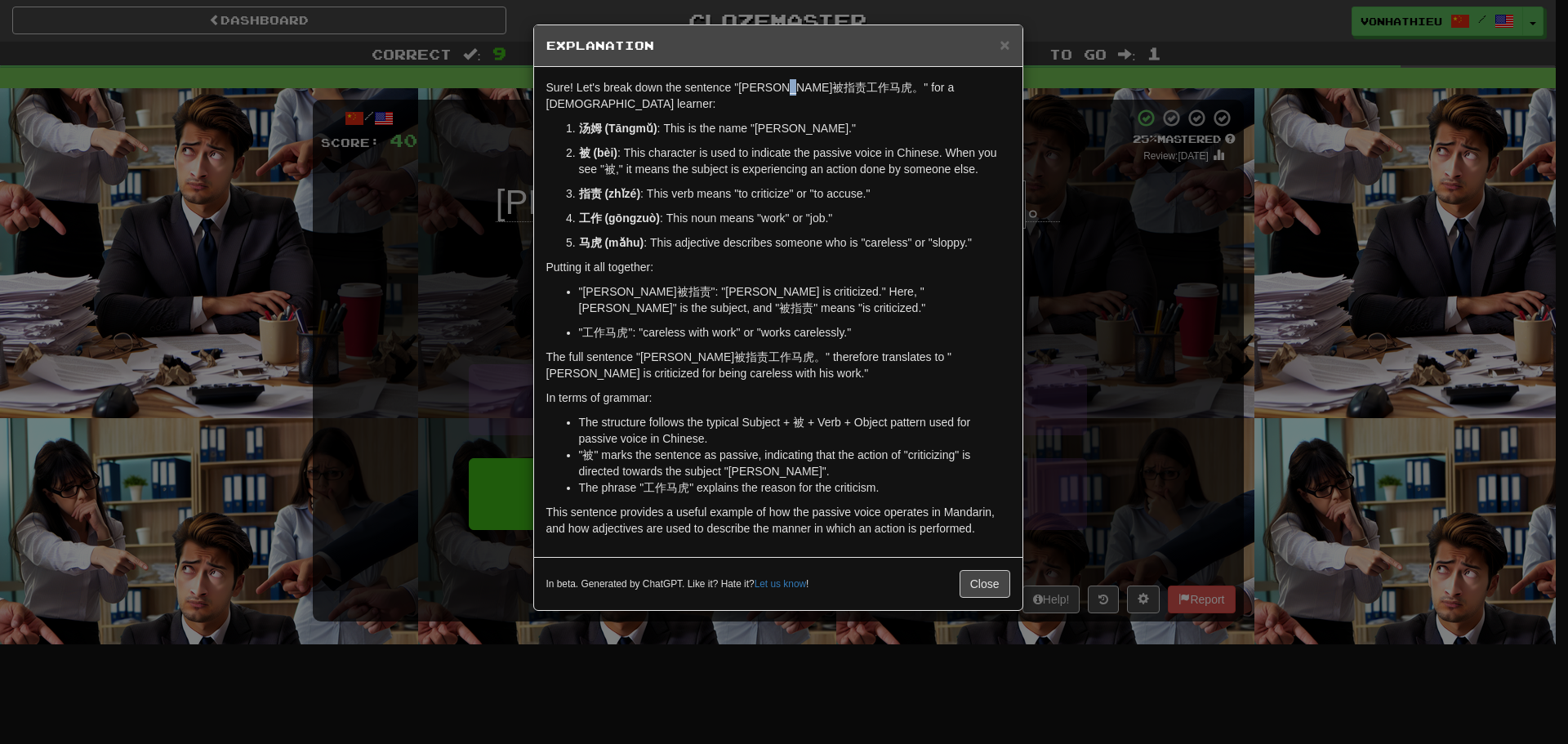
drag, startPoint x: 820, startPoint y: 86, endPoint x: 835, endPoint y: 86, distance: 15.0
click at [835, 86] on p "Sure! Let's break down the sentence "汤姆被指责工作马虎。" for a Mandarin Chinese learner:" at bounding box center [778, 95] width 464 height 32
click at [837, 86] on p "Sure! Let's break down the sentence "汤姆被指责工作马虎。" for a Mandarin Chinese learner:" at bounding box center [778, 95] width 464 height 32
drag, startPoint x: 839, startPoint y: 86, endPoint x: 823, endPoint y: 87, distance: 16.0
click at [823, 87] on p "Sure! Let's break down the sentence "汤姆被指责工作马虎。" for a Mandarin Chinese learner:" at bounding box center [778, 95] width 464 height 32
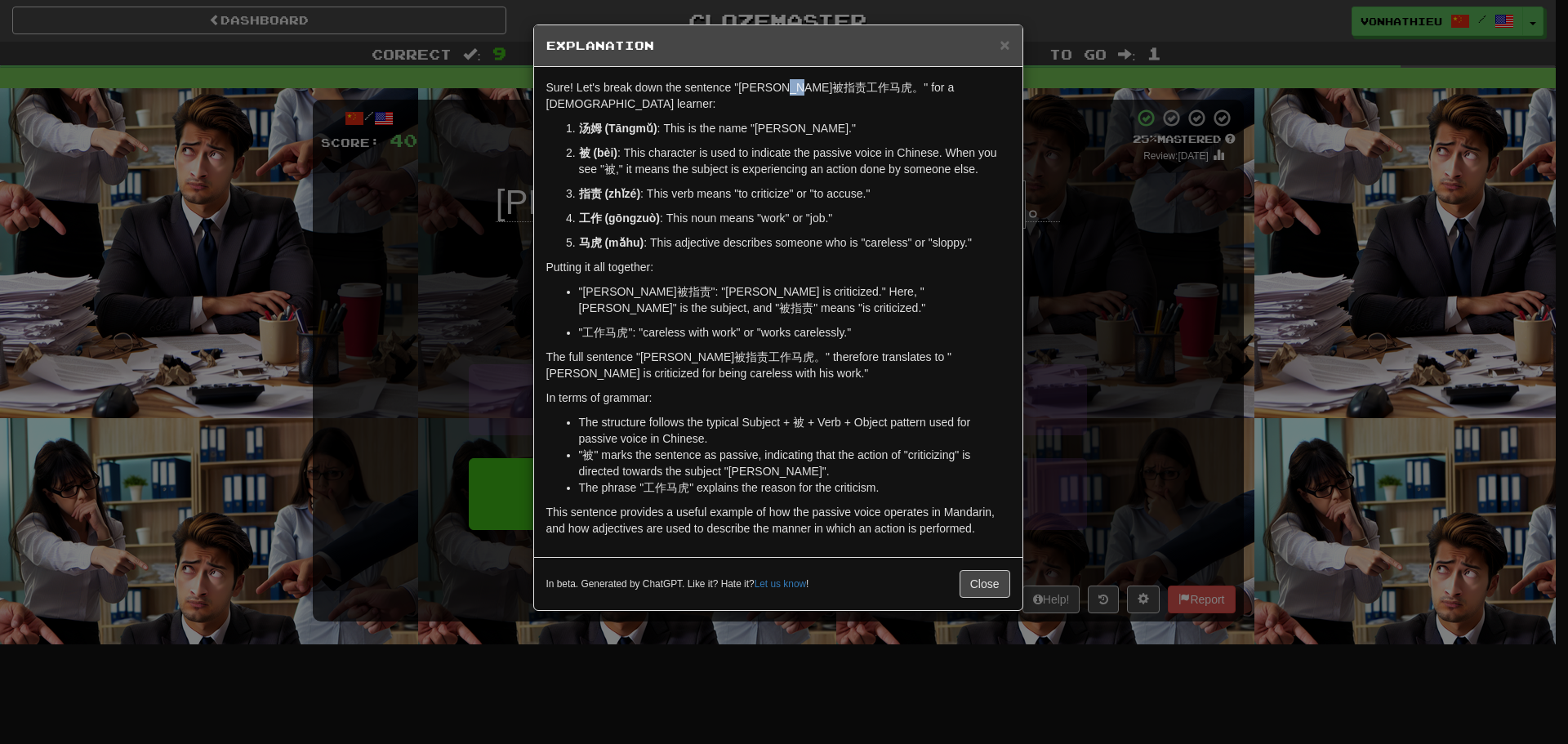
click at [865, 103] on body "Dashboard Clozemaster vonhathieu / Toggle Dropdown Dashboard Leaderboard Activi…" at bounding box center [784, 662] width 1568 height 1324
click at [818, 115] on div "Sure! Let's break down the sentence "汤姆被指责工作马虎。" for a Mandarin Chinese learner…" at bounding box center [778, 312] width 489 height 490
drag, startPoint x: 762, startPoint y: 89, endPoint x: 776, endPoint y: 89, distance: 14.0
click at [776, 89] on p "Sure! Let's break down the sentence "汤姆被指责工作马虎。" for a Mandarin Chinese learner:" at bounding box center [778, 95] width 464 height 32
click at [780, 88] on p "Sure! Let's break down the sentence "汤姆被指责工作马虎。" for a Mandarin Chinese learner:" at bounding box center [778, 95] width 464 height 32
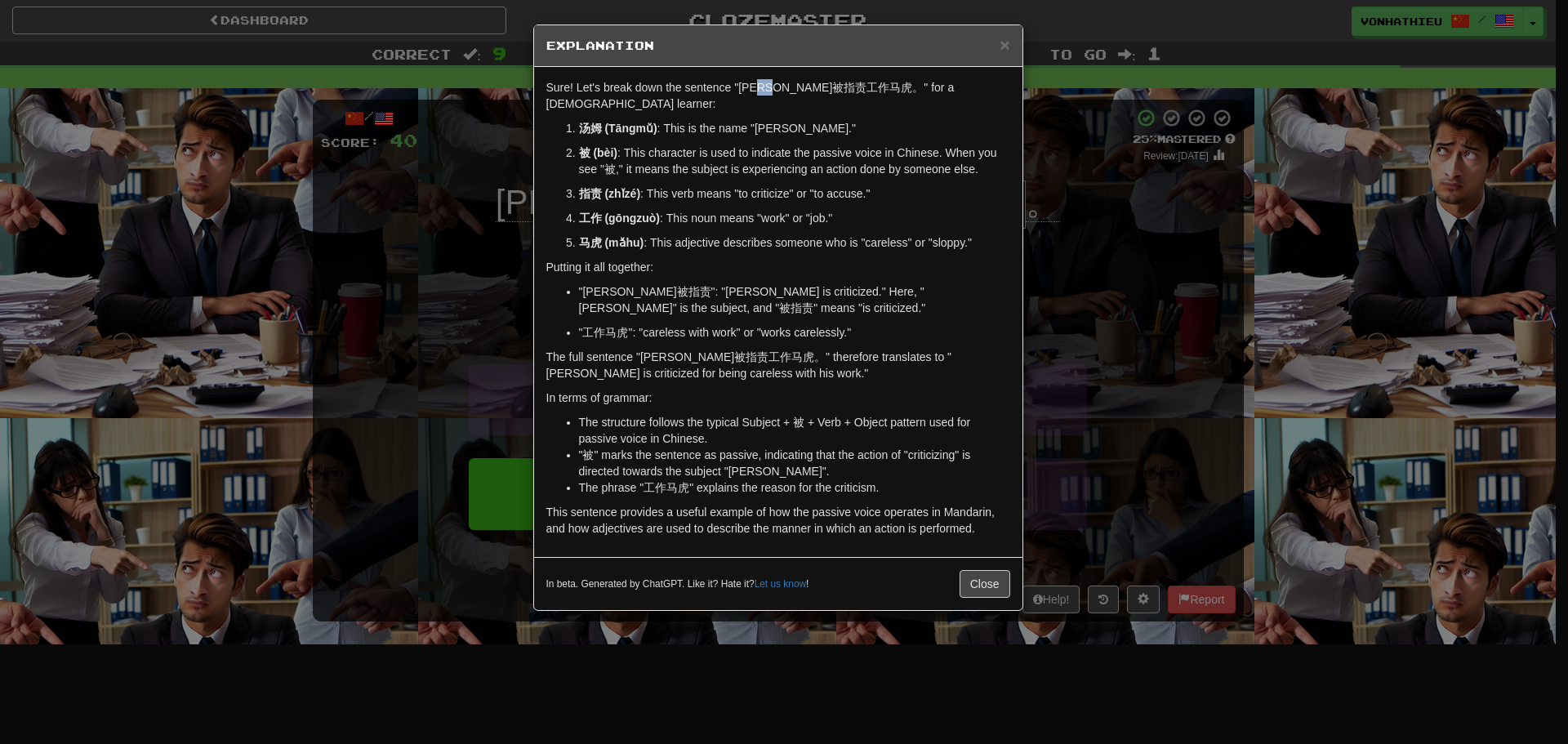
drag, startPoint x: 774, startPoint y: 89, endPoint x: 793, endPoint y: 89, distance: 19.0
click at [793, 89] on p "Sure! Let's break down the sentence "汤姆被指责工作马虎。" for a Mandarin Chinese learner:" at bounding box center [778, 95] width 464 height 32
click at [810, 111] on body "Dashboard Clozemaster vonhathieu / Toggle Dropdown Dashboard Leaderboard Activi…" at bounding box center [784, 662] width 1568 height 1324
click at [799, 111] on p "Sure! Let's break down the sentence "汤姆被指责工作马虎。" for a Mandarin Chinese learner:" at bounding box center [778, 95] width 464 height 32
click at [1170, 259] on div "× Explanation Sure! Let's break down the sentence "汤姆被指责工作马虎。" for a Mandarin C…" at bounding box center [784, 372] width 1568 height 744
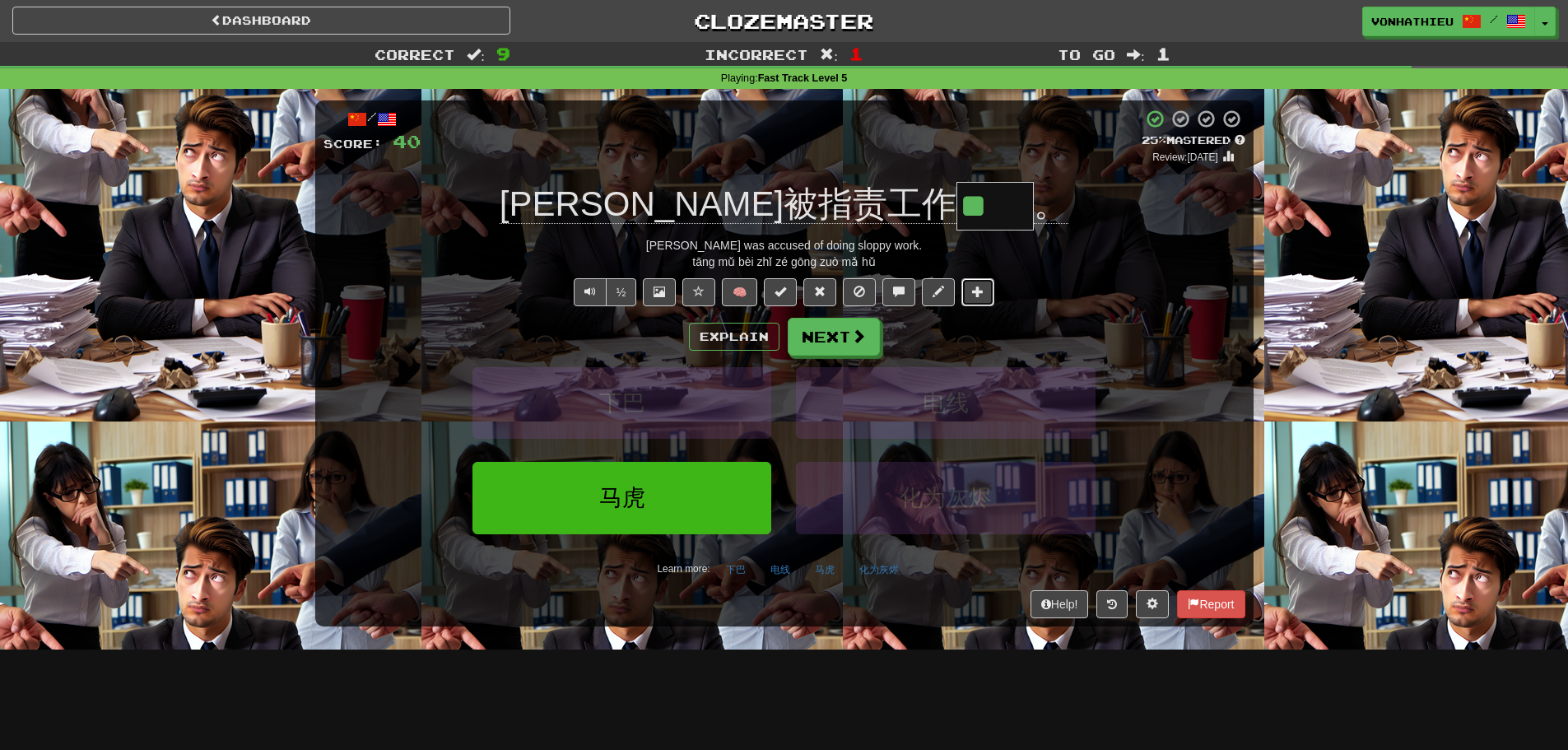
click at [972, 288] on button at bounding box center [978, 292] width 33 height 28
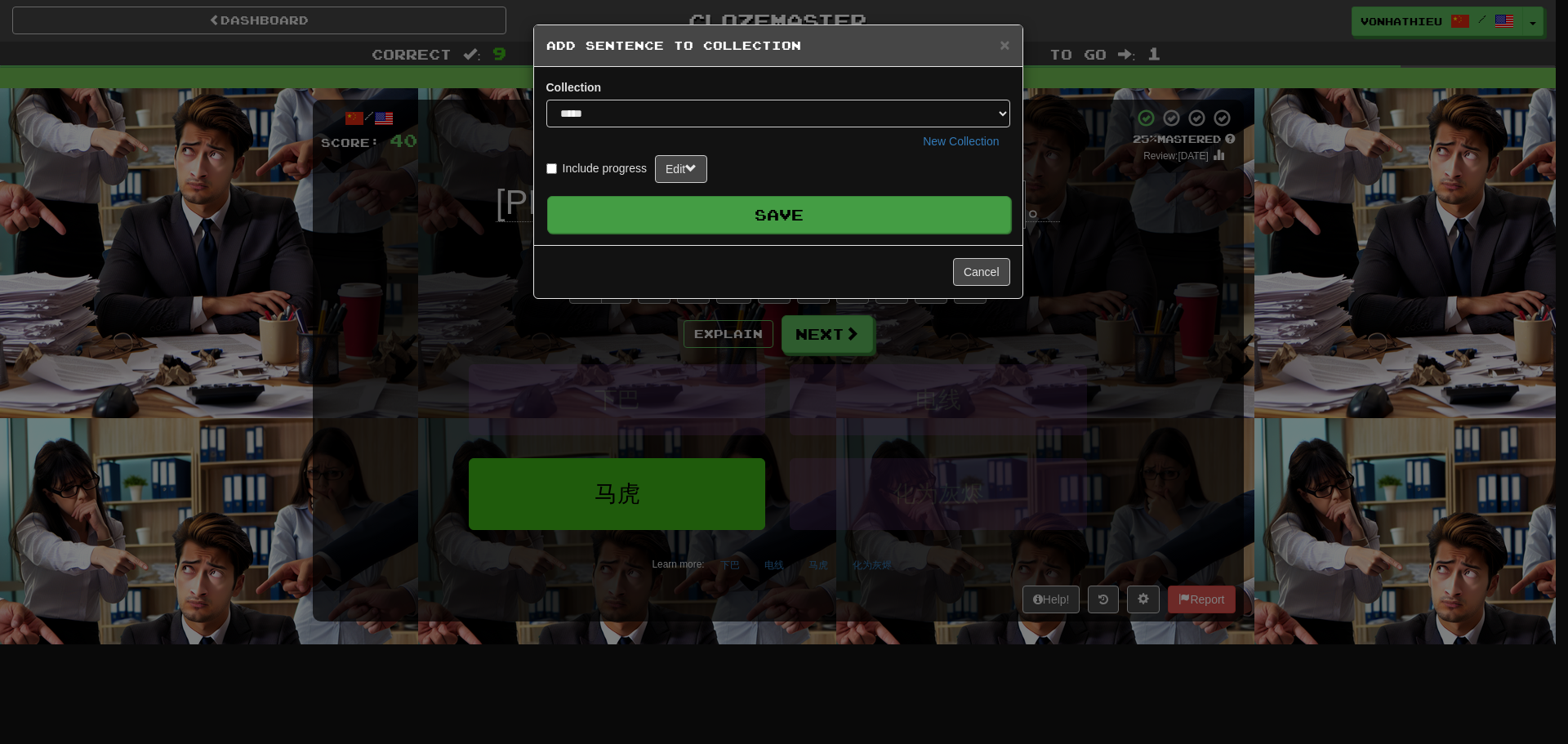
click at [825, 220] on button "Save" at bounding box center [778, 215] width 464 height 38
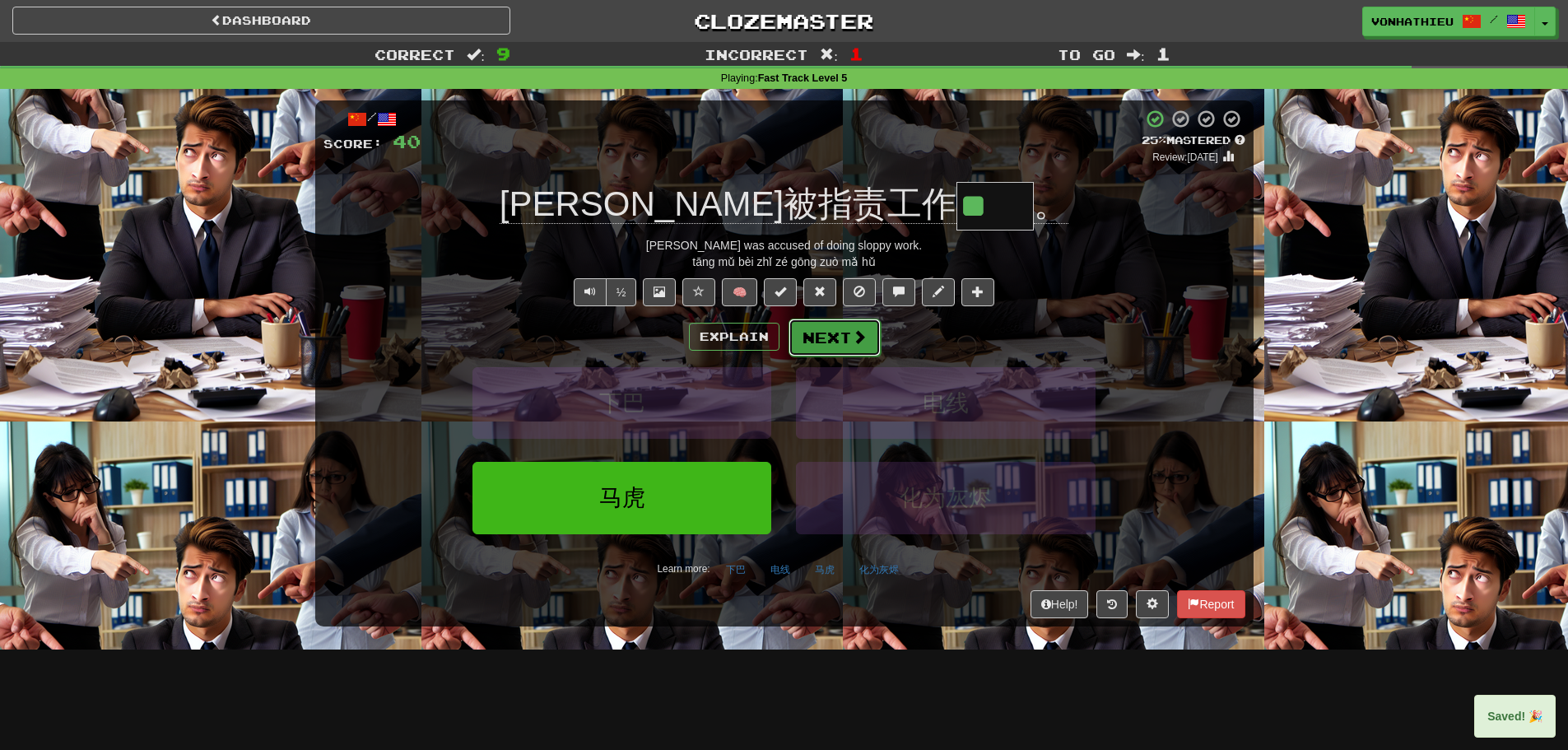
click at [854, 329] on span at bounding box center [860, 336] width 15 height 15
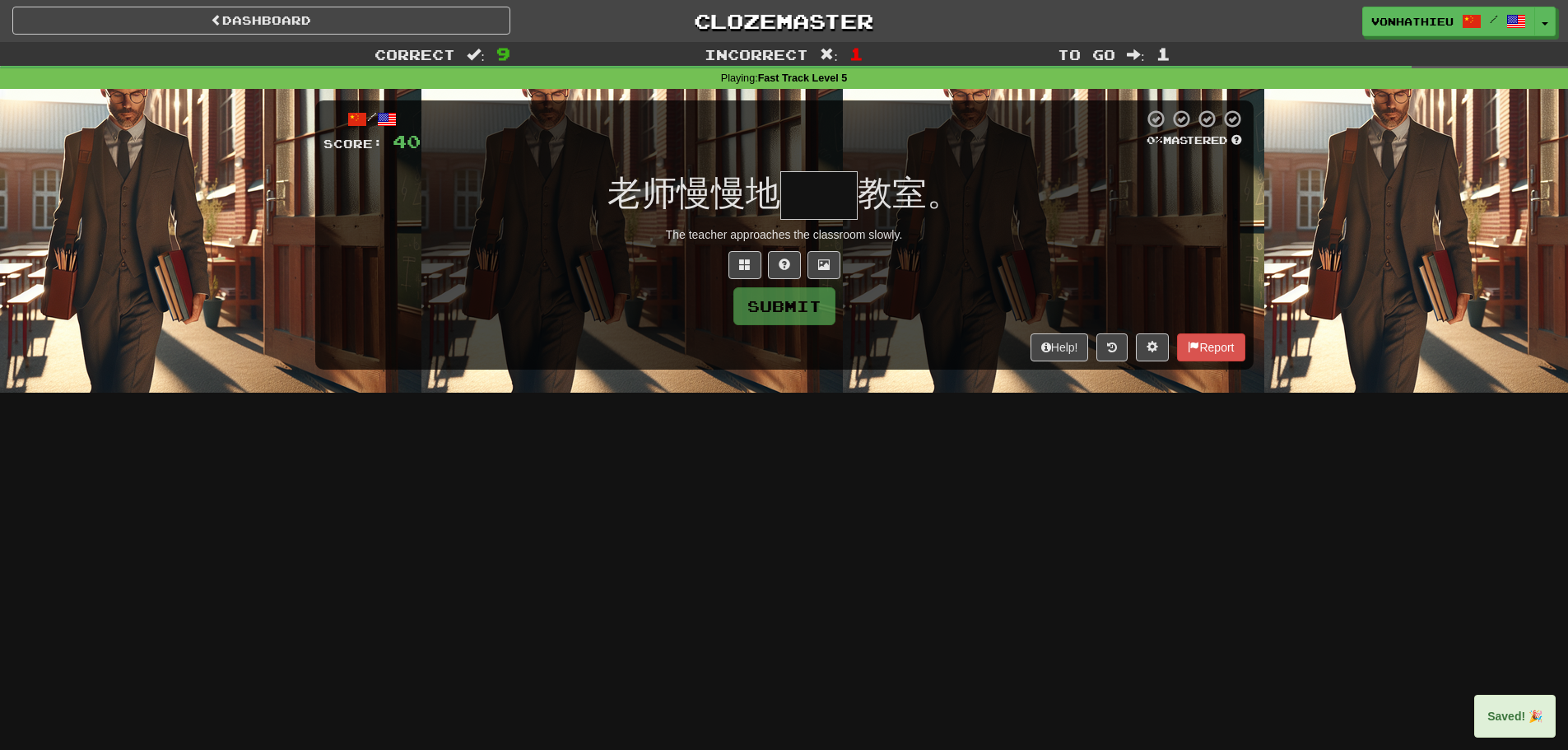
click at [819, 189] on input "text" at bounding box center [819, 195] width 77 height 48
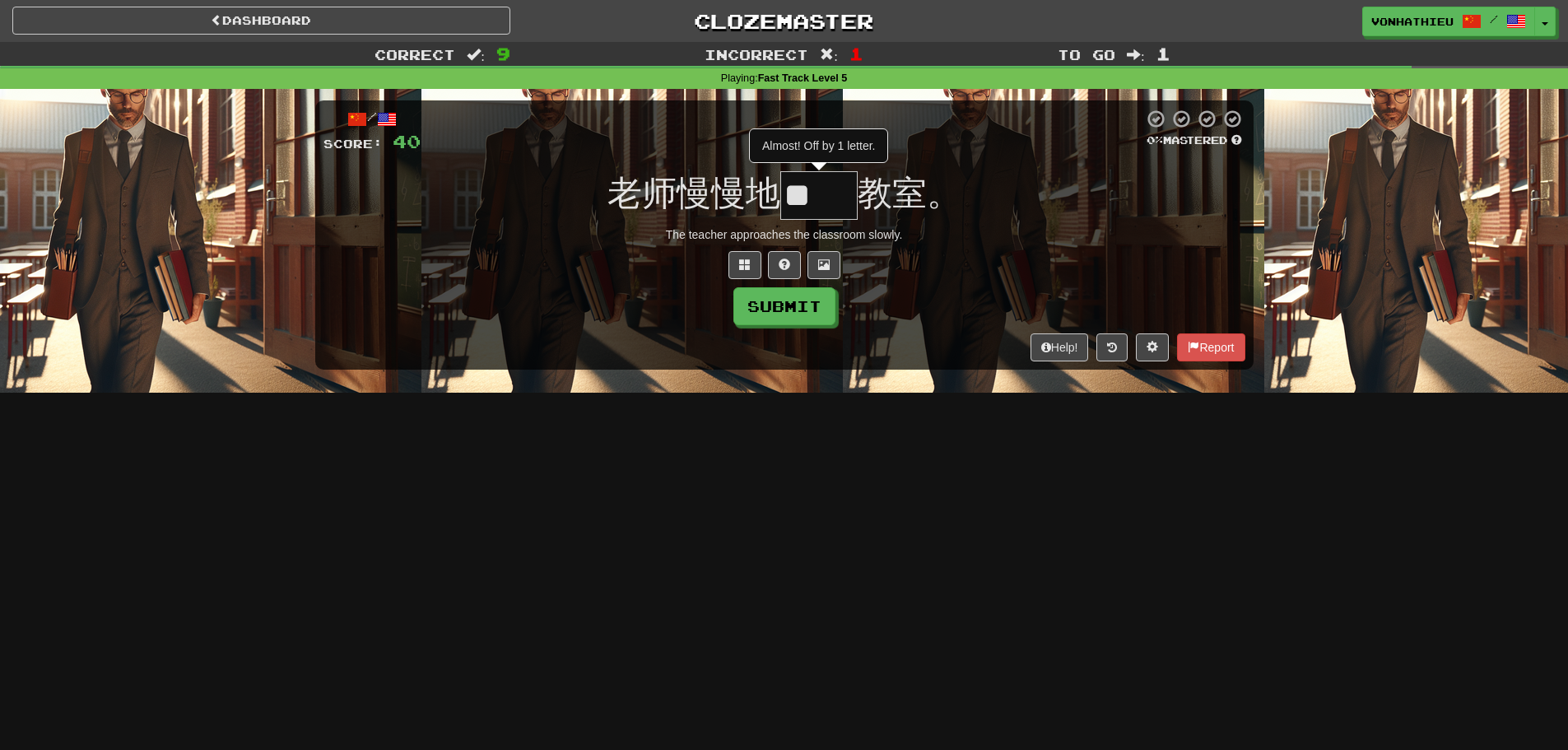
type input "*"
type input "**"
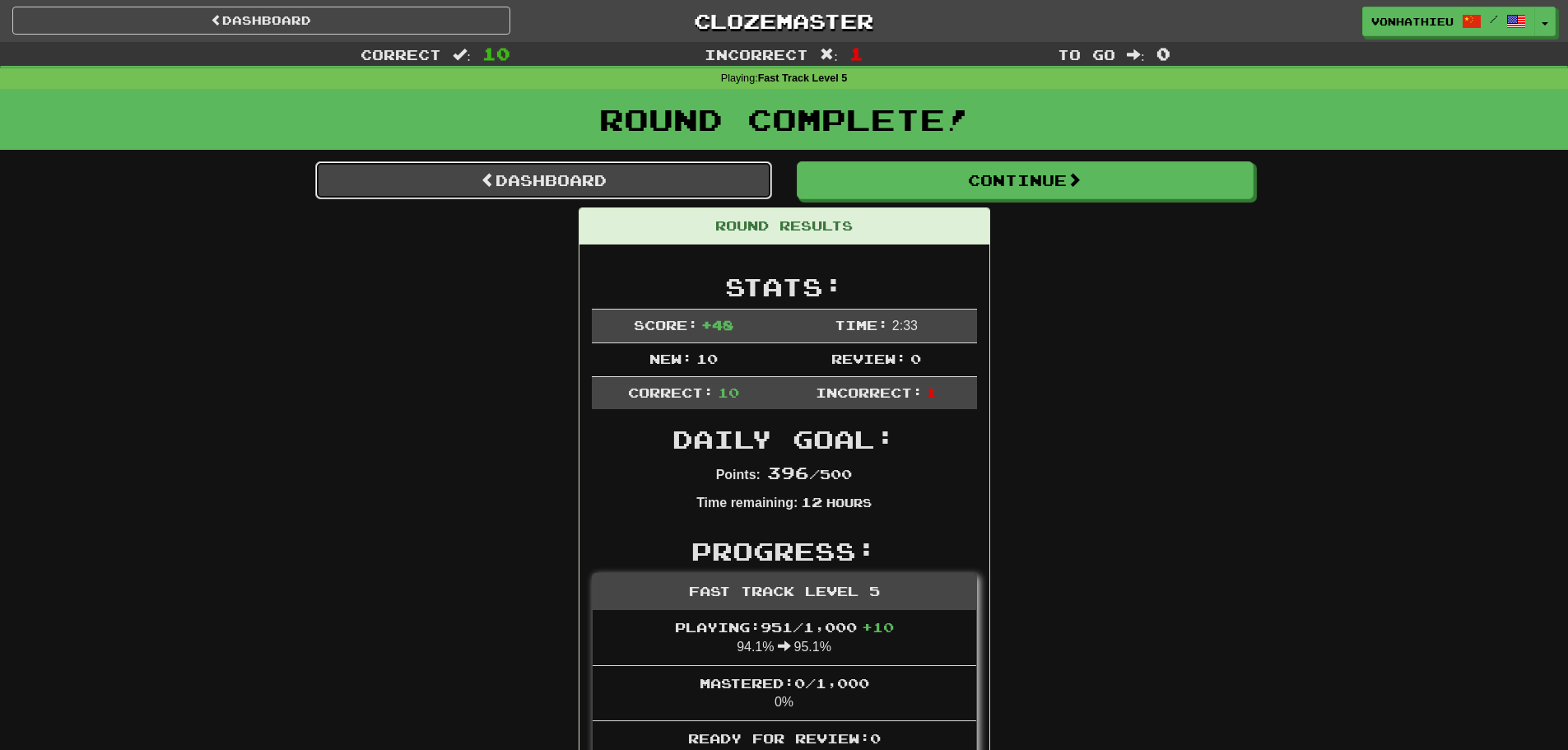
click at [547, 169] on link "Dashboard" at bounding box center [544, 180] width 457 height 38
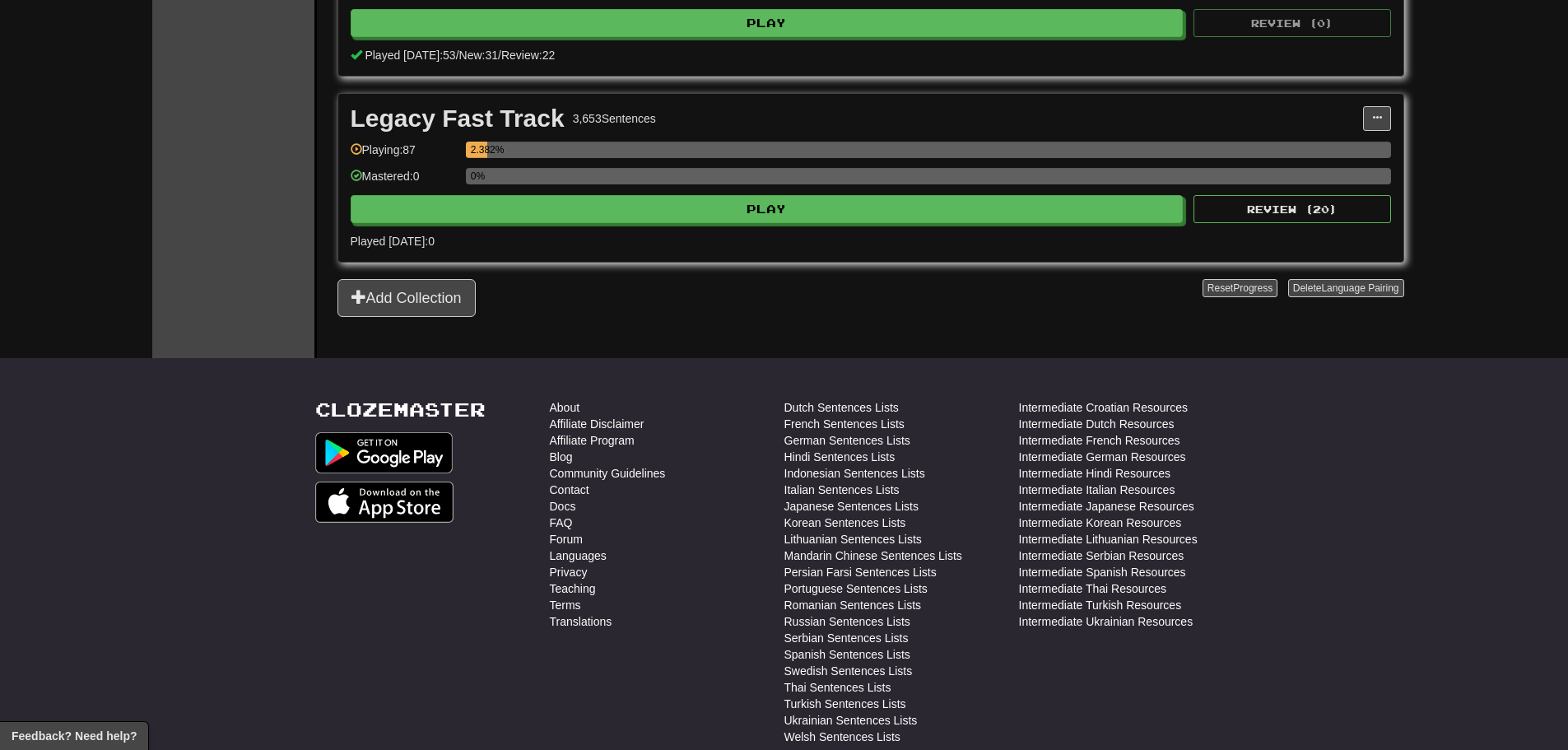
scroll to position [329, 0]
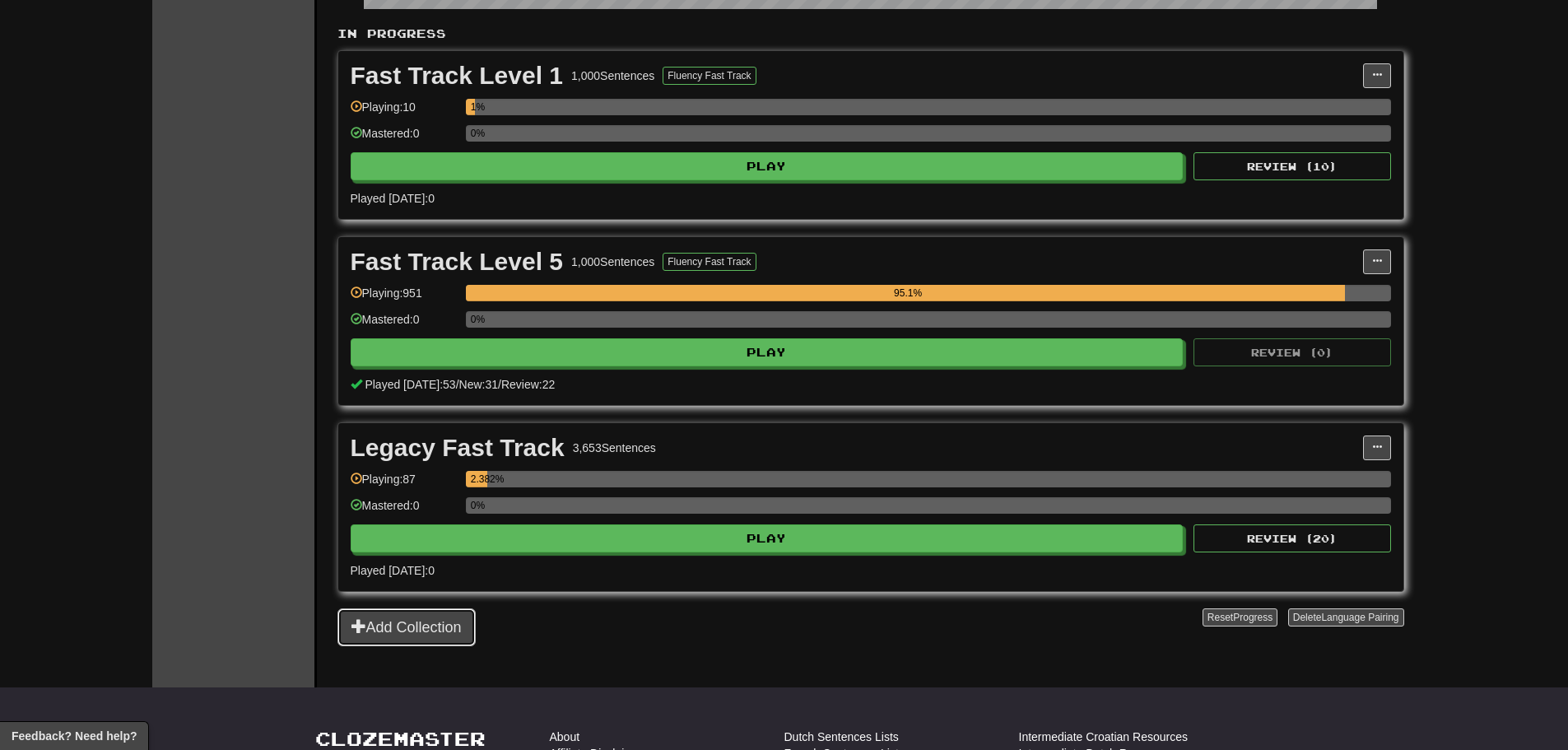
click at [423, 631] on button "Add Collection" at bounding box center [406, 627] width 138 height 38
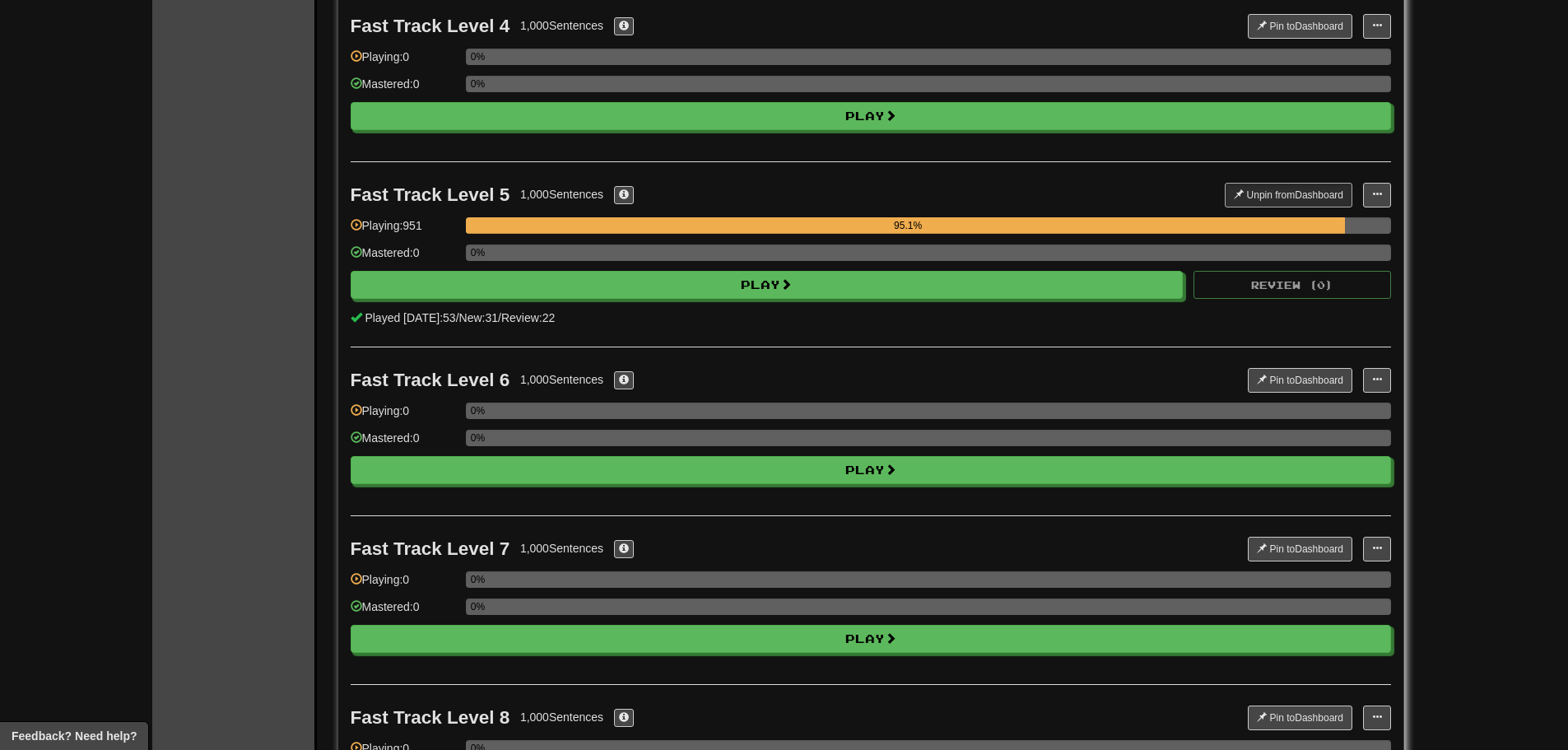
scroll to position [659, 0]
click at [1345, 378] on button "Pin to Dashboard" at bounding box center [1300, 379] width 104 height 25
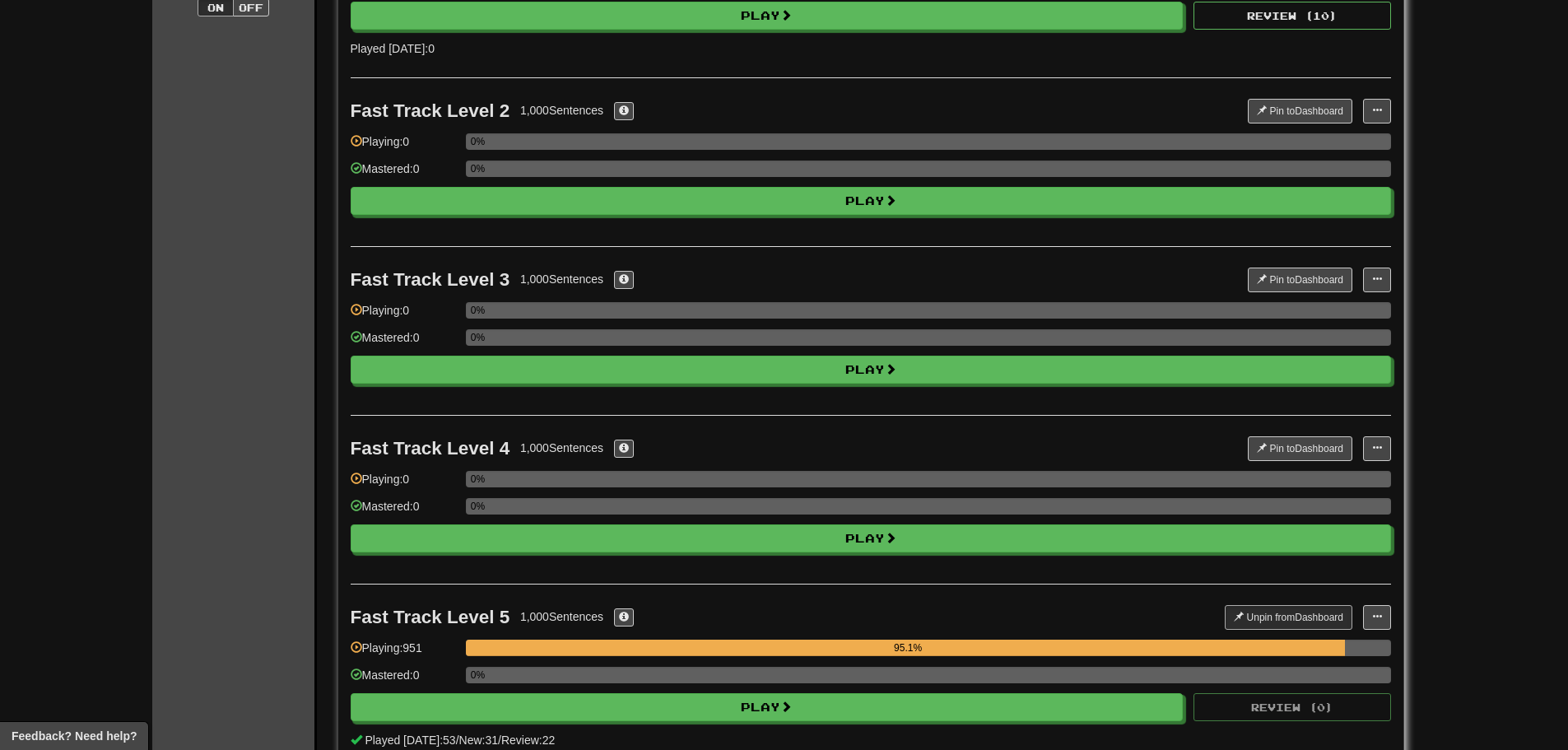
scroll to position [0, 0]
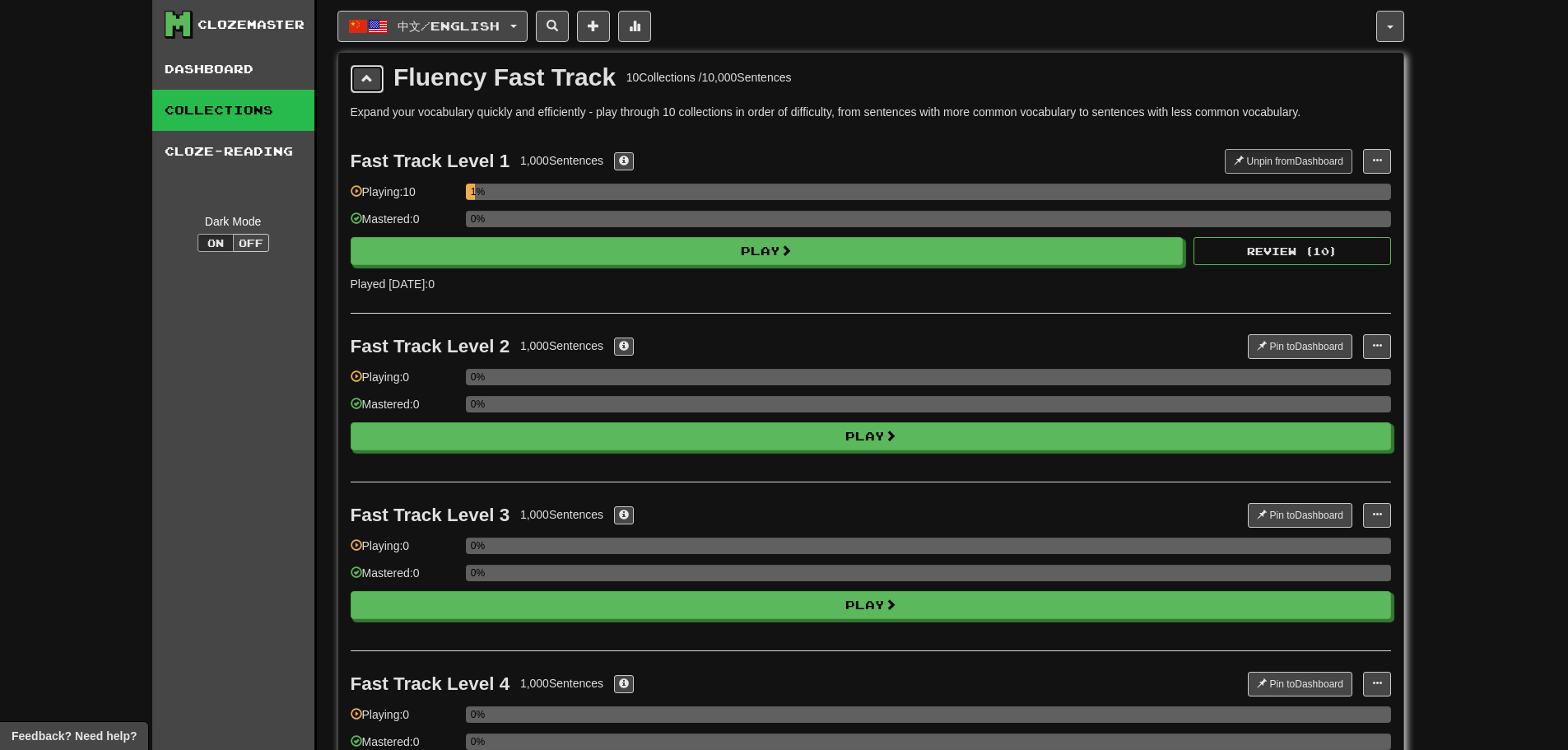
click at [374, 77] on button at bounding box center [366, 79] width 33 height 28
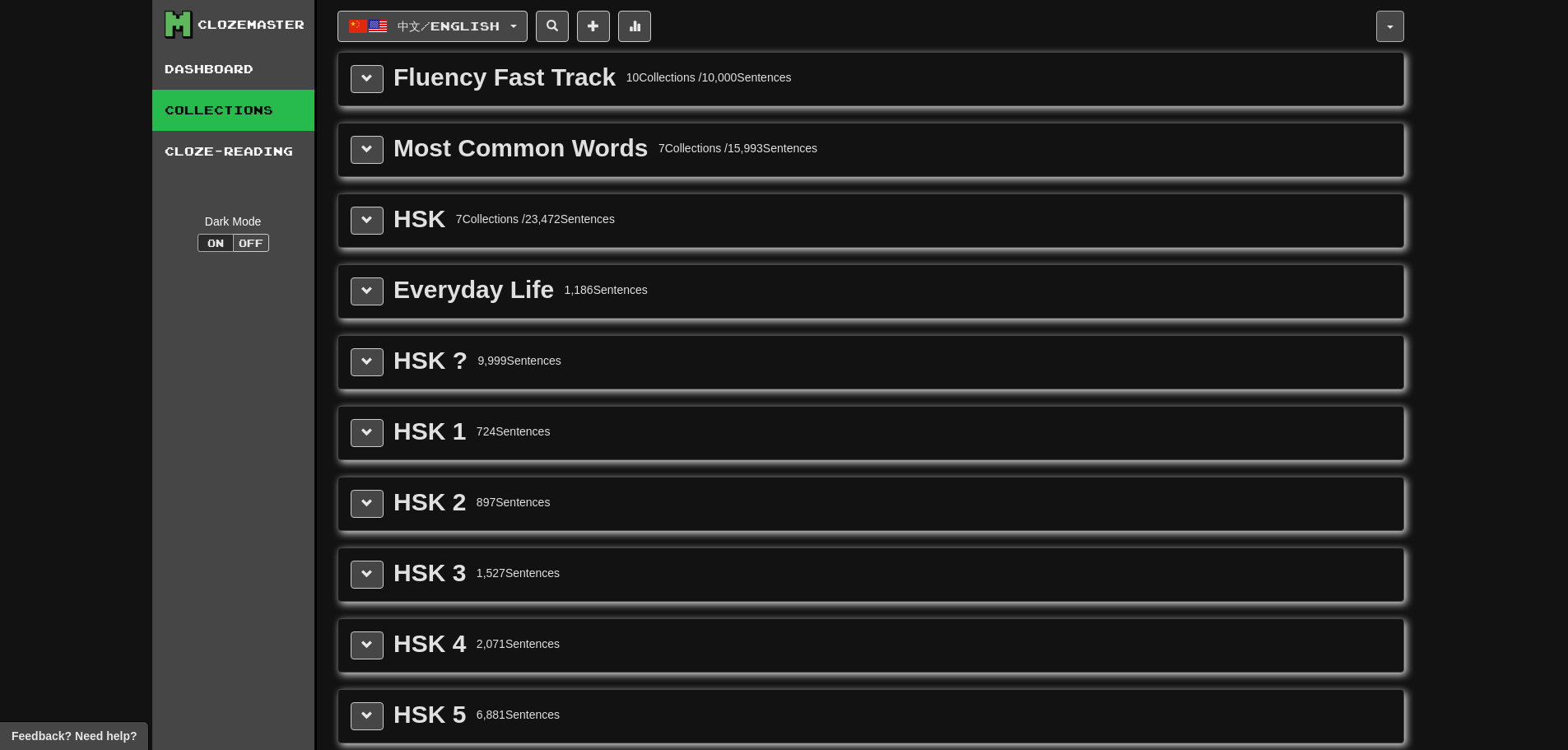
click at [1386, 28] on button "button" at bounding box center [1390, 27] width 28 height 32
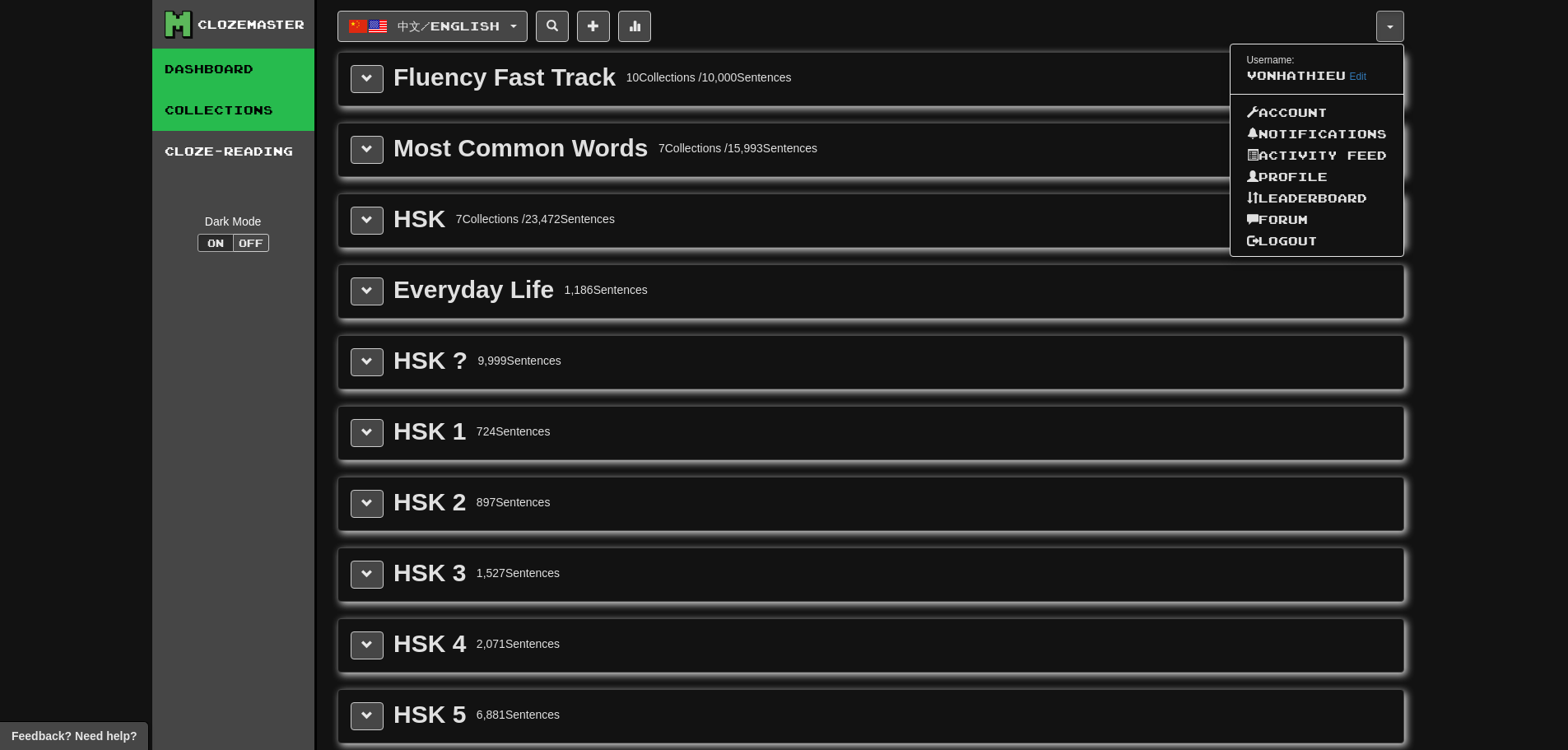
click at [234, 72] on link "Dashboard" at bounding box center [233, 69] width 163 height 41
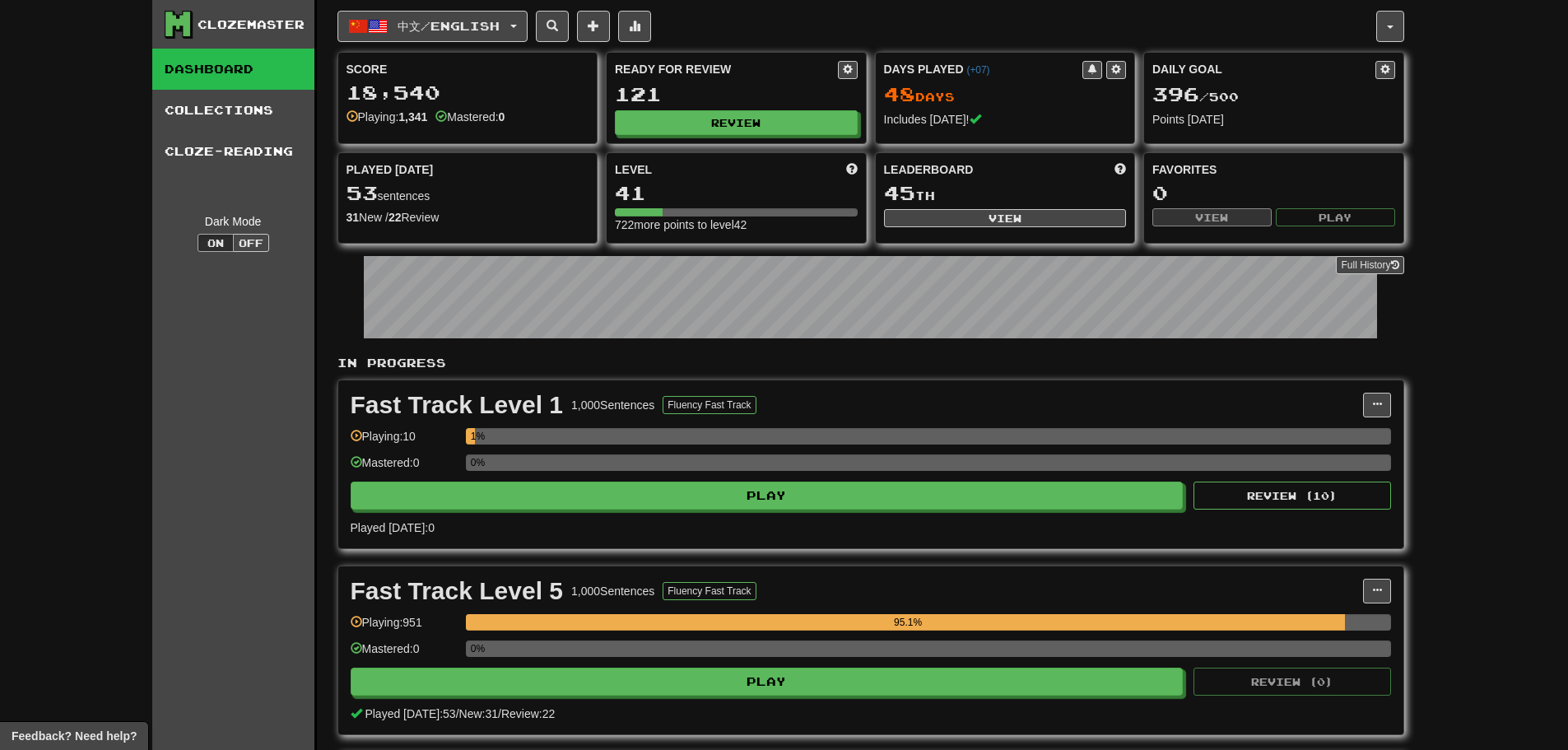
scroll to position [329, 0]
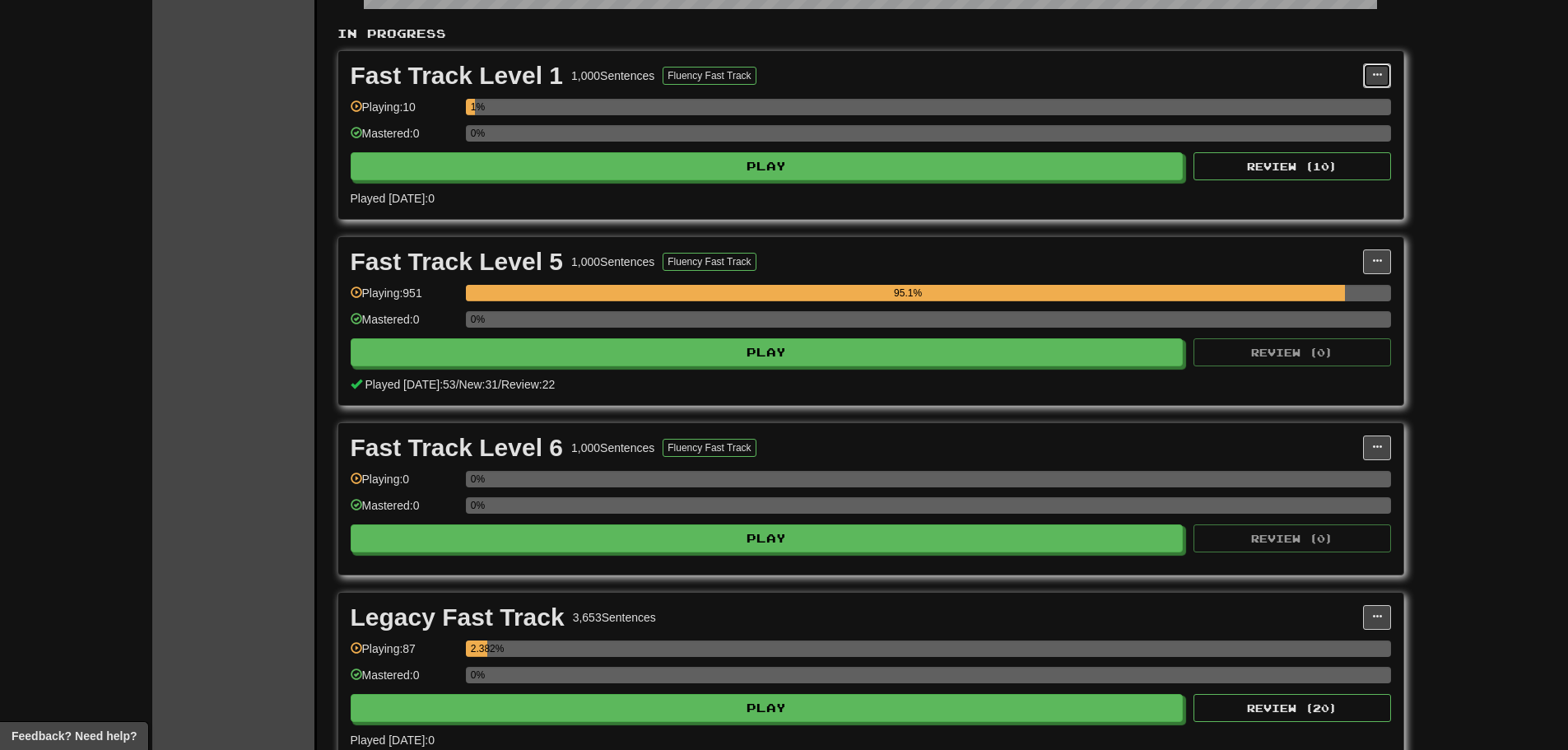
click at [1379, 77] on span at bounding box center [1377, 74] width 10 height 10
click at [1300, 151] on link "Unpin from Dashboard" at bounding box center [1304, 142] width 170 height 21
click at [1379, 64] on button at bounding box center [1377, 75] width 28 height 25
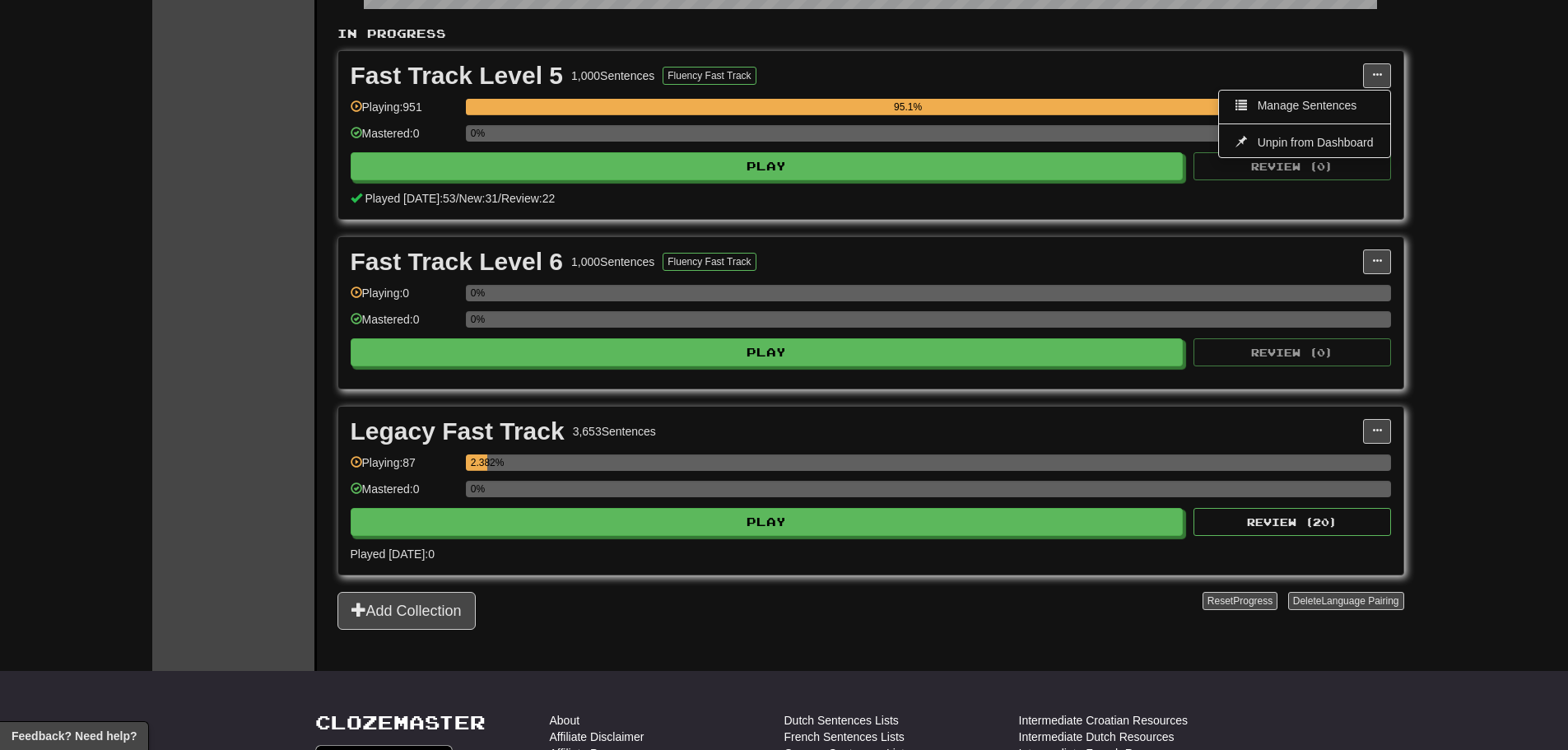
click at [1468, 142] on div "Clozemaster Dashboard Collections Cloze-Reading Dark Mode On Off Dashboard Coll…" at bounding box center [784, 151] width 1568 height 959
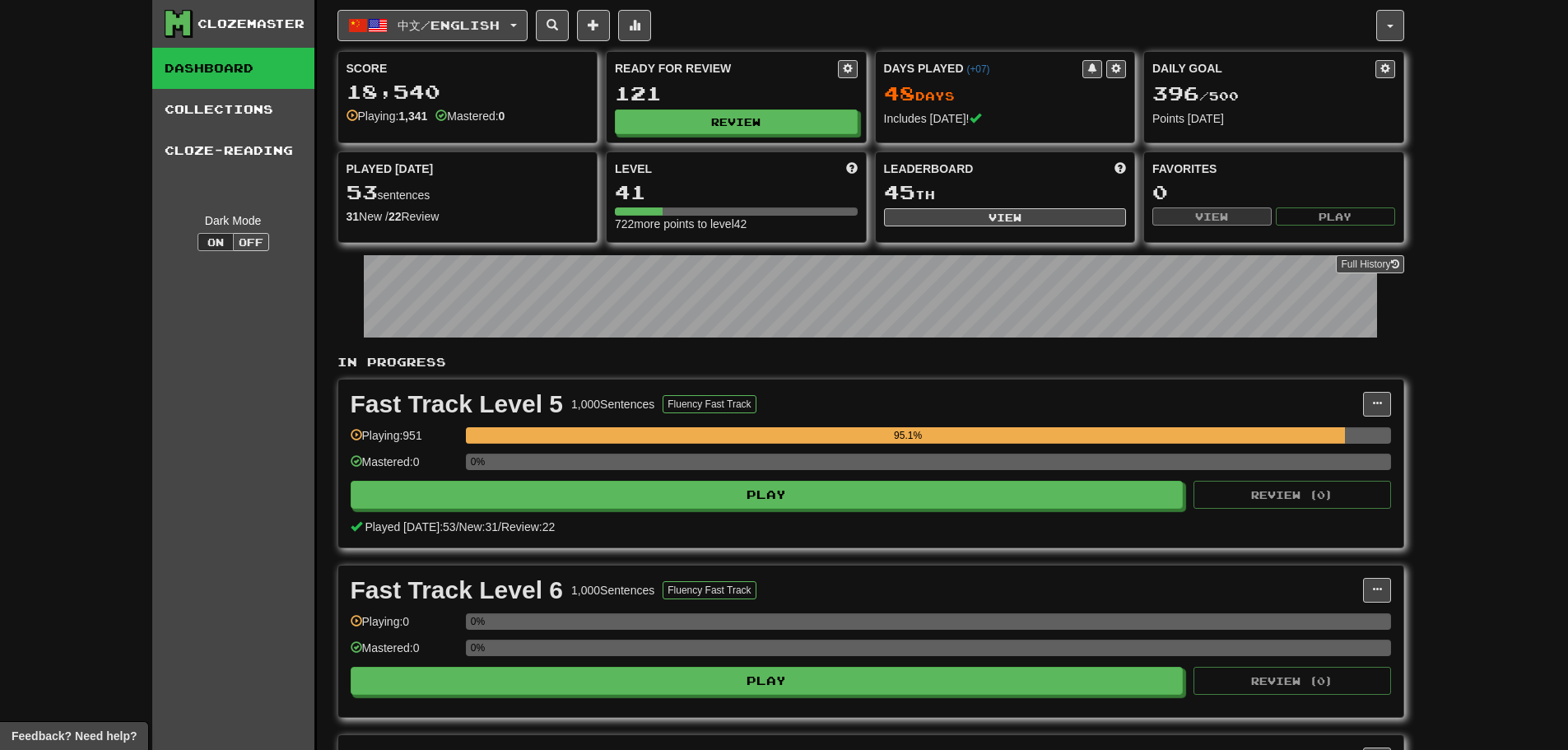
scroll to position [0, 0]
